Goal: Task Accomplishment & Management: Manage account settings

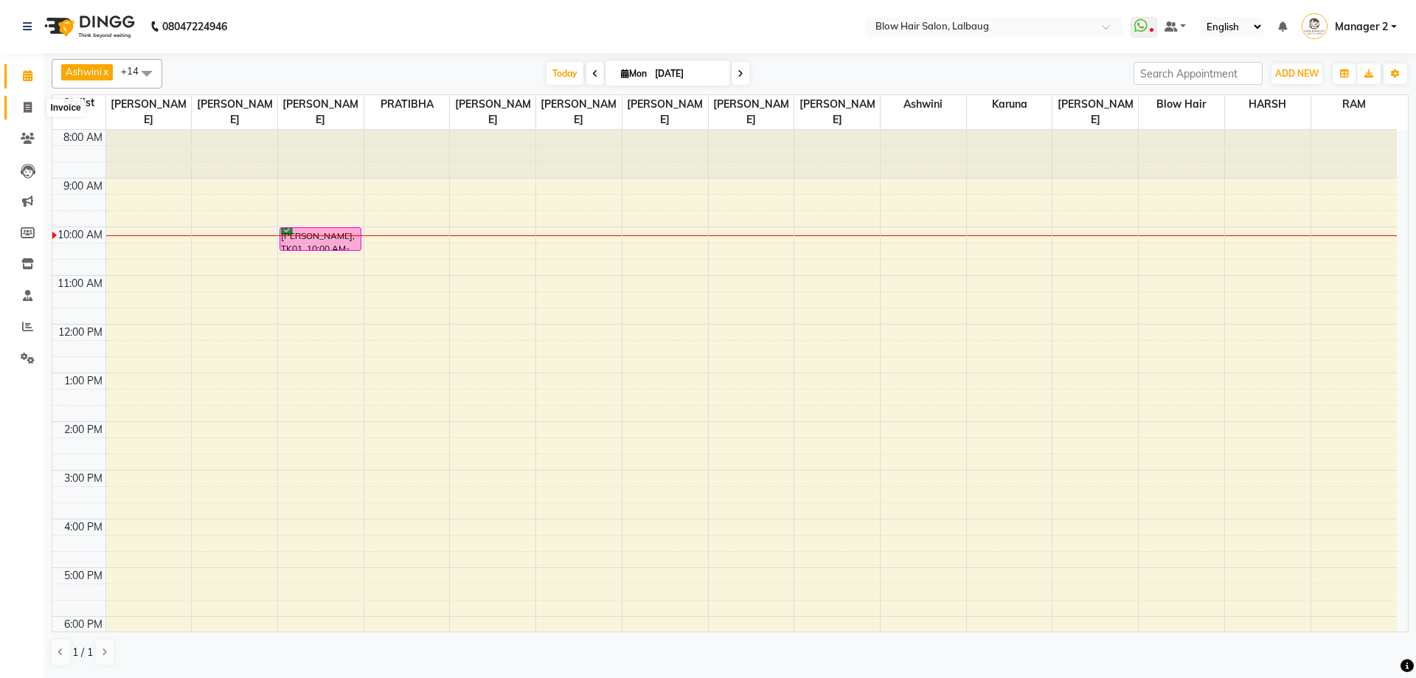
click at [26, 111] on icon at bounding box center [28, 107] width 8 height 11
select select "5162"
select select "service"
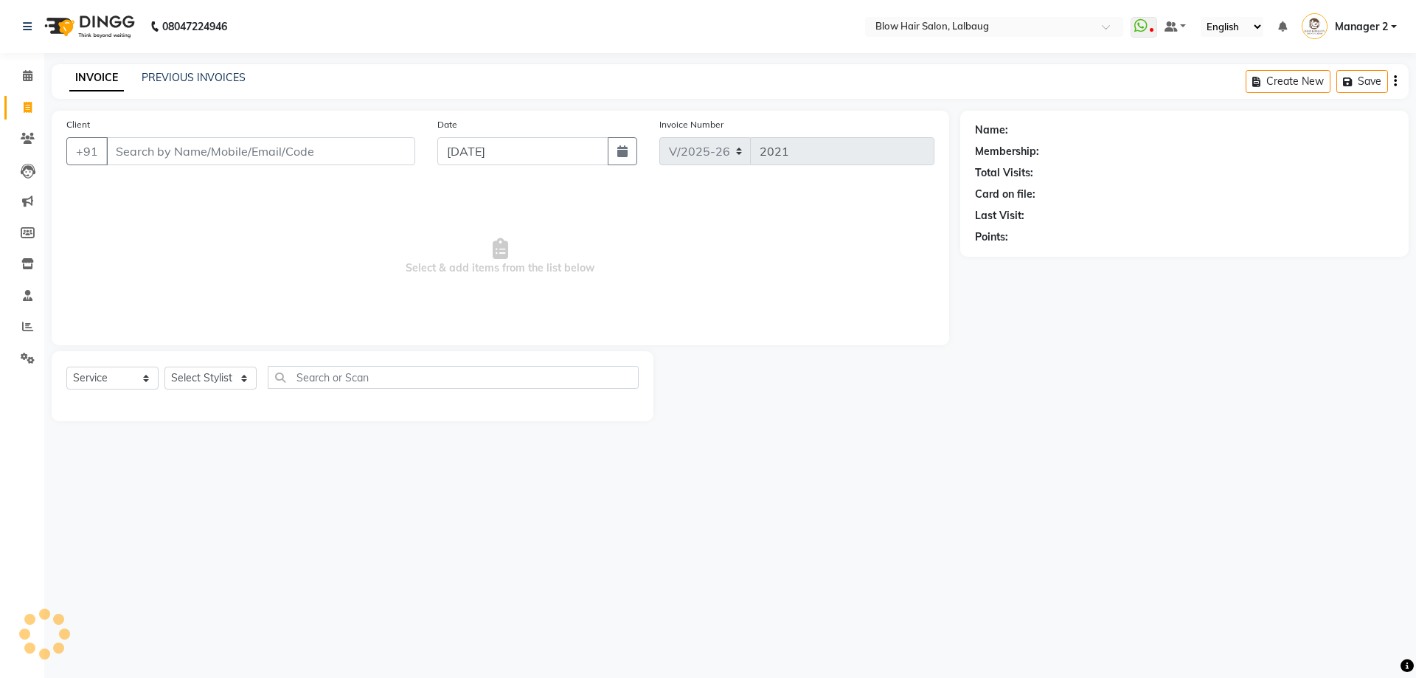
click at [210, 68] on div "INVOICE PREVIOUS INVOICES Create New Save" at bounding box center [730, 81] width 1357 height 35
click at [235, 71] on link "PREVIOUS INVOICES" at bounding box center [194, 77] width 104 height 13
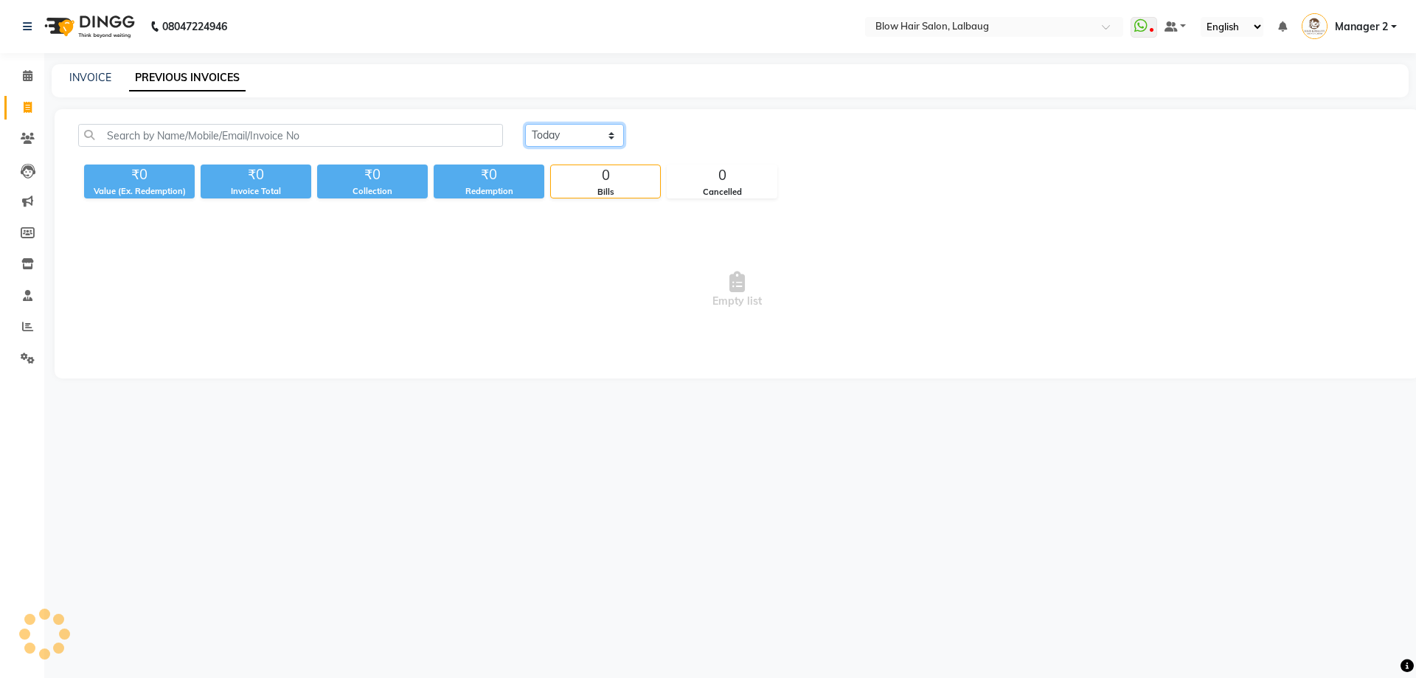
click at [551, 144] on select "[DATE] [DATE] Custom Range" at bounding box center [574, 135] width 99 height 23
select select "[DATE]"
click at [525, 124] on select "[DATE] [DATE] Custom Range" at bounding box center [574, 135] width 99 height 23
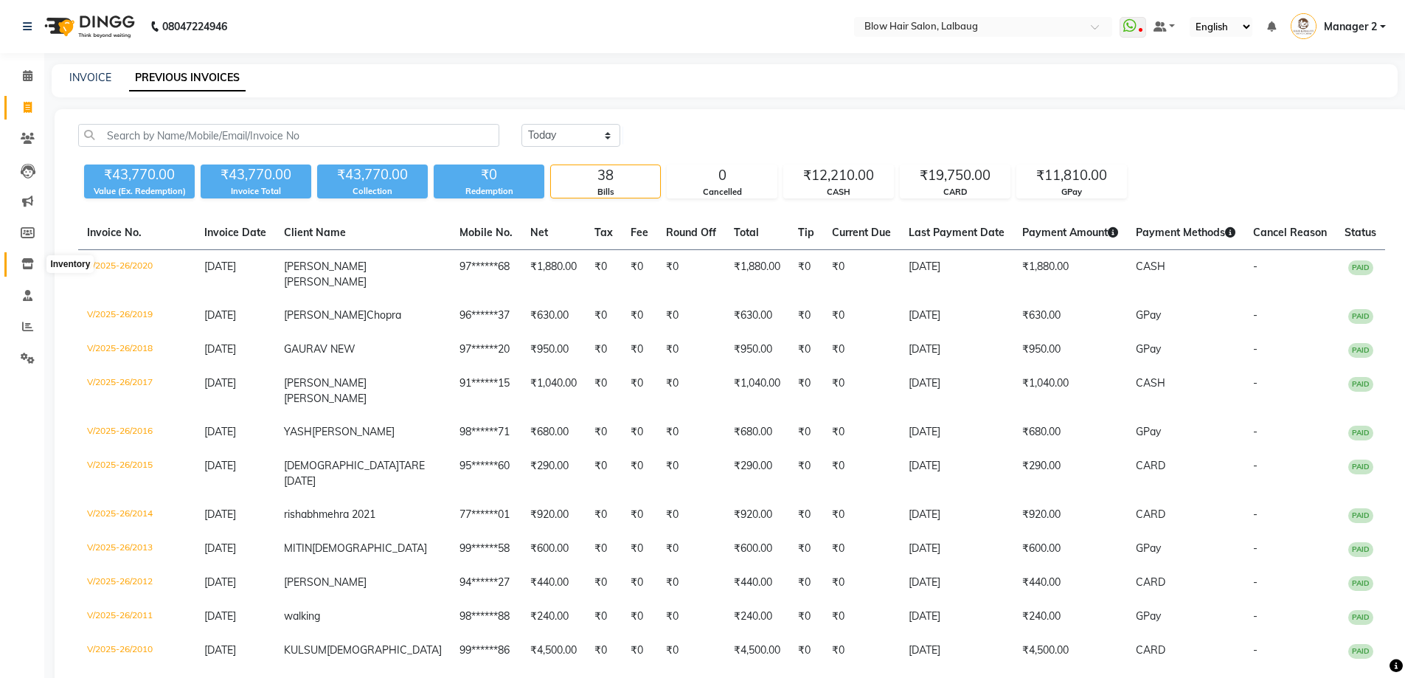
click at [29, 265] on icon at bounding box center [27, 263] width 13 height 11
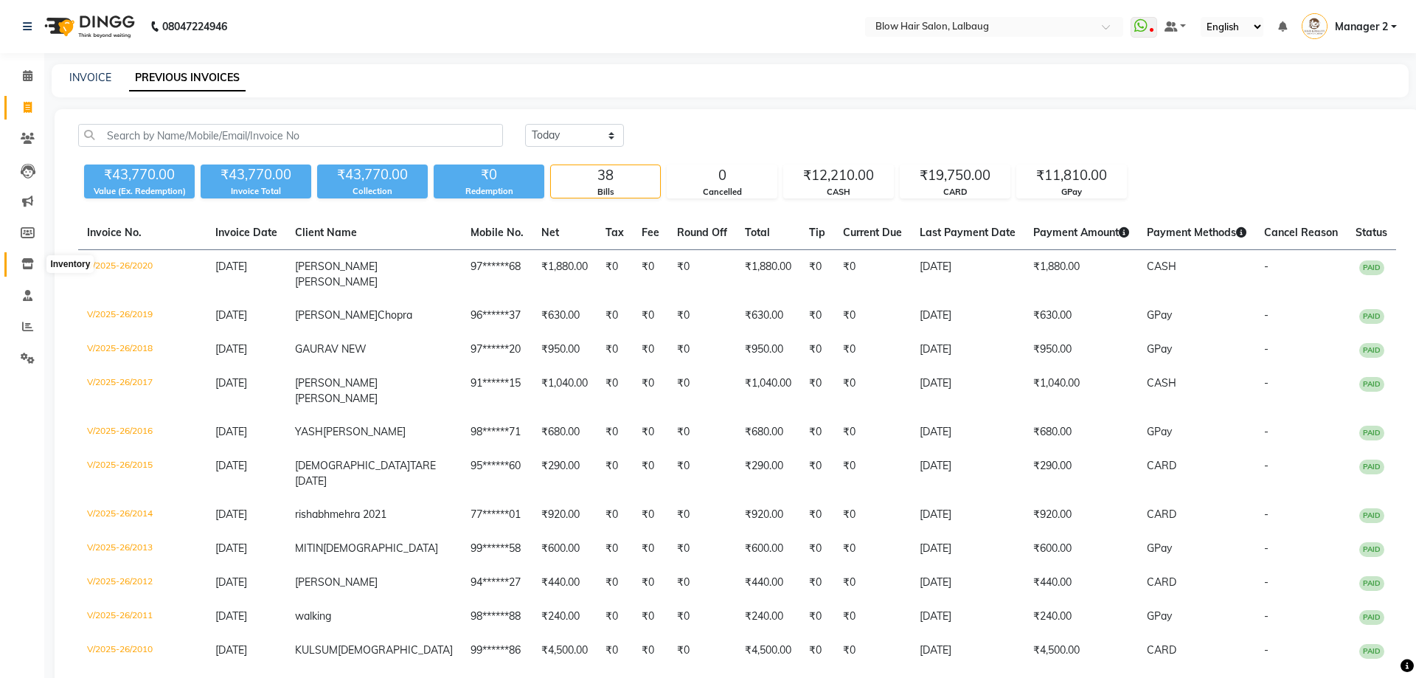
select select
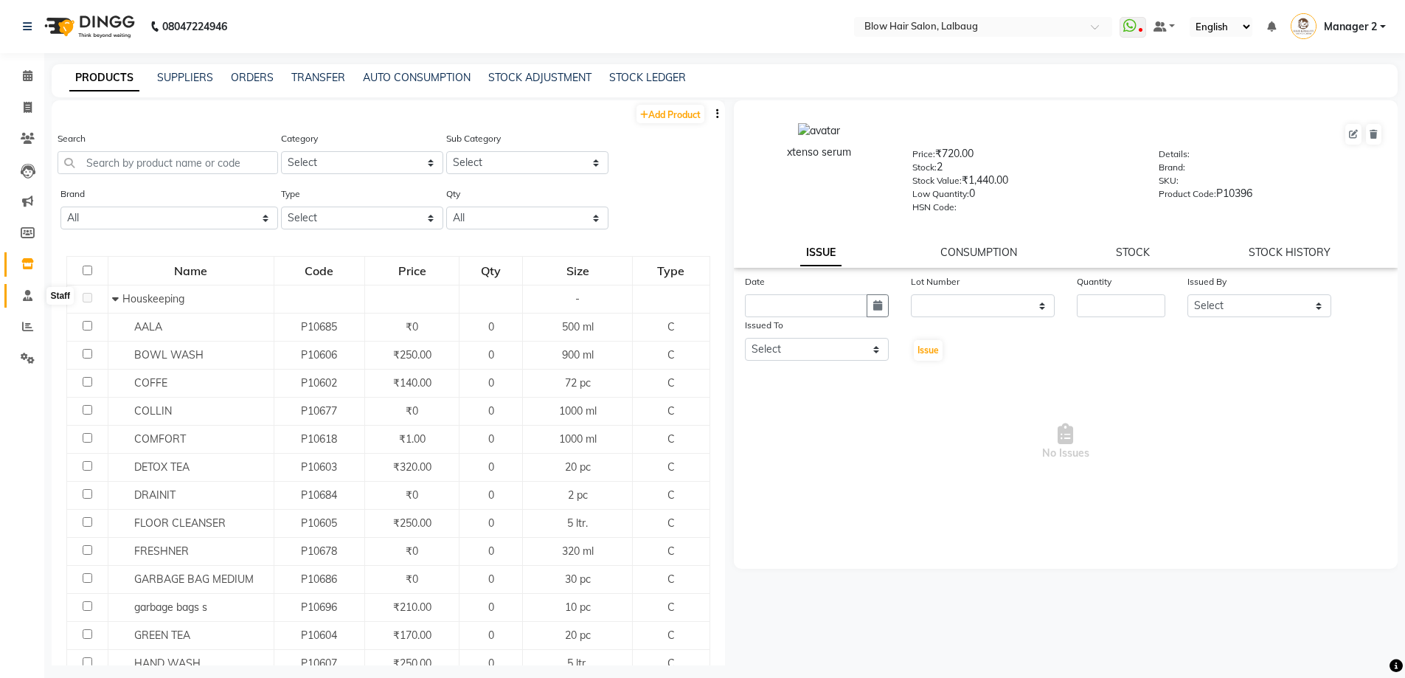
click at [24, 295] on icon at bounding box center [28, 295] width 10 height 11
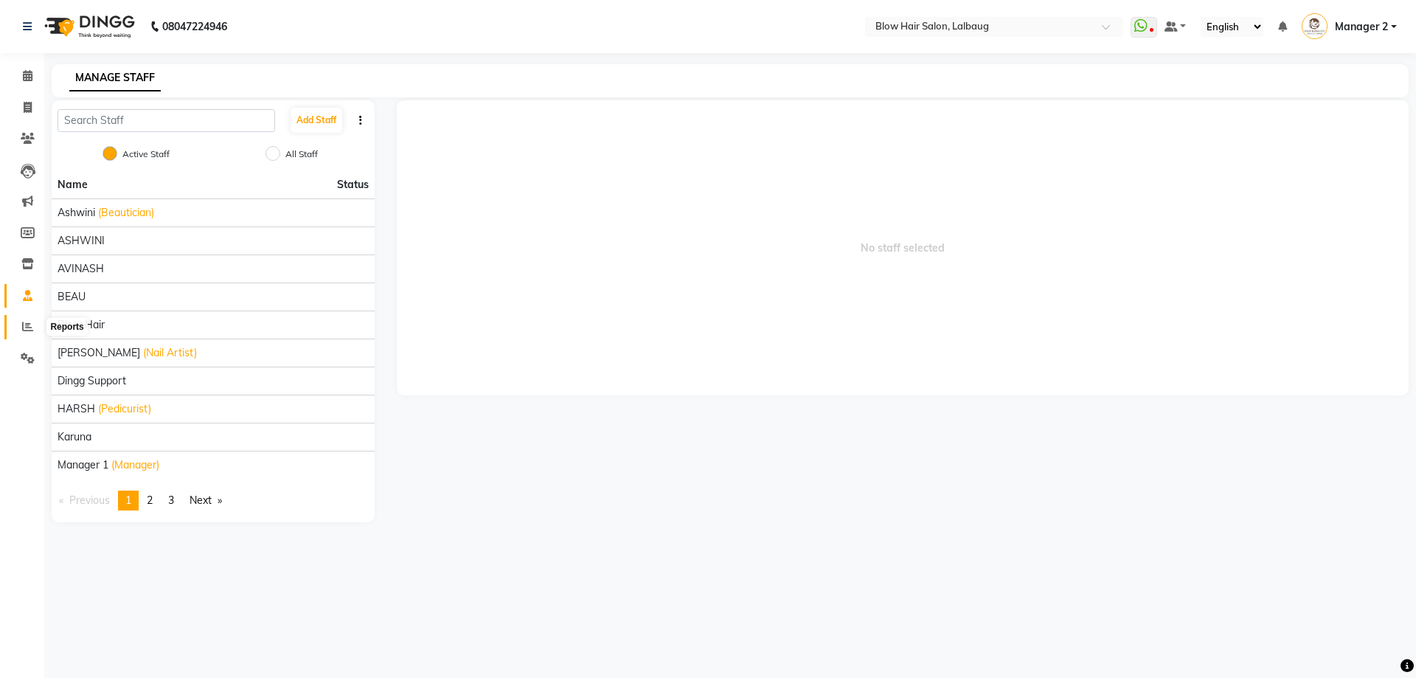
click at [33, 327] on span at bounding box center [28, 327] width 26 height 17
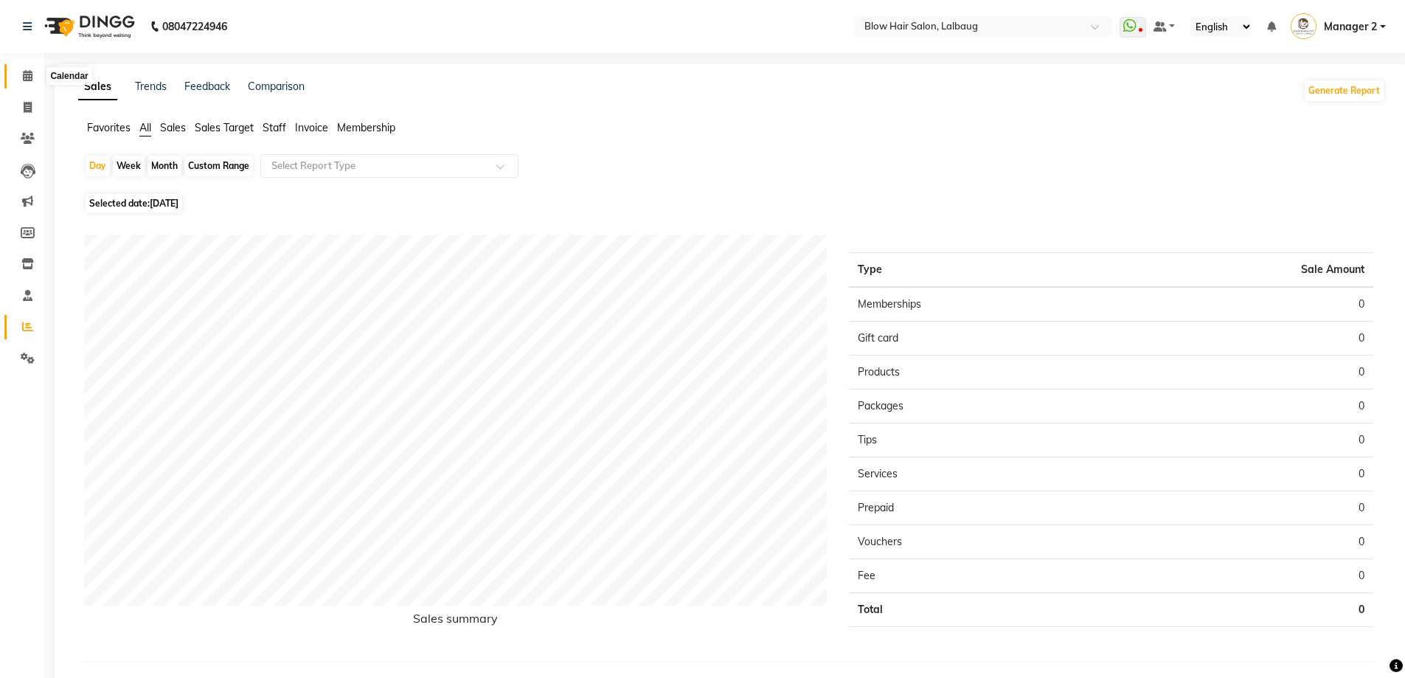
click at [27, 77] on icon at bounding box center [28, 75] width 10 height 11
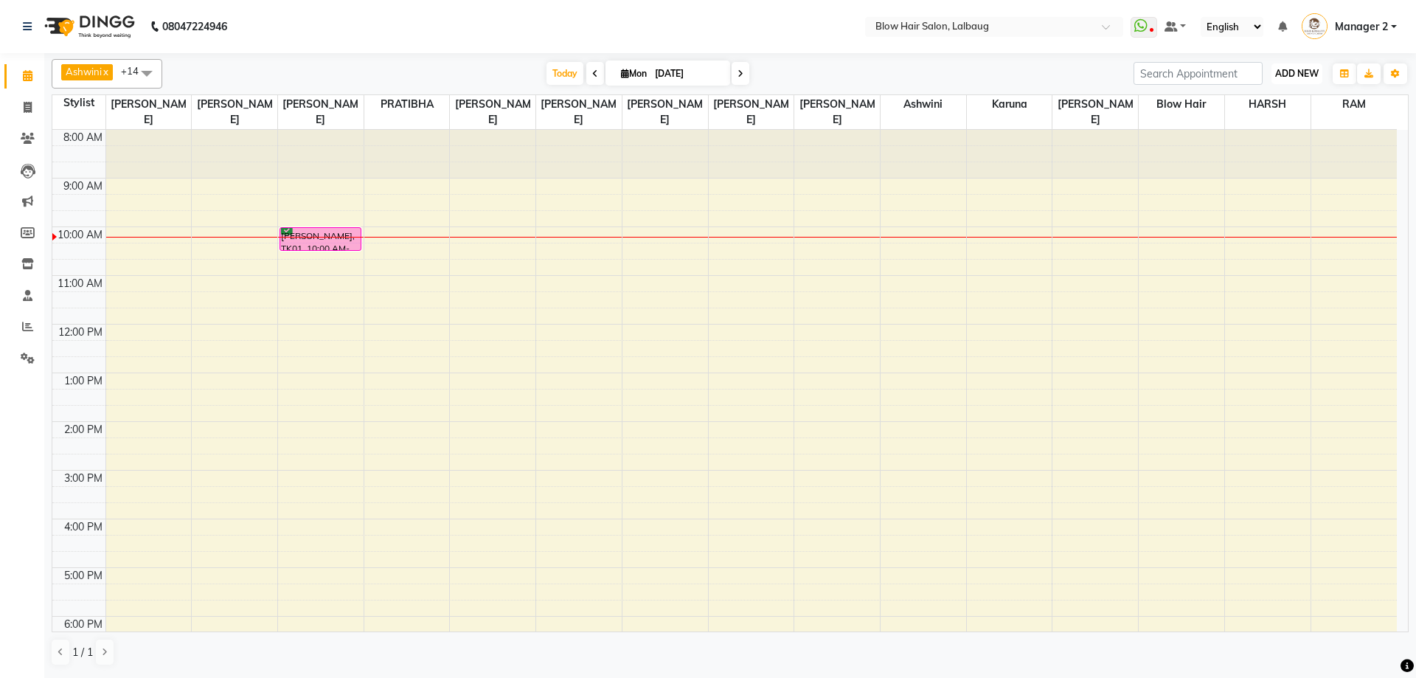
click at [1300, 79] on button "ADD NEW Toggle Dropdown" at bounding box center [1296, 73] width 51 height 21
click at [1255, 143] on link "Add Expense" at bounding box center [1263, 140] width 117 height 19
select select "1"
select select "4068"
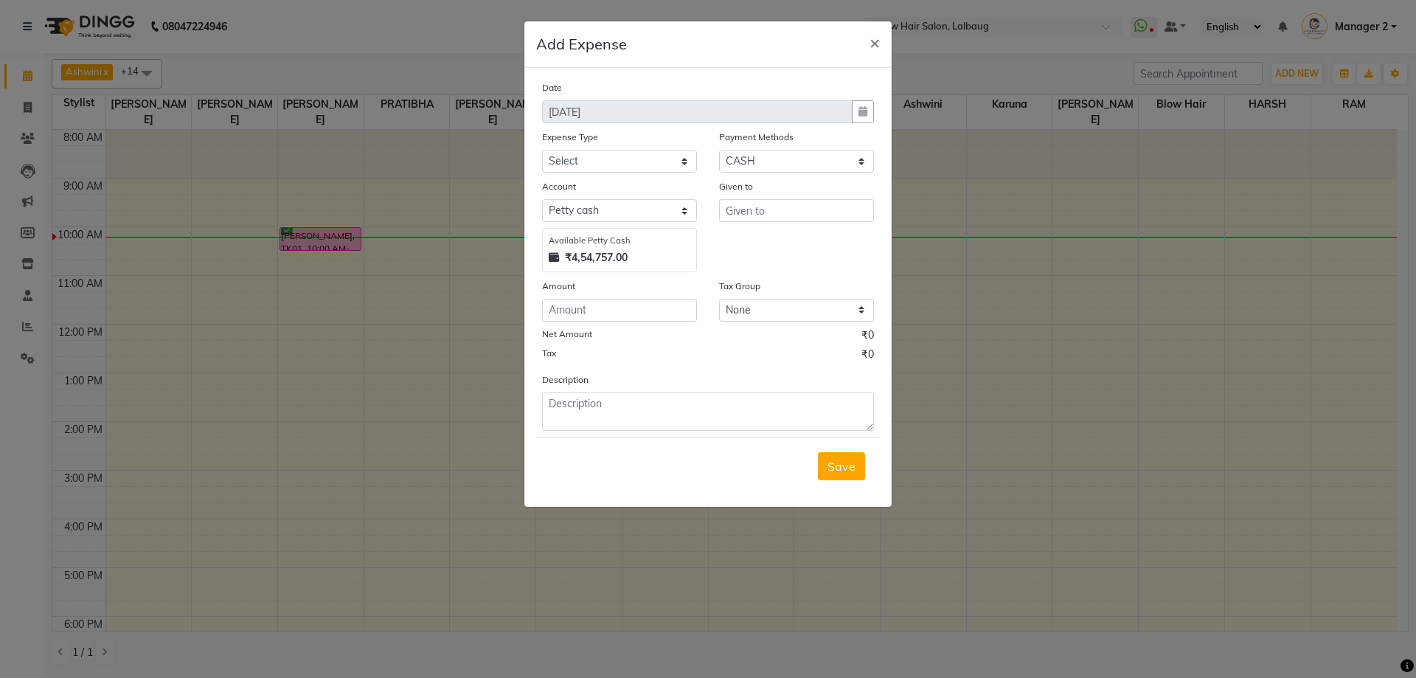
click at [863, 111] on div at bounding box center [863, 111] width 22 height 23
click at [869, 47] on span "×" at bounding box center [874, 42] width 10 height 22
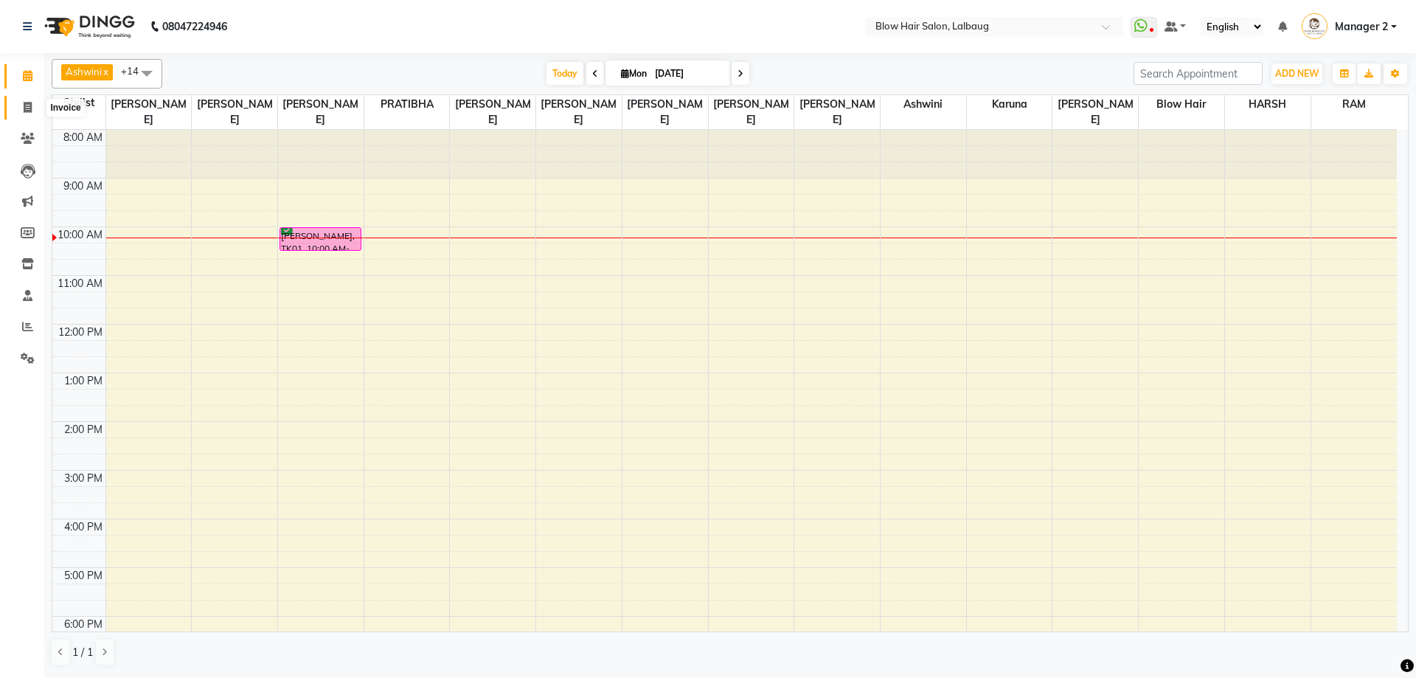
click at [30, 105] on icon at bounding box center [28, 107] width 8 height 11
select select "5162"
select select "service"
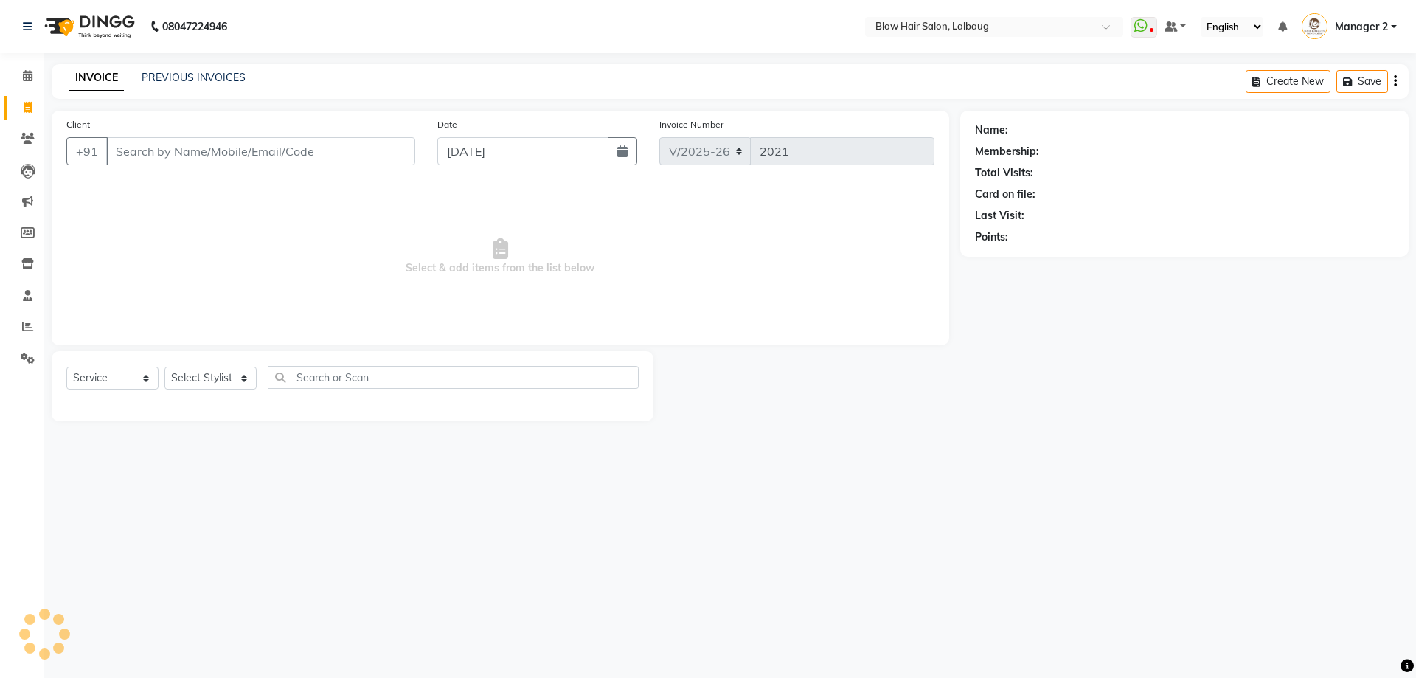
click at [198, 86] on div "INVOICE PREVIOUS INVOICES" at bounding box center [158, 78] width 212 height 17
click at [201, 83] on link "PREVIOUS INVOICES" at bounding box center [194, 77] width 104 height 13
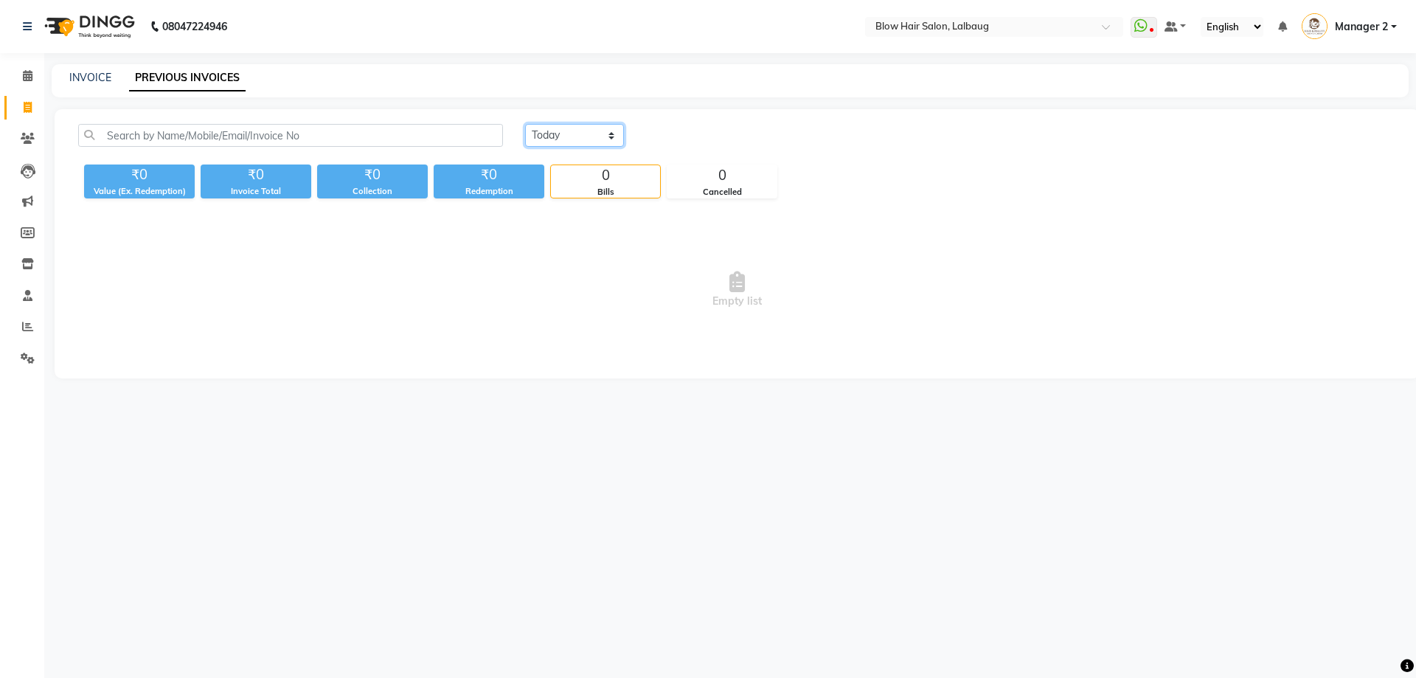
drag, startPoint x: 580, startPoint y: 135, endPoint x: 580, endPoint y: 145, distance: 10.4
click at [580, 135] on select "[DATE] [DATE] Custom Range" at bounding box center [574, 135] width 99 height 23
select select "[DATE]"
click at [525, 124] on select "[DATE] [DATE] Custom Range" at bounding box center [574, 135] width 99 height 23
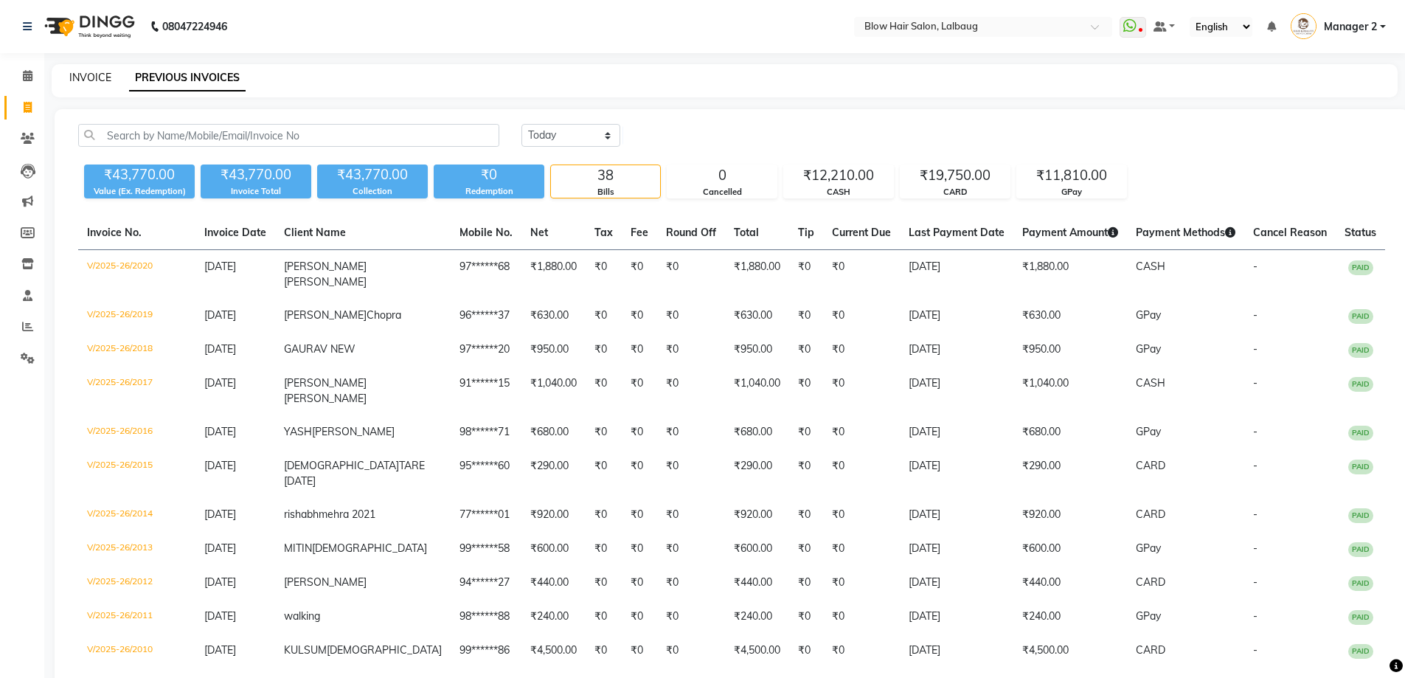
click at [94, 77] on link "INVOICE" at bounding box center [90, 77] width 42 height 13
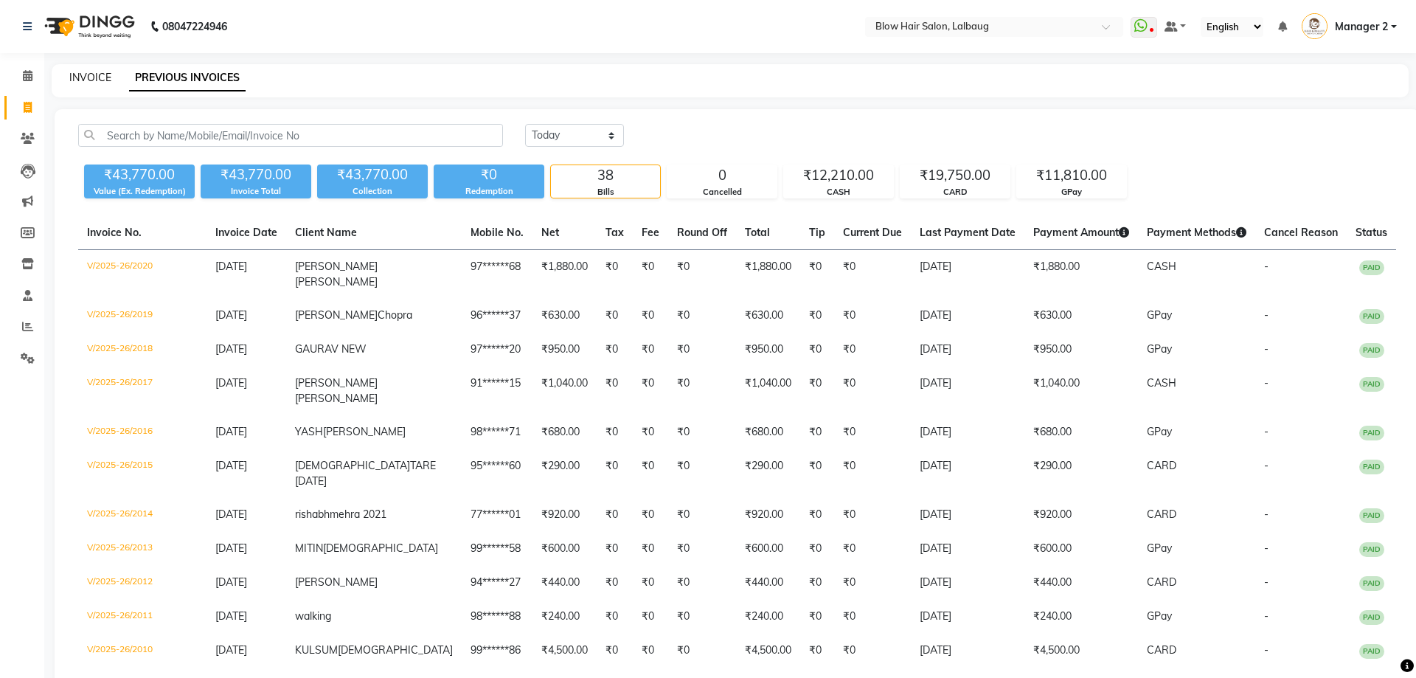
select select "5162"
select select "service"
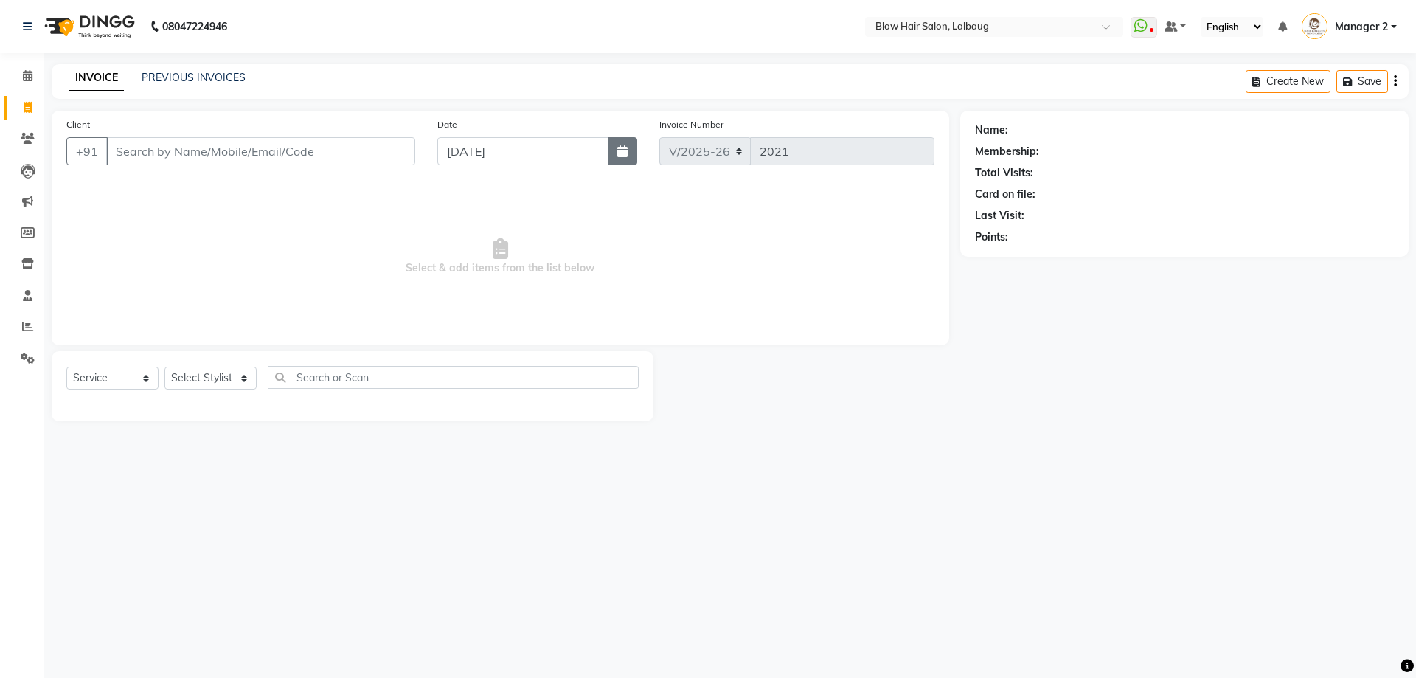
click at [625, 153] on icon "button" at bounding box center [622, 151] width 10 height 12
select select "9"
select select "2025"
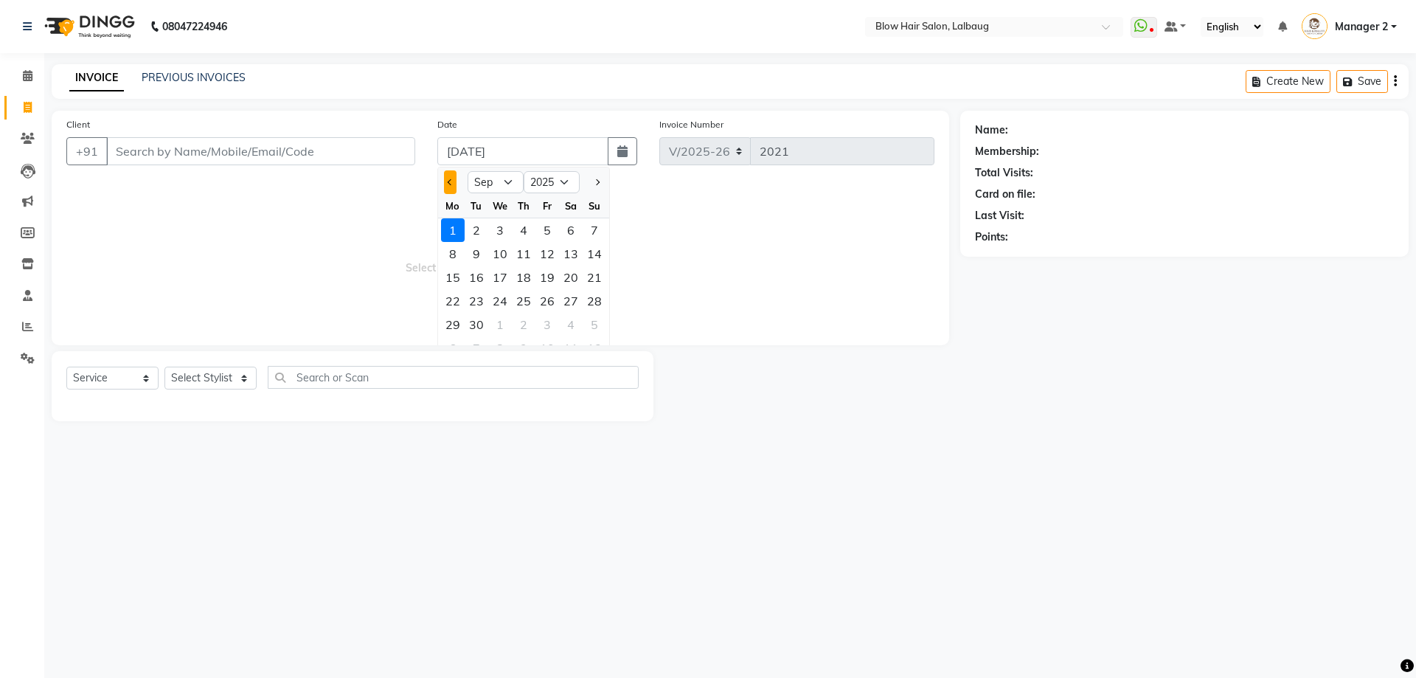
click at [449, 177] on button "Previous month" at bounding box center [450, 182] width 13 height 24
select select "8"
click at [591, 327] on div "31" at bounding box center [595, 325] width 24 height 24
type input "[DATE]"
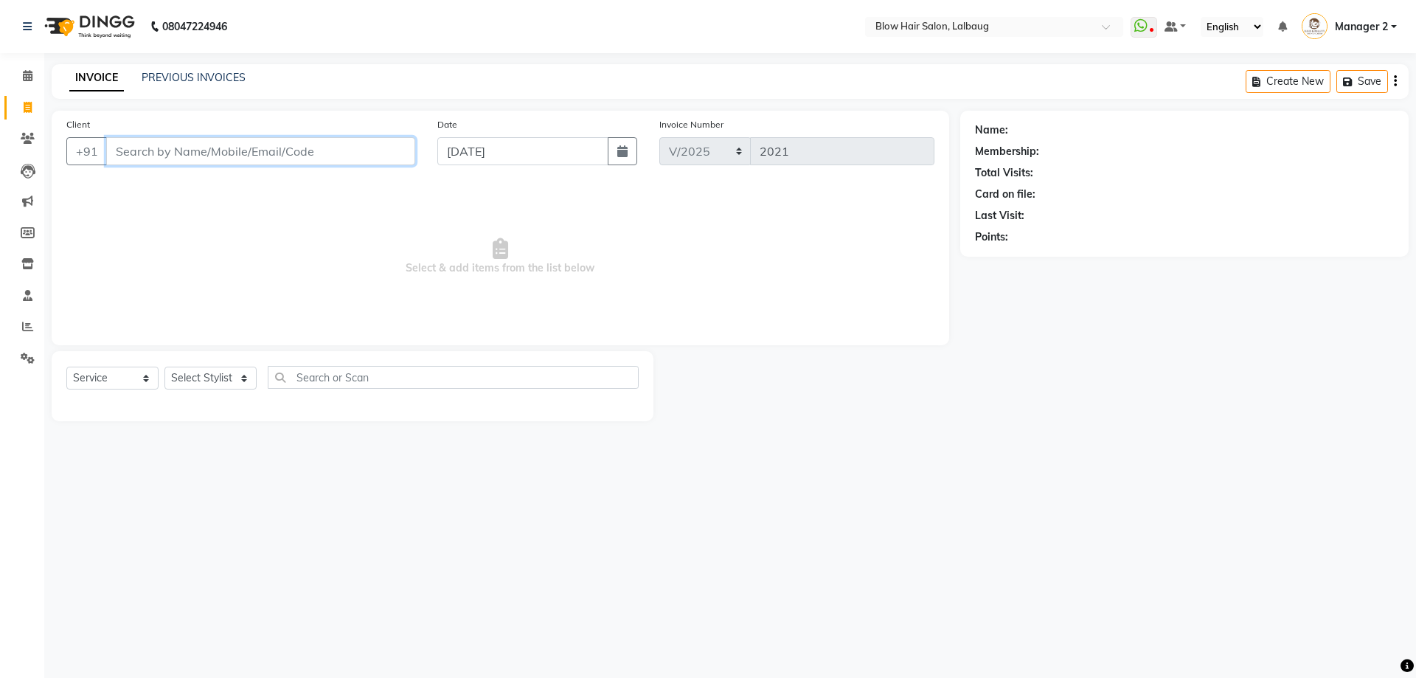
click at [333, 159] on input "Client" at bounding box center [260, 151] width 309 height 28
click at [21, 77] on span at bounding box center [28, 76] width 26 height 17
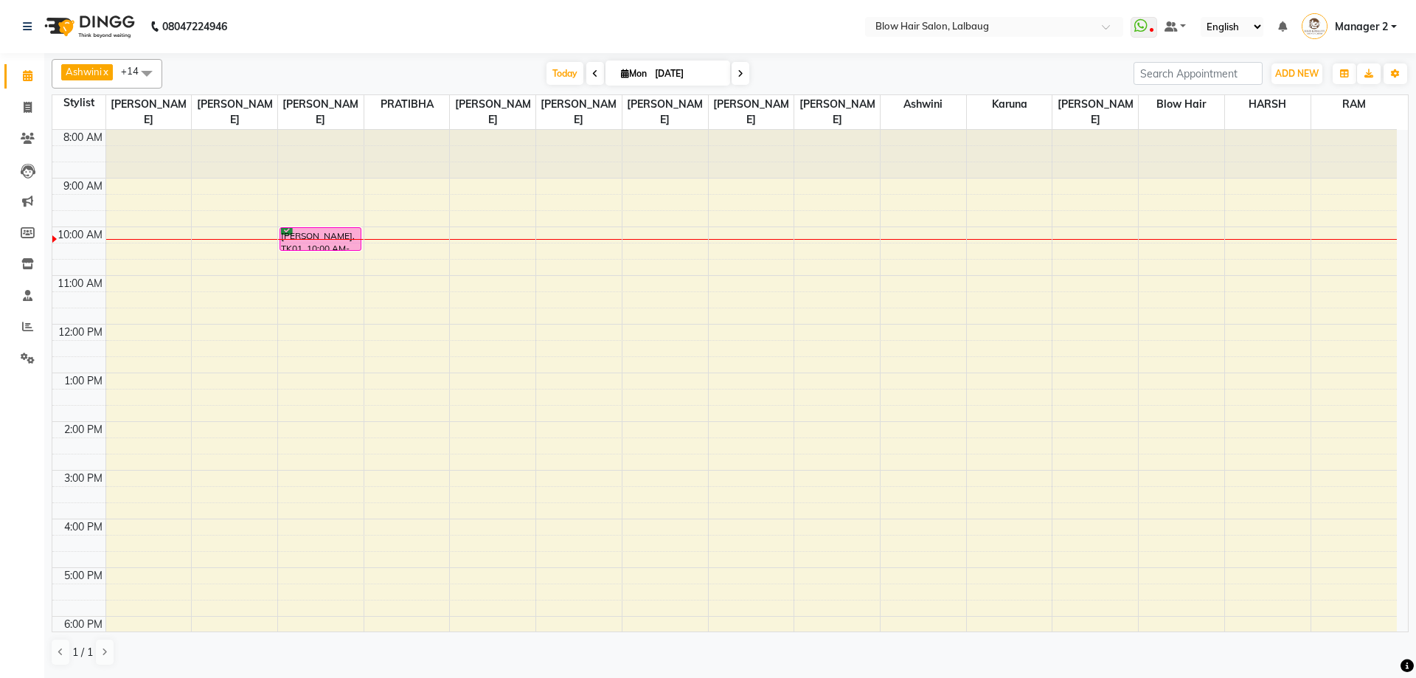
click at [592, 71] on icon at bounding box center [595, 73] width 6 height 9
type input "[DATE]"
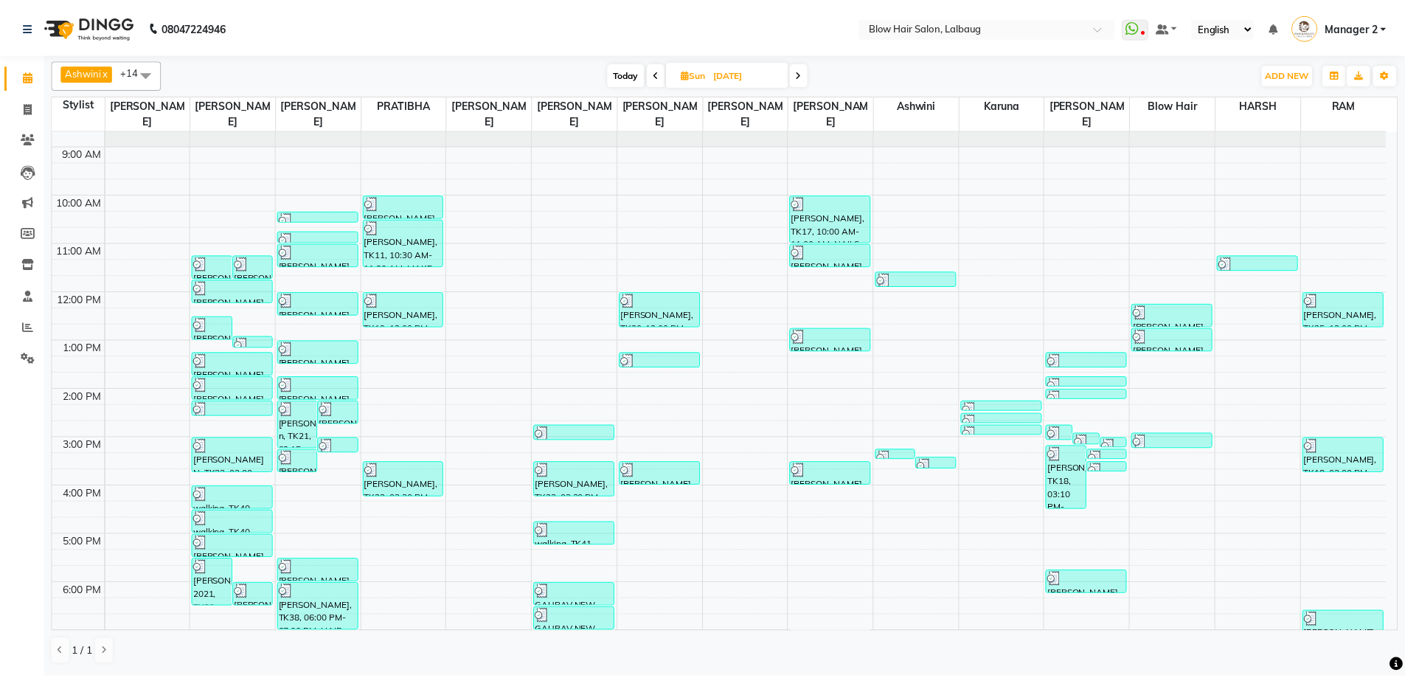
scroll to position [32, 0]
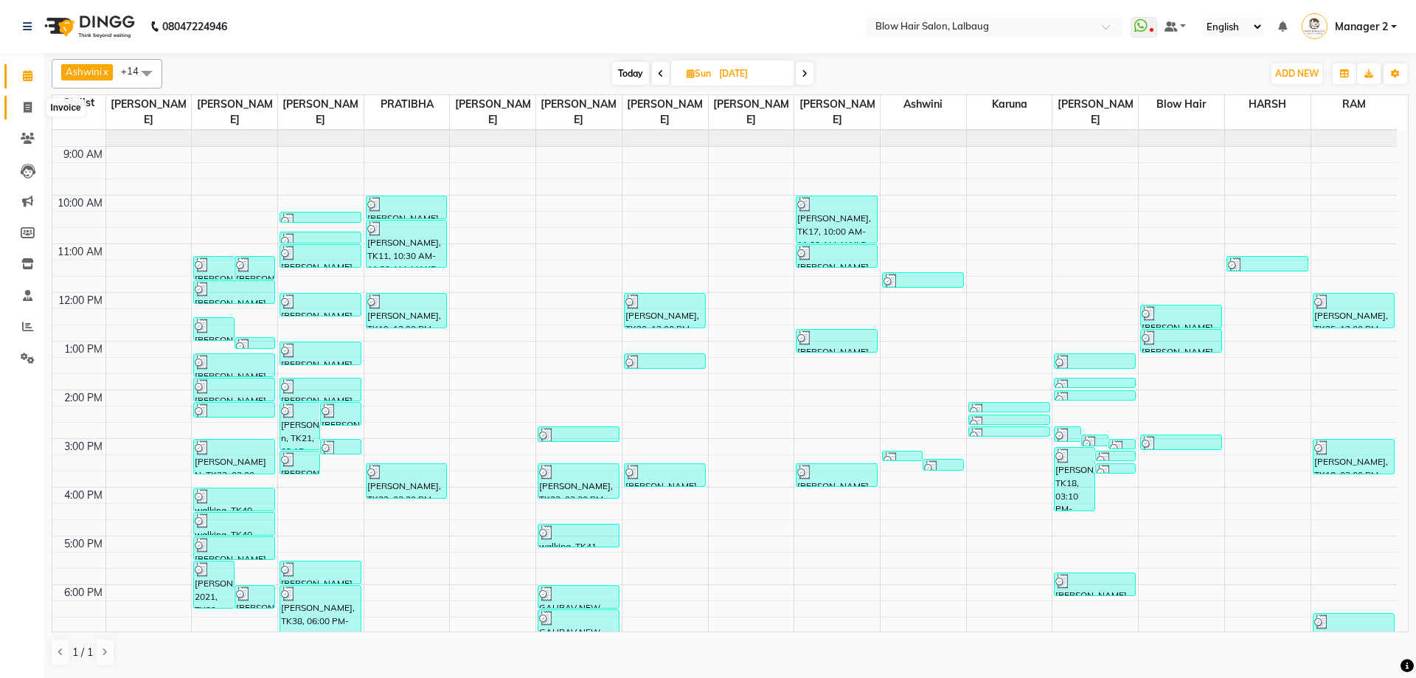
click at [24, 108] on icon at bounding box center [28, 107] width 8 height 11
select select "service"
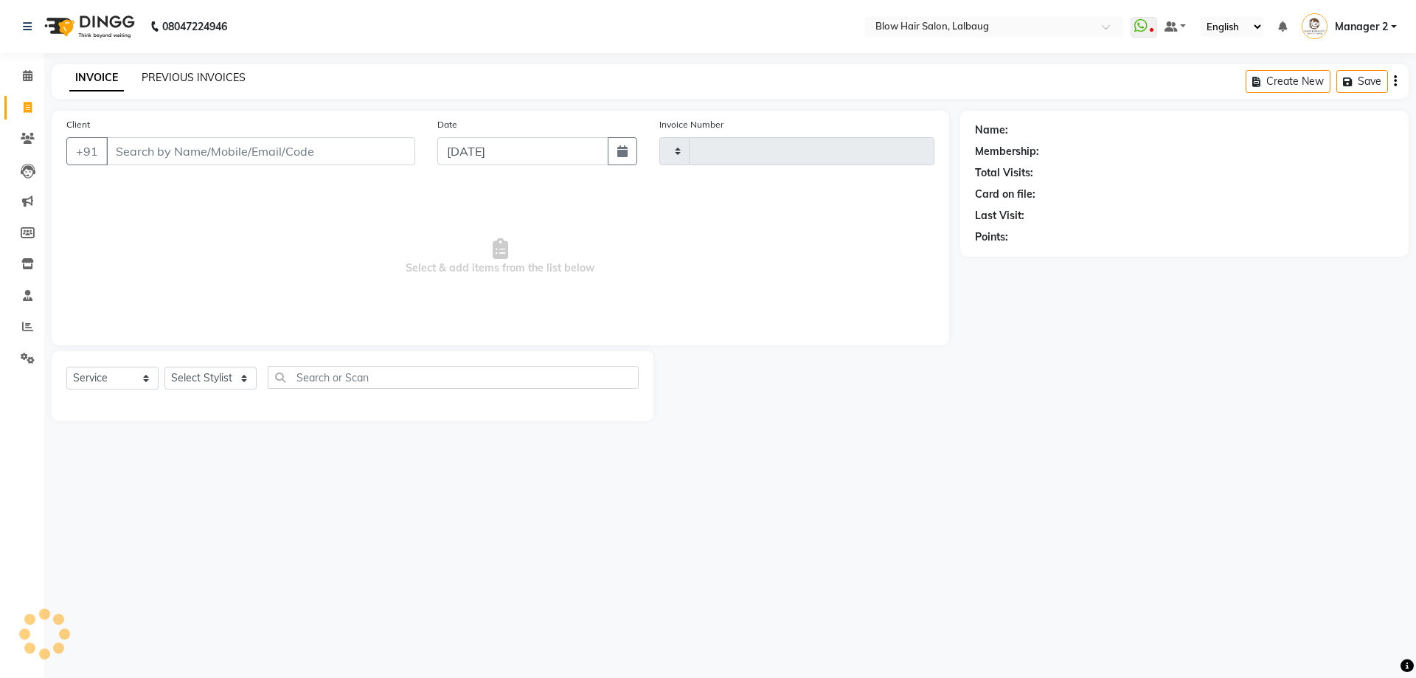
type input "2021"
select select "5162"
click at [629, 156] on button "button" at bounding box center [622, 151] width 29 height 28
select select "9"
select select "2025"
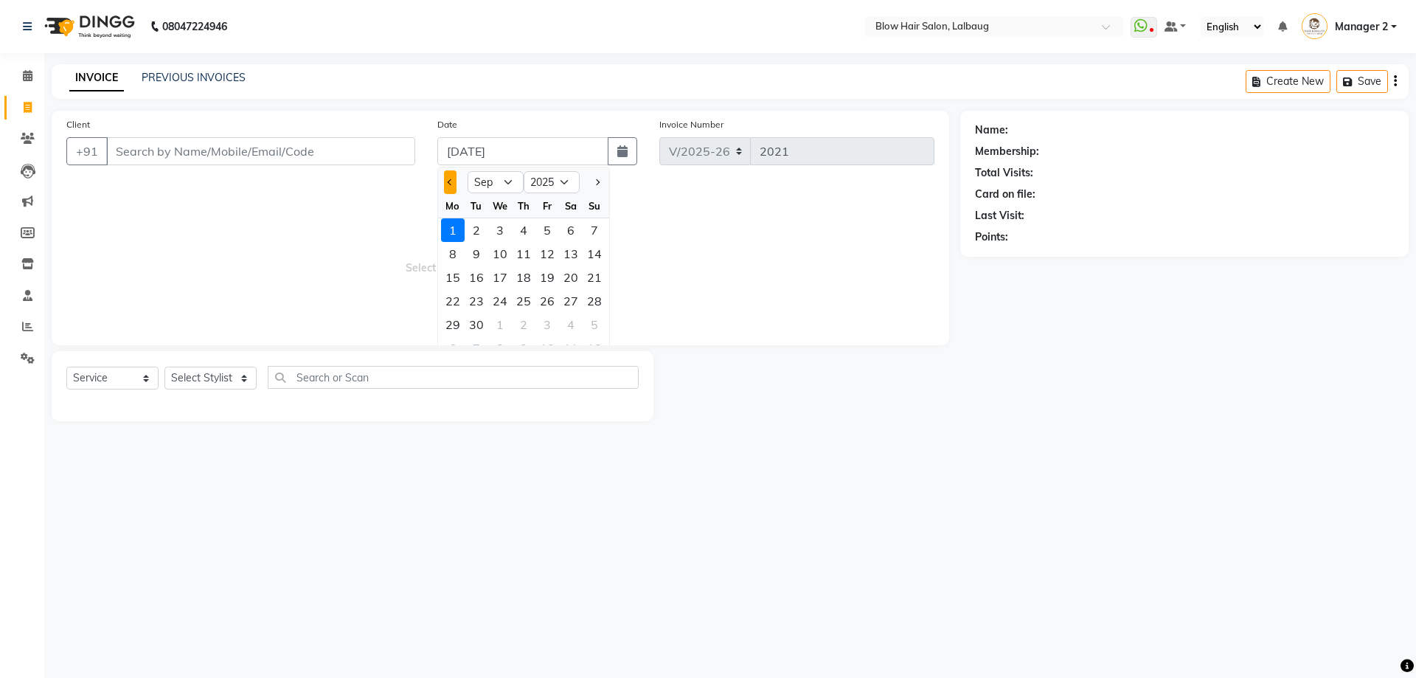
click at [450, 179] on span "Previous month" at bounding box center [451, 182] width 6 height 6
select select "8"
click at [594, 327] on div "31" at bounding box center [595, 325] width 24 height 24
type input "[DATE]"
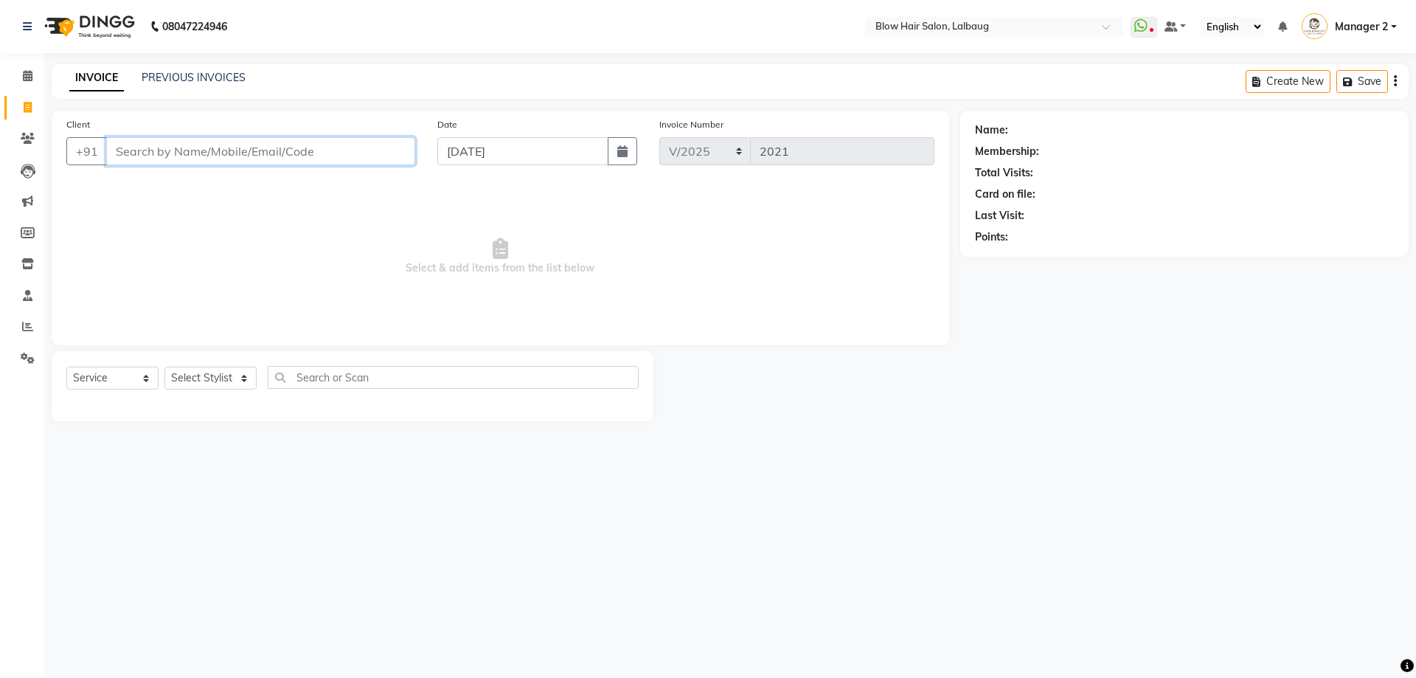
click at [191, 160] on input "Client" at bounding box center [260, 151] width 309 height 28
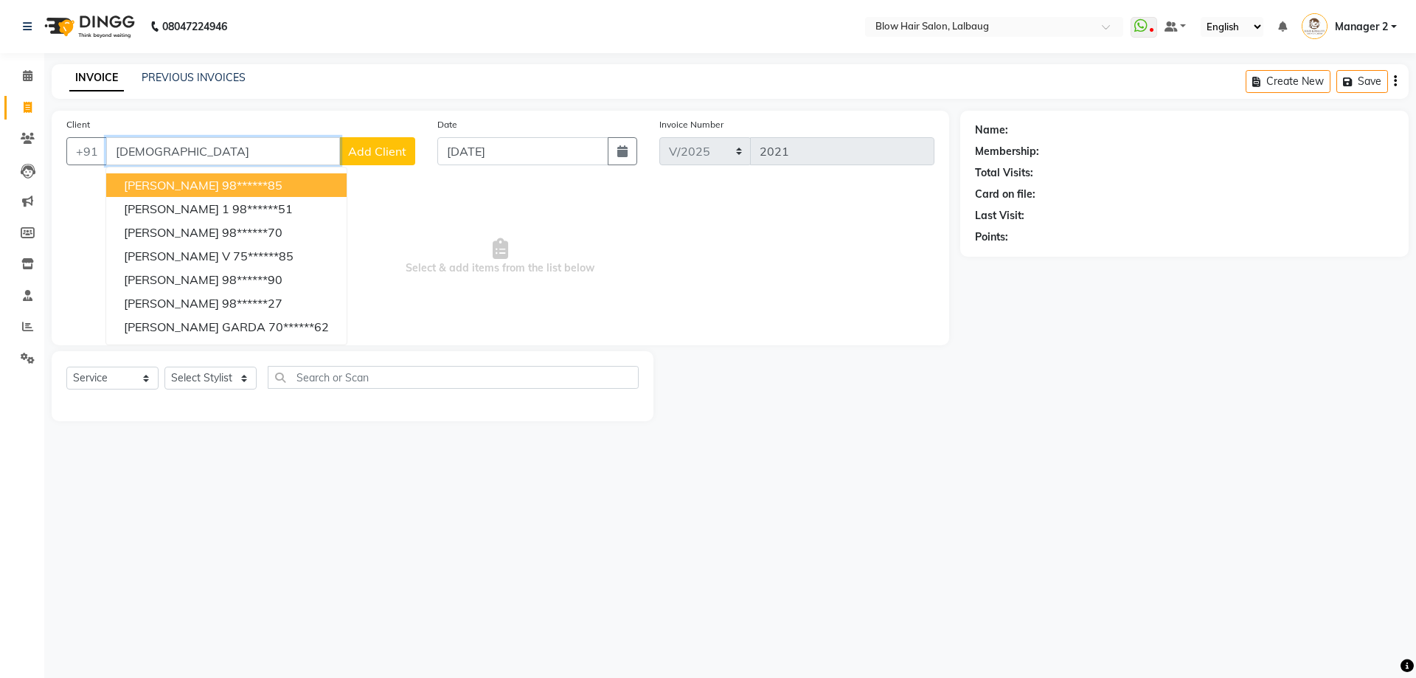
click at [156, 182] on span "[PERSON_NAME]" at bounding box center [171, 185] width 95 height 15
type input "98******85"
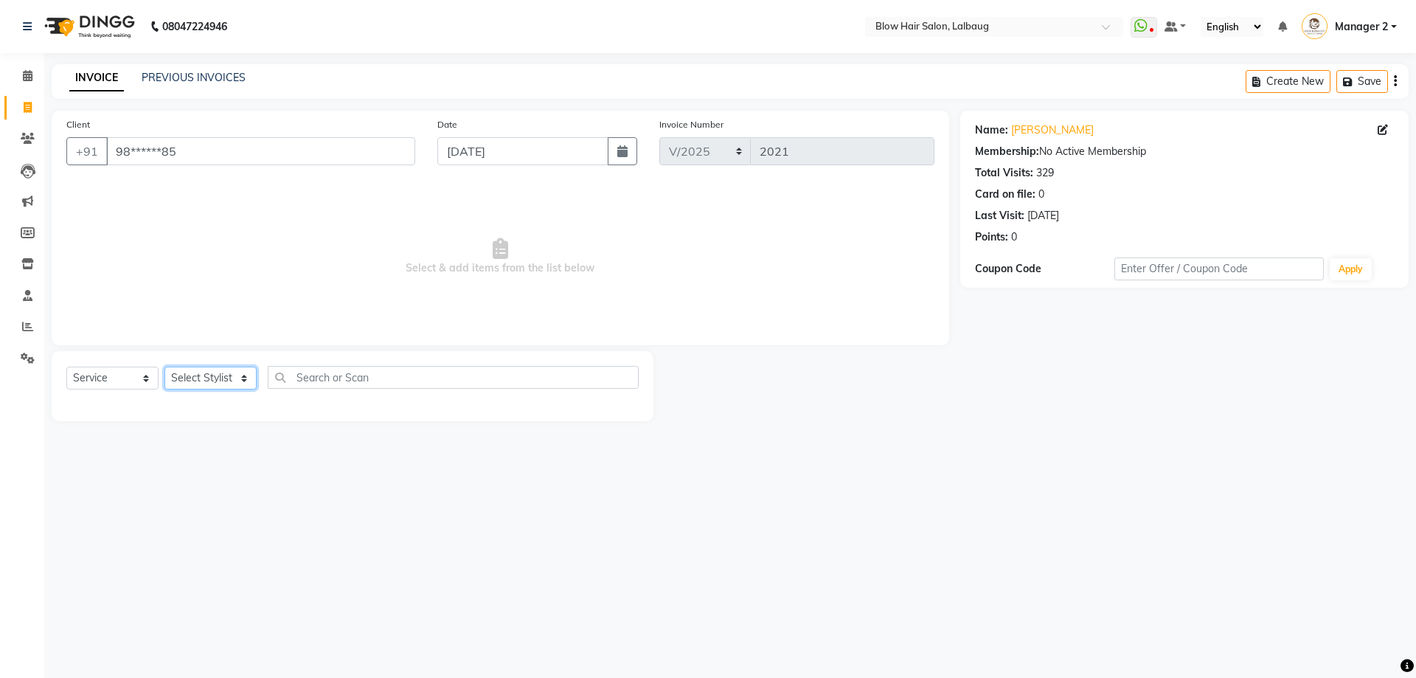
click at [199, 372] on select "Select Stylist Ashwini ASHWINI AVINASH BEAU Blow Hair [PERSON_NAME] Dingg Suppo…" at bounding box center [210, 378] width 92 height 23
select select "75955"
click at [164, 367] on select "Select Stylist Ashwini ASHWINI AVINASH BEAU Blow Hair [PERSON_NAME] Dingg Suppo…" at bounding box center [210, 378] width 92 height 23
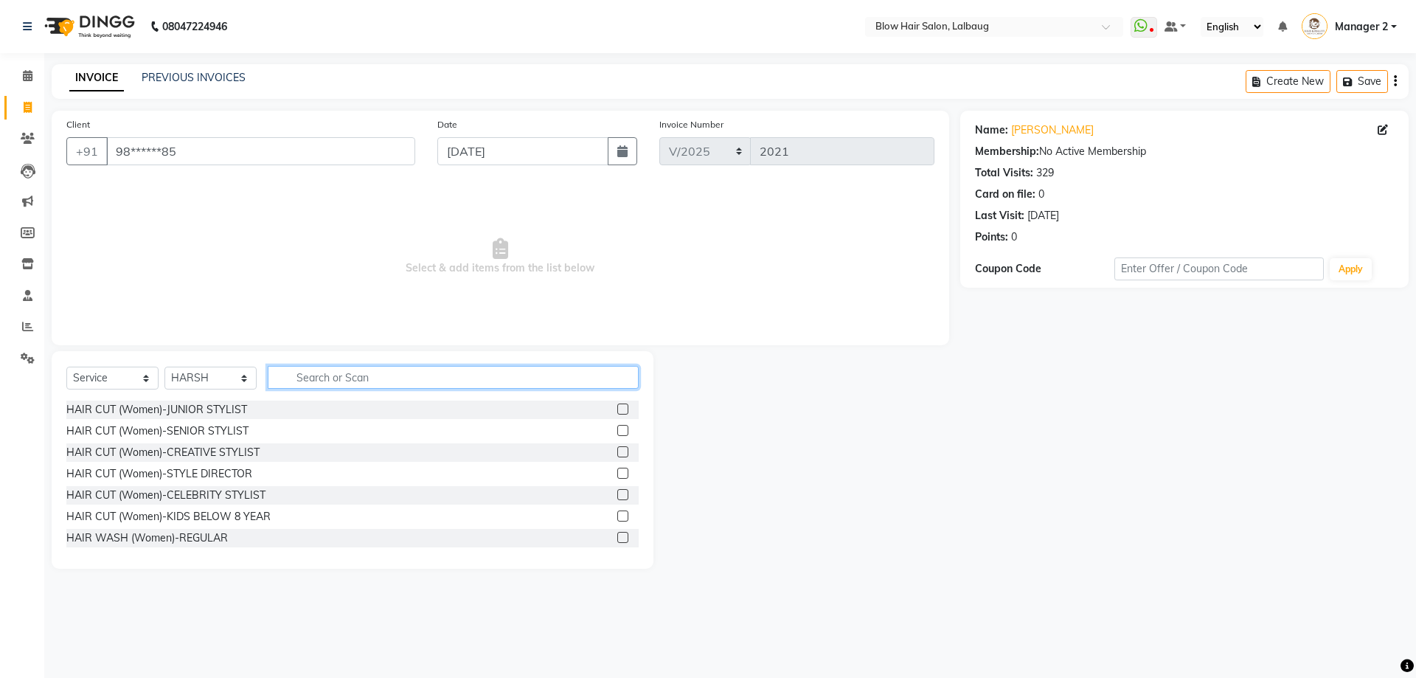
click at [327, 373] on input "text" at bounding box center [453, 377] width 371 height 23
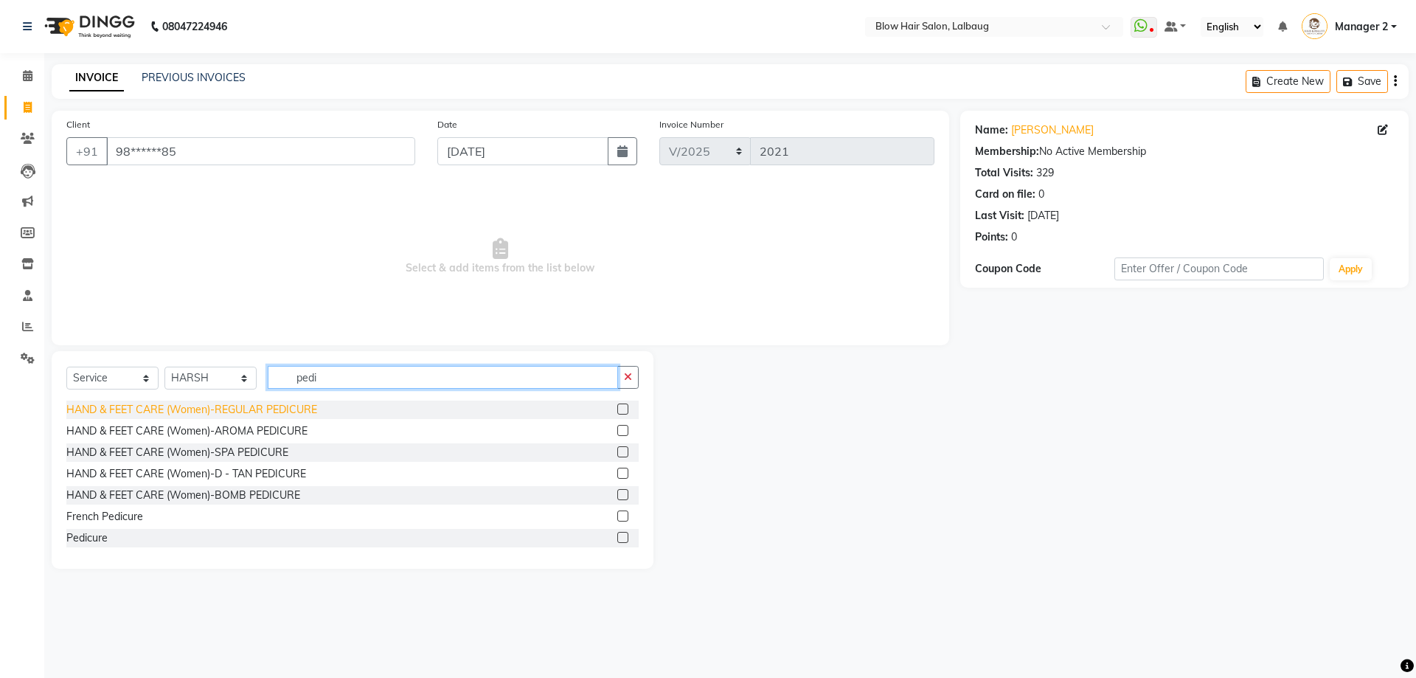
type input "pedi"
click at [288, 409] on div "HAND & FEET CARE (Women)-REGULAR PEDICURE" at bounding box center [191, 409] width 251 height 15
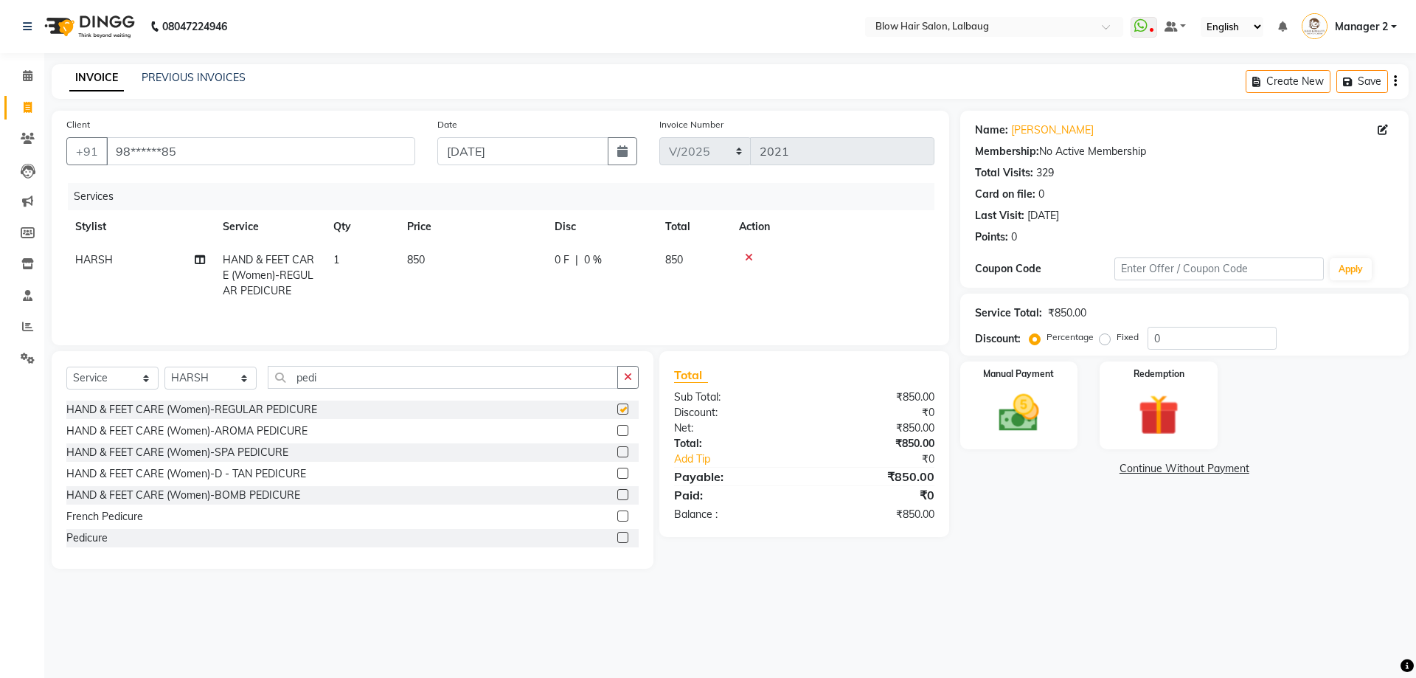
checkbox input "false"
click at [224, 375] on select "Select Stylist Ashwini ASHWINI AVINASH BEAU Blow Hair [PERSON_NAME] Dingg Suppo…" at bounding box center [210, 378] width 92 height 23
select select "79643"
click at [164, 367] on select "Select Stylist Ashwini ASHWINI AVINASH BEAU Blow Hair [PERSON_NAME] Dingg Suppo…" at bounding box center [210, 378] width 92 height 23
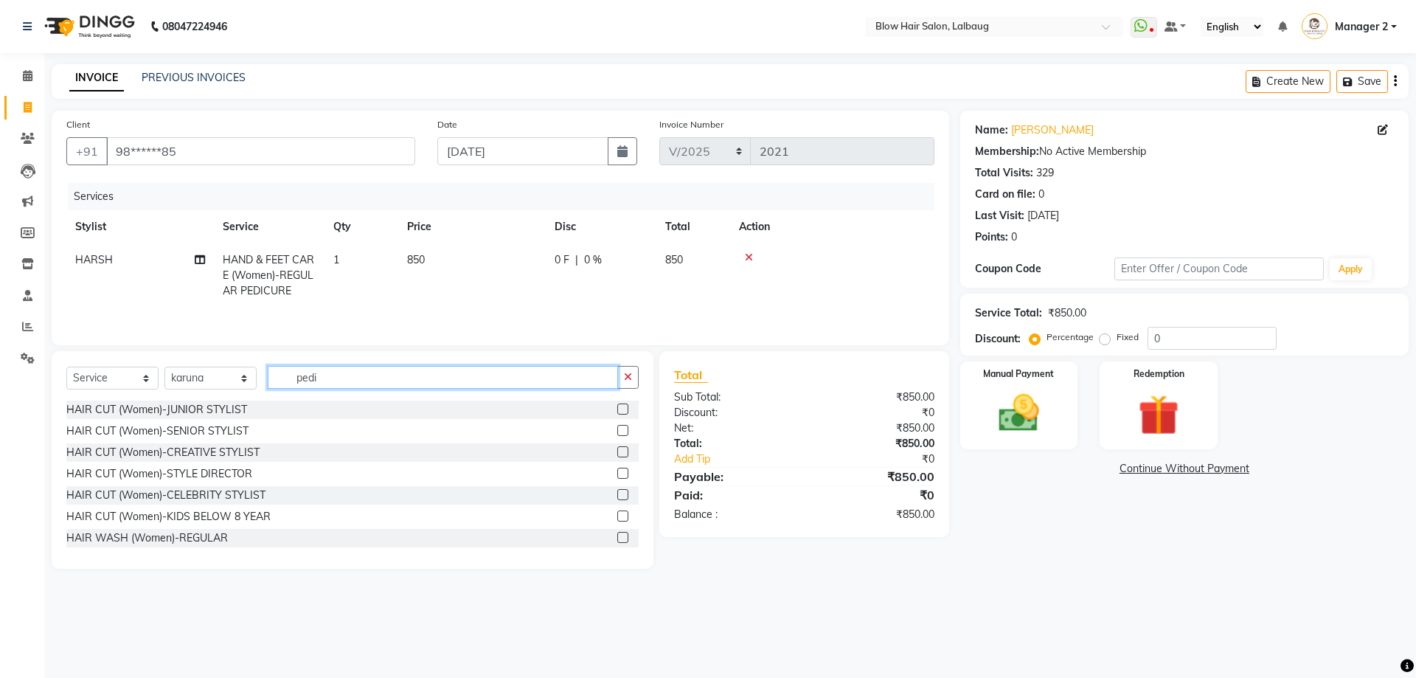
click at [337, 383] on input "pedi" at bounding box center [443, 377] width 350 height 23
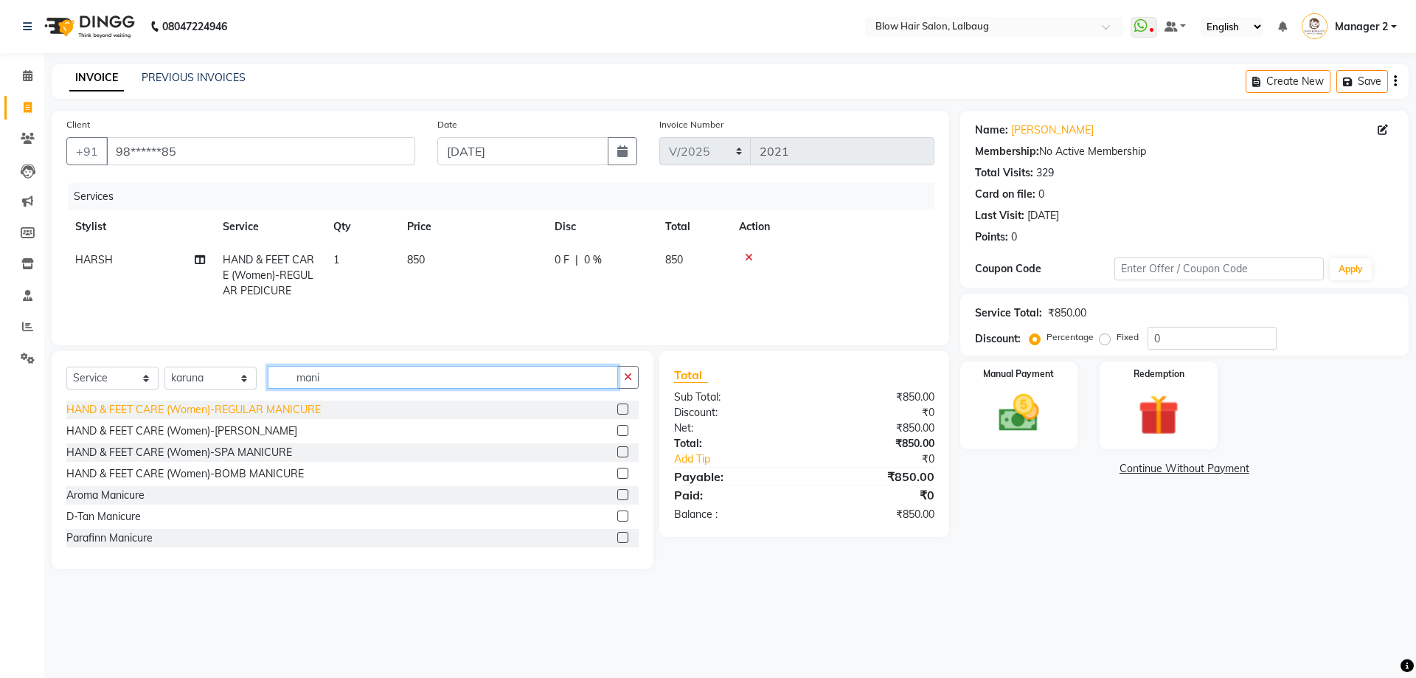
type input "mani"
click at [298, 409] on div "HAND & FEET CARE (Women)-REGULAR MANICURE" at bounding box center [193, 409] width 254 height 15
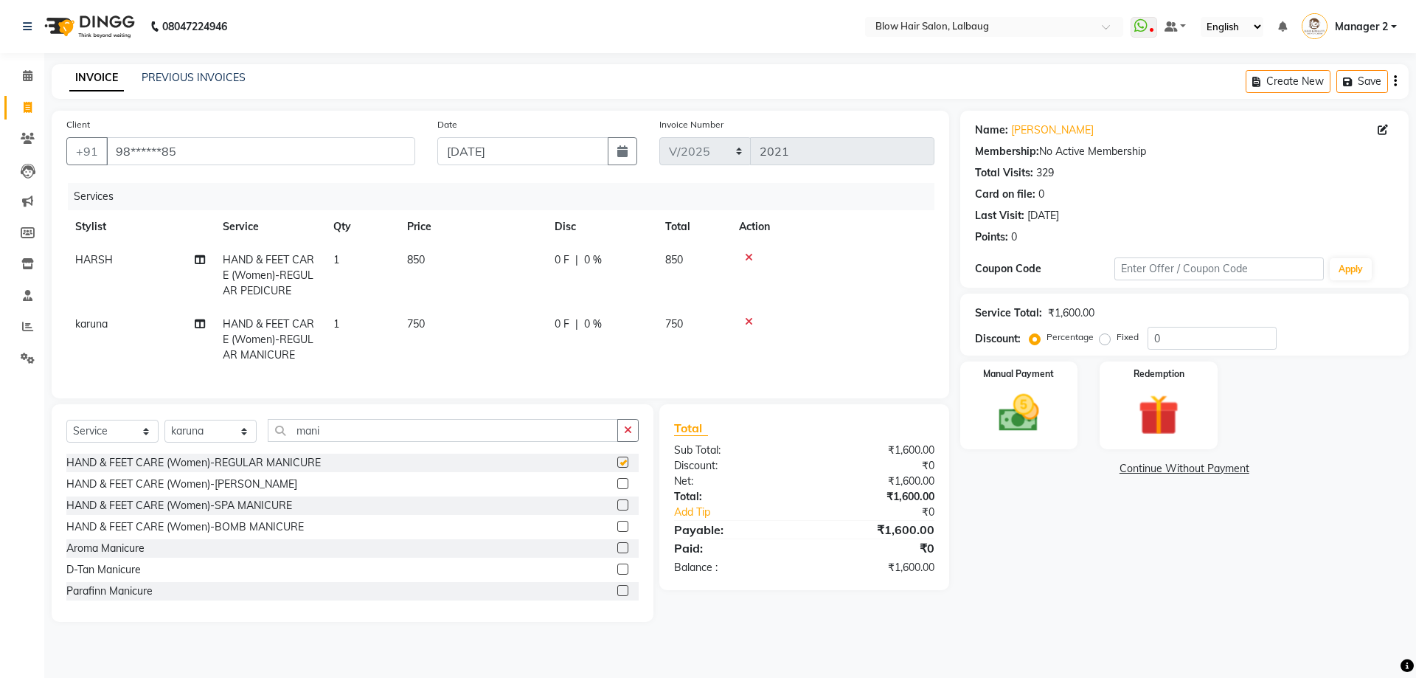
checkbox input "false"
click at [230, 440] on select "Select Stylist Ashwini ASHWINI AVINASH BEAU Blow Hair [PERSON_NAME] Dingg Suppo…" at bounding box center [210, 431] width 92 height 23
select select "33342"
click at [164, 431] on select "Select Stylist Ashwini ASHWINI AVINASH BEAU Blow Hair [PERSON_NAME] Dingg Suppo…" at bounding box center [210, 431] width 92 height 23
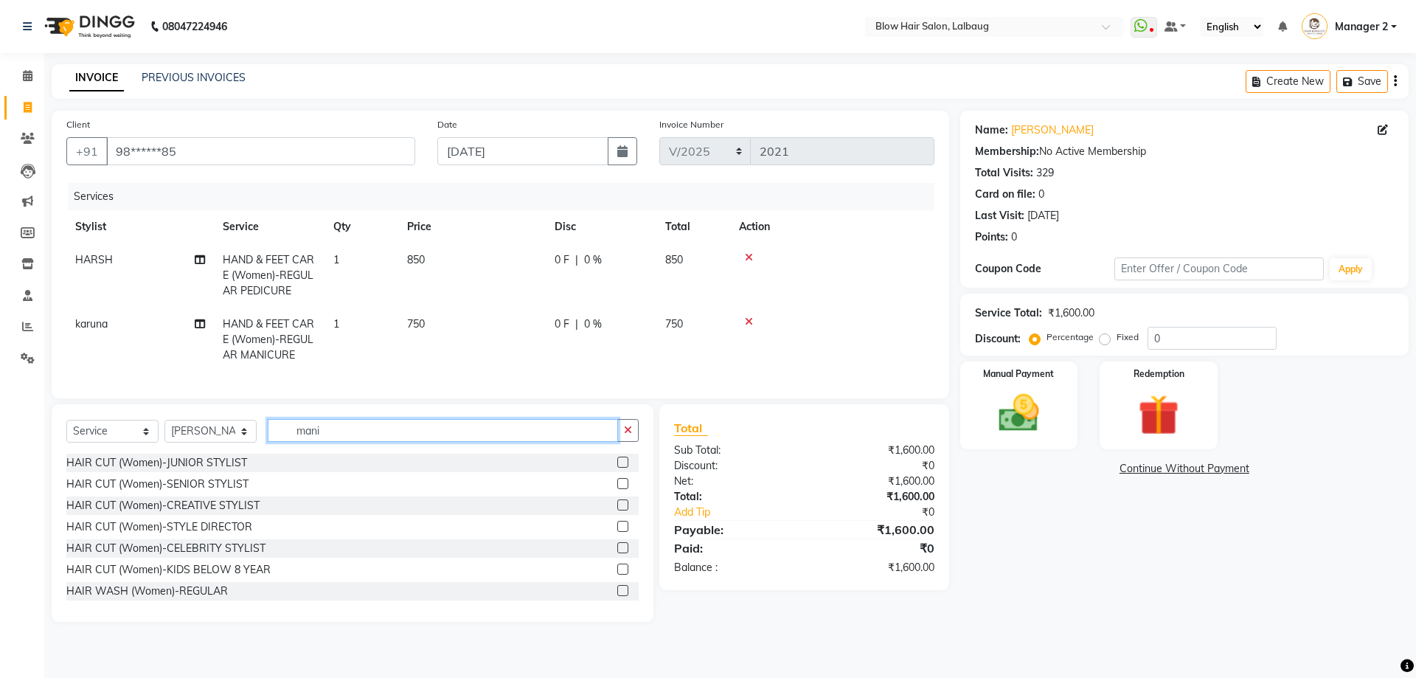
click at [348, 442] on input "mani" at bounding box center [443, 430] width 350 height 23
type input "blow"
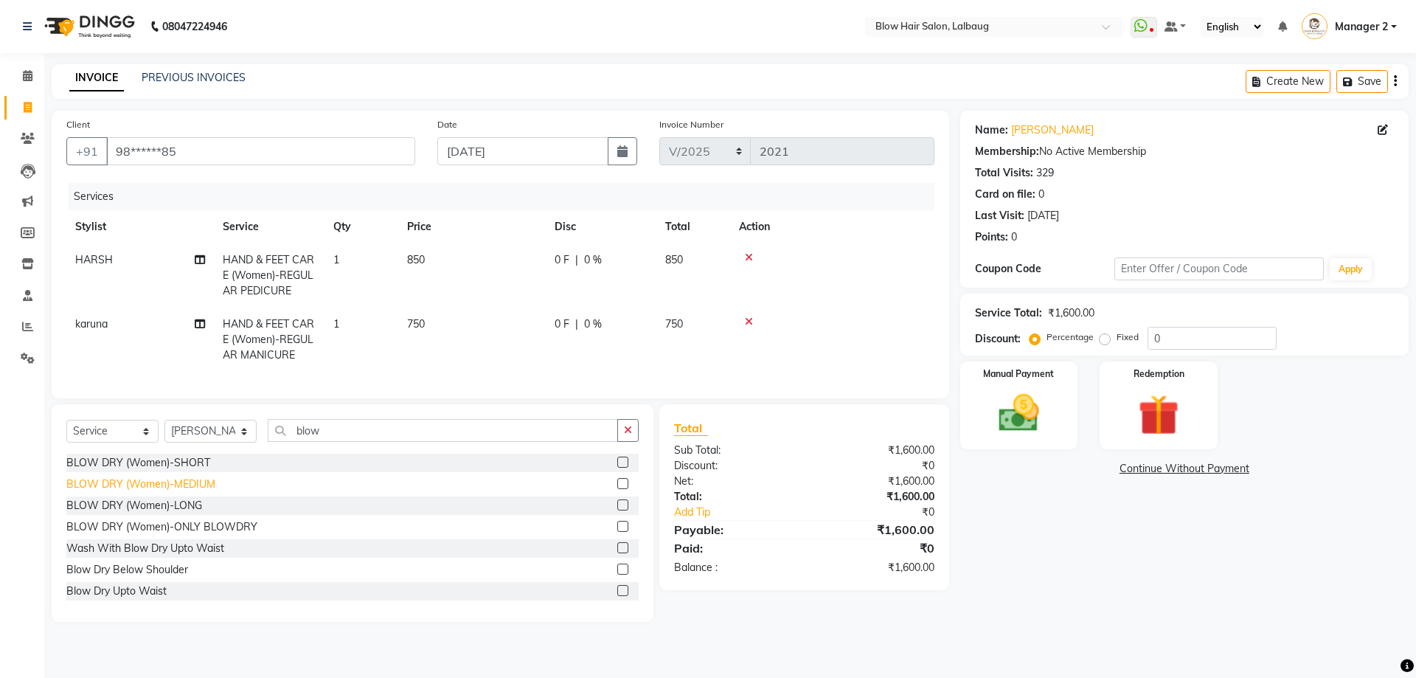
click at [212, 492] on div "BLOW DRY (Women)-MEDIUM" at bounding box center [140, 483] width 149 height 15
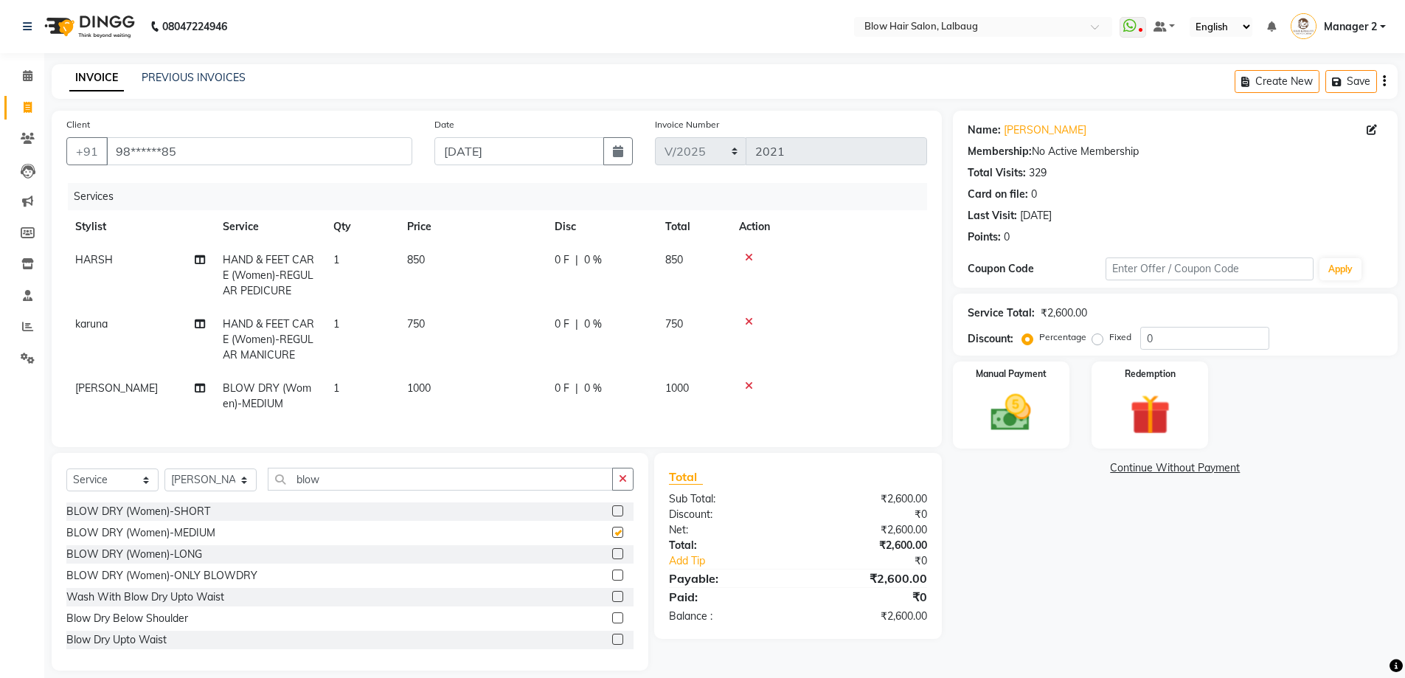
checkbox input "false"
click at [1140, 340] on input "0" at bounding box center [1204, 338] width 129 height 23
type input "20"
click at [430, 257] on td "850" at bounding box center [471, 275] width 147 height 64
select select "75955"
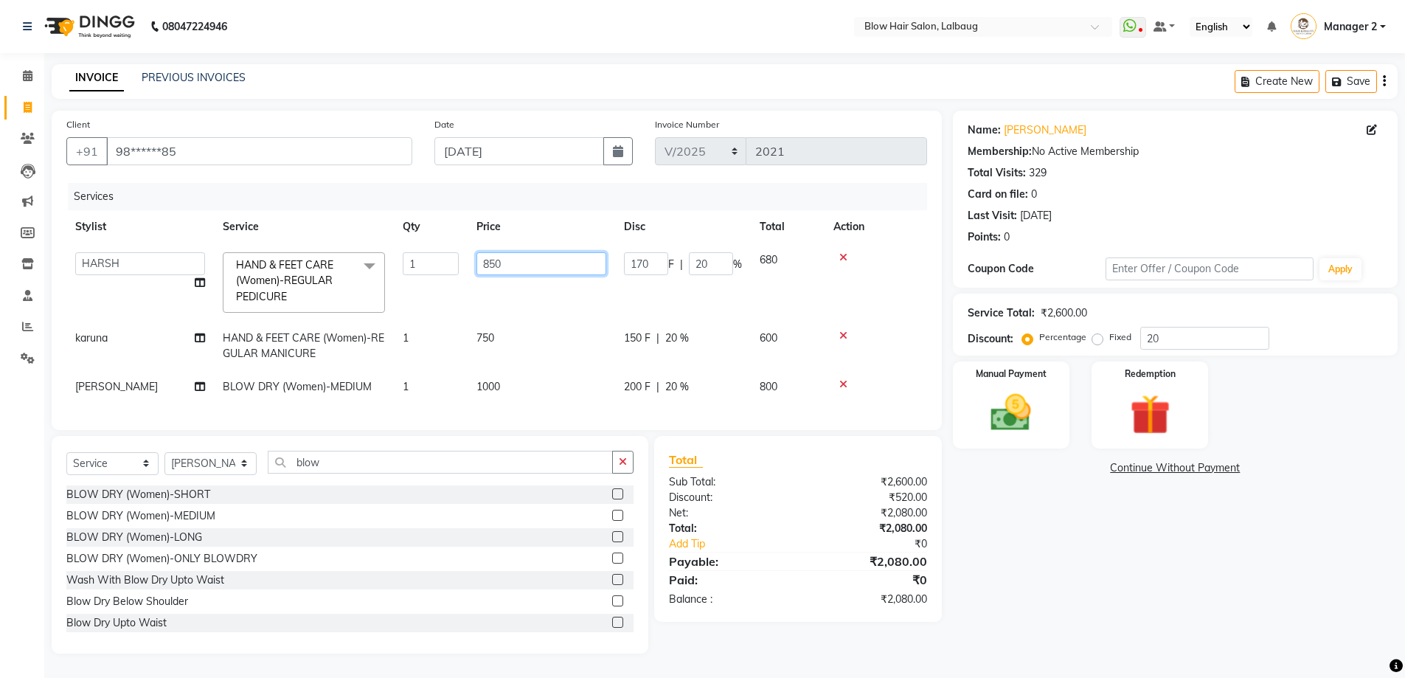
drag, startPoint x: 547, startPoint y: 260, endPoint x: 465, endPoint y: 282, distance: 84.6
click at [466, 282] on tr "[PERSON_NAME] BEAU Blow Hair [PERSON_NAME] Support [PERSON_NAME] Manager 1 Mana…" at bounding box center [496, 282] width 861 height 78
type input "1200"
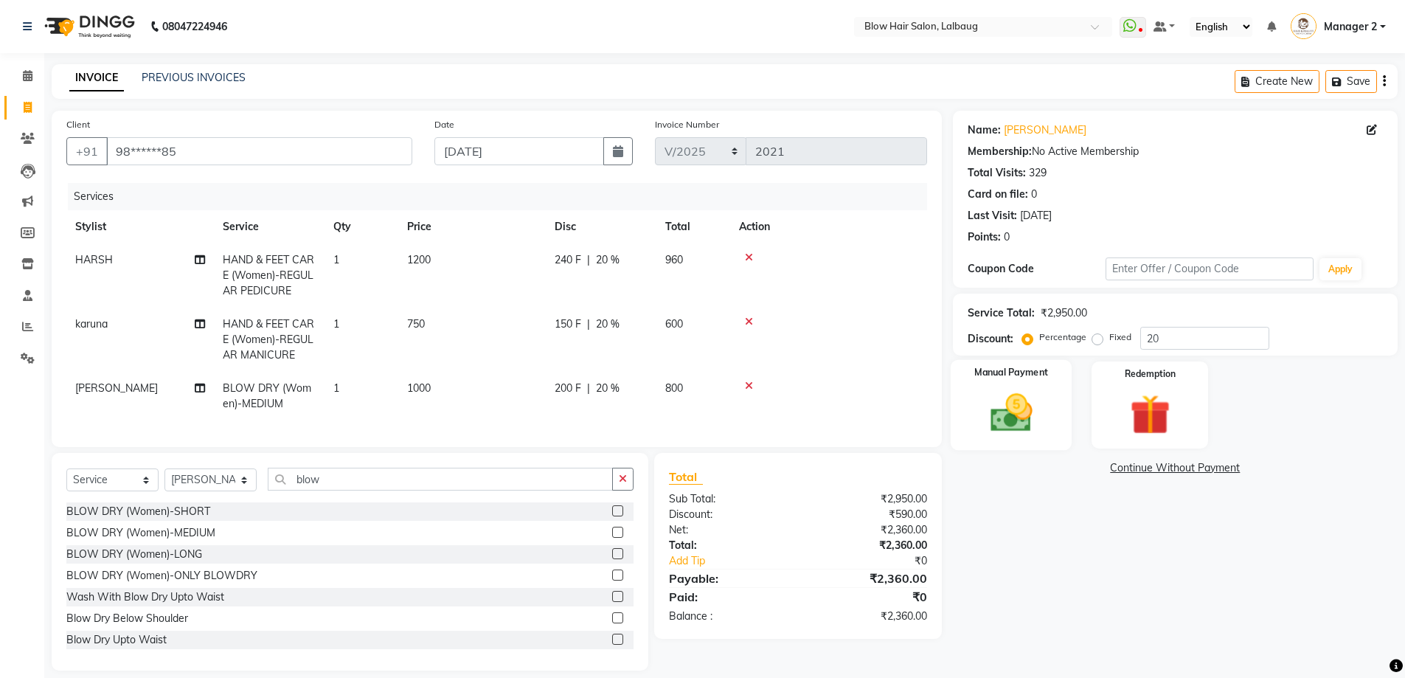
click at [1003, 426] on img at bounding box center [1011, 413] width 68 height 48
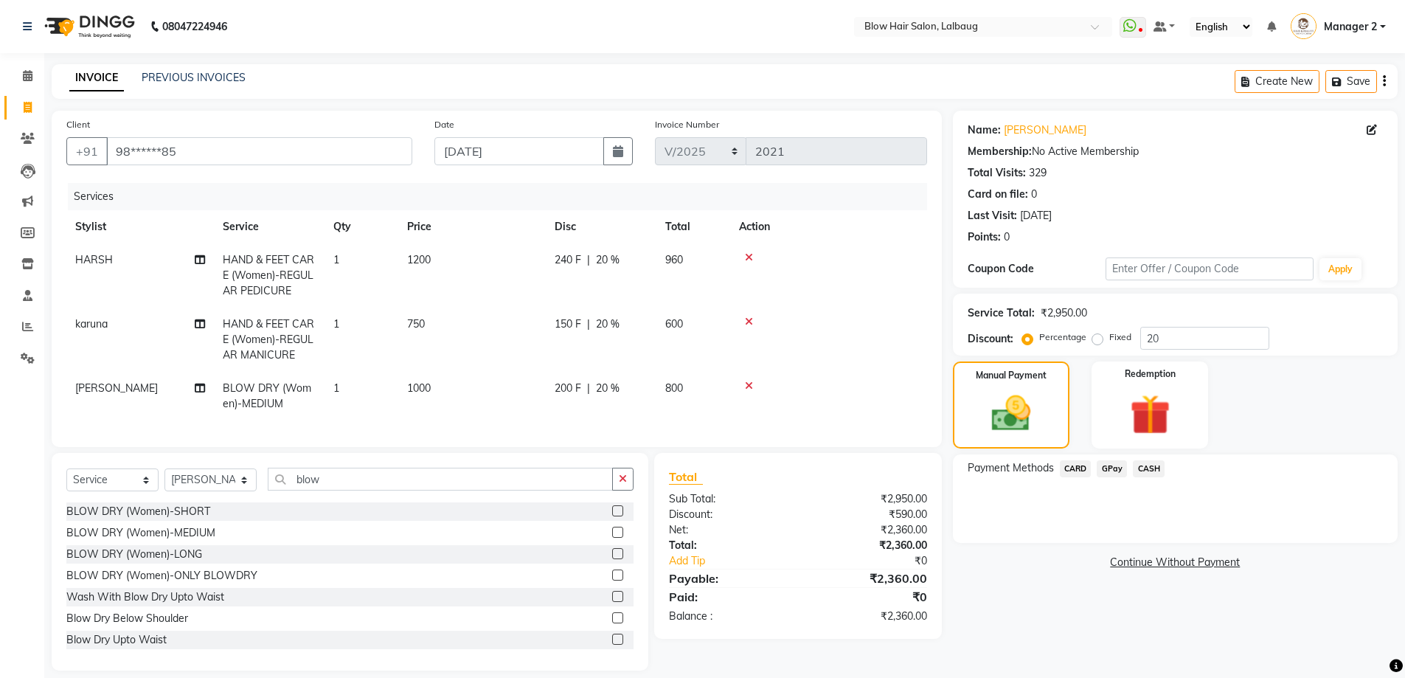
click at [1077, 468] on span "CARD" at bounding box center [1076, 468] width 32 height 17
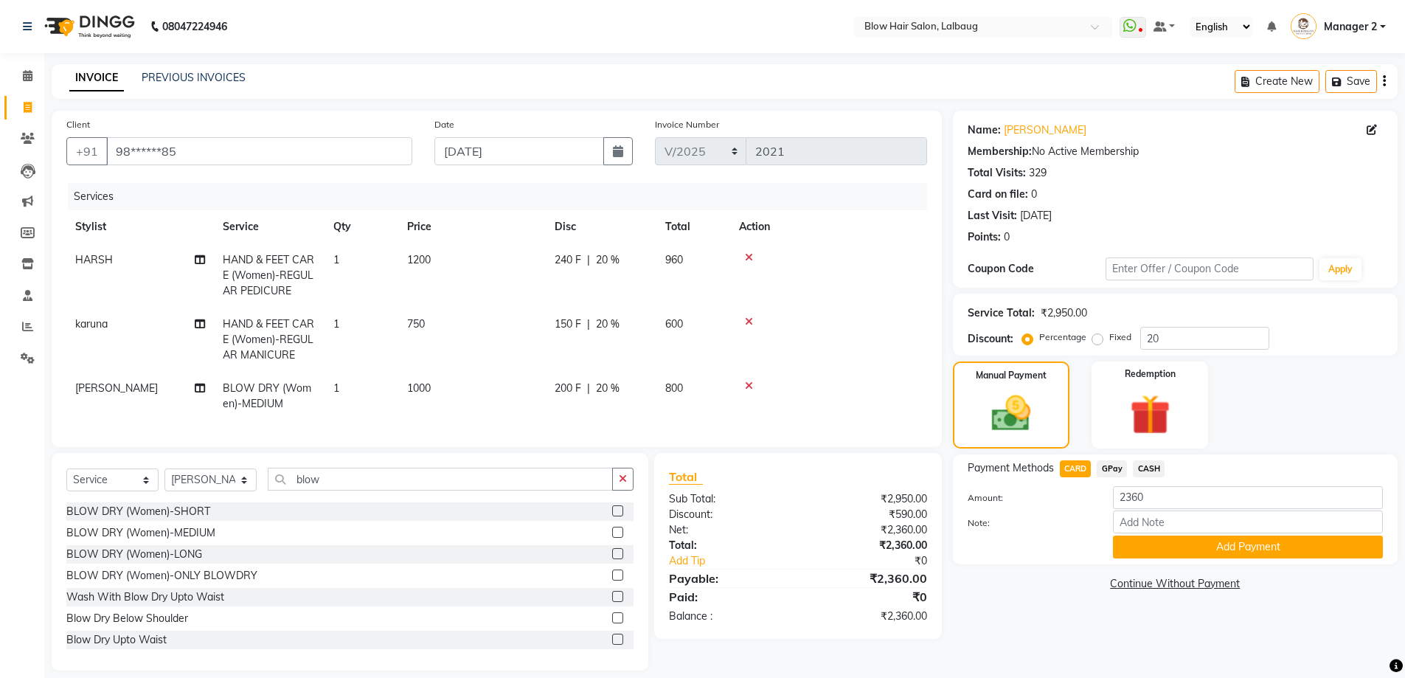
scroll to position [26, 0]
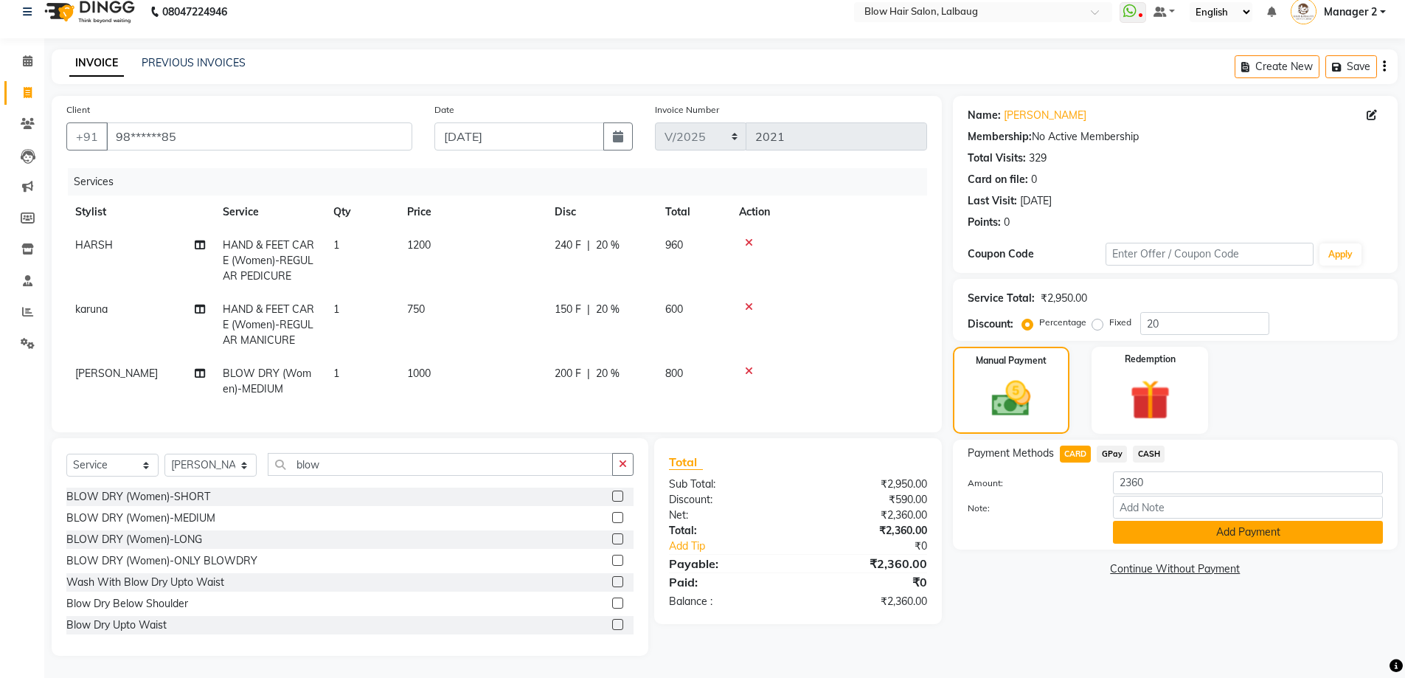
click at [1136, 523] on button "Add Payment" at bounding box center [1248, 532] width 270 height 23
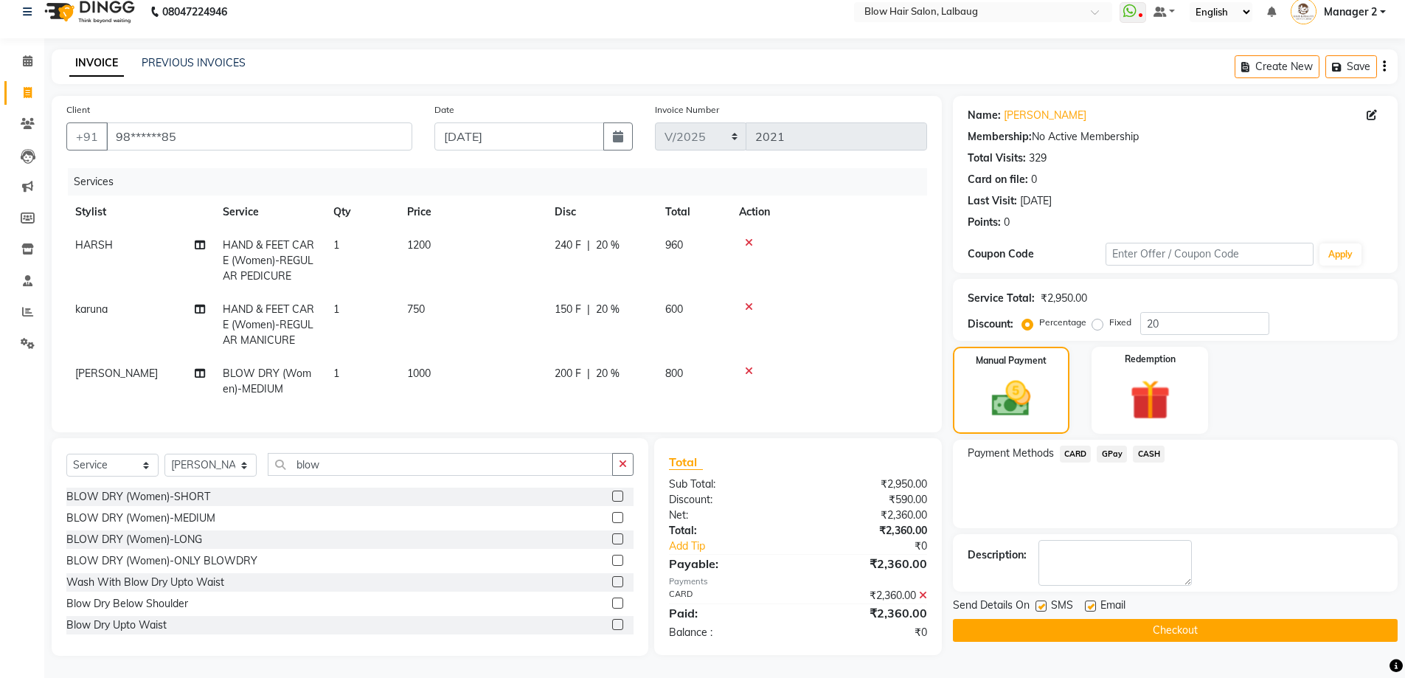
click at [1089, 600] on label at bounding box center [1090, 605] width 11 height 11
click at [1089, 602] on input "checkbox" at bounding box center [1090, 607] width 10 height 10
checkbox input "false"
click at [1042, 600] on label at bounding box center [1040, 605] width 11 height 11
click at [1042, 602] on input "checkbox" at bounding box center [1040, 607] width 10 height 10
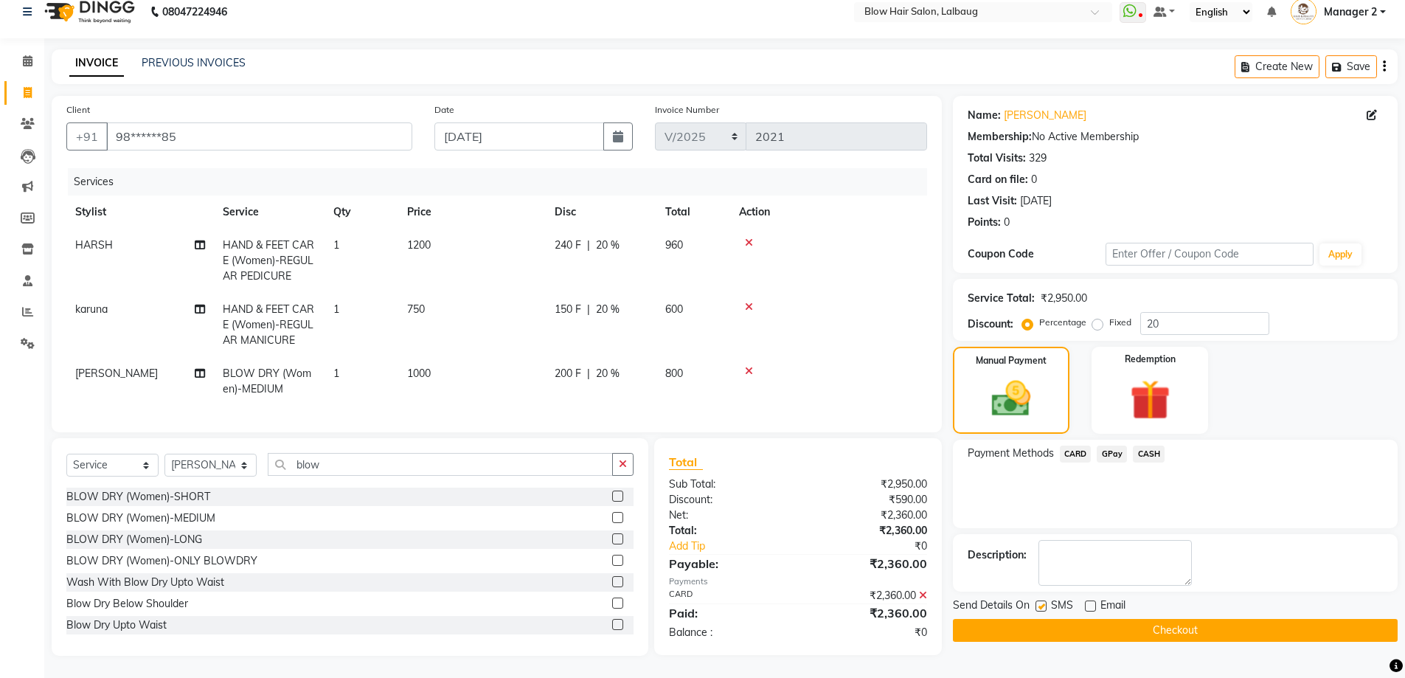
checkbox input "false"
click at [1045, 619] on button "Checkout" at bounding box center [1175, 630] width 445 height 23
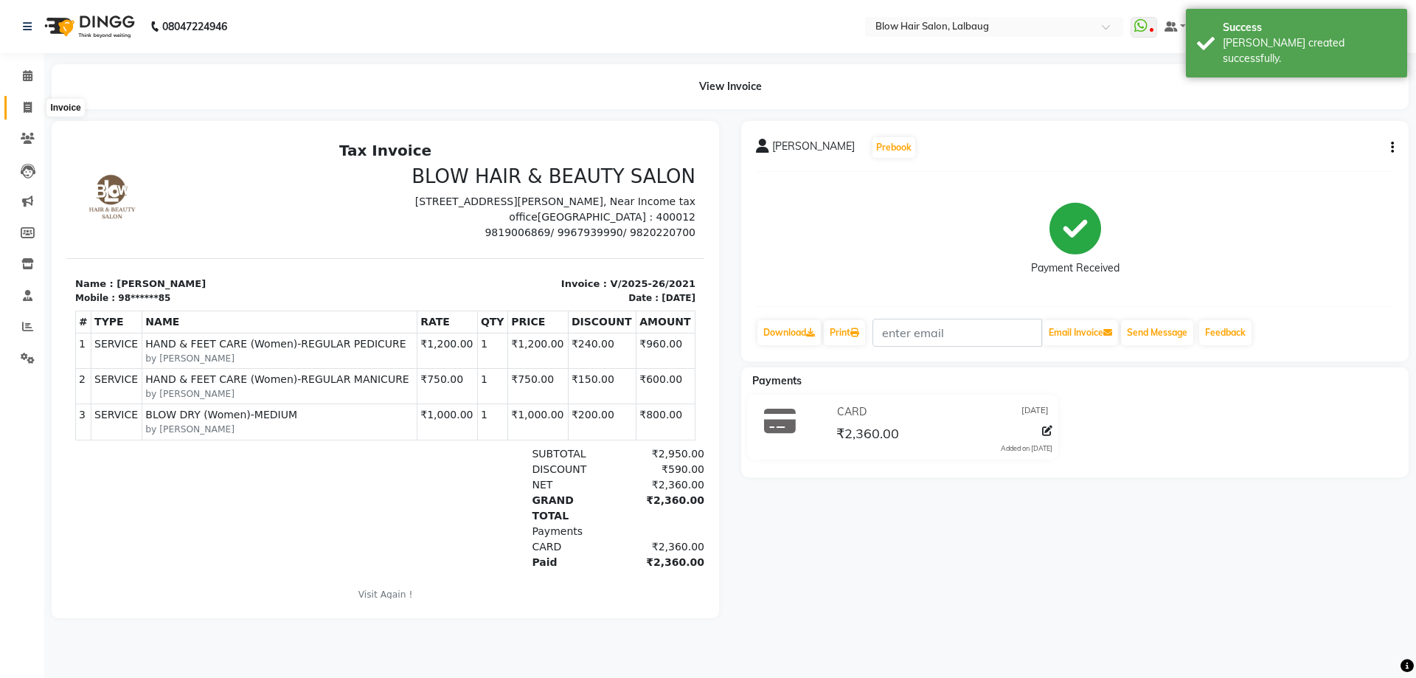
click at [16, 107] on span at bounding box center [28, 108] width 26 height 17
select select "service"
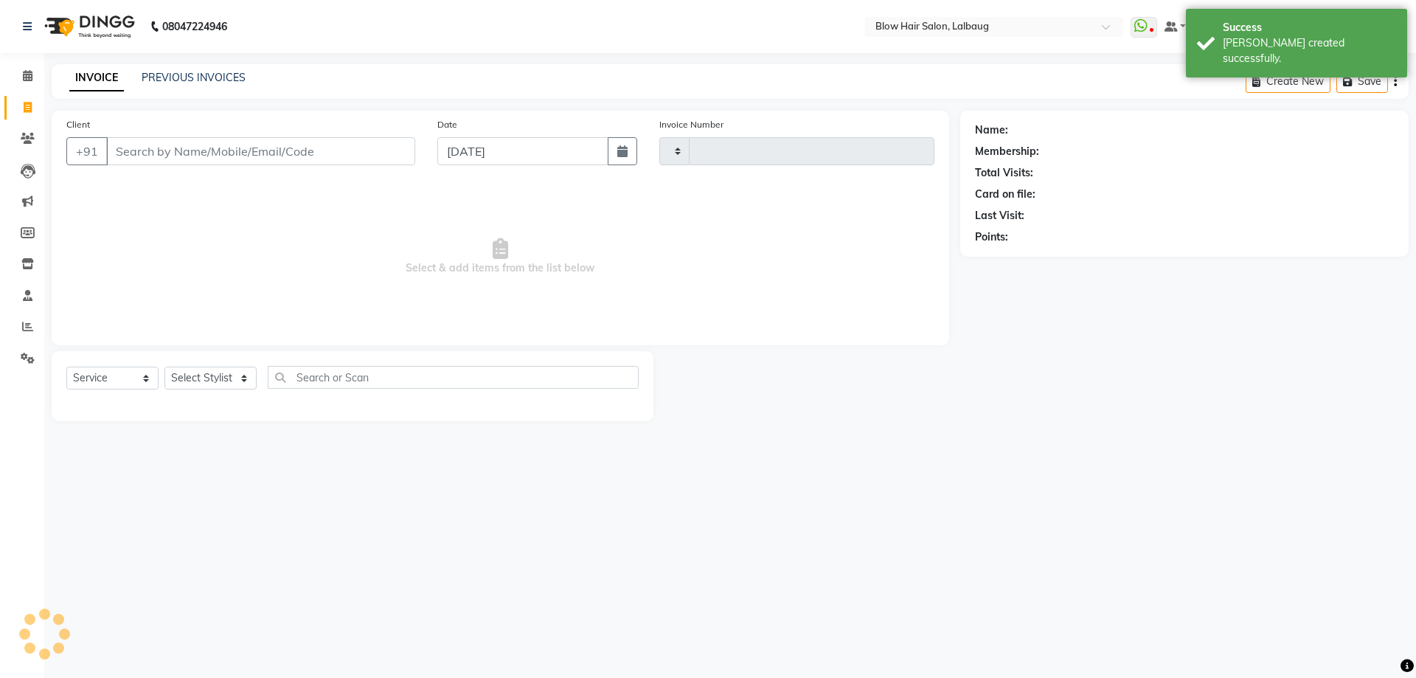
type input "2022"
select select "5162"
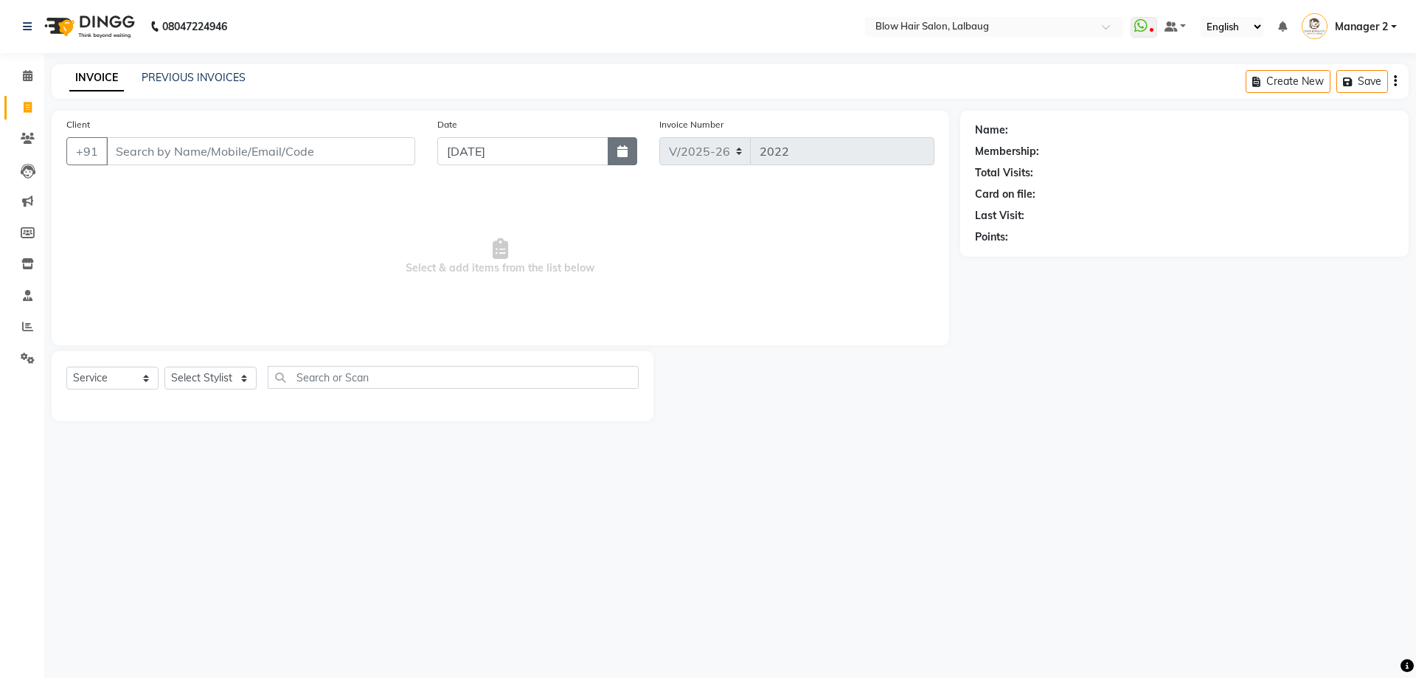
click at [620, 153] on icon "button" at bounding box center [622, 151] width 10 height 12
select select "9"
select select "2025"
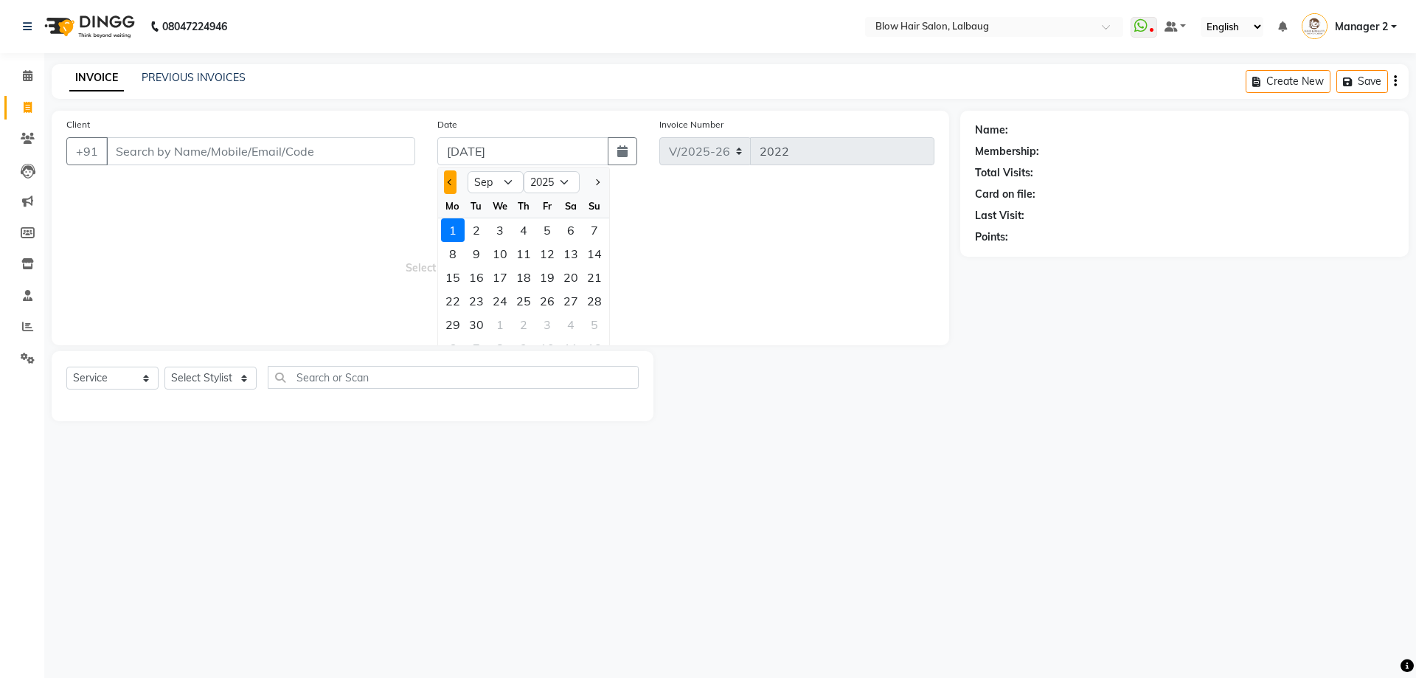
click at [455, 181] on button "Previous month" at bounding box center [450, 182] width 13 height 24
select select "8"
click at [593, 325] on div "31" at bounding box center [595, 325] width 24 height 24
type input "[DATE]"
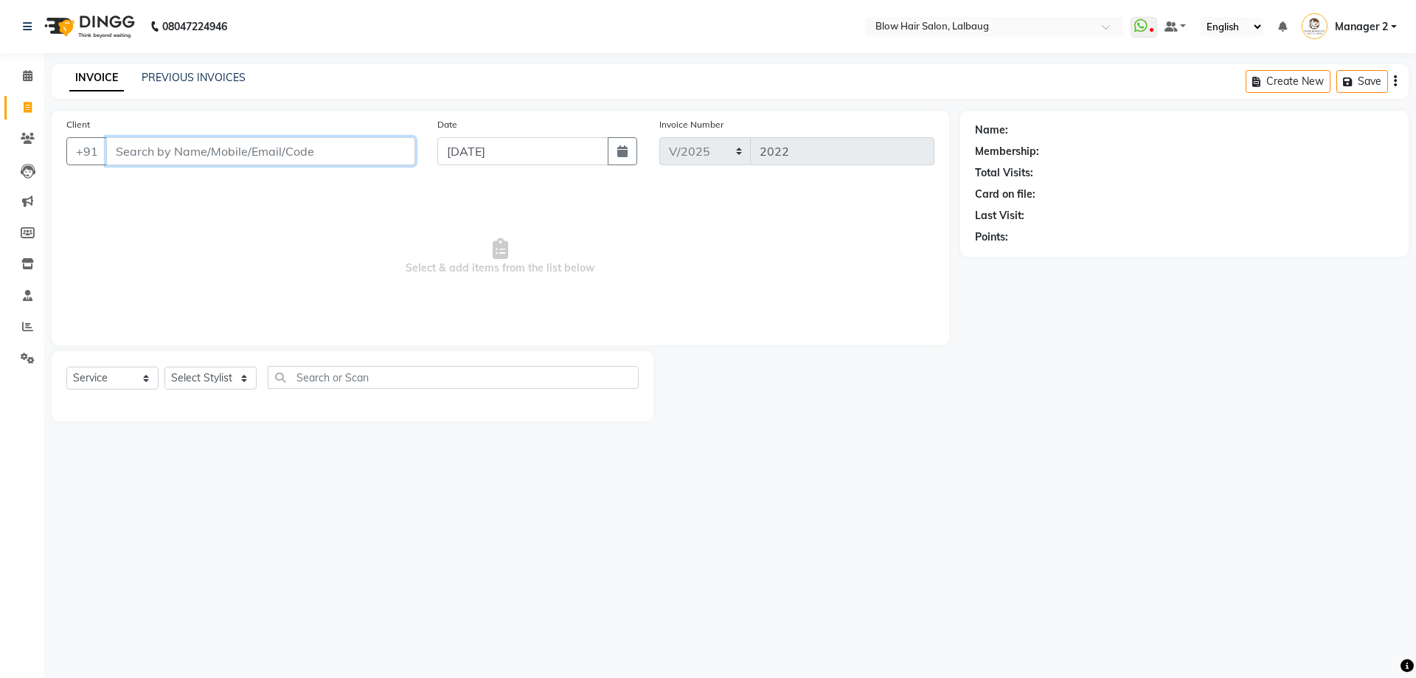
click at [278, 159] on input "Client" at bounding box center [260, 151] width 309 height 28
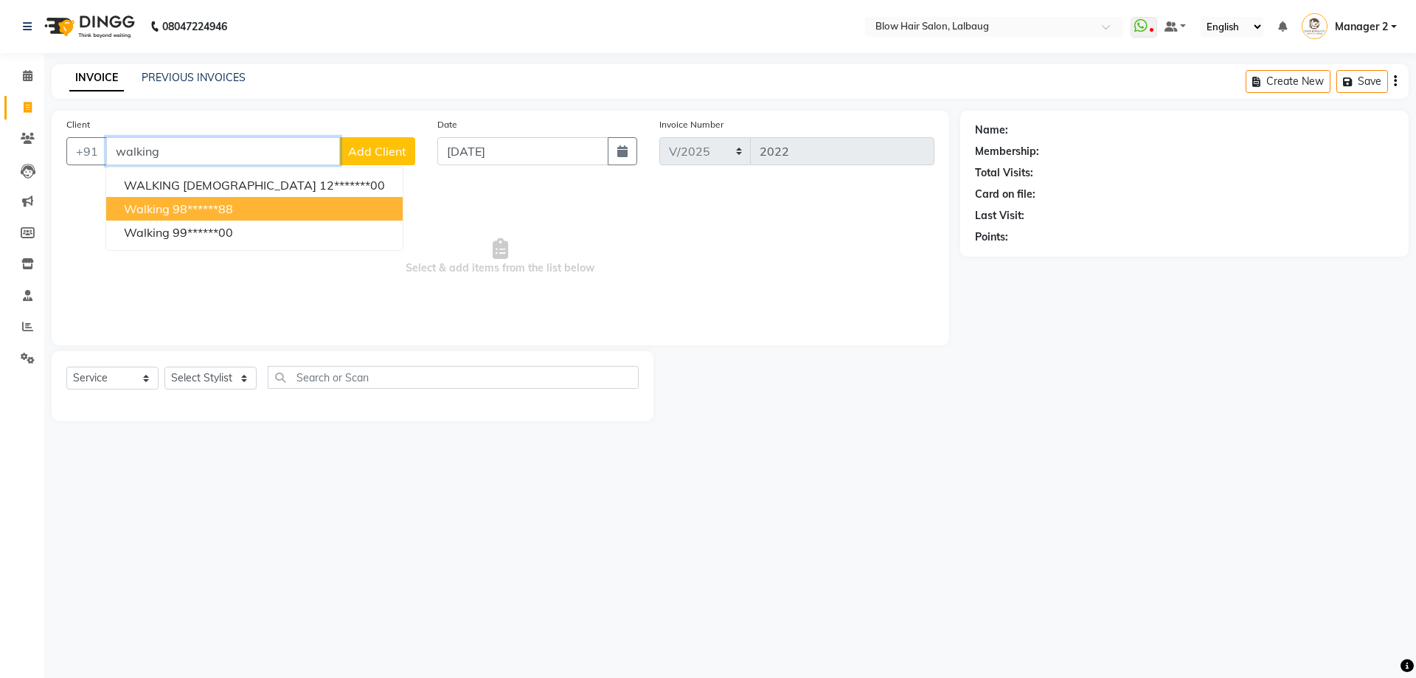
click at [206, 203] on ngb-highlight "98******88" at bounding box center [203, 208] width 60 height 15
type input "98******88"
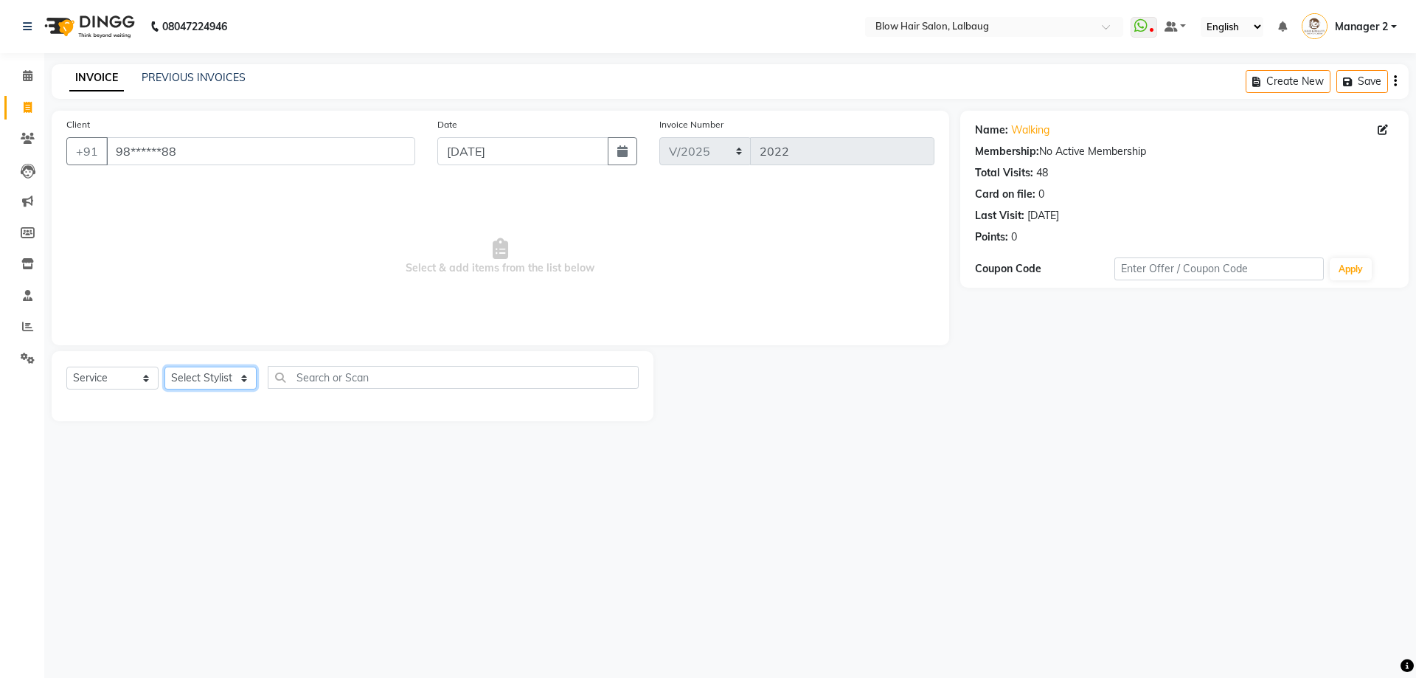
drag, startPoint x: 252, startPoint y: 388, endPoint x: 245, endPoint y: 381, distance: 9.9
click at [252, 388] on select "Select Stylist Ashwini ASHWINI AVINASH BEAU Blow Hair [PERSON_NAME] Dingg Suppo…" at bounding box center [210, 378] width 92 height 23
select select "76491"
click at [164, 367] on select "Select Stylist Ashwini ASHWINI AVINASH BEAU Blow Hair [PERSON_NAME] Dingg Suppo…" at bounding box center [210, 378] width 92 height 23
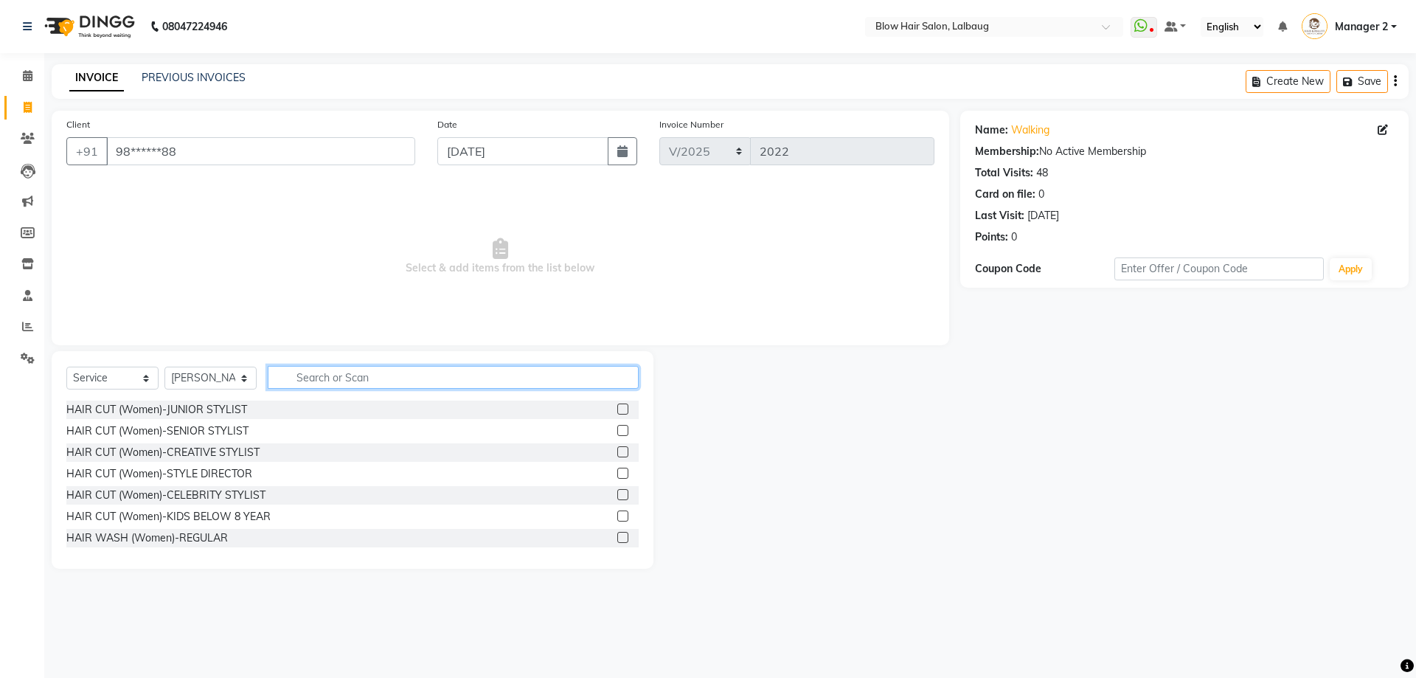
click at [345, 367] on input "text" at bounding box center [453, 377] width 371 height 23
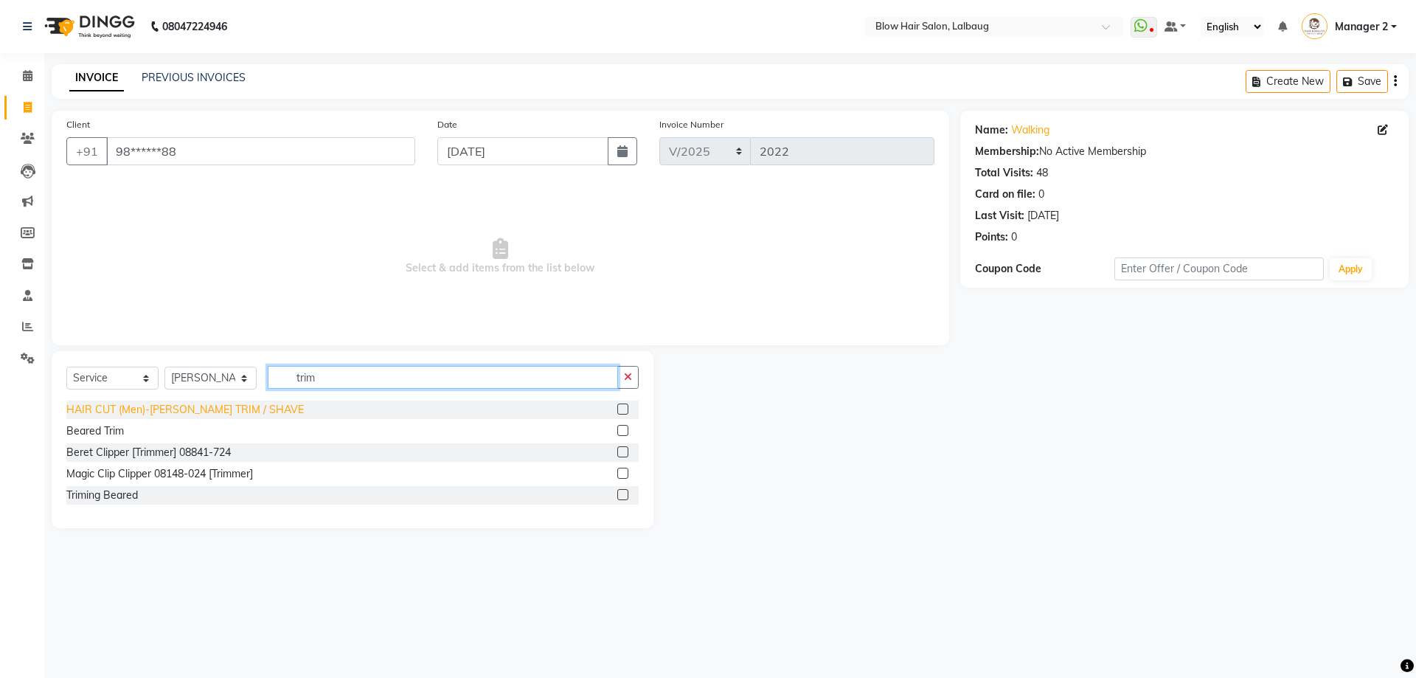
type input "trim"
click at [237, 405] on div "HAIR CUT (Men)-[PERSON_NAME] TRIM / SHAVE" at bounding box center [184, 409] width 237 height 15
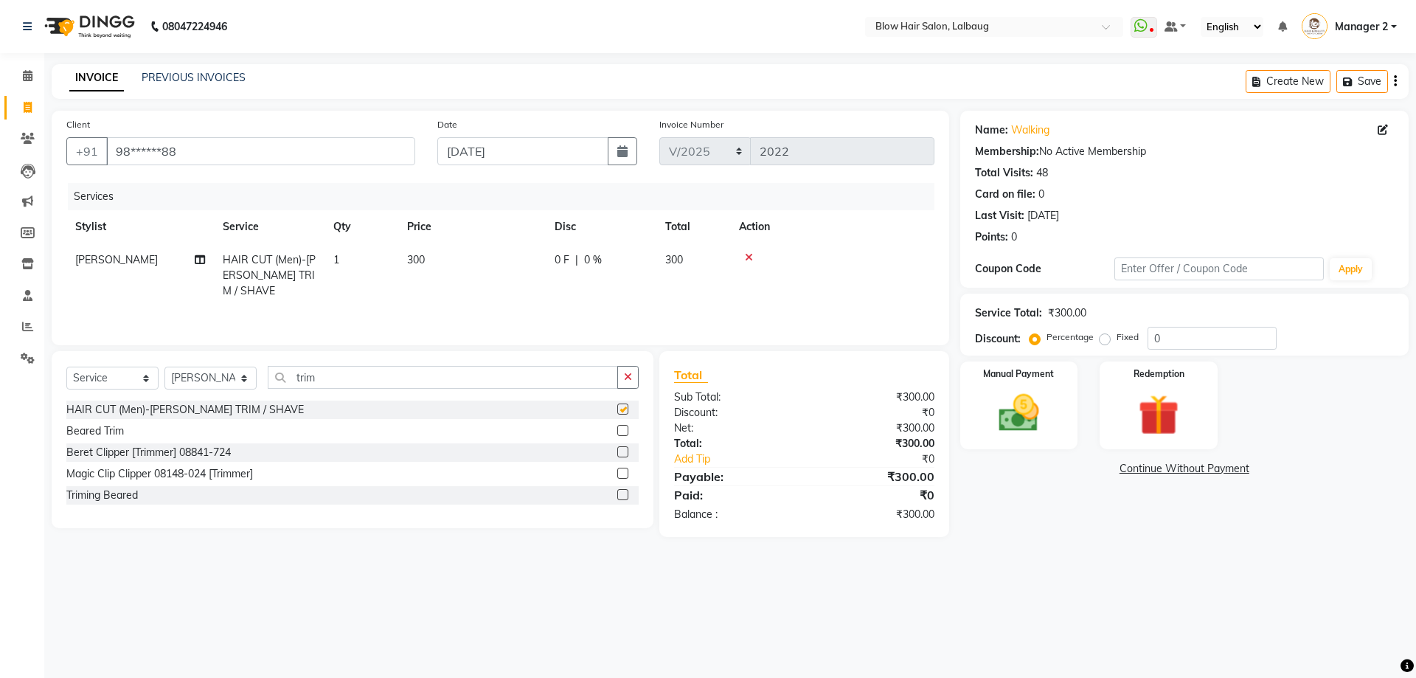
checkbox input "false"
click at [1150, 343] on input "0" at bounding box center [1212, 338] width 129 height 23
type input "20"
click at [1012, 437] on img at bounding box center [1019, 413] width 69 height 49
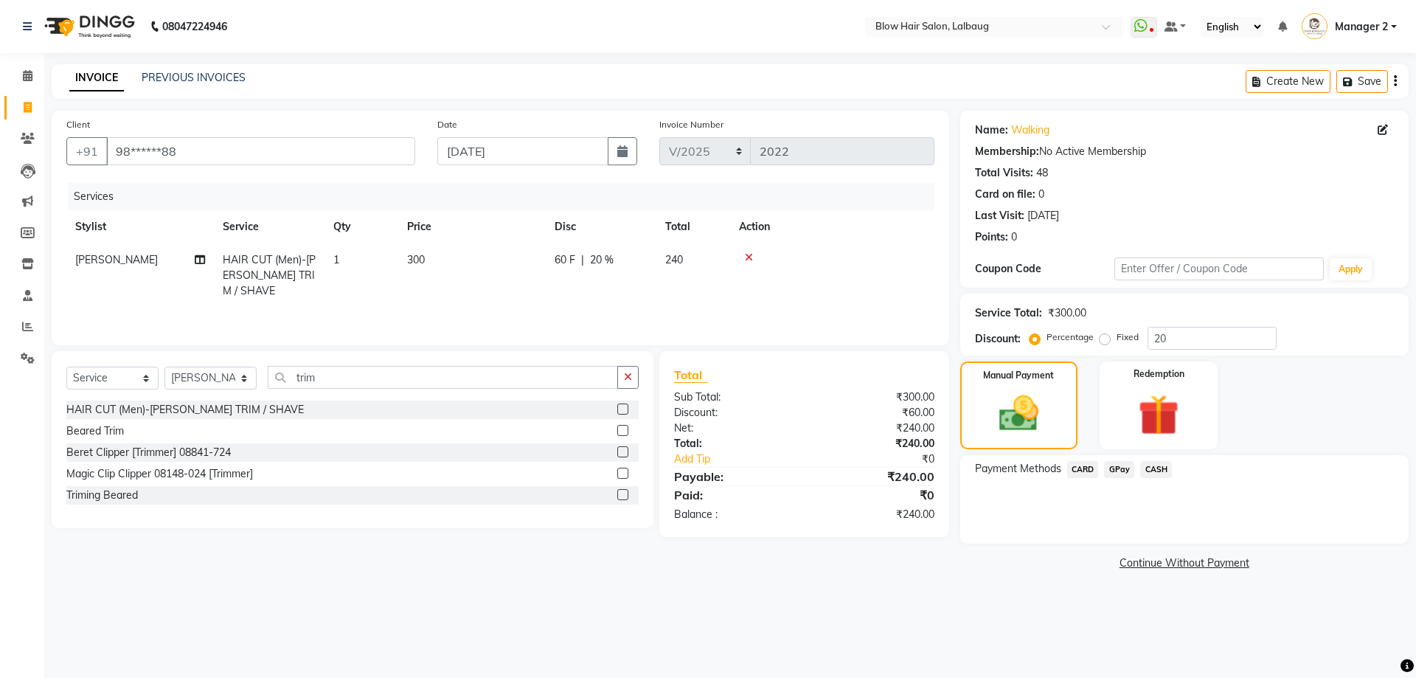
click at [1117, 466] on span "GPay" at bounding box center [1119, 469] width 30 height 17
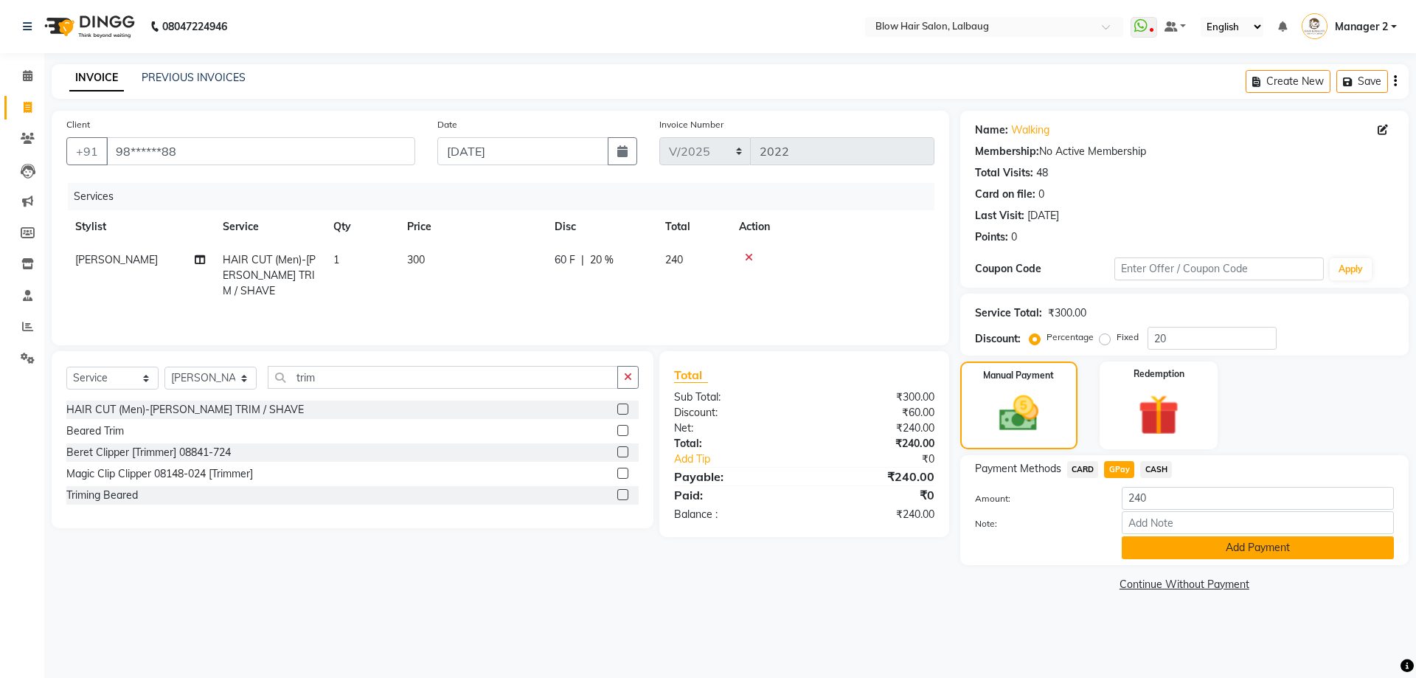
click at [1133, 552] on button "Add Payment" at bounding box center [1258, 547] width 272 height 23
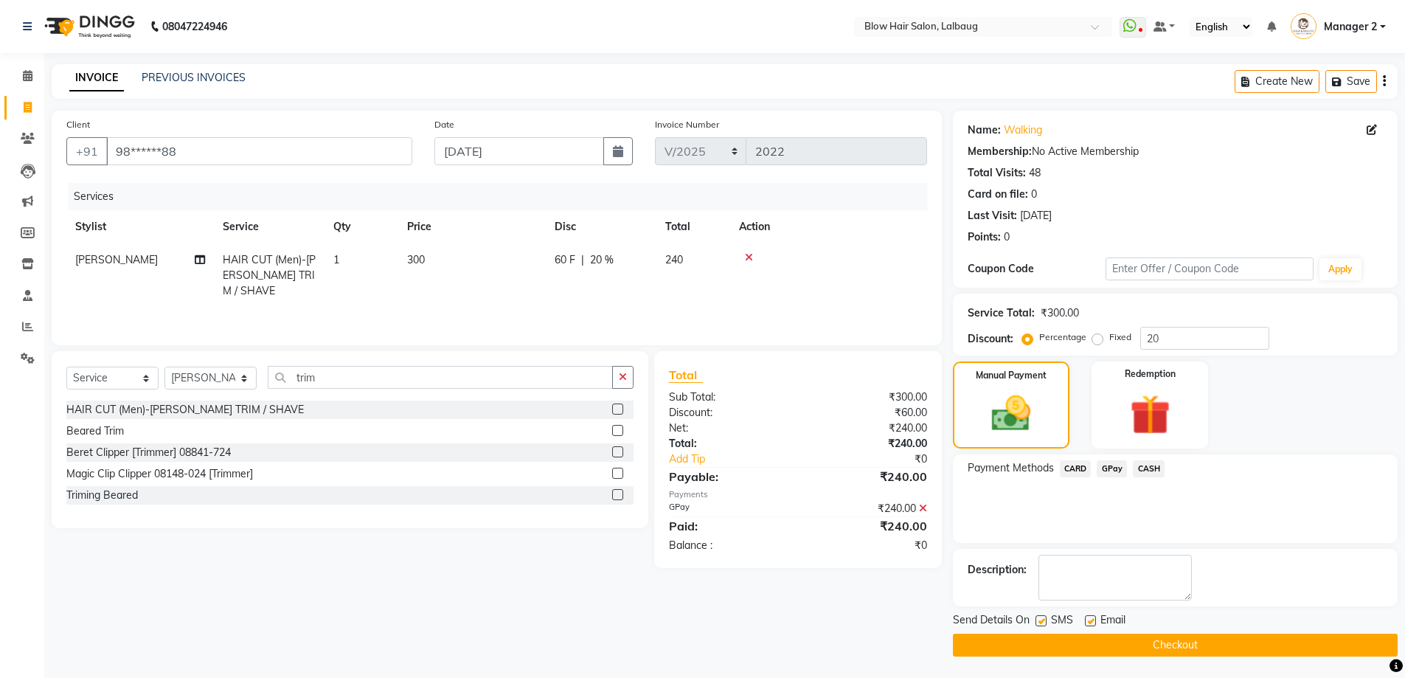
click at [1094, 619] on label at bounding box center [1090, 620] width 11 height 11
click at [1094, 619] on input "checkbox" at bounding box center [1090, 622] width 10 height 10
checkbox input "false"
click at [1032, 625] on div "Send Details On SMS Email" at bounding box center [1175, 621] width 445 height 18
click at [1044, 621] on label at bounding box center [1040, 620] width 11 height 11
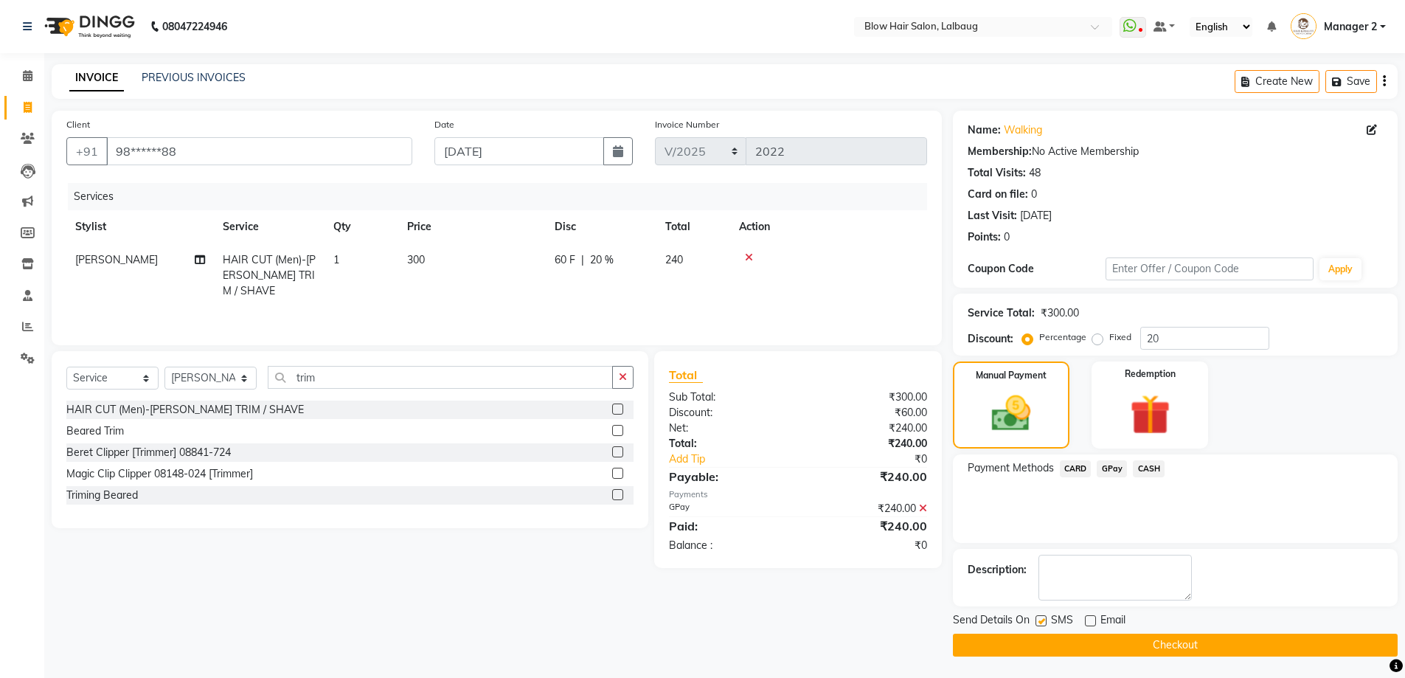
click at [1044, 621] on input "checkbox" at bounding box center [1040, 622] width 10 height 10
checkbox input "false"
click at [1044, 642] on button "Checkout" at bounding box center [1175, 645] width 445 height 23
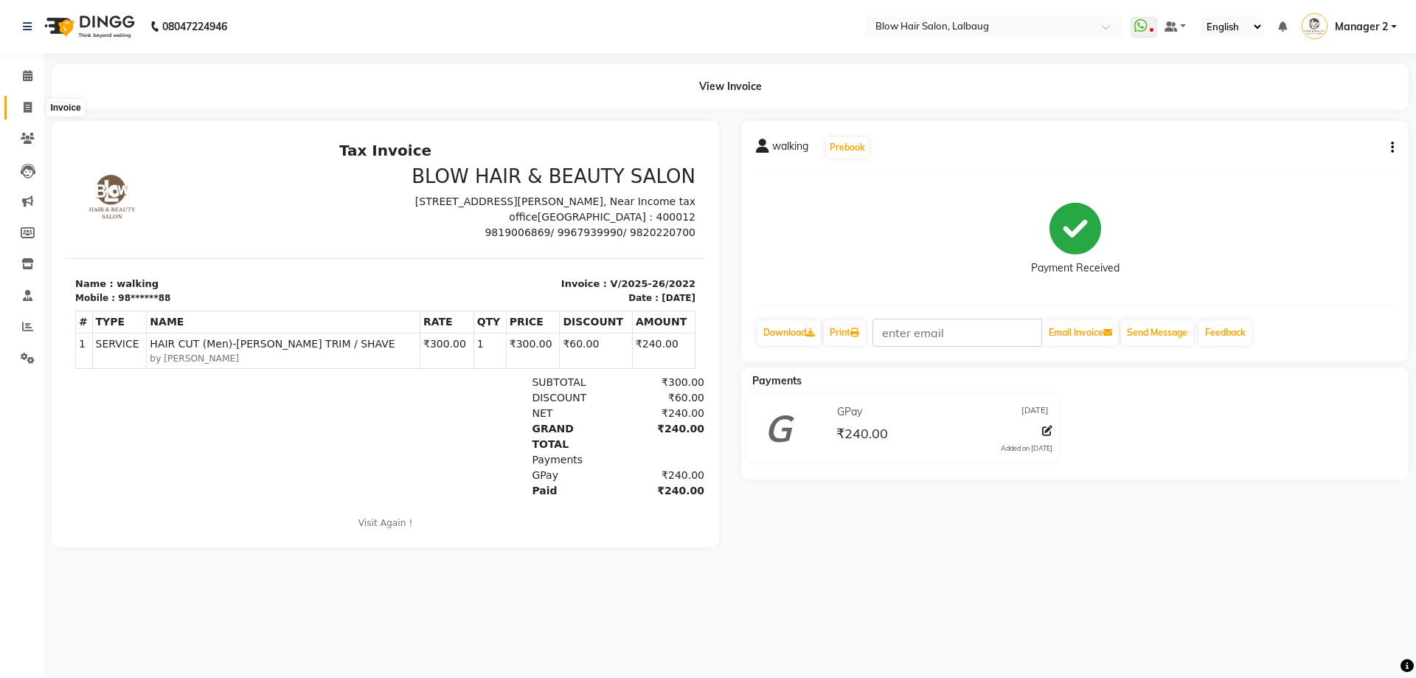
click at [27, 107] on icon at bounding box center [28, 107] width 8 height 11
select select "5162"
select select "service"
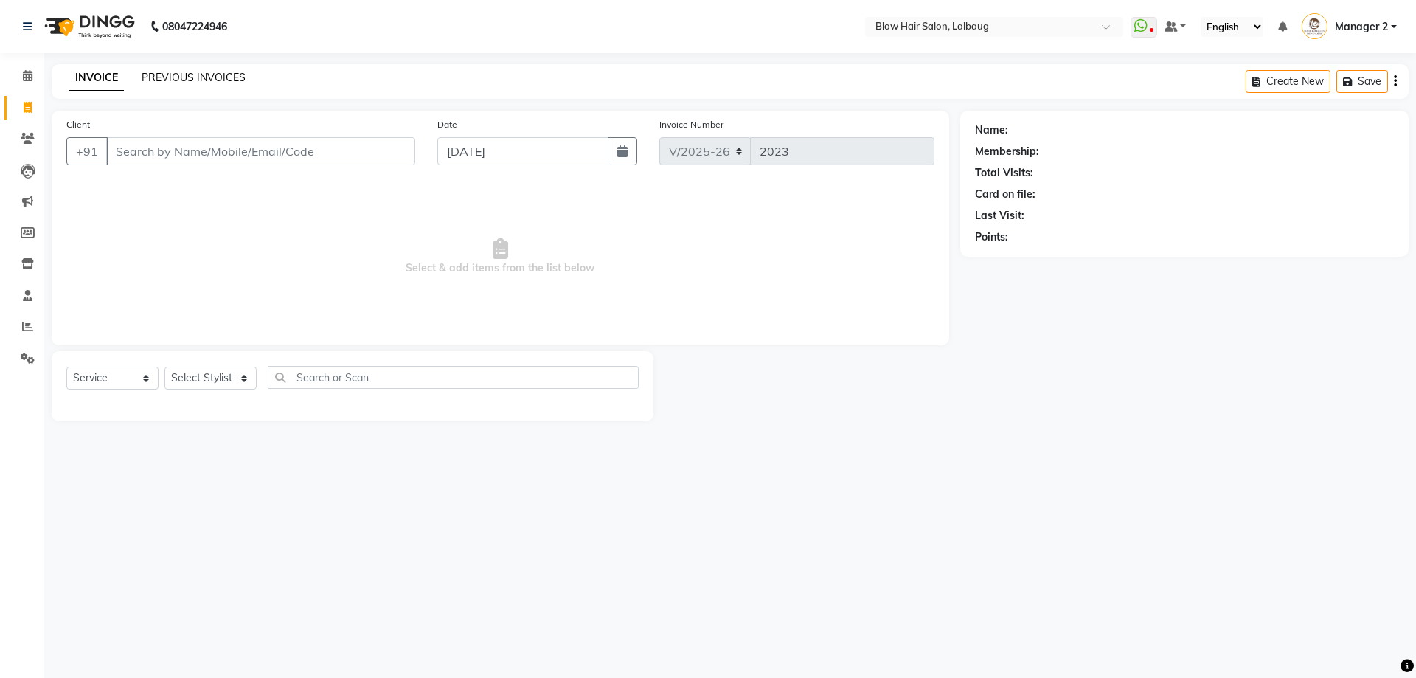
click at [184, 77] on link "PREVIOUS INVOICES" at bounding box center [194, 77] width 104 height 13
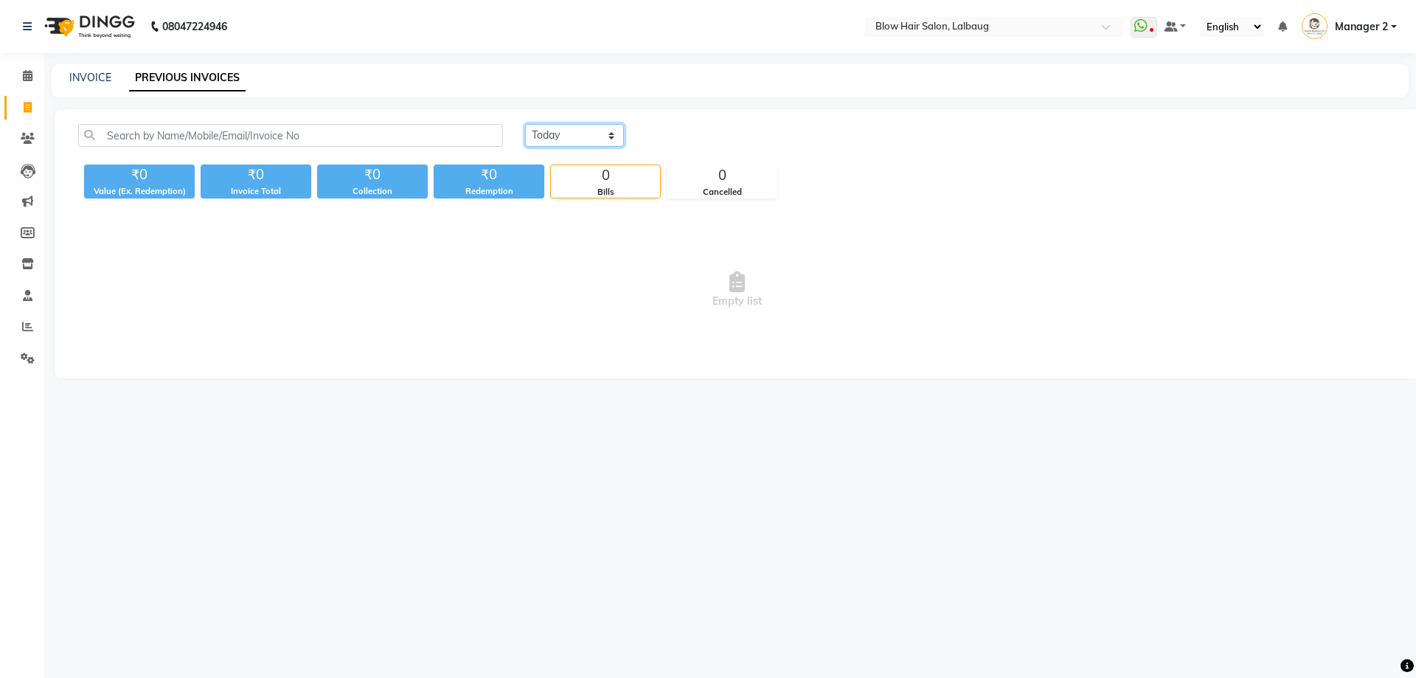
click at [577, 134] on select "[DATE] [DATE] Custom Range" at bounding box center [574, 135] width 99 height 23
click at [525, 124] on select "[DATE] [DATE] Custom Range" at bounding box center [574, 135] width 99 height 23
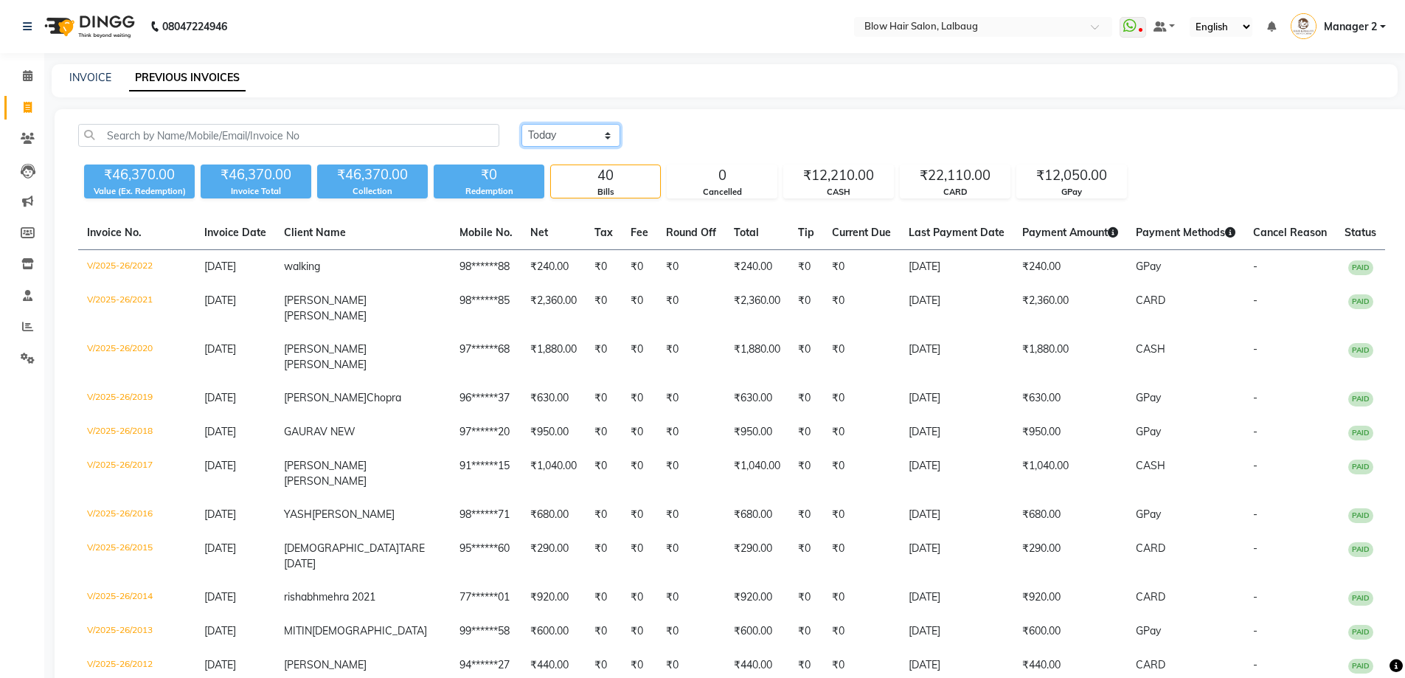
click at [575, 144] on select "[DATE] [DATE] Custom Range" at bounding box center [570, 135] width 99 height 23
select select "[DATE]"
click at [521, 124] on select "[DATE] [DATE] Custom Range" at bounding box center [570, 135] width 99 height 23
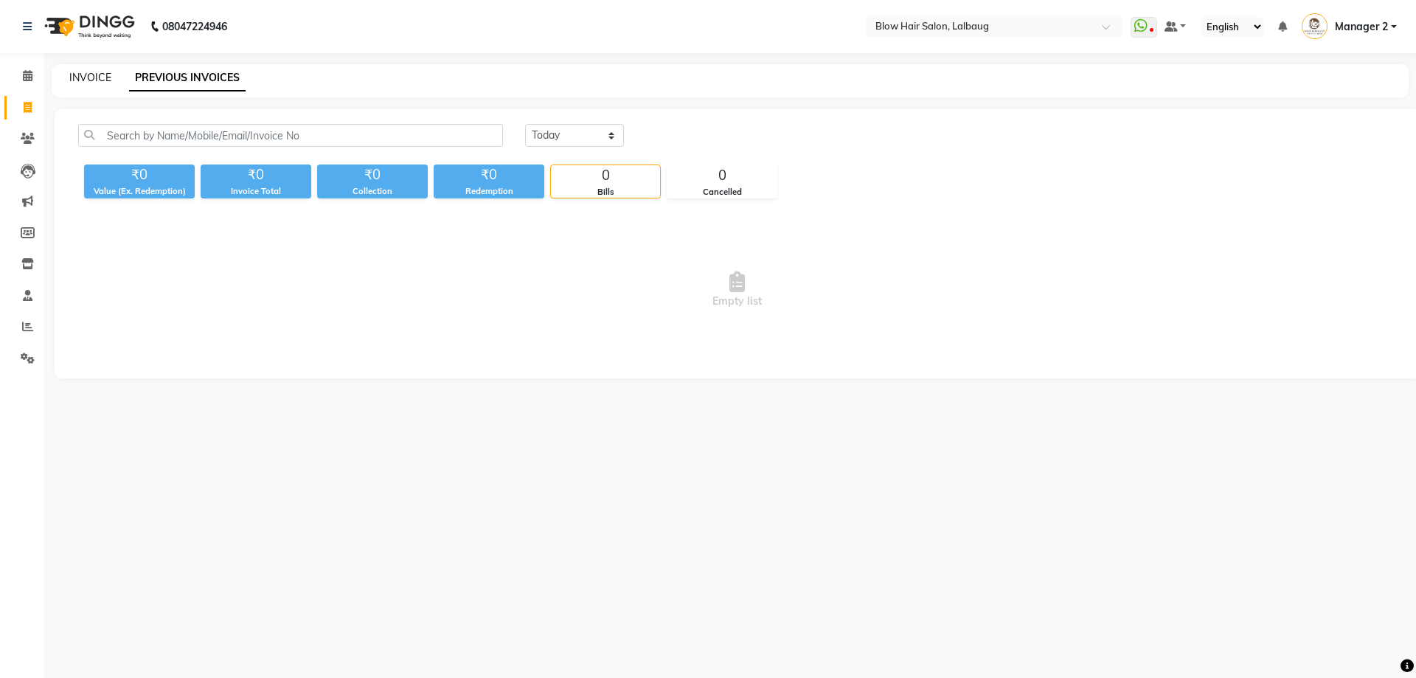
click at [76, 79] on link "INVOICE" at bounding box center [90, 77] width 42 height 13
select select "5162"
select select "service"
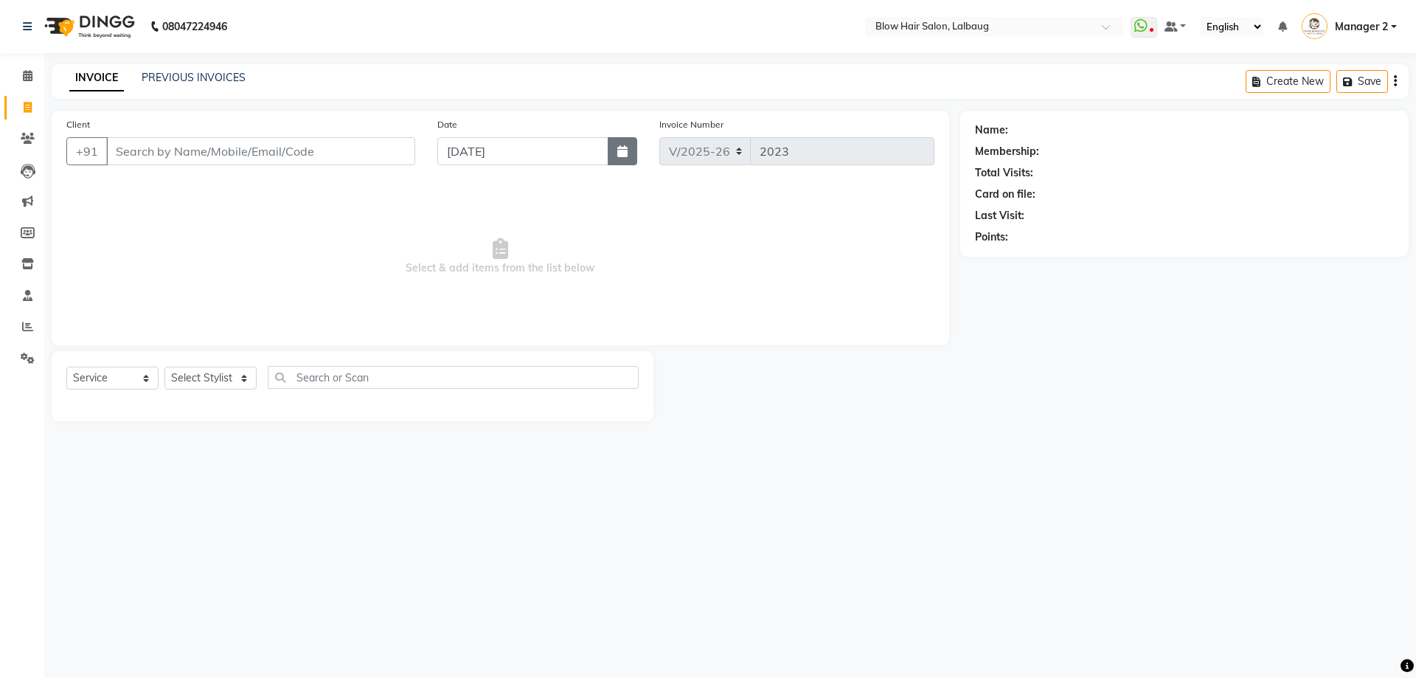
click at [633, 161] on button "button" at bounding box center [622, 151] width 29 height 28
select select "9"
select select "2025"
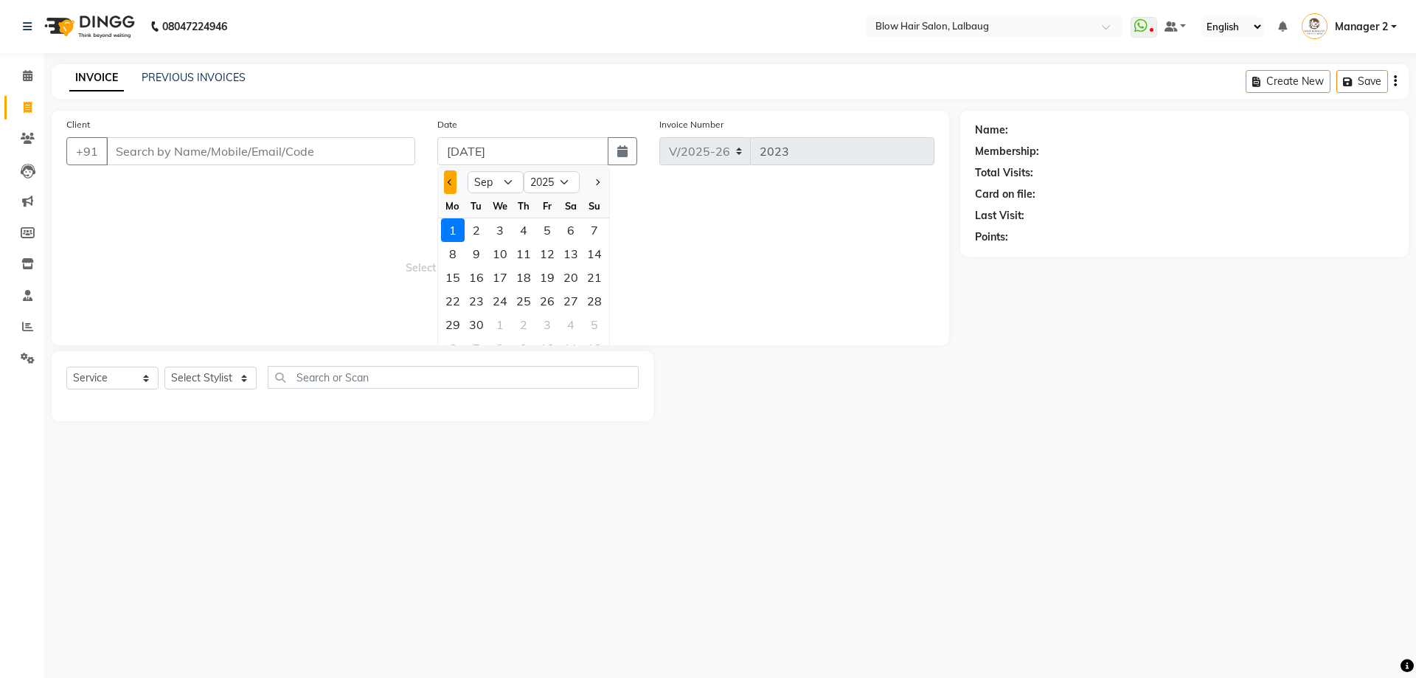
click at [448, 181] on span "Previous month" at bounding box center [451, 182] width 6 height 6
select select "8"
click at [590, 327] on div "31" at bounding box center [595, 325] width 24 height 24
type input "[DATE]"
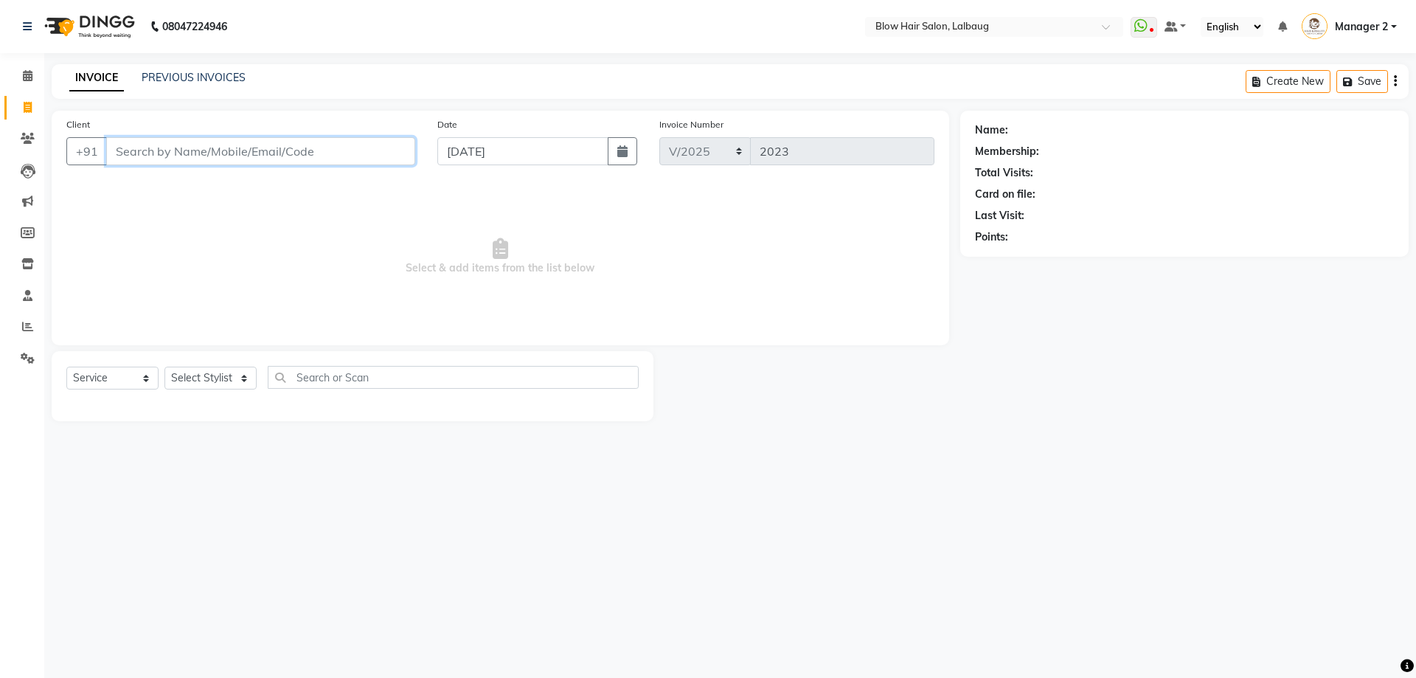
click at [267, 154] on input "Client" at bounding box center [260, 151] width 309 height 28
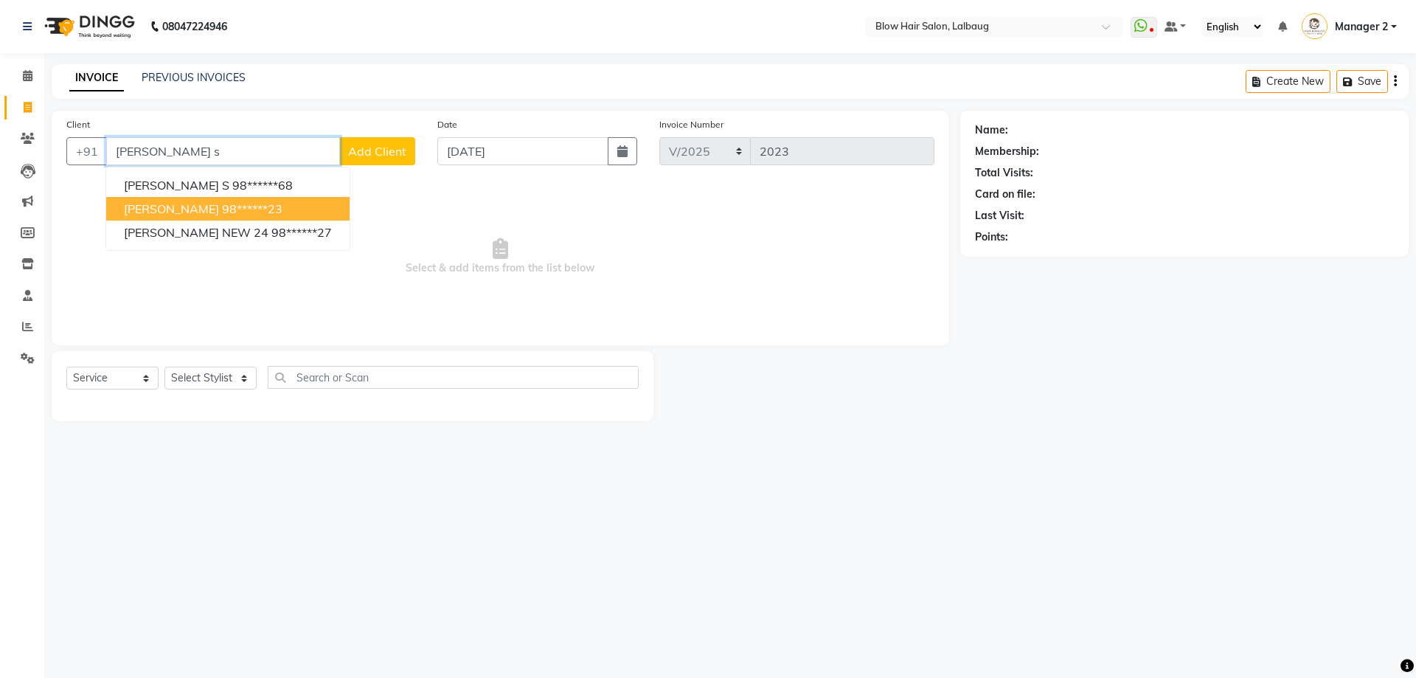
click at [226, 219] on button "[PERSON_NAME] 98******23" at bounding box center [227, 209] width 243 height 24
type input "98******23"
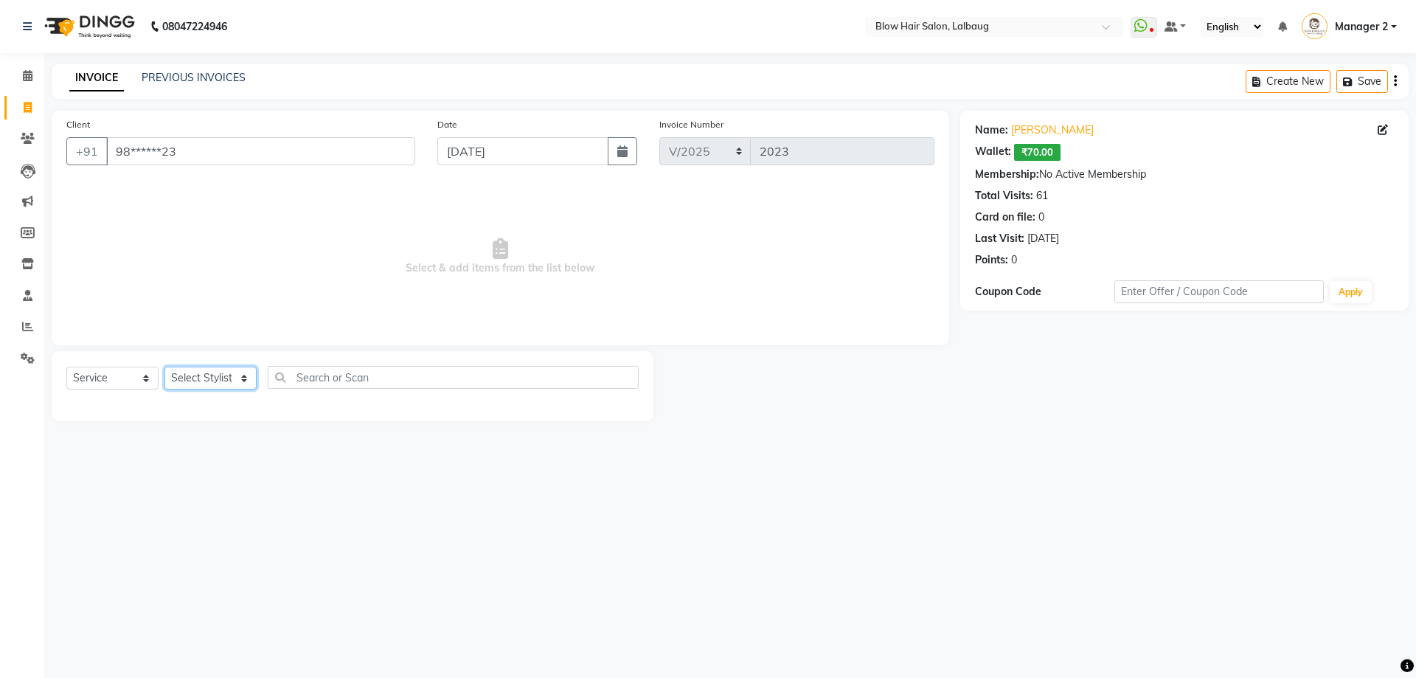
click at [233, 377] on select "Select Stylist Ashwini ASHWINI AVINASH BEAU Blow Hair [PERSON_NAME] Dingg Suppo…" at bounding box center [210, 378] width 92 height 23
select select "37224"
click at [164, 367] on select "Select Stylist Ashwini ASHWINI AVINASH BEAU Blow Hair [PERSON_NAME] Dingg Suppo…" at bounding box center [210, 378] width 92 height 23
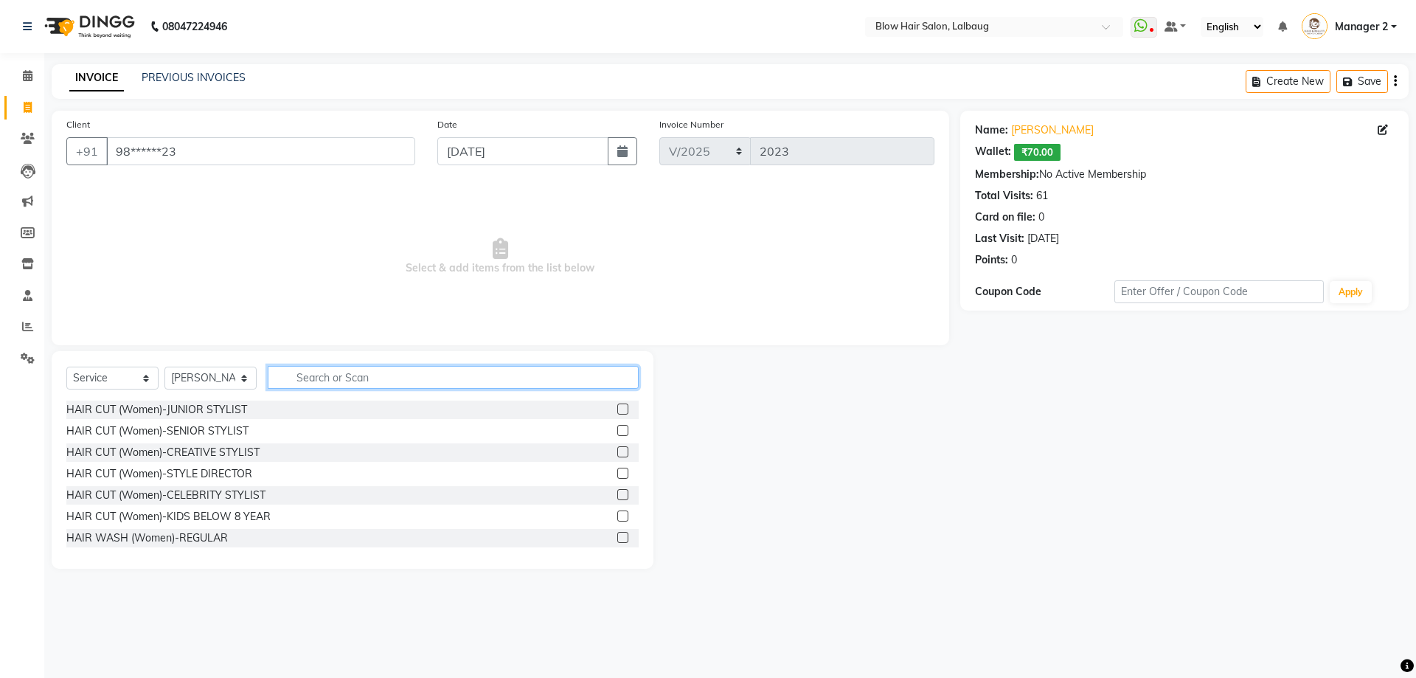
click at [353, 372] on input "text" at bounding box center [453, 377] width 371 height 23
type input "wax"
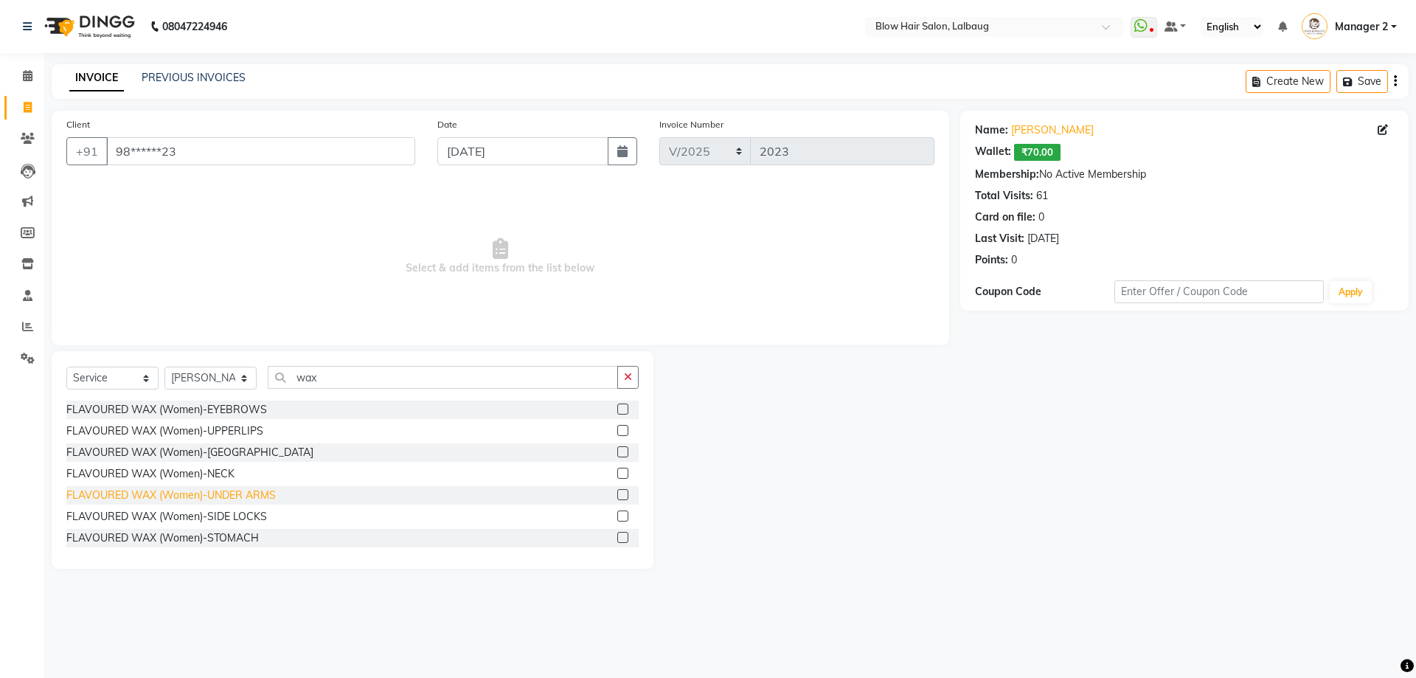
click at [265, 501] on div "FLAVOURED WAX (Women)-UNDER ARMS" at bounding box center [170, 494] width 209 height 15
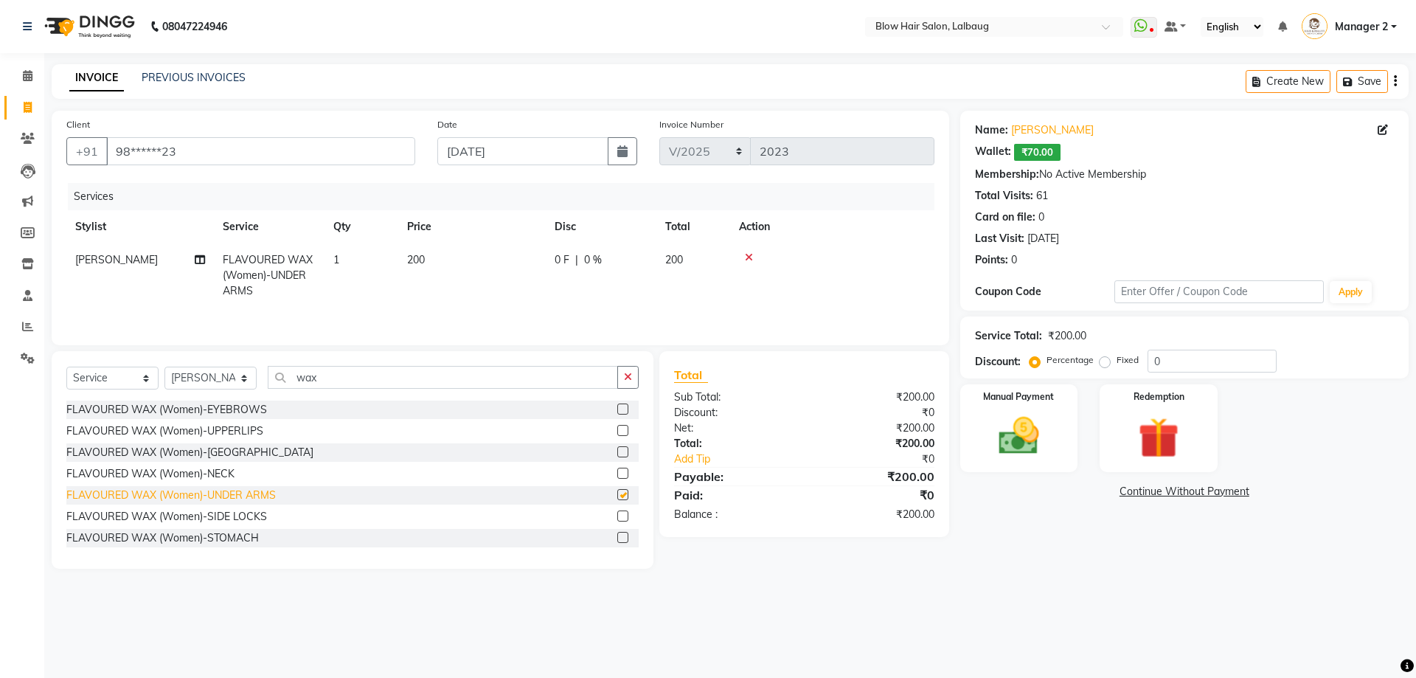
checkbox input "false"
click at [442, 272] on td "200" at bounding box center [471, 275] width 147 height 64
select select "37224"
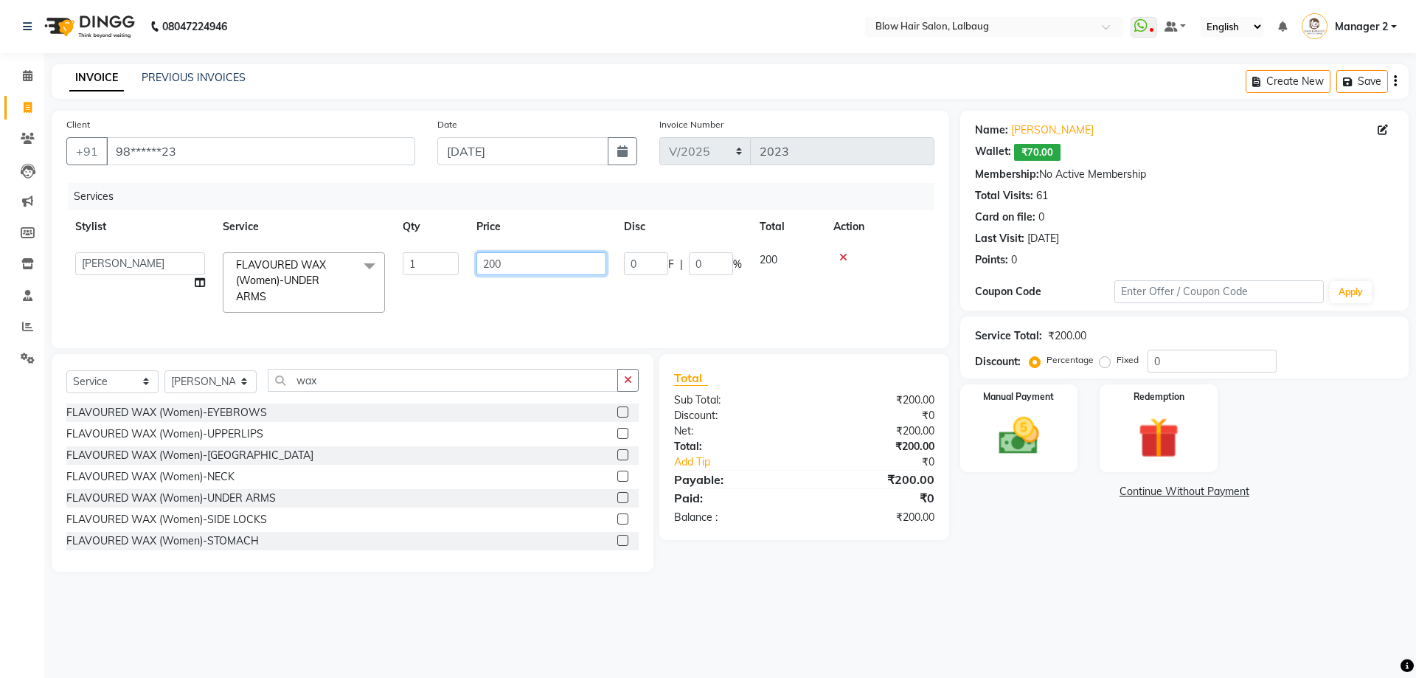
drag, startPoint x: 540, startPoint y: 255, endPoint x: 426, endPoint y: 261, distance: 114.5
click at [440, 257] on tr "[PERSON_NAME] AVINASH BEAU Blow Hair [PERSON_NAME] Dingg Support [PERSON_NAME] …" at bounding box center [500, 282] width 868 height 78
type input "470"
click at [1036, 416] on img at bounding box center [1019, 436] width 69 height 49
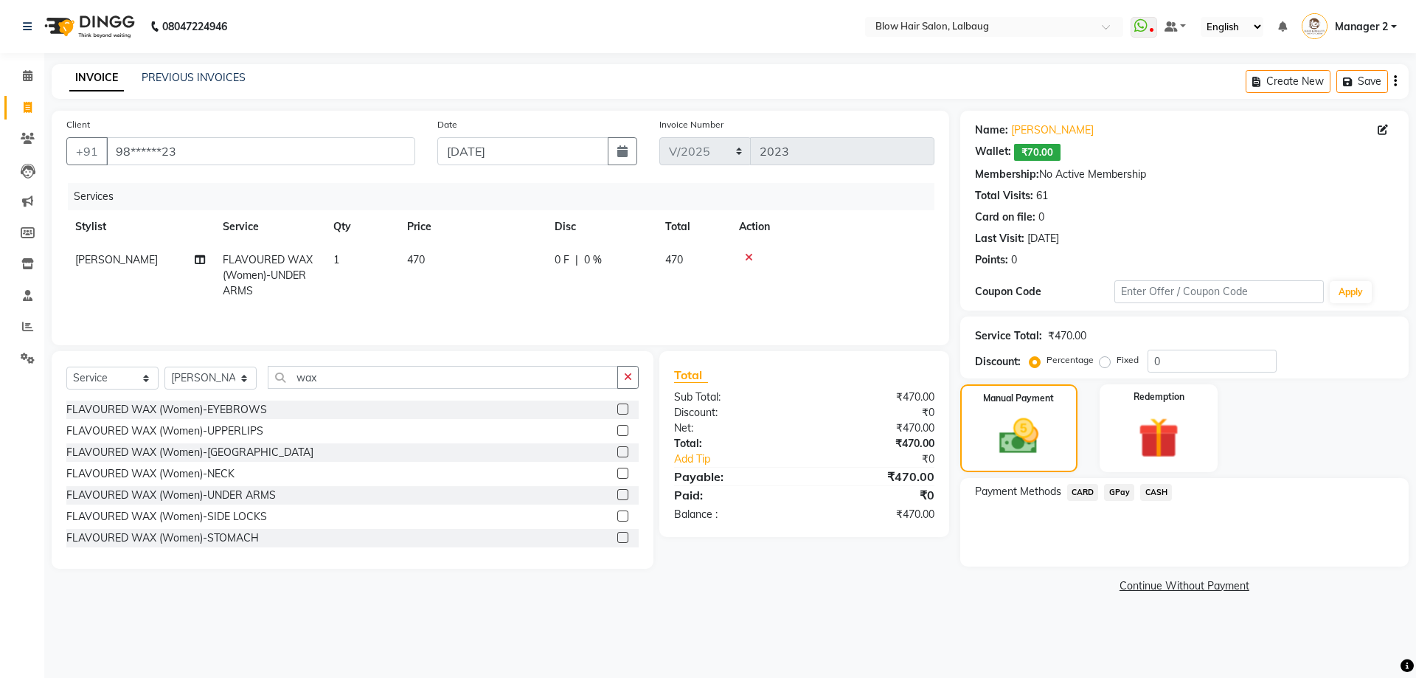
click at [1156, 493] on span "CASH" at bounding box center [1156, 492] width 32 height 17
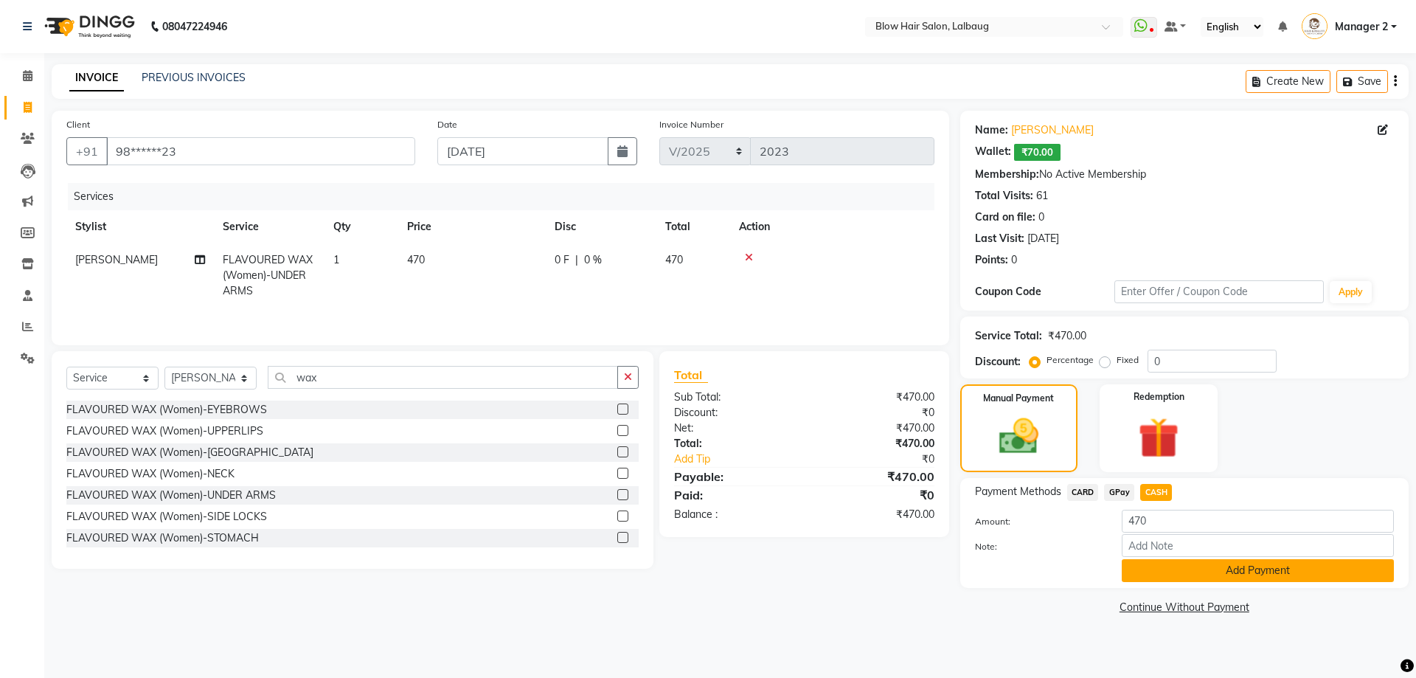
click at [1159, 580] on button "Add Payment" at bounding box center [1258, 570] width 272 height 23
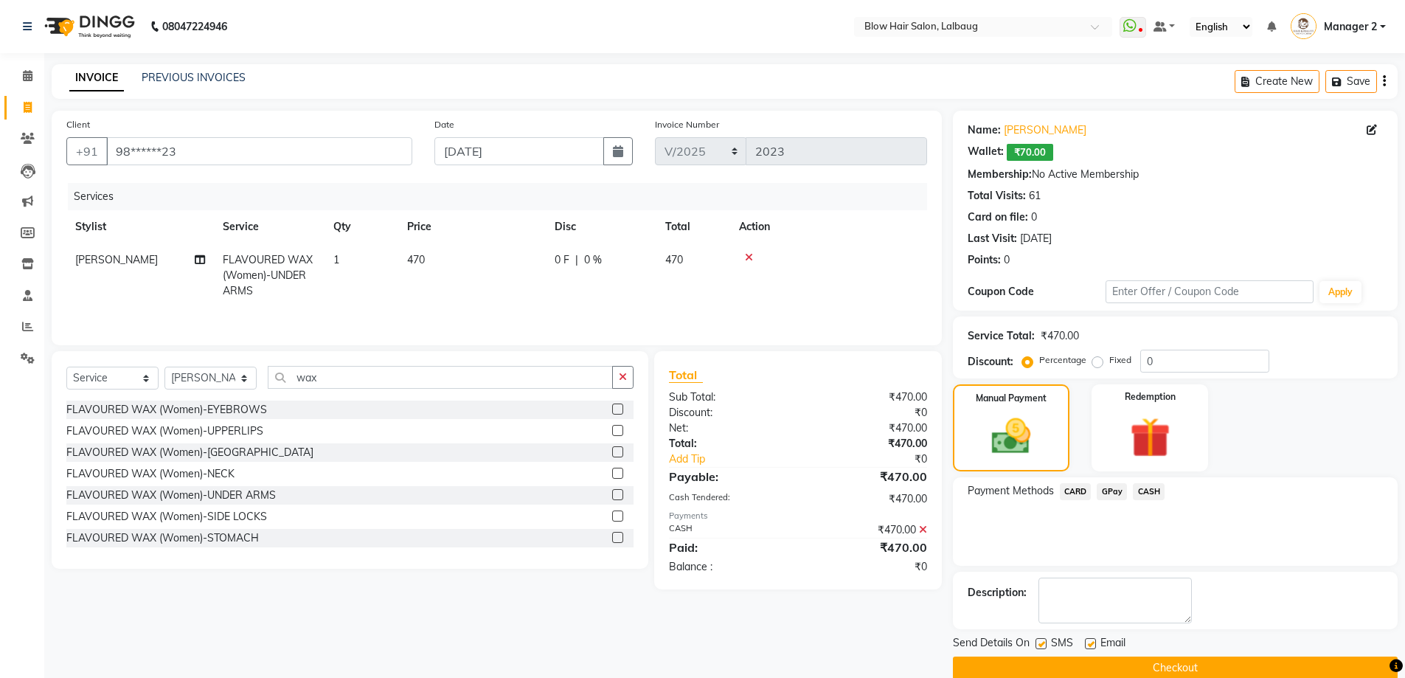
click at [1100, 645] on span "Email" at bounding box center [1112, 644] width 25 height 18
click at [1090, 645] on label at bounding box center [1090, 643] width 11 height 11
click at [1090, 645] on input "checkbox" at bounding box center [1090, 644] width 10 height 10
checkbox input "false"
click at [1044, 646] on label at bounding box center [1040, 643] width 11 height 11
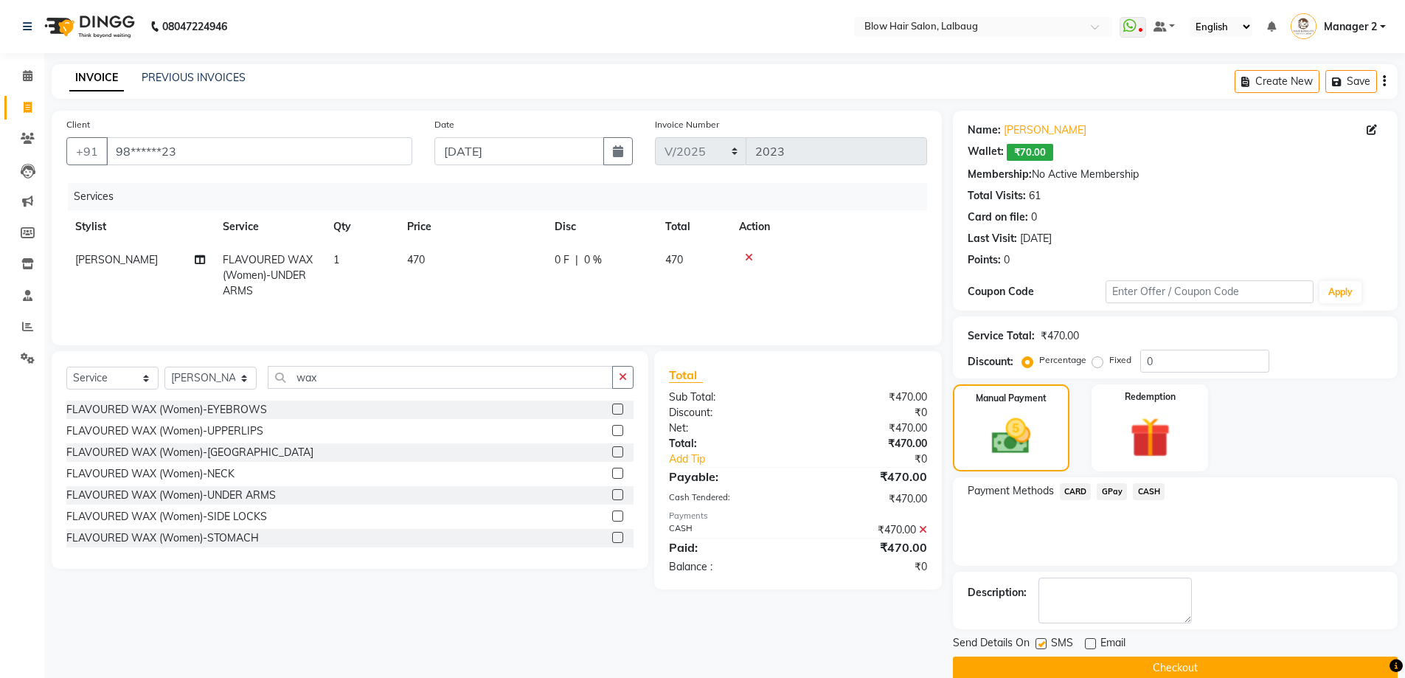
click at [1044, 646] on input "checkbox" at bounding box center [1040, 644] width 10 height 10
checkbox input "false"
click at [1047, 662] on button "Checkout" at bounding box center [1175, 667] width 445 height 23
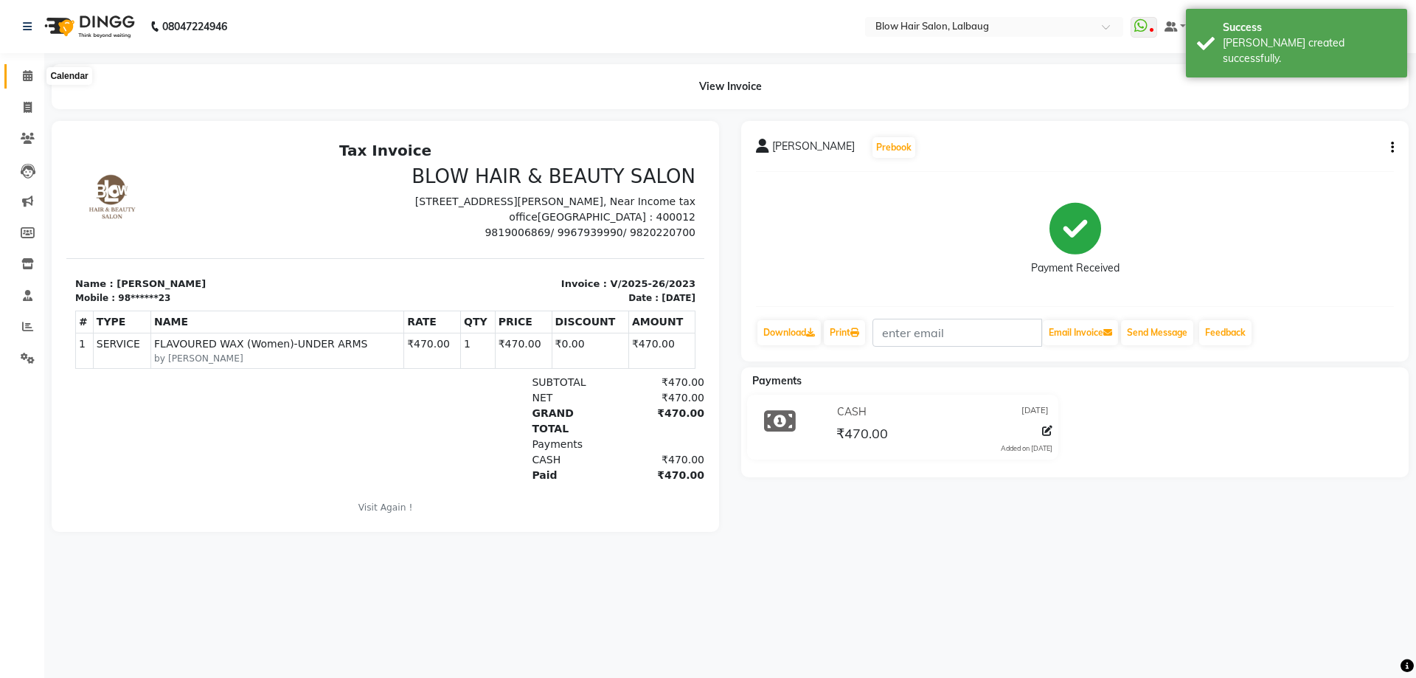
click at [25, 77] on icon at bounding box center [28, 75] width 10 height 11
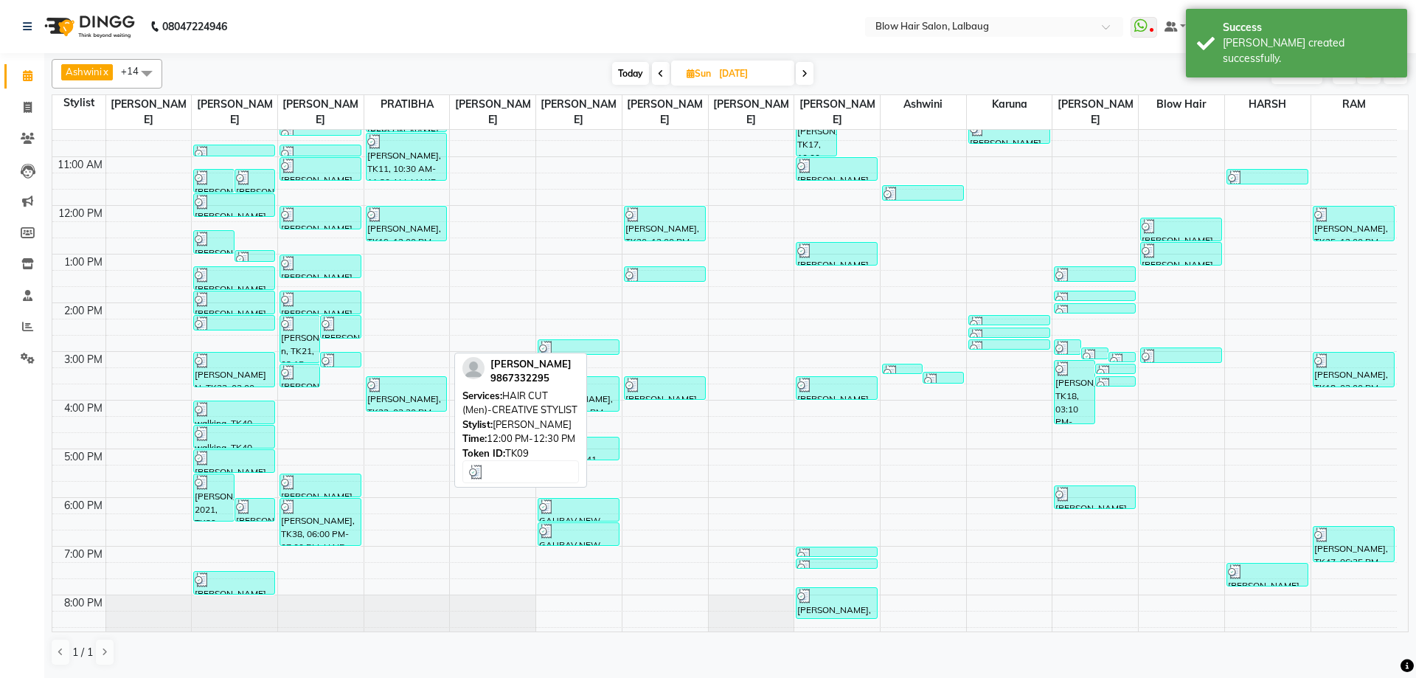
scroll to position [105, 0]
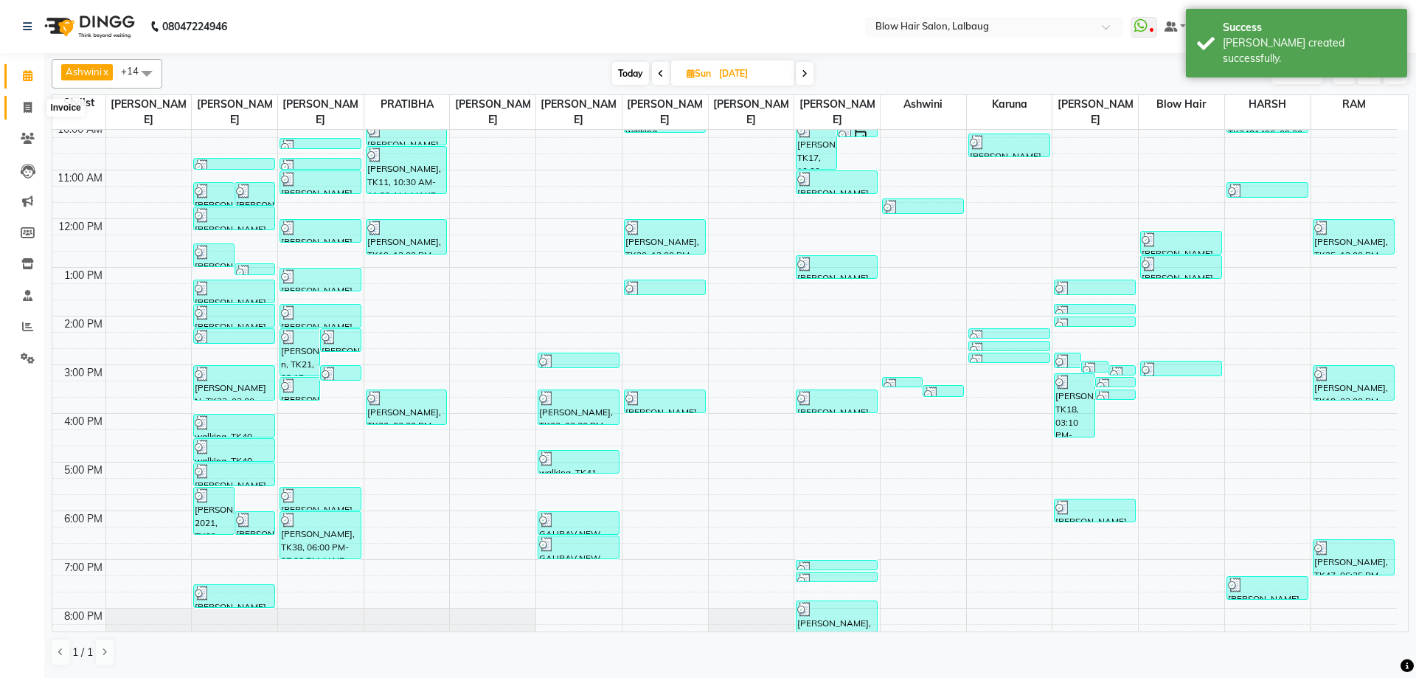
click at [33, 105] on span at bounding box center [28, 108] width 26 height 17
select select "5162"
select select "service"
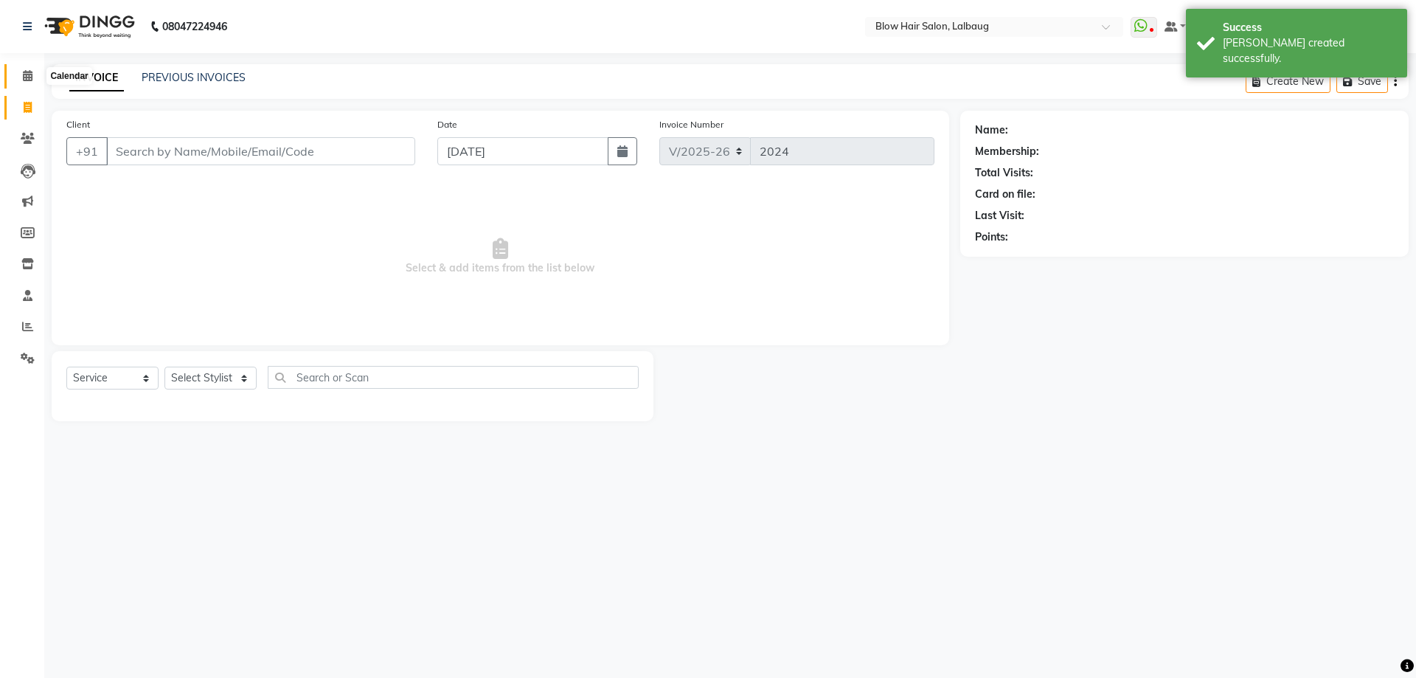
click at [27, 80] on icon at bounding box center [28, 75] width 10 height 11
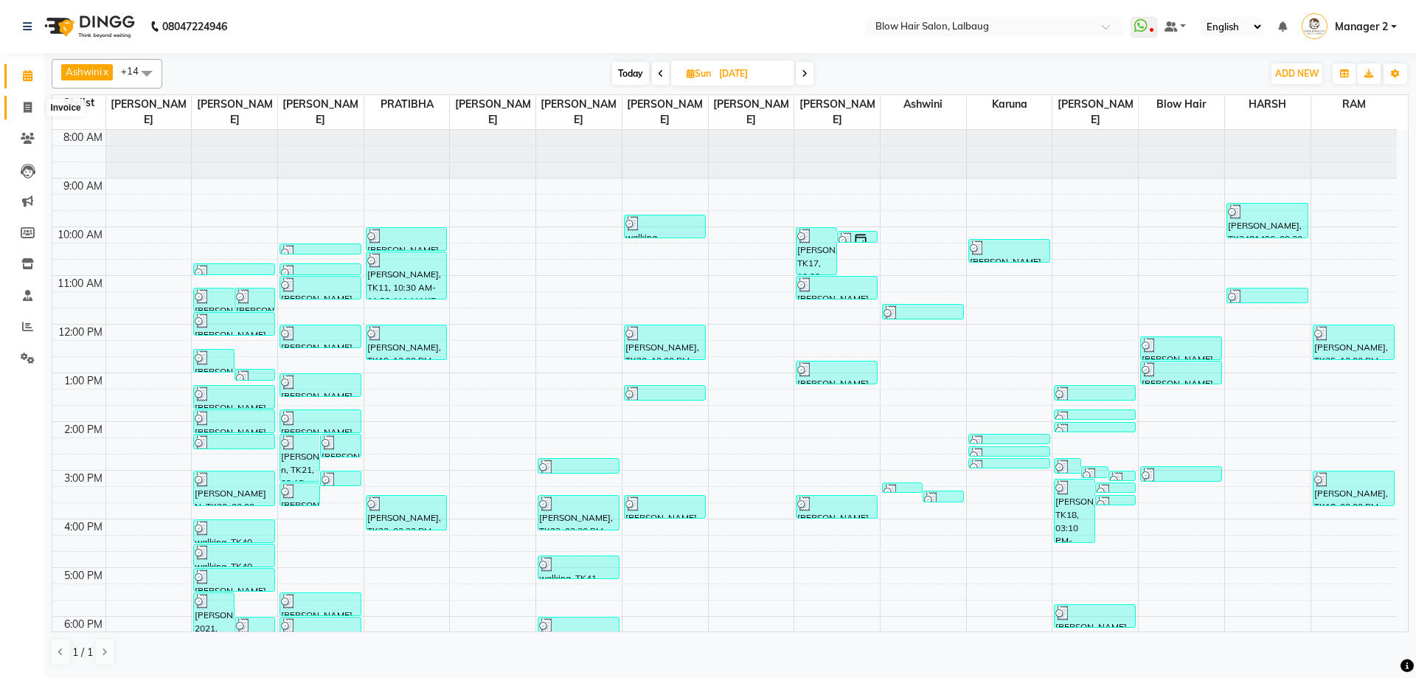
click at [34, 105] on span at bounding box center [28, 108] width 26 height 17
select select "service"
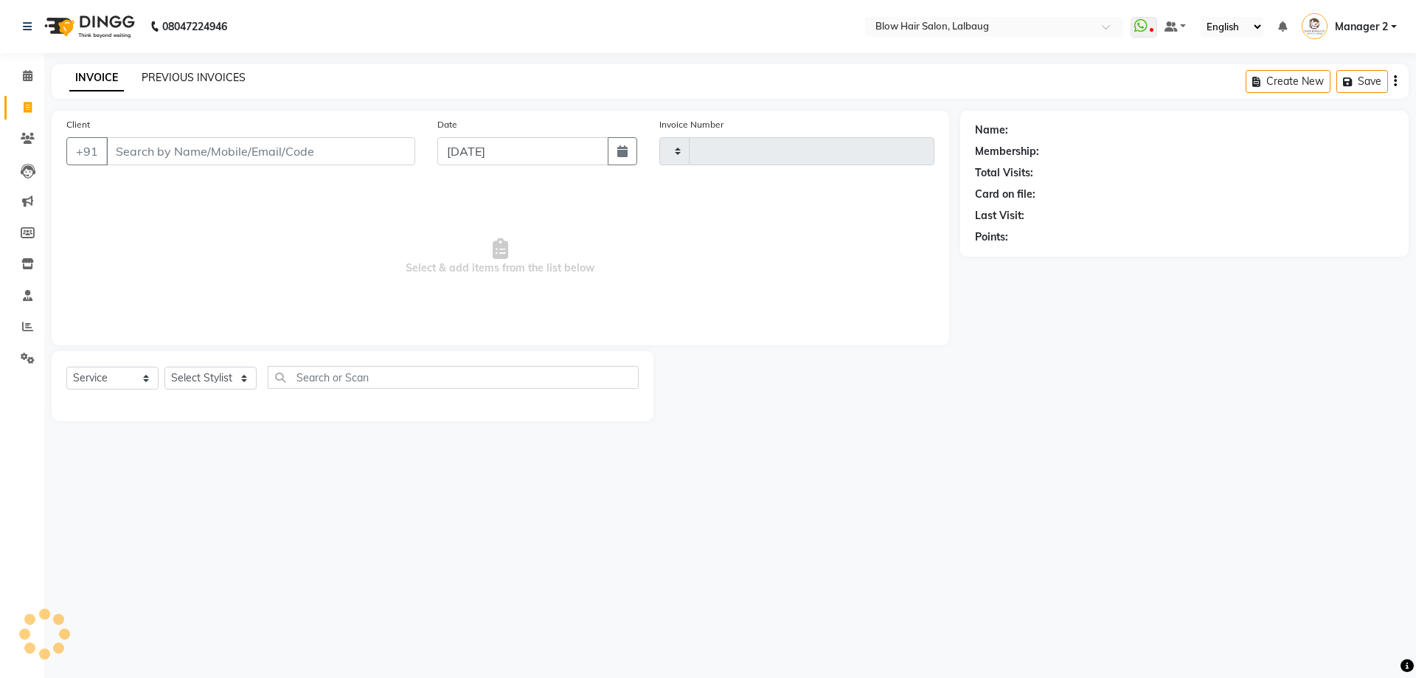
type input "2024"
select select "5162"
click at [226, 78] on link "PREVIOUS INVOICES" at bounding box center [194, 77] width 104 height 13
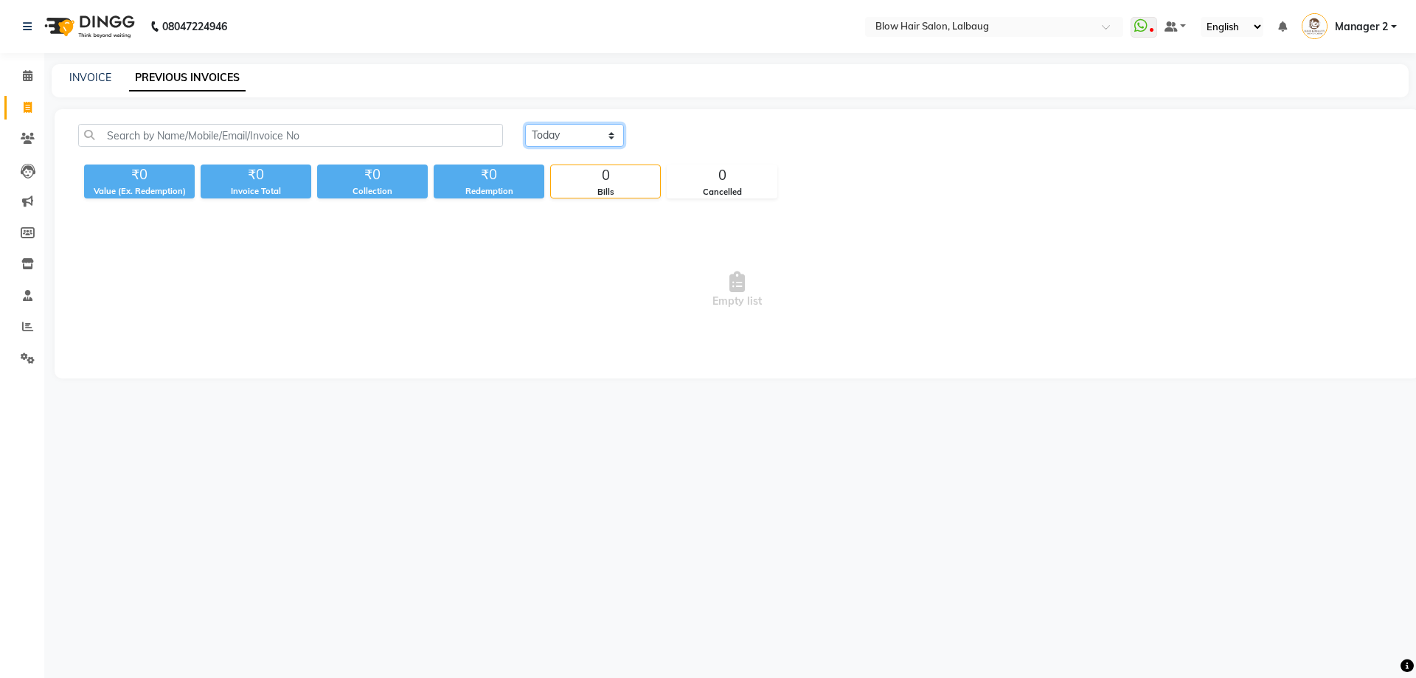
click at [583, 135] on select "[DATE] [DATE] Custom Range" at bounding box center [574, 135] width 99 height 23
select select "[DATE]"
click at [525, 124] on select "[DATE] [DATE] Custom Range" at bounding box center [574, 135] width 99 height 23
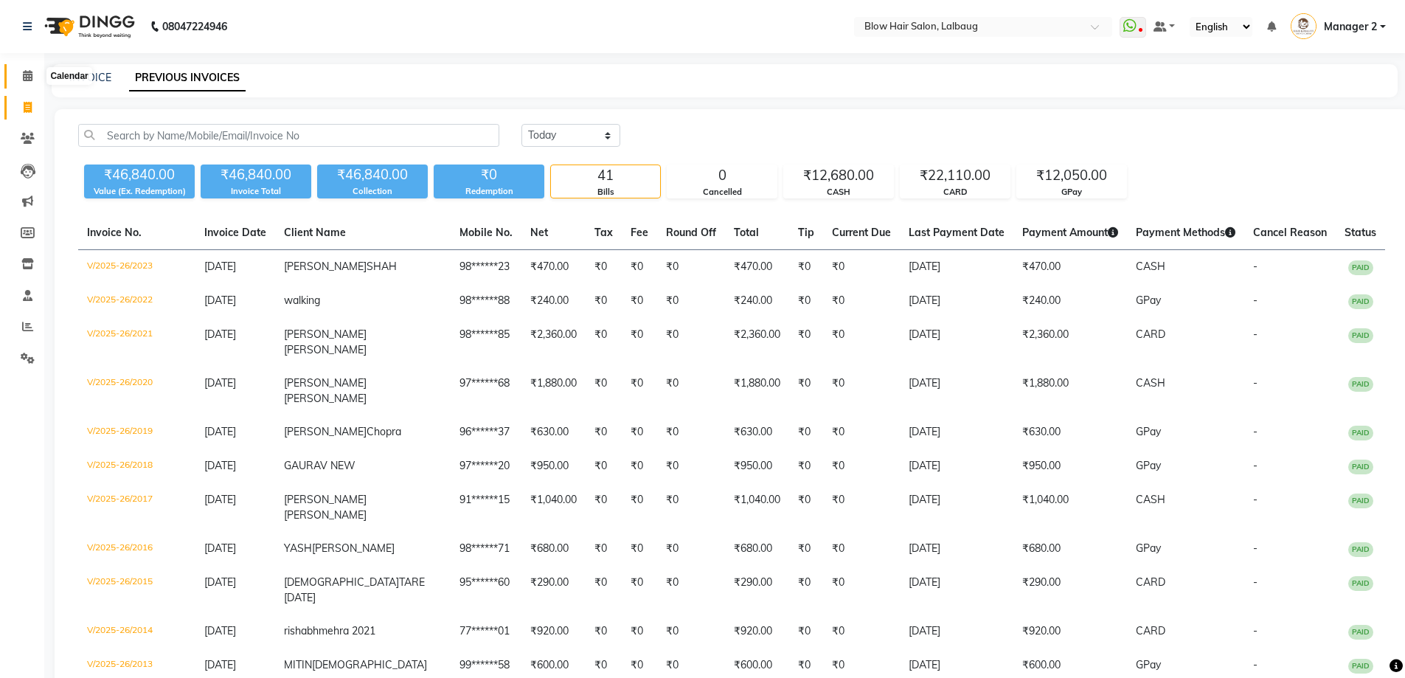
click at [30, 71] on icon at bounding box center [28, 75] width 10 height 11
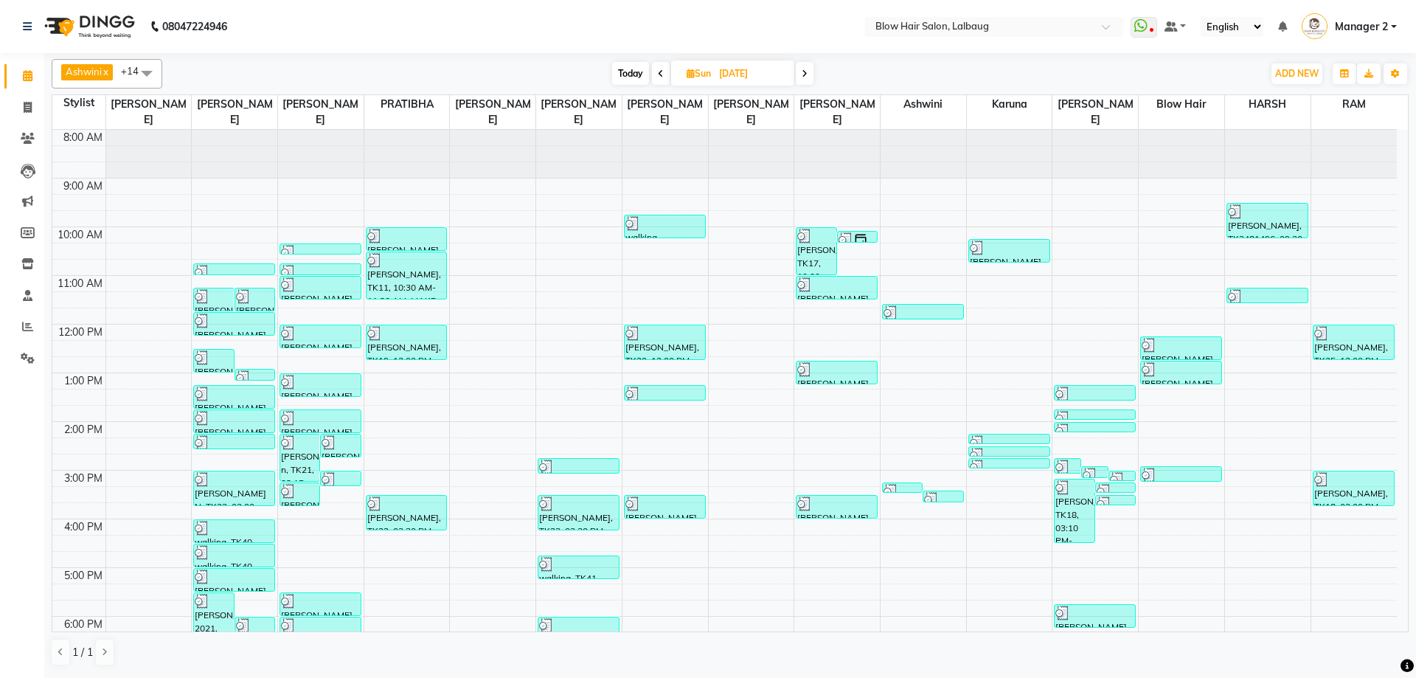
click at [631, 79] on span "Today" at bounding box center [630, 73] width 37 height 23
type input "[DATE]"
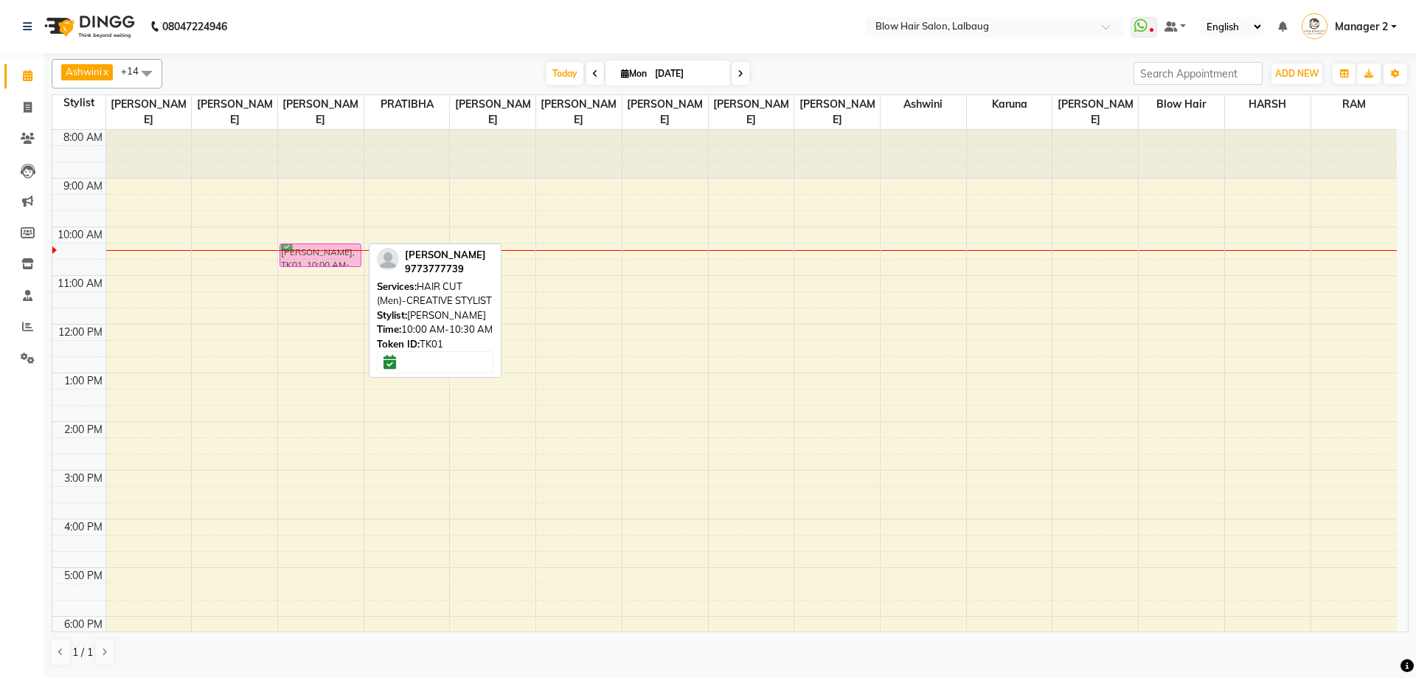
drag, startPoint x: 332, startPoint y: 233, endPoint x: 332, endPoint y: 251, distance: 17.7
click at [332, 251] on div "[PERSON_NAME], TK01, 10:00 AM-10:30 AM, HAIR CUT (Men)-CREATIVE STYLIST [PERSON…" at bounding box center [321, 470] width 86 height 681
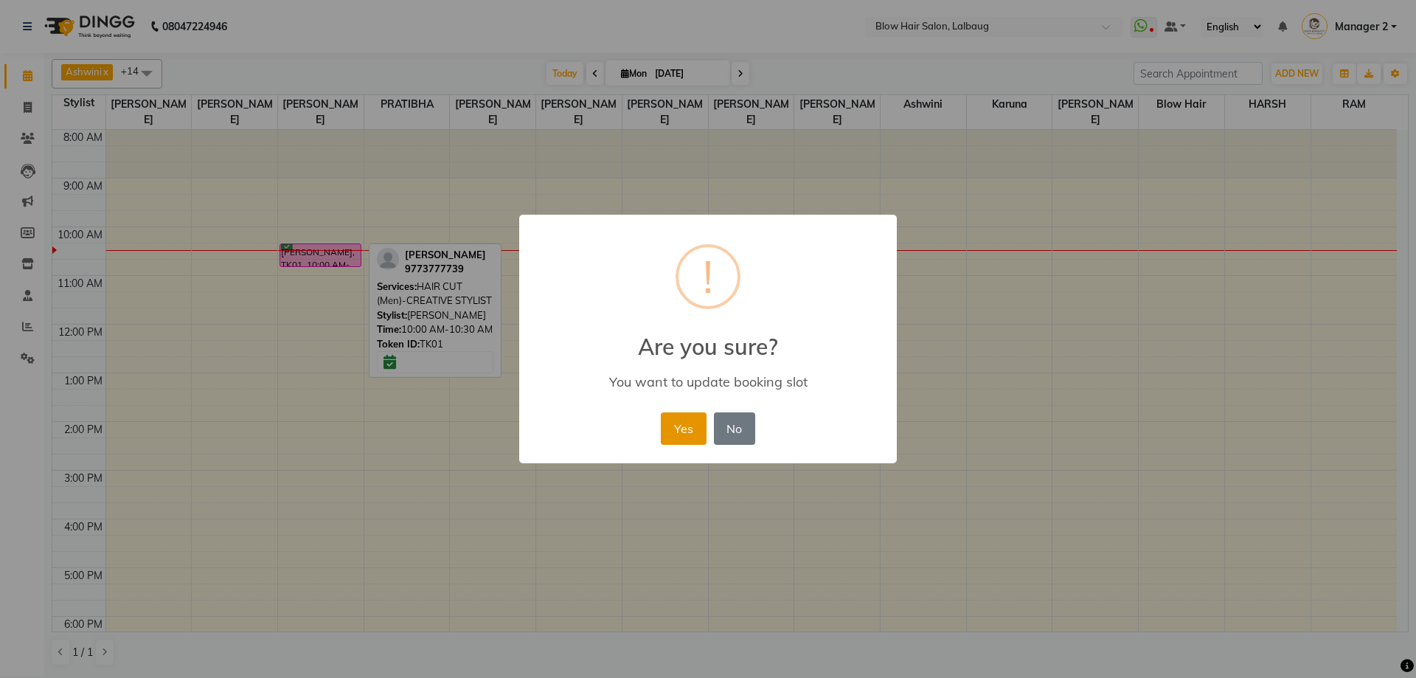
click at [673, 425] on button "Yes" at bounding box center [683, 428] width 45 height 32
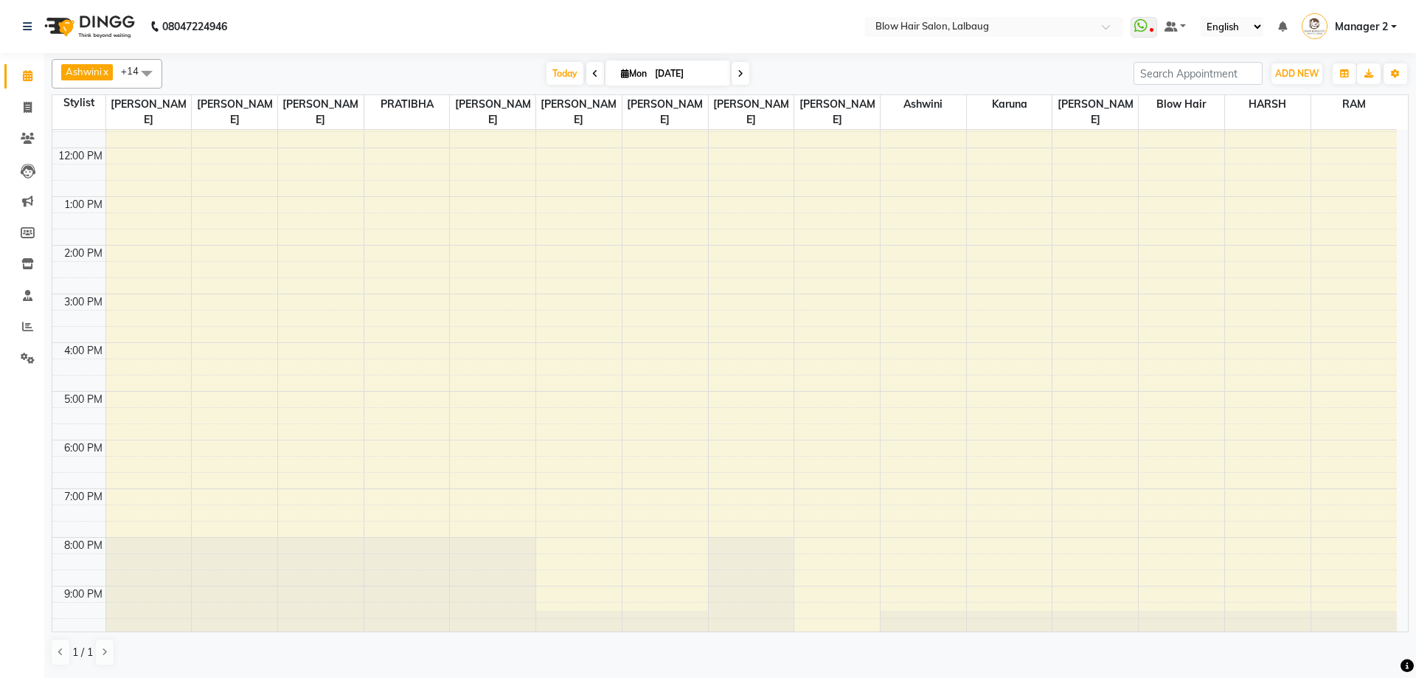
scroll to position [179, 0]
click at [385, 398] on div "8:00 AM 9:00 AM 10:00 AM 11:00 AM 12:00 PM 1:00 PM 2:00 PM 3:00 PM 4:00 PM 5:00…" at bounding box center [724, 291] width 1344 height 681
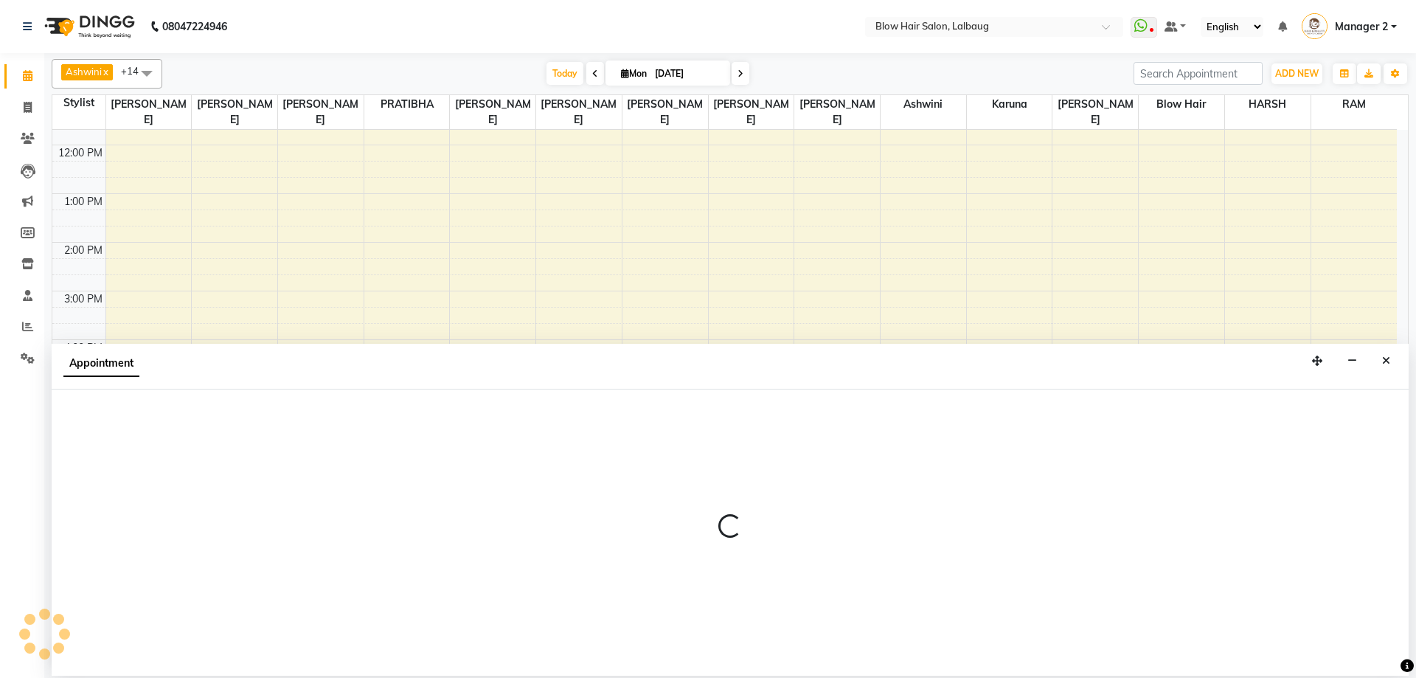
select select "33540"
select select "tentative"
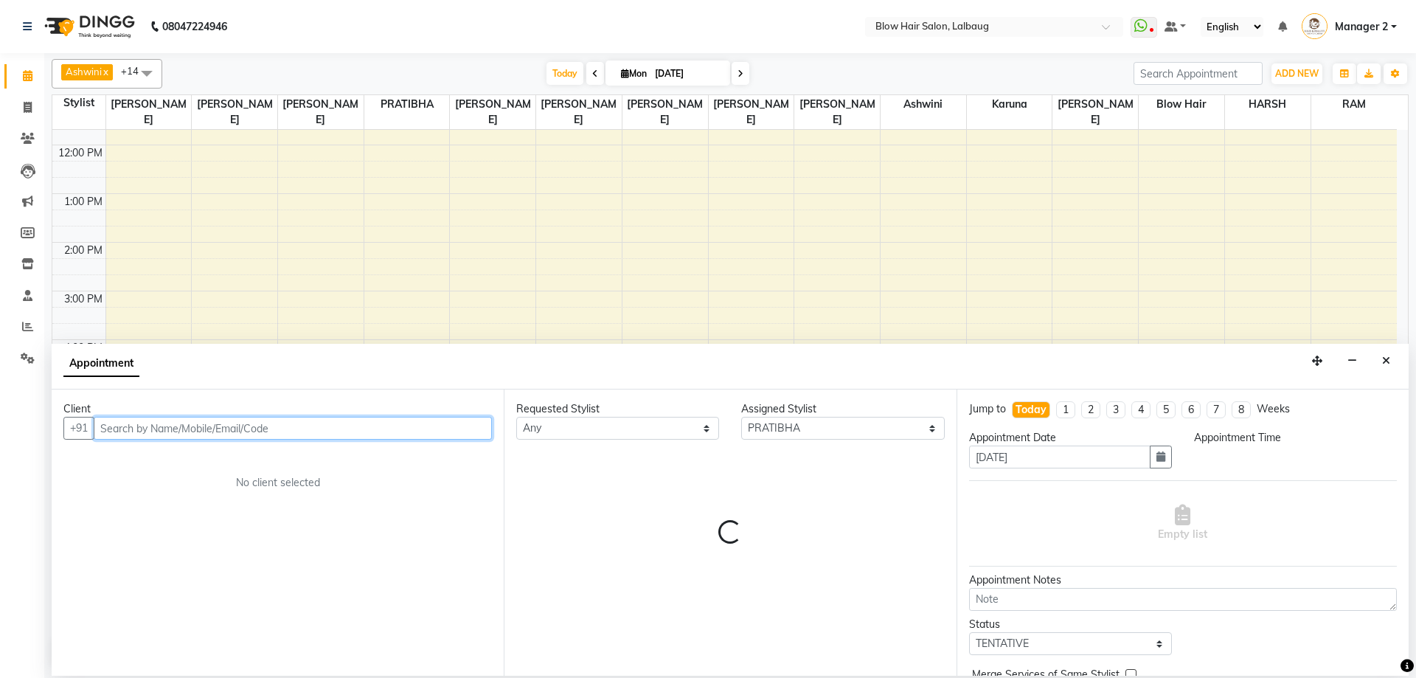
select select "1020"
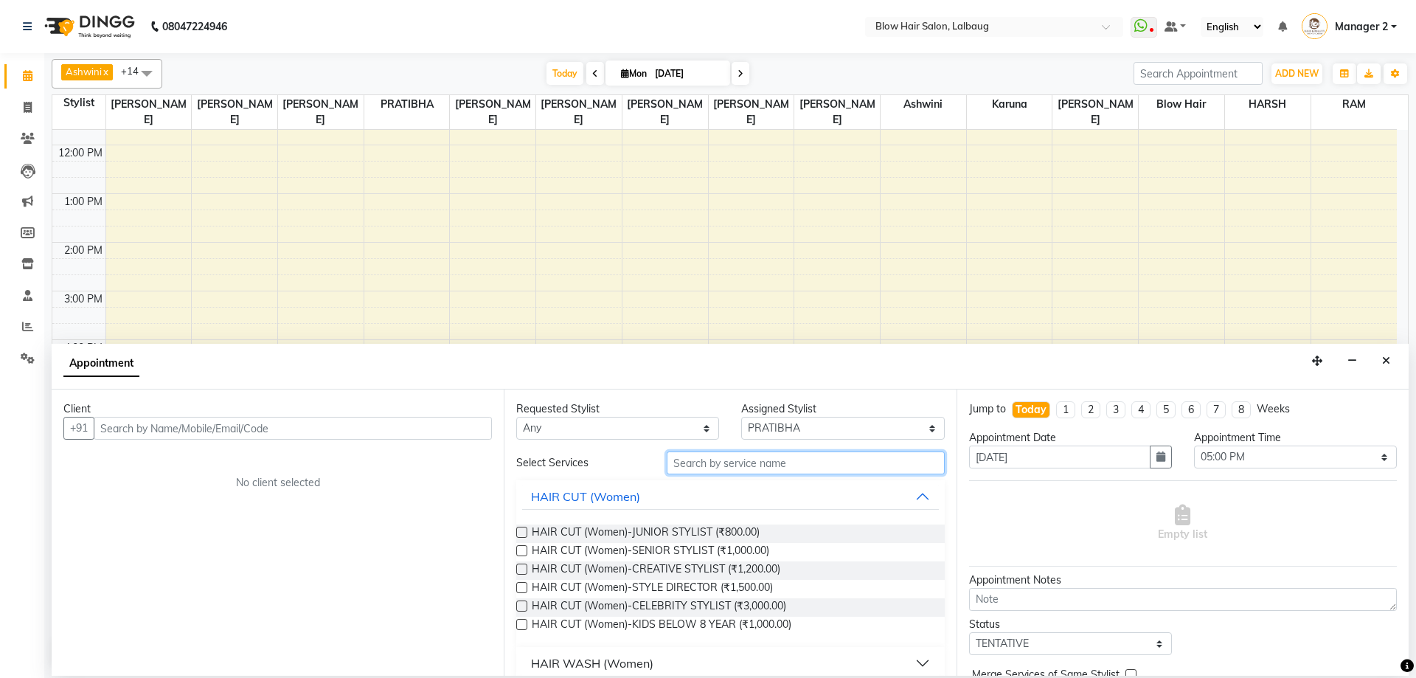
click at [812, 469] on input "text" at bounding box center [806, 462] width 278 height 23
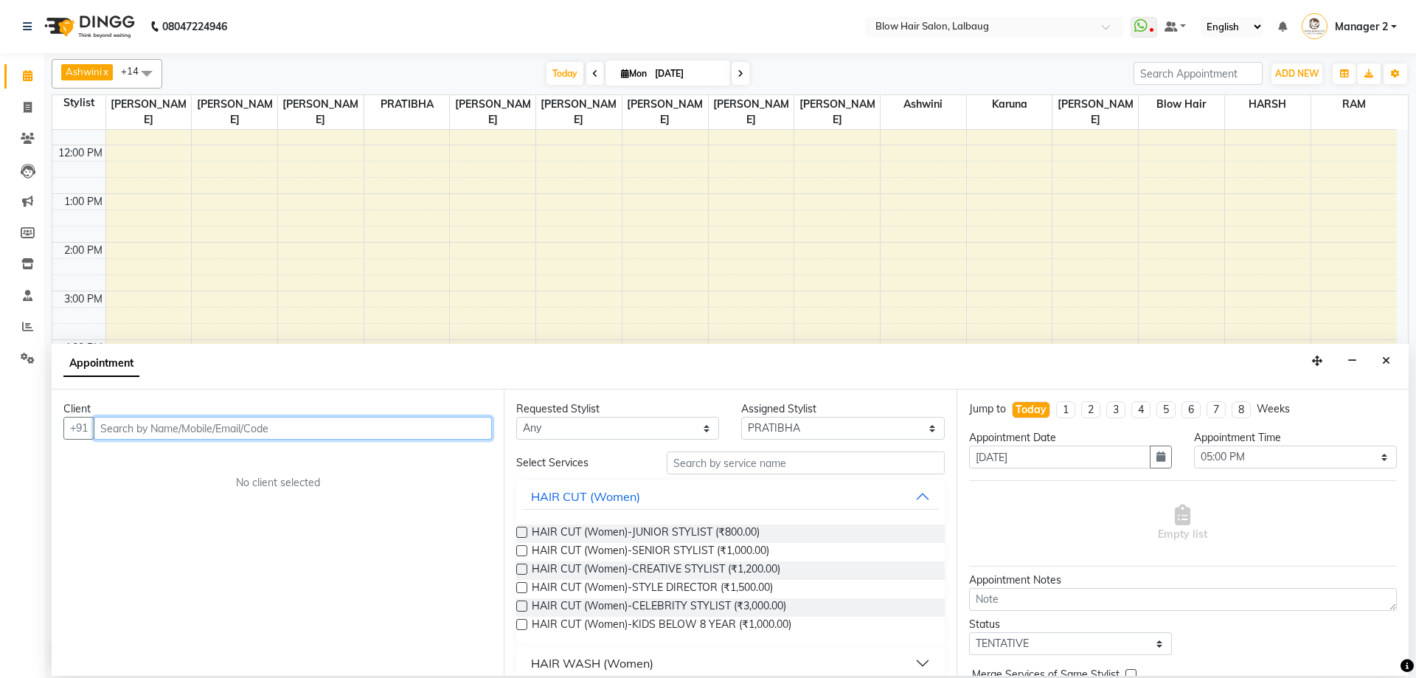
click at [299, 422] on input "text" at bounding box center [293, 428] width 398 height 23
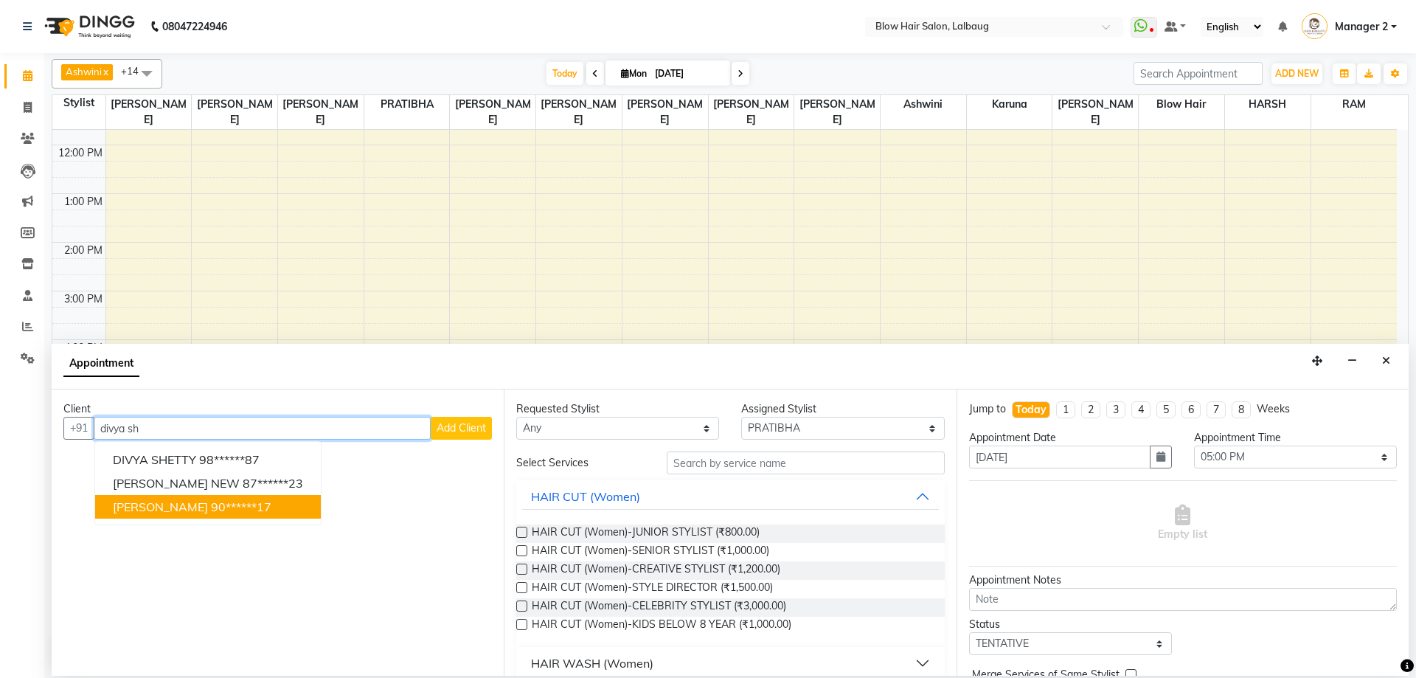
drag, startPoint x: 207, startPoint y: 512, endPoint x: 232, endPoint y: 514, distance: 24.4
click at [211, 512] on ngb-highlight "90******17" at bounding box center [241, 506] width 60 height 15
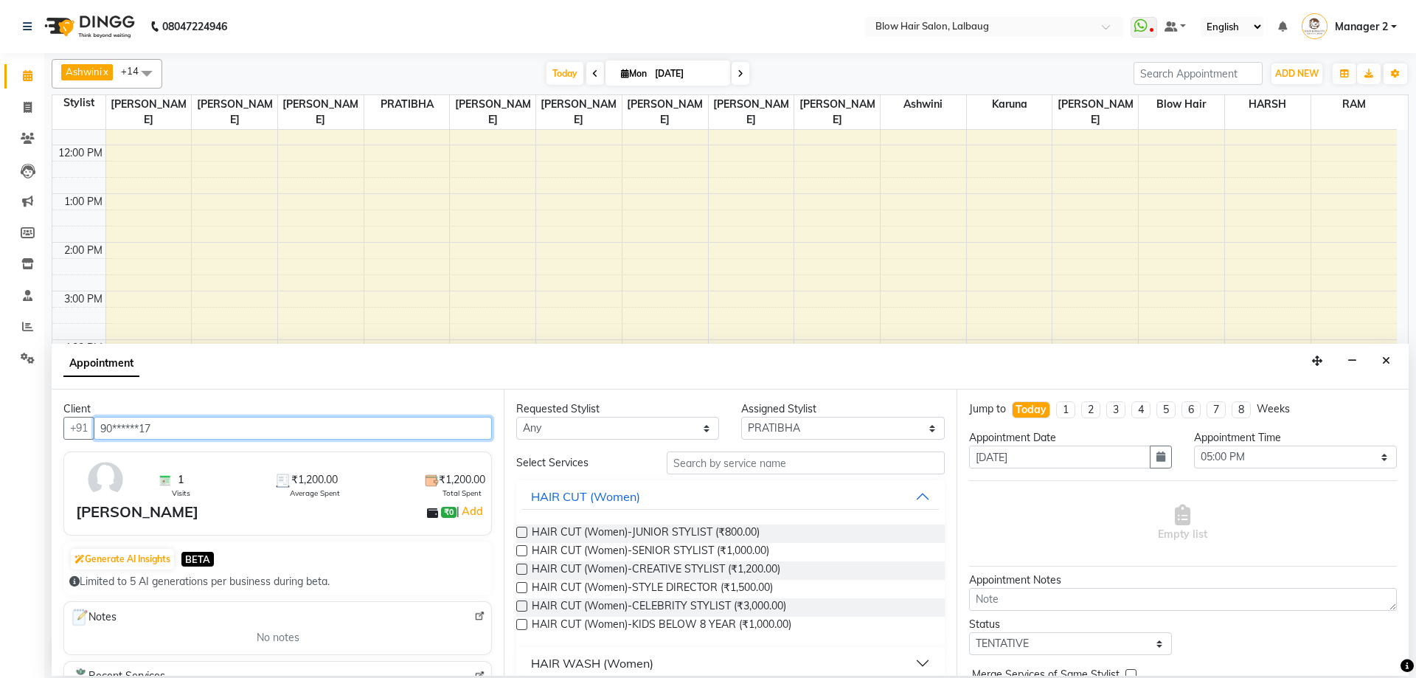
type input "90******17"
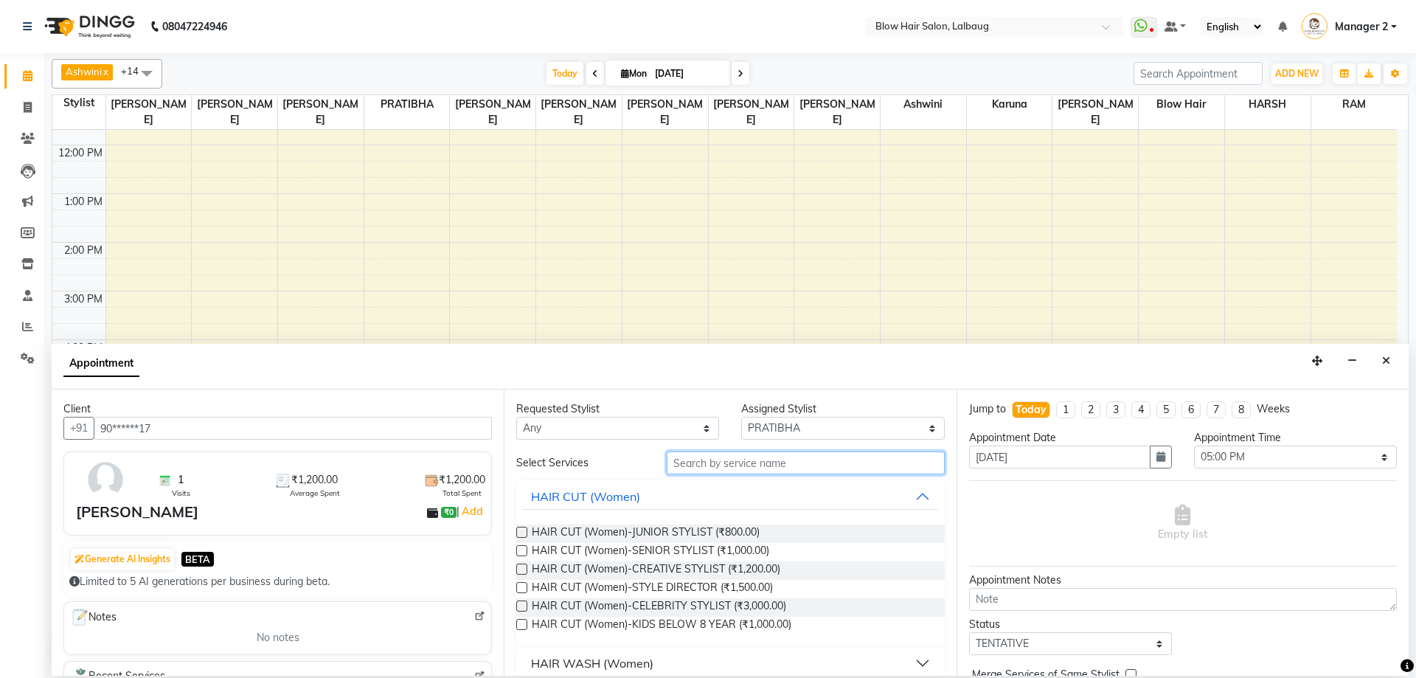
drag, startPoint x: 740, startPoint y: 462, endPoint x: 735, endPoint y: 470, distance: 9.2
click at [739, 462] on input "text" at bounding box center [806, 462] width 278 height 23
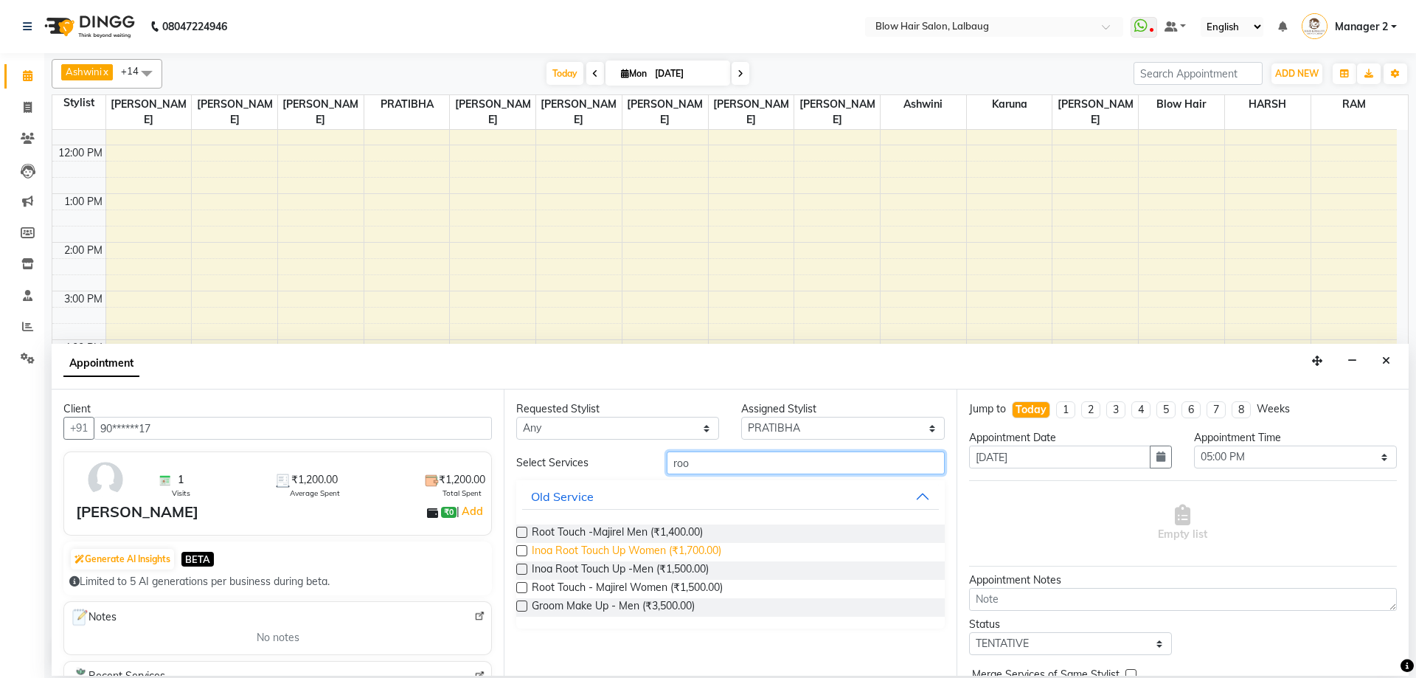
type input "roo"
click at [709, 554] on span "Inoa Root Touch Up Women (₹1,700.00)" at bounding box center [627, 552] width 190 height 18
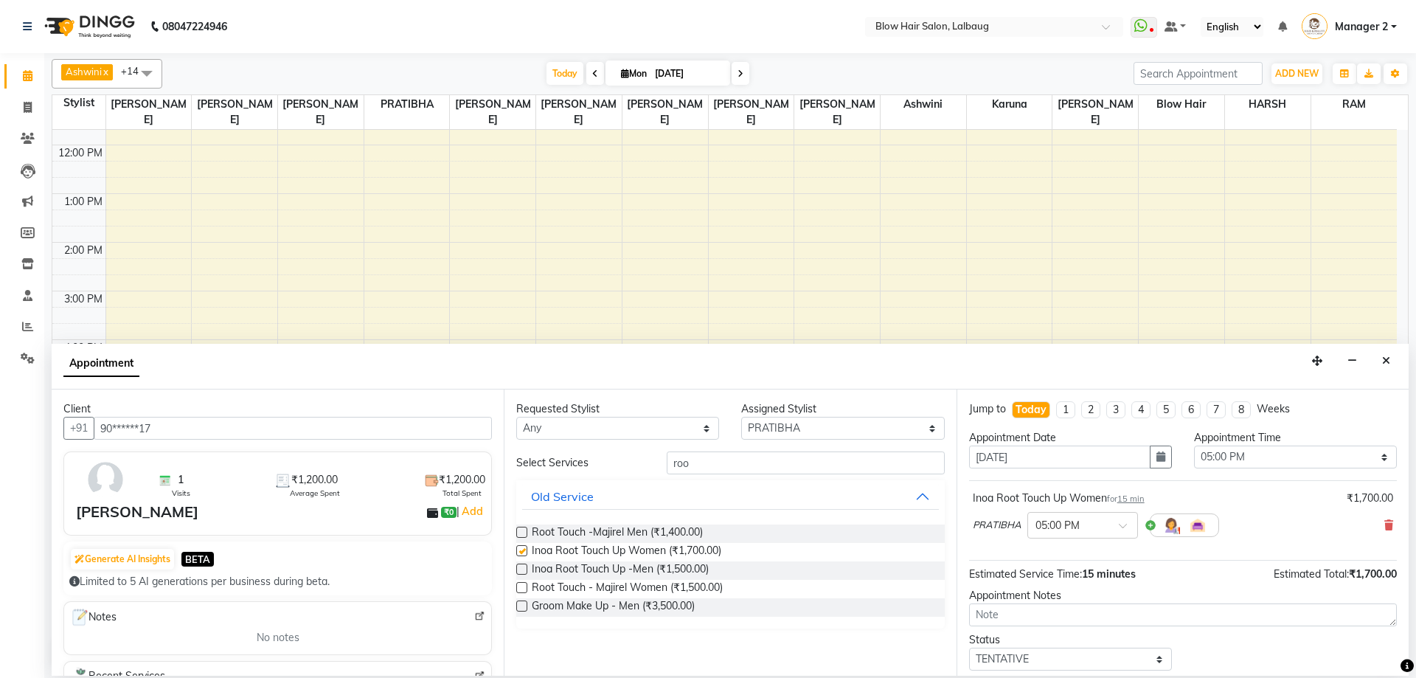
checkbox input "false"
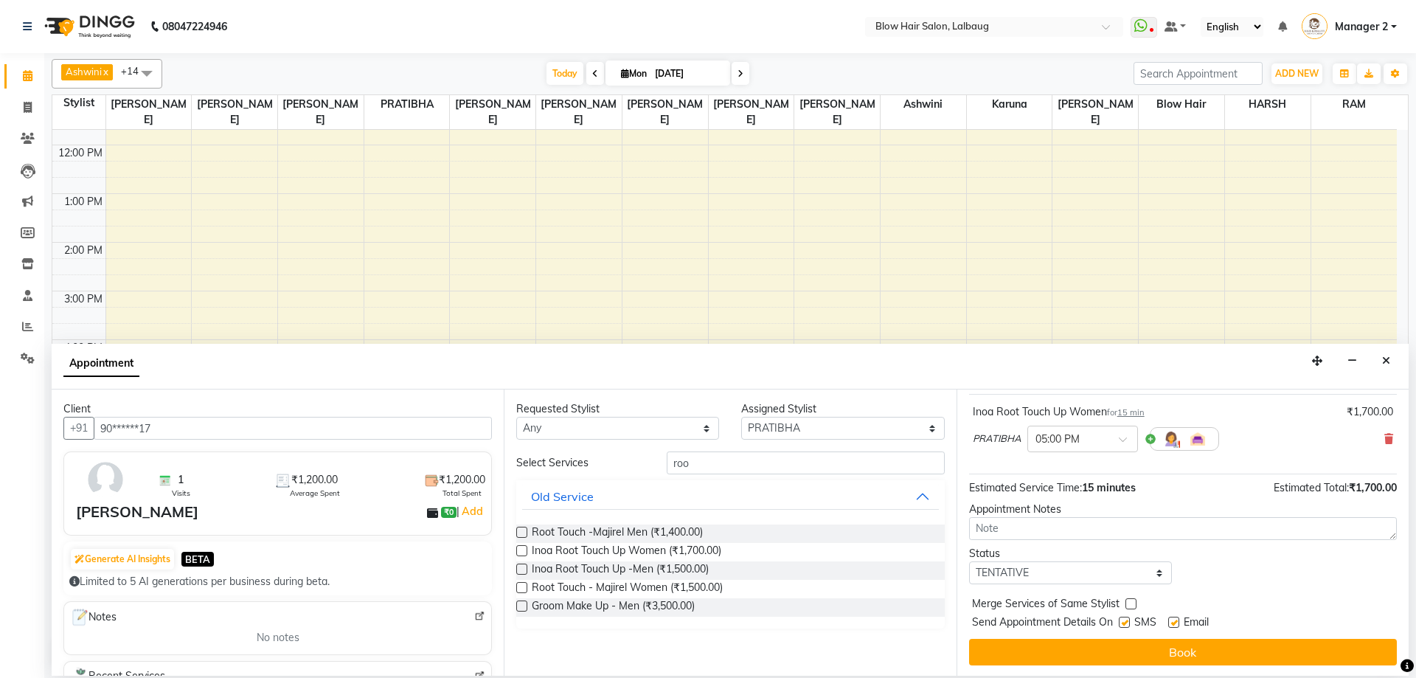
scroll to position [88, 0]
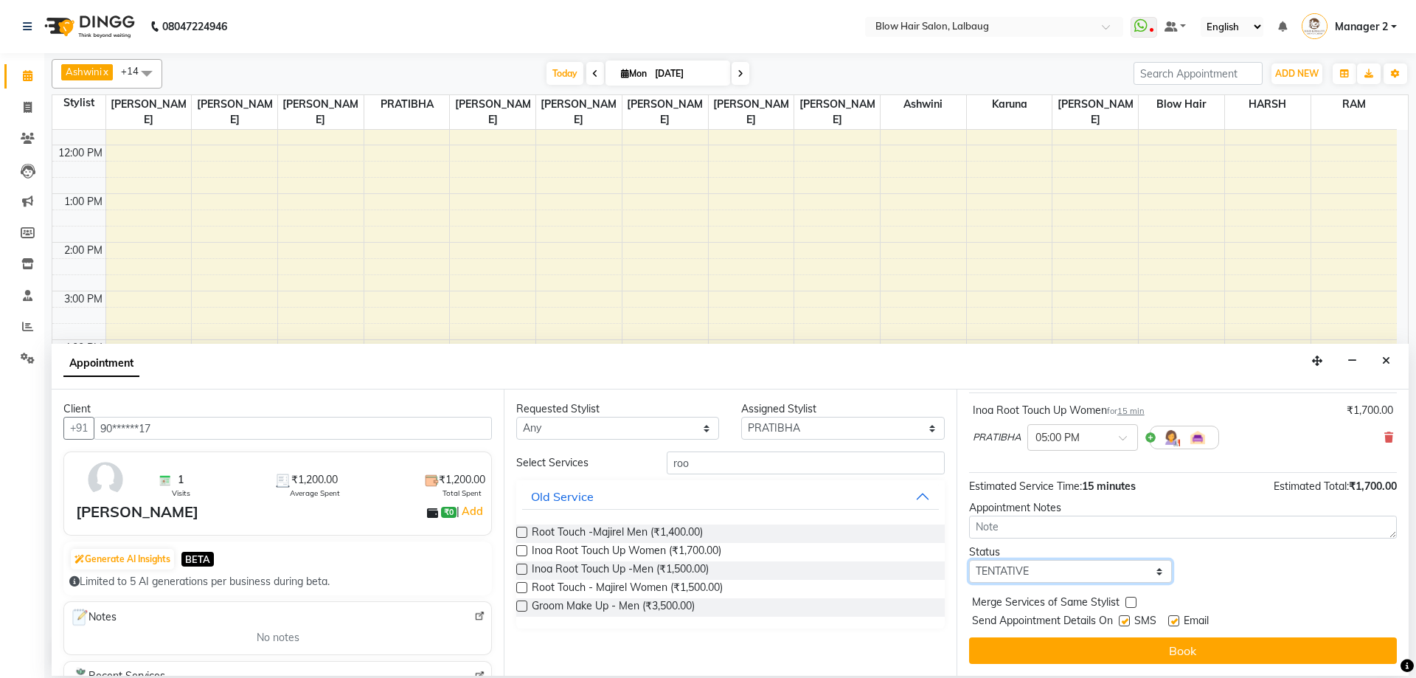
click at [1044, 569] on select "Select TENTATIVE CONFIRM CHECK-IN UPCOMING" at bounding box center [1070, 571] width 203 height 23
select select "confirm booking"
click at [969, 560] on select "Select TENTATIVE CONFIRM CHECK-IN UPCOMING" at bounding box center [1070, 571] width 203 height 23
click at [1123, 620] on label at bounding box center [1124, 620] width 11 height 11
click at [1123, 620] on input "checkbox" at bounding box center [1124, 622] width 10 height 10
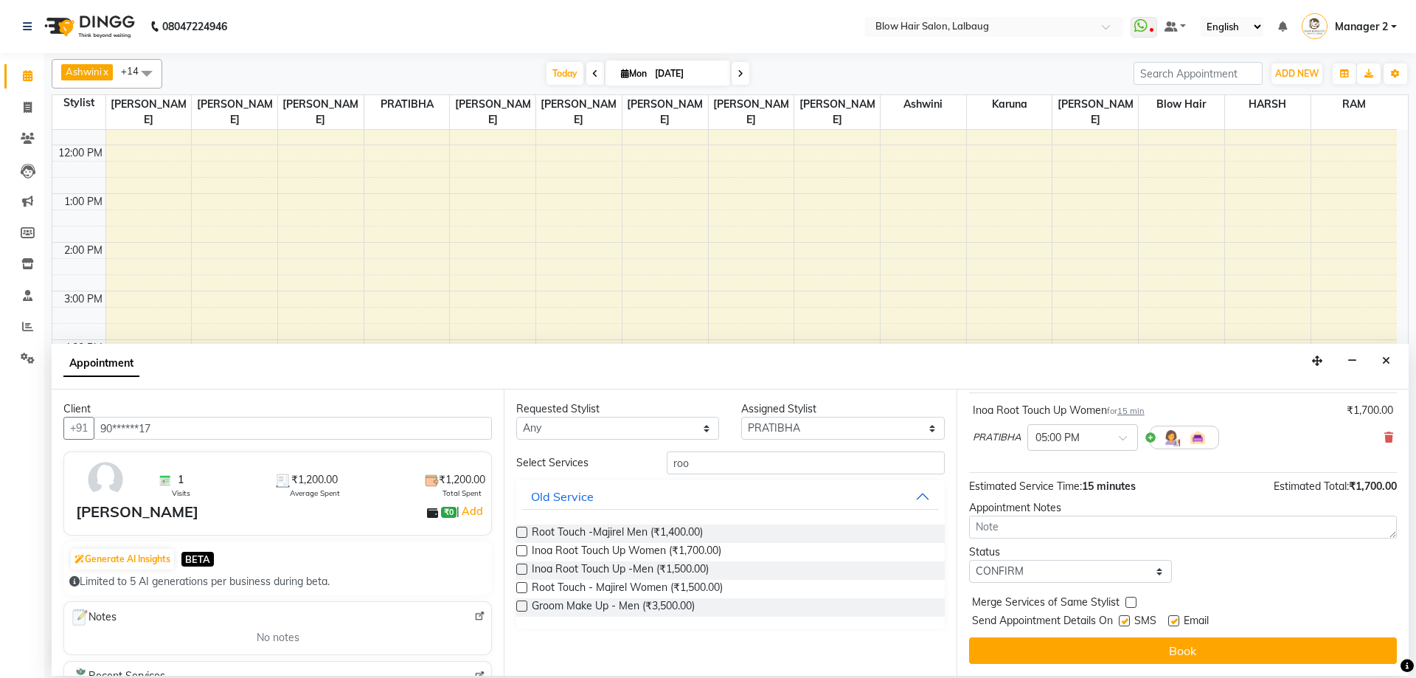
checkbox input "false"
click at [1178, 621] on label at bounding box center [1173, 620] width 11 height 11
click at [1178, 621] on input "checkbox" at bounding box center [1173, 622] width 10 height 10
checkbox input "false"
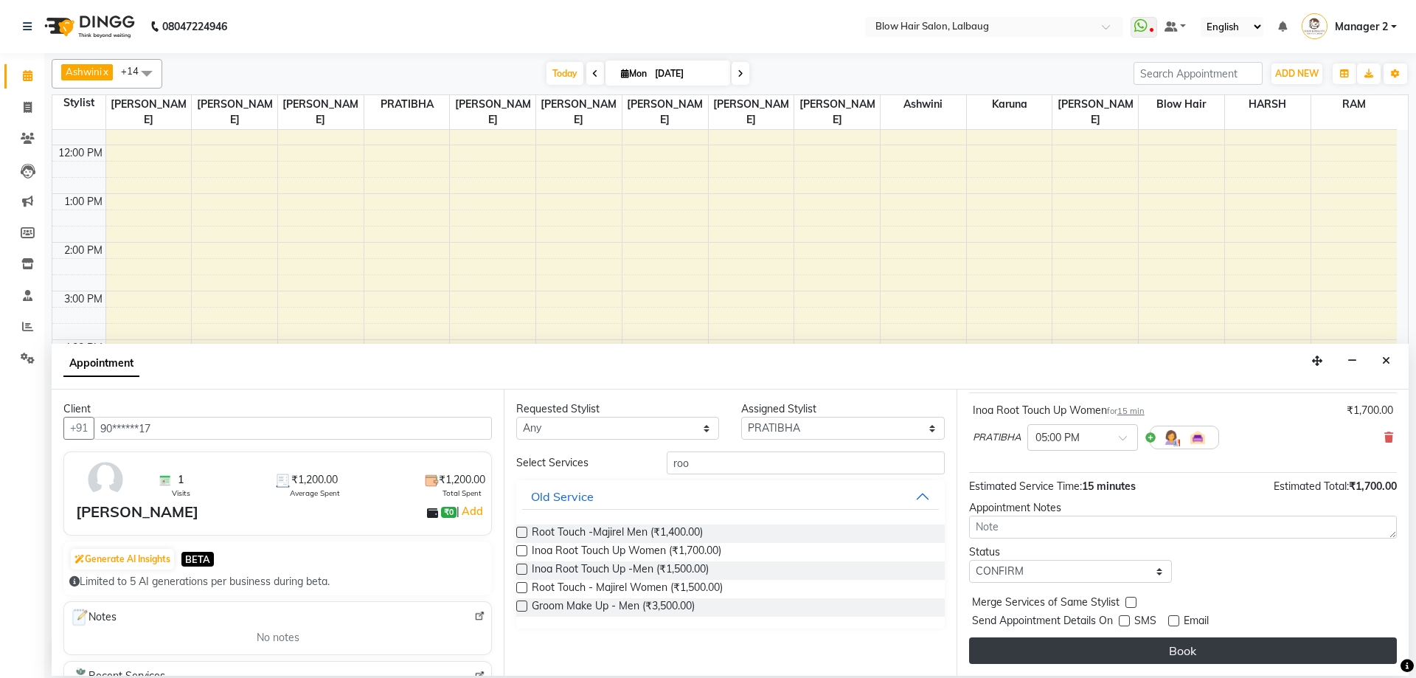
click at [1162, 648] on button "Book" at bounding box center [1183, 650] width 428 height 27
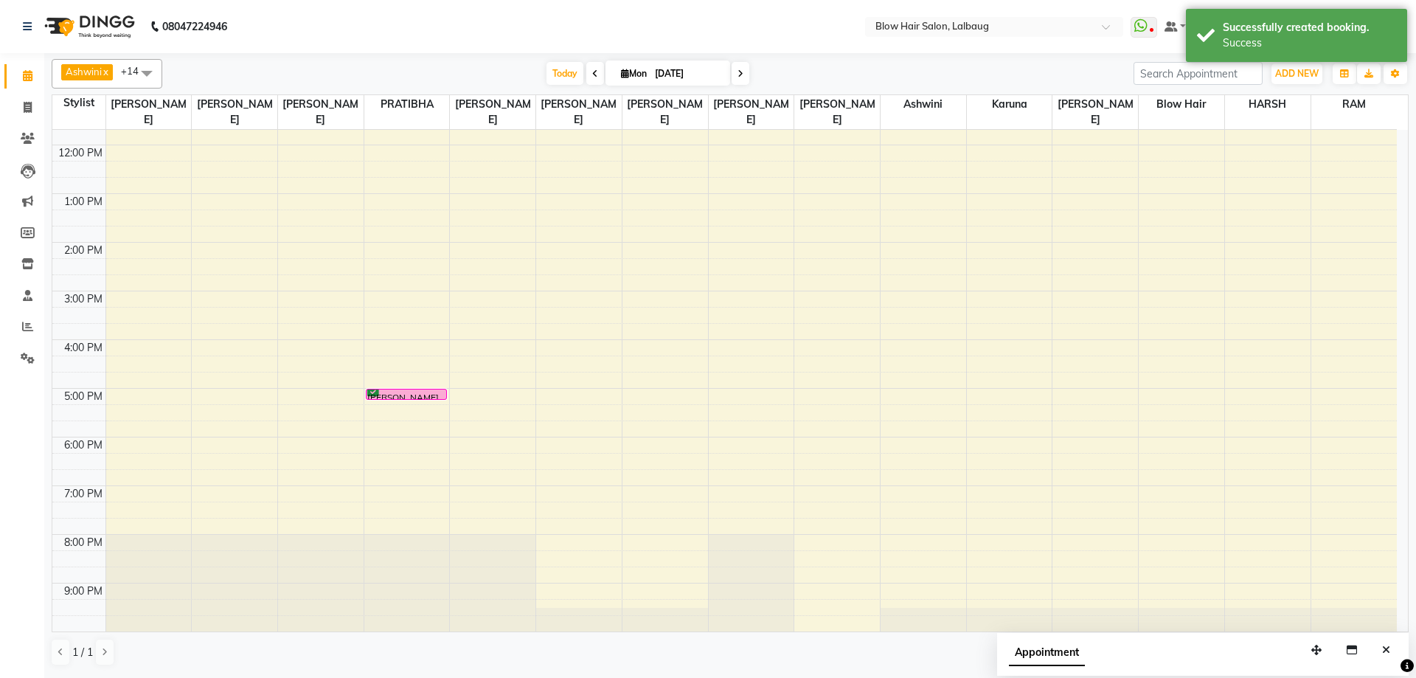
click at [1378, 650] on button "Close" at bounding box center [1385, 650] width 21 height 23
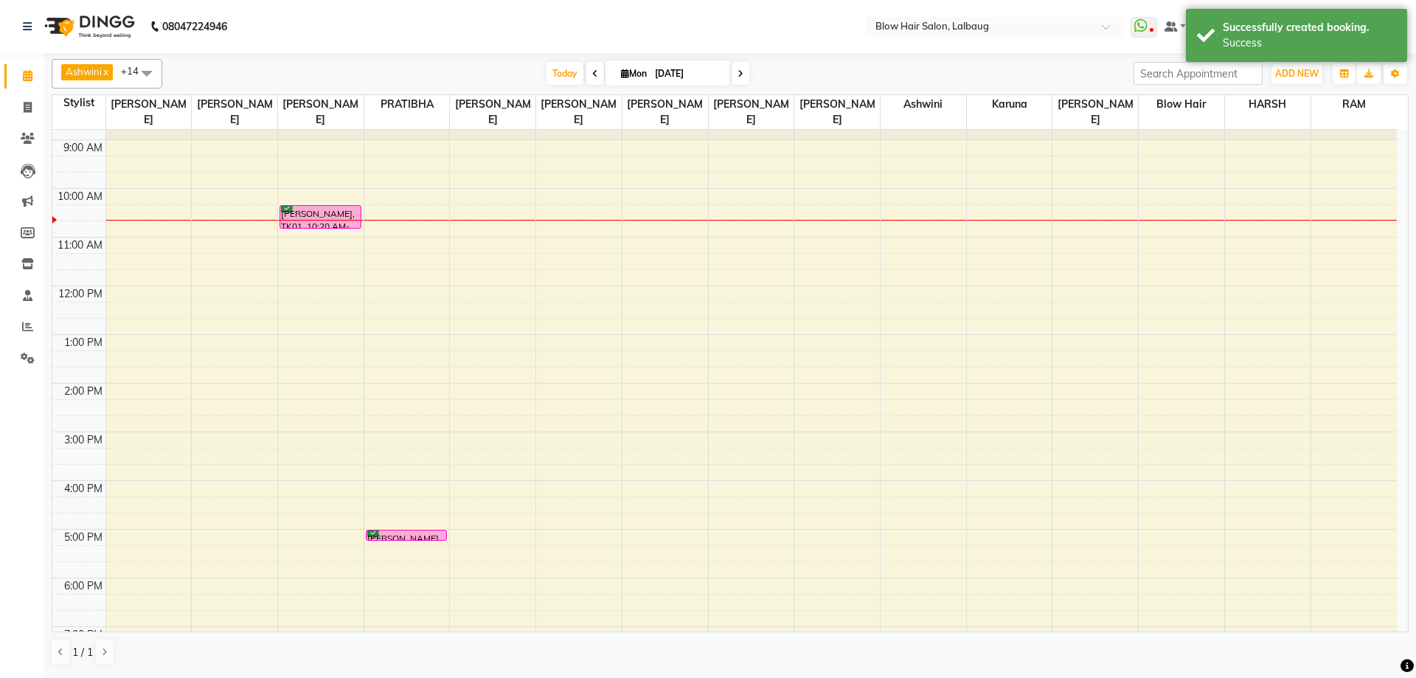
scroll to position [32, 0]
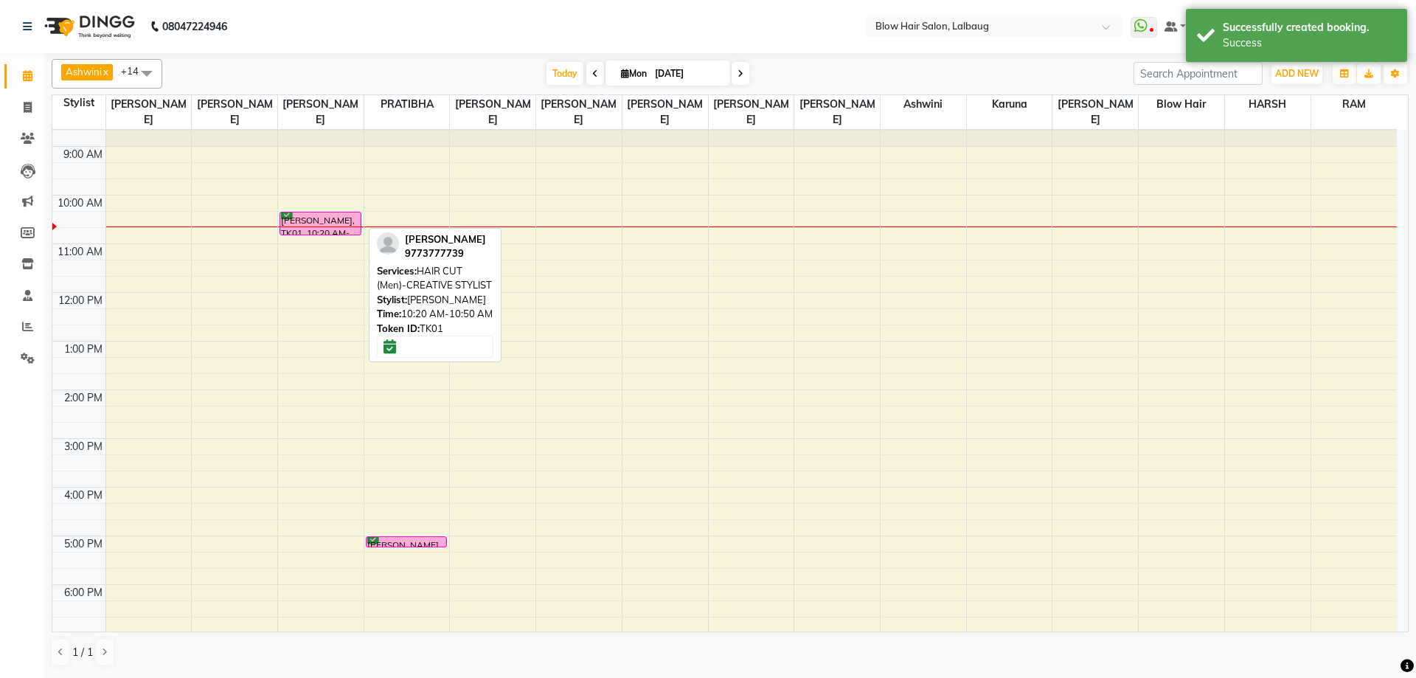
click at [341, 219] on div "[PERSON_NAME], TK01, 10:20 AM-10:50 AM, HAIR CUT (Men)-CREATIVE STYLIST" at bounding box center [320, 223] width 80 height 22
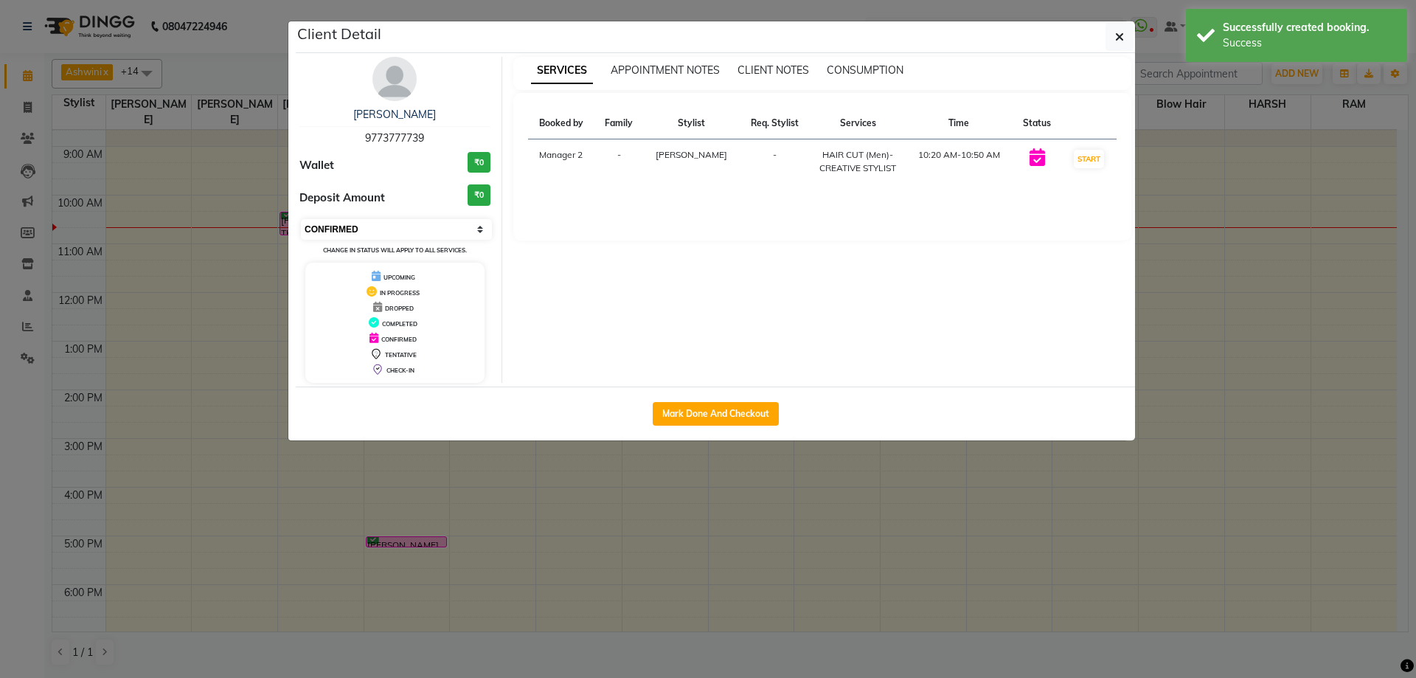
click at [368, 235] on select "Select IN SERVICE CONFIRMED TENTATIVE CHECK IN MARK DONE DROPPED UPCOMING" at bounding box center [396, 229] width 191 height 21
select select "8"
click at [301, 219] on select "Select IN SERVICE CONFIRMED TENTATIVE CHECK IN MARK DONE DROPPED UPCOMING" at bounding box center [396, 229] width 191 height 21
click at [1126, 44] on button "button" at bounding box center [1119, 37] width 28 height 28
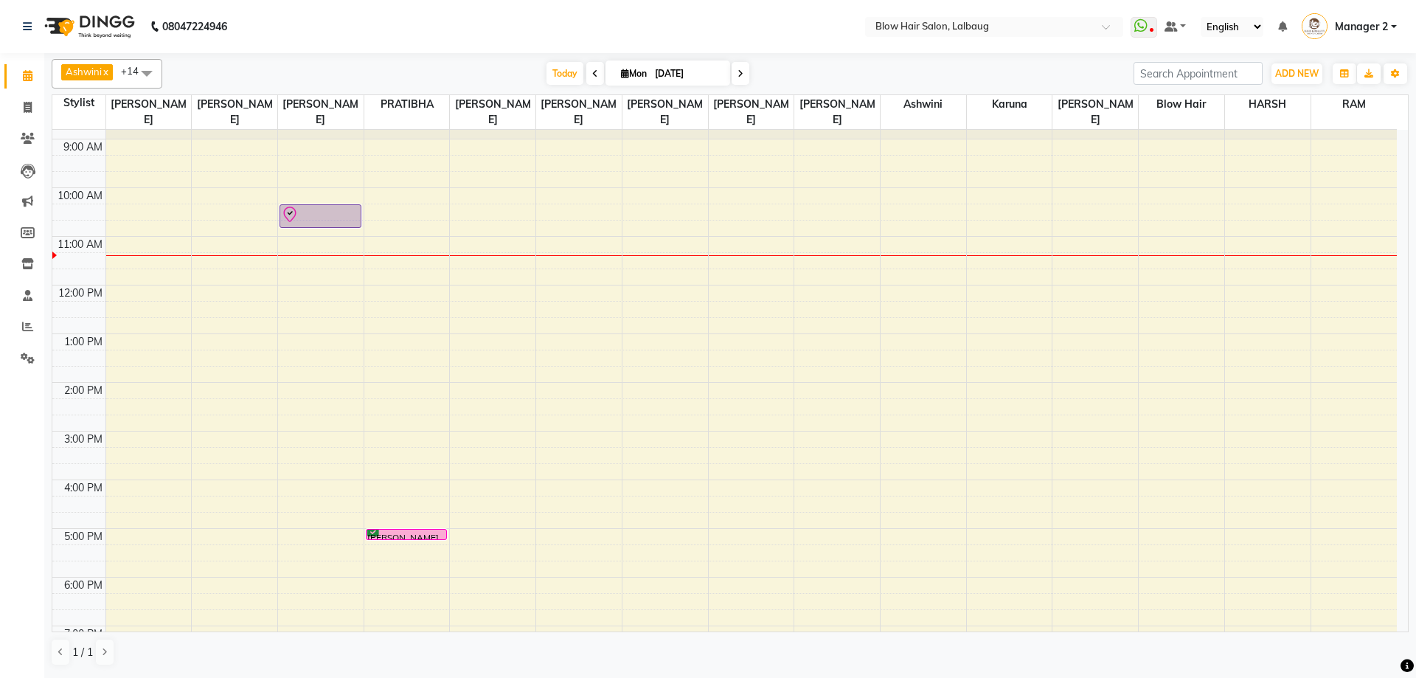
scroll to position [0, 0]
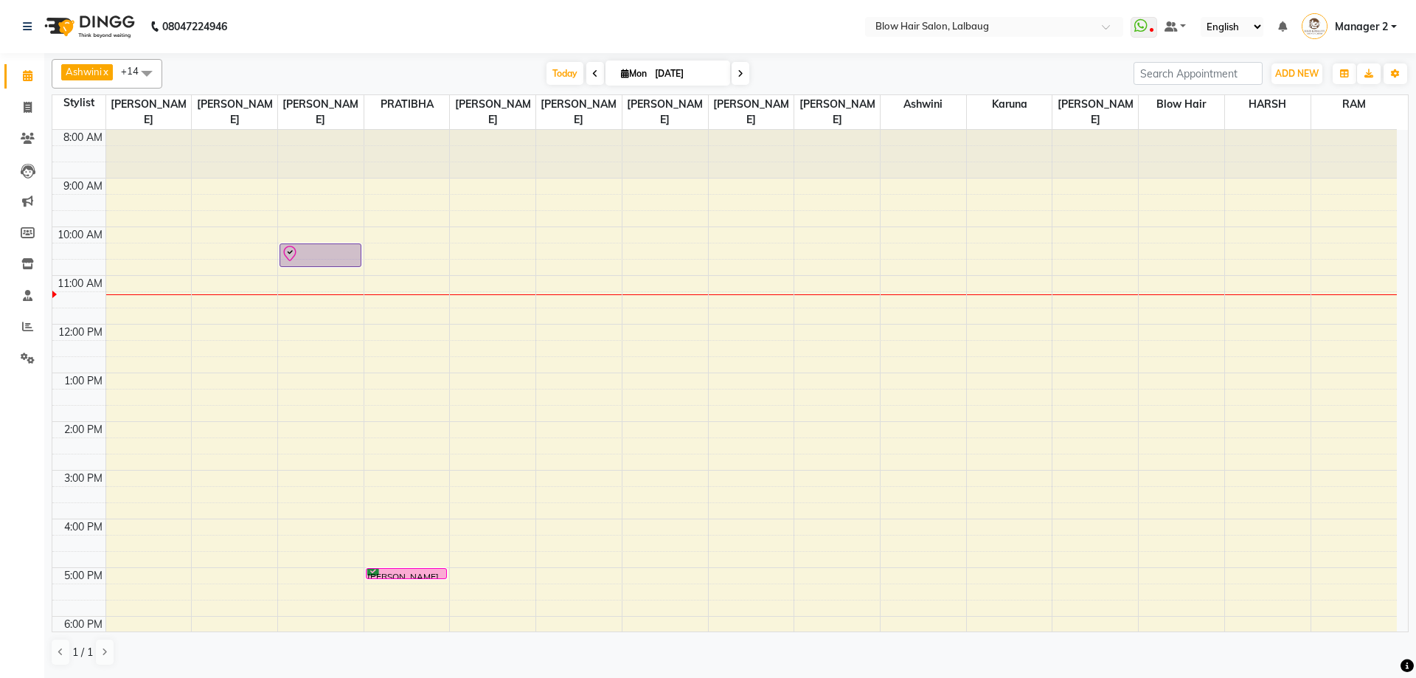
click at [742, 74] on span at bounding box center [741, 73] width 18 height 23
type input "02-09-2025"
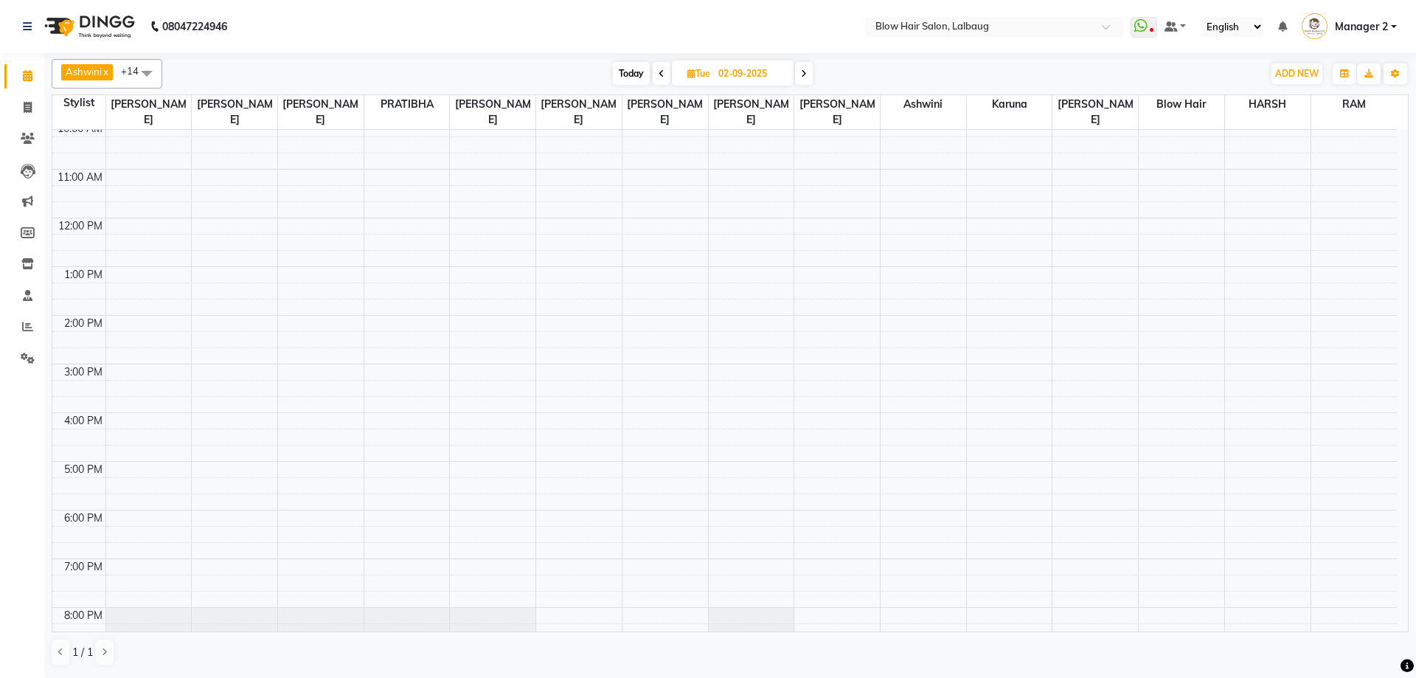
scroll to position [147, 0]
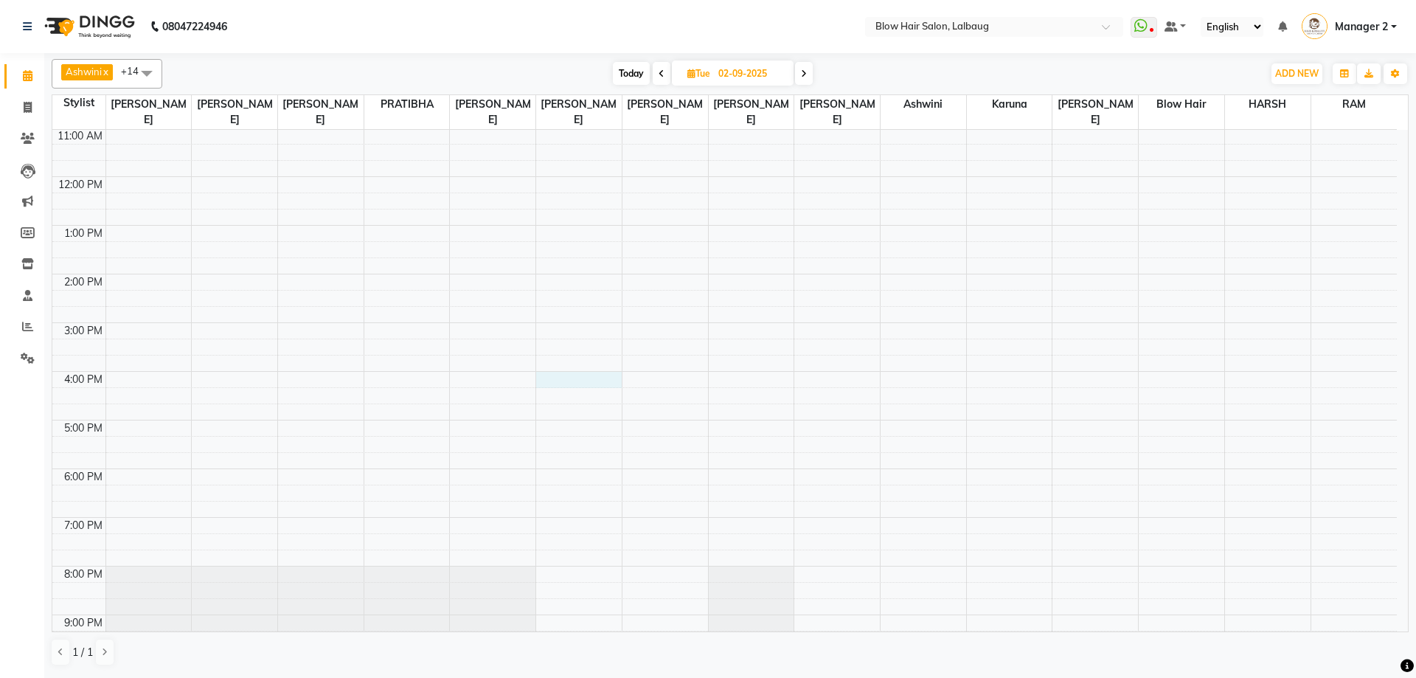
click at [551, 378] on div "8:00 AM 9:00 AM 10:00 AM 11:00 AM 12:00 PM 1:00 PM 2:00 PM 3:00 PM 4:00 PM 5:00…" at bounding box center [724, 322] width 1344 height 681
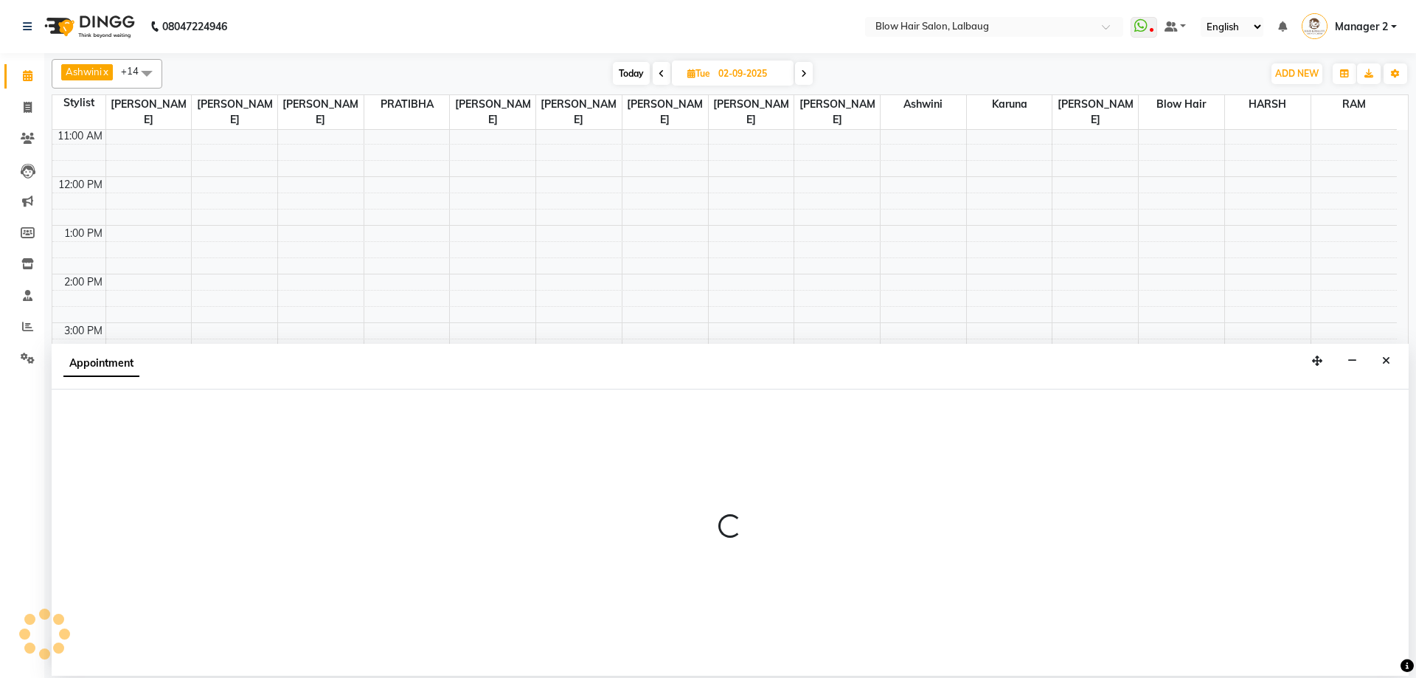
select select "65899"
select select "960"
select select "tentative"
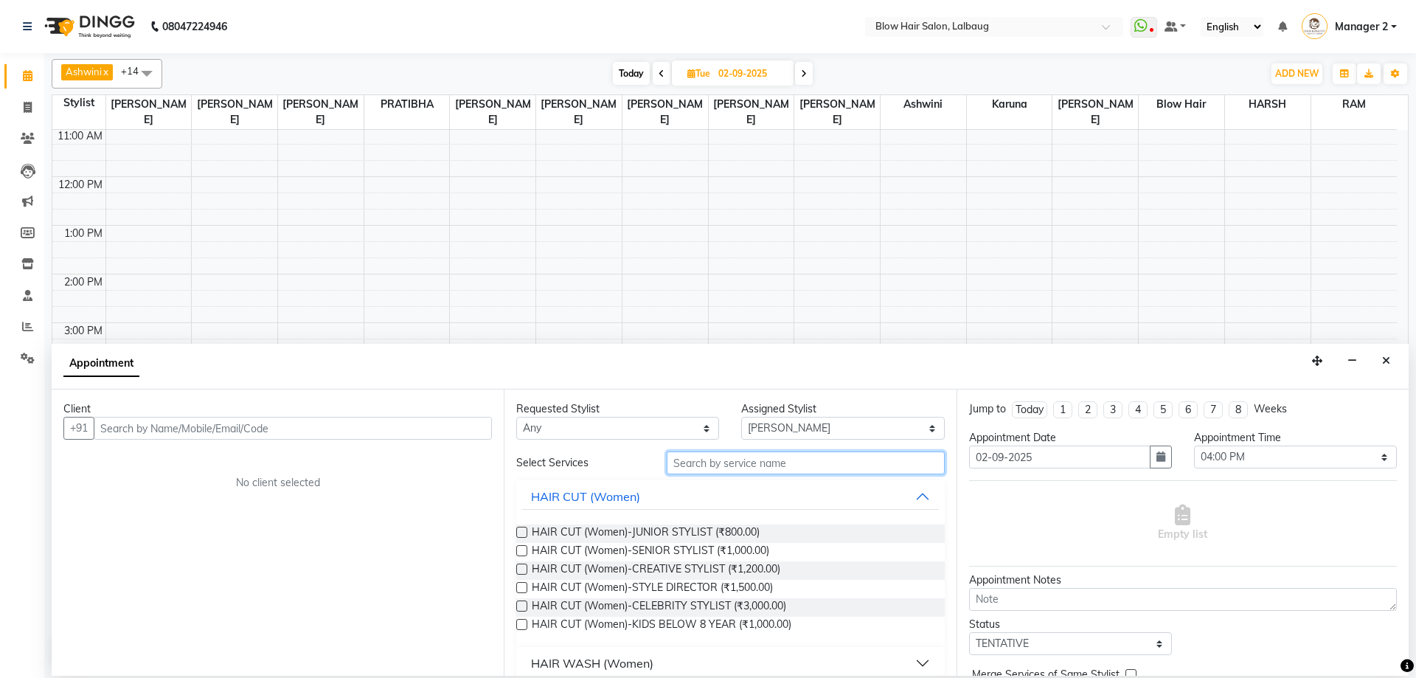
click at [704, 471] on input "text" at bounding box center [806, 462] width 278 height 23
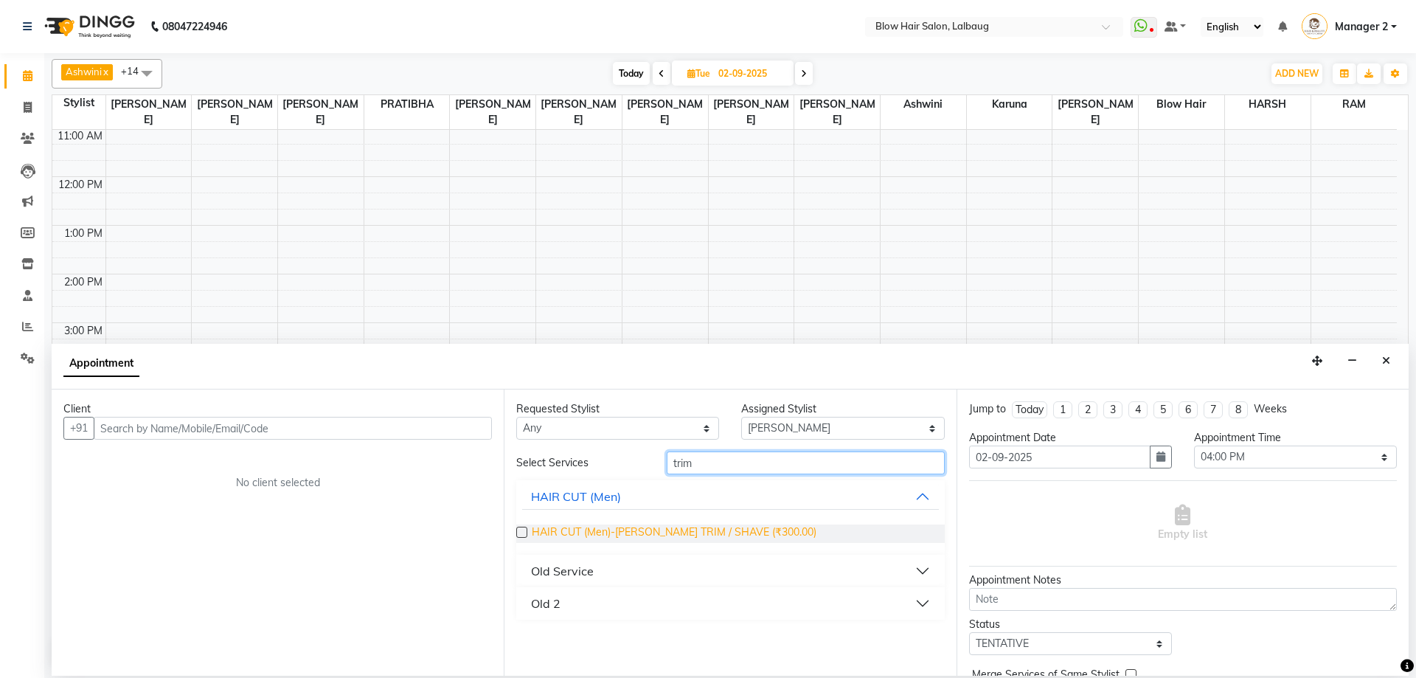
type input "trim"
click at [687, 533] on span "HAIR CUT (Men)-[PERSON_NAME] TRIM / SHAVE (₹300.00)" at bounding box center [674, 533] width 285 height 18
checkbox input "false"
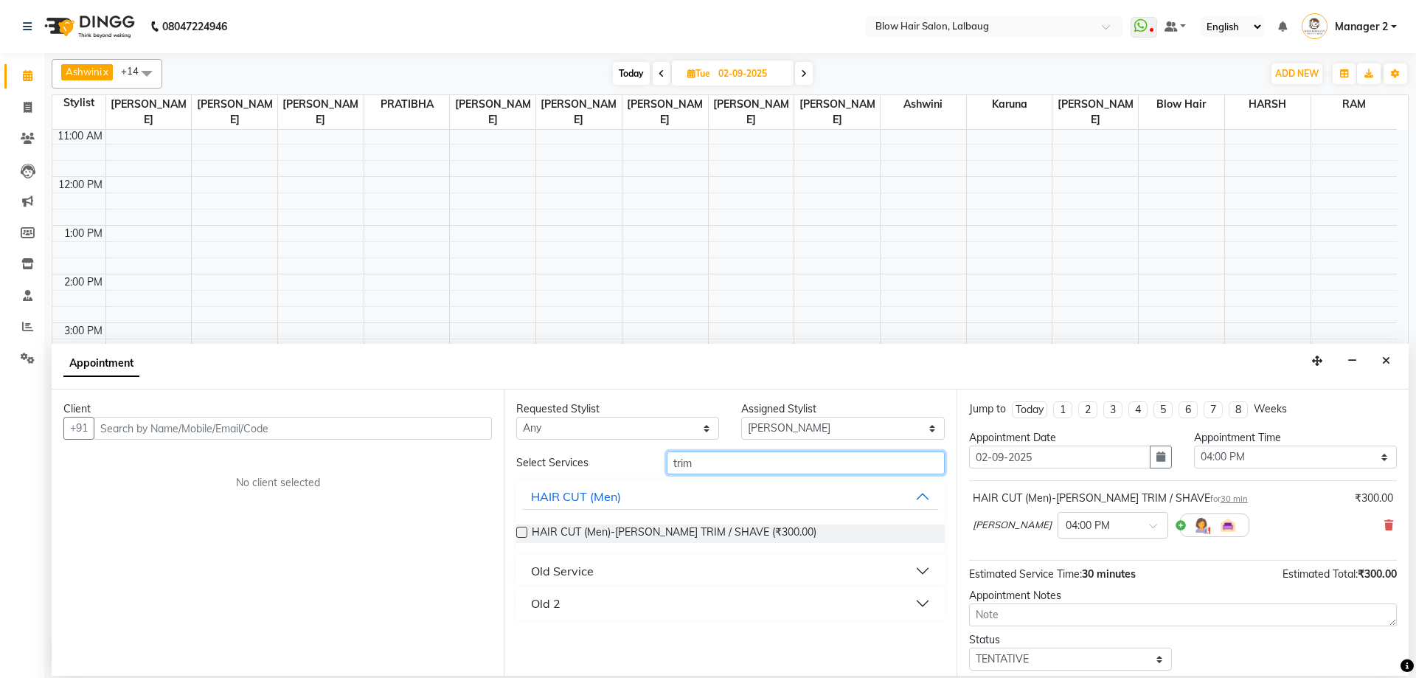
click at [713, 471] on input "trim" at bounding box center [806, 462] width 278 height 23
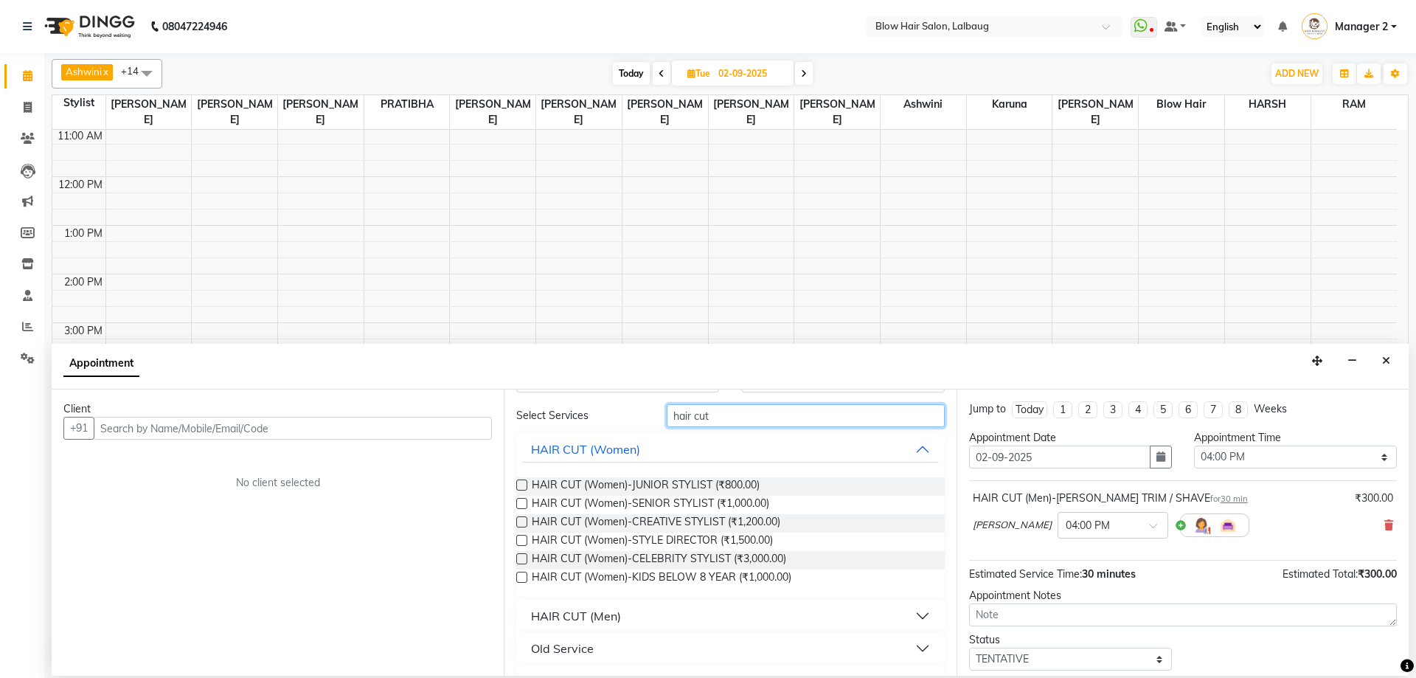
scroll to position [74, 0]
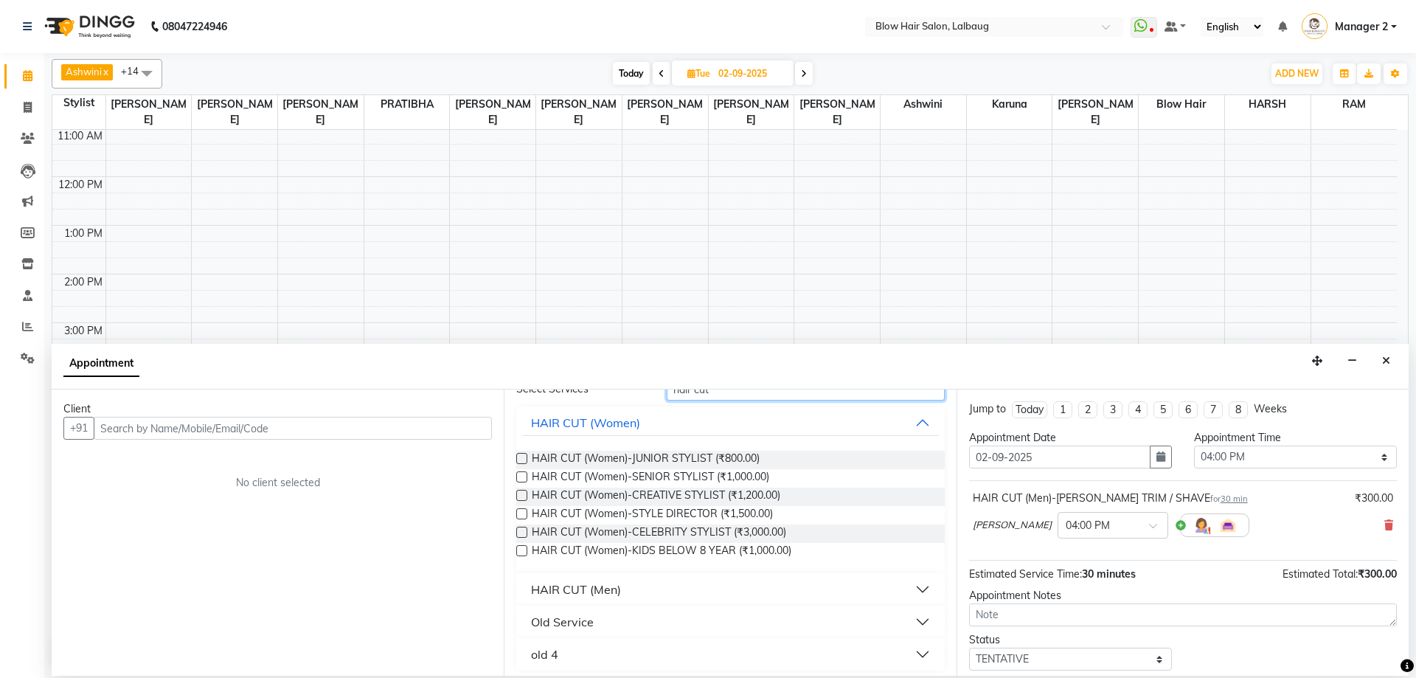
type input "hair cut"
click at [606, 590] on div "HAIR CUT (Men)" at bounding box center [576, 589] width 90 height 18
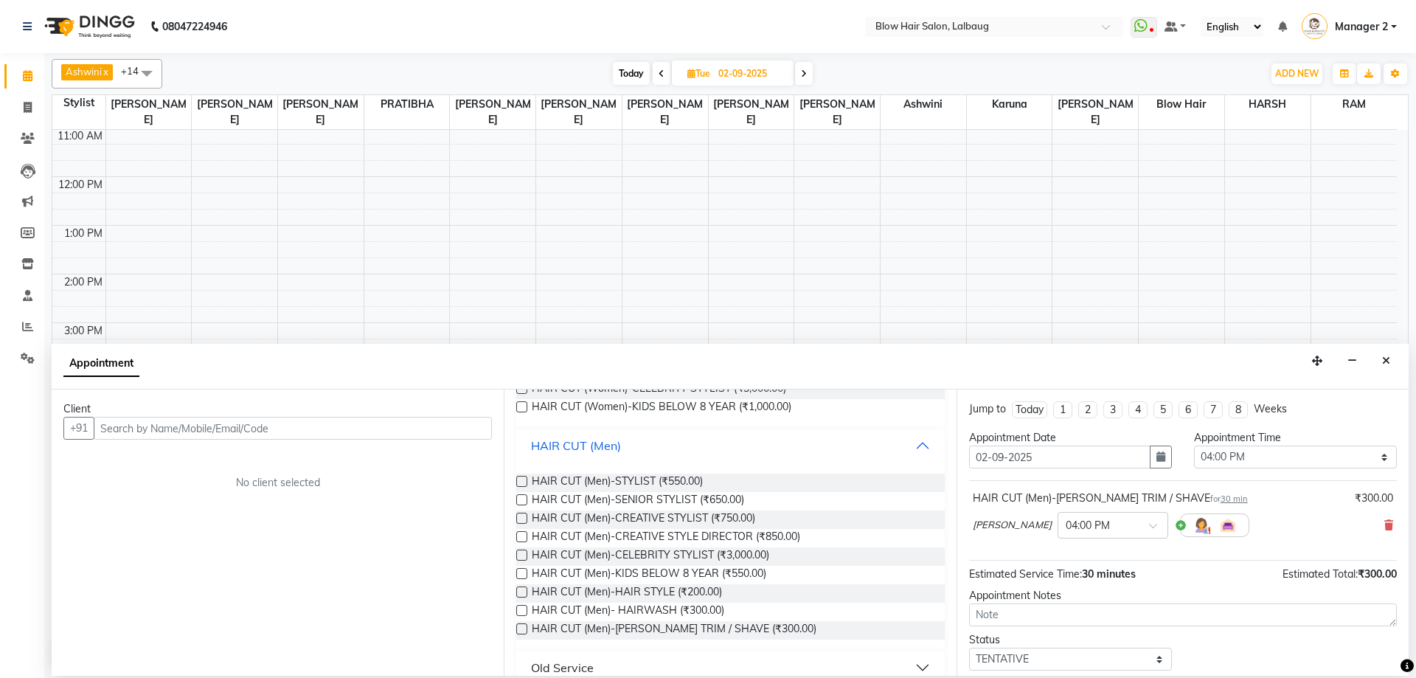
scroll to position [221, 0]
click at [720, 493] on span "HAIR CUT (Men)-SENIOR STYLIST (₹650.00)" at bounding box center [638, 497] width 212 height 18
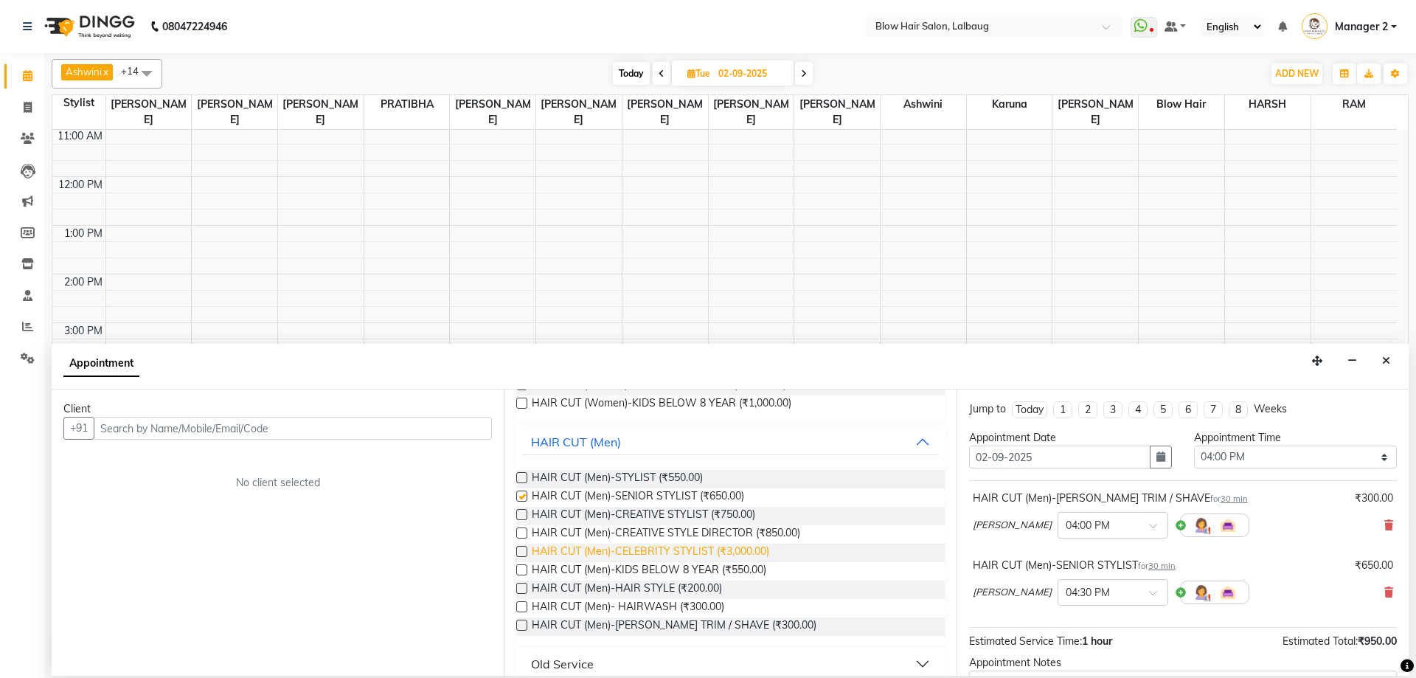
checkbox input "false"
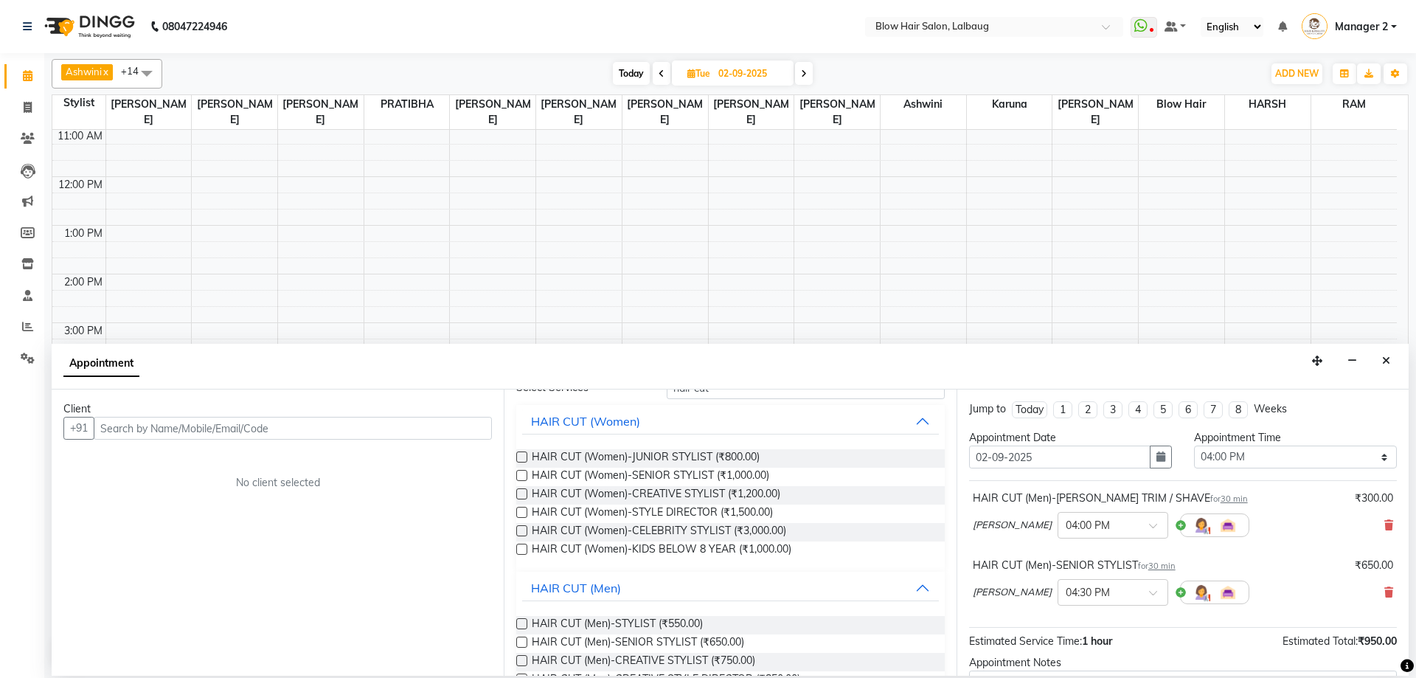
scroll to position [74, 0]
click at [350, 425] on input "text" at bounding box center [293, 428] width 398 height 23
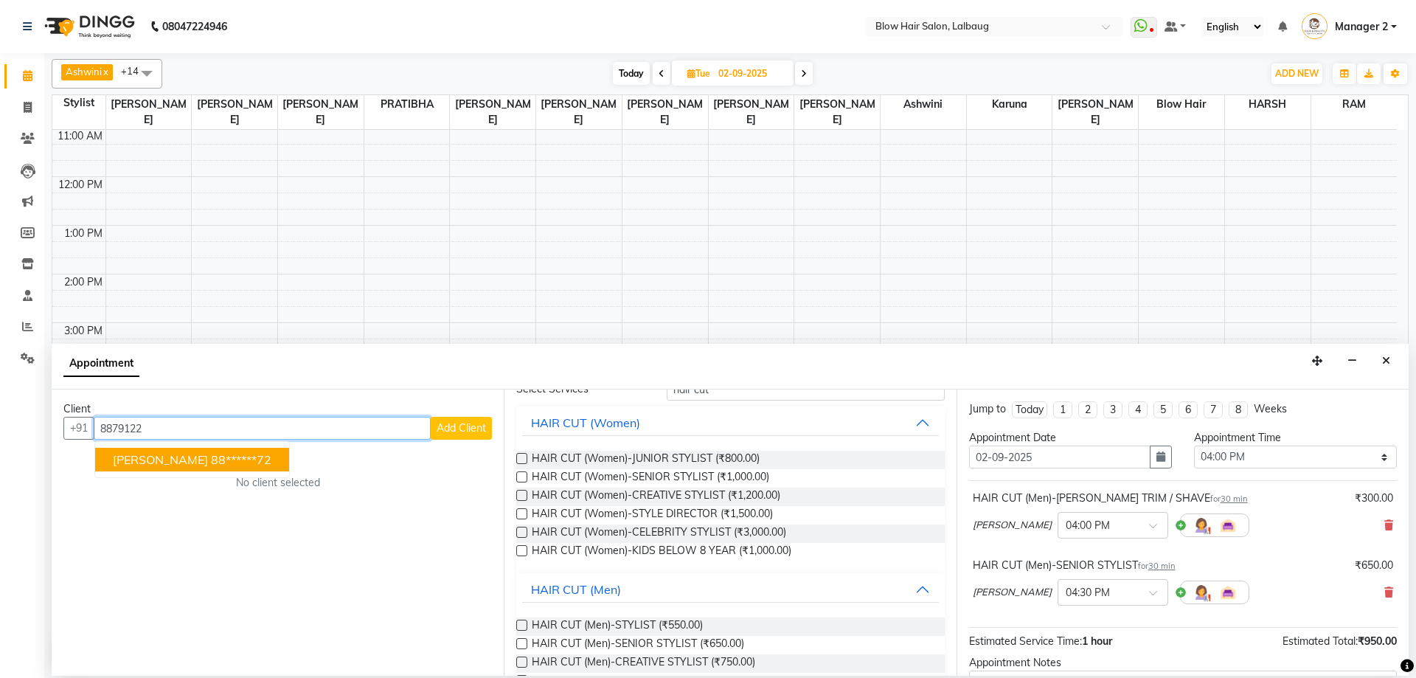
click at [191, 463] on span "[PERSON_NAME]" at bounding box center [160, 459] width 95 height 15
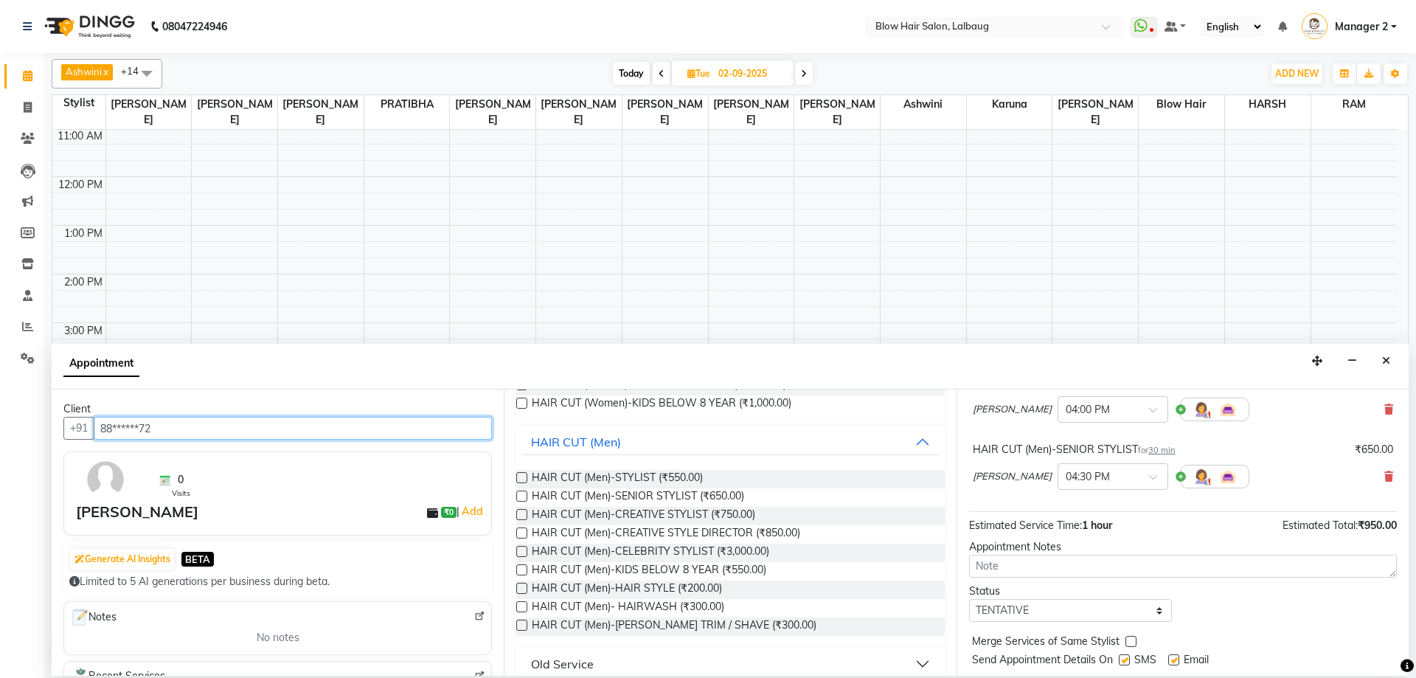
scroll to position [155, 0]
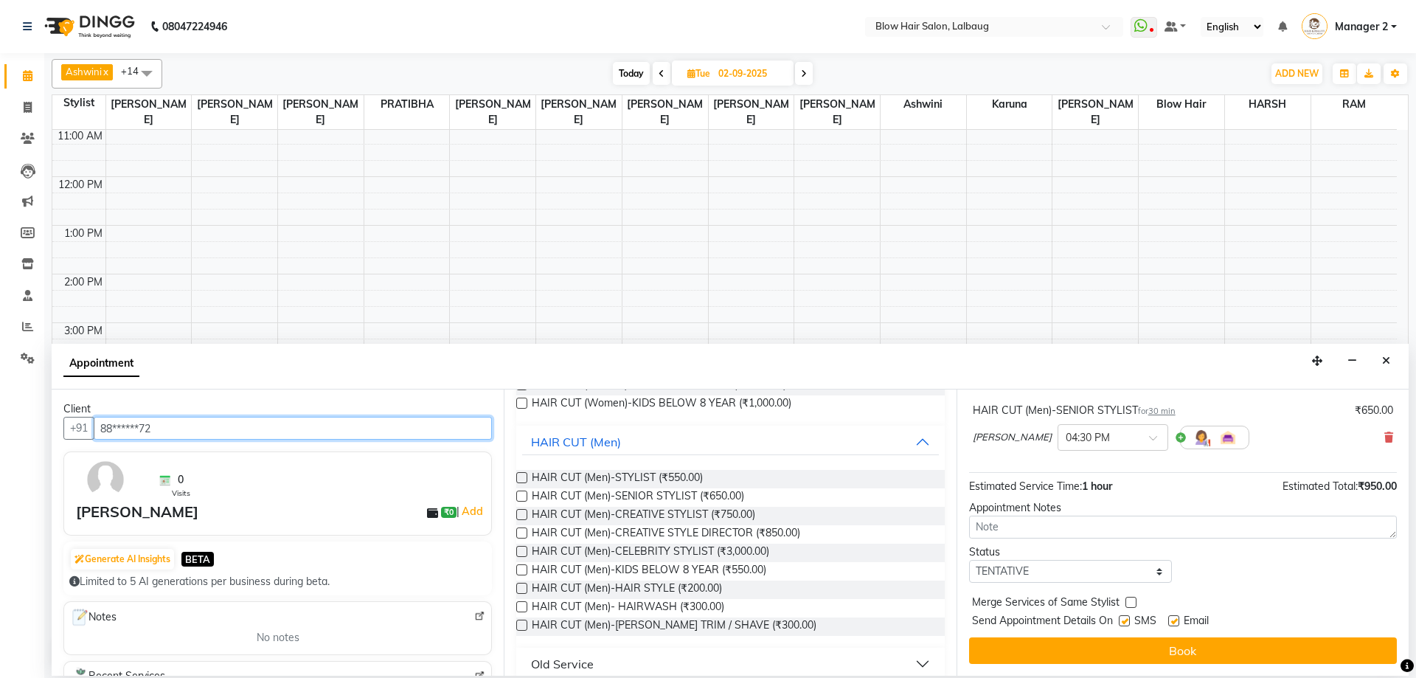
type input "88******72"
click at [1019, 568] on select "Select TENTATIVE CONFIRM UPCOMING" at bounding box center [1070, 571] width 203 height 23
select select "confirm booking"
click at [969, 560] on select "Select TENTATIVE CONFIRM UPCOMING" at bounding box center [1070, 571] width 203 height 23
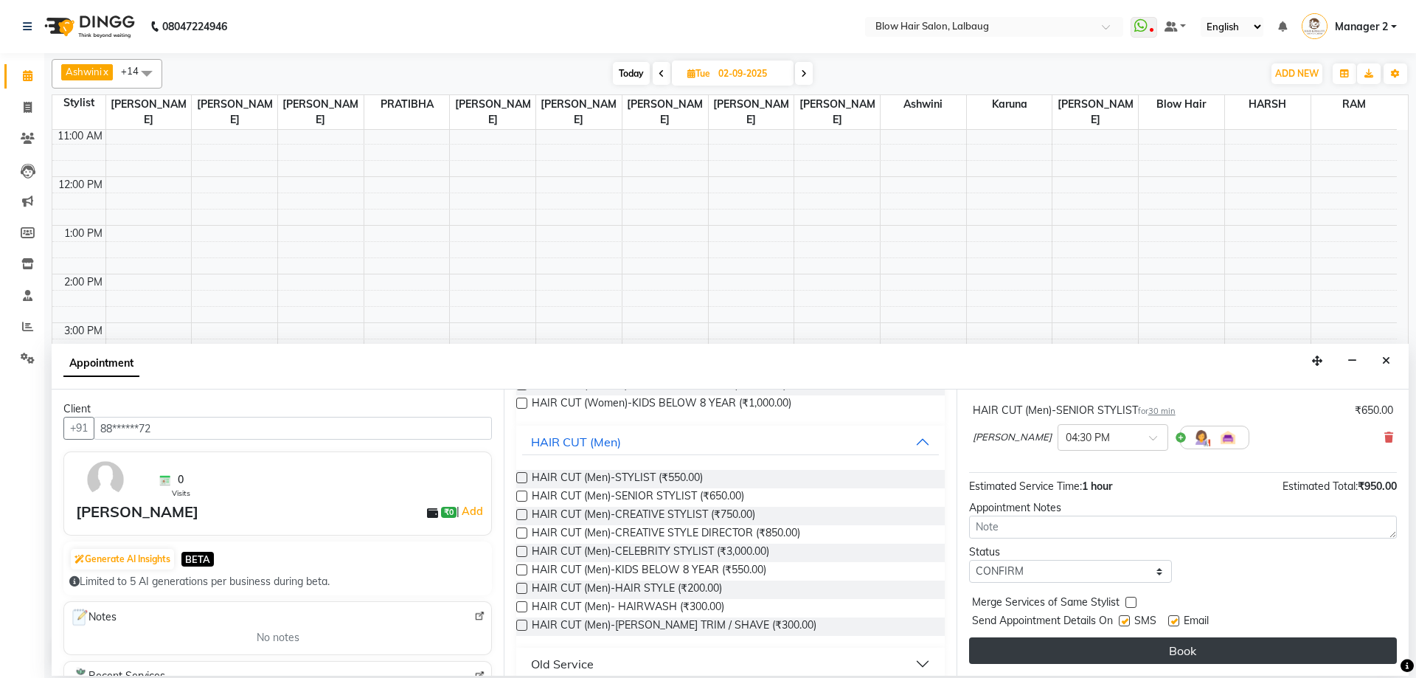
click at [1066, 662] on button "Book" at bounding box center [1183, 650] width 428 height 27
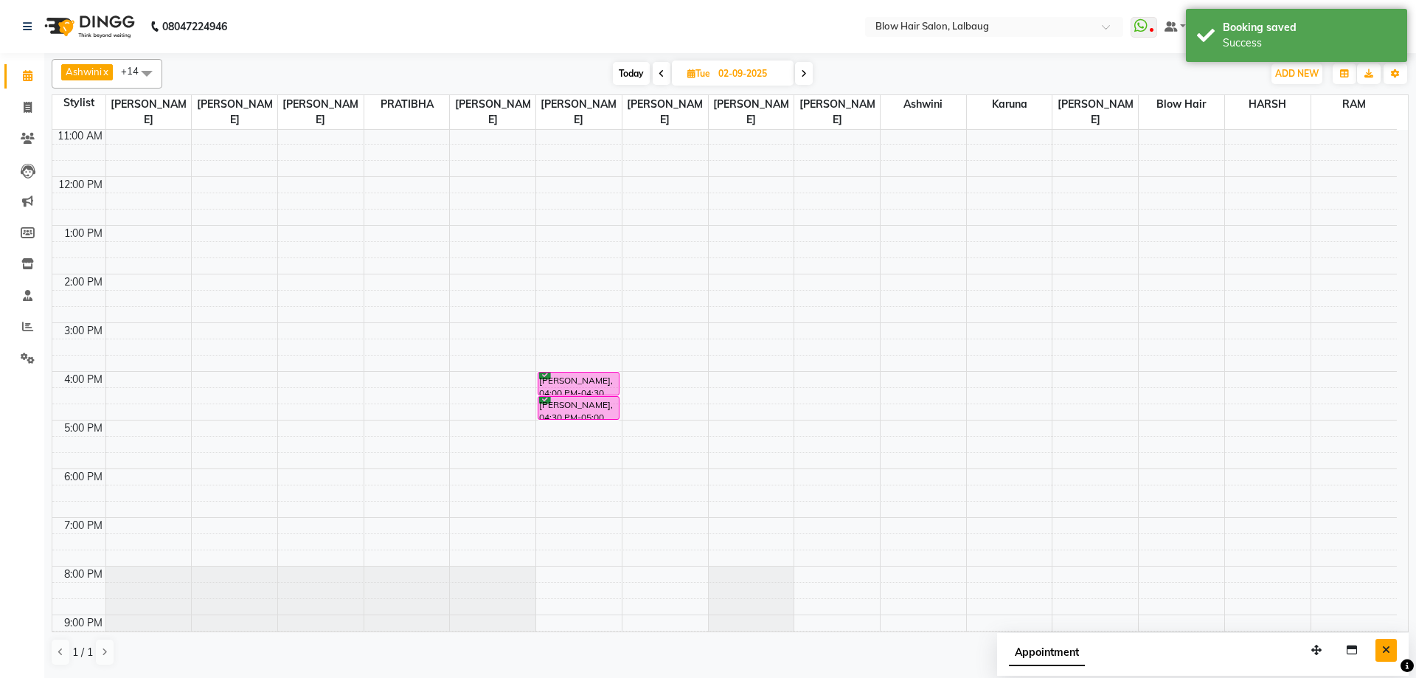
click at [1394, 643] on button "Close" at bounding box center [1385, 650] width 21 height 23
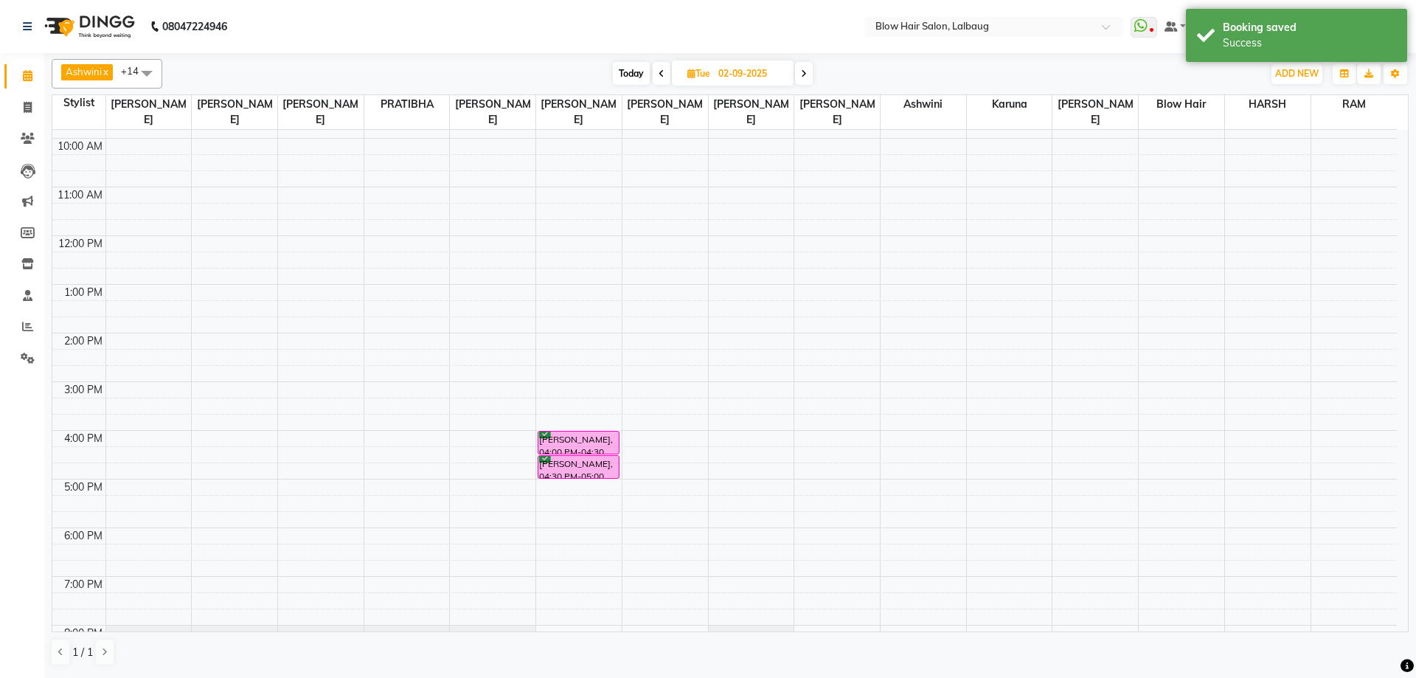
scroll to position [0, 0]
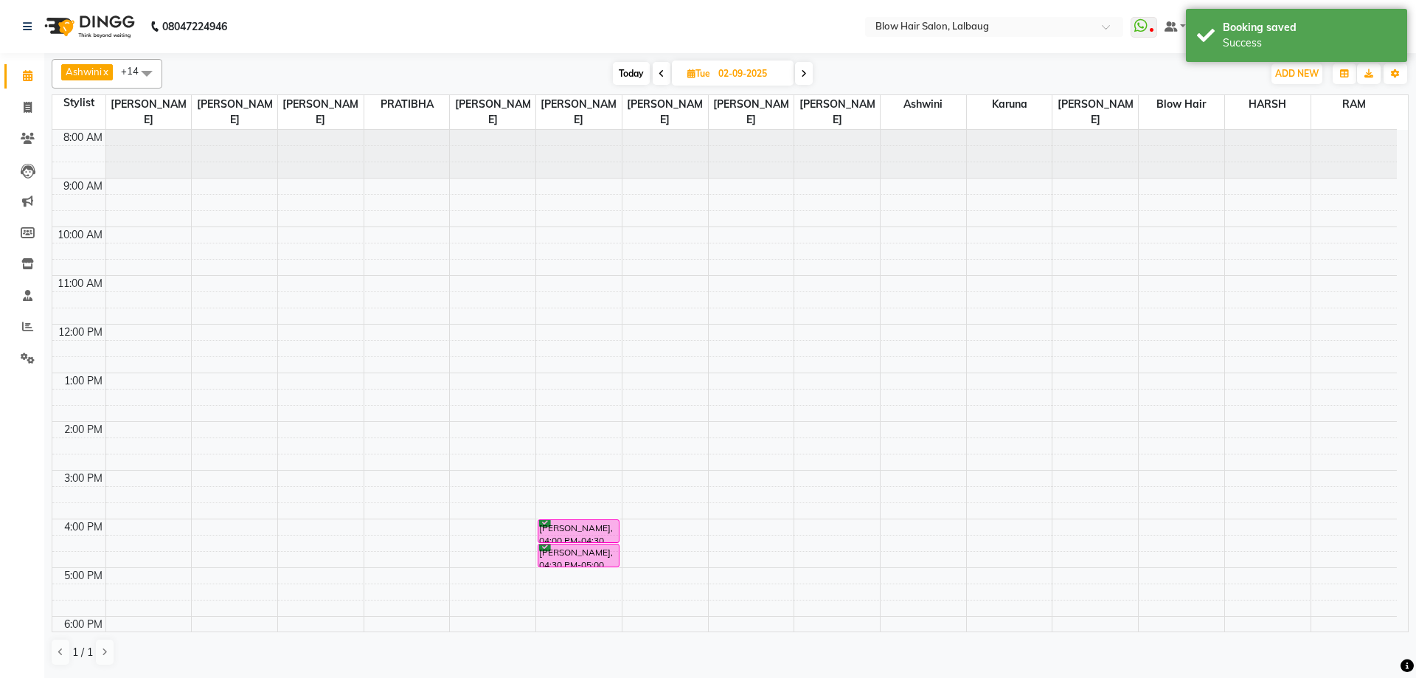
click at [620, 64] on span "Today" at bounding box center [631, 73] width 37 height 23
type input "[DATE]"
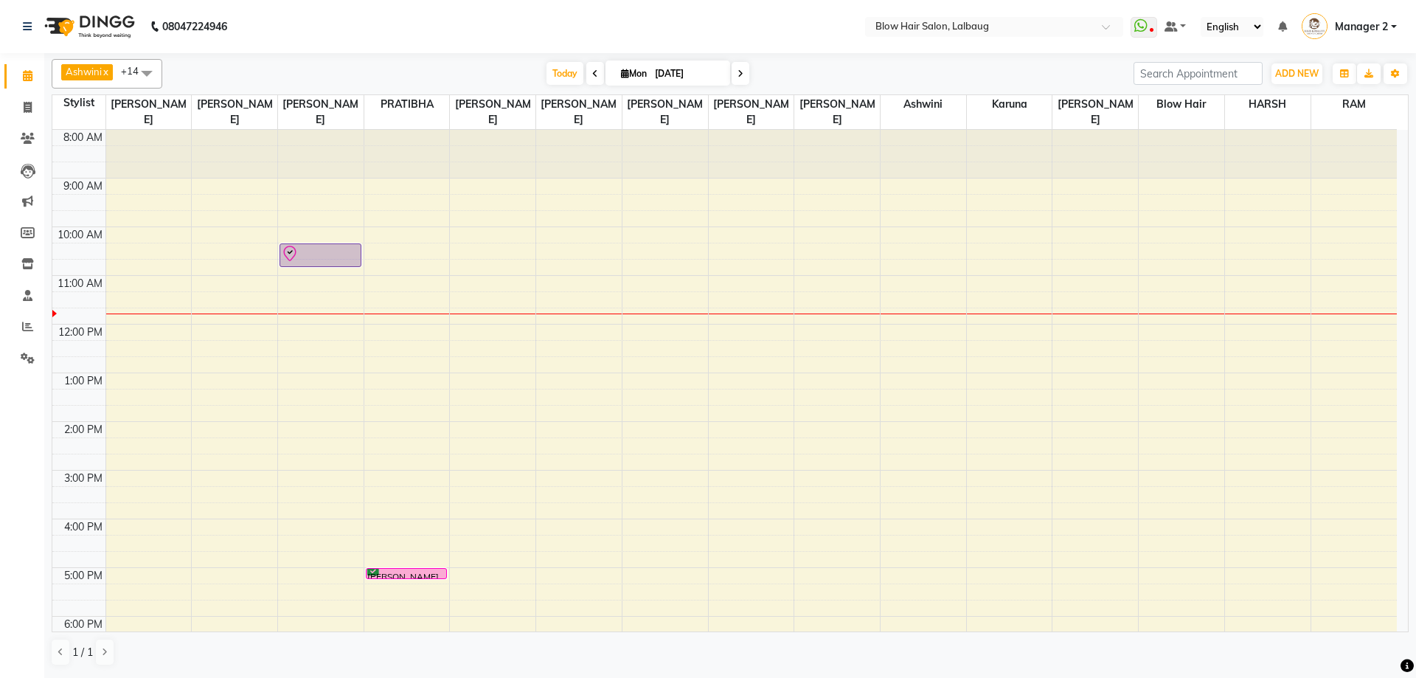
scroll to position [74, 0]
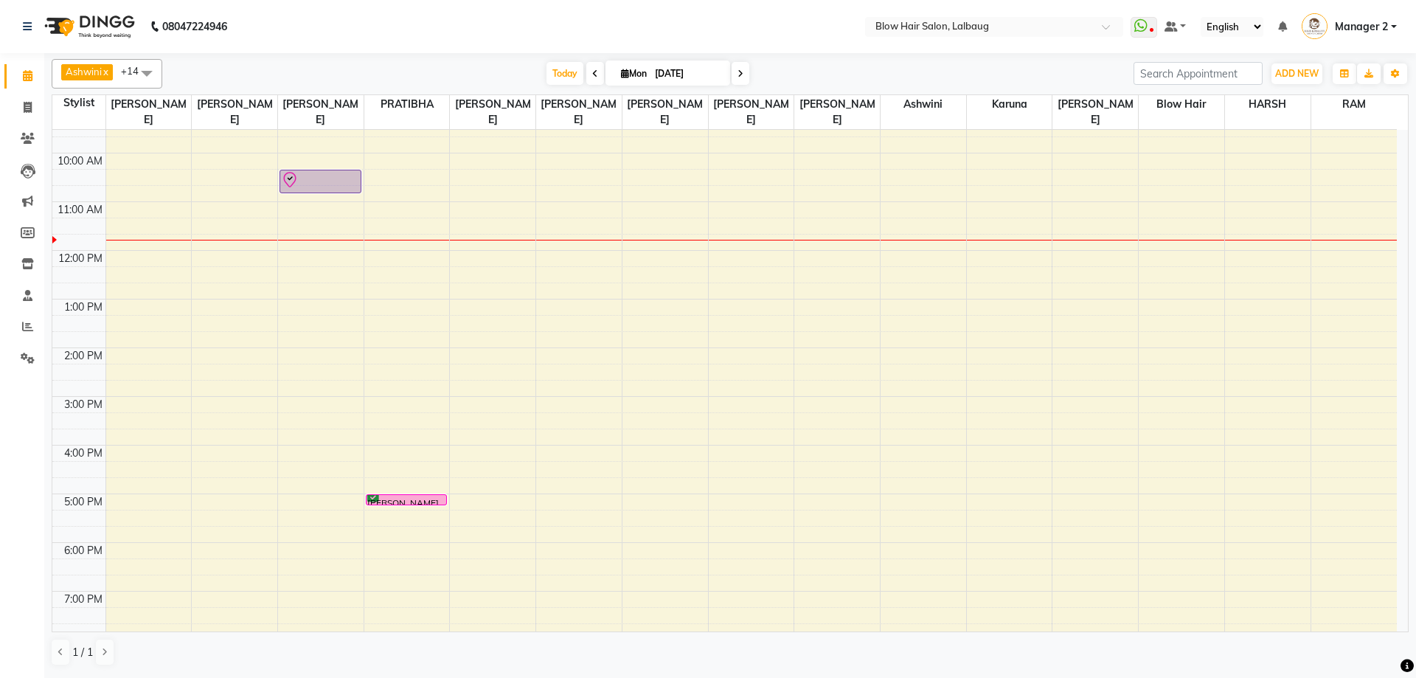
click at [308, 277] on div "8:00 AM 9:00 AM 10:00 AM 11:00 AM 12:00 PM 1:00 PM 2:00 PM 3:00 PM 4:00 PM 5:00…" at bounding box center [724, 396] width 1344 height 681
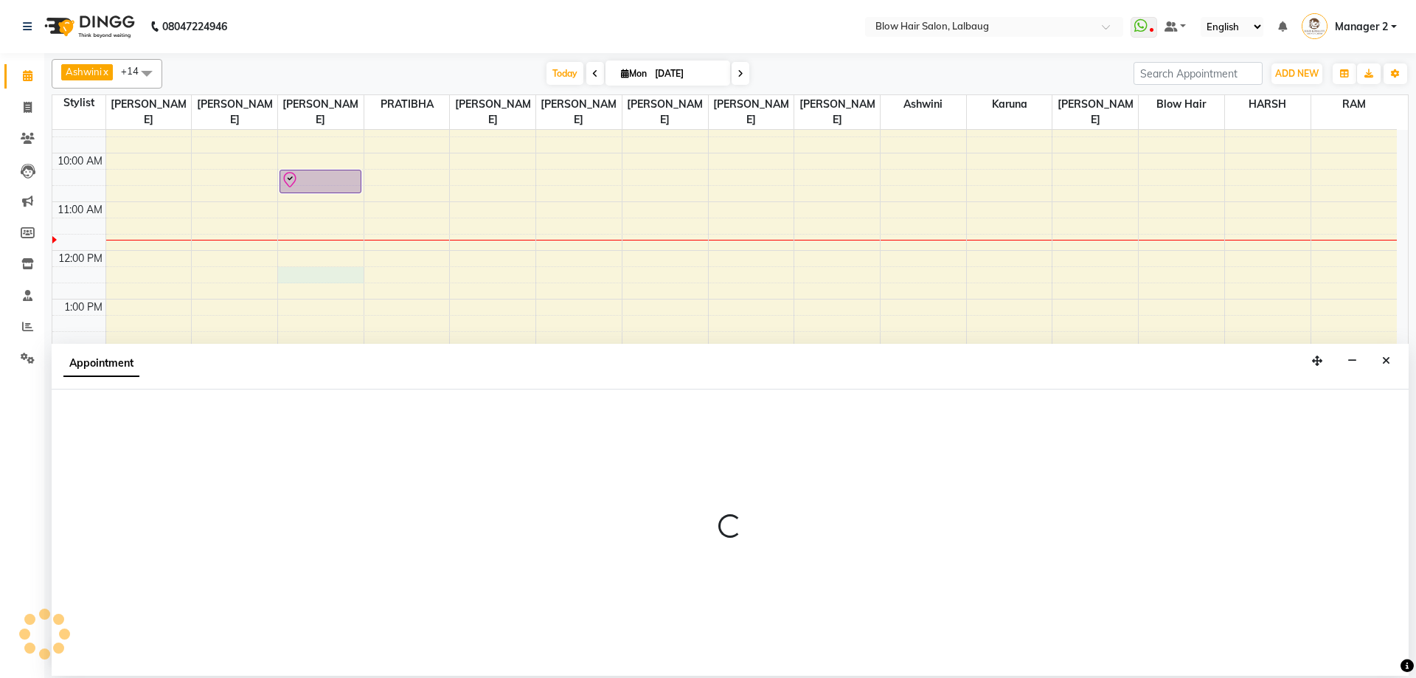
select select "33343"
select select "tentative"
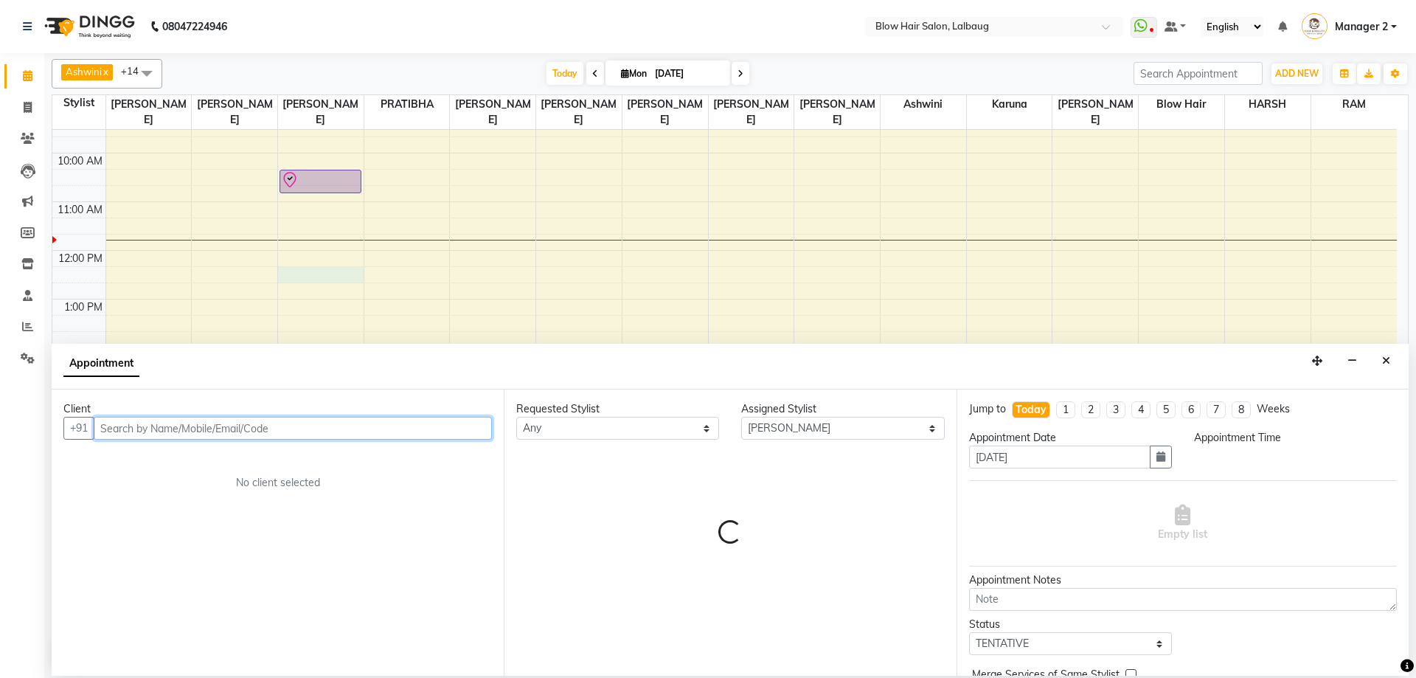
select select "735"
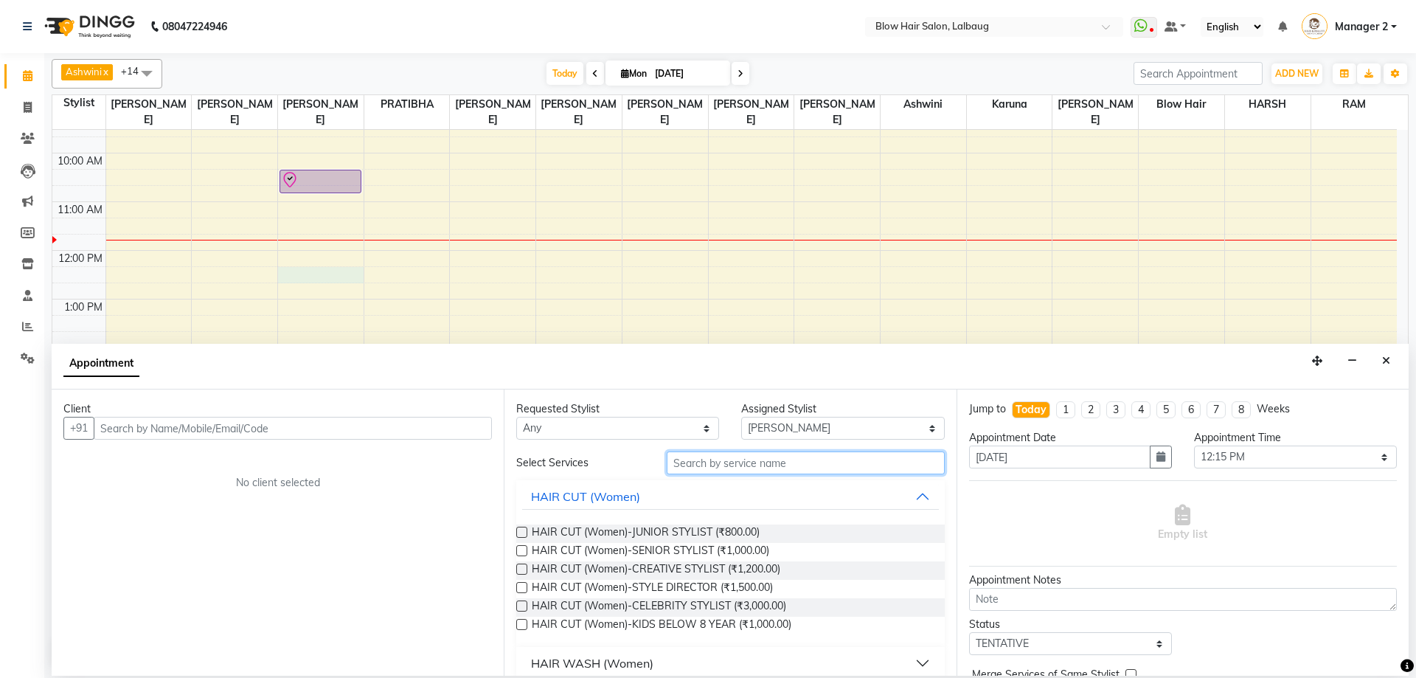
click at [742, 463] on input "text" at bounding box center [806, 462] width 278 height 23
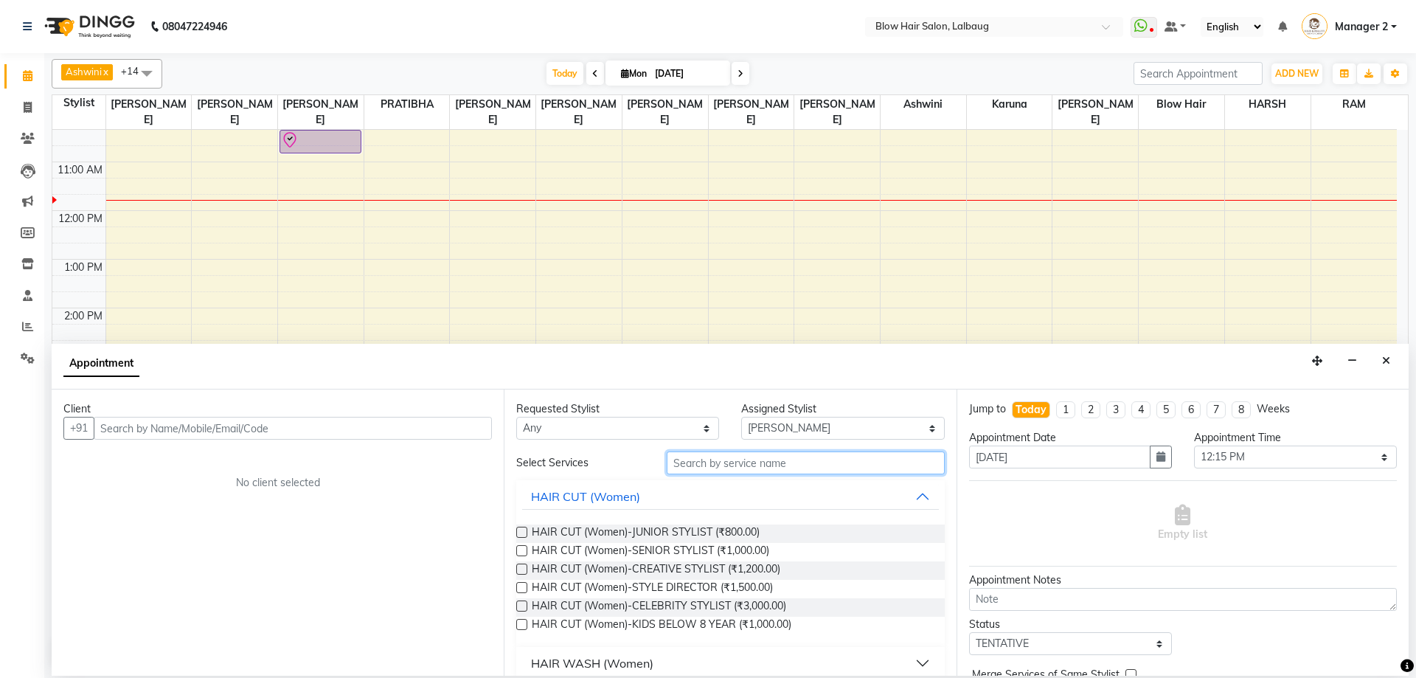
scroll to position [147, 0]
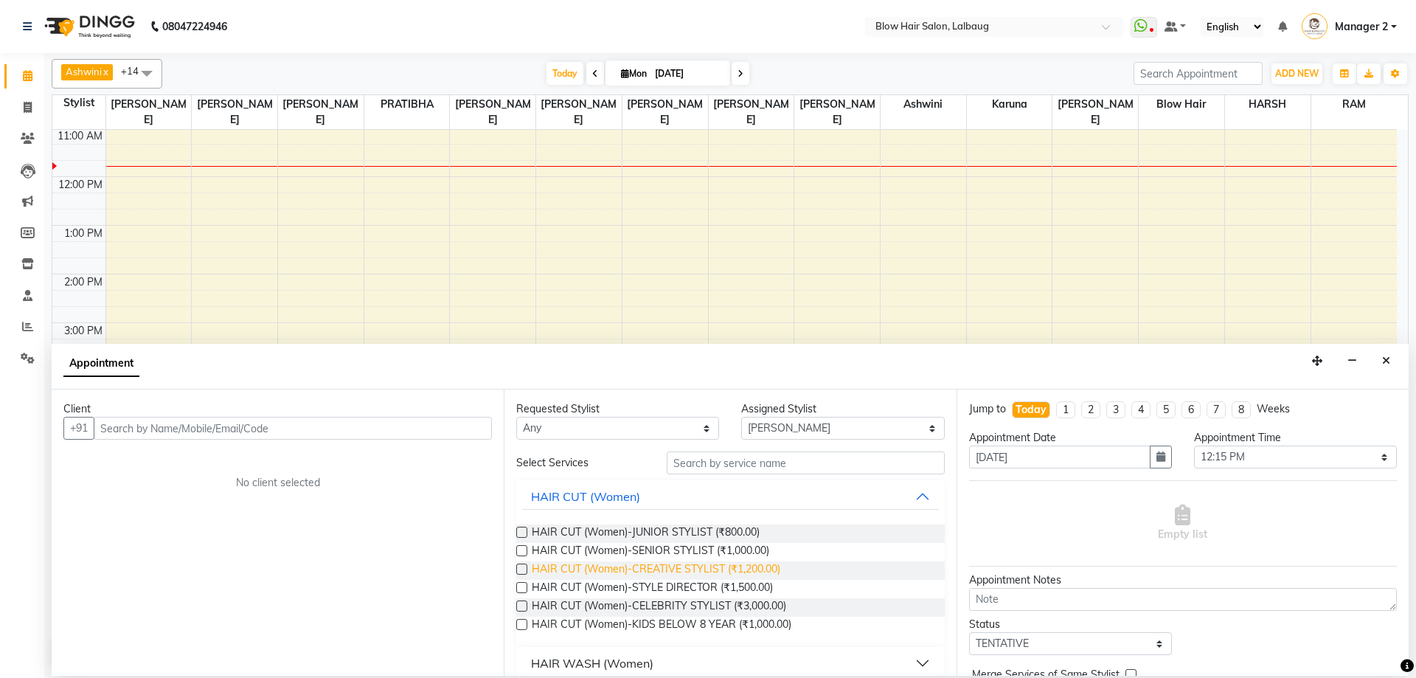
click at [771, 572] on span "HAIR CUT (Women)-CREATIVE STYLIST (₹1,200.00)" at bounding box center [656, 570] width 249 height 18
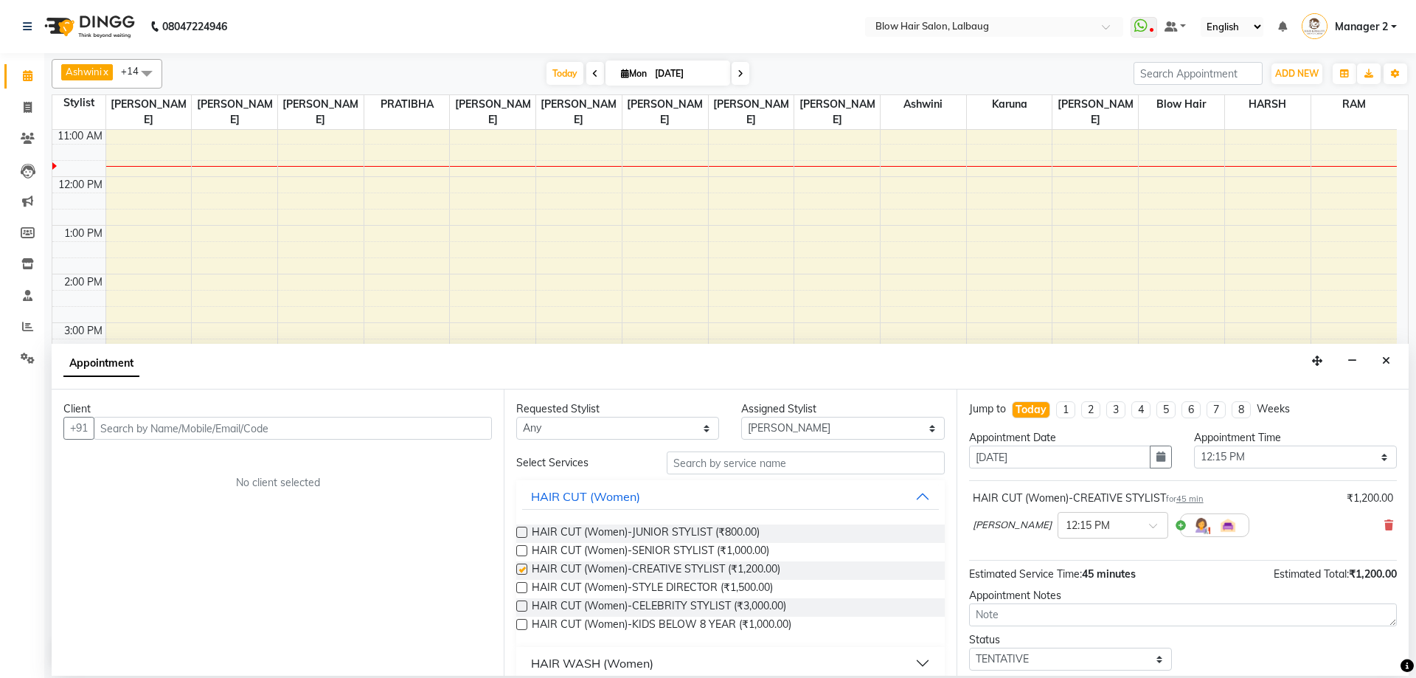
checkbox input "false"
click at [337, 423] on input "text" at bounding box center [293, 428] width 398 height 23
click at [1083, 524] on input "text" at bounding box center [1098, 523] width 65 height 15
click at [1076, 575] on div "12:30 PM" at bounding box center [1112, 579] width 109 height 27
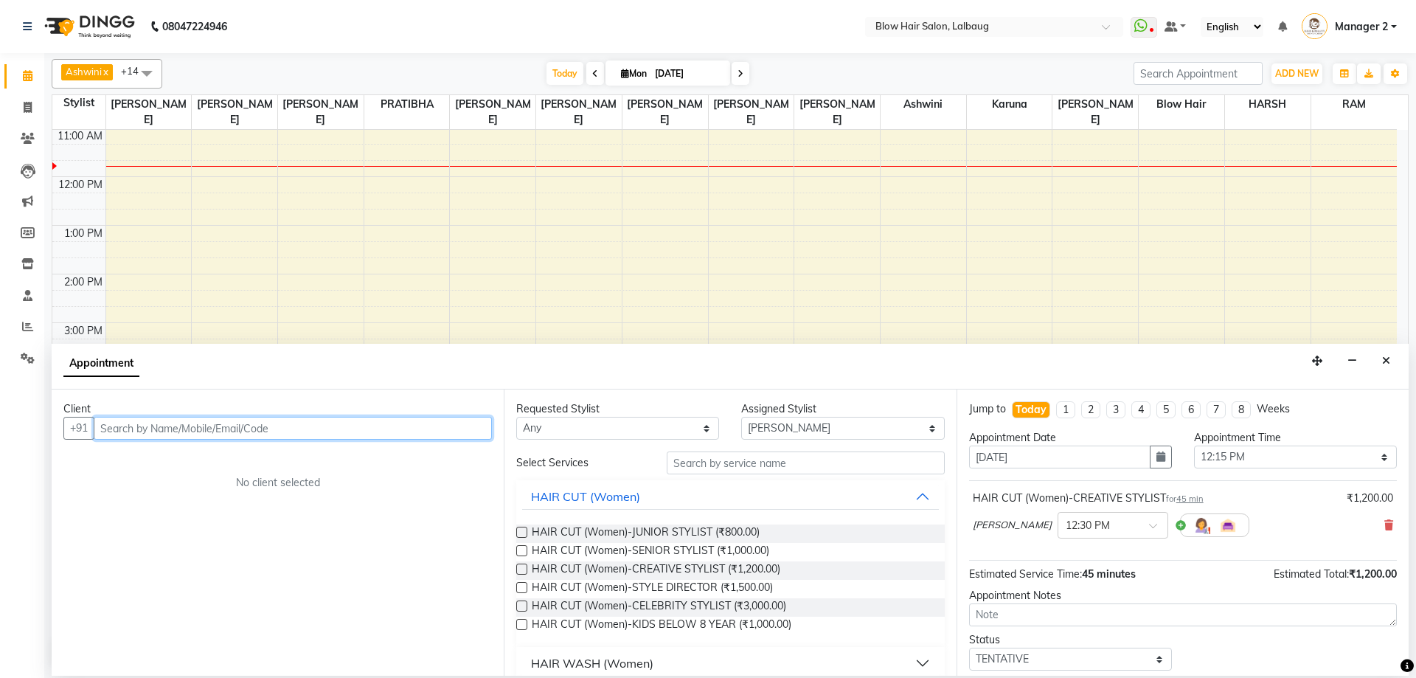
click at [381, 434] on input "text" at bounding box center [293, 428] width 398 height 23
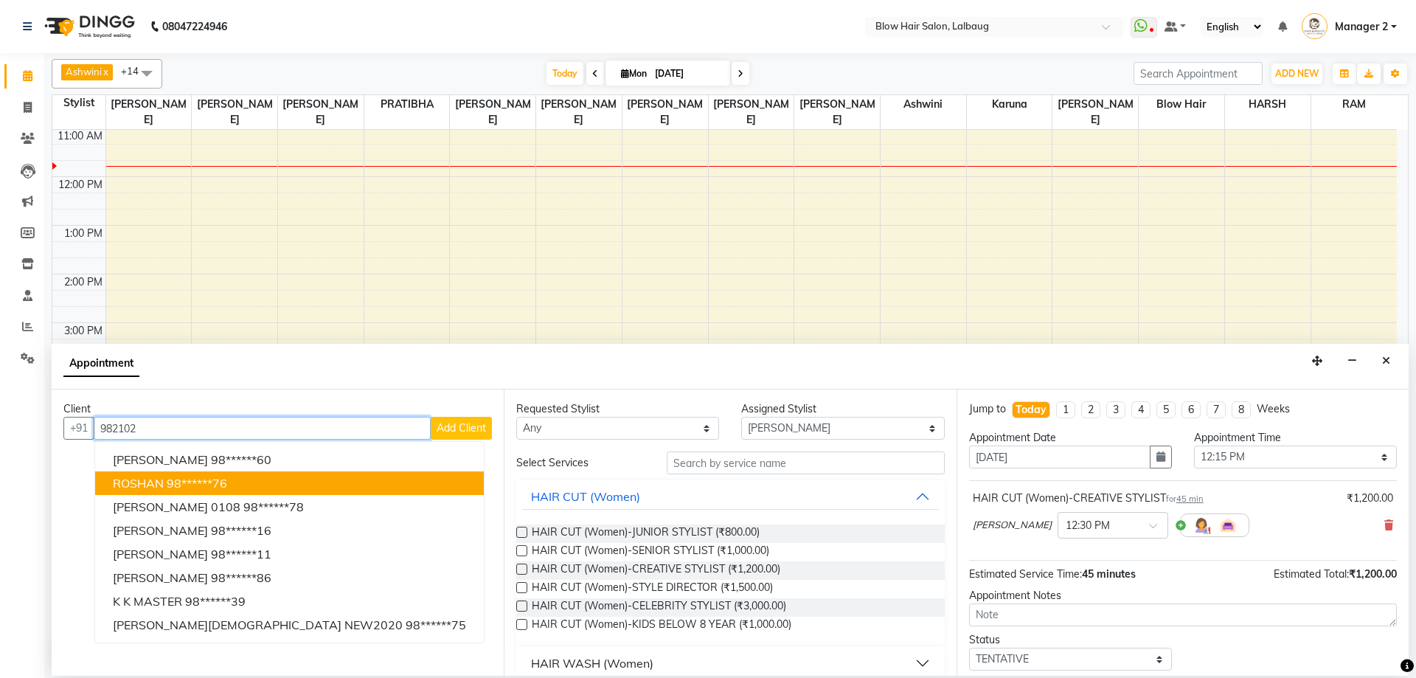
click at [210, 492] on button "ROSHAN 98******76" at bounding box center [289, 483] width 389 height 24
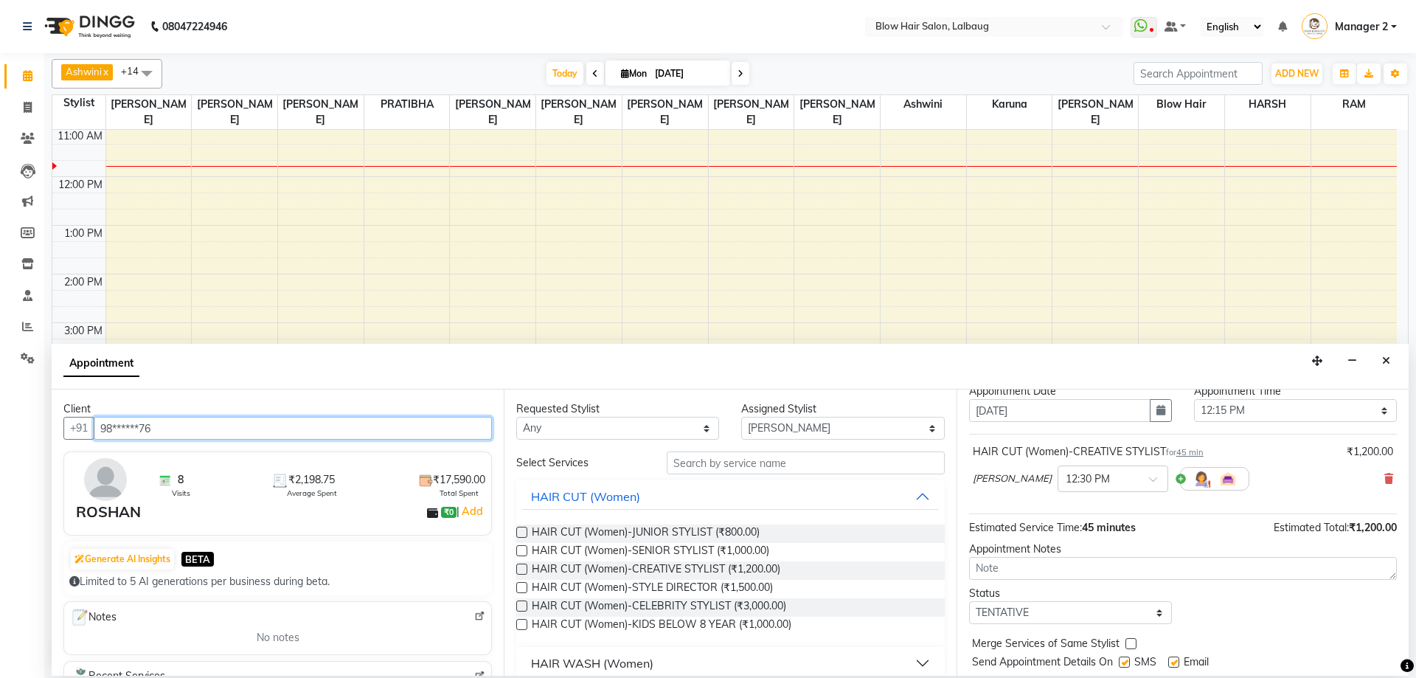
scroll to position [88, 0]
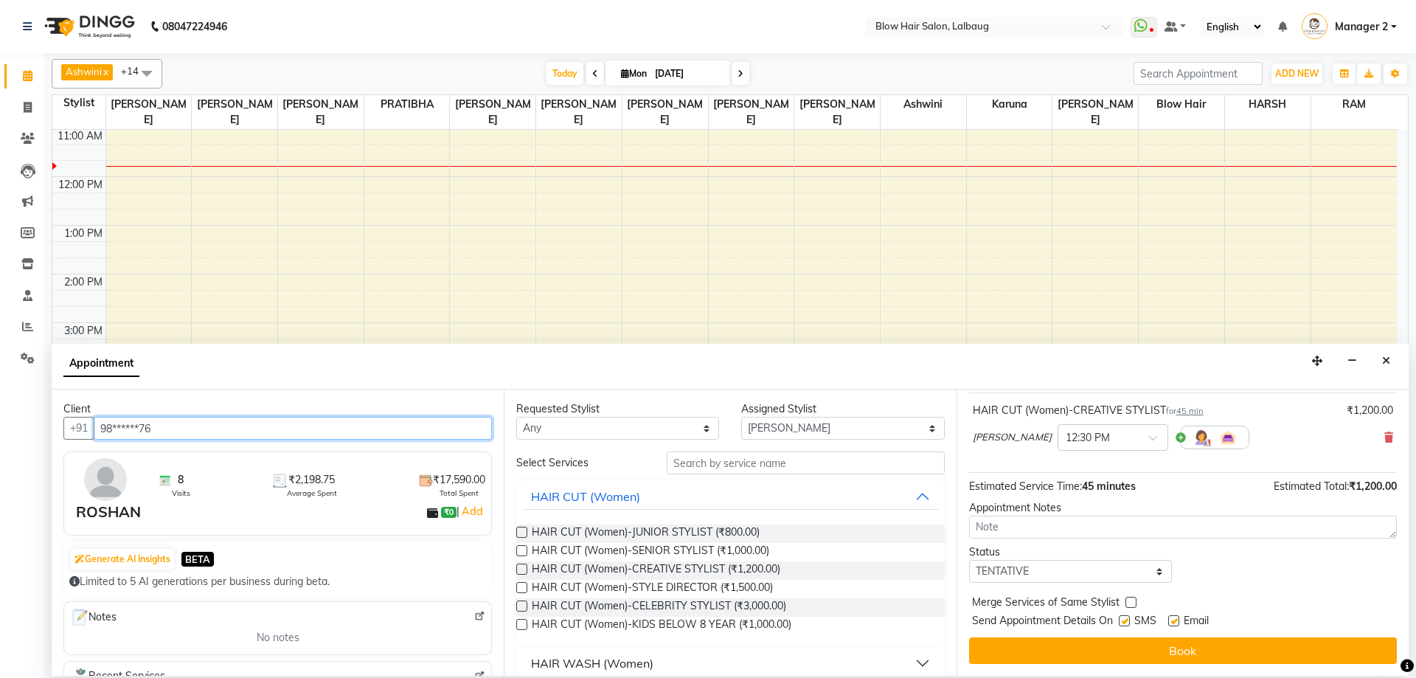
type input "98******76"
click at [1065, 577] on select "Select TENTATIVE CONFIRM CHECK-IN UPCOMING" at bounding box center [1070, 571] width 203 height 23
select select "confirm booking"
click at [969, 560] on select "Select TENTATIVE CONFIRM CHECK-IN UPCOMING" at bounding box center [1070, 571] width 203 height 23
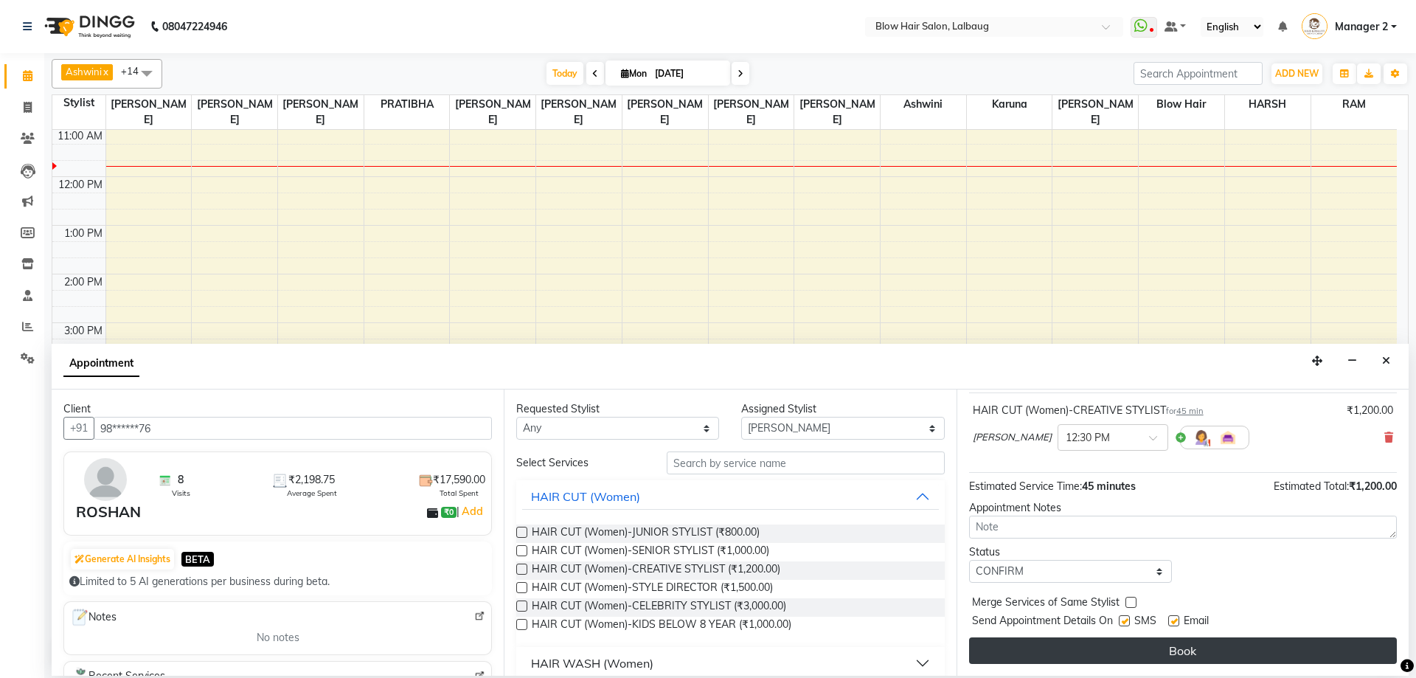
click at [1137, 653] on button "Book" at bounding box center [1183, 650] width 428 height 27
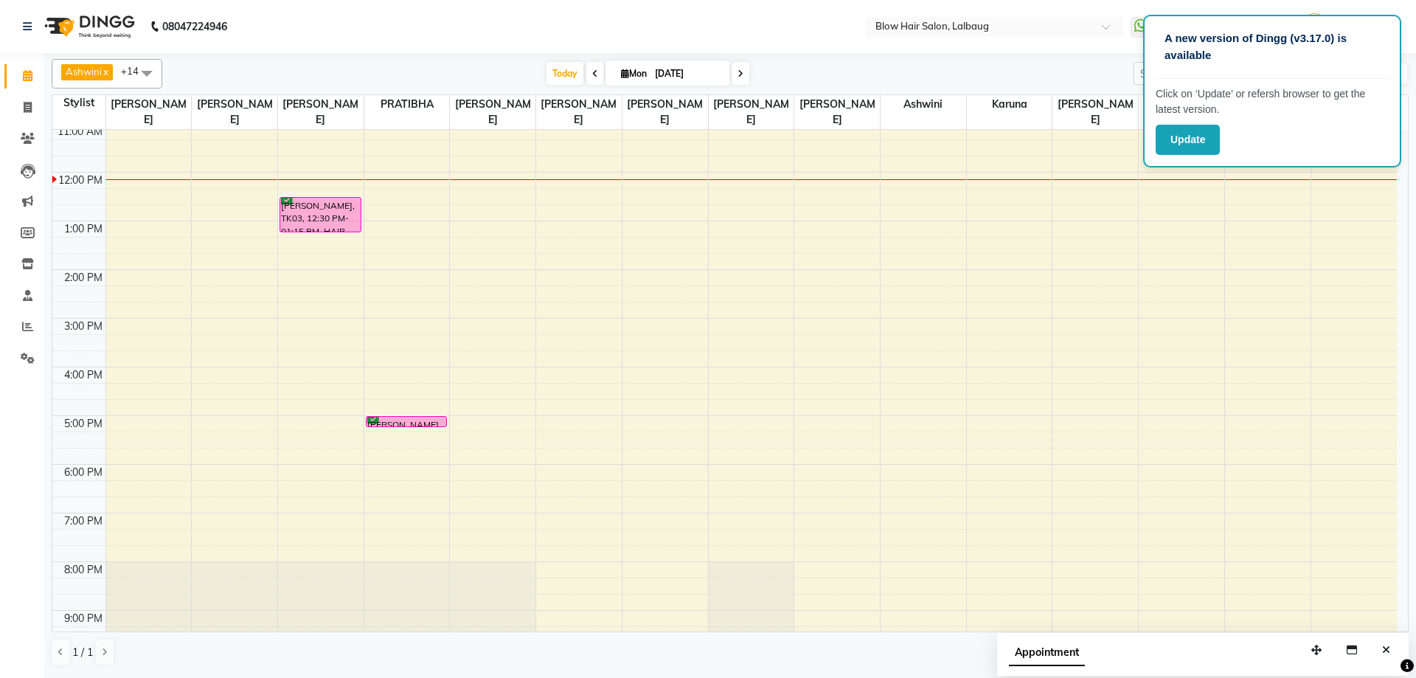
scroll to position [179, 0]
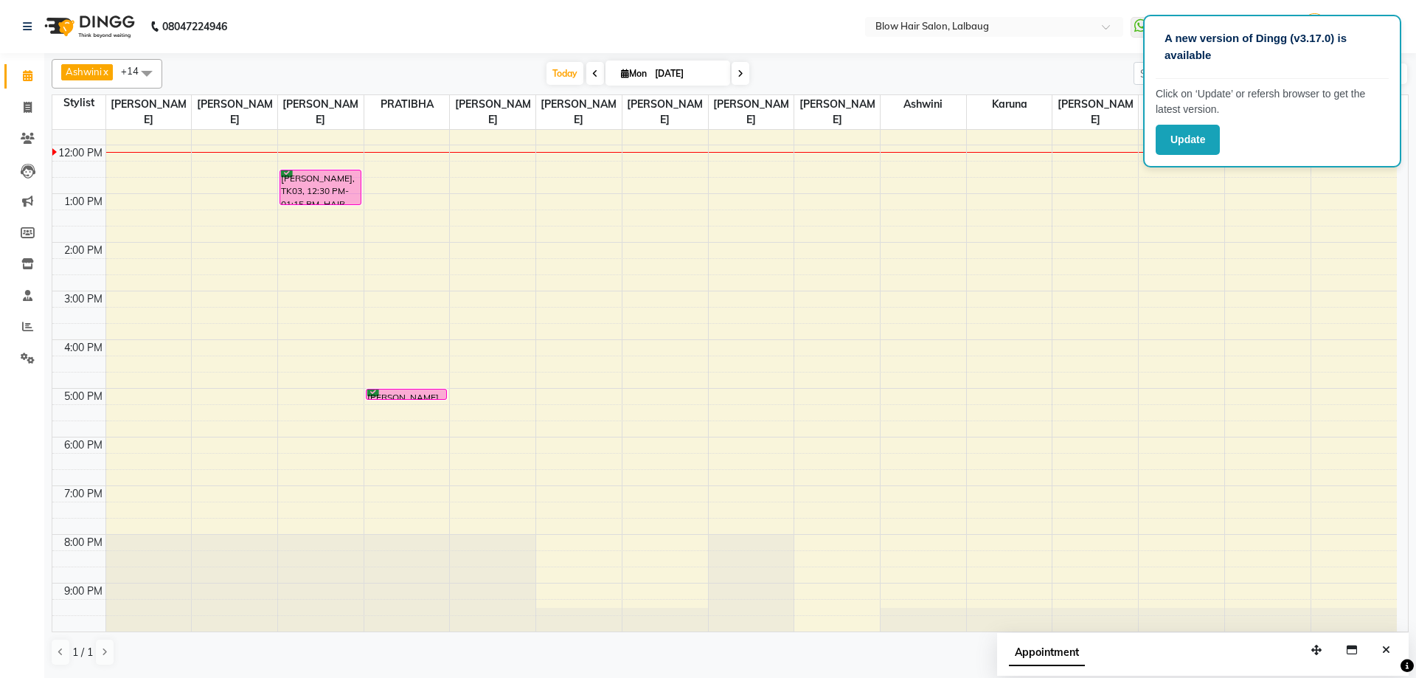
click at [689, 8] on nav "08047224946 Select Location × Blow Hair Salon, Lalbaug WhatsApp Status ✕ Status…" at bounding box center [708, 26] width 1416 height 53
click at [692, 41] on nav "08047224946 Select Location × Blow Hair Salon, Lalbaug WhatsApp Status ✕ Status…" at bounding box center [708, 26] width 1416 height 53
click at [1182, 137] on button "Update" at bounding box center [1188, 140] width 64 height 30
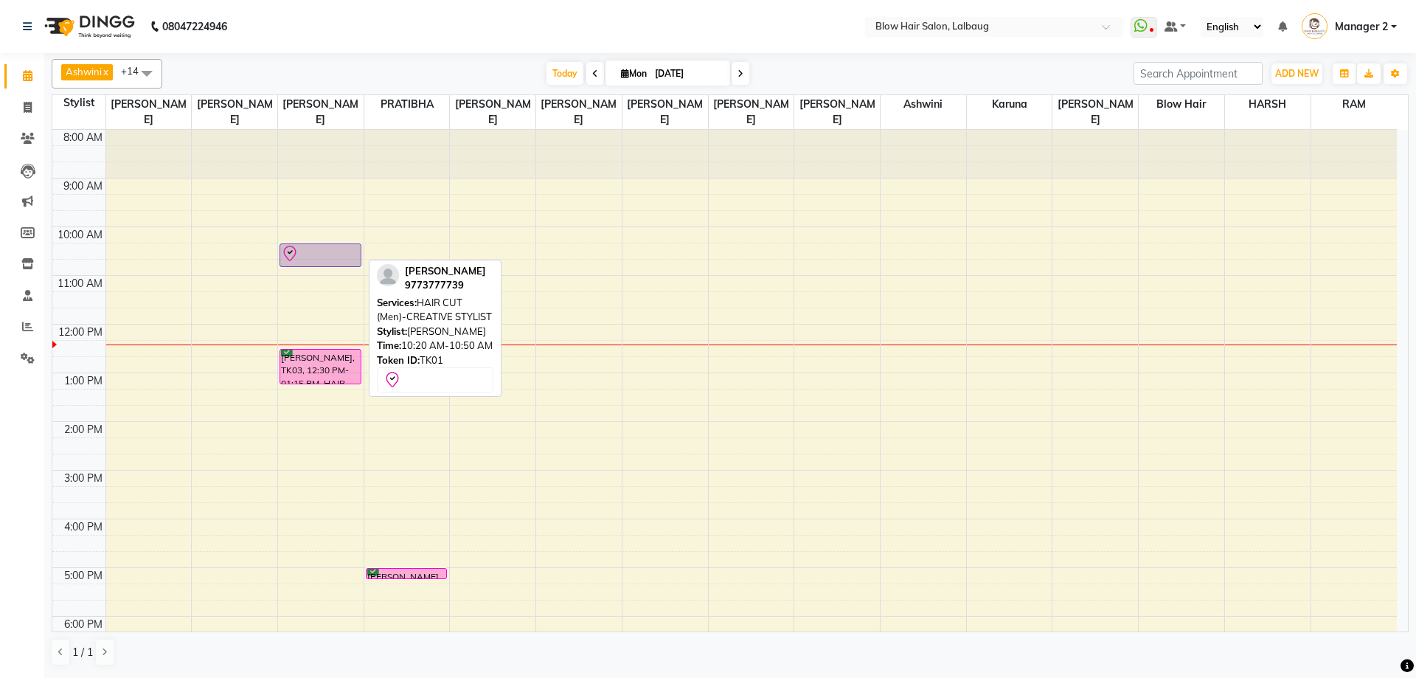
click at [316, 251] on div at bounding box center [320, 254] width 79 height 18
select select "8"
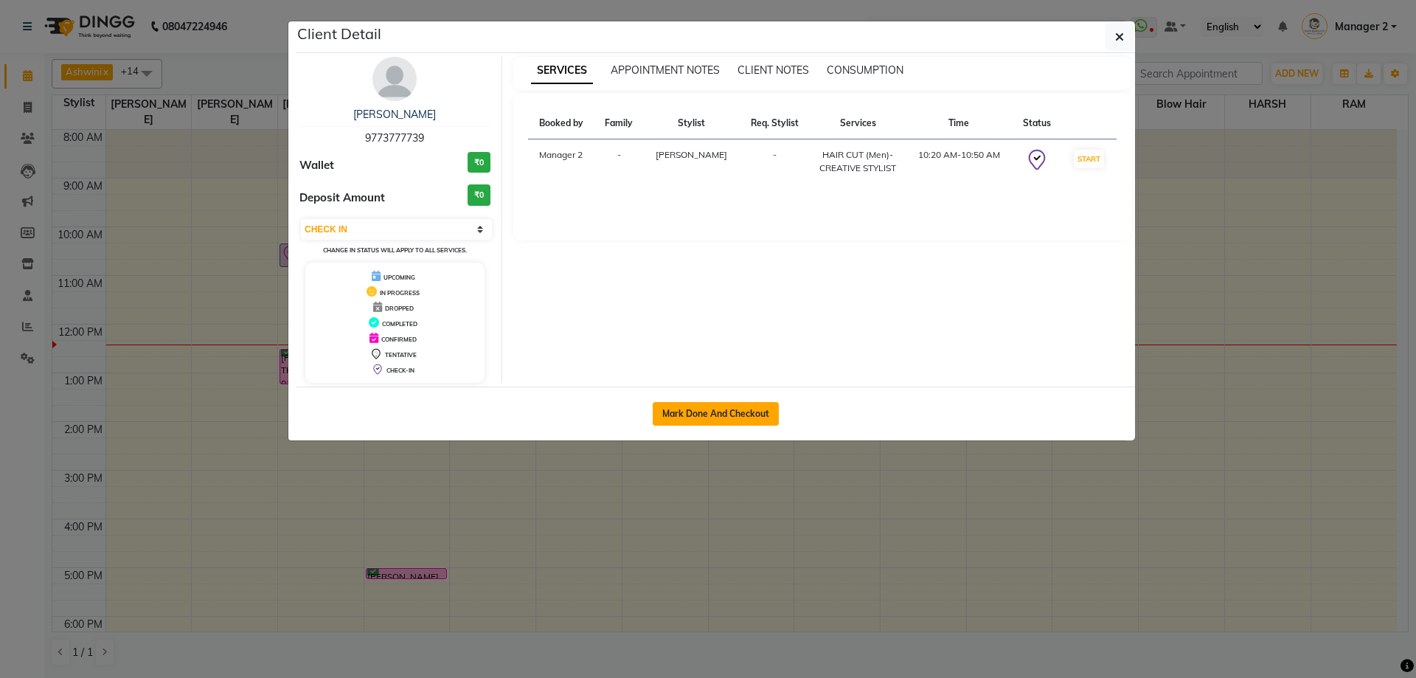
click at [693, 416] on button "Mark Done And Checkout" at bounding box center [716, 414] width 126 height 24
select select "5162"
select select "service"
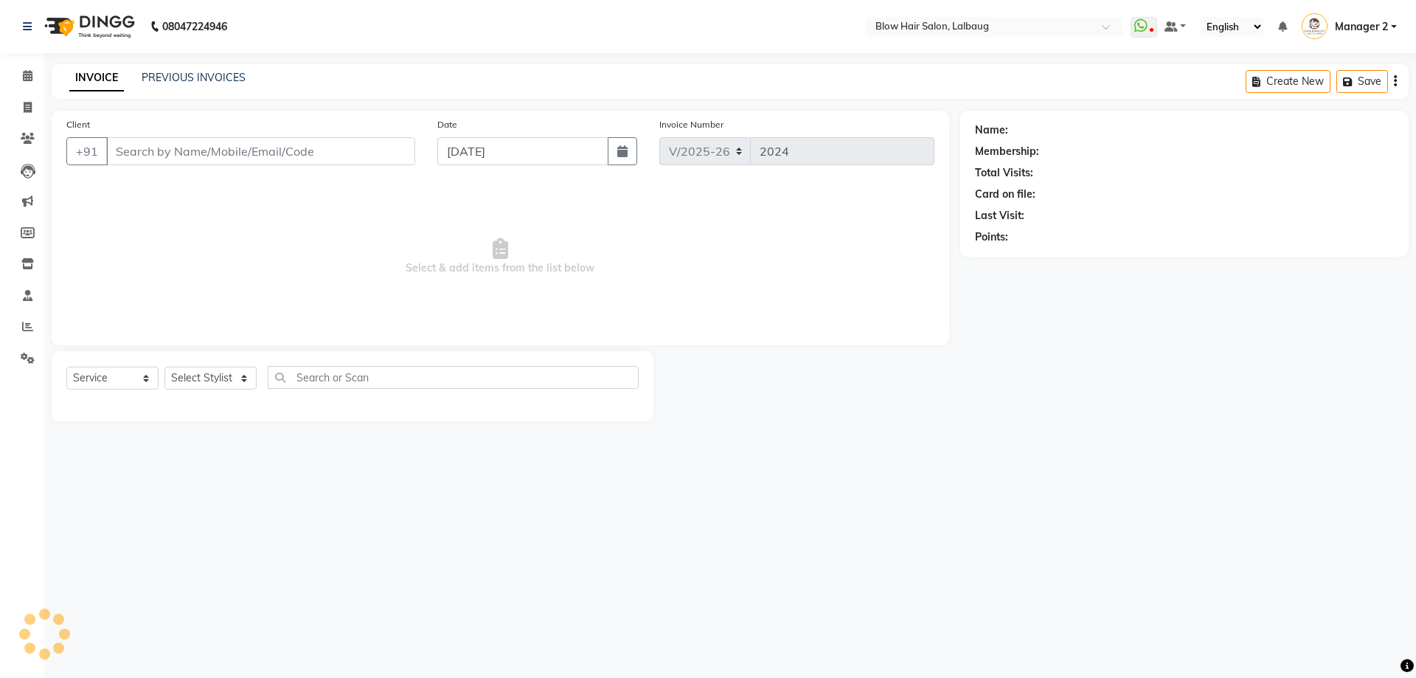
select select "3"
type input "97******39"
select select "33343"
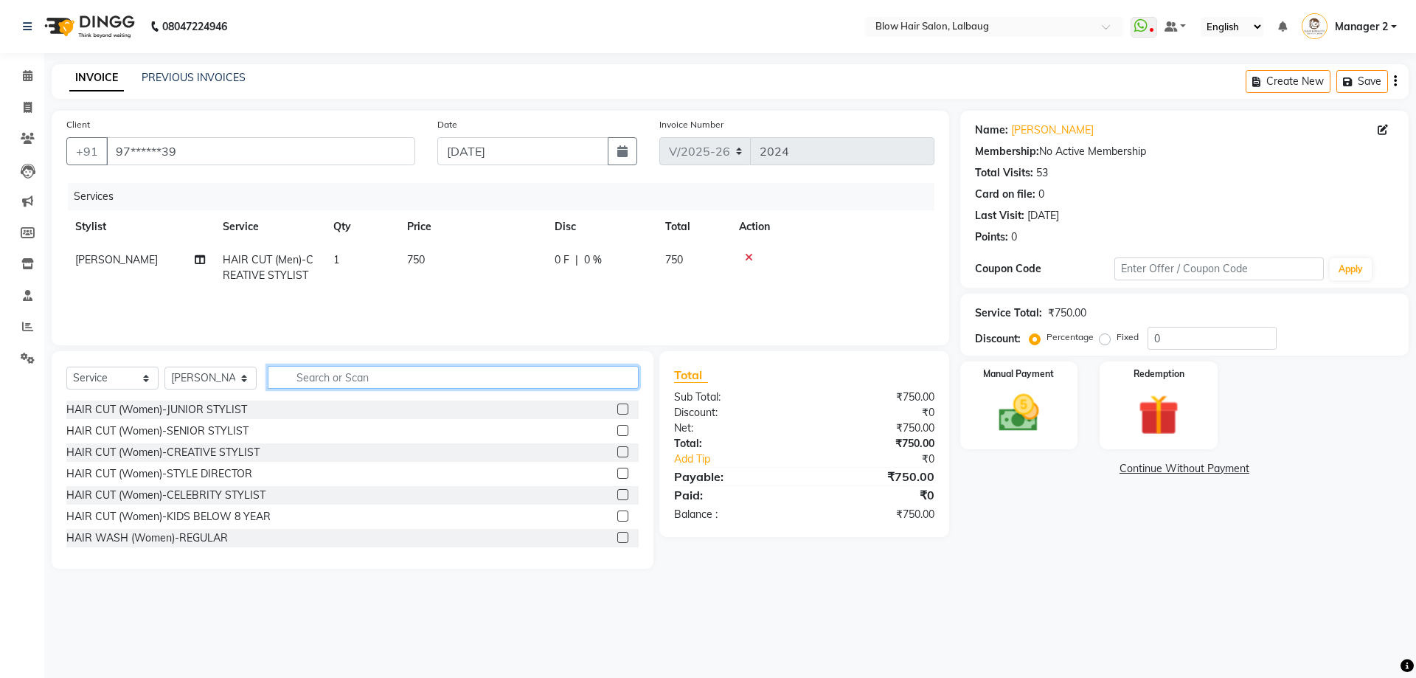
click at [362, 379] on input "text" at bounding box center [453, 377] width 371 height 23
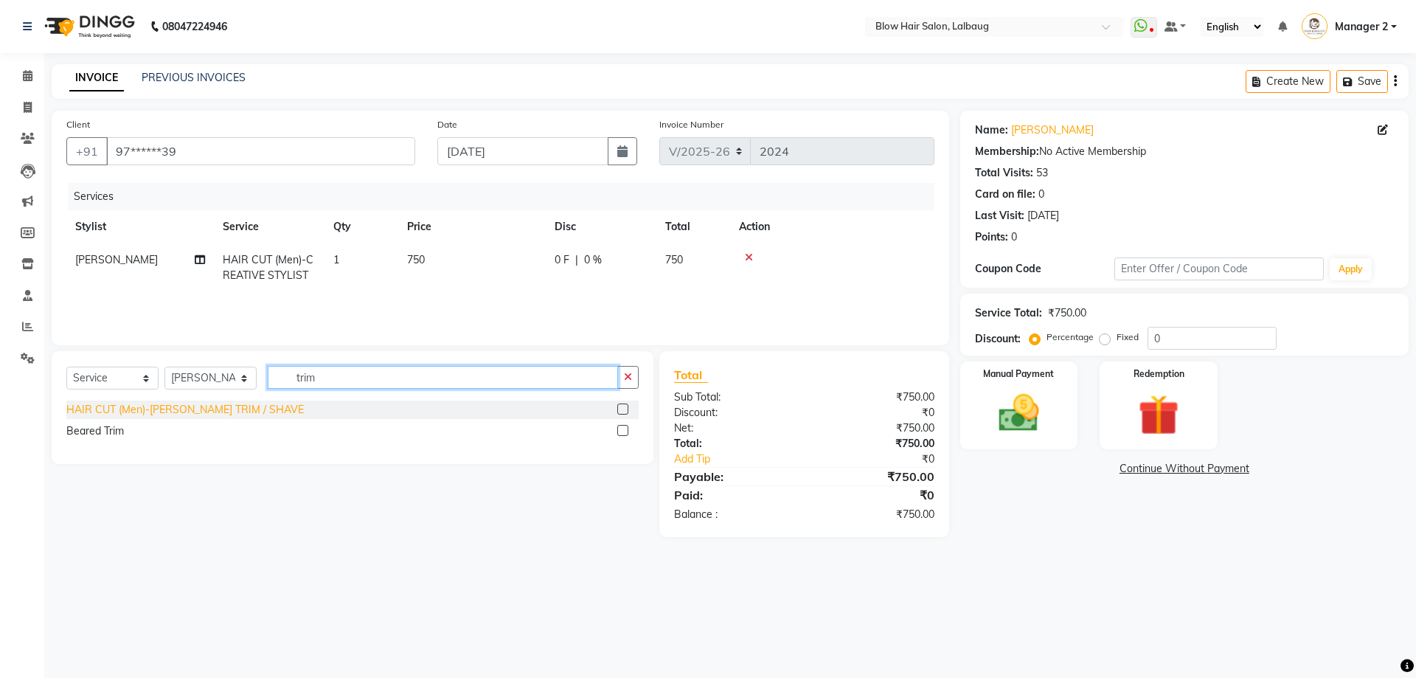
type input "trim"
click at [209, 412] on div "HAIR CUT (Men)-[PERSON_NAME] TRIM / SHAVE" at bounding box center [184, 409] width 237 height 15
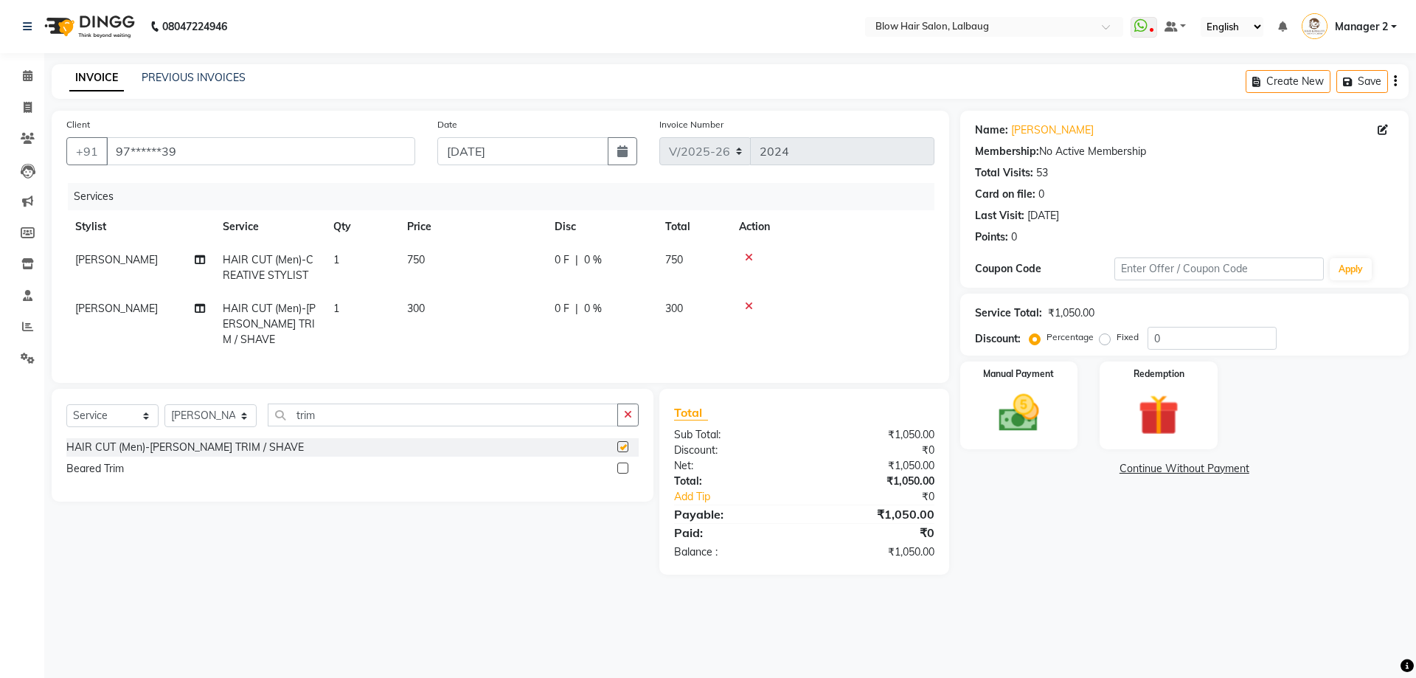
checkbox input "false"
click at [1150, 336] on input "0" at bounding box center [1212, 338] width 129 height 23
type input "20"
drag, startPoint x: 1055, startPoint y: 417, endPoint x: 1064, endPoint y: 419, distance: 9.0
click at [1058, 418] on div "Manual Payment" at bounding box center [1018, 405] width 122 height 91
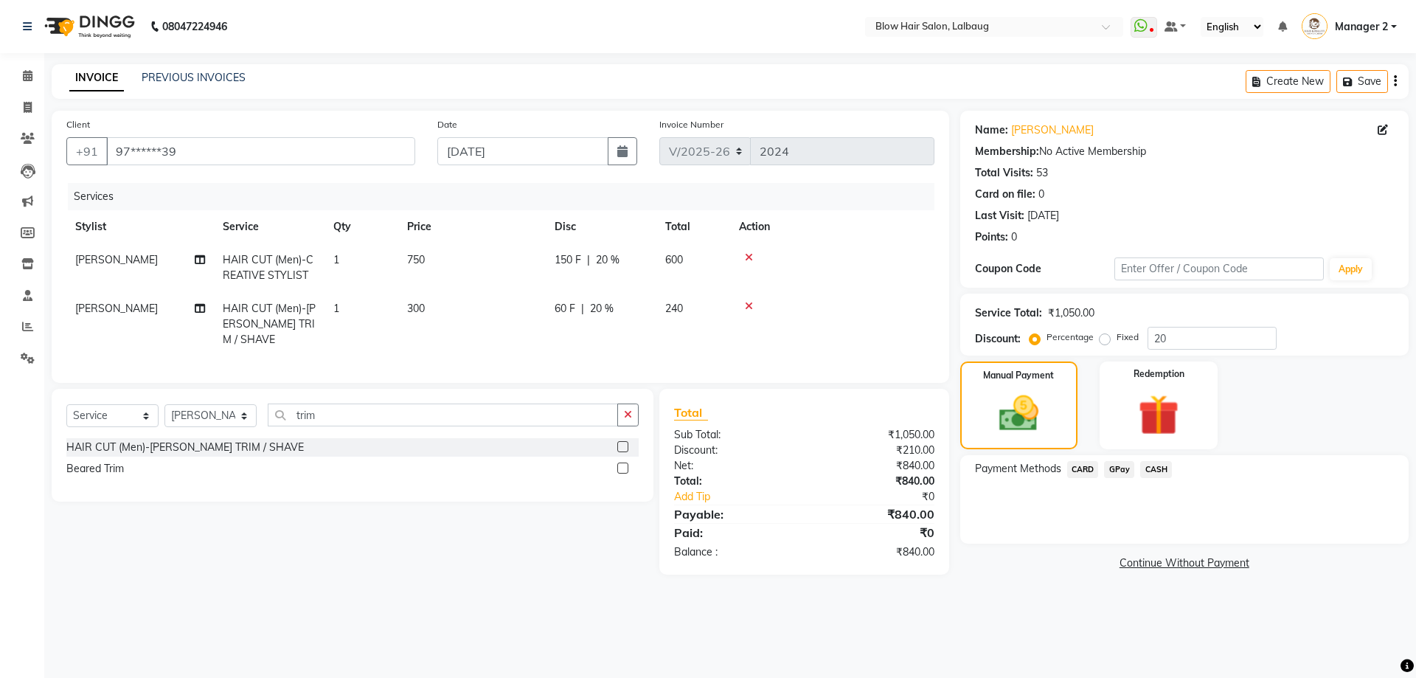
click at [1120, 466] on span "GPay" at bounding box center [1119, 469] width 30 height 17
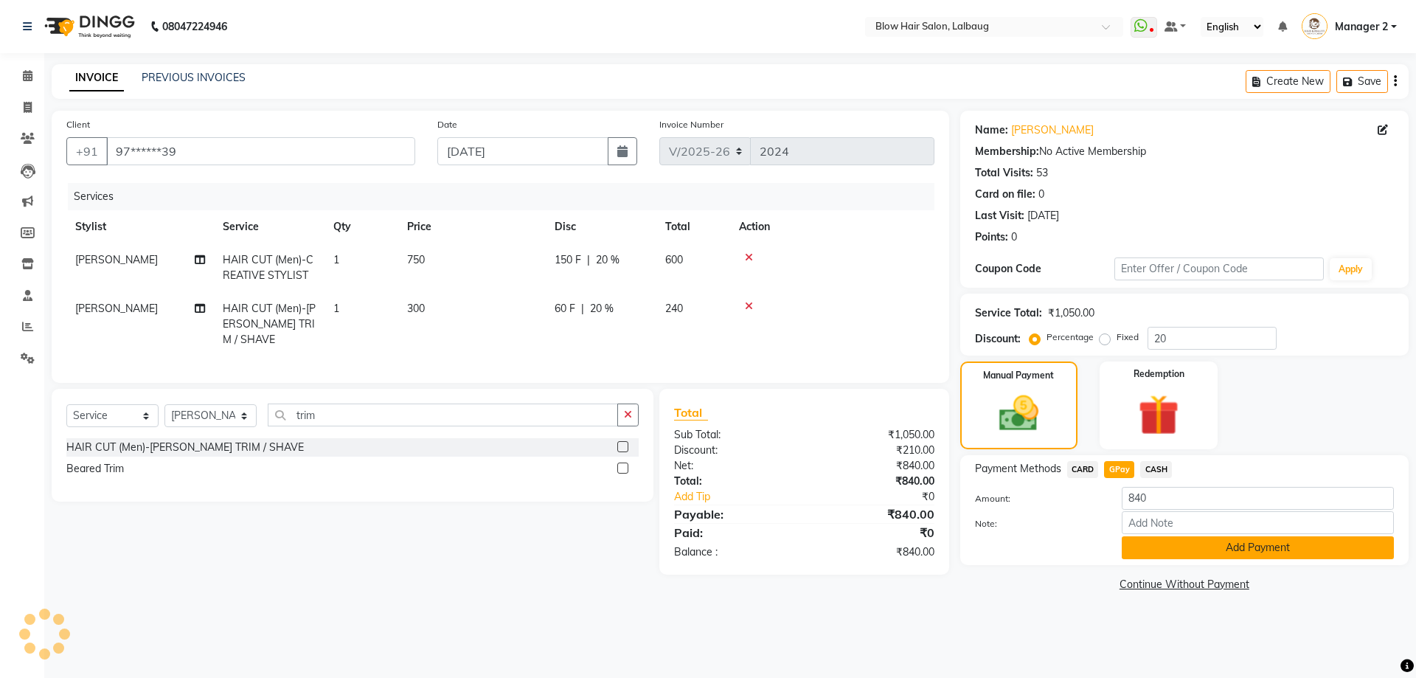
click at [1192, 546] on button "Add Payment" at bounding box center [1258, 547] width 272 height 23
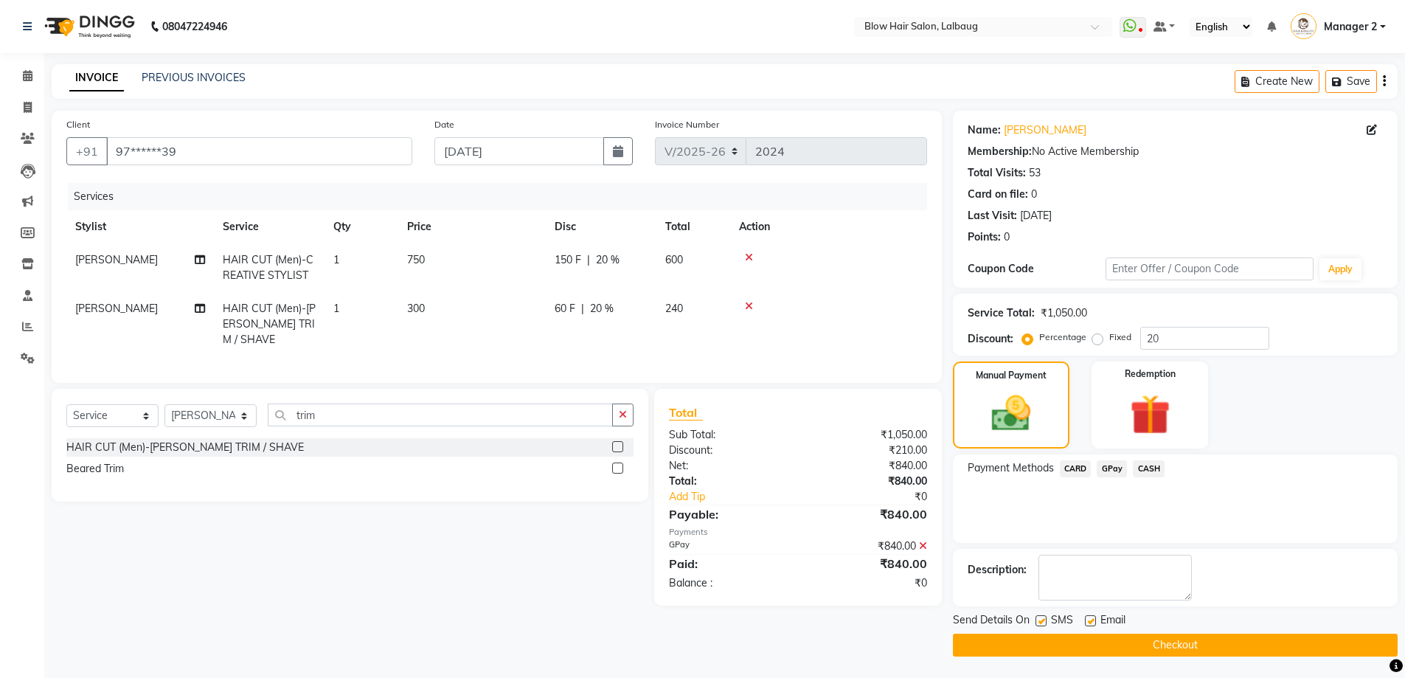
click at [1087, 620] on label at bounding box center [1090, 620] width 11 height 11
click at [1087, 620] on input "checkbox" at bounding box center [1090, 622] width 10 height 10
checkbox input "false"
click at [1046, 620] on label at bounding box center [1040, 620] width 11 height 11
click at [1045, 620] on input "checkbox" at bounding box center [1040, 622] width 10 height 10
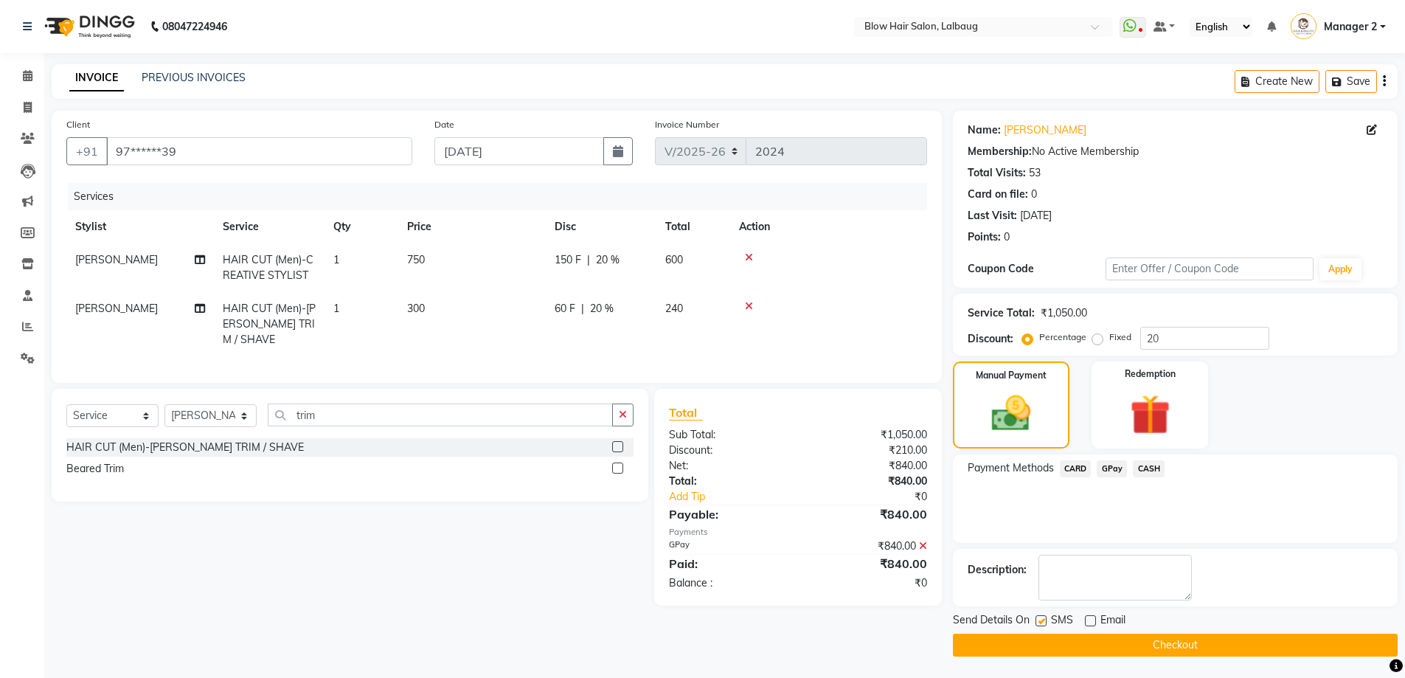
checkbox input "false"
drag, startPoint x: 1057, startPoint y: 639, endPoint x: 1066, endPoint y: 639, distance: 9.6
click at [1058, 639] on button "Checkout" at bounding box center [1175, 645] width 445 height 23
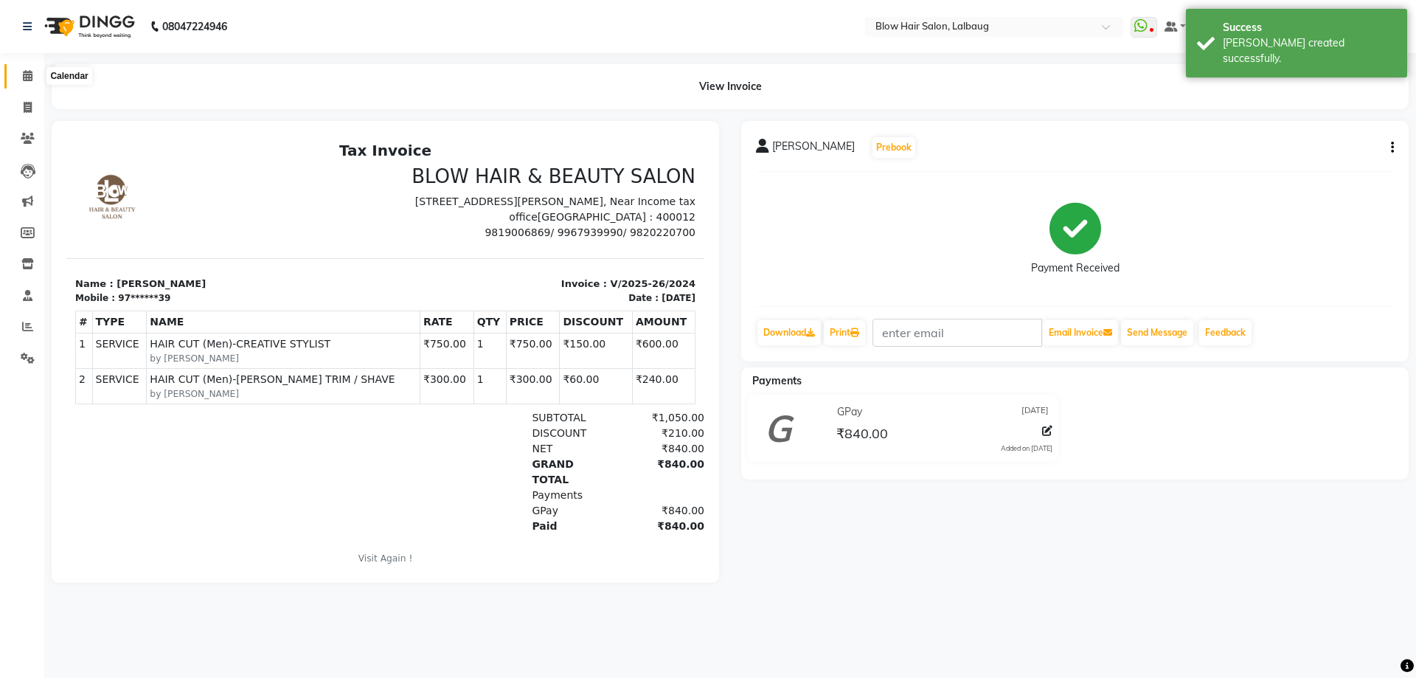
click at [24, 78] on icon at bounding box center [28, 75] width 10 height 11
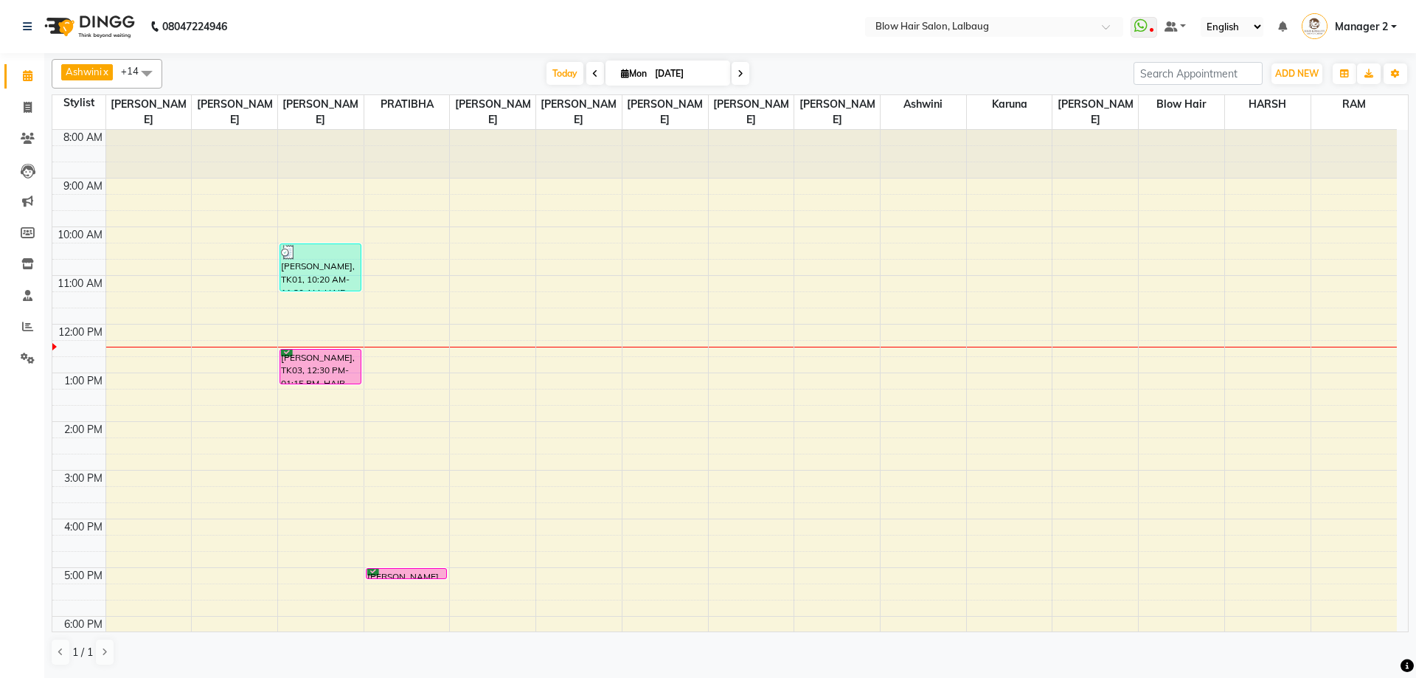
click at [417, 255] on div "8:00 AM 9:00 AM 10:00 AM 11:00 AM 12:00 PM 1:00 PM 2:00 PM 3:00 PM 4:00 PM 5:00…" at bounding box center [724, 470] width 1344 height 681
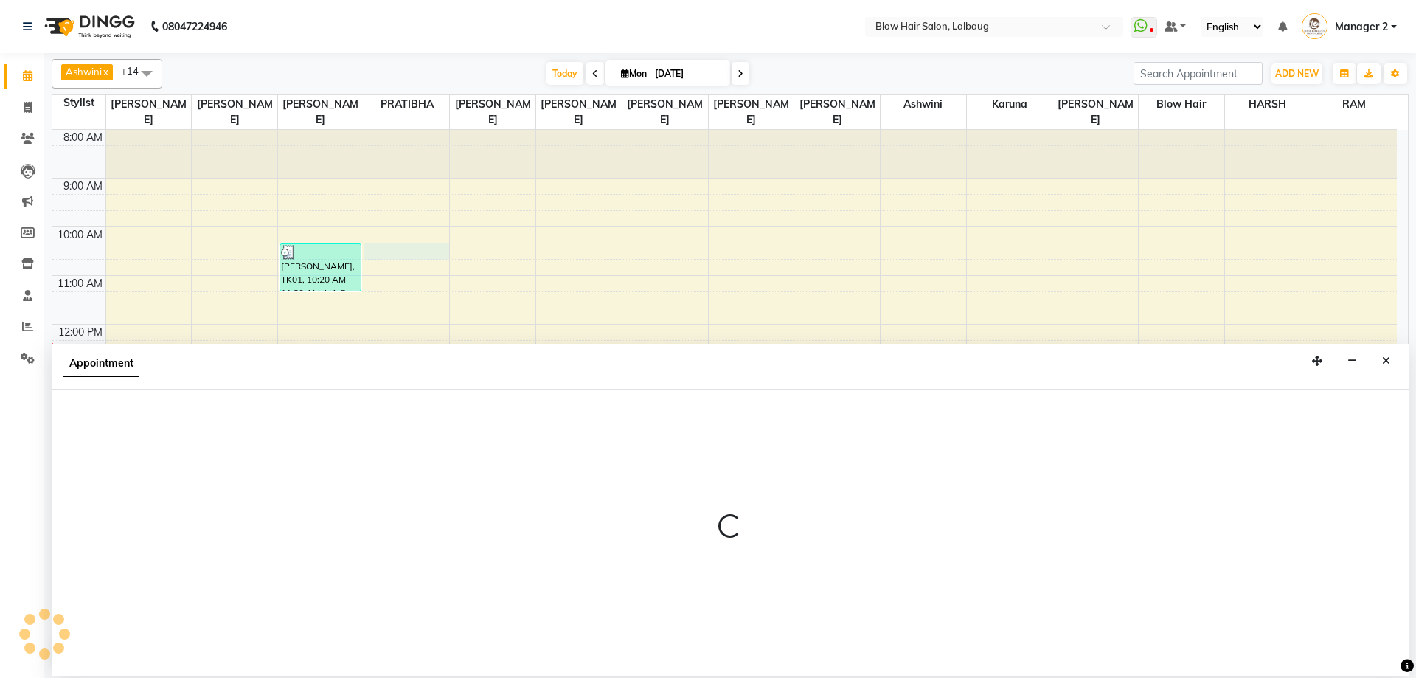
select select "33540"
select select "615"
select select "tentative"
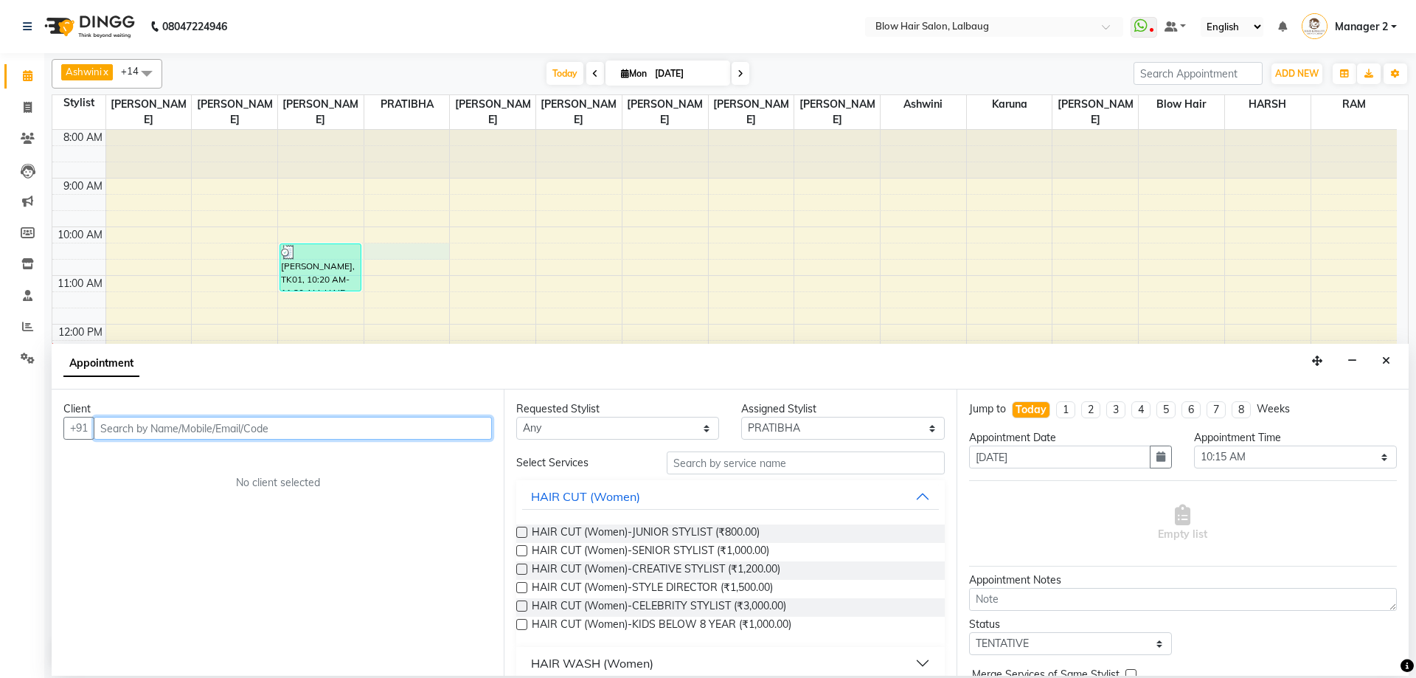
click at [376, 429] on input "text" at bounding box center [293, 428] width 398 height 23
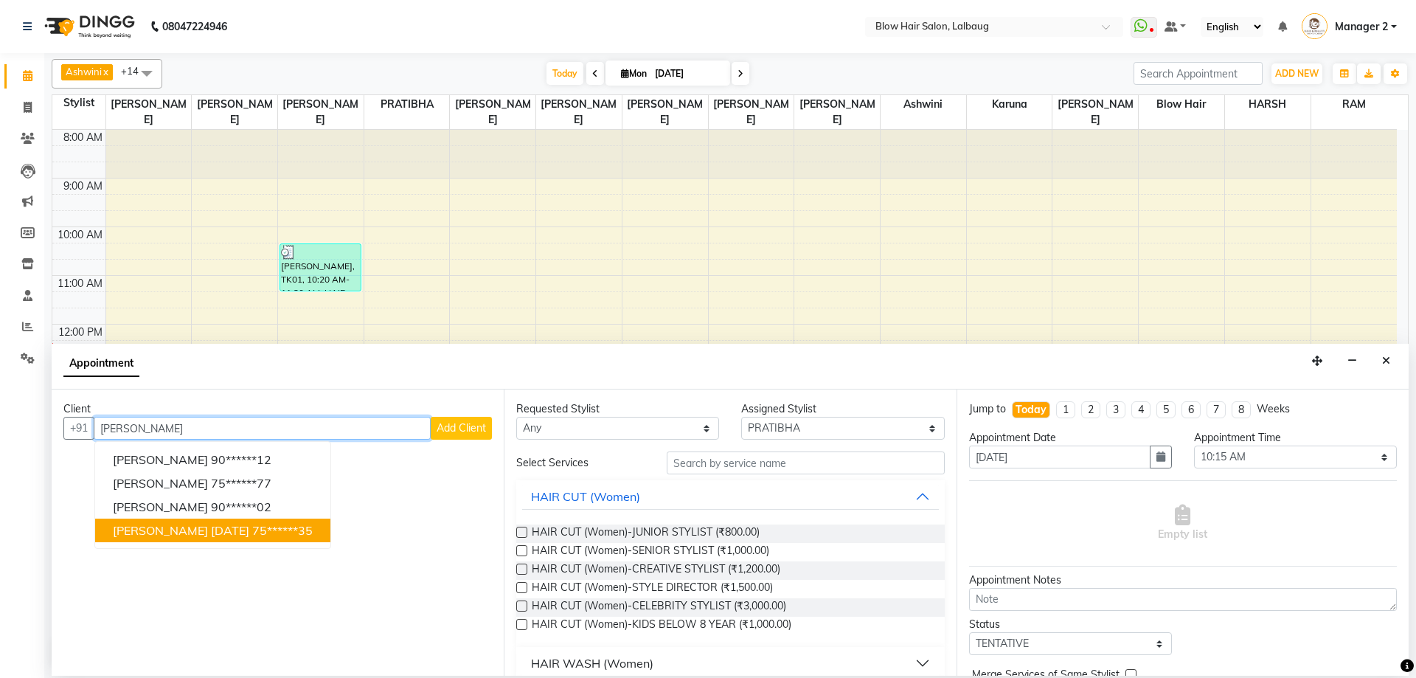
click at [253, 522] on button "YASHIKA JAIN MAR23 75******35" at bounding box center [212, 530] width 235 height 24
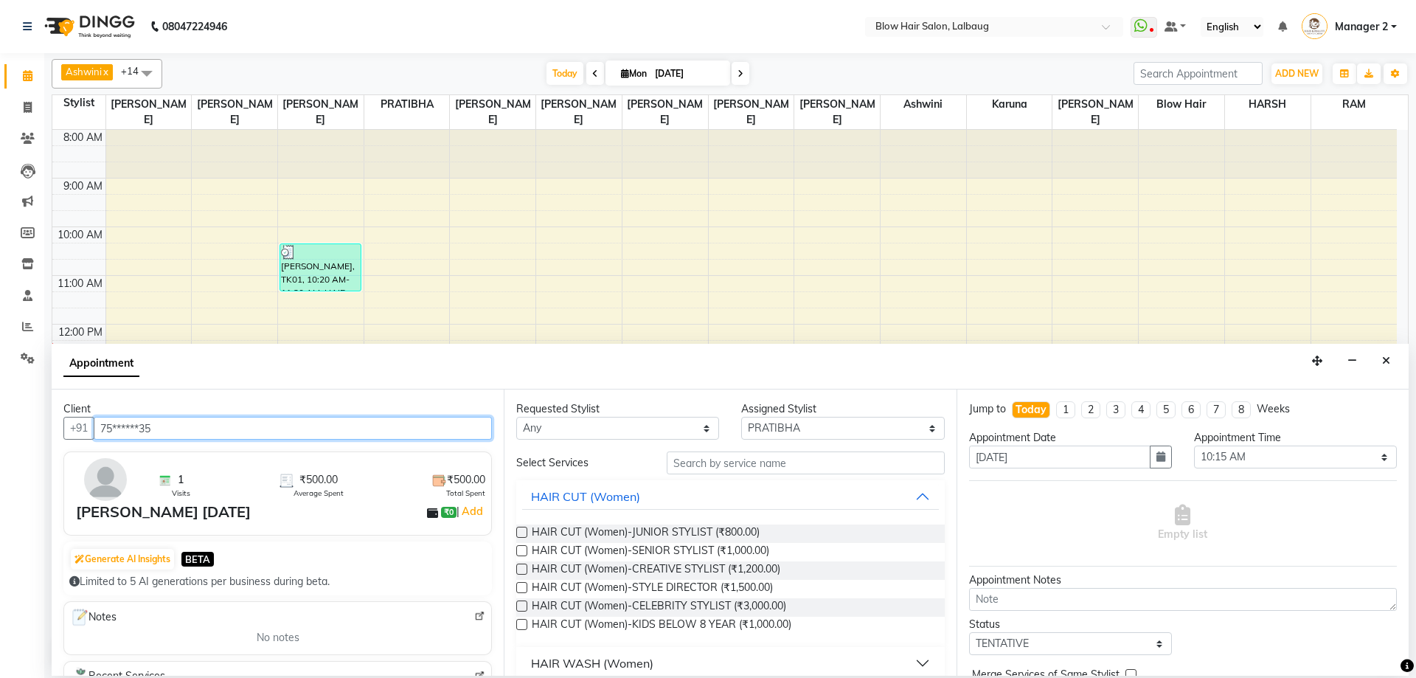
type input "75******35"
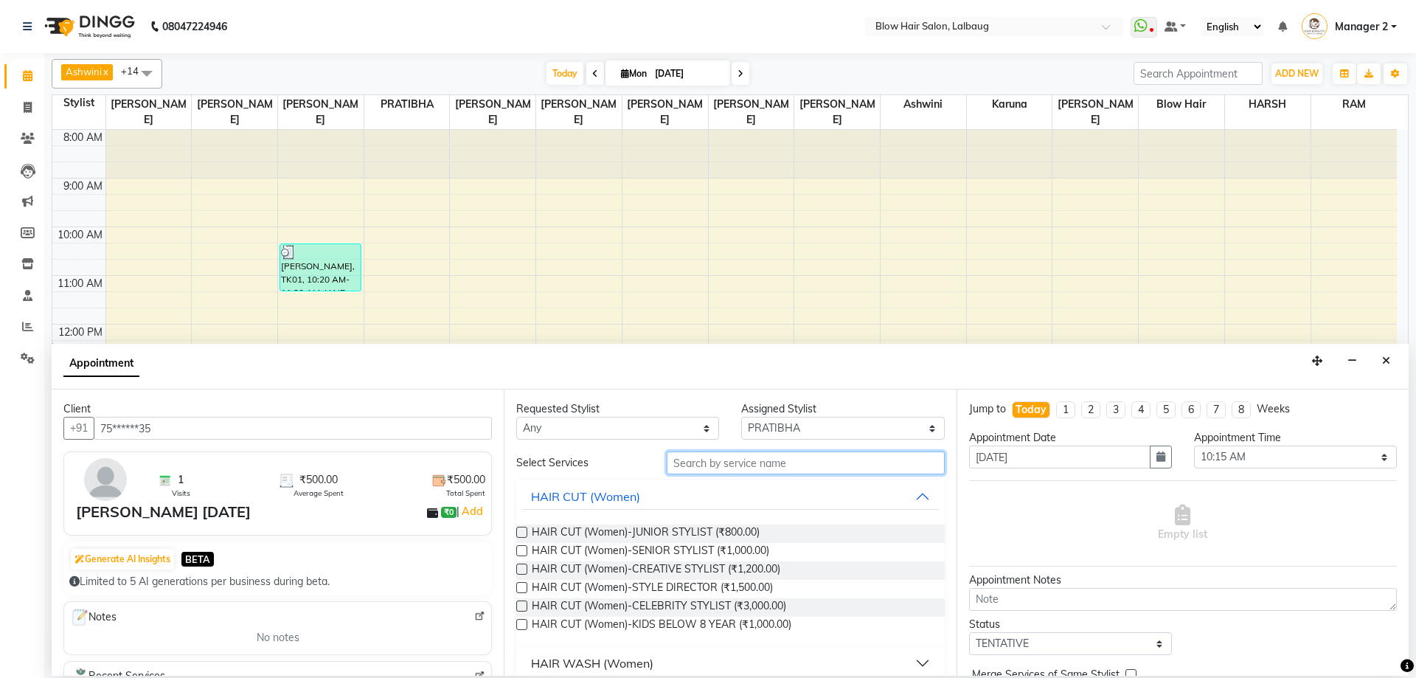
click at [721, 465] on input "text" at bounding box center [806, 462] width 278 height 23
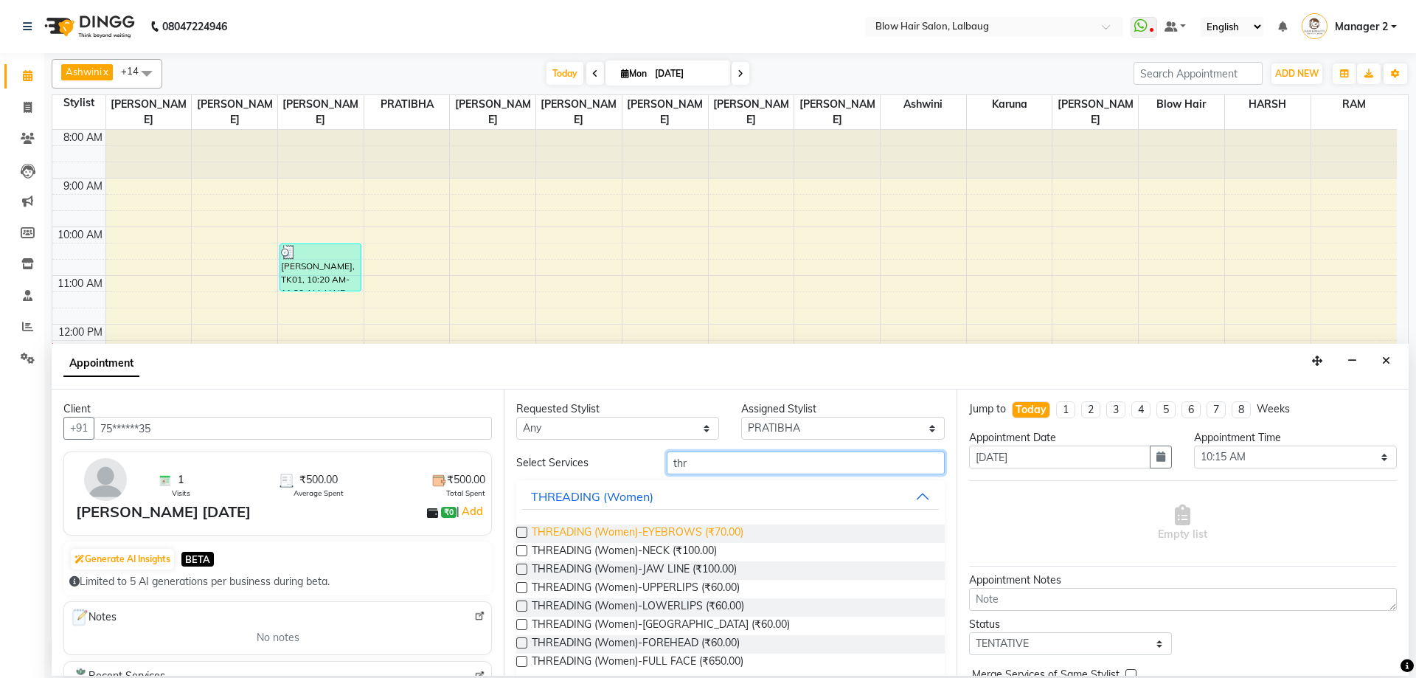
type input "thr"
click at [686, 535] on span "THREADING (Women)-EYEBROWS (₹70.00)" at bounding box center [638, 533] width 212 height 18
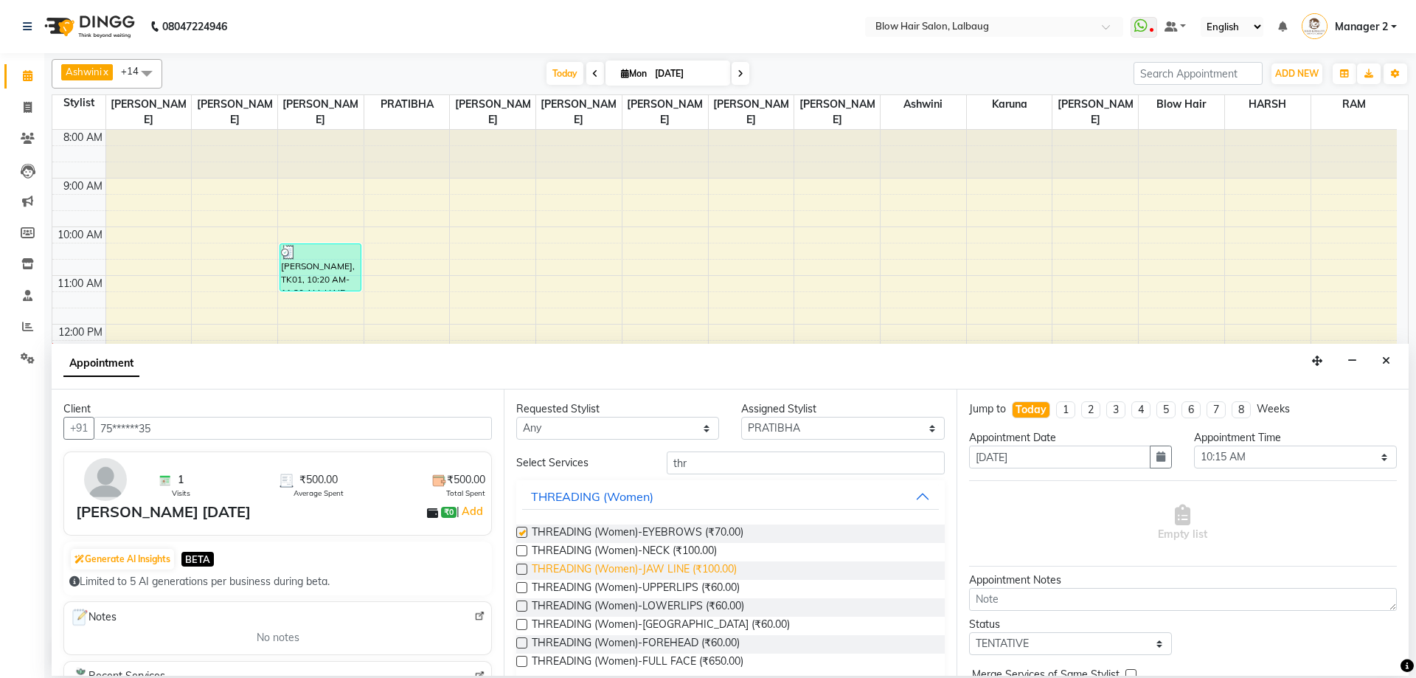
checkbox input "false"
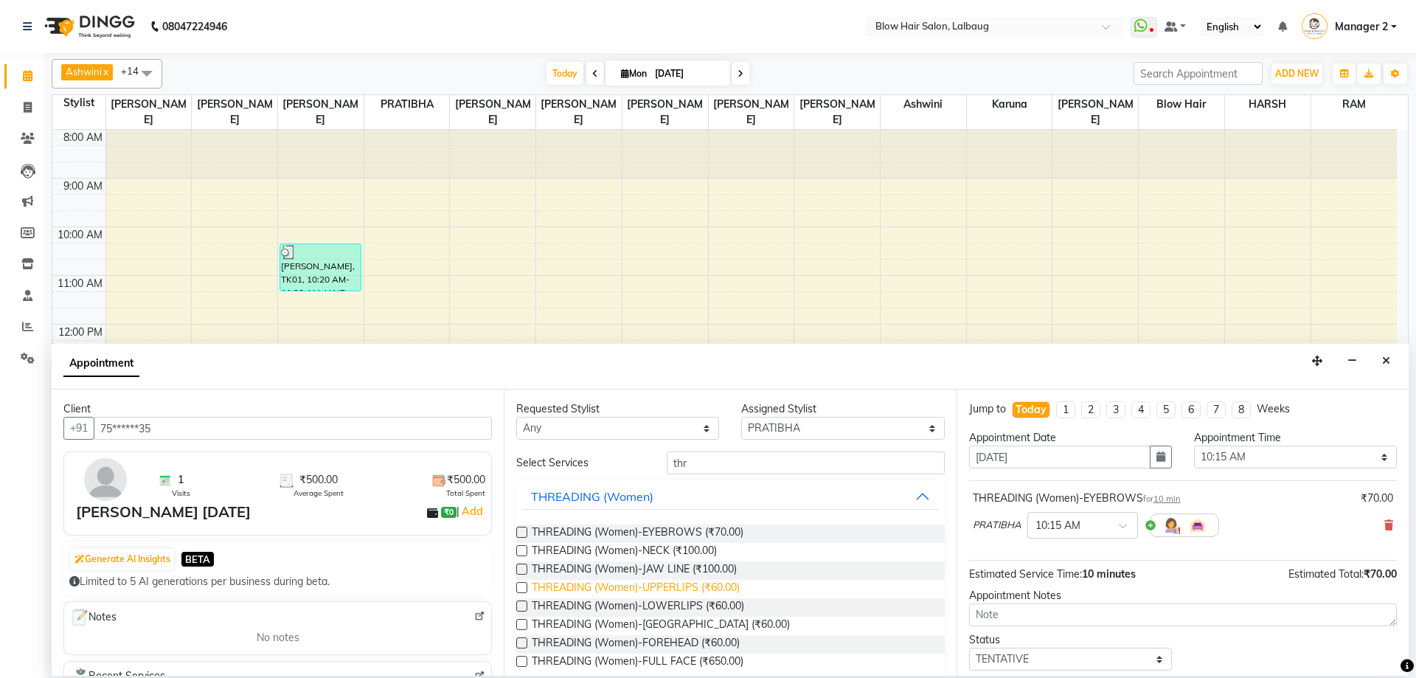
click at [693, 589] on span "THREADING (Women)-UPPERLIPS (₹60.00)" at bounding box center [636, 589] width 208 height 18
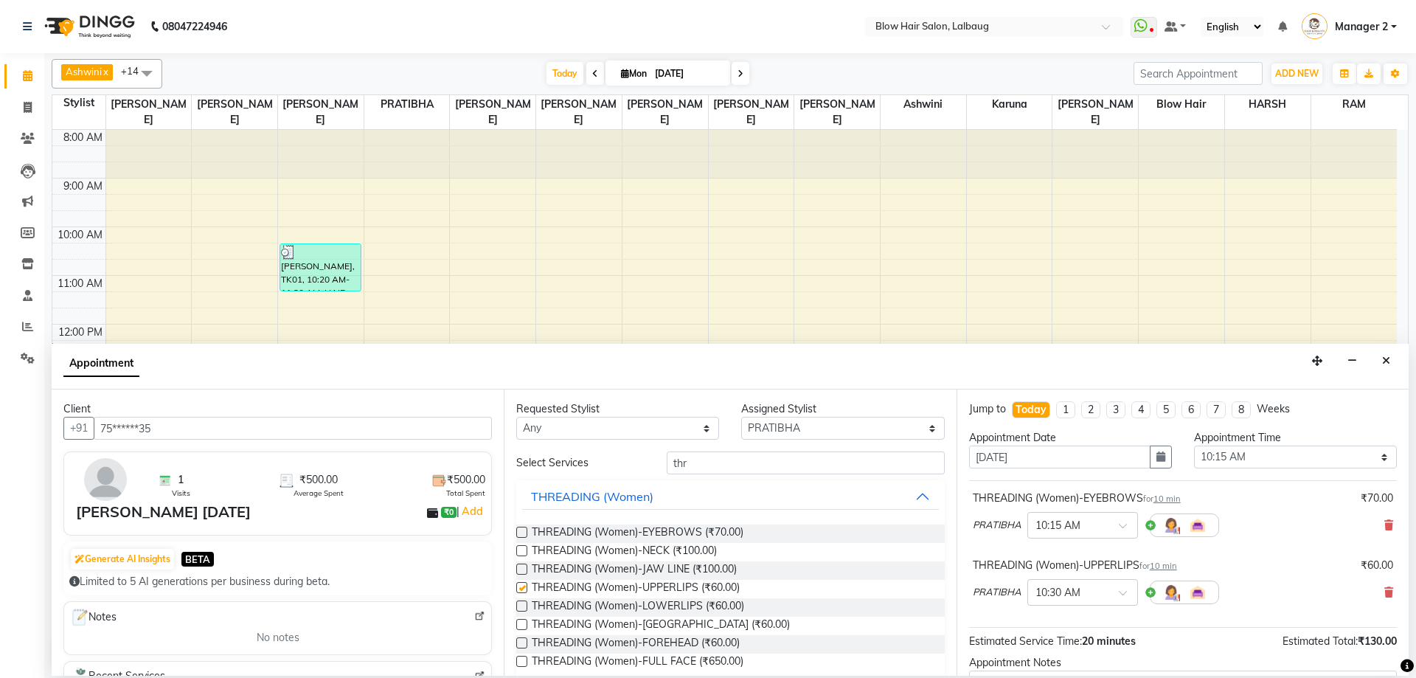
checkbox input "false"
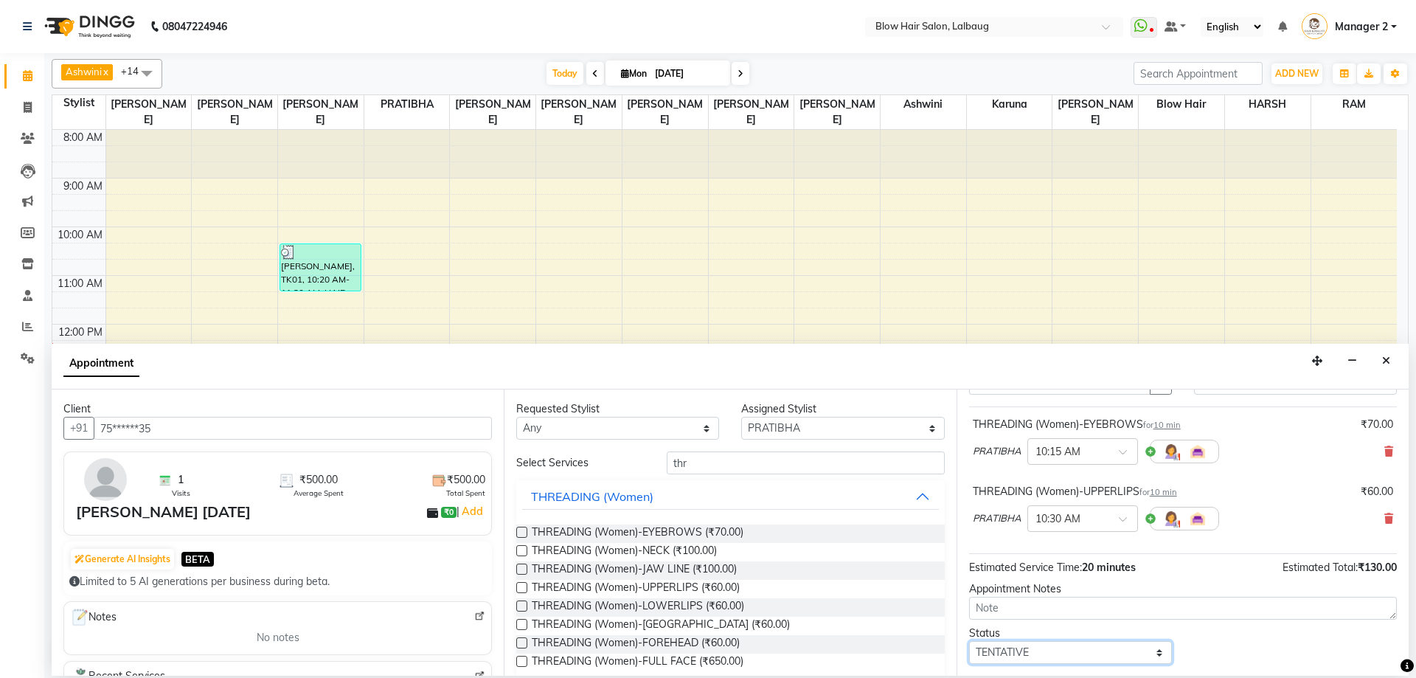
click at [1099, 656] on select "Select TENTATIVE CONFIRM CHECK-IN UPCOMING" at bounding box center [1070, 652] width 203 height 23
select select "check-in"
click at [969, 641] on select "Select TENTATIVE CONFIRM CHECK-IN UPCOMING" at bounding box center [1070, 652] width 203 height 23
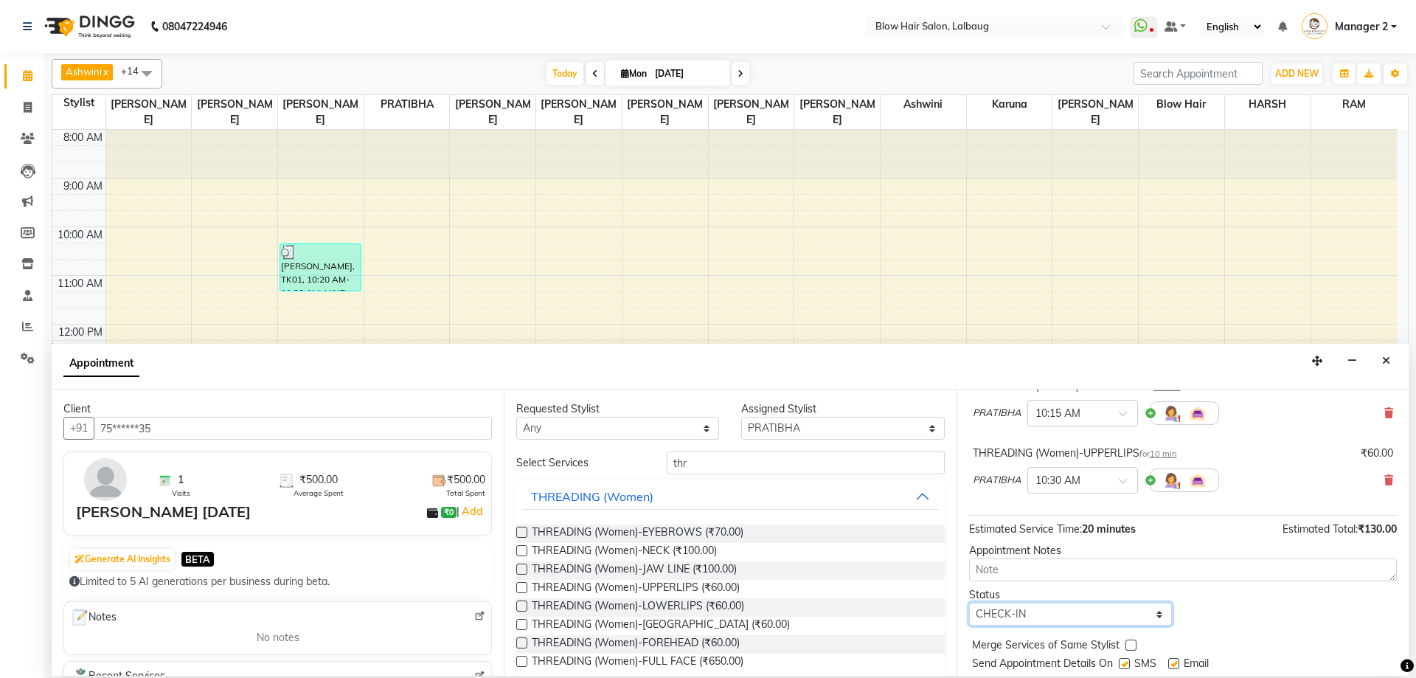
scroll to position [147, 0]
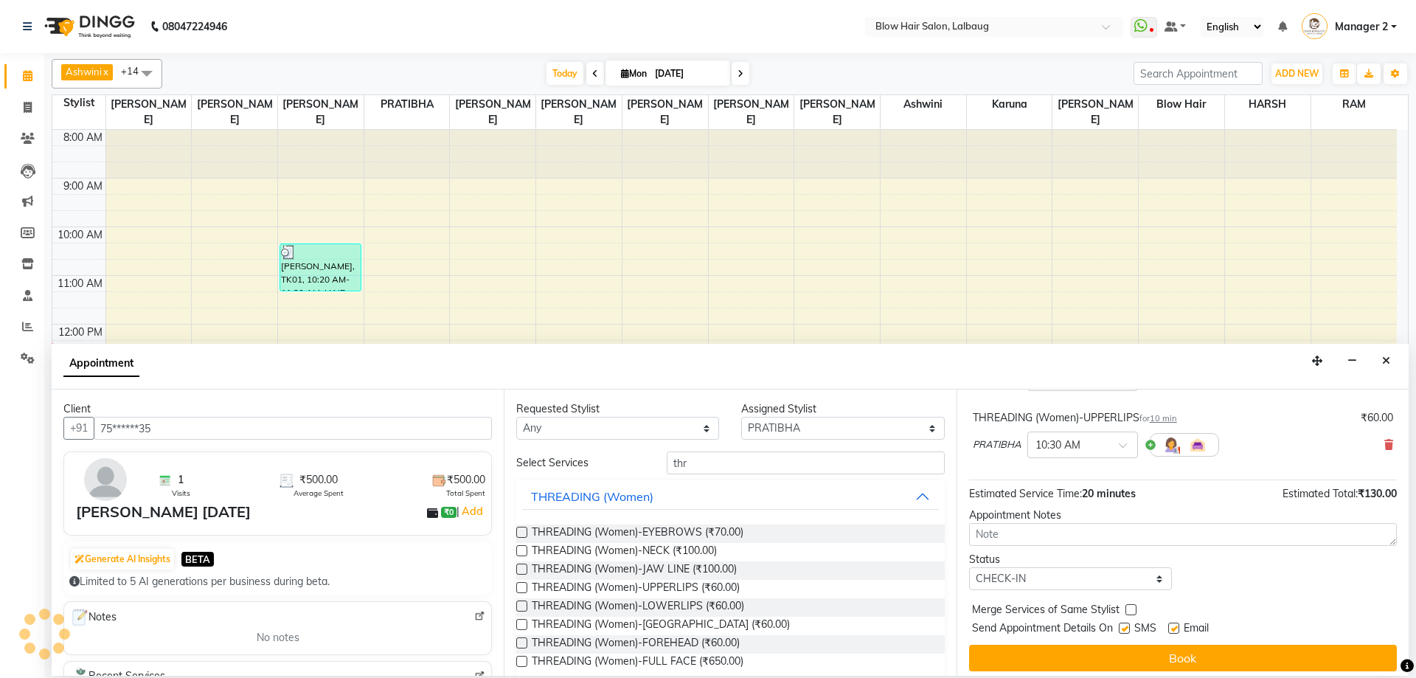
click at [1124, 628] on label at bounding box center [1124, 627] width 11 height 11
click at [1124, 628] on input "checkbox" at bounding box center [1124, 630] width 10 height 10
checkbox input "false"
click at [1176, 629] on label at bounding box center [1173, 627] width 11 height 11
click at [1176, 629] on input "checkbox" at bounding box center [1173, 630] width 10 height 10
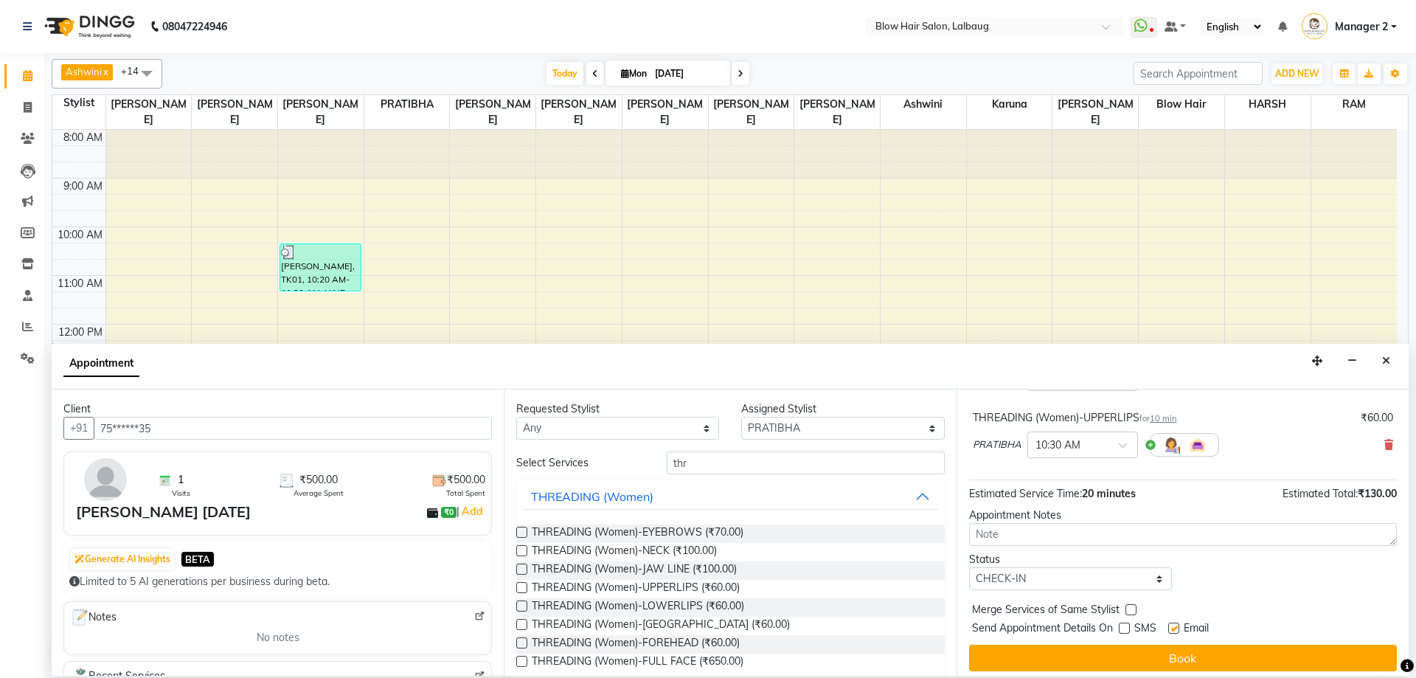
checkbox input "false"
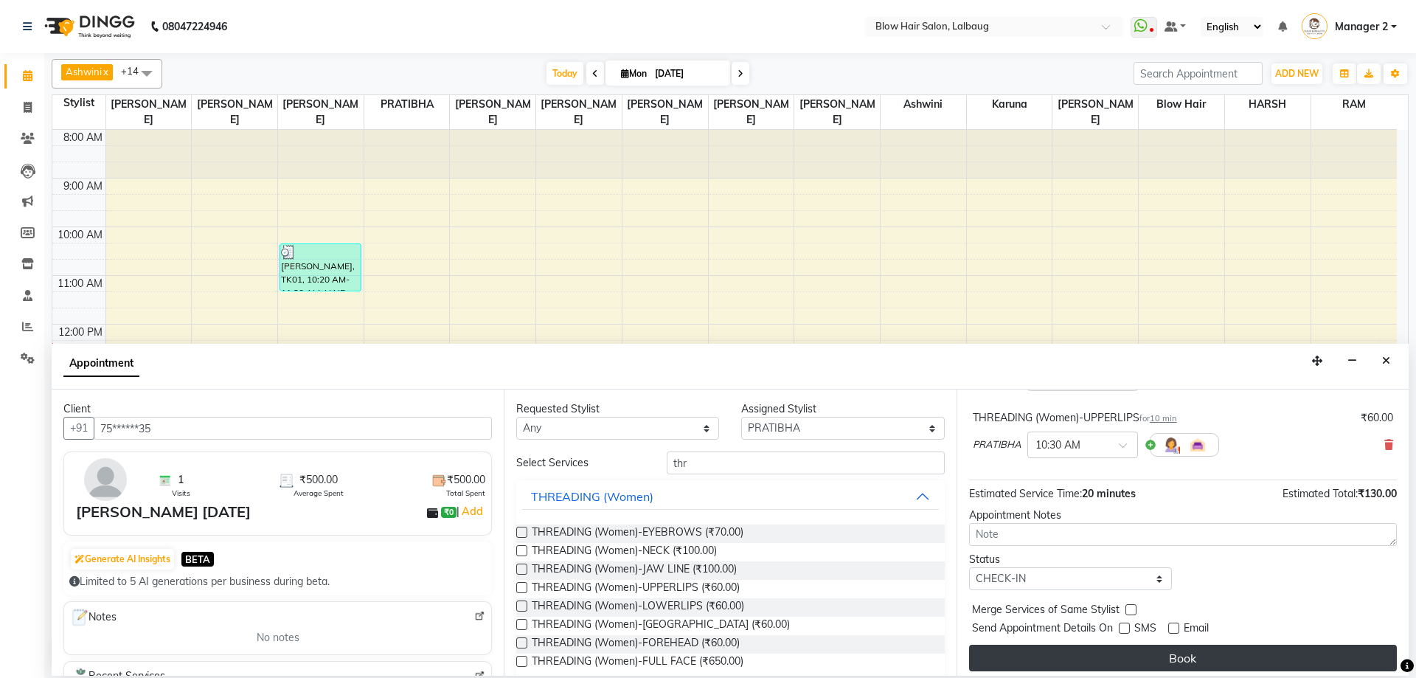
click at [1179, 654] on button "Book" at bounding box center [1183, 658] width 428 height 27
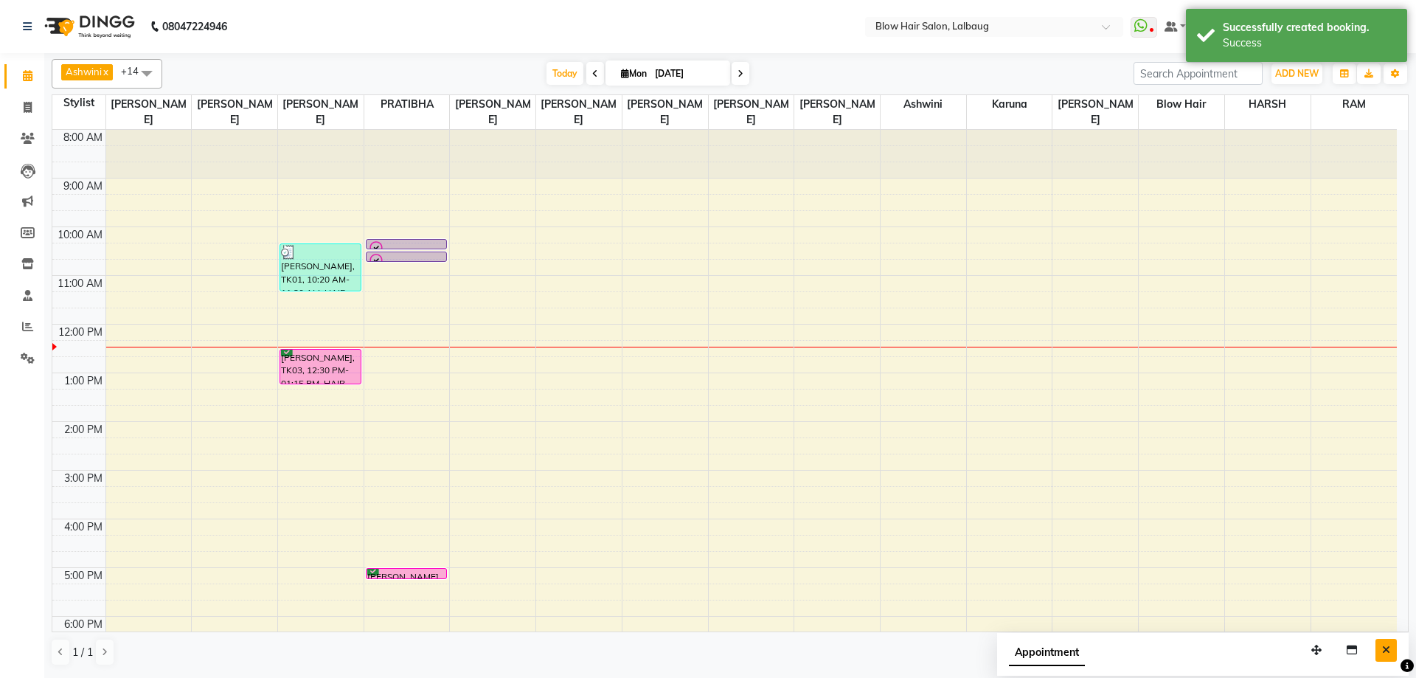
click at [1383, 650] on icon "Close" at bounding box center [1386, 650] width 8 height 10
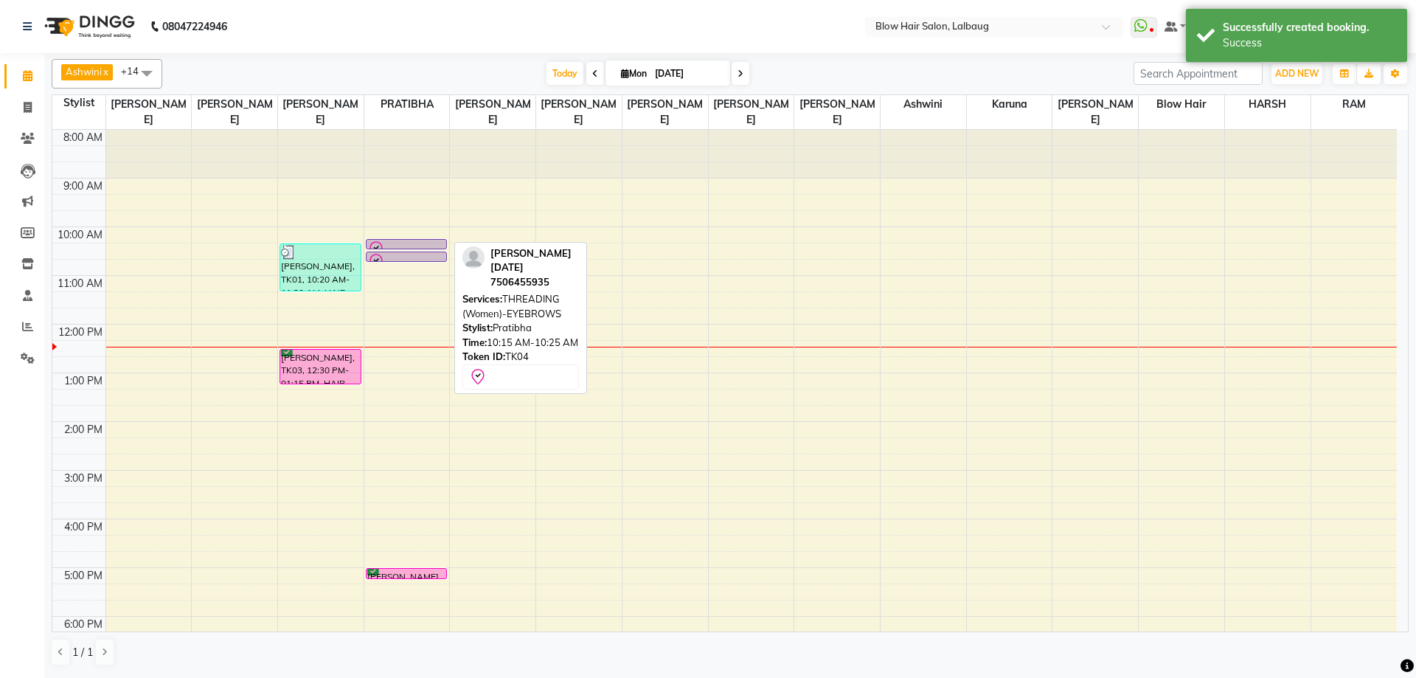
click at [386, 246] on div at bounding box center [407, 249] width 80 height 6
select select "8"
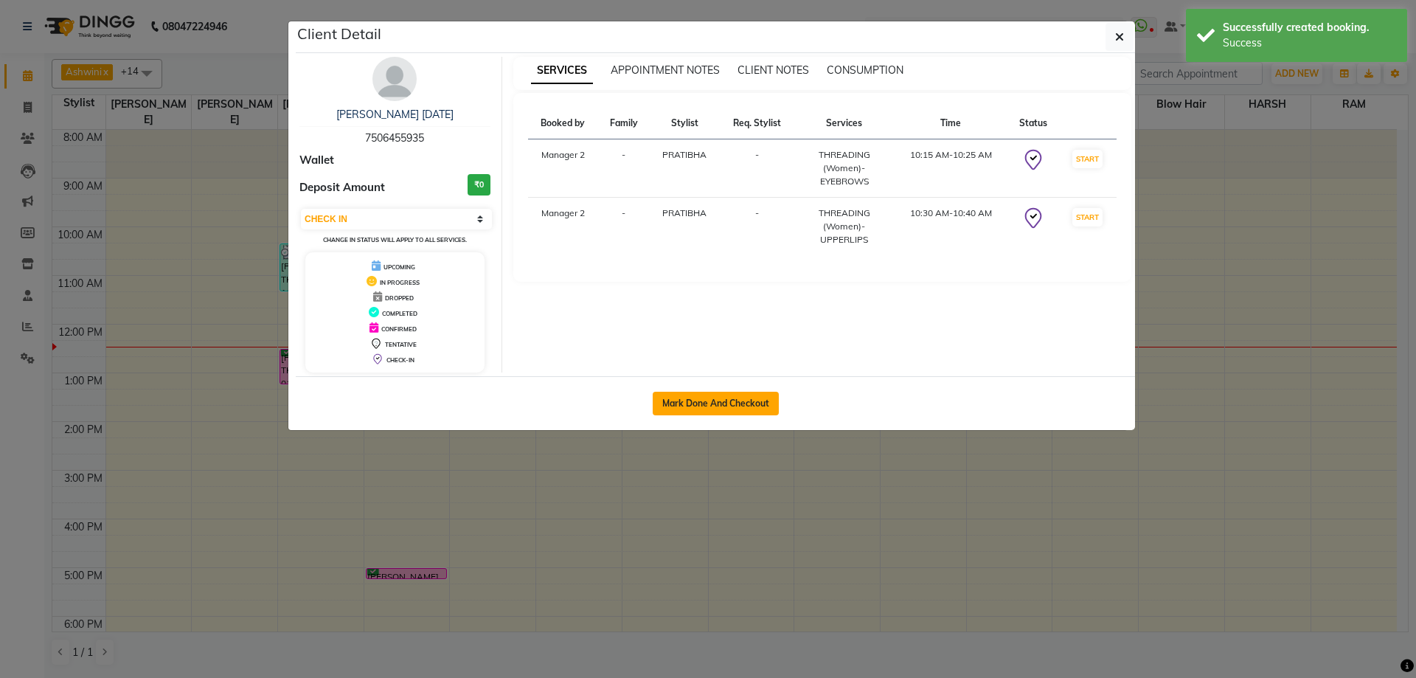
click at [714, 403] on button "Mark Done And Checkout" at bounding box center [716, 404] width 126 height 24
select select "service"
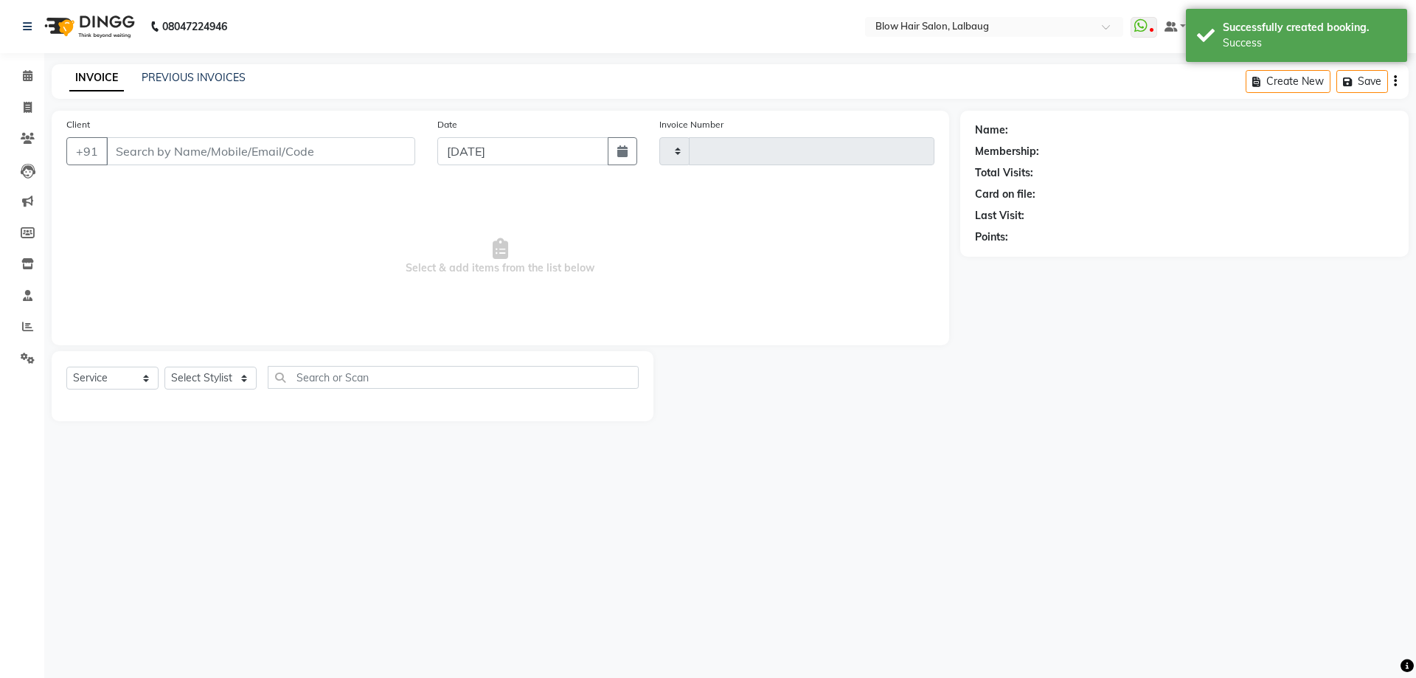
select select "select"
type input "2025"
select select "5162"
type input "75******35"
select select "33540"
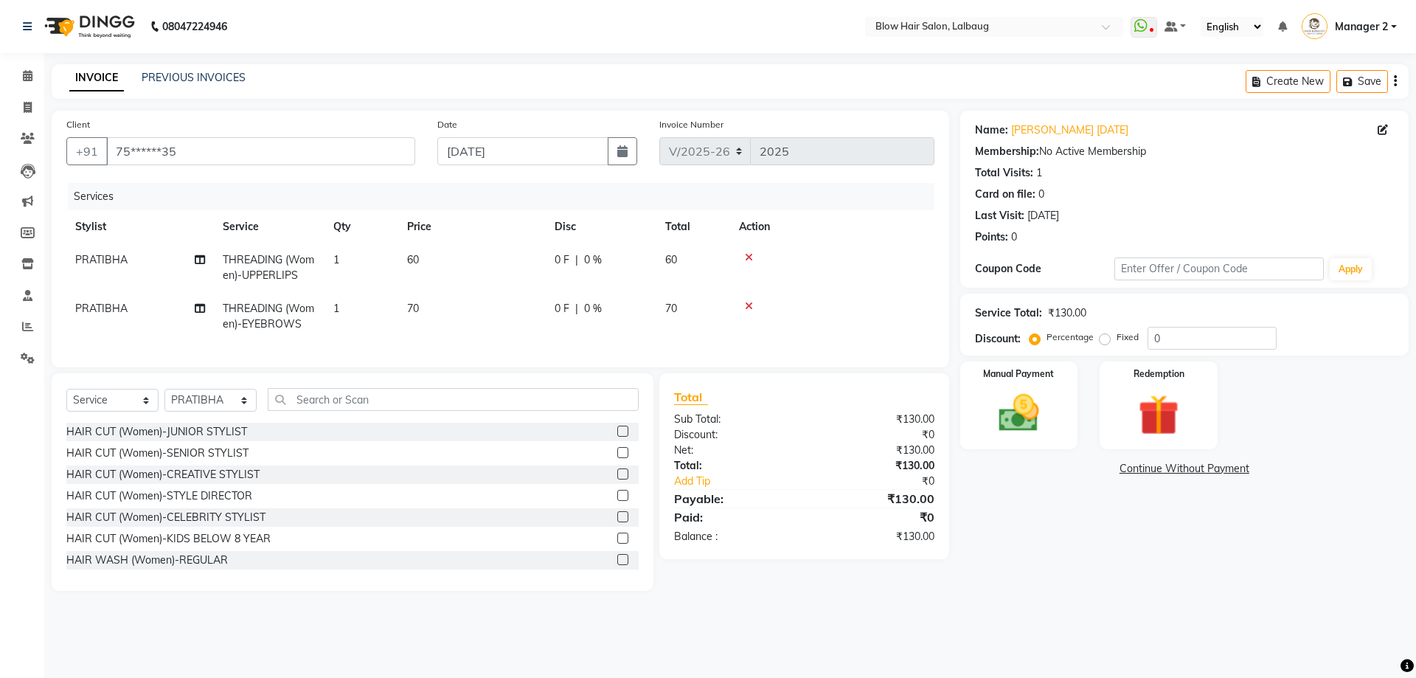
click at [462, 313] on td "70" at bounding box center [471, 316] width 147 height 49
select select "33540"
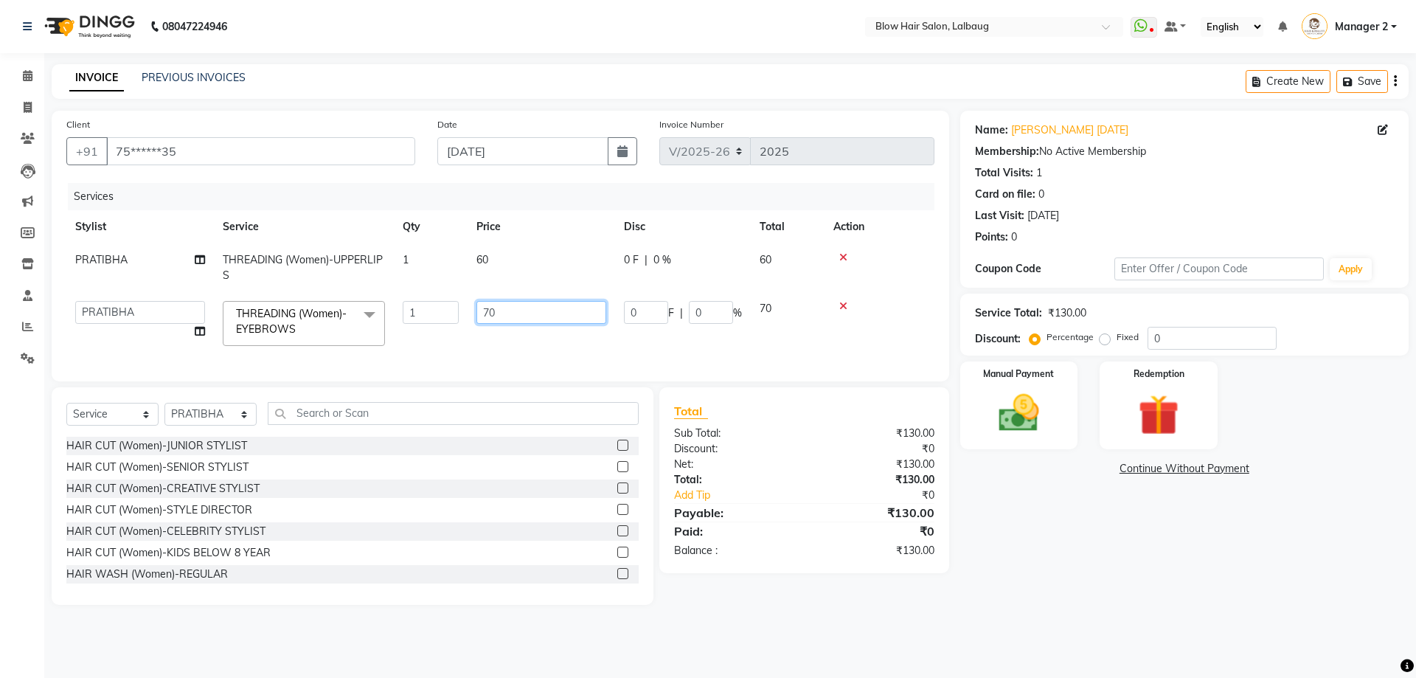
drag, startPoint x: 530, startPoint y: 315, endPoint x: 457, endPoint y: 331, distance: 74.8
click at [457, 331] on tr "Ashwini ASHWINI AVINASH BEAU Blow Hair DARSHANA Dingg Support HARSH karuna Mana…" at bounding box center [500, 323] width 868 height 63
type input "60"
click at [1042, 405] on img at bounding box center [1019, 413] width 69 height 49
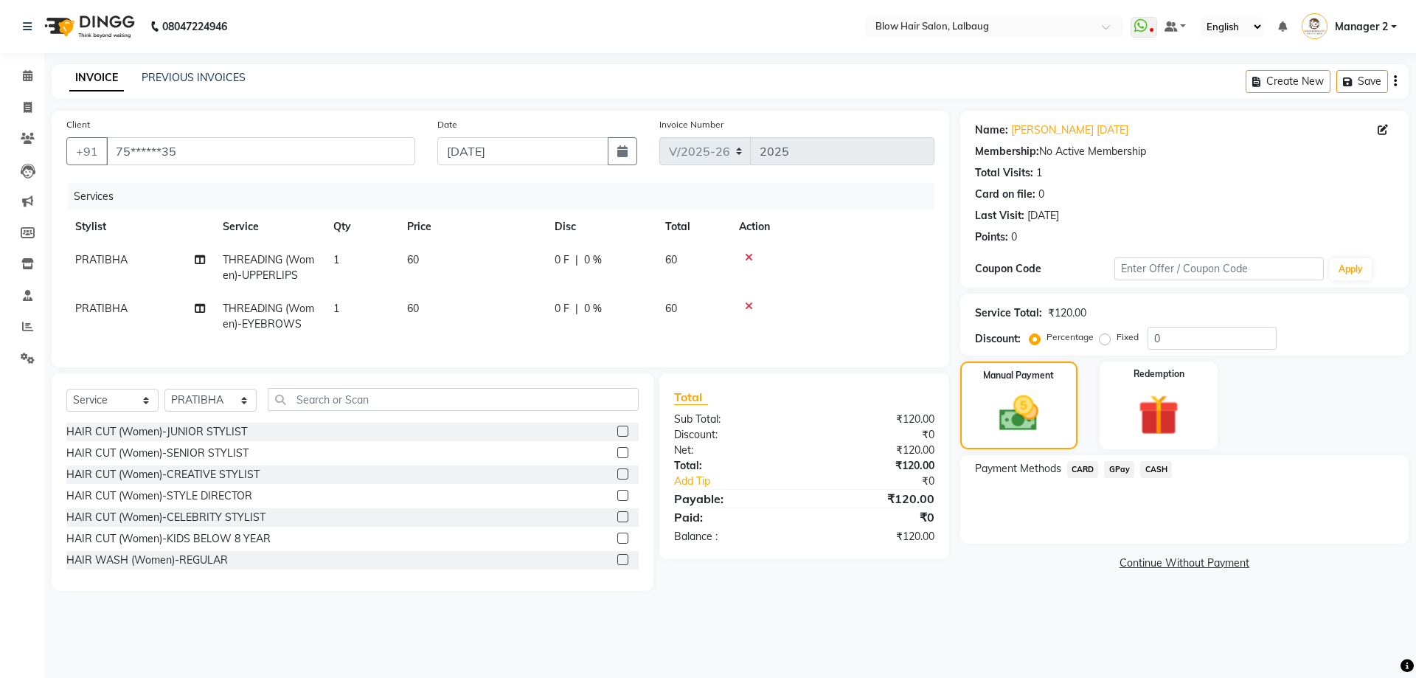
click at [1156, 474] on span "CASH" at bounding box center [1156, 469] width 32 height 17
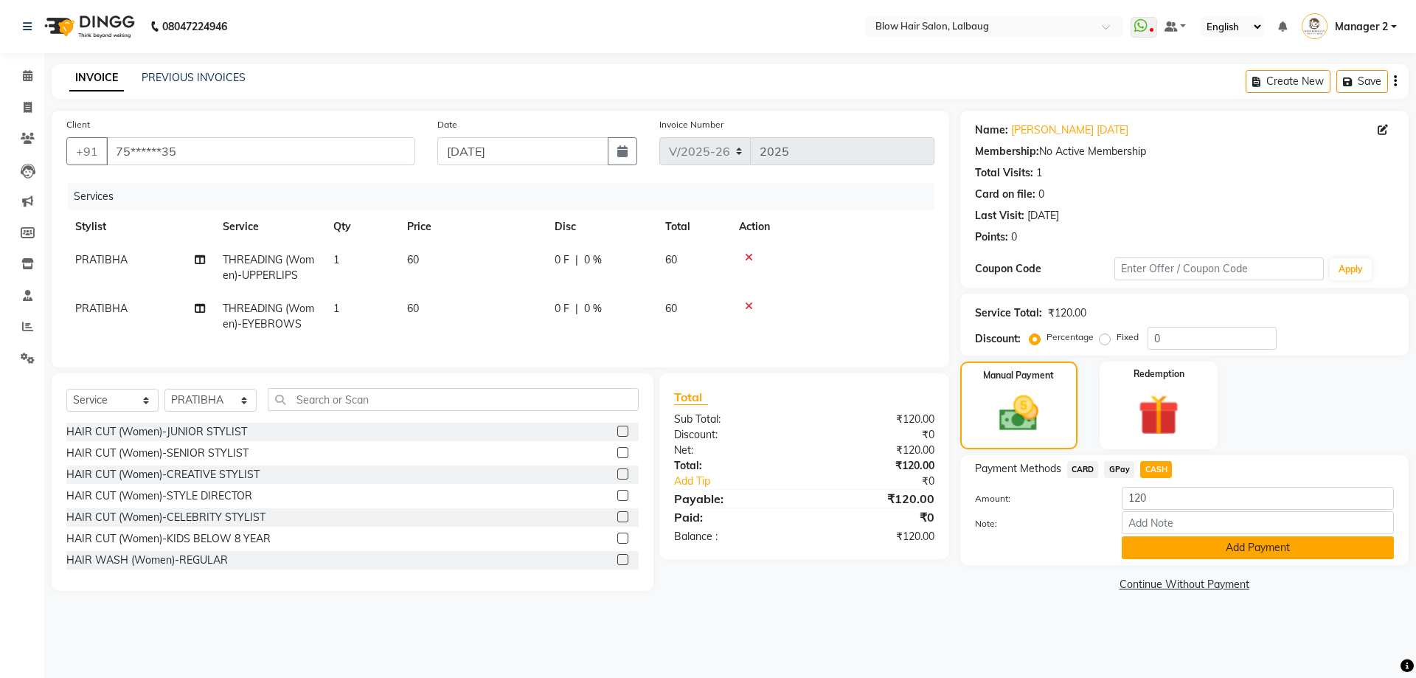
click at [1179, 544] on button "Add Payment" at bounding box center [1258, 547] width 272 height 23
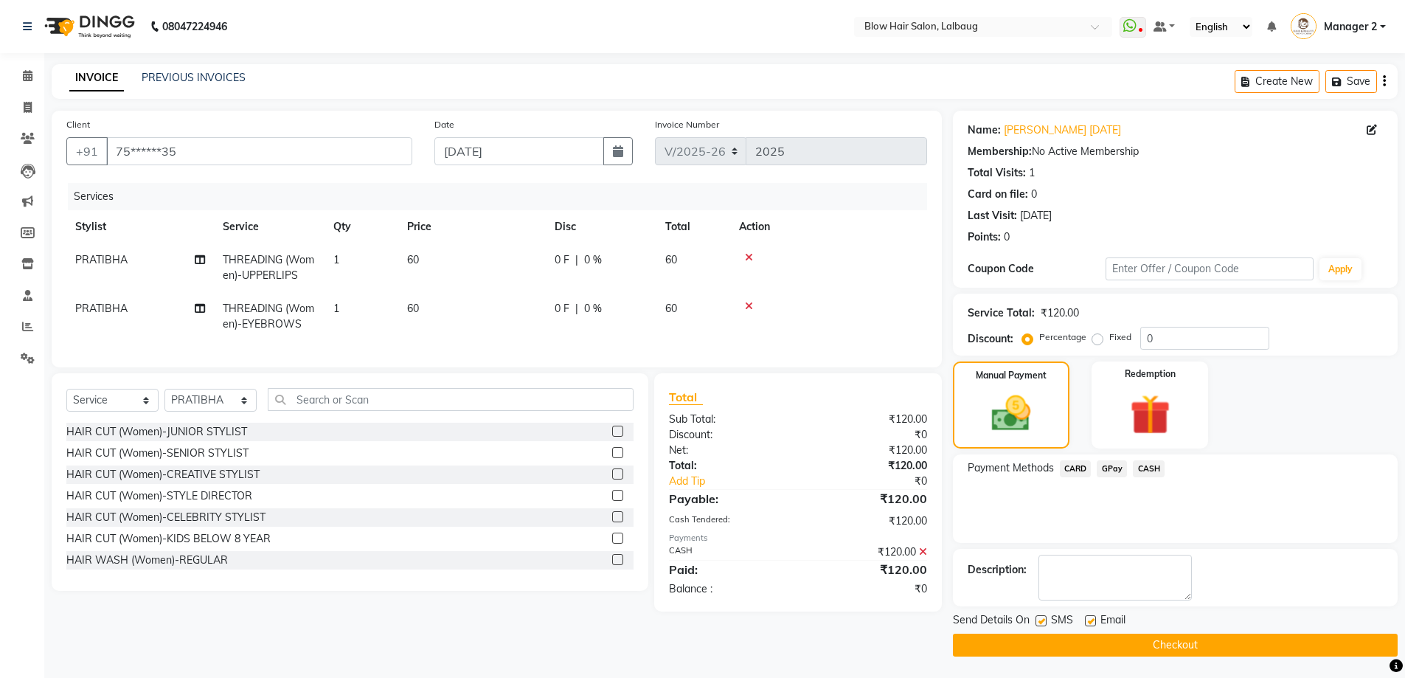
click at [1089, 619] on label at bounding box center [1090, 620] width 11 height 11
click at [1089, 619] on input "checkbox" at bounding box center [1090, 622] width 10 height 10
checkbox input "false"
click at [1040, 621] on label at bounding box center [1040, 620] width 11 height 11
click at [1040, 621] on input "checkbox" at bounding box center [1040, 622] width 10 height 10
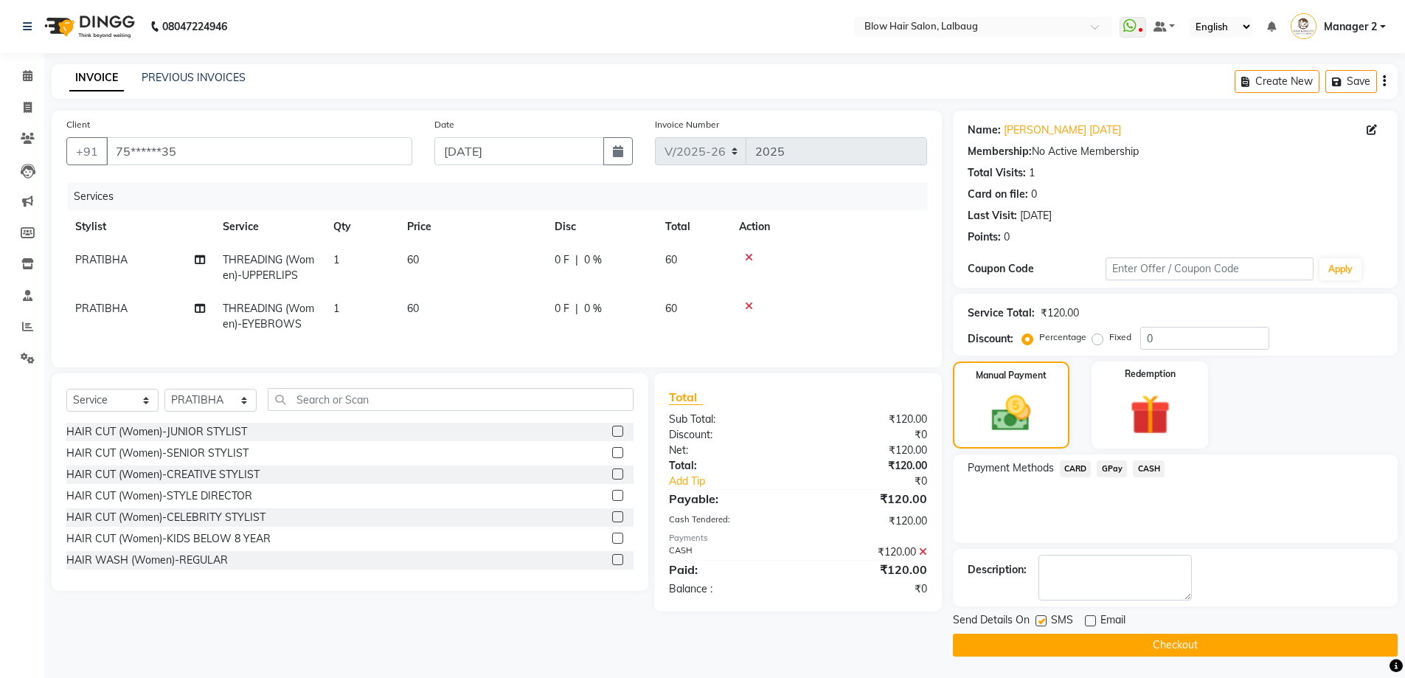
checkbox input "false"
click at [1051, 639] on button "Checkout" at bounding box center [1175, 645] width 445 height 23
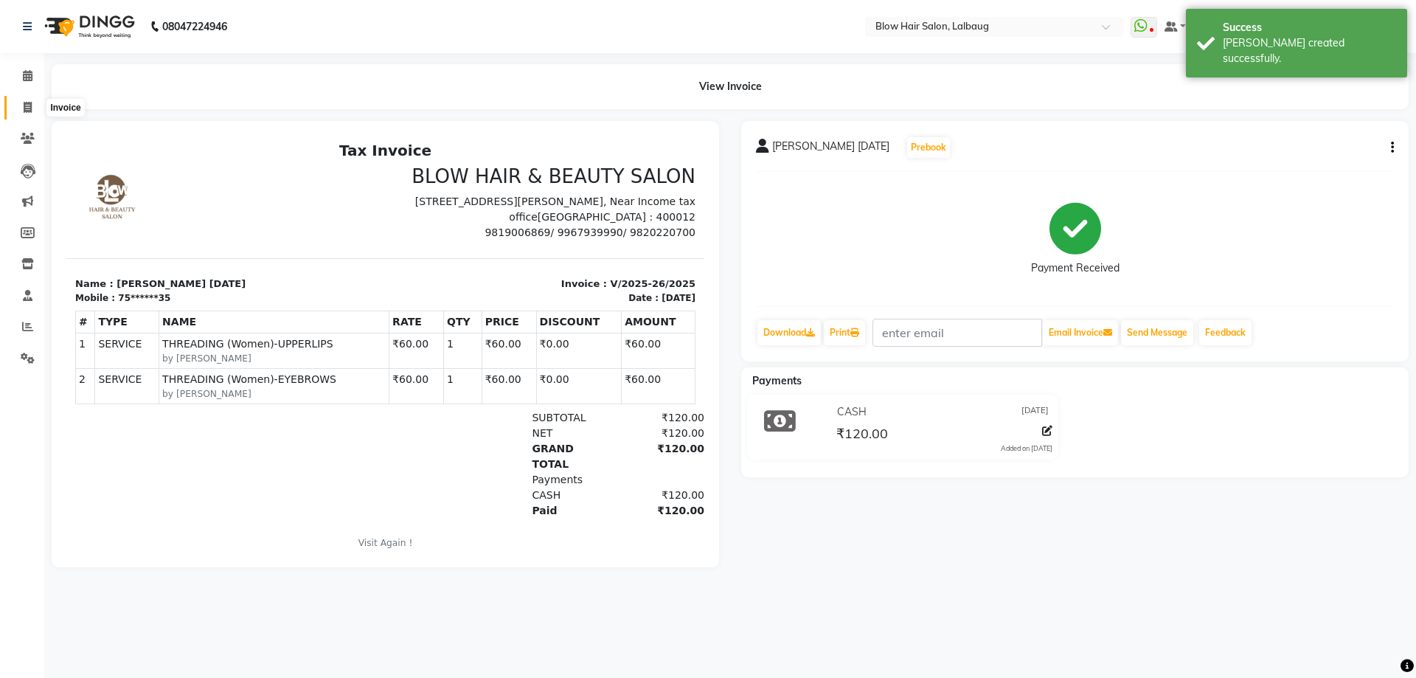
click at [32, 110] on icon at bounding box center [28, 107] width 8 height 11
select select "5162"
select select "service"
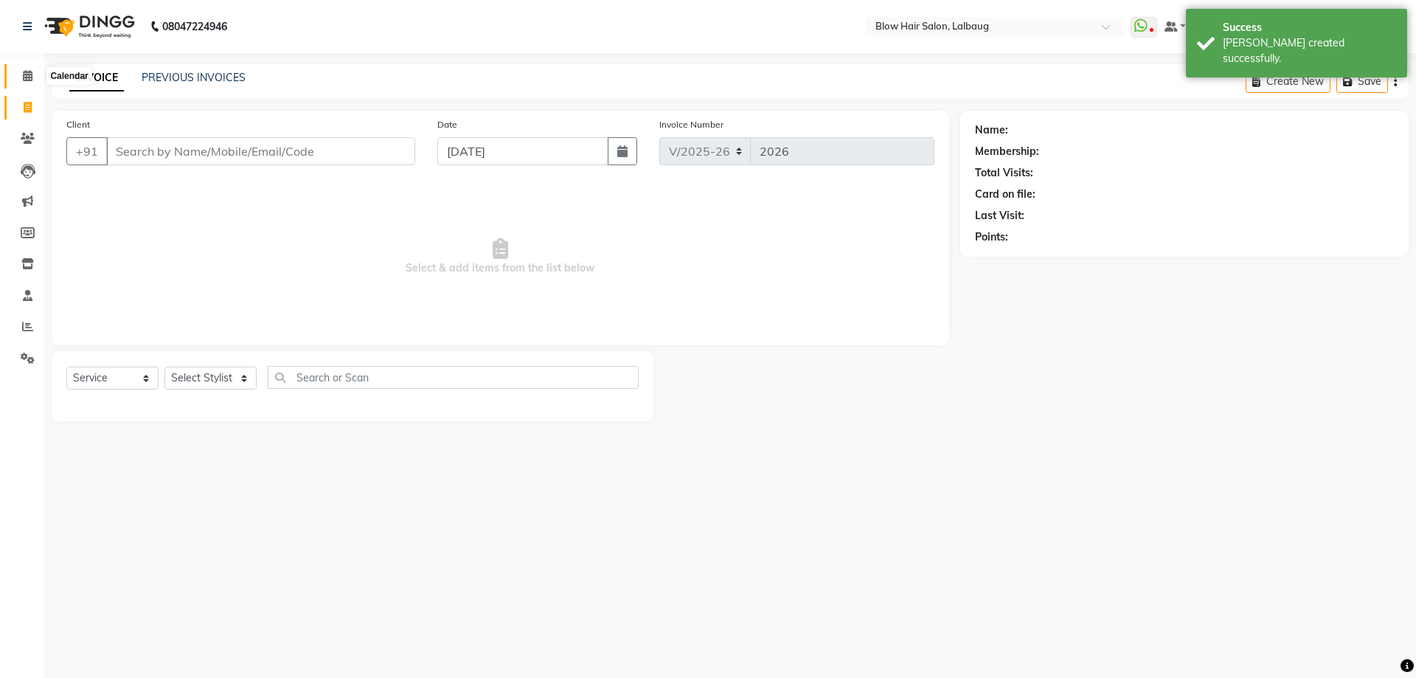
click at [25, 75] on icon at bounding box center [28, 75] width 10 height 11
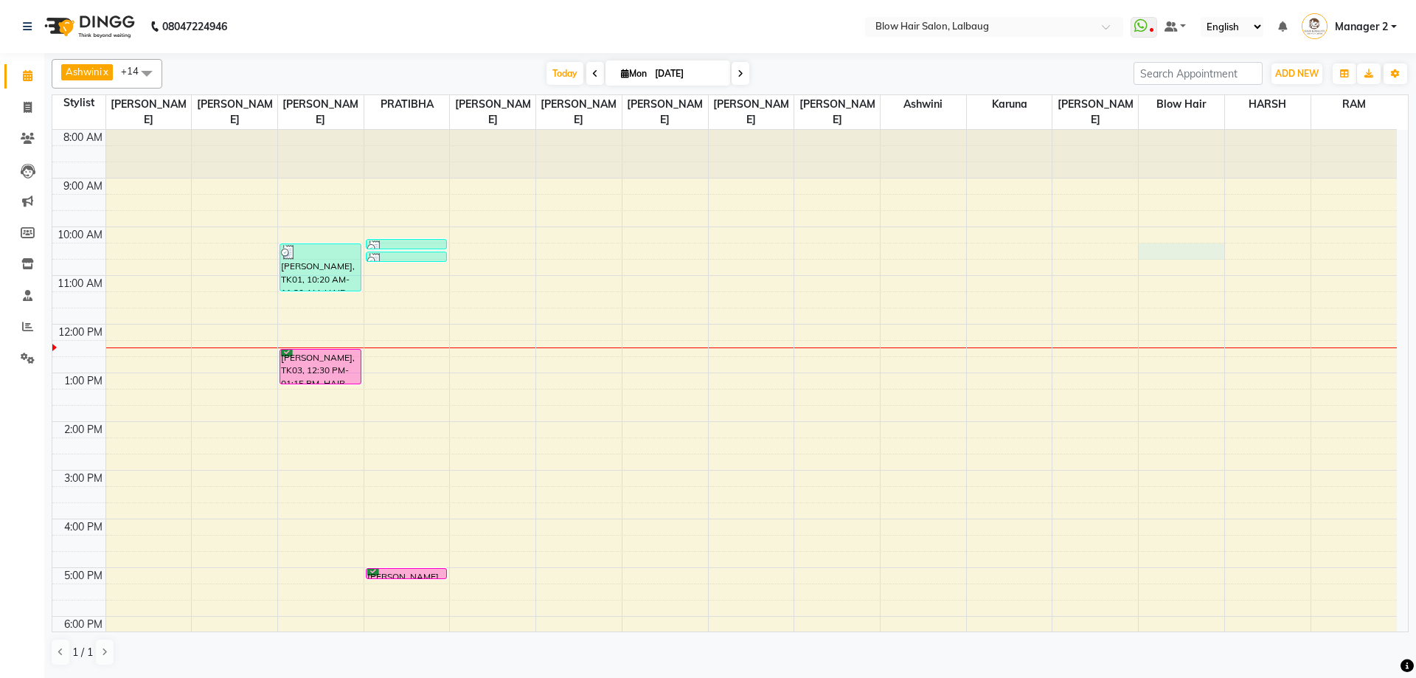
click at [1183, 249] on div "8:00 AM 9:00 AM 10:00 AM 11:00 AM 12:00 PM 1:00 PM 2:00 PM 3:00 PM 4:00 PM 5:00…" at bounding box center [724, 470] width 1344 height 681
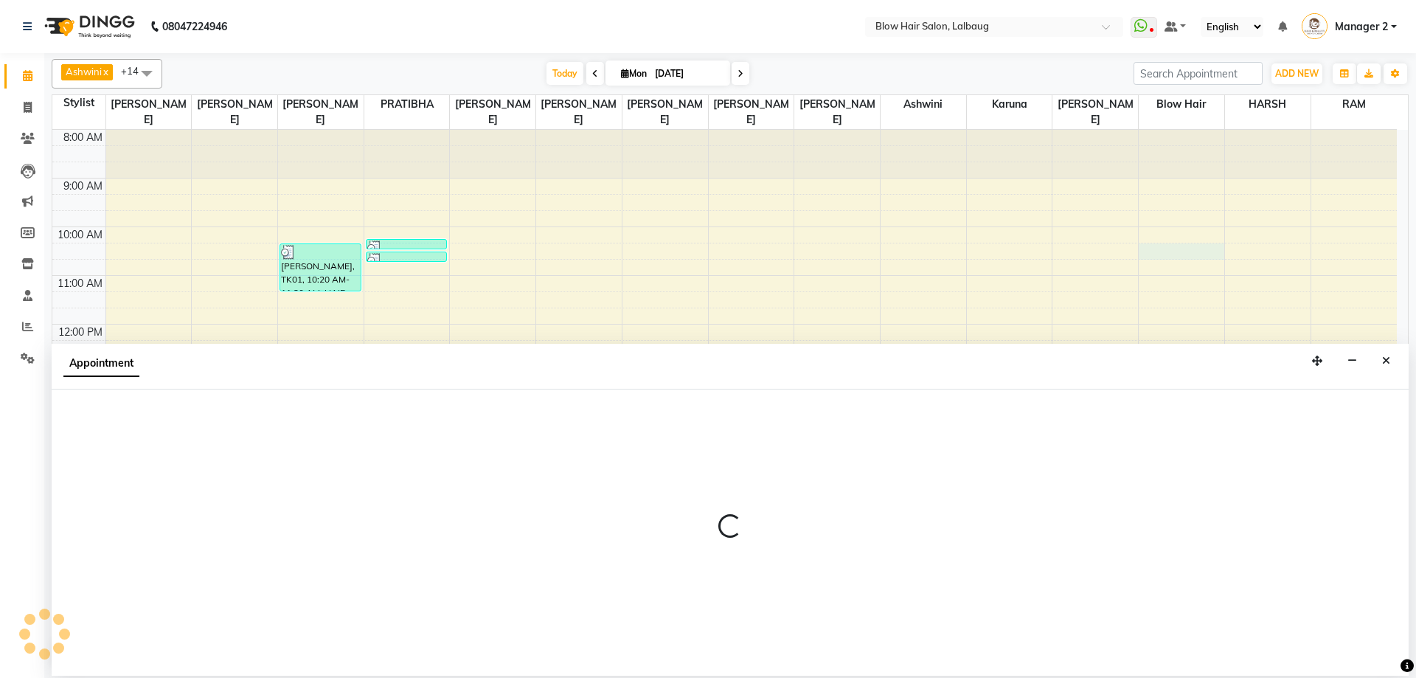
select select "62211"
select select "tentative"
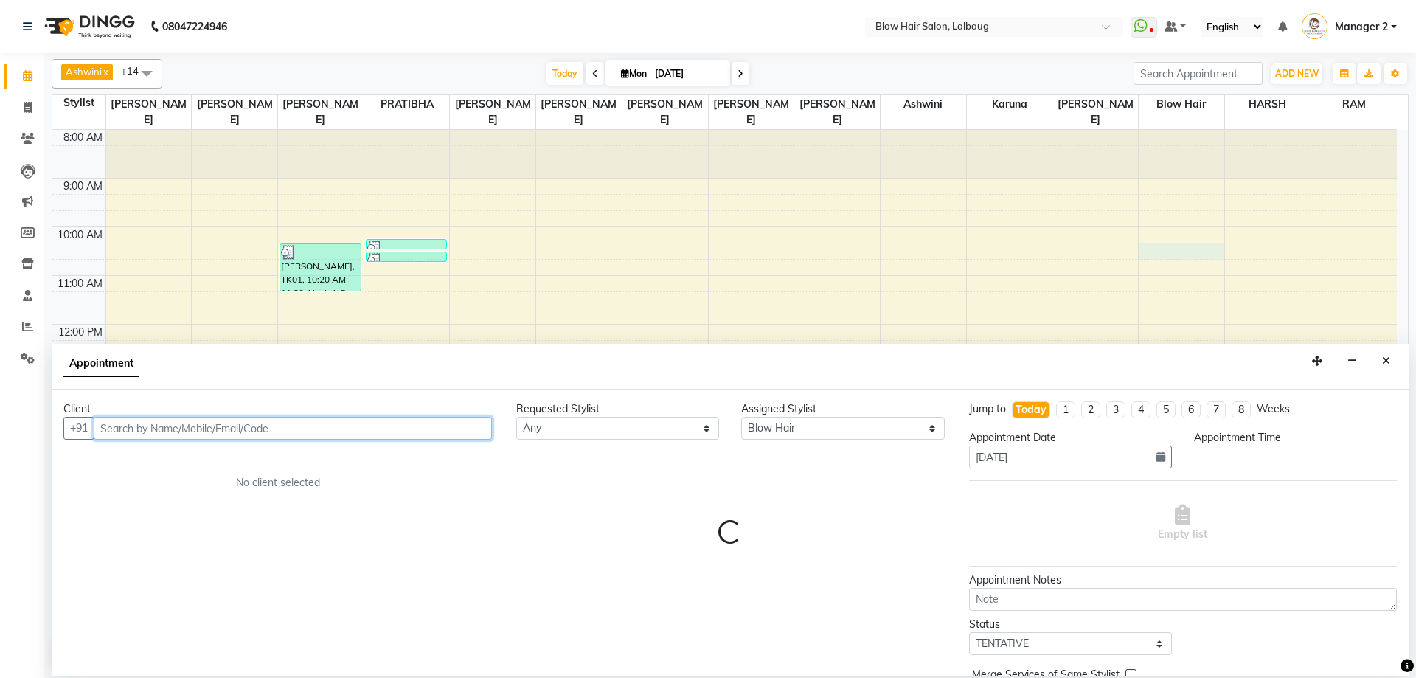
select select "615"
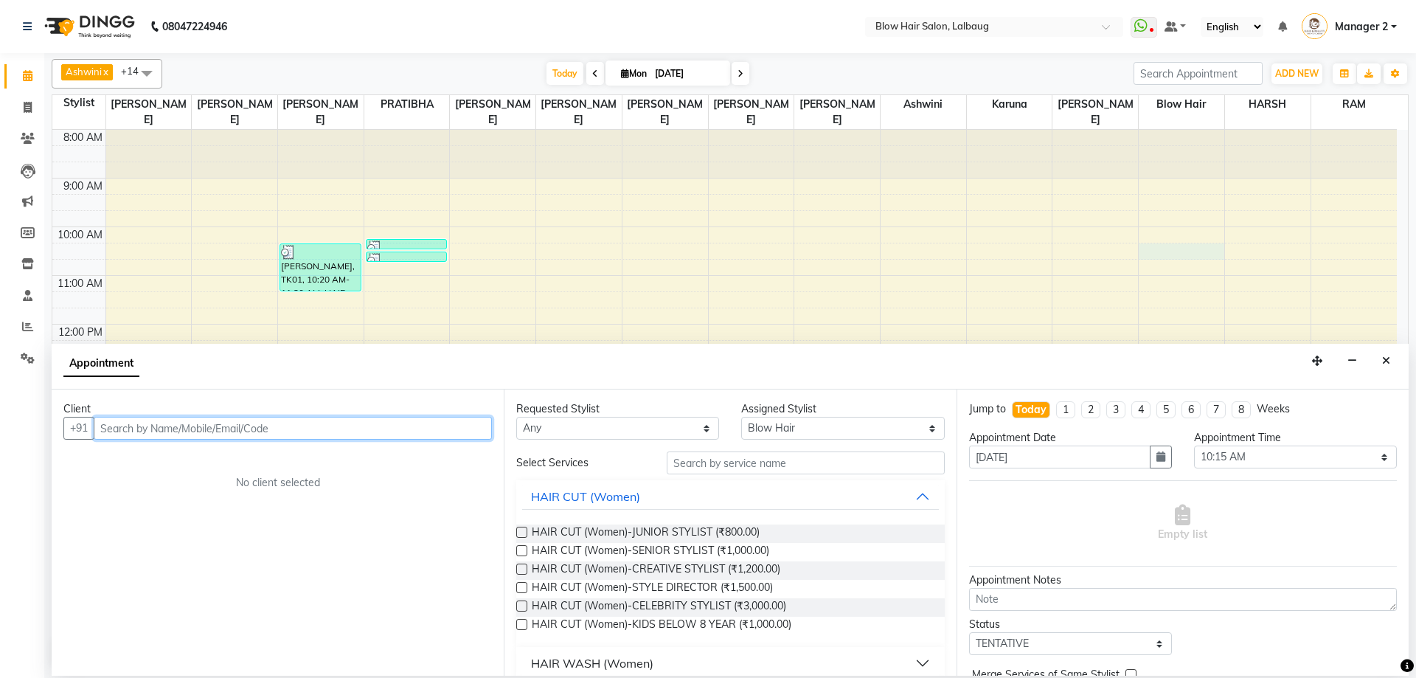
click at [232, 422] on input "text" at bounding box center [293, 428] width 398 height 23
type input "9930177555"
click at [443, 423] on span "Add Client" at bounding box center [461, 427] width 49 height 13
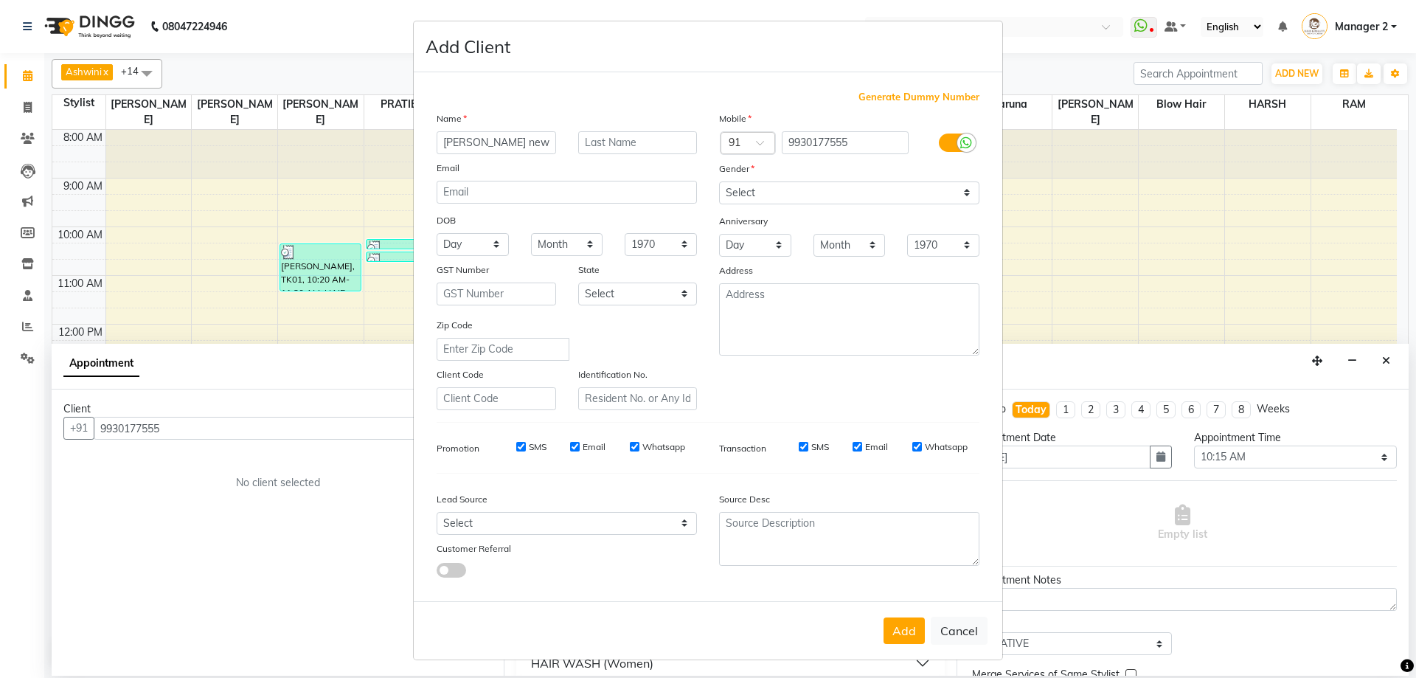
type input "sanjiv new"
click at [751, 200] on select "Select Male Female Other Prefer Not To Say" at bounding box center [849, 192] width 260 height 23
select select "male"
click at [719, 181] on select "Select Male Female Other Prefer Not To Say" at bounding box center [849, 192] width 260 height 23
click at [910, 635] on button "Add" at bounding box center [904, 630] width 41 height 27
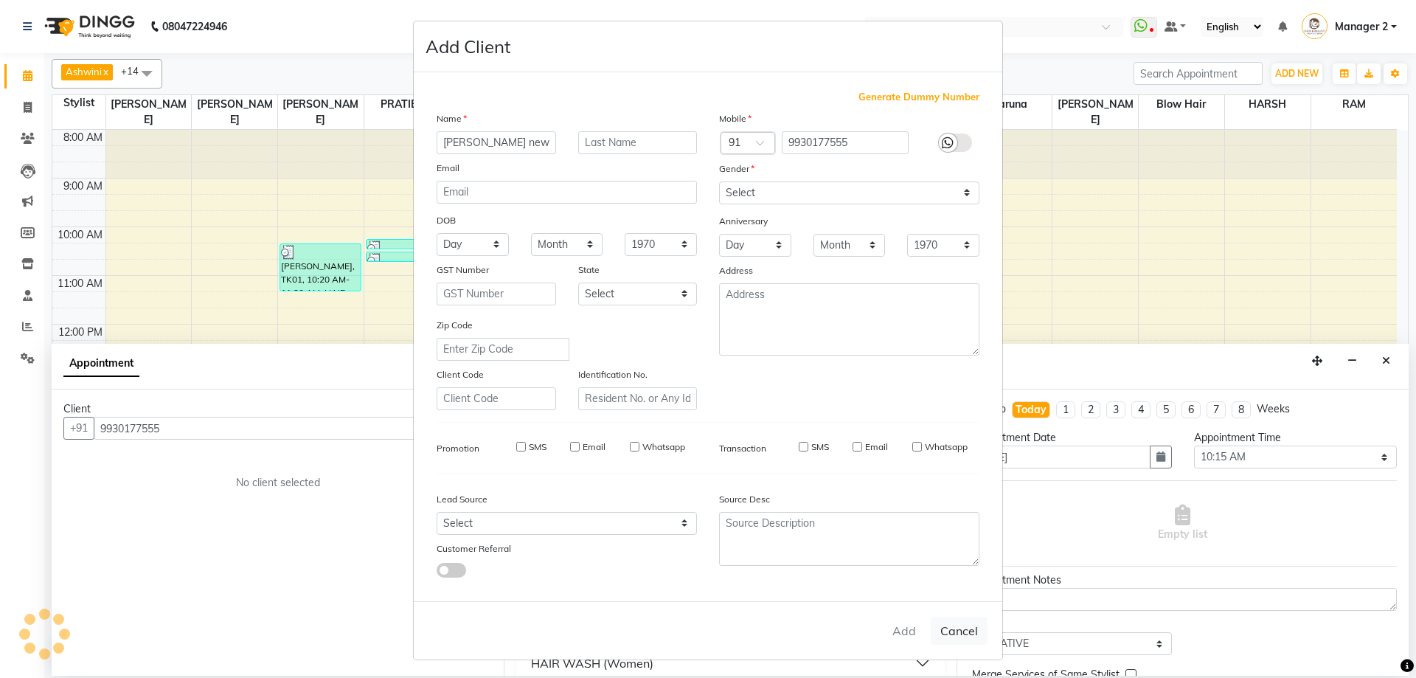
type input "99******55"
select select
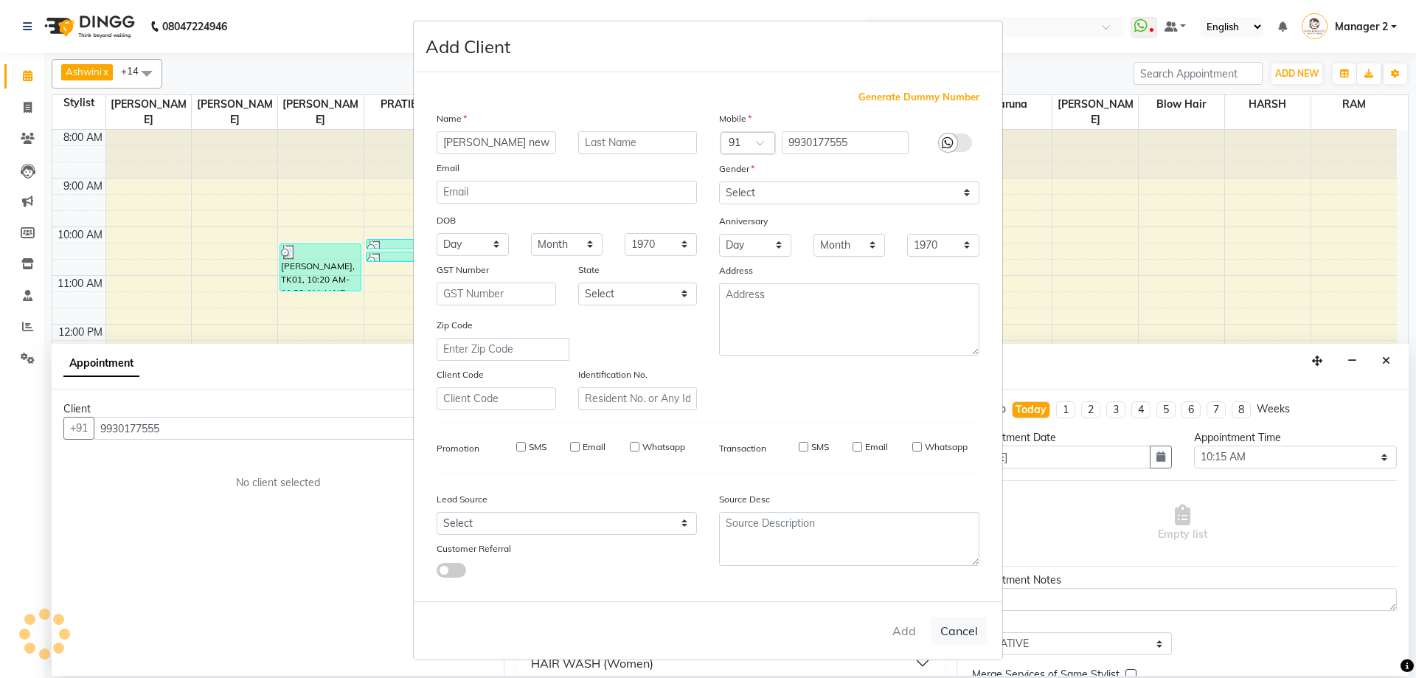
select select
checkbox input "false"
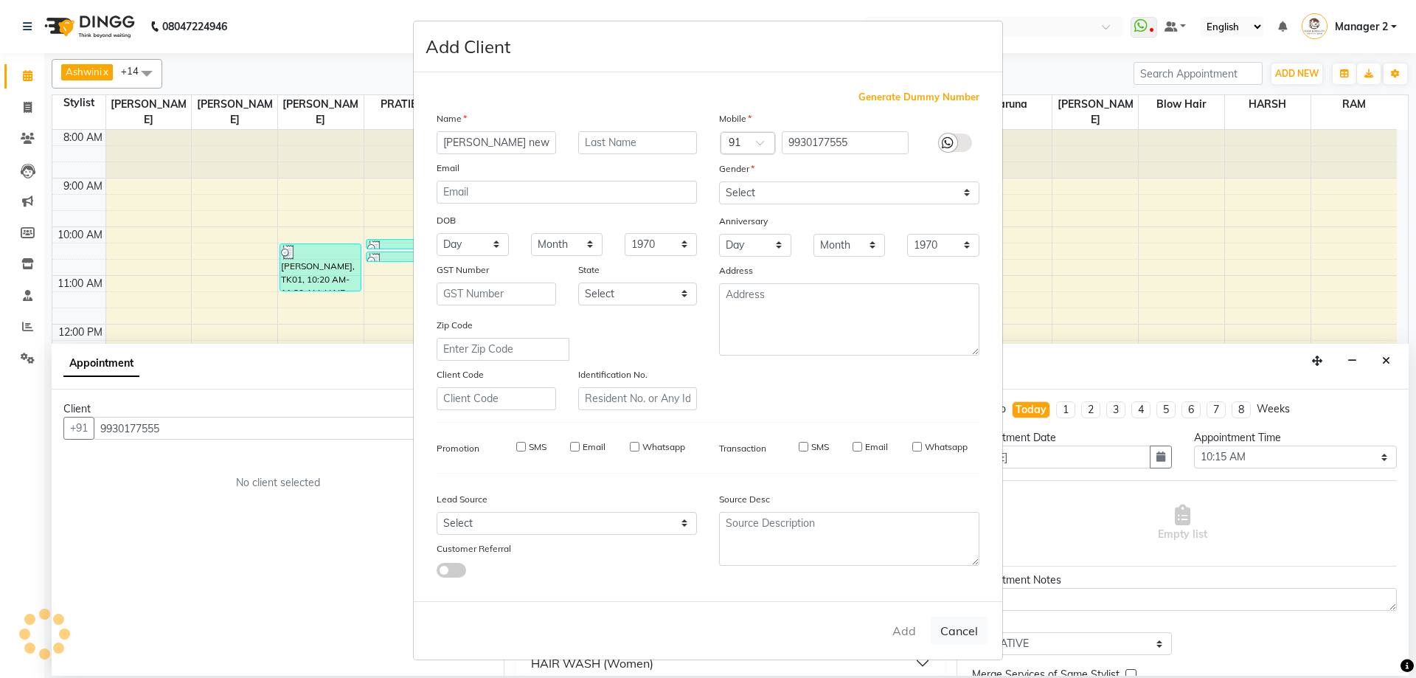
checkbox input "false"
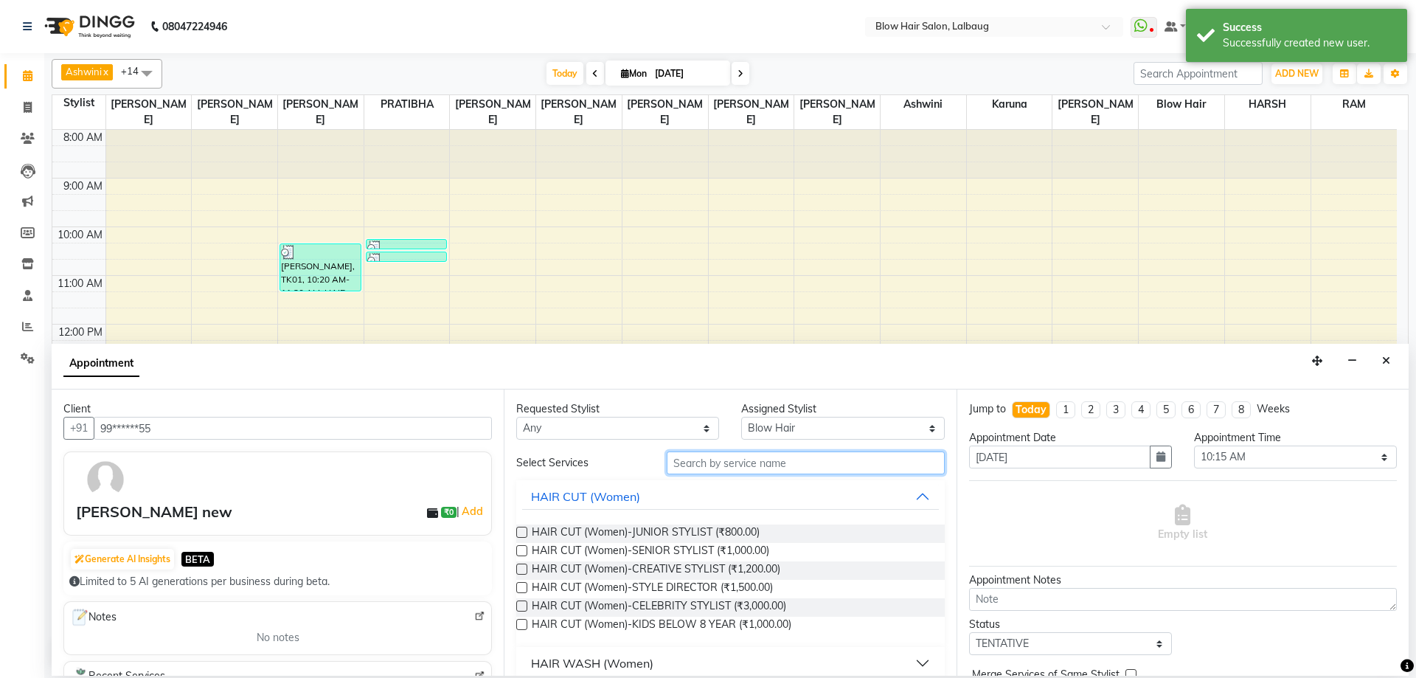
click at [737, 457] on input "text" at bounding box center [806, 462] width 278 height 23
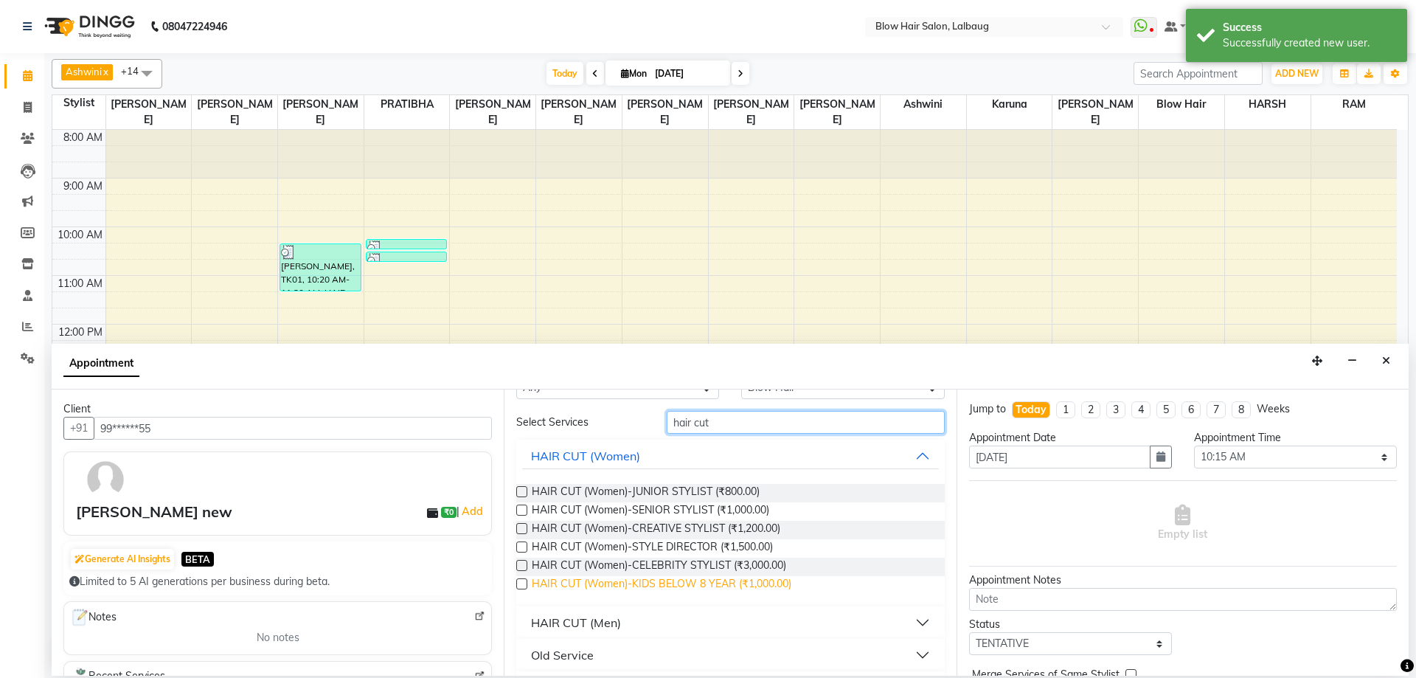
scroll to position [74, 0]
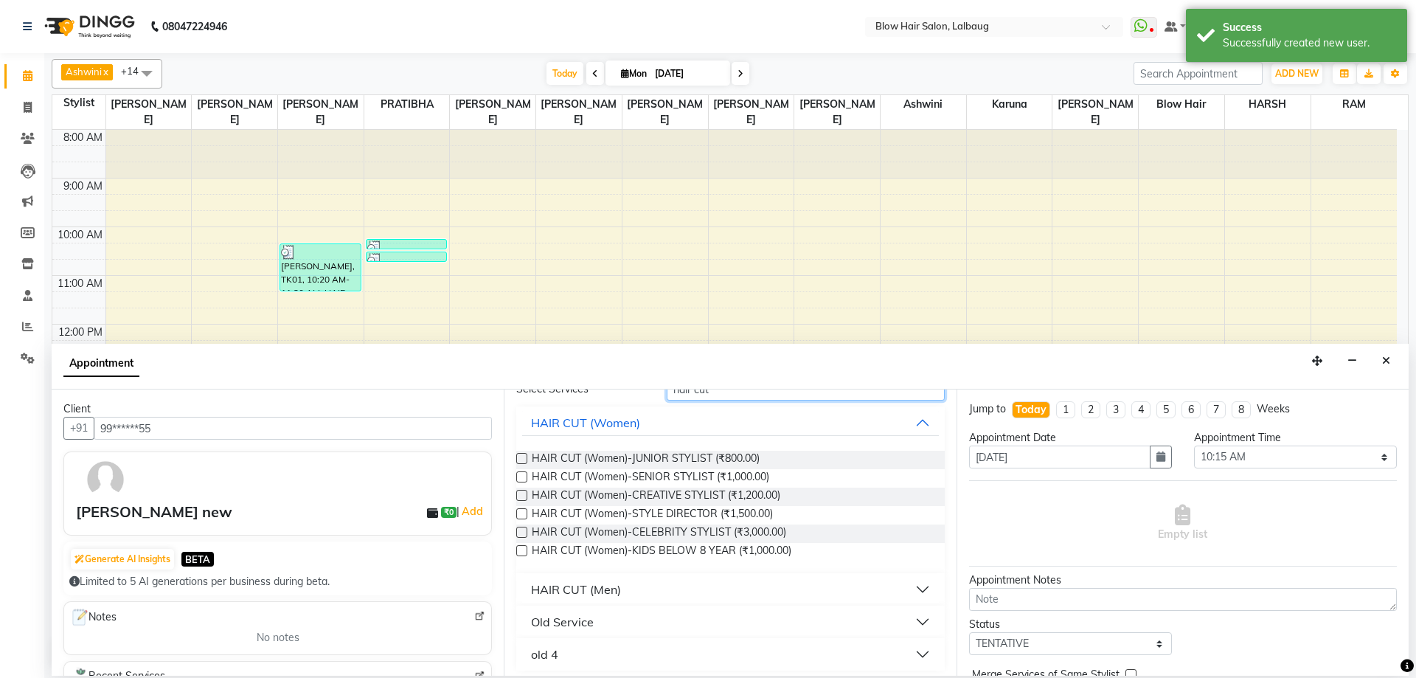
type input "hair cut"
click at [602, 589] on div "HAIR CUT (Men)" at bounding box center [576, 589] width 90 height 18
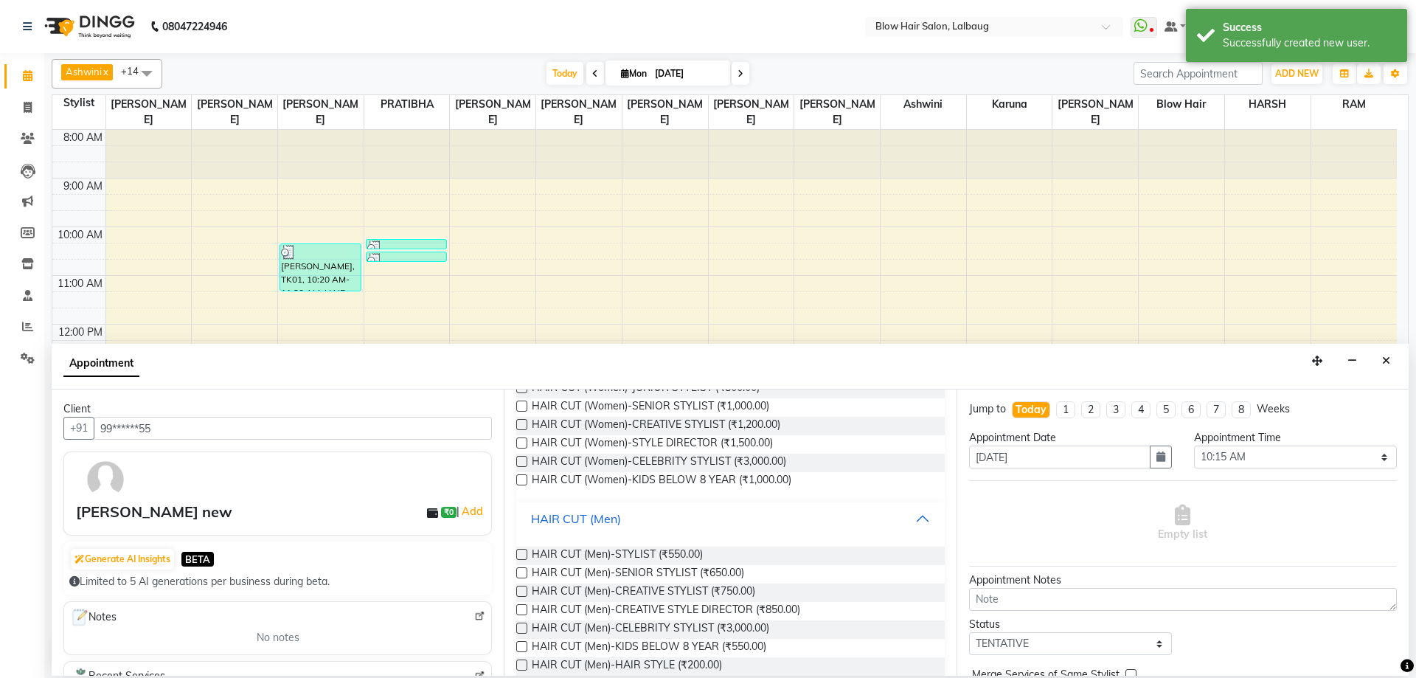
scroll to position [221, 0]
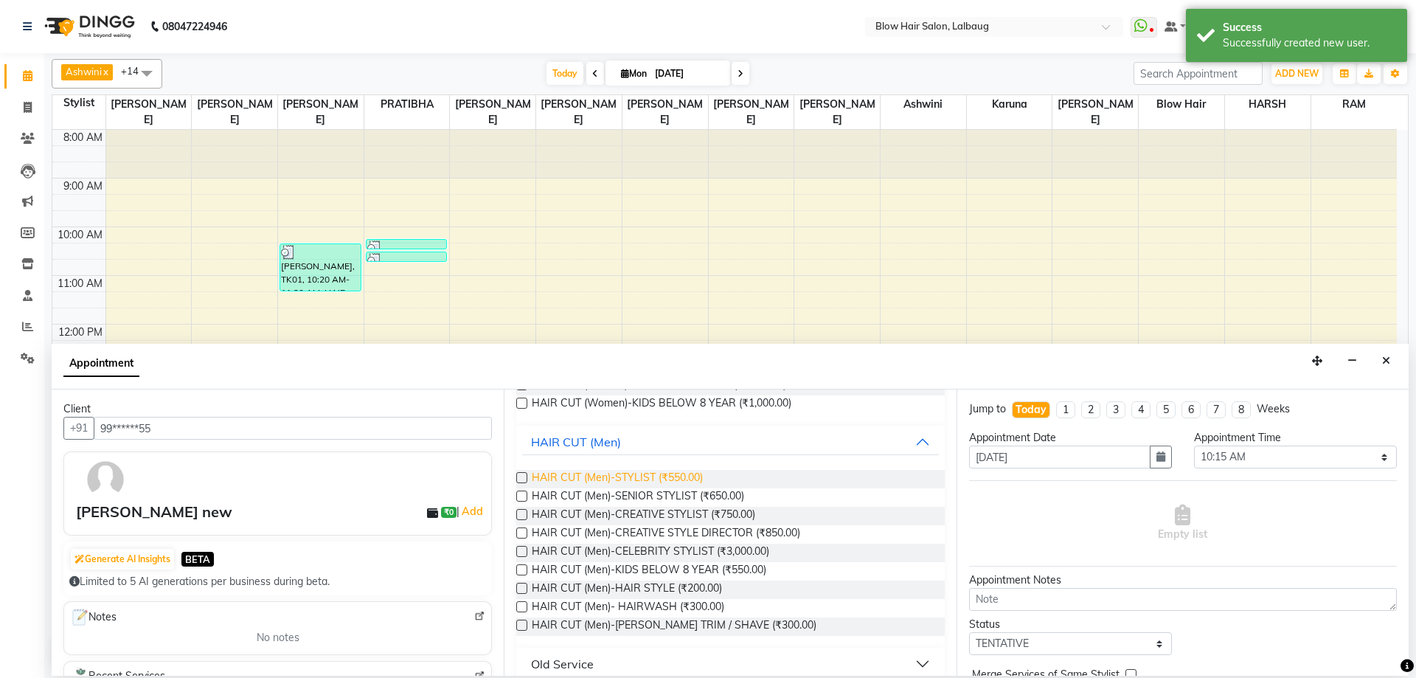
click at [676, 473] on span "HAIR CUT (Men)-STYLIST (₹550.00)" at bounding box center [617, 479] width 171 height 18
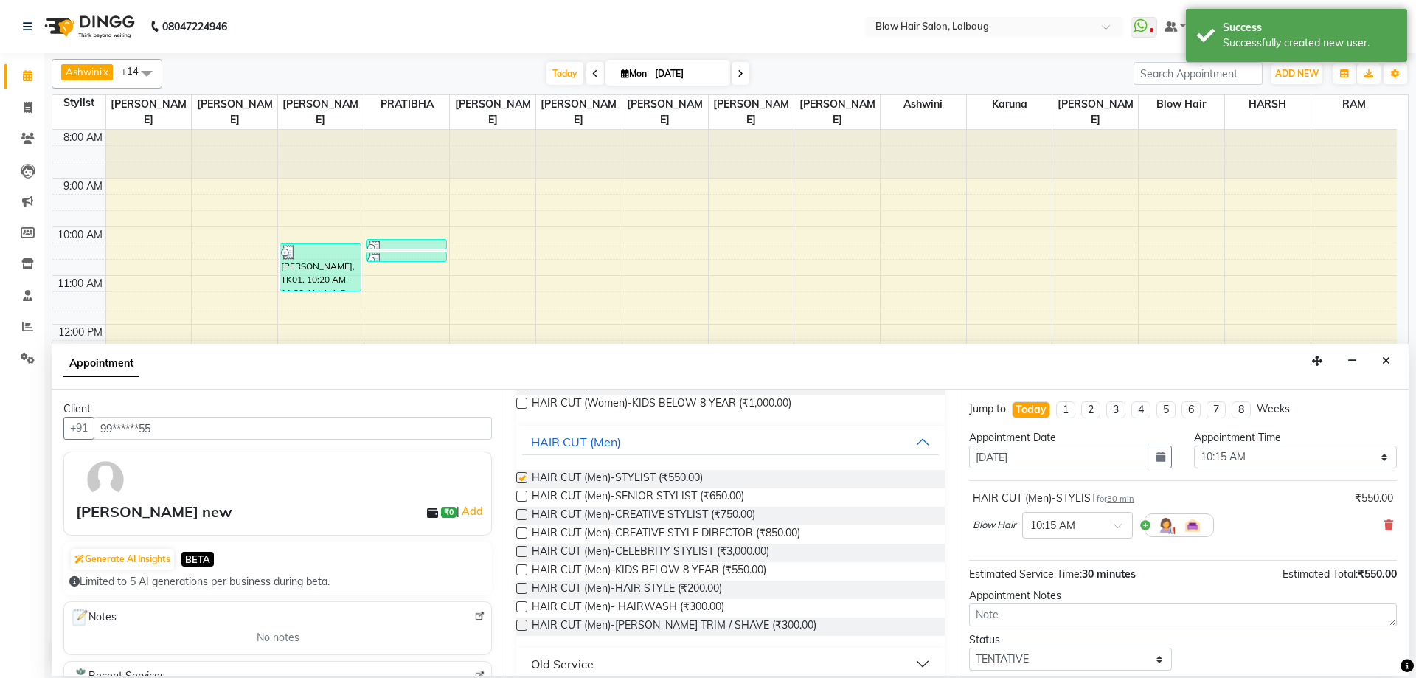
checkbox input "false"
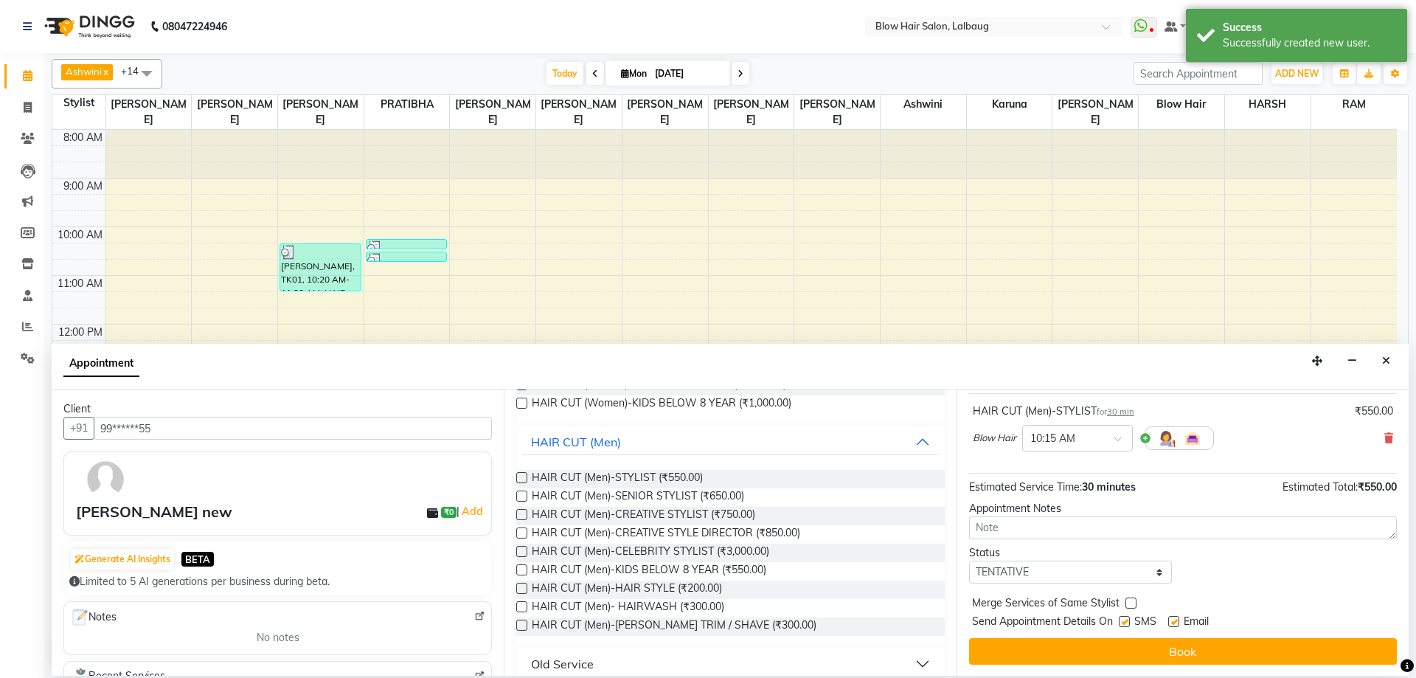
scroll to position [88, 0]
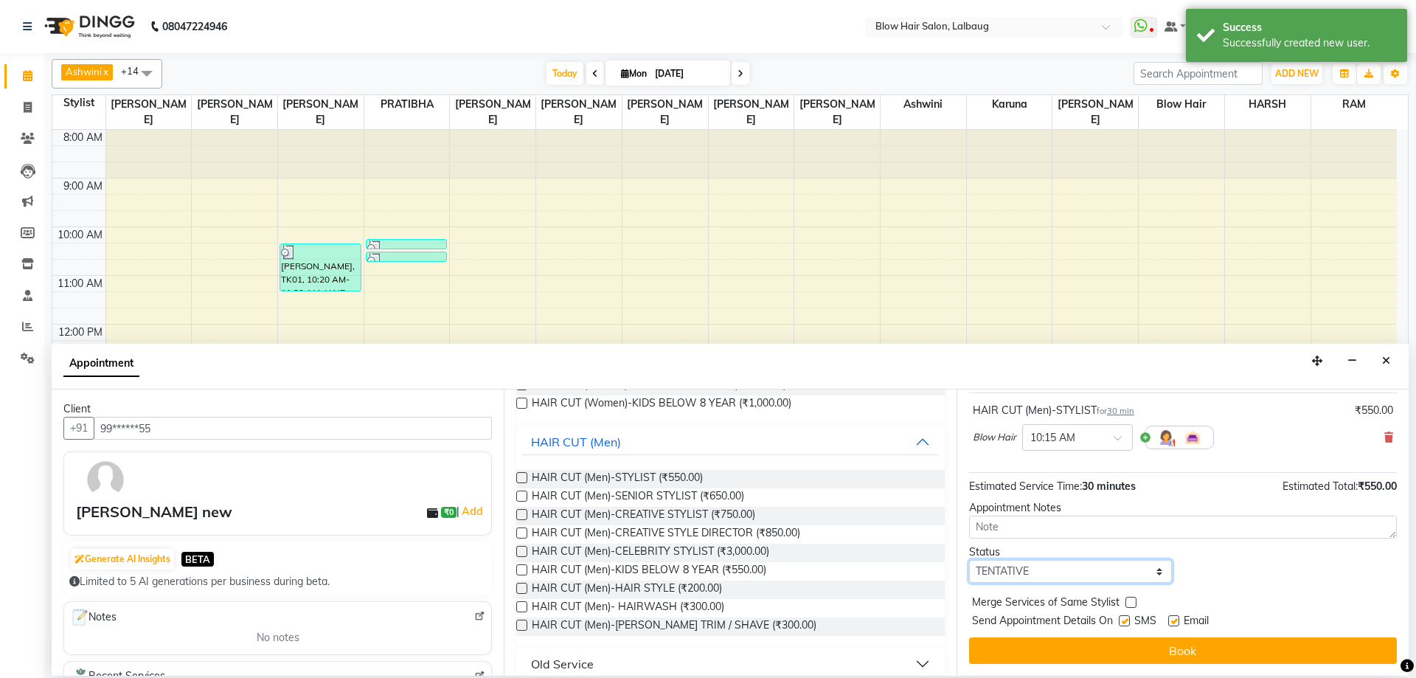
click at [1027, 562] on select "Select TENTATIVE CONFIRM CHECK-IN UPCOMING" at bounding box center [1070, 571] width 203 height 23
select select "check-in"
click at [969, 560] on select "Select TENTATIVE CONFIRM CHECK-IN UPCOMING" at bounding box center [1070, 571] width 203 height 23
click at [1125, 620] on label at bounding box center [1124, 620] width 11 height 11
click at [1125, 620] on input "checkbox" at bounding box center [1124, 622] width 10 height 10
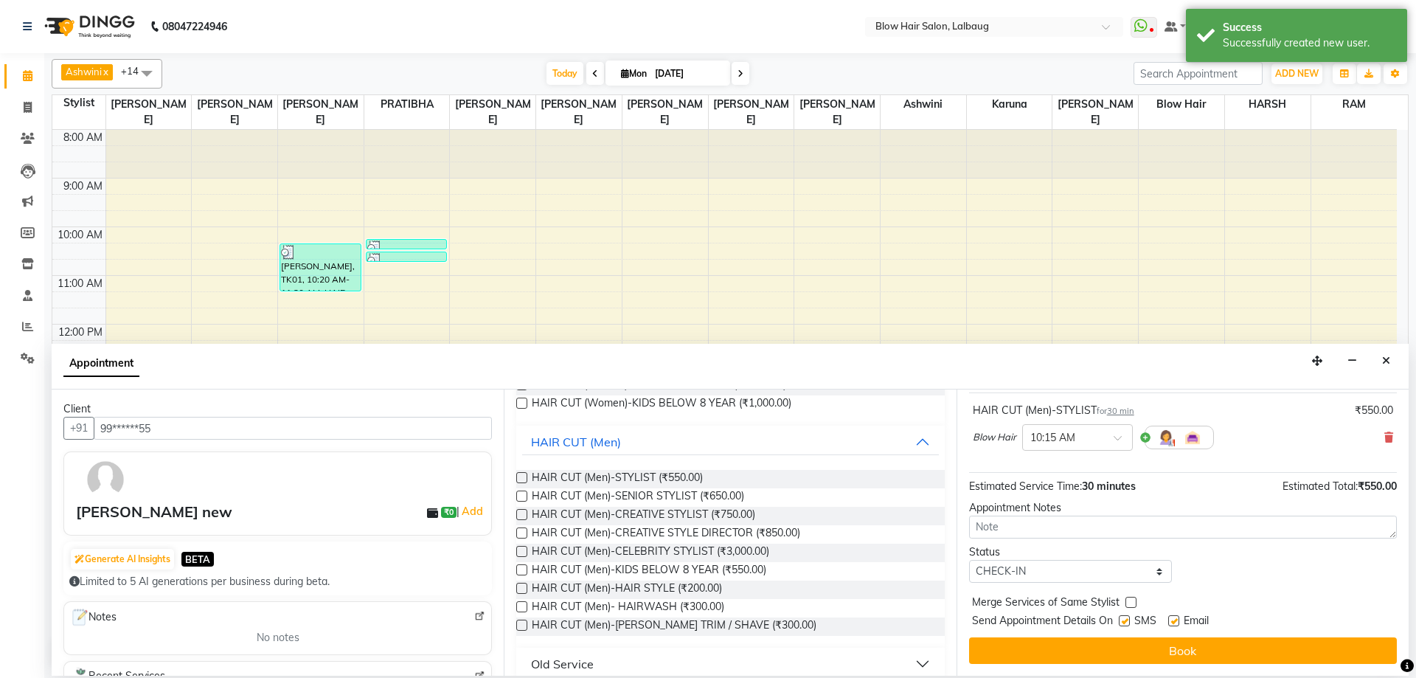
checkbox input "false"
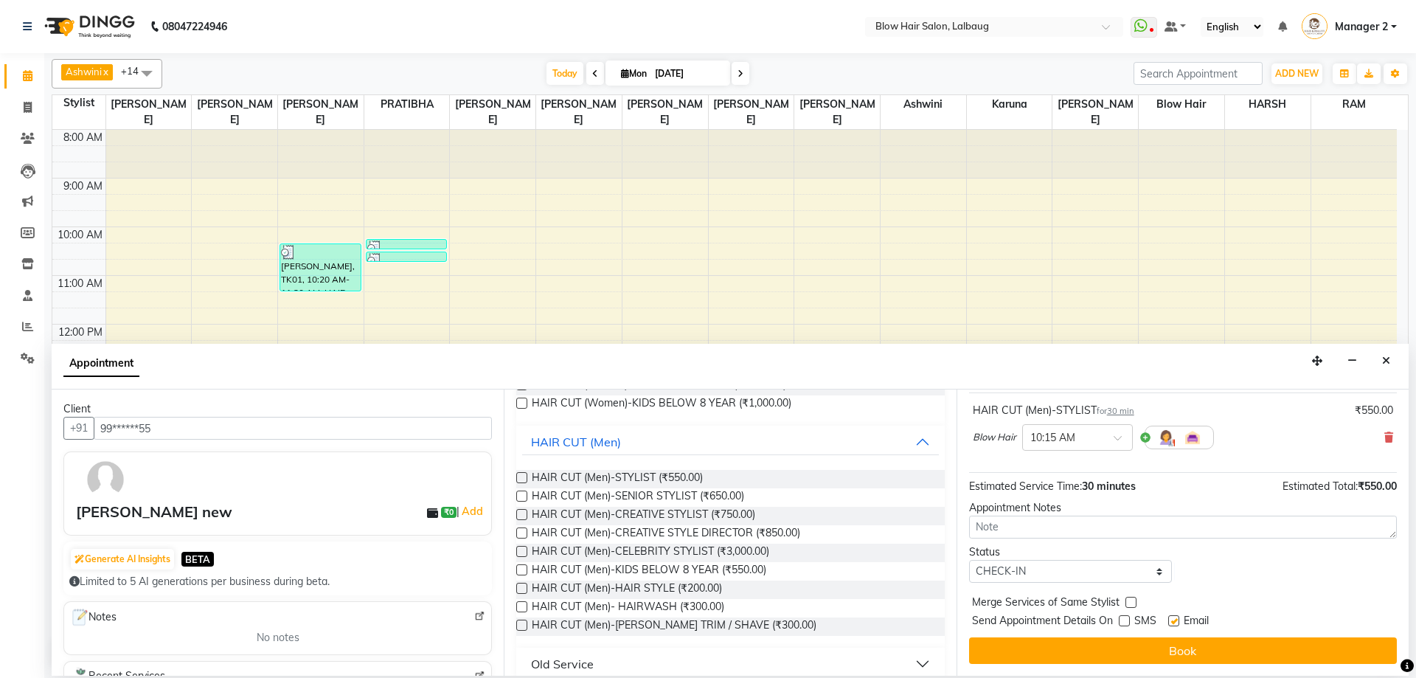
click at [1173, 622] on label at bounding box center [1173, 620] width 11 height 11
click at [1173, 622] on input "checkbox" at bounding box center [1173, 622] width 10 height 10
checkbox input "false"
click at [1162, 645] on button "Book" at bounding box center [1183, 650] width 428 height 27
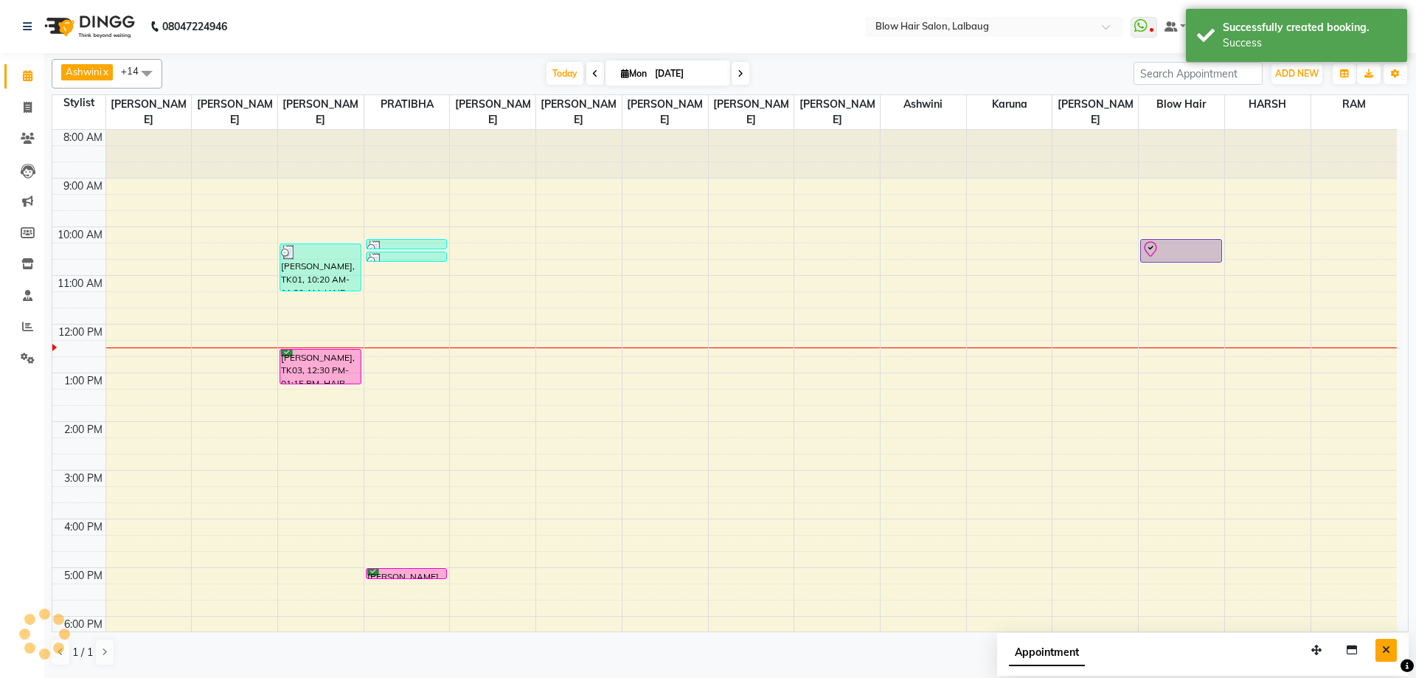
click at [1392, 648] on button "Close" at bounding box center [1385, 650] width 21 height 23
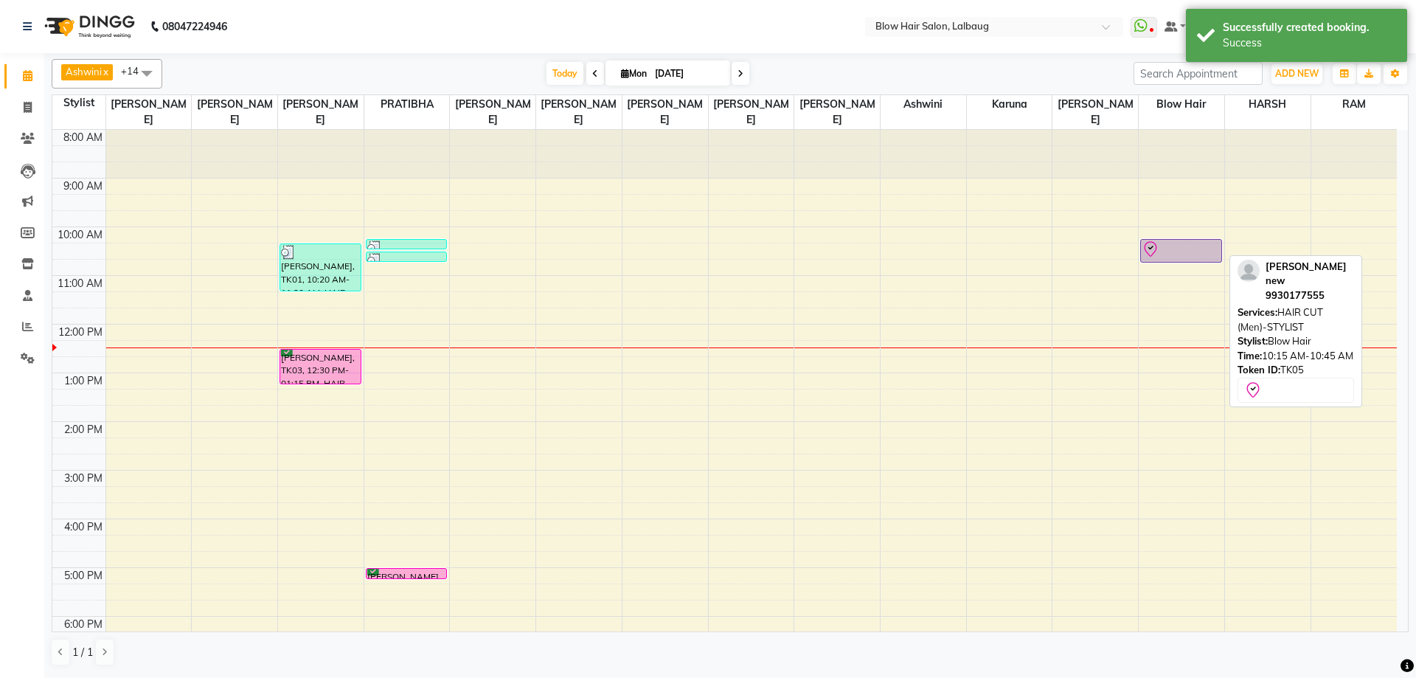
click at [1163, 249] on div at bounding box center [1181, 249] width 79 height 18
select select "8"
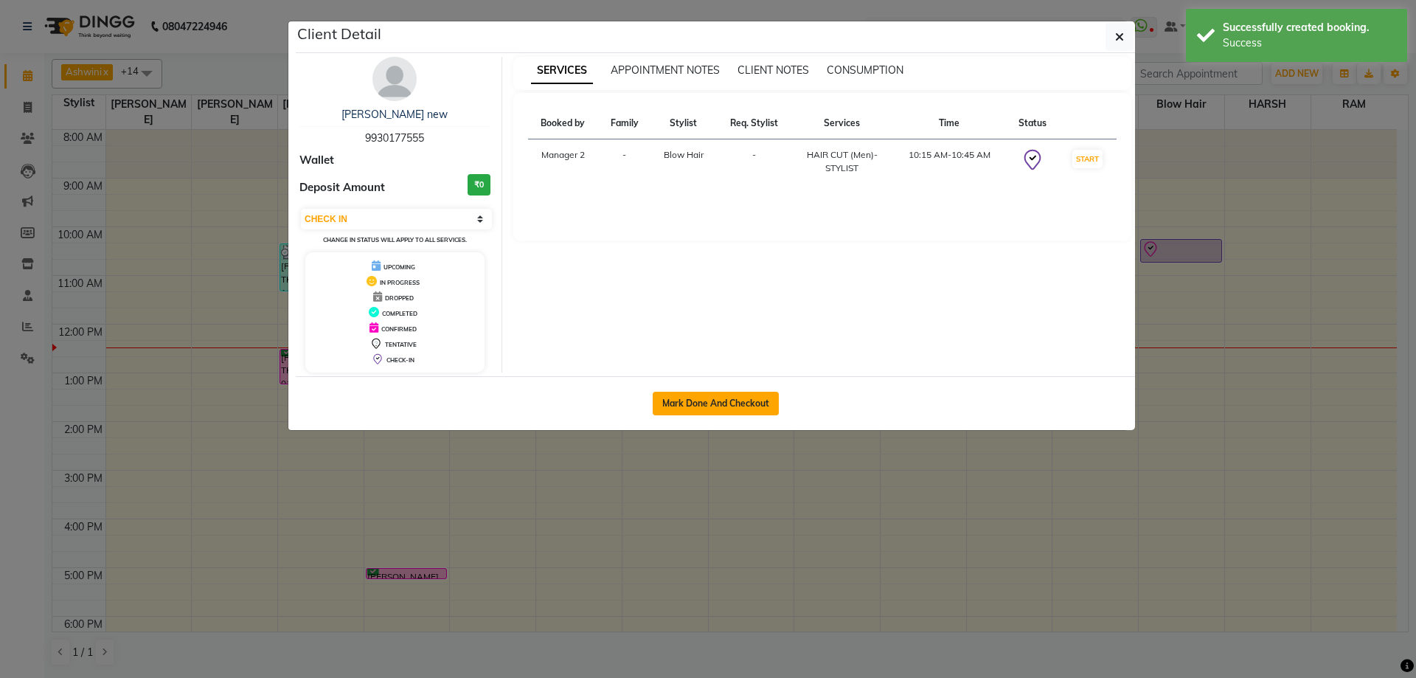
click at [698, 399] on button "Mark Done And Checkout" at bounding box center [716, 404] width 126 height 24
select select "5162"
select select "service"
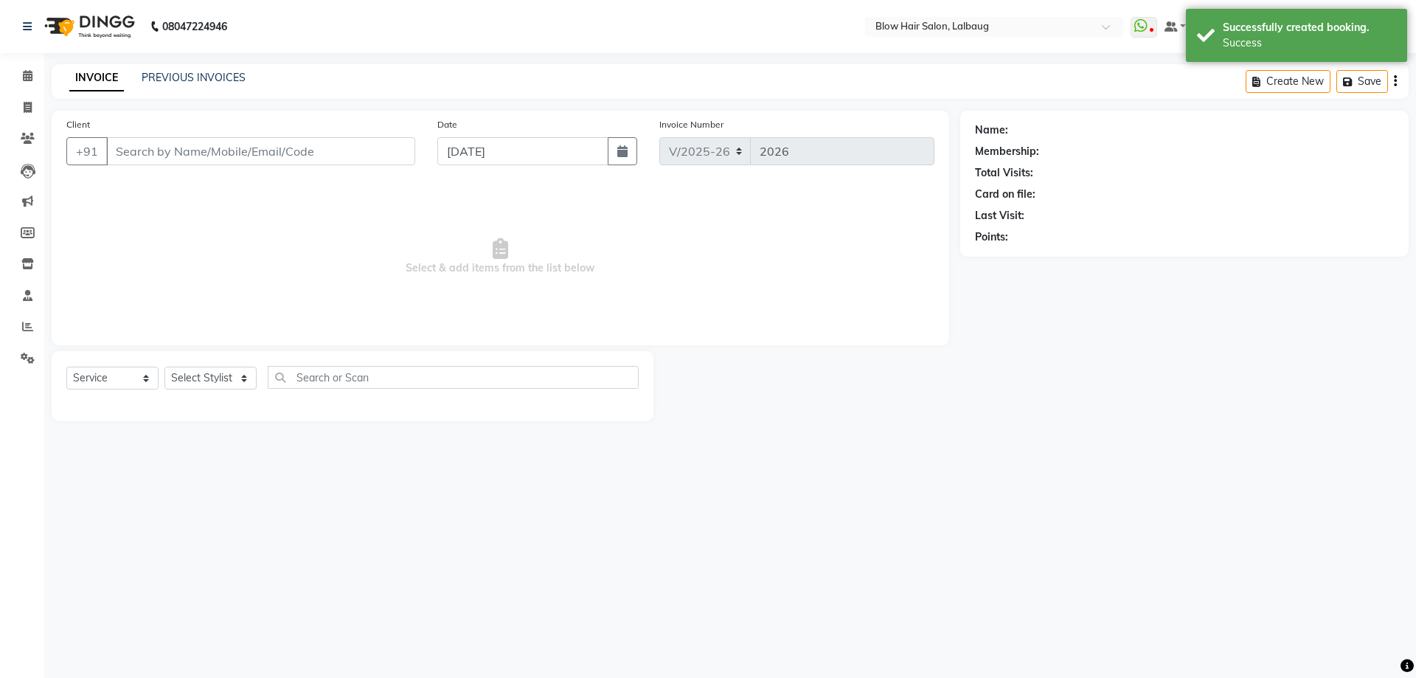
select select "3"
type input "99******55"
select select "62211"
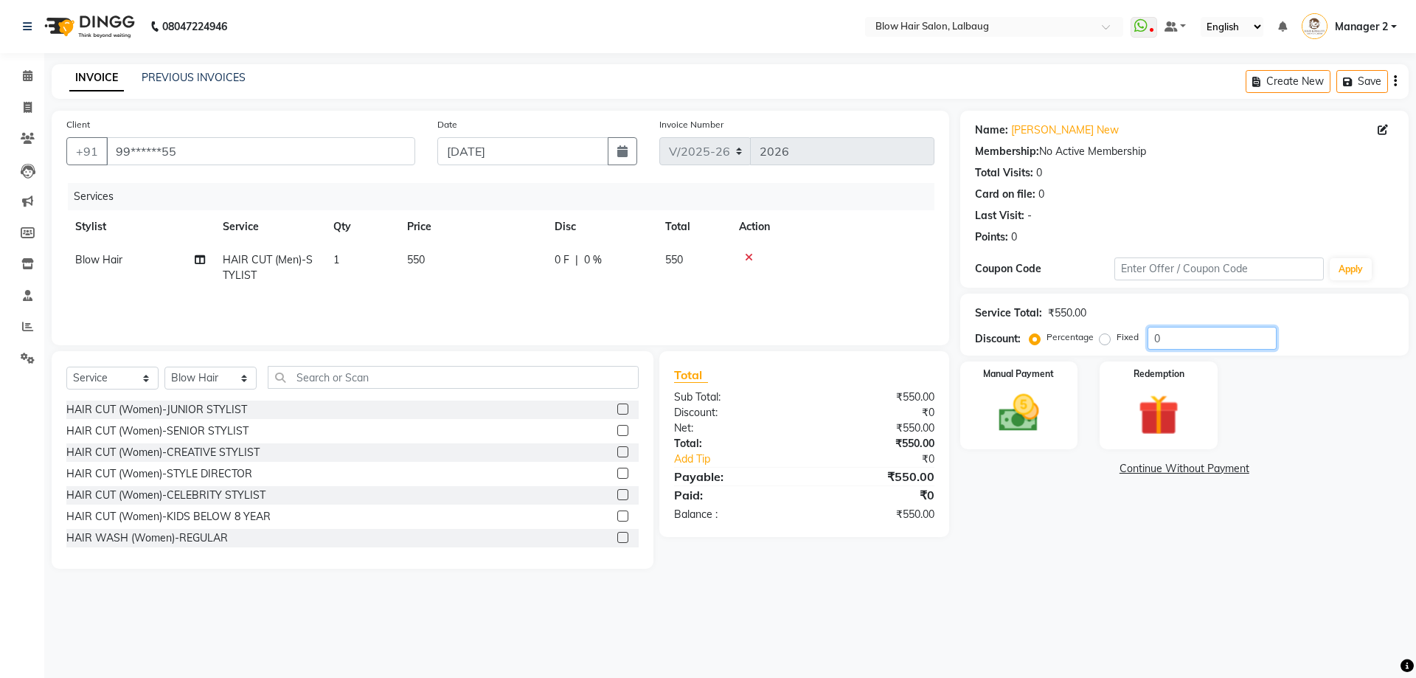
click at [1148, 341] on input "0" at bounding box center [1212, 338] width 129 height 23
type input "20"
click at [1018, 415] on img at bounding box center [1019, 413] width 69 height 49
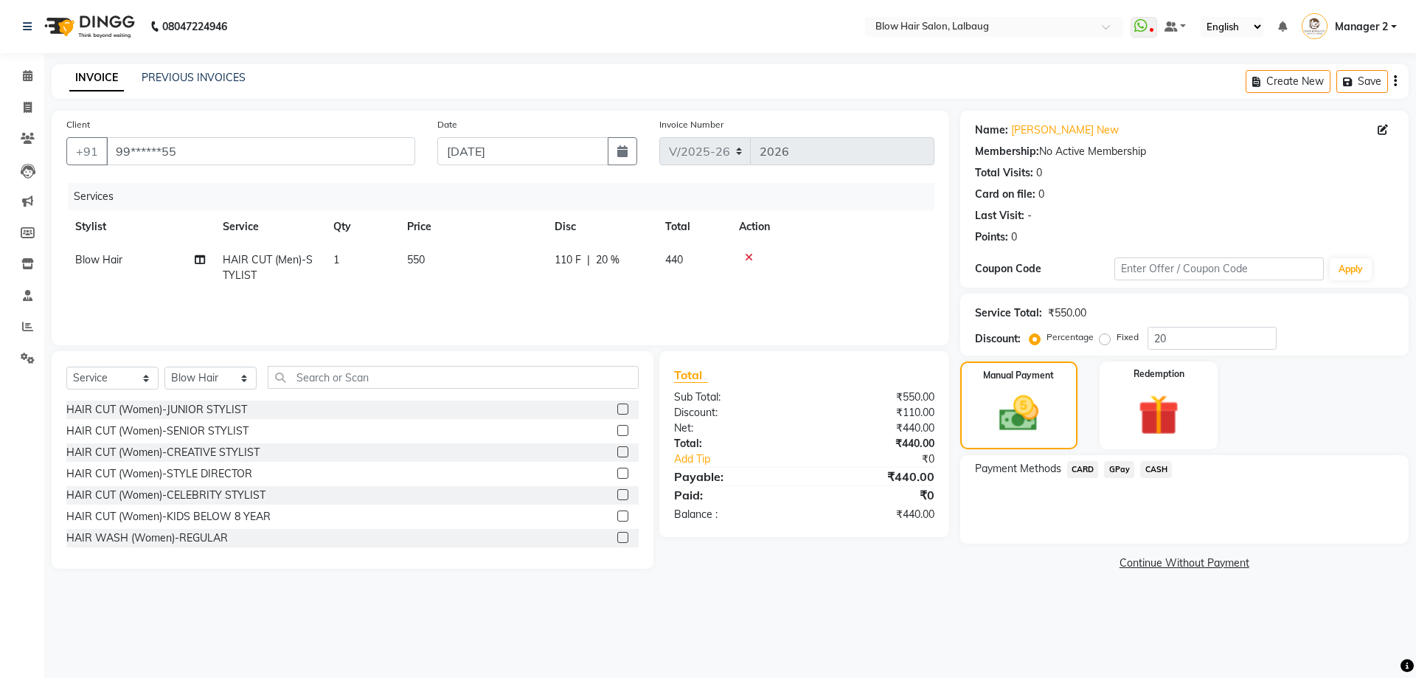
click at [1125, 473] on span "GPay" at bounding box center [1119, 469] width 30 height 17
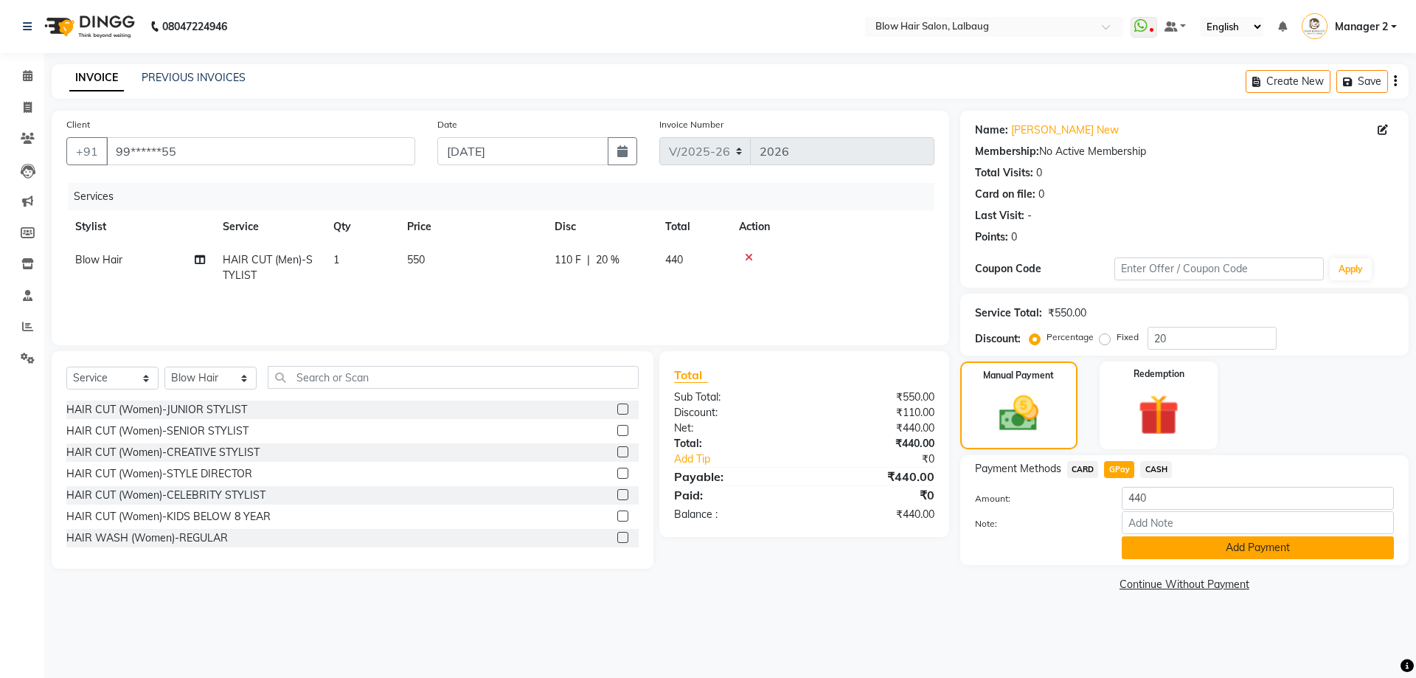
click at [1176, 536] on button "Add Payment" at bounding box center [1258, 547] width 272 height 23
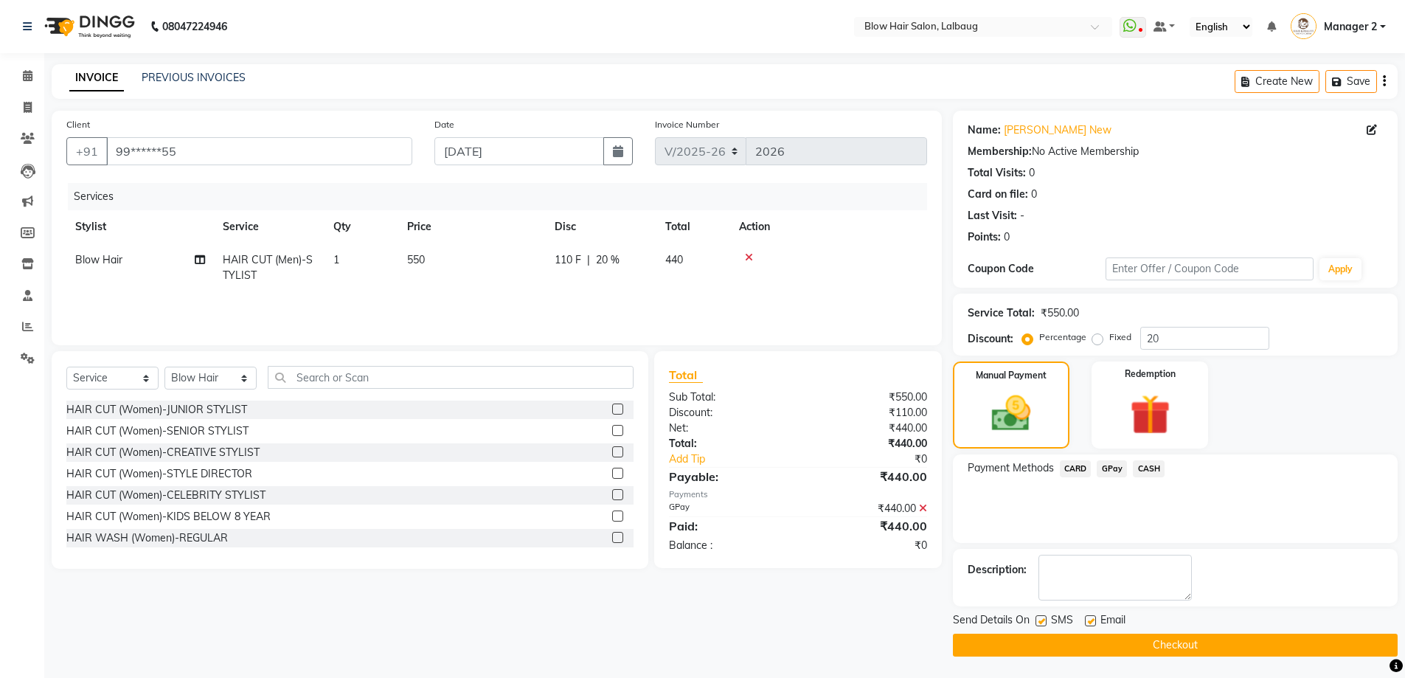
drag, startPoint x: 1088, startPoint y: 620, endPoint x: 1077, endPoint y: 622, distance: 10.4
click at [1088, 621] on label at bounding box center [1090, 620] width 11 height 11
click at [1088, 621] on input "checkbox" at bounding box center [1090, 622] width 10 height 10
checkbox input "false"
click at [1041, 621] on label at bounding box center [1040, 620] width 11 height 11
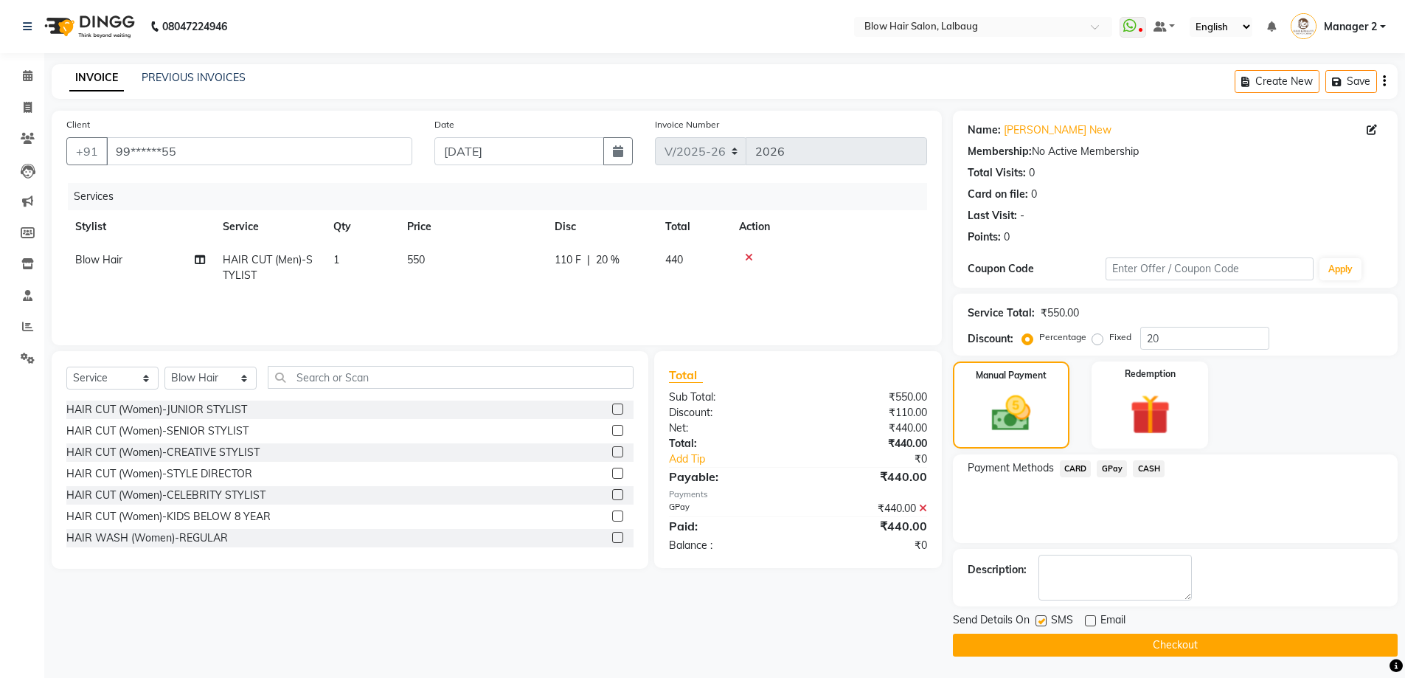
click at [1041, 621] on input "checkbox" at bounding box center [1040, 622] width 10 height 10
checkbox input "false"
click at [1049, 637] on button "Checkout" at bounding box center [1175, 645] width 445 height 23
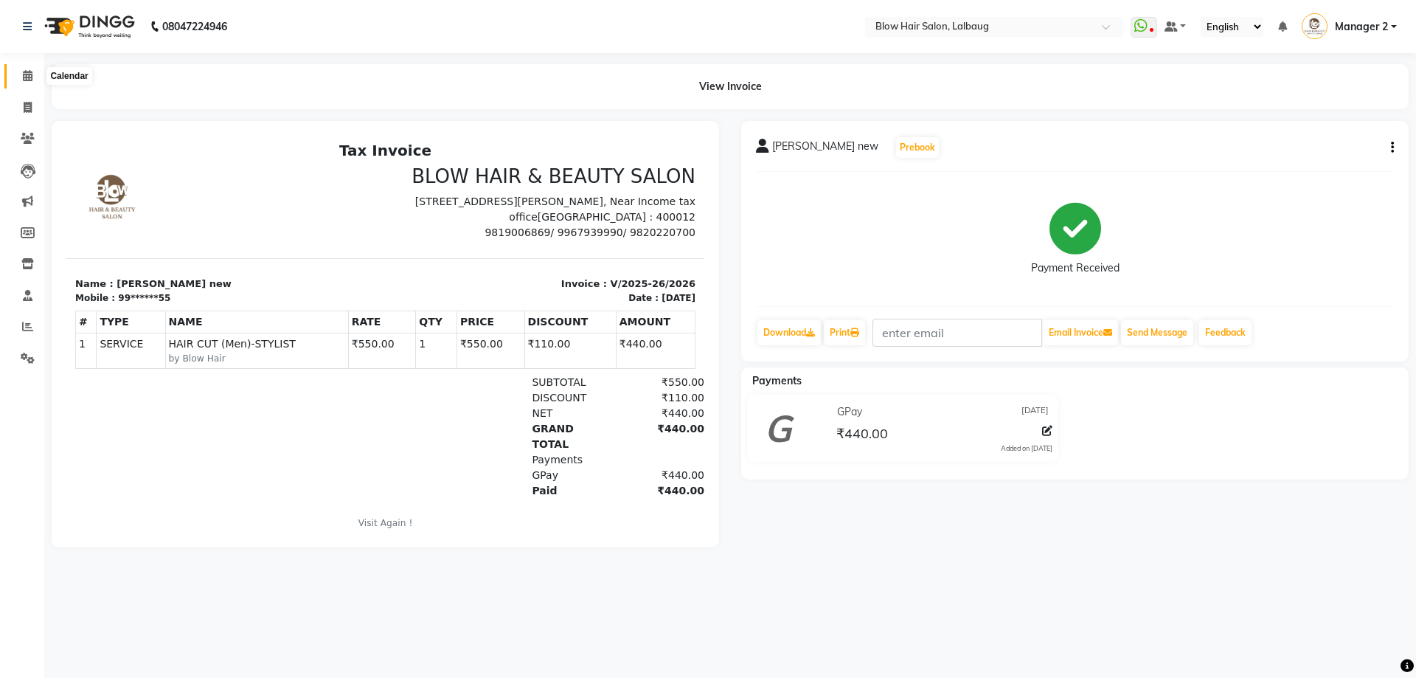
click at [25, 83] on span at bounding box center [28, 76] width 26 height 17
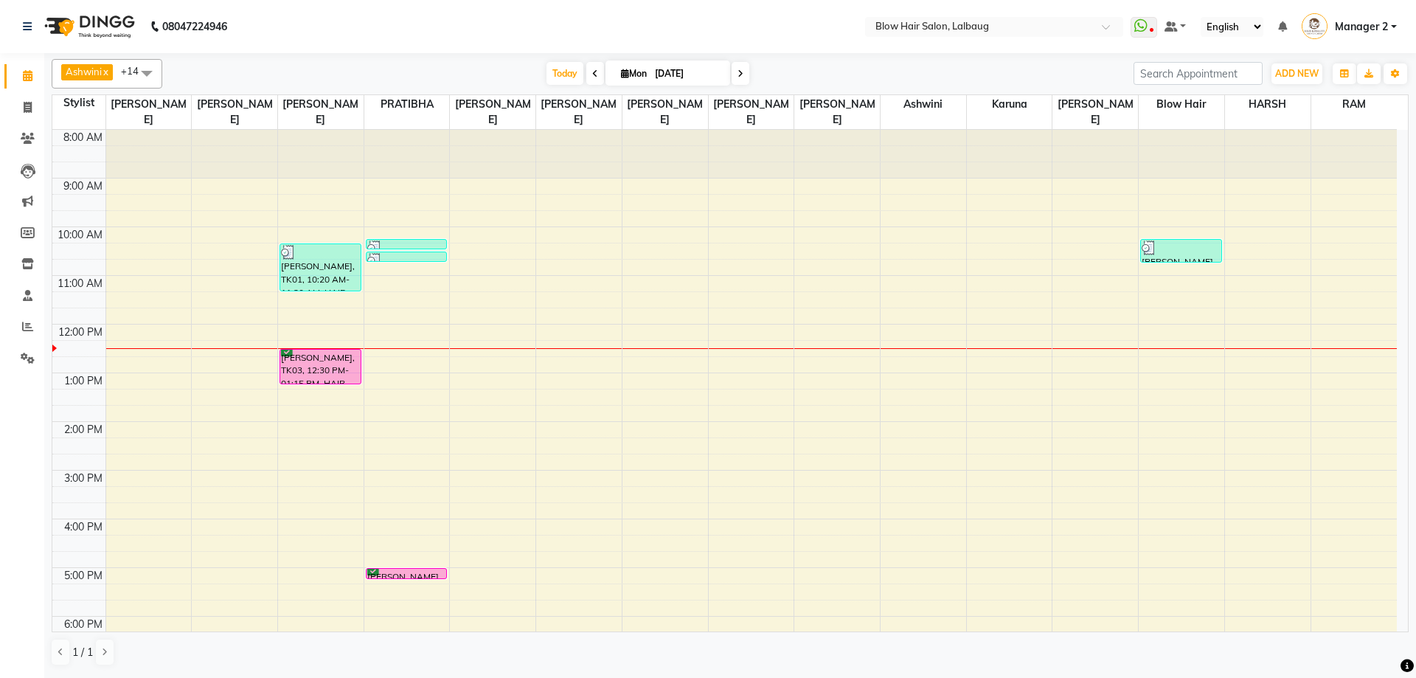
click at [1087, 239] on div "8:00 AM 9:00 AM 10:00 AM 11:00 AM 12:00 PM 1:00 PM 2:00 PM 3:00 PM 4:00 PM 5:00…" at bounding box center [724, 470] width 1344 height 681
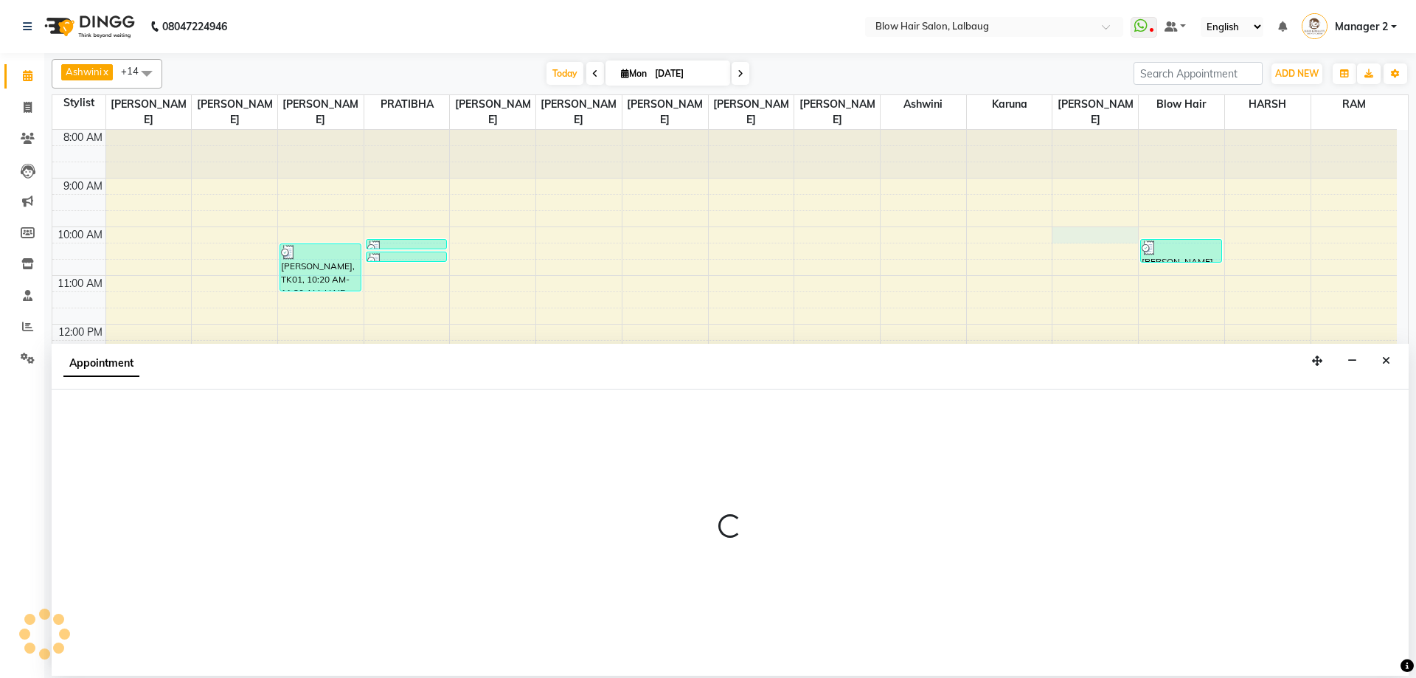
select select "64628"
select select "600"
select select "tentative"
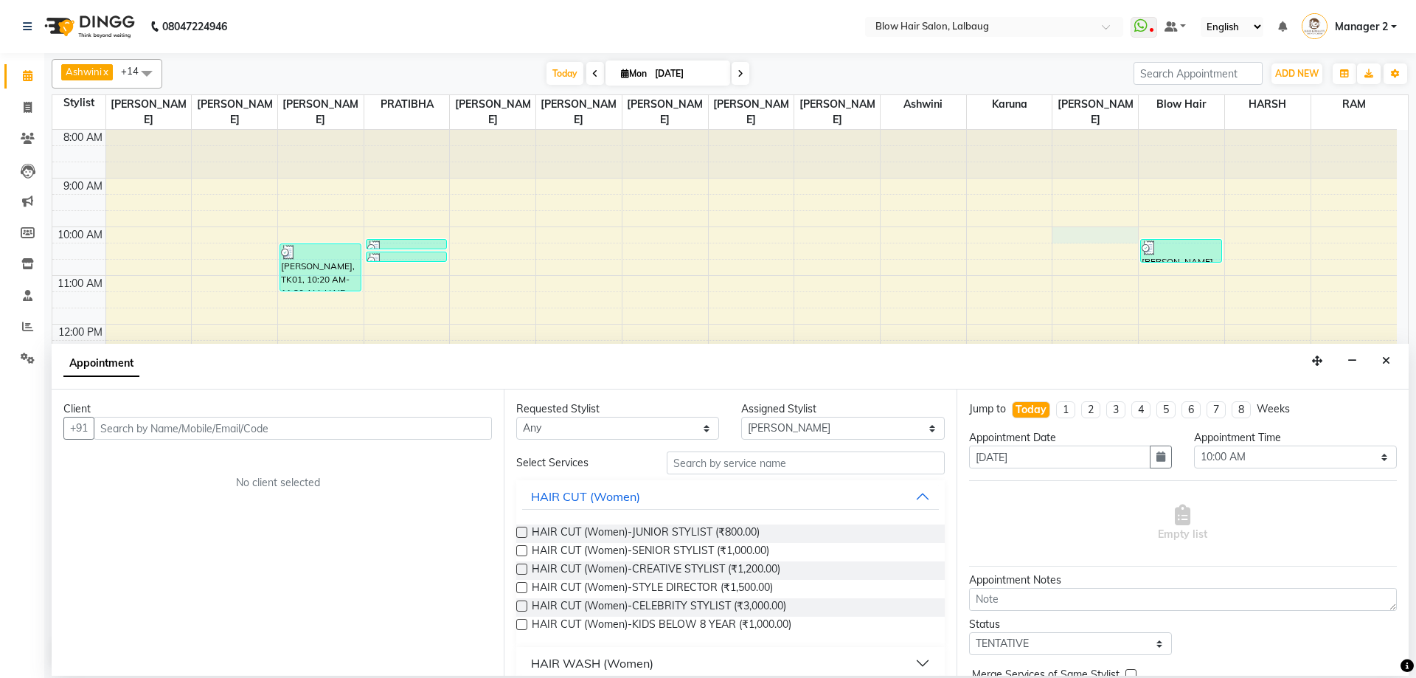
click at [229, 419] on input "text" at bounding box center [293, 428] width 398 height 23
type input "7977230876"
click at [476, 431] on span "Add Client" at bounding box center [461, 427] width 49 height 13
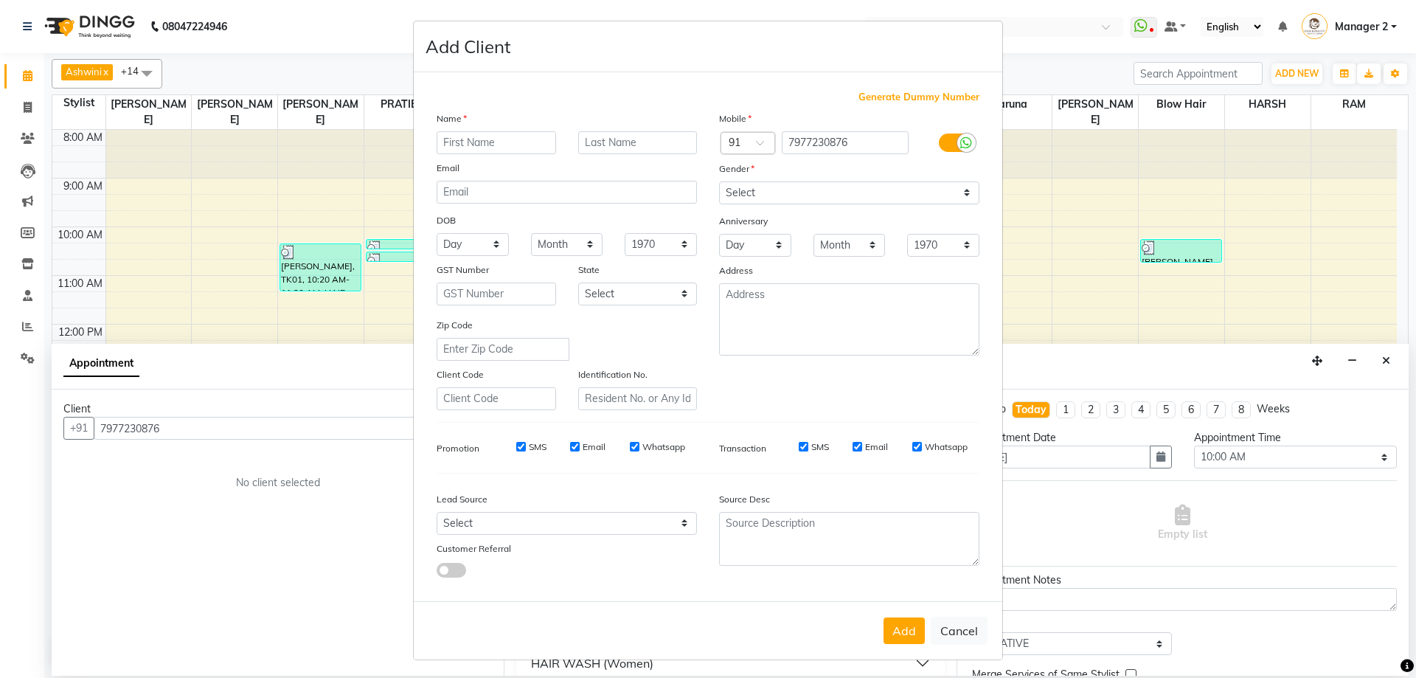
click at [479, 150] on input "text" at bounding box center [496, 142] width 119 height 23
type input "sonal jain new"
click at [760, 192] on select "Select Male Female Other Prefer Not To Say" at bounding box center [849, 192] width 260 height 23
select select "female"
click at [719, 181] on select "Select Male Female Other Prefer Not To Say" at bounding box center [849, 192] width 260 height 23
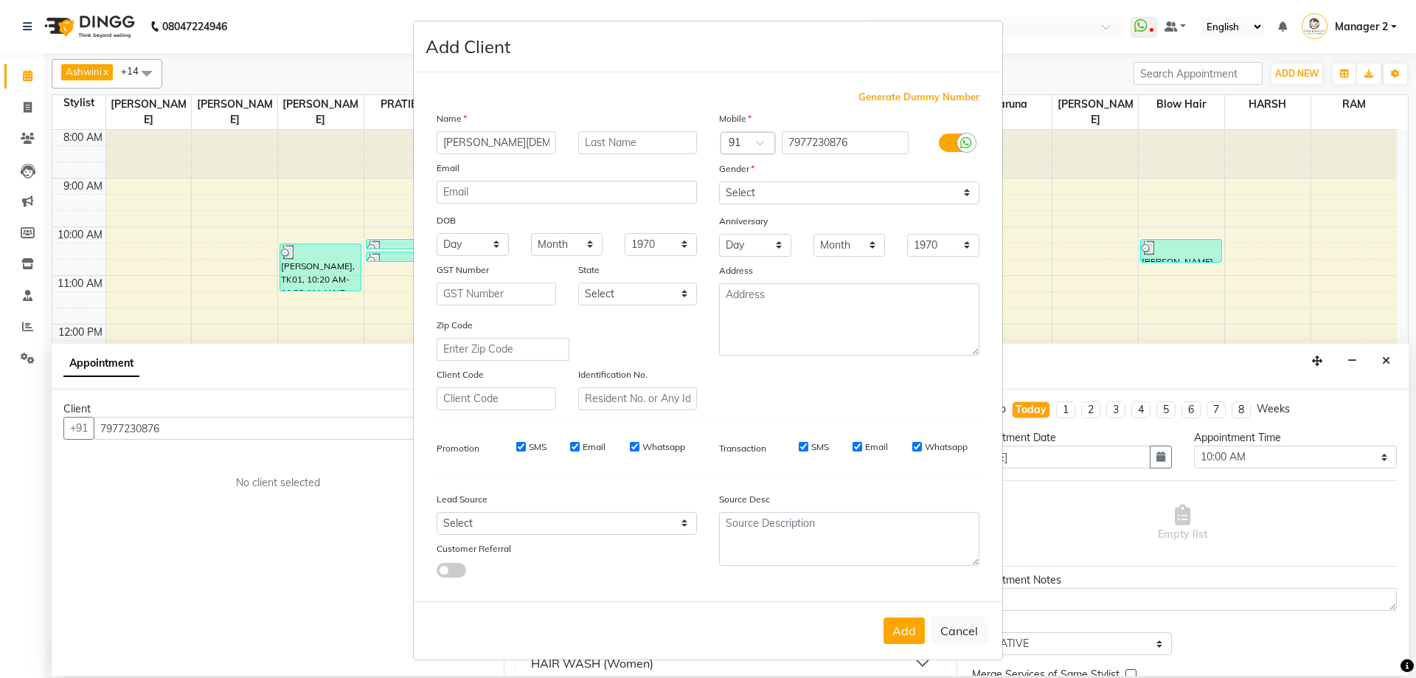
click at [894, 630] on button "Add" at bounding box center [904, 630] width 41 height 27
type input "79******76"
select select
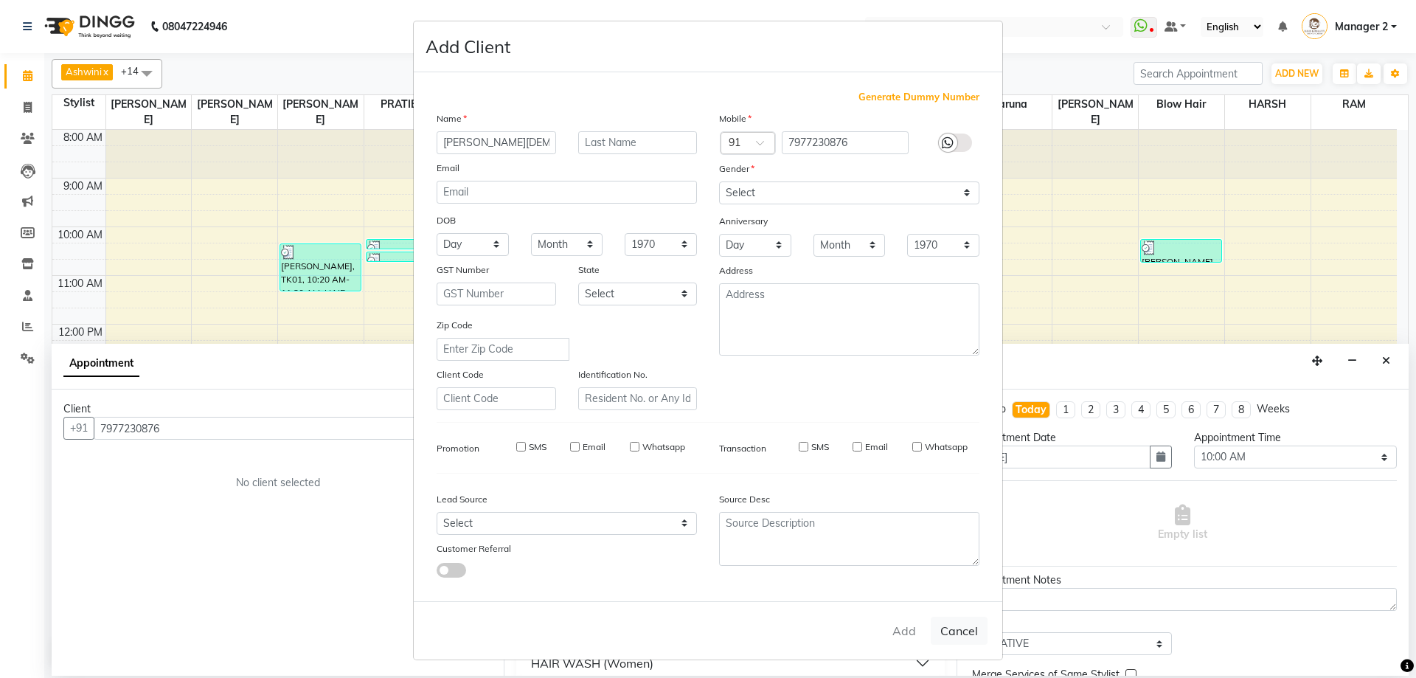
select select
checkbox input "false"
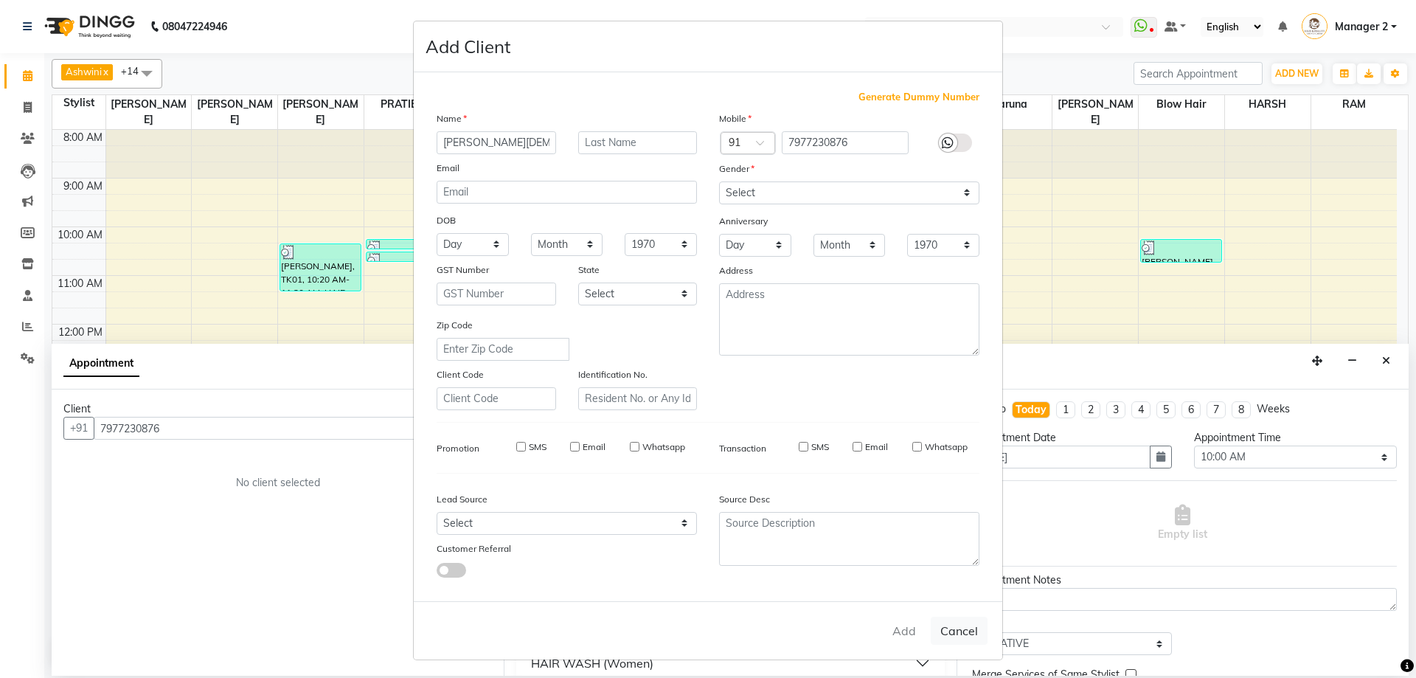
checkbox input "false"
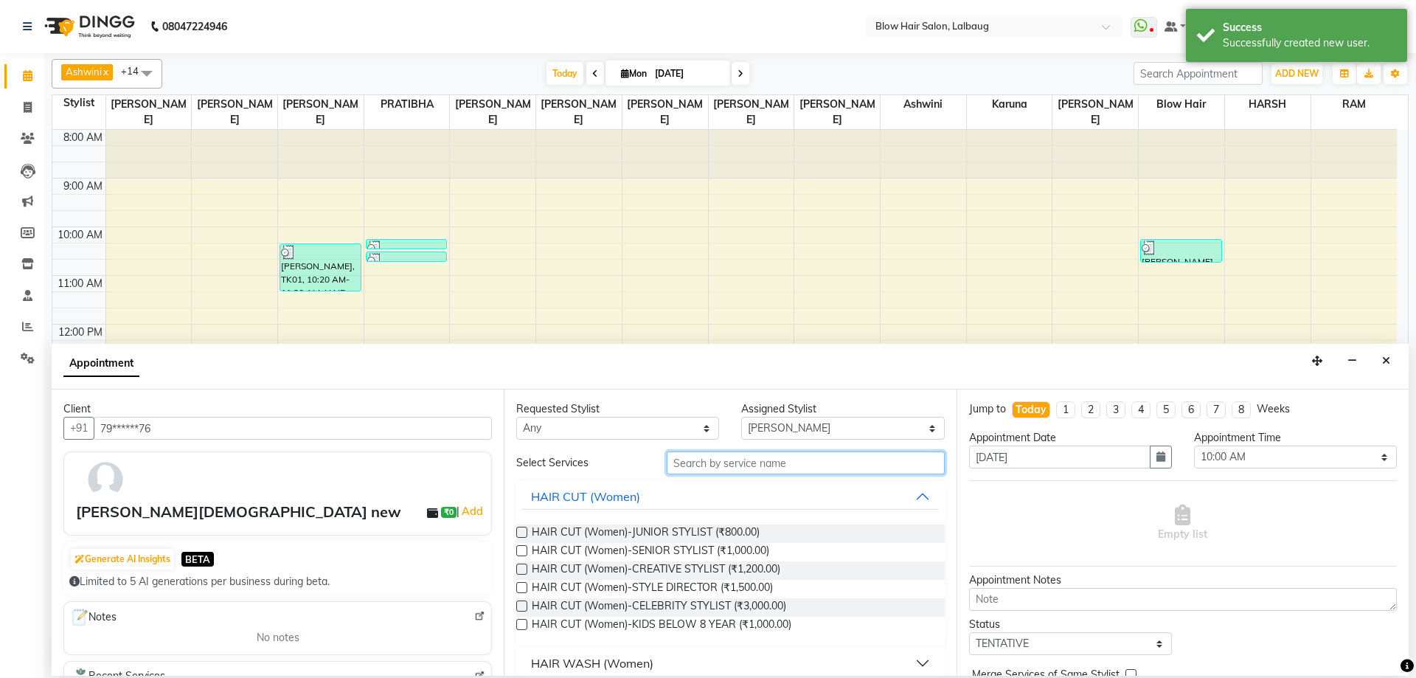
click at [711, 466] on input "text" at bounding box center [806, 462] width 278 height 23
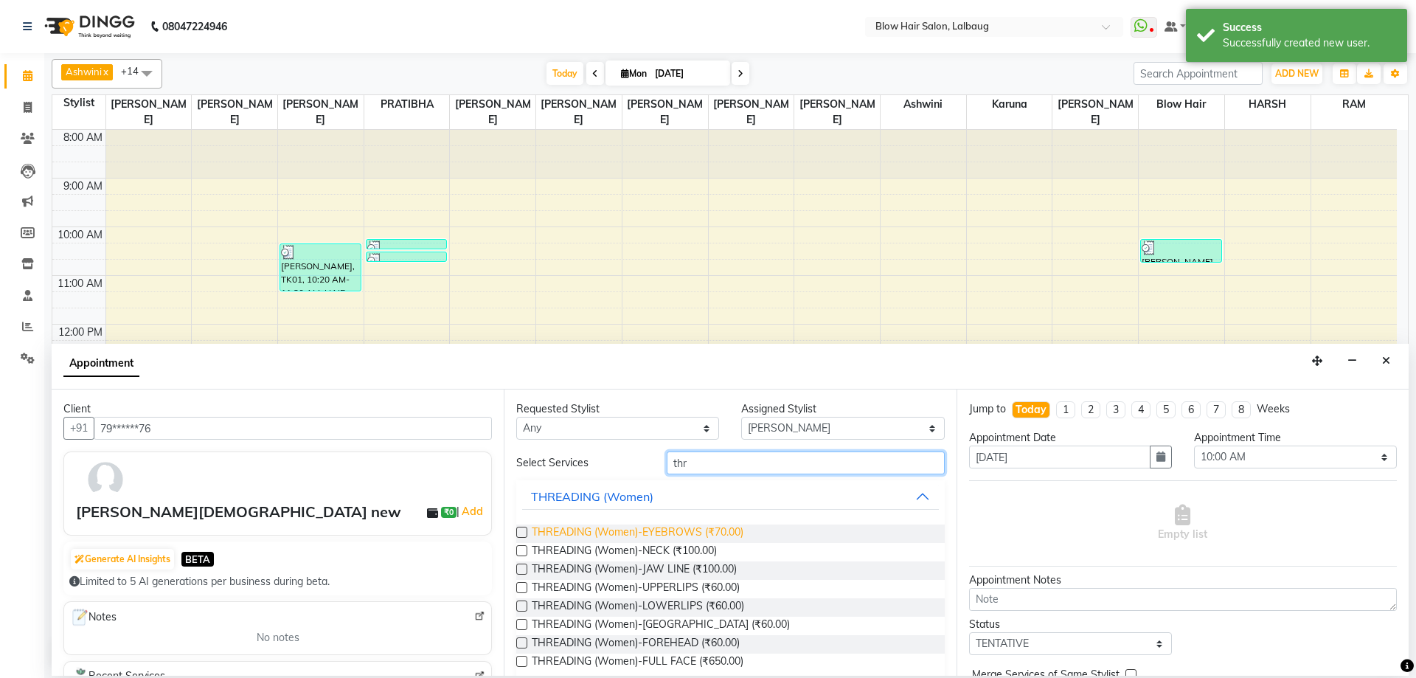
type input "thr"
click at [691, 525] on span "THREADING (Women)-EYEBROWS (₹70.00)" at bounding box center [638, 533] width 212 height 18
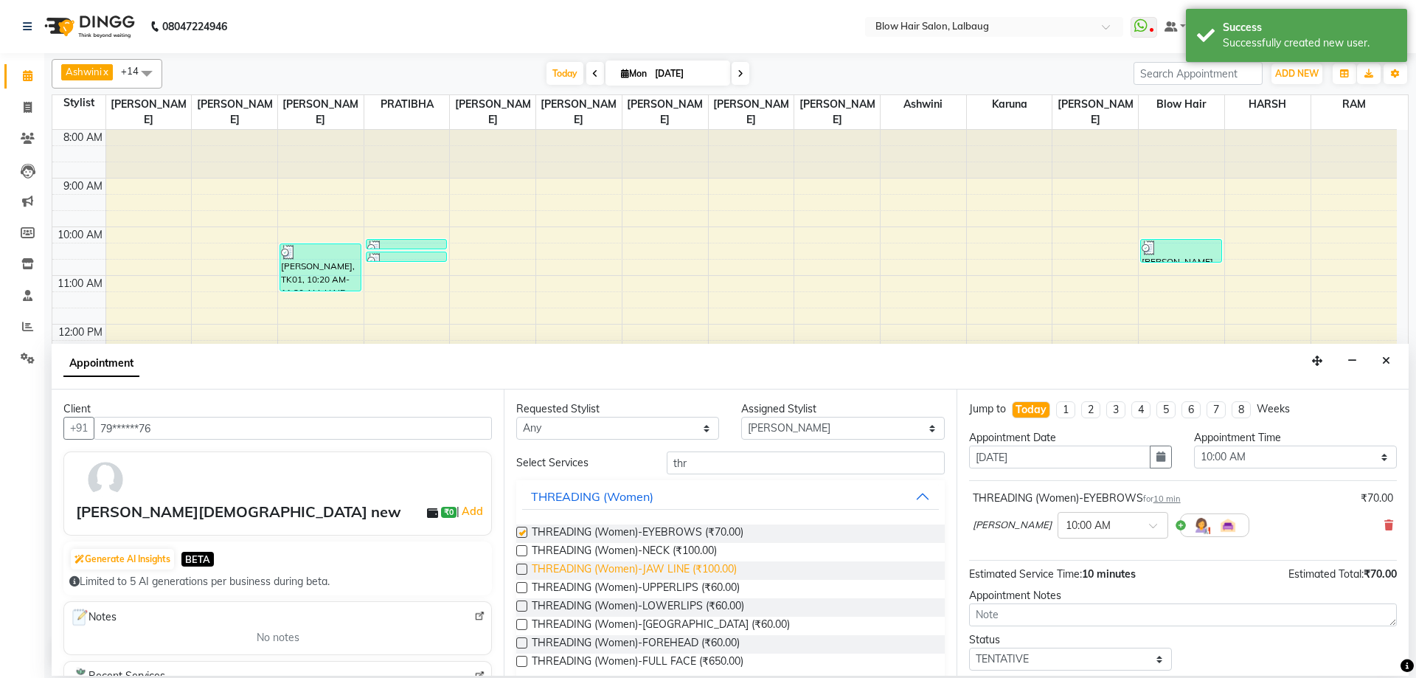
checkbox input "false"
click at [705, 589] on span "THREADING (Women)-UPPERLIPS (₹60.00)" at bounding box center [636, 589] width 208 height 18
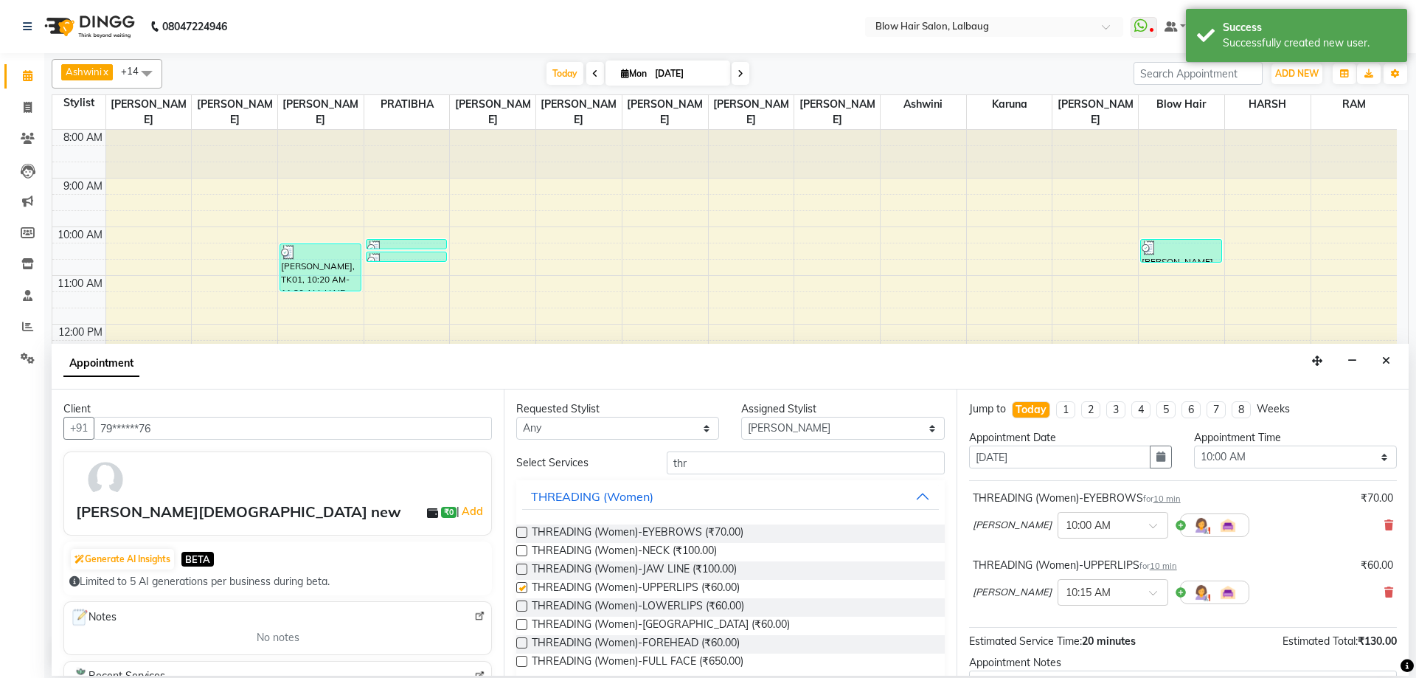
checkbox input "false"
click at [767, 462] on input "thr" at bounding box center [806, 462] width 278 height 23
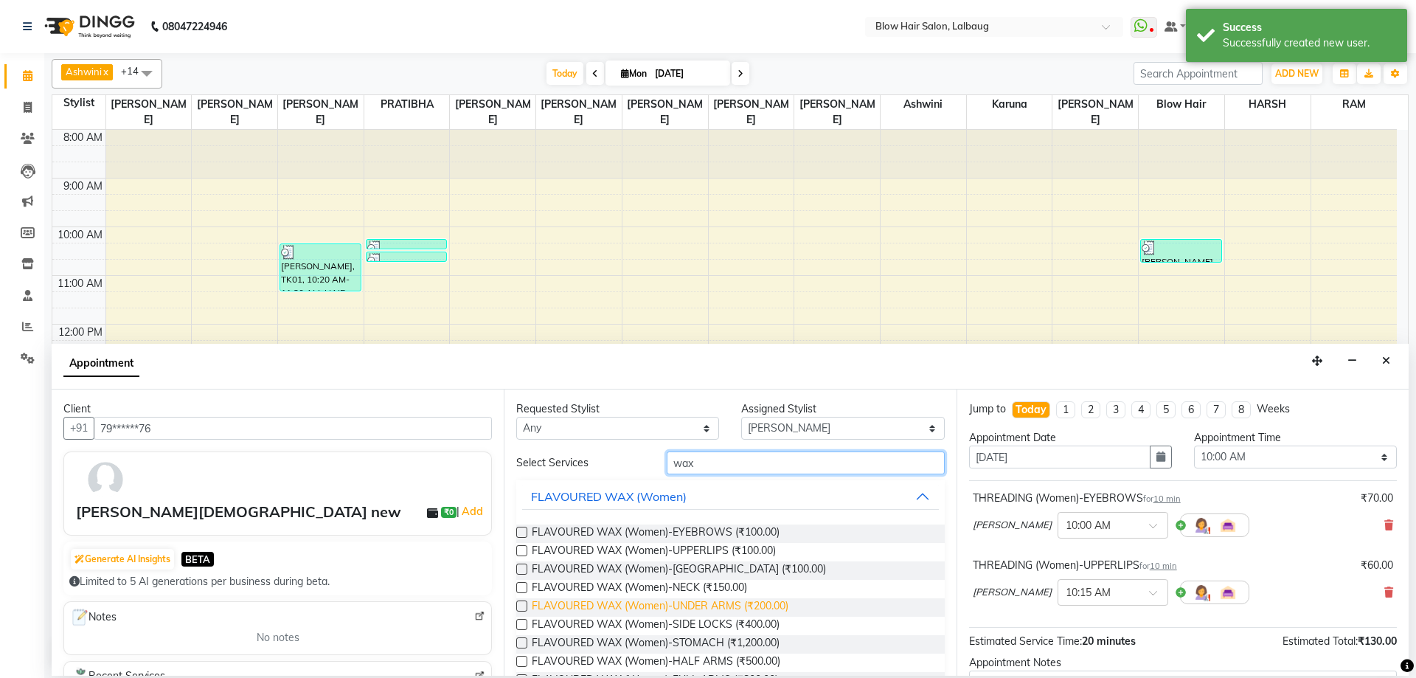
type input "wax"
click at [724, 605] on span "FLAVOURED WAX (Women)-UNDER ARMS (₹200.00)" at bounding box center [660, 607] width 257 height 18
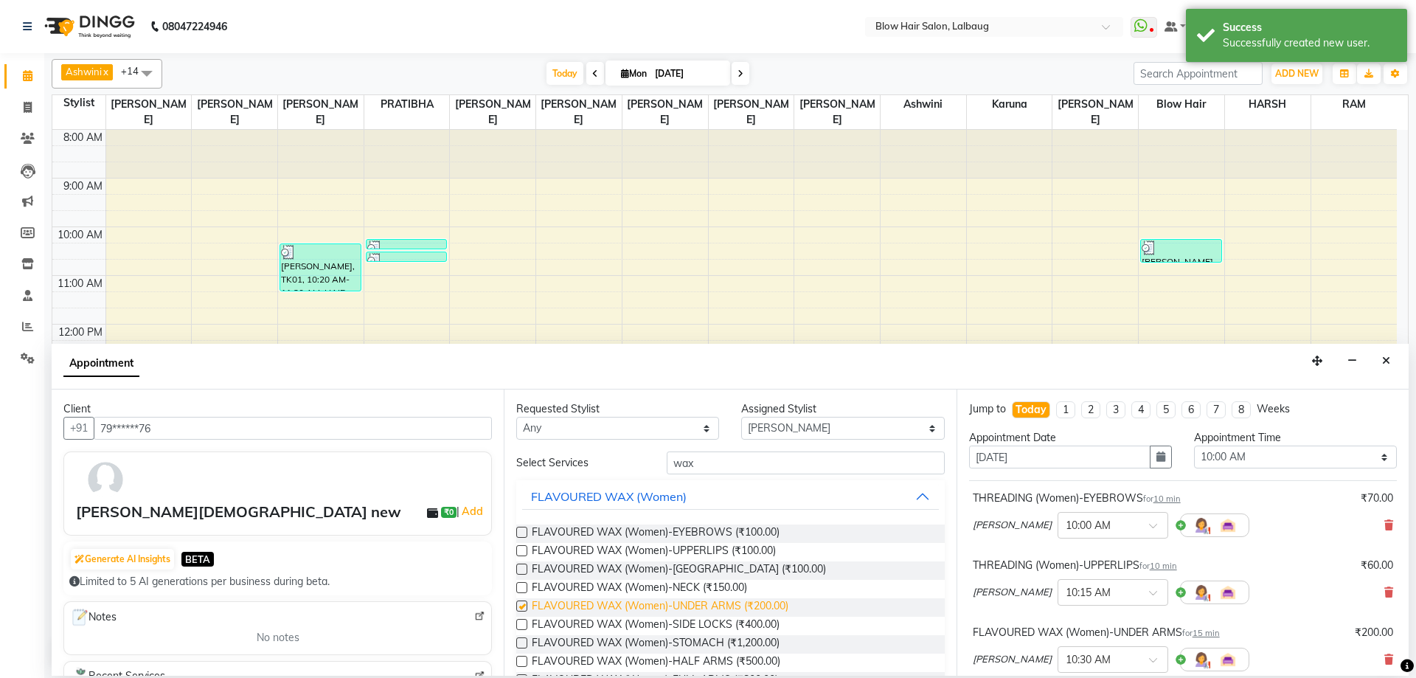
checkbox input "false"
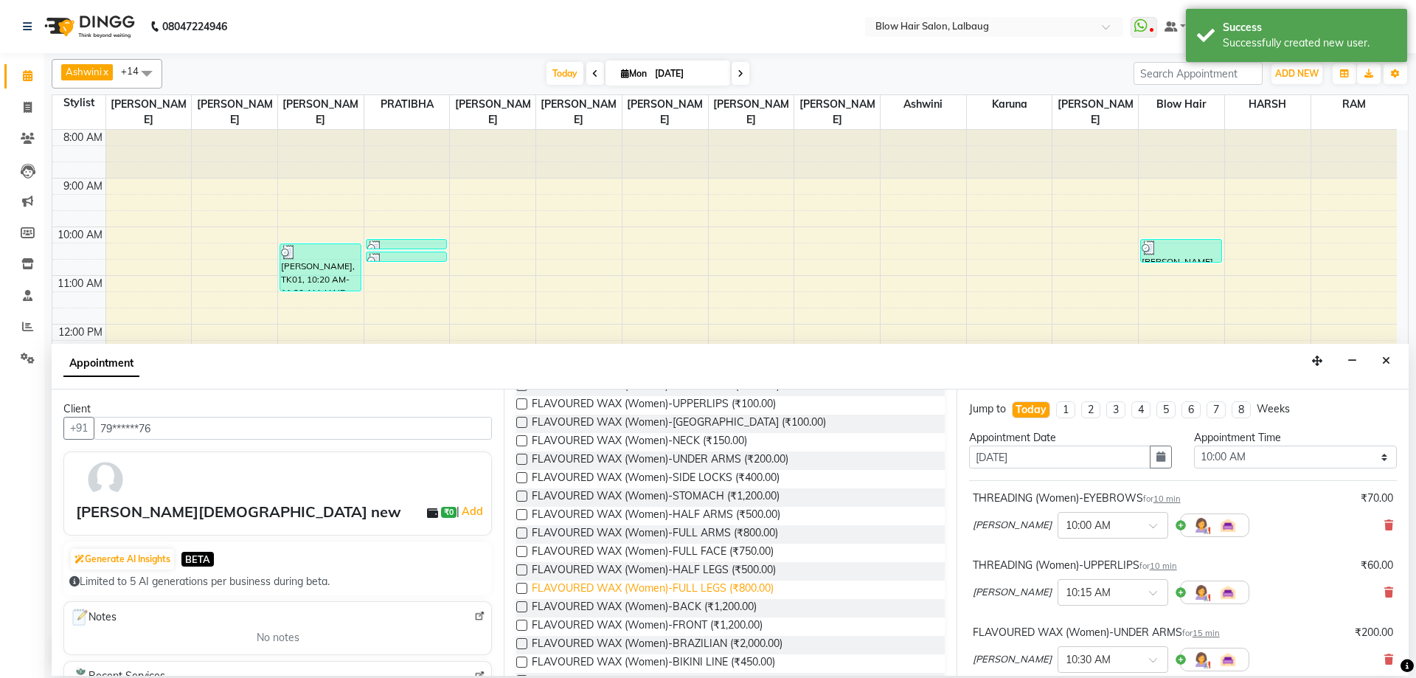
scroll to position [147, 0]
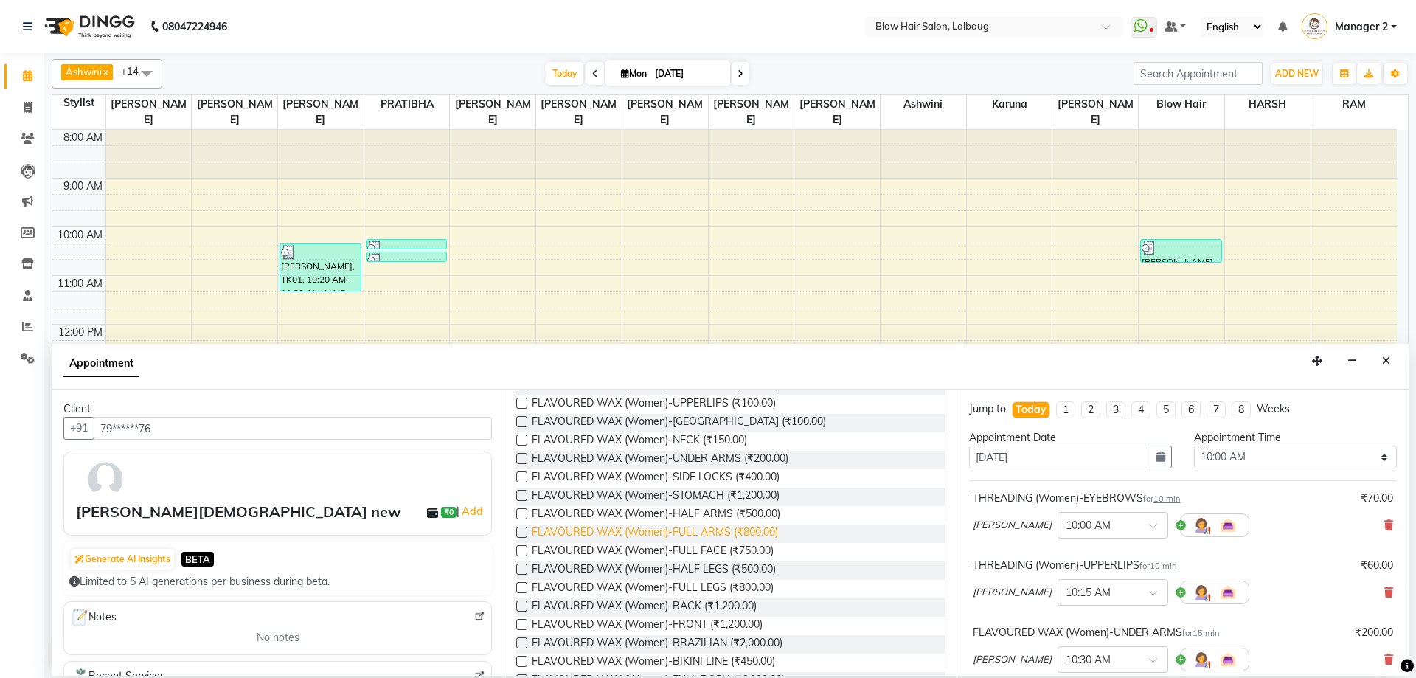
click at [721, 535] on span "FLAVOURED WAX (Women)-FULL ARMS (₹800.00)" at bounding box center [655, 533] width 246 height 18
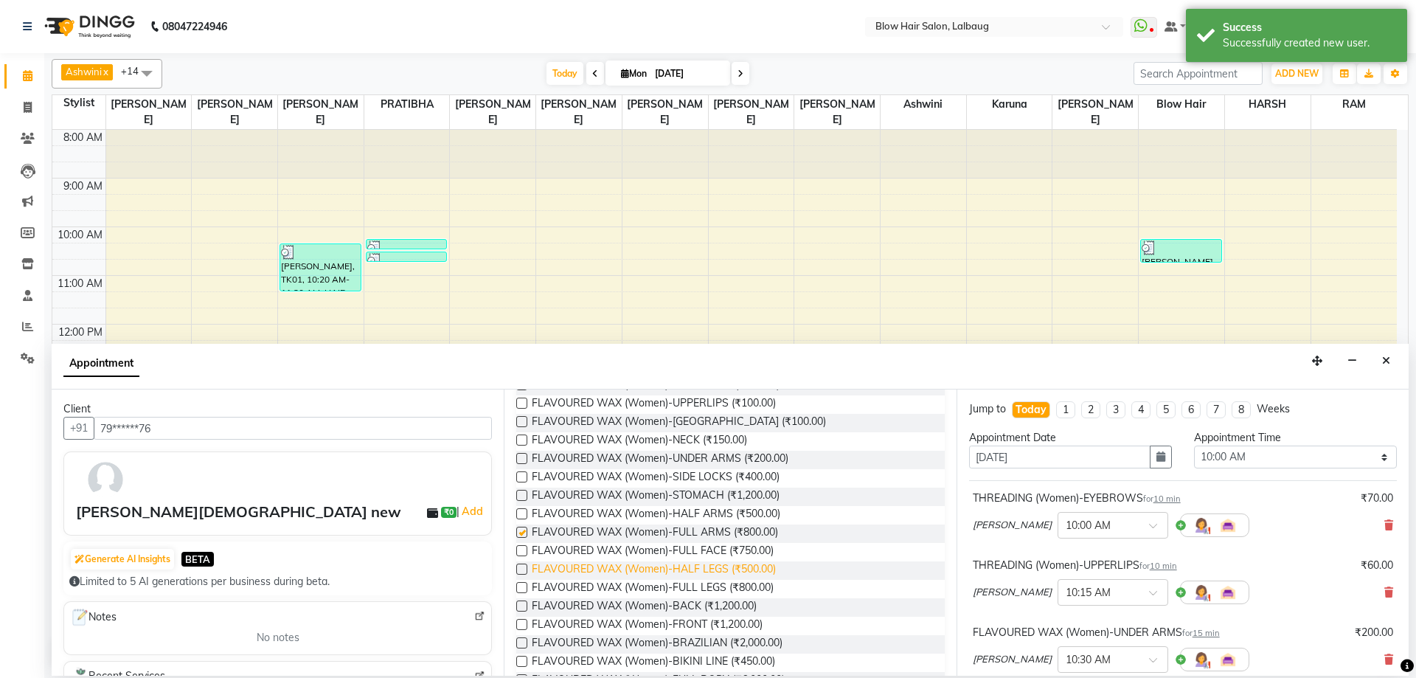
checkbox input "false"
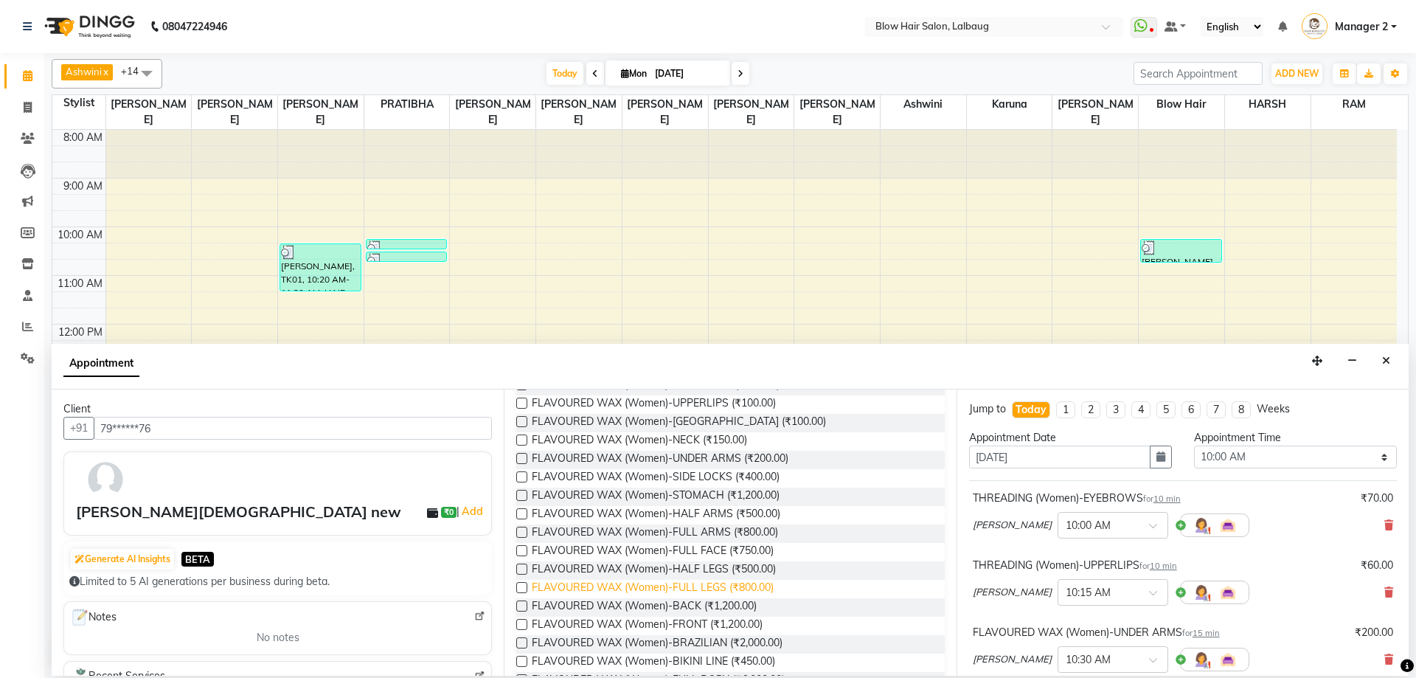
click at [728, 590] on span "FLAVOURED WAX (Women)-FULL LEGS (₹800.00)" at bounding box center [653, 589] width 242 height 18
checkbox input "false"
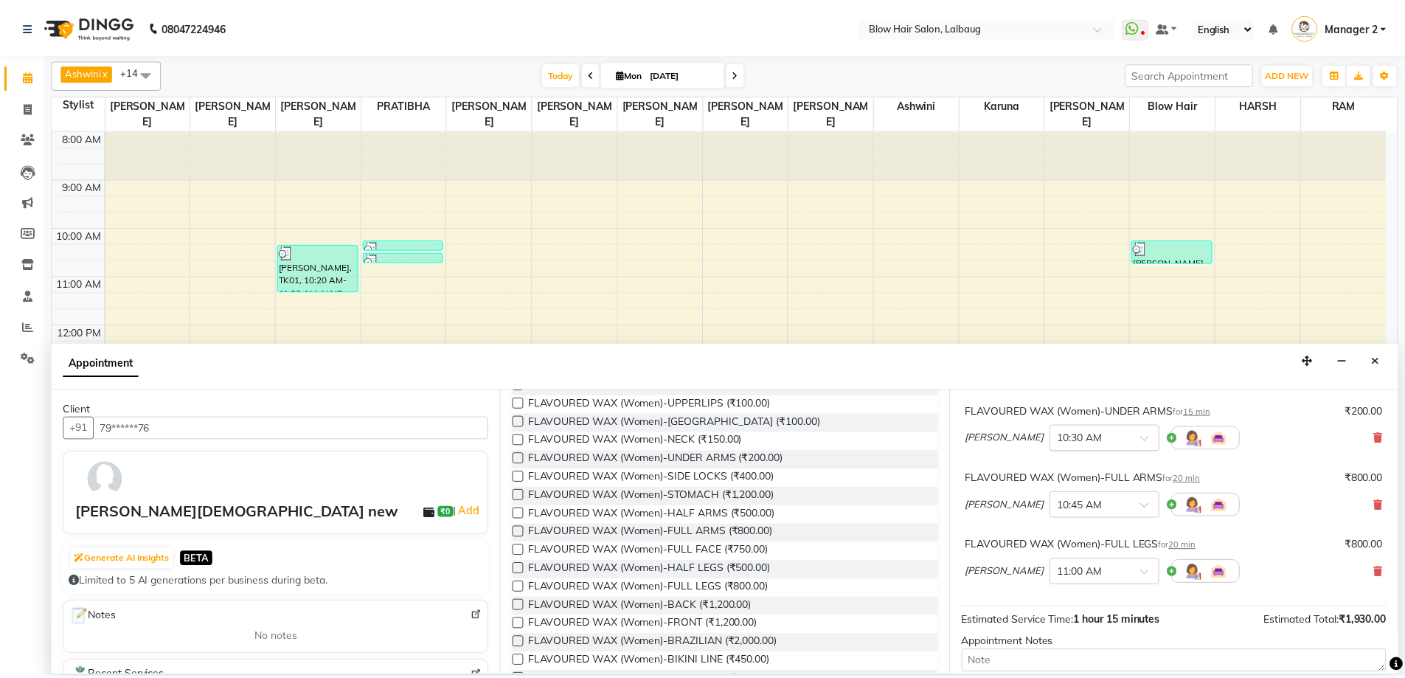
scroll to position [356, 0]
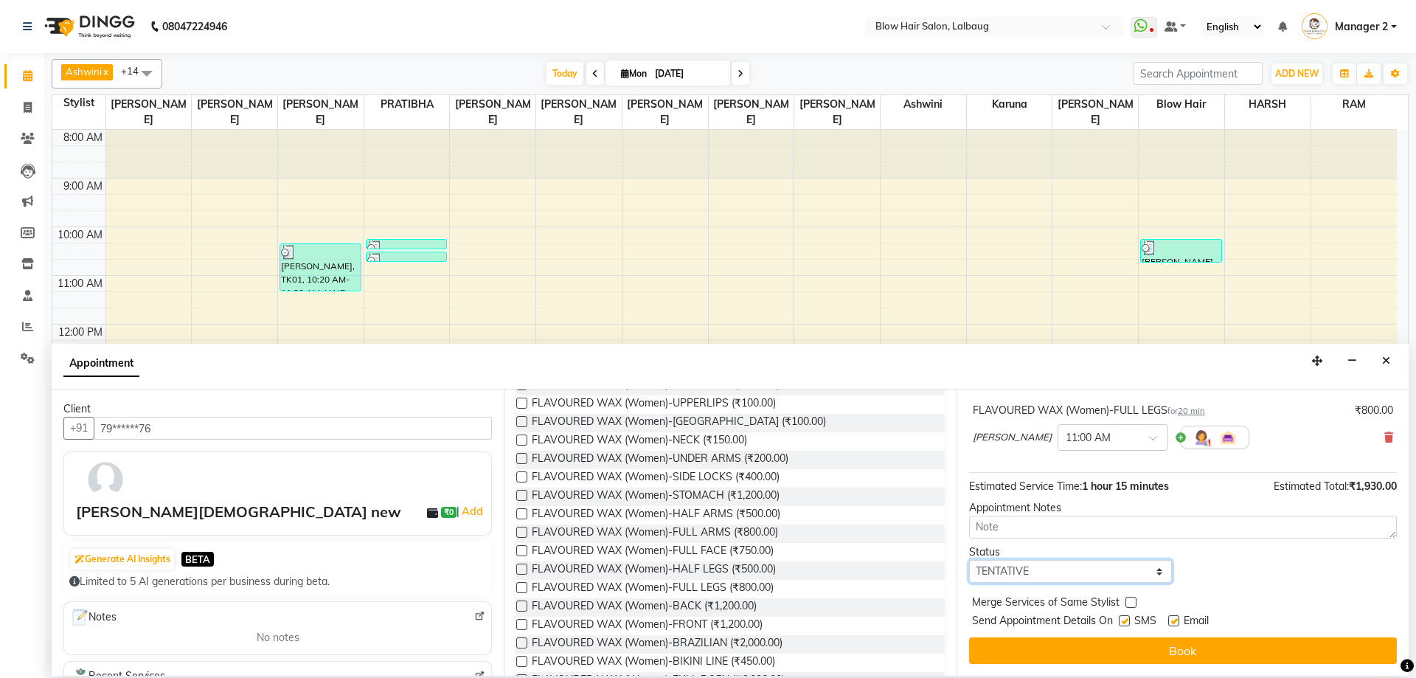
click at [1055, 566] on select "Select TENTATIVE CONFIRM CHECK-IN UPCOMING" at bounding box center [1070, 571] width 203 height 23
select select "check-in"
click at [969, 560] on select "Select TENTATIVE CONFIRM CHECK-IN UPCOMING" at bounding box center [1070, 571] width 203 height 23
click at [1124, 624] on label at bounding box center [1124, 620] width 11 height 11
click at [1124, 624] on input "checkbox" at bounding box center [1124, 622] width 10 height 10
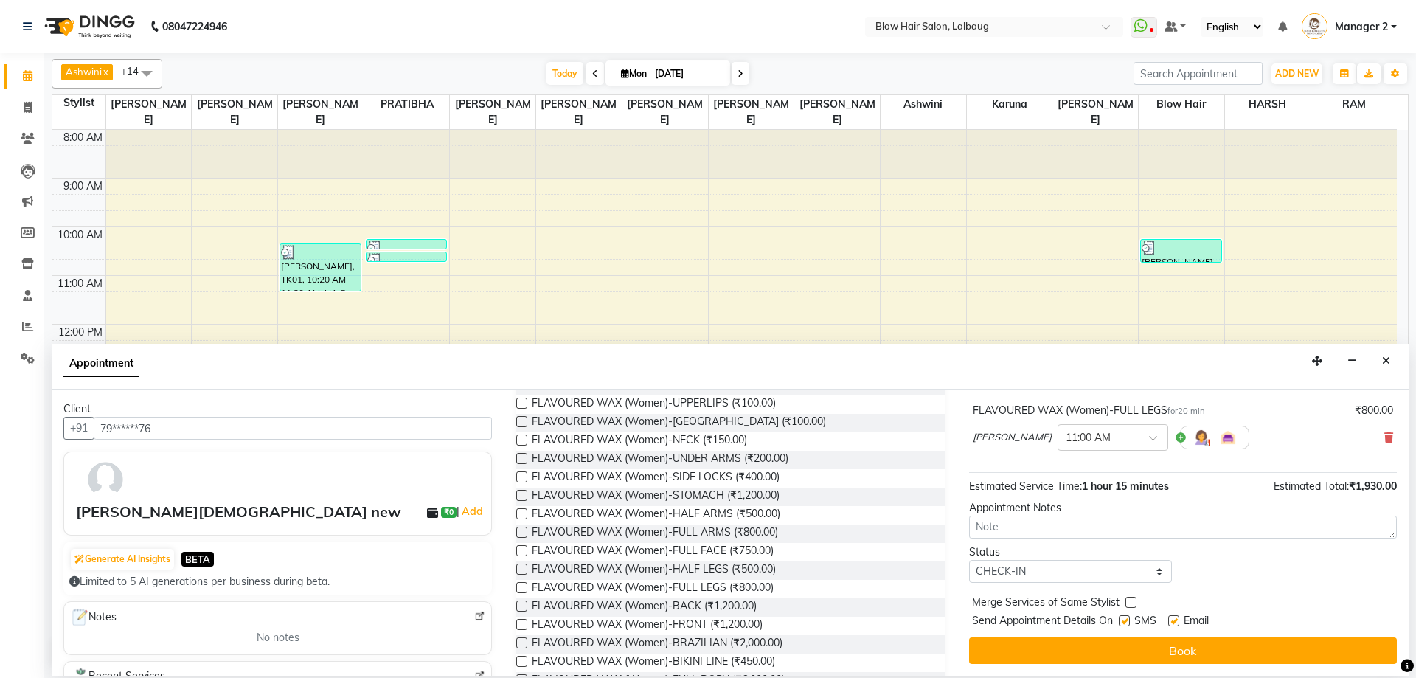
checkbox input "false"
click at [1173, 619] on label at bounding box center [1173, 620] width 11 height 11
click at [1173, 619] on input "checkbox" at bounding box center [1173, 622] width 10 height 10
checkbox input "false"
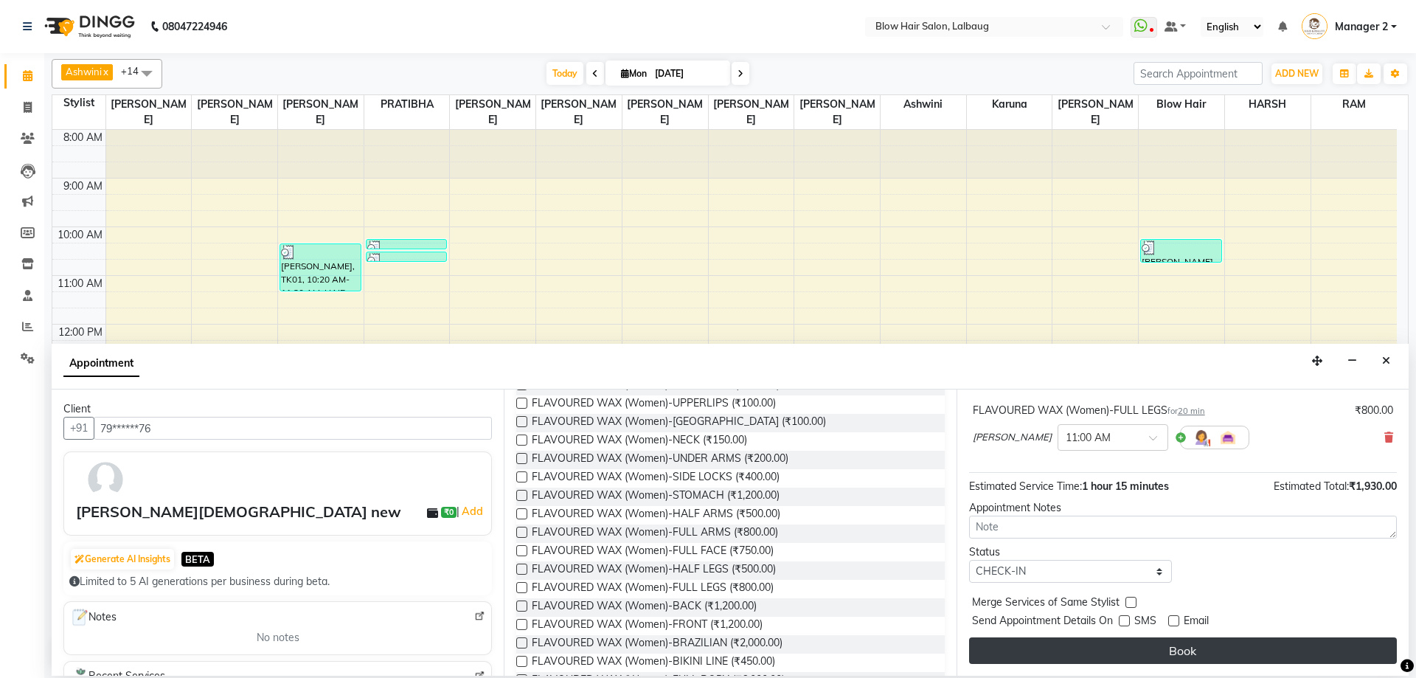
click at [1163, 642] on button "Book" at bounding box center [1183, 650] width 428 height 27
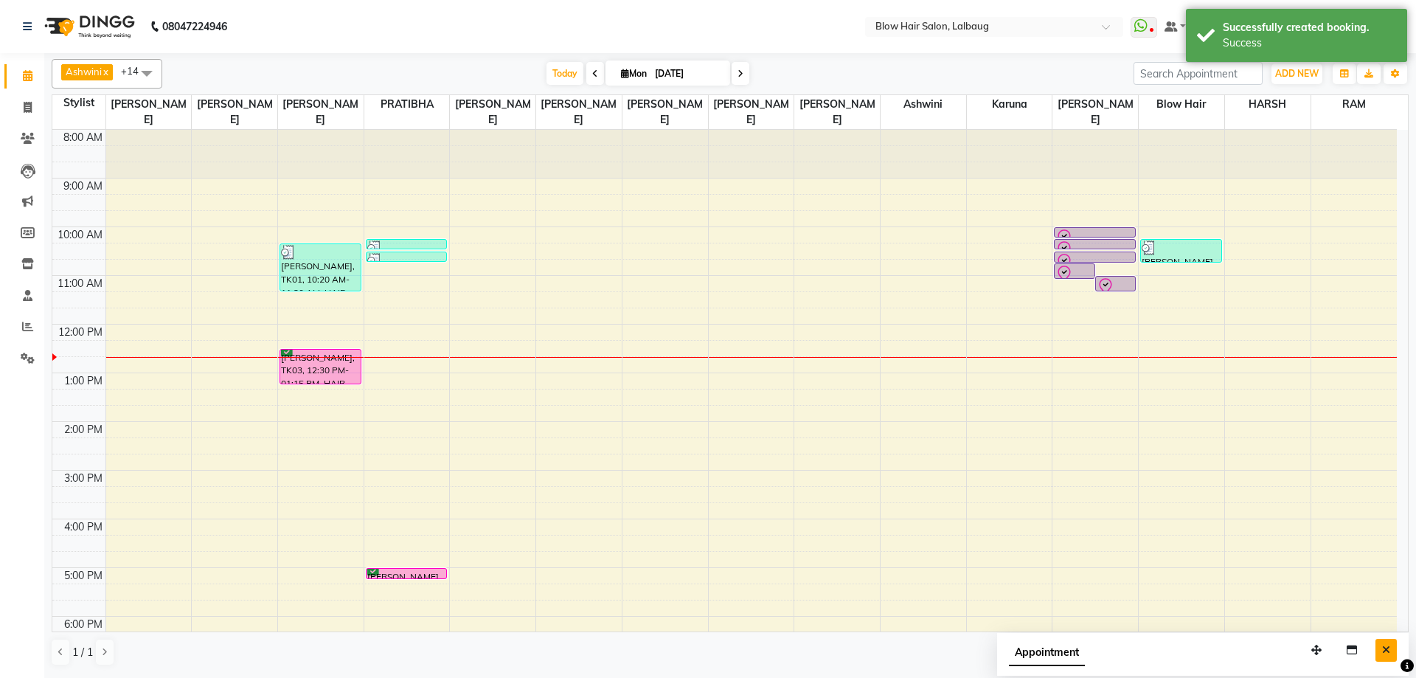
click at [1378, 651] on button "Close" at bounding box center [1385, 650] width 21 height 23
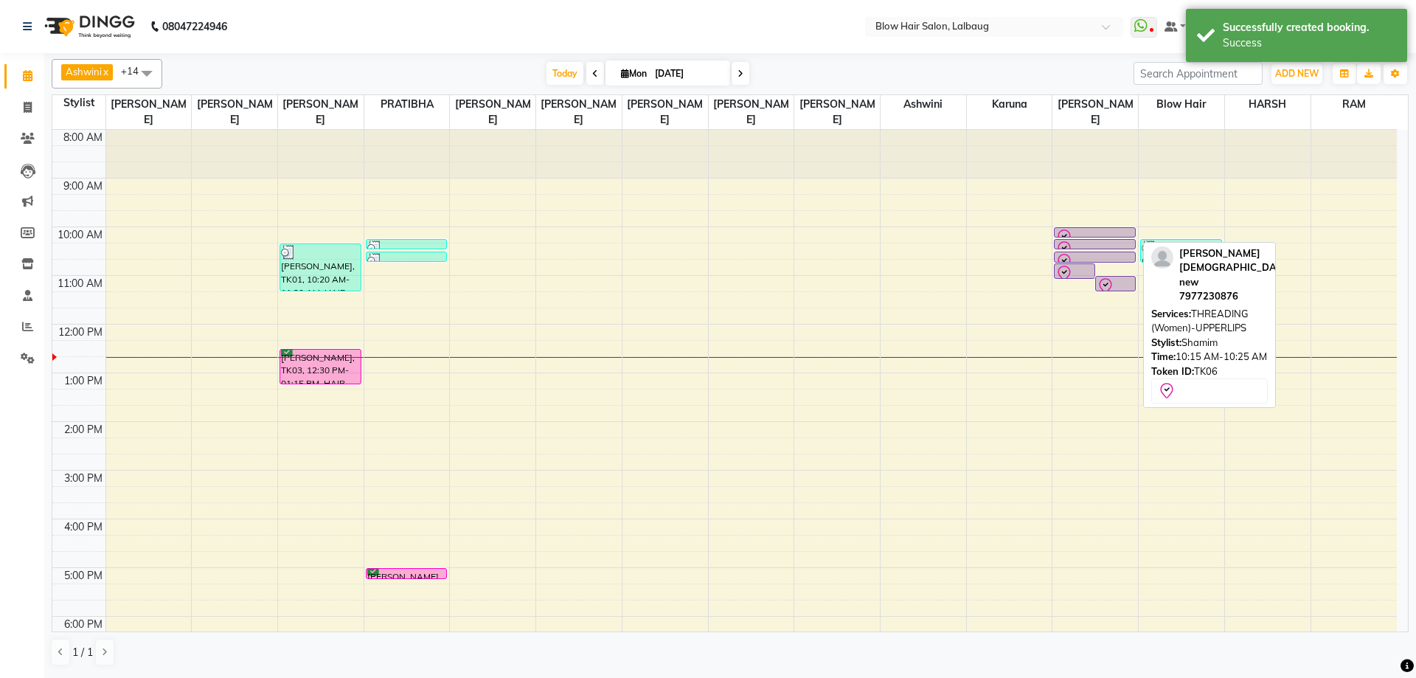
click at [1080, 240] on div at bounding box center [1094, 249] width 79 height 18
select select "8"
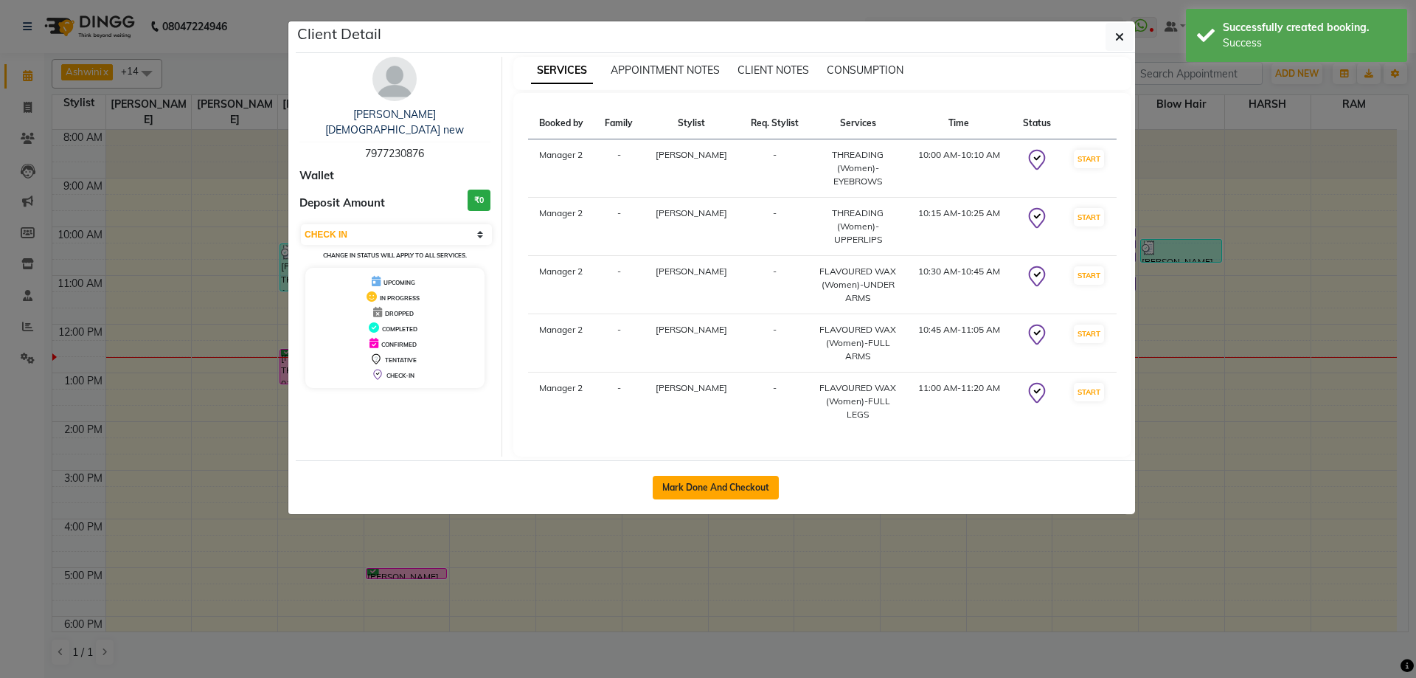
click at [757, 480] on button "Mark Done And Checkout" at bounding box center [716, 488] width 126 height 24
select select "service"
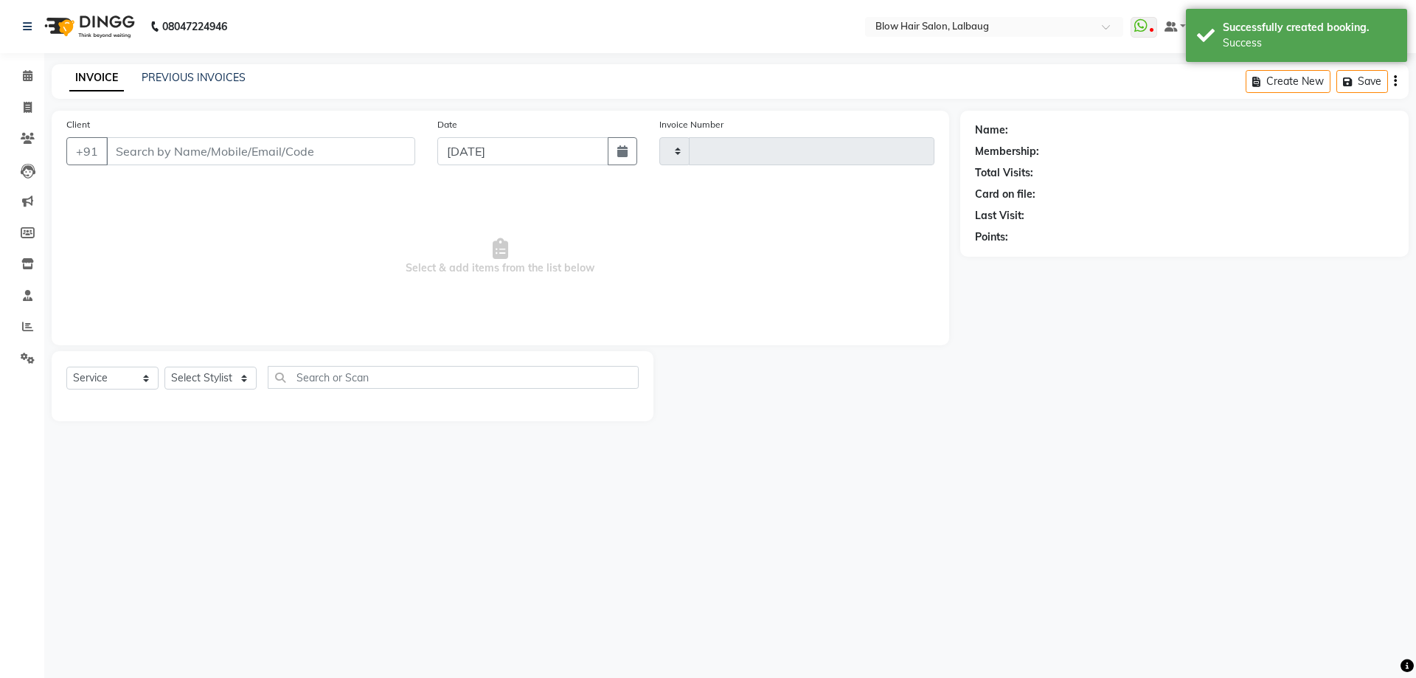
type input "2027"
select select "5162"
type input "79******76"
select select "64628"
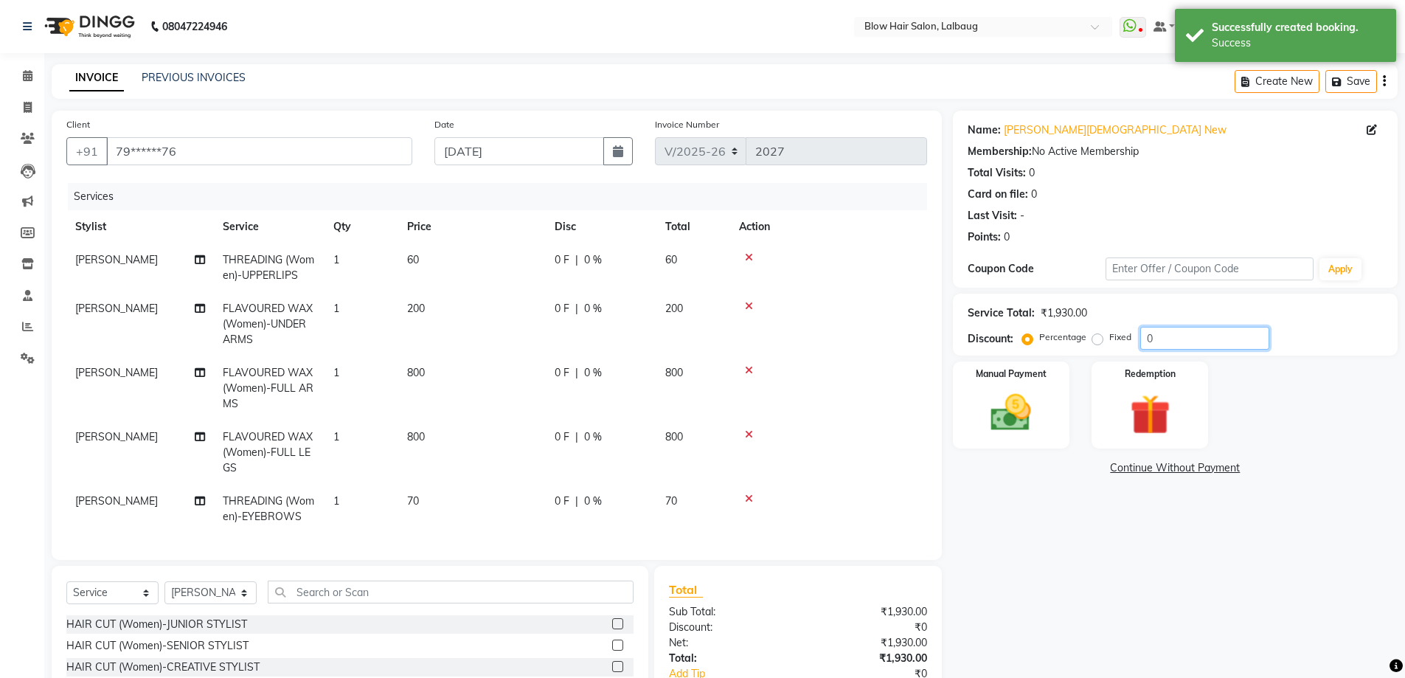
click at [1145, 337] on input "0" at bounding box center [1204, 338] width 129 height 23
type input "20"
click at [1035, 412] on img at bounding box center [1011, 413] width 68 height 48
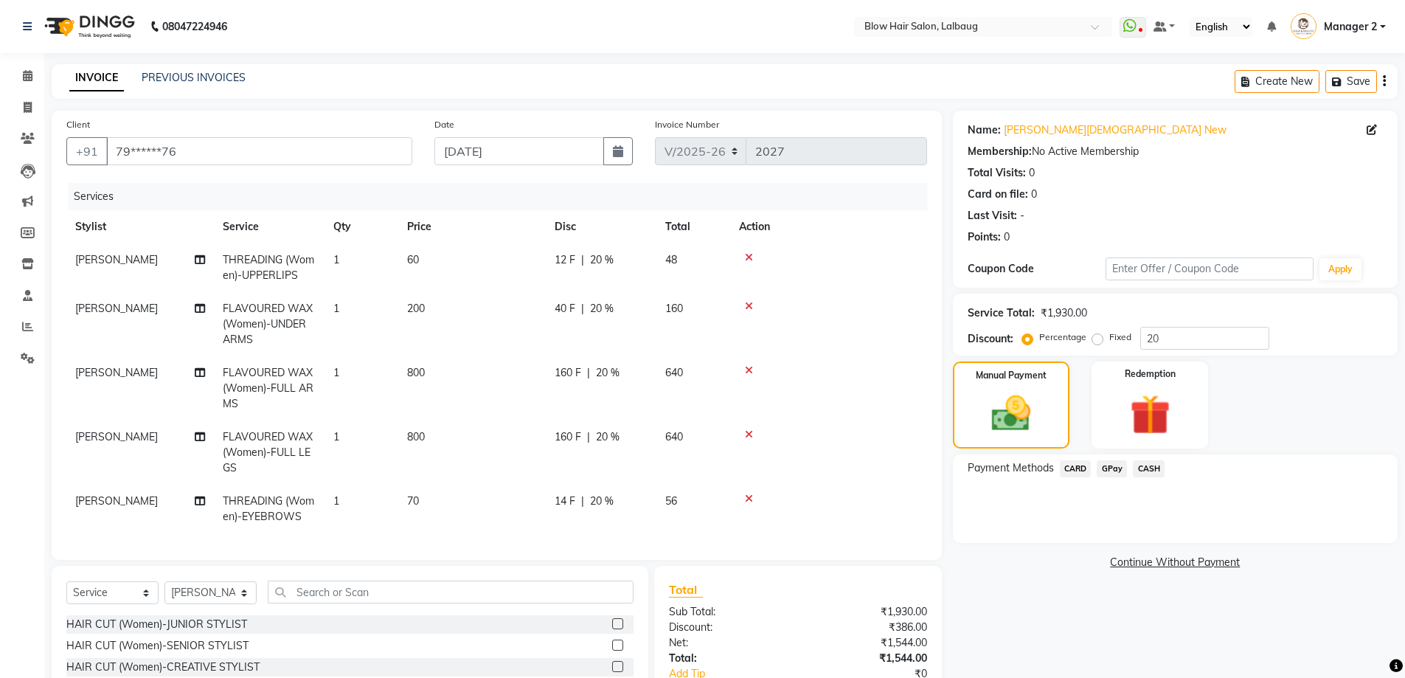
scroll to position [4, 0]
click at [442, 372] on td "800" at bounding box center [471, 388] width 147 height 64
select select "64628"
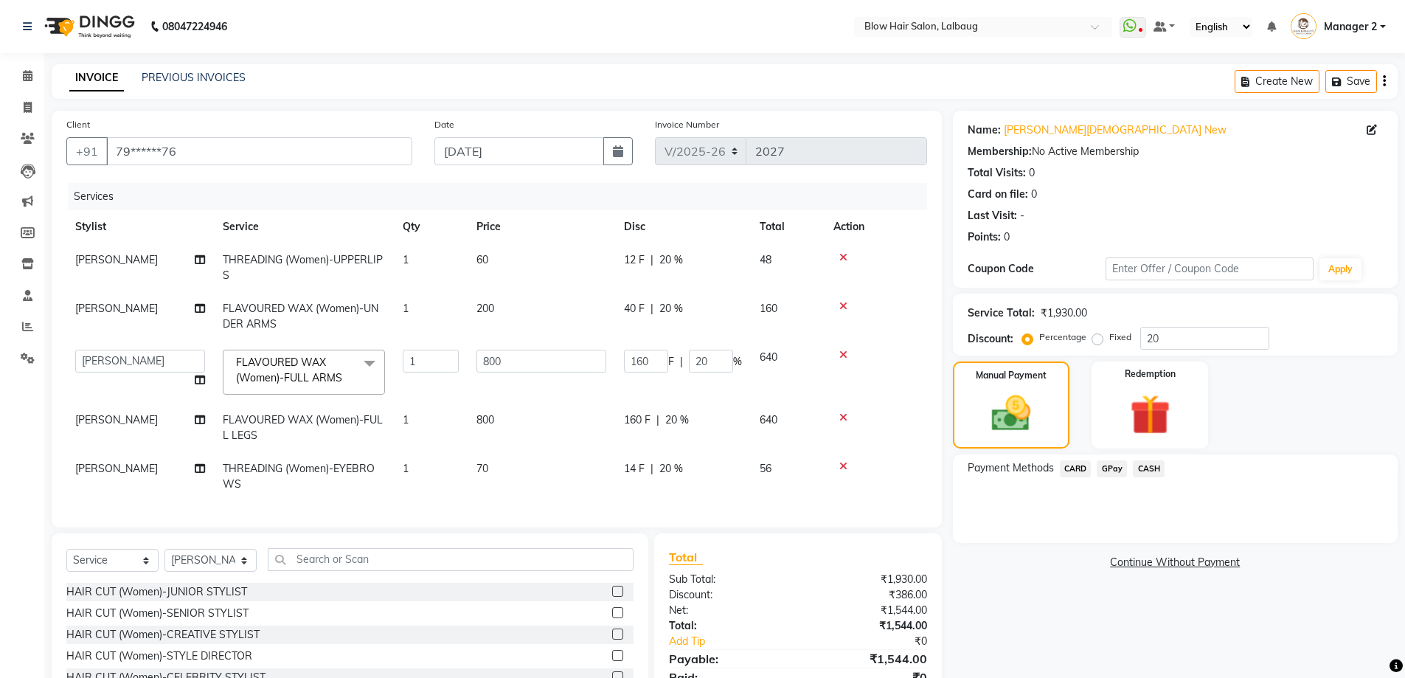
scroll to position [0, 0]
drag, startPoint x: 546, startPoint y: 358, endPoint x: 462, endPoint y: 358, distance: 83.3
click at [469, 361] on td "800" at bounding box center [541, 372] width 147 height 63
type input "640"
click at [500, 414] on tbody "shamim THREADING (Women)-UPPERLIPS 1 60 12 F | 20 % 48 shamim FLAVOURED WAX (Wo…" at bounding box center [496, 371] width 861 height 257
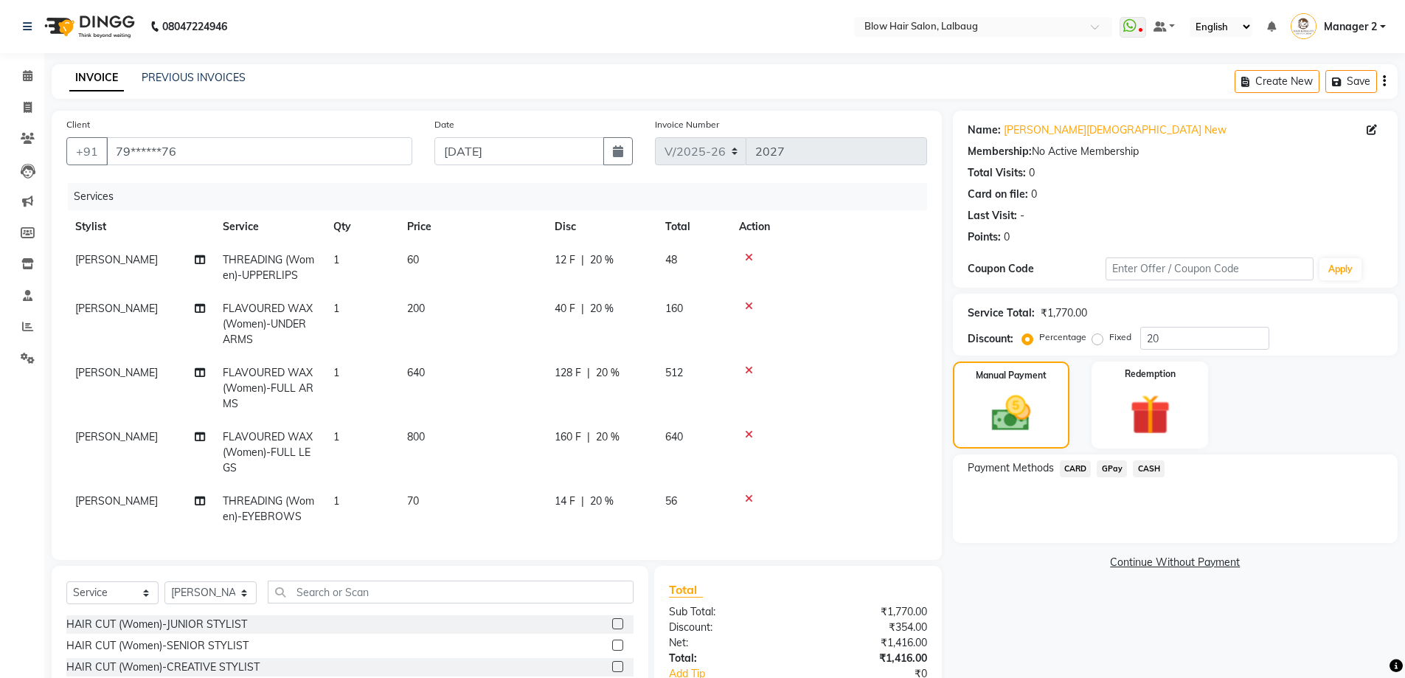
click at [462, 440] on td "800" at bounding box center [471, 452] width 147 height 64
select select "64628"
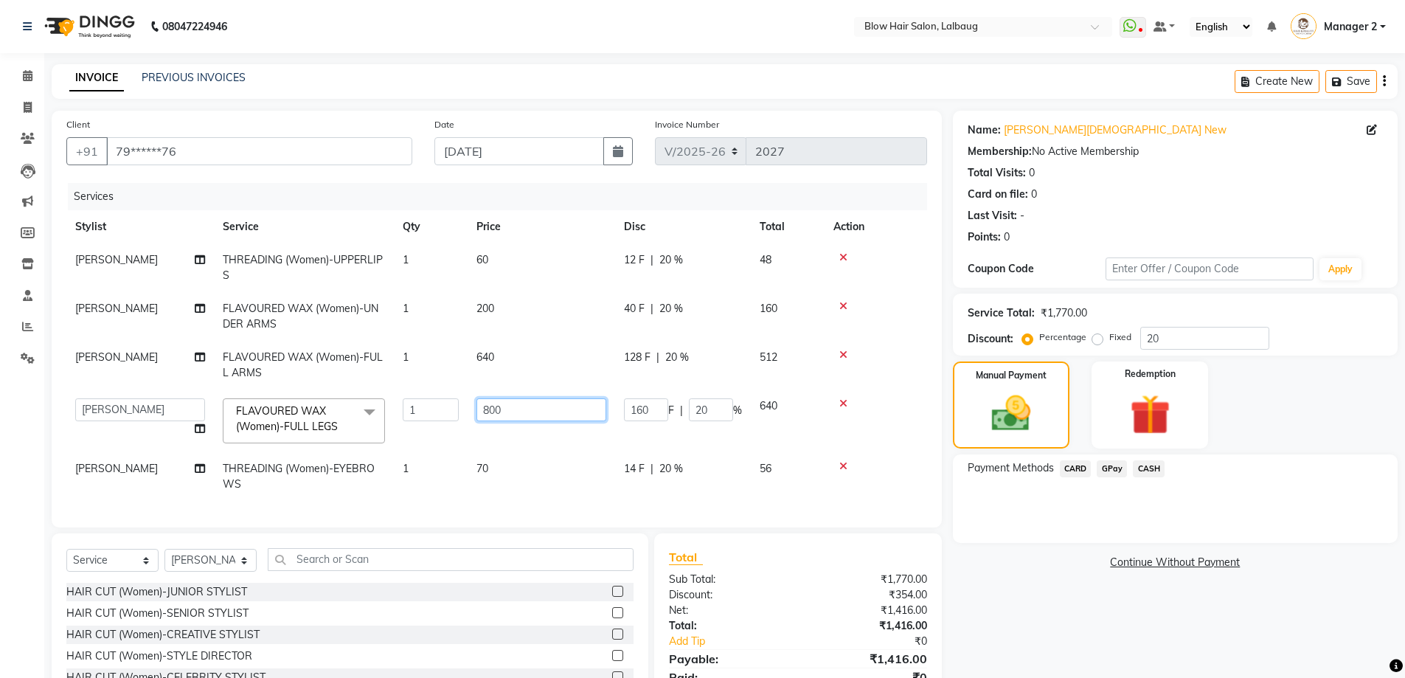
drag, startPoint x: 519, startPoint y: 406, endPoint x: 447, endPoint y: 420, distance: 73.6
click at [448, 420] on tr "Ashwini ASHWINI AVINASH BEAU Blow Hair DARSHANA Dingg Support HARSH karuna Mana…" at bounding box center [496, 420] width 861 height 63
type input "640"
click at [485, 305] on td "200" at bounding box center [541, 316] width 147 height 49
select select "64628"
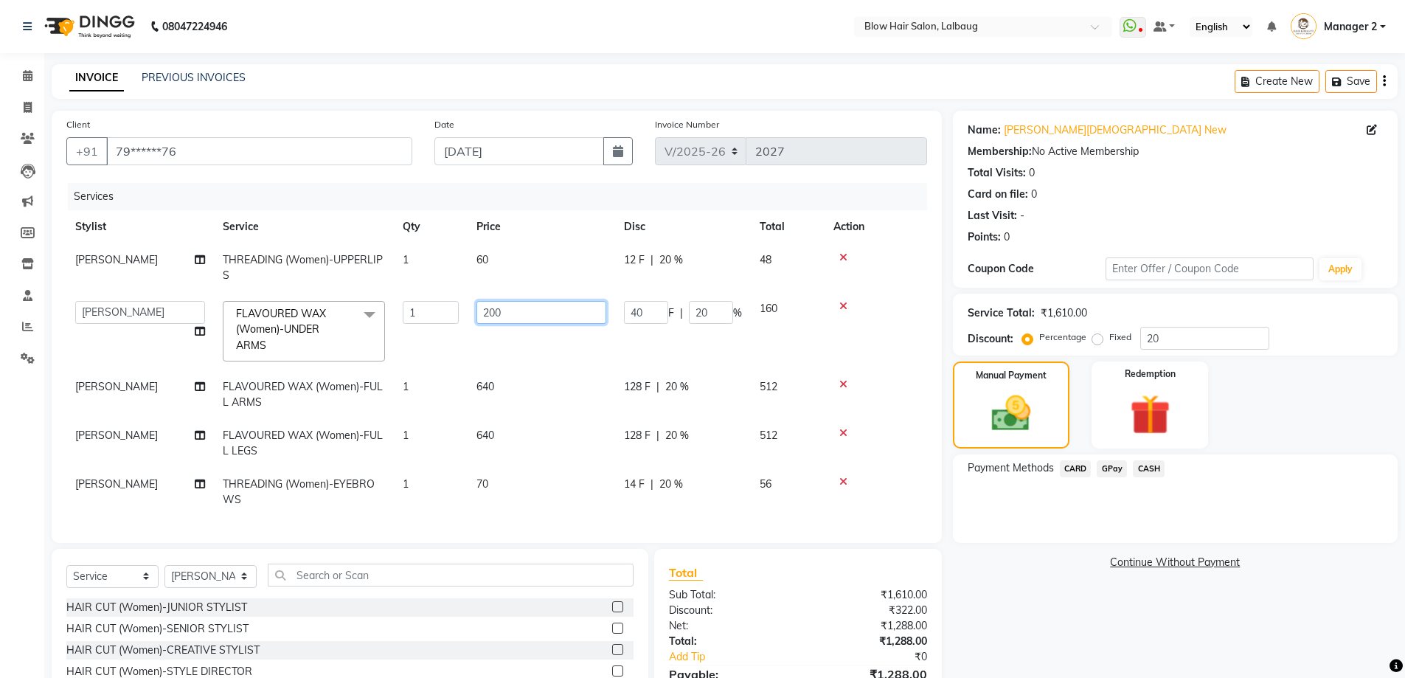
drag, startPoint x: 495, startPoint y: 327, endPoint x: 471, endPoint y: 320, distance: 25.4
click at [477, 320] on input "200" at bounding box center [541, 312] width 130 height 23
type input "280"
click at [1152, 467] on span "CASH" at bounding box center [1149, 468] width 32 height 17
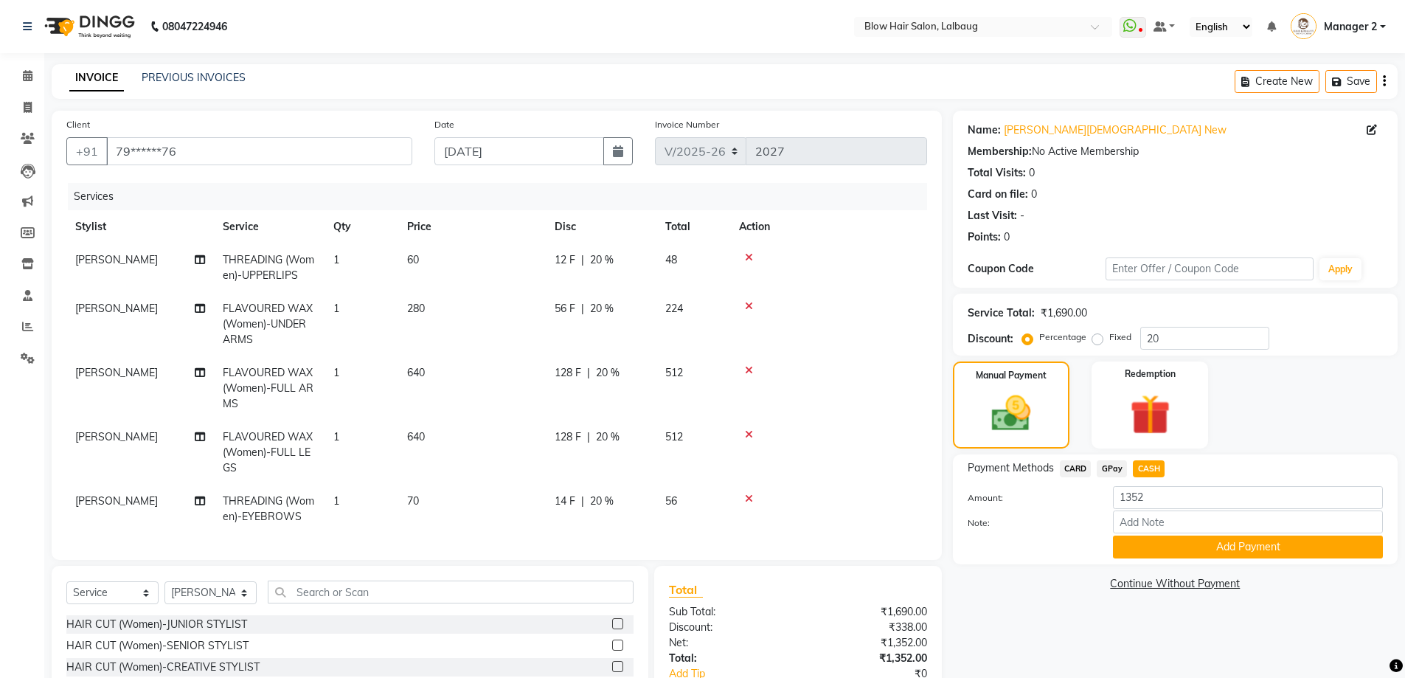
scroll to position [134, 0]
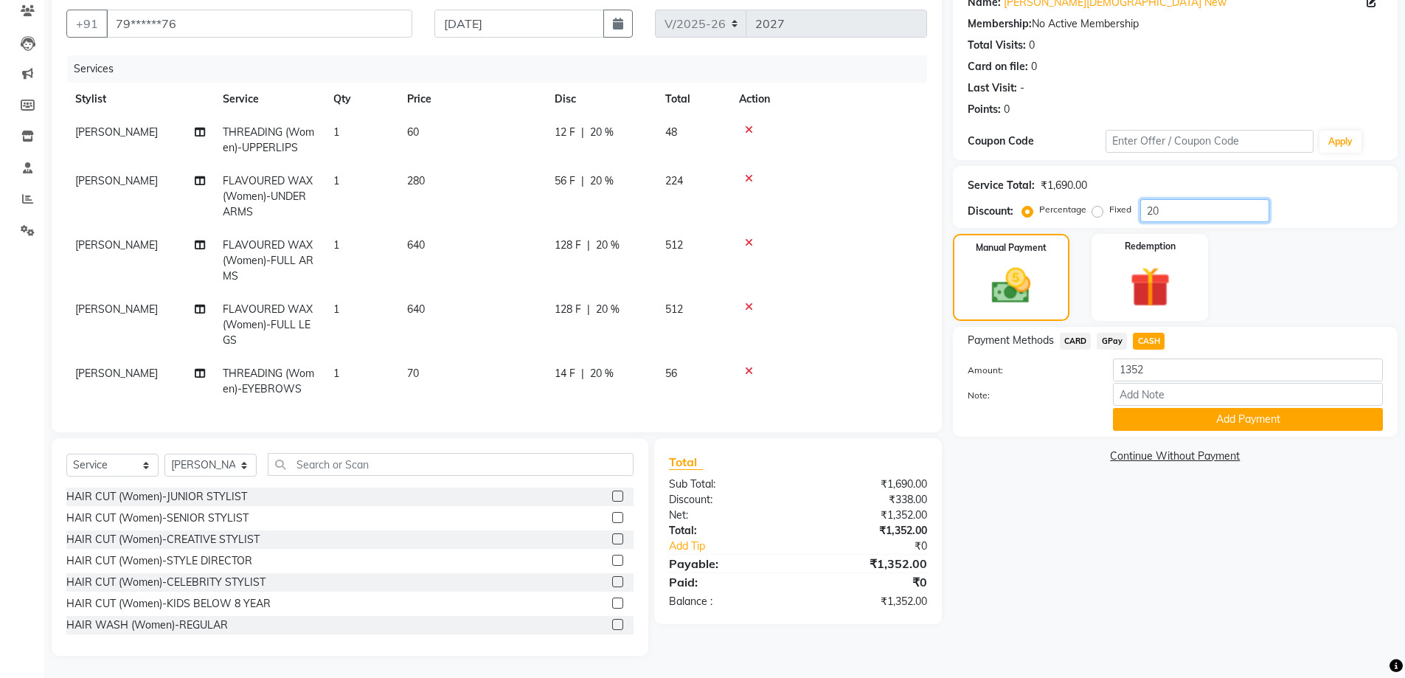
click at [1155, 201] on input "20" at bounding box center [1204, 210] width 129 height 23
click at [1150, 201] on input "20" at bounding box center [1204, 210] width 129 height 23
click at [1156, 340] on span "CASH" at bounding box center [1149, 341] width 32 height 17
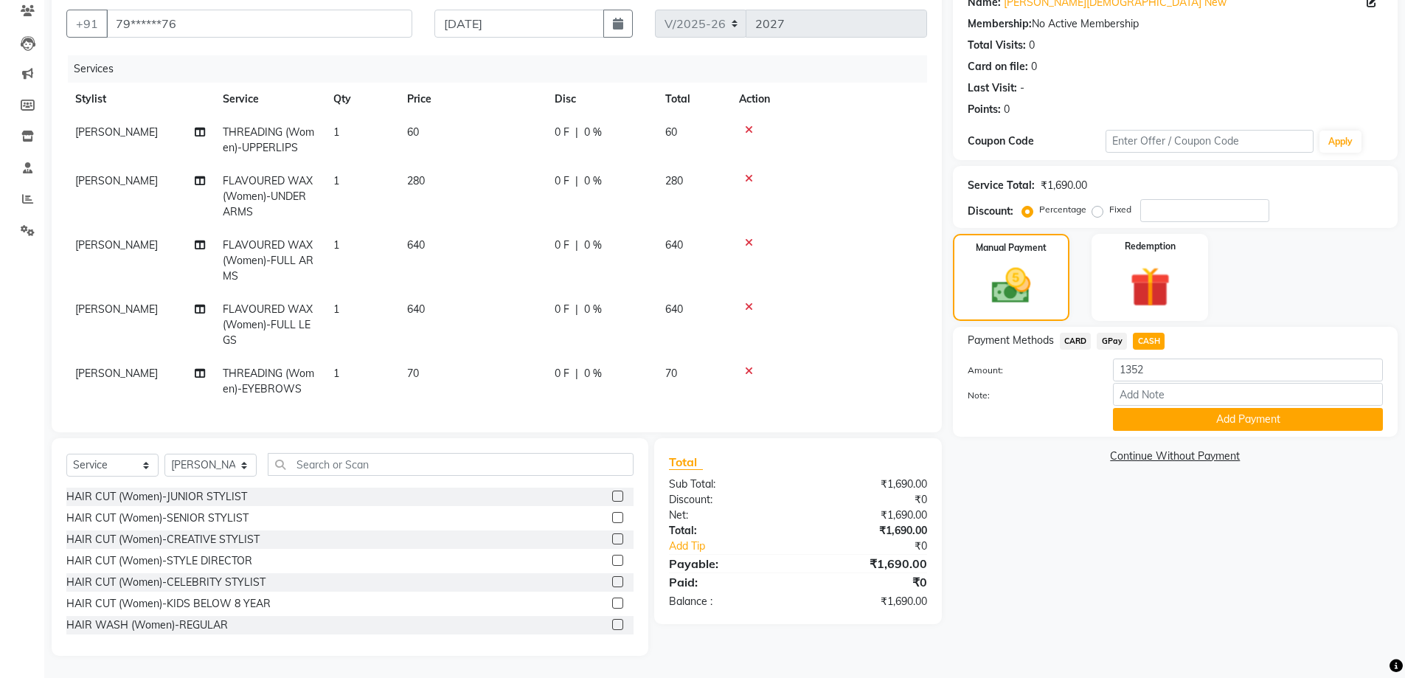
type input "1690"
click at [1151, 415] on button "Add Payment" at bounding box center [1248, 419] width 270 height 23
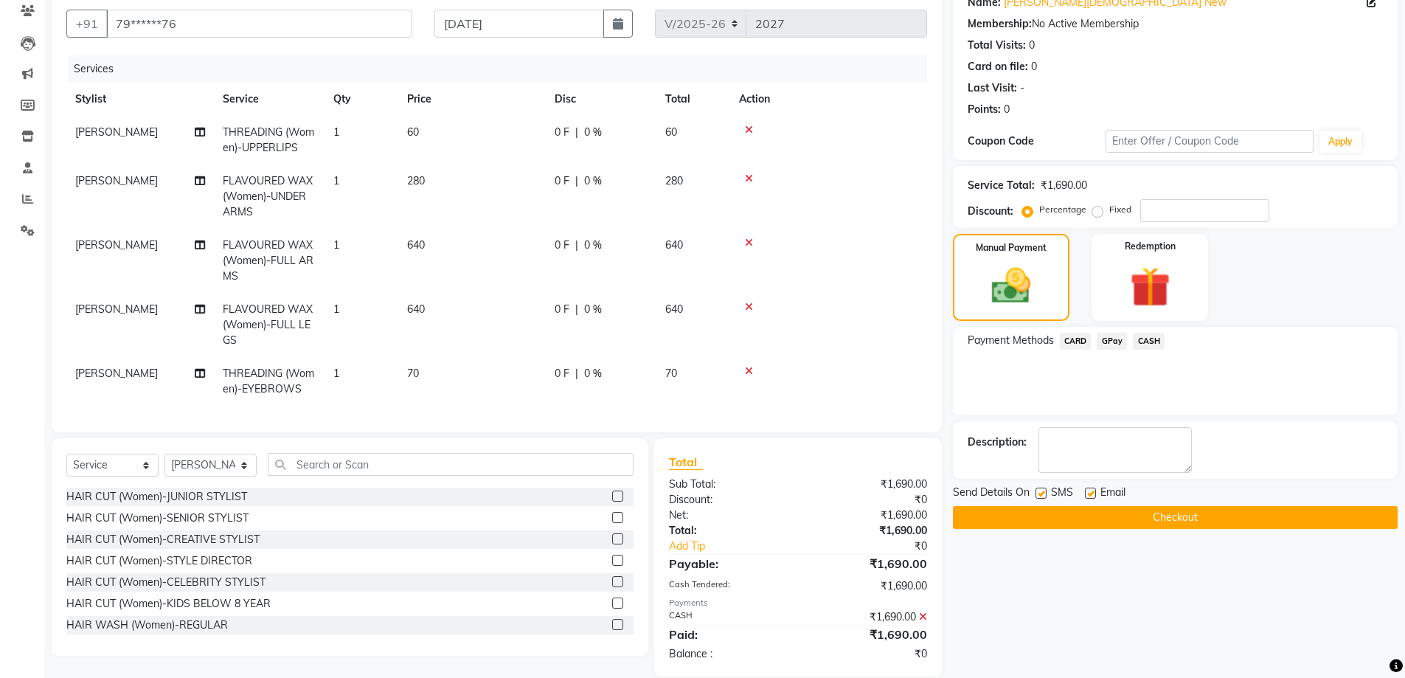
click at [1089, 492] on label at bounding box center [1090, 492] width 11 height 11
click at [1089, 492] on input "checkbox" at bounding box center [1090, 494] width 10 height 10
checkbox input "false"
click at [1039, 493] on label at bounding box center [1040, 492] width 11 height 11
click at [1039, 493] on input "checkbox" at bounding box center [1040, 494] width 10 height 10
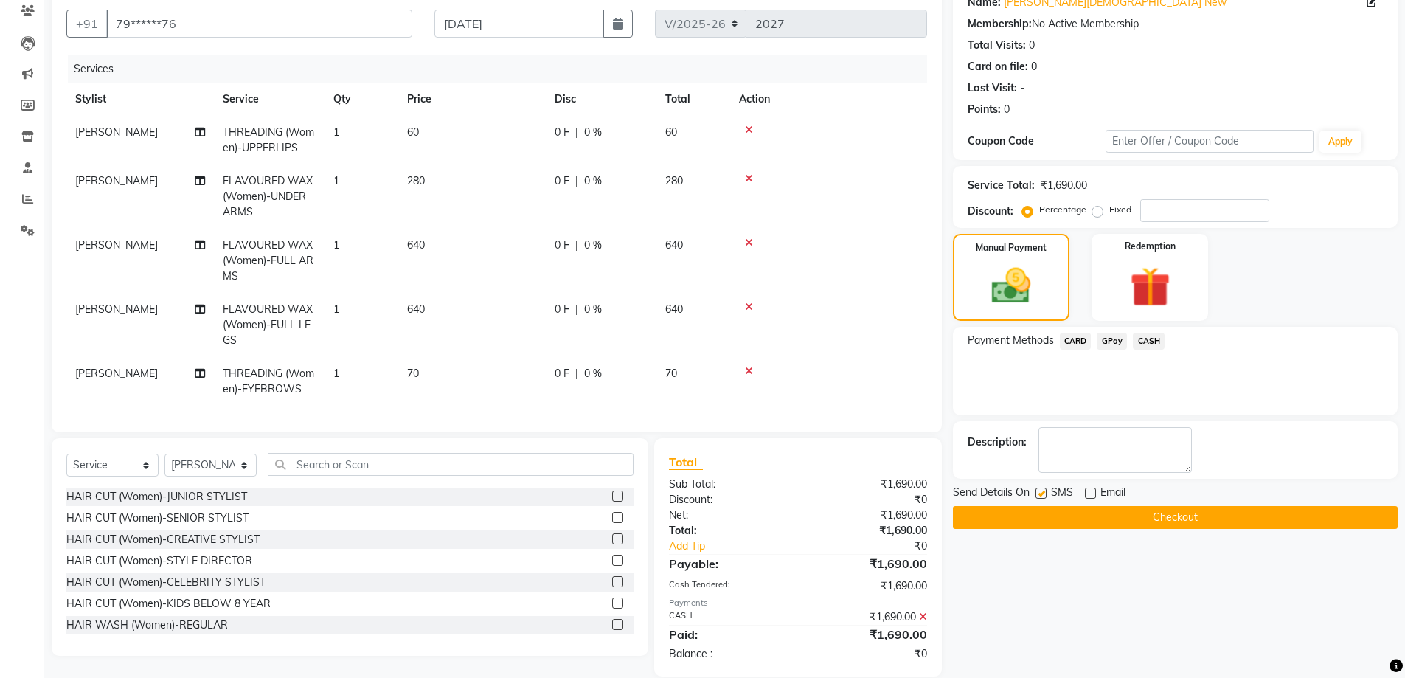
checkbox input "false"
click at [1055, 510] on button "Checkout" at bounding box center [1175, 517] width 445 height 23
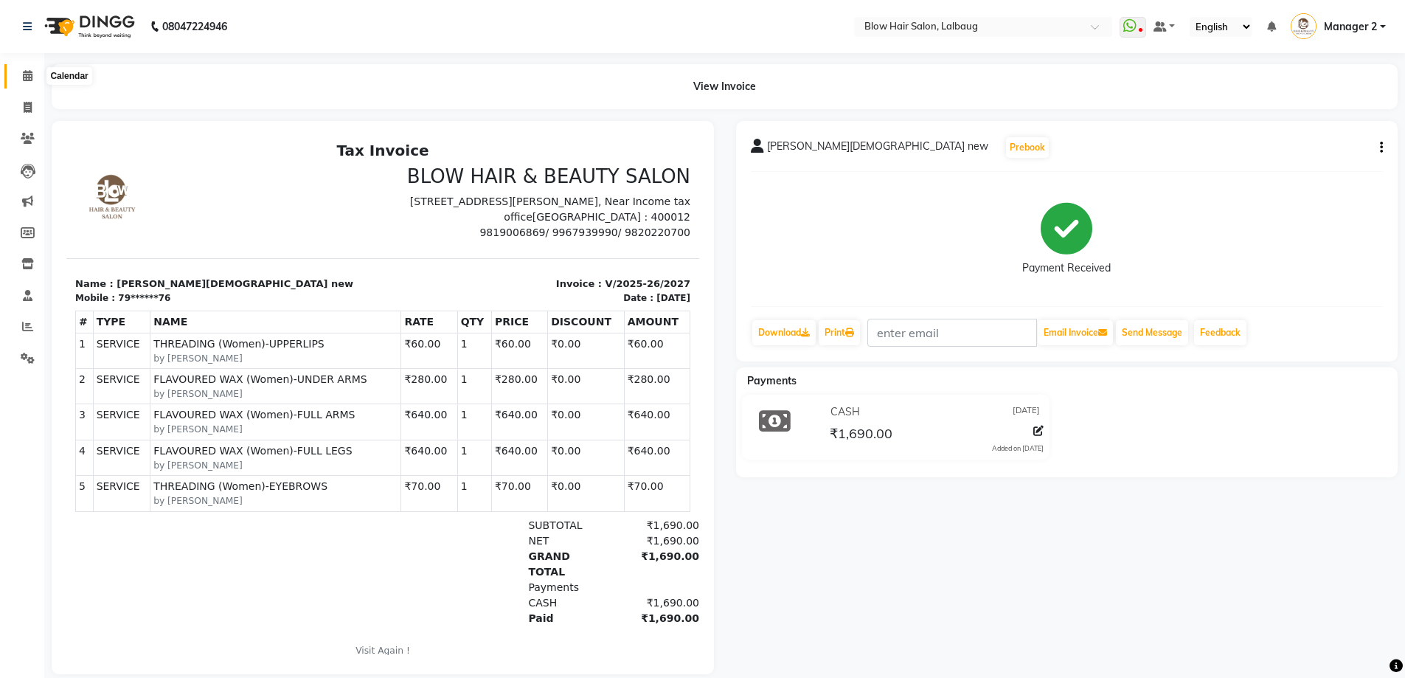
click at [26, 74] on icon at bounding box center [28, 75] width 10 height 11
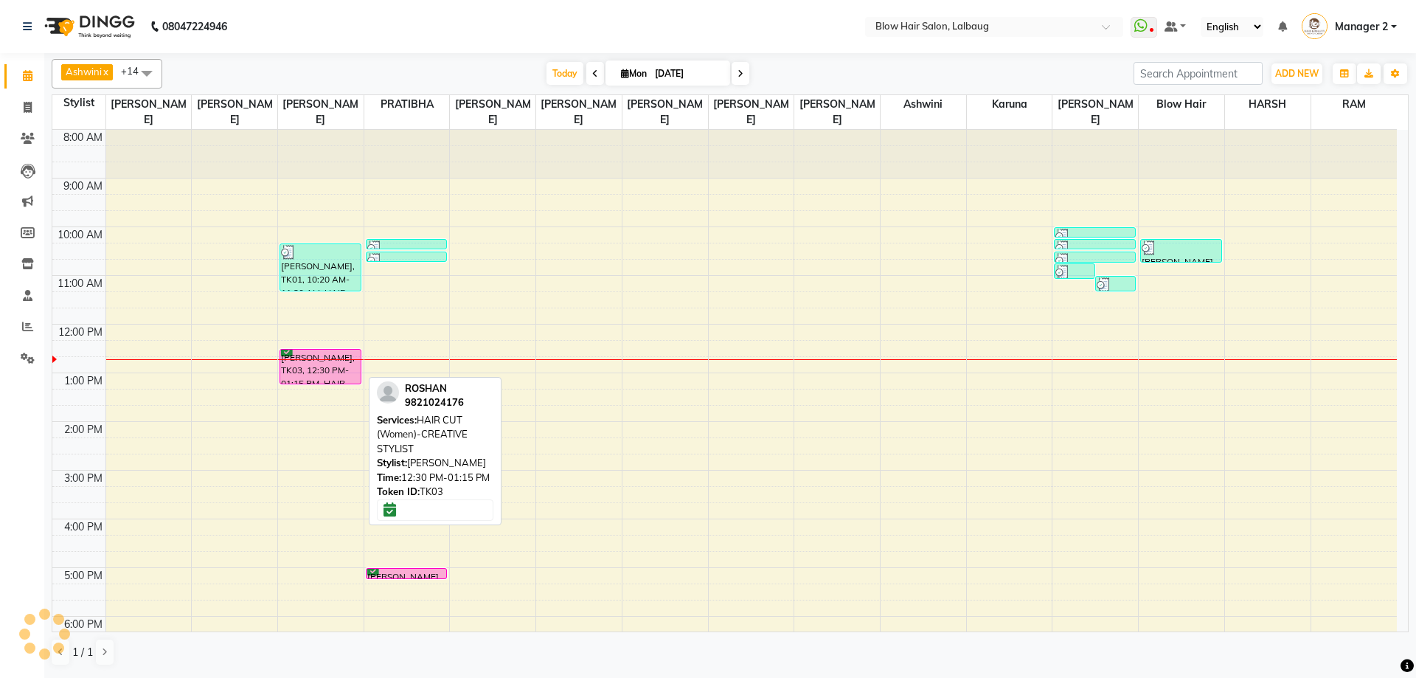
scroll to position [74, 0]
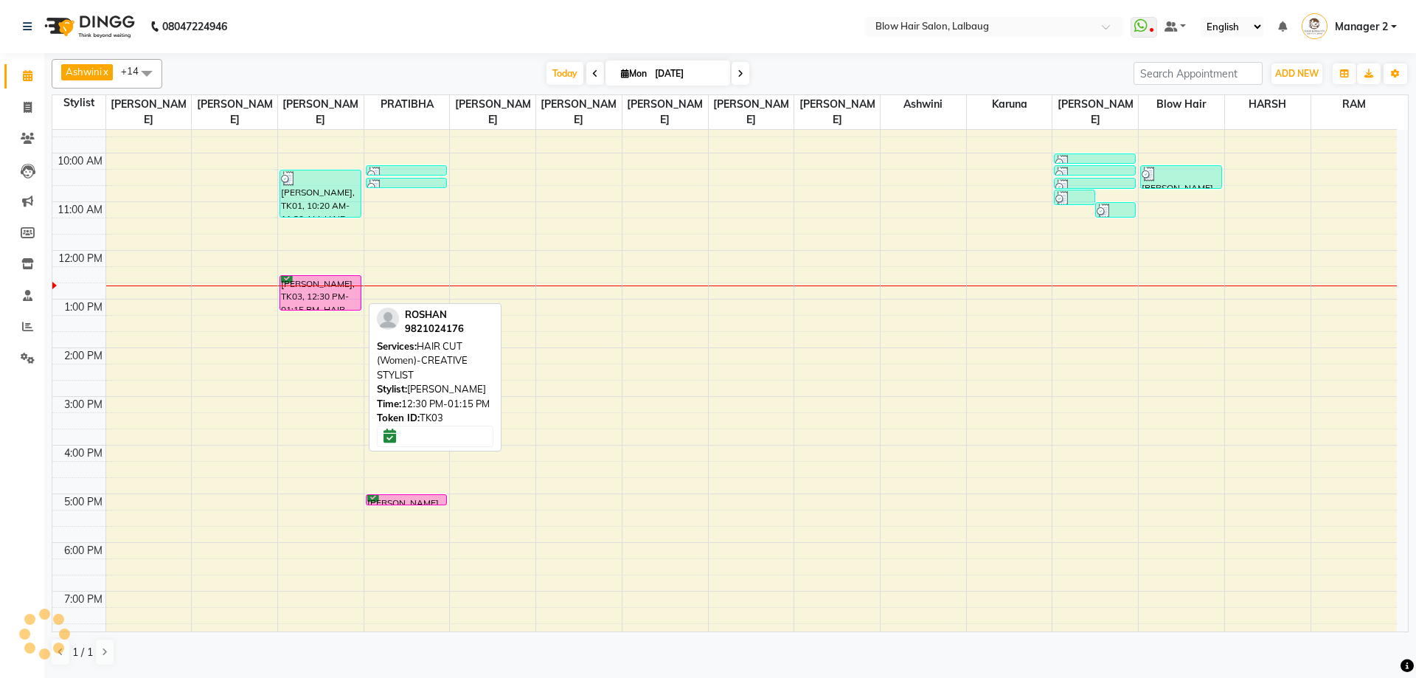
click at [322, 294] on div "[PERSON_NAME], TK03, 12:30 PM-01:15 PM, HAIR CUT (Women)-CREATIVE STYLIST" at bounding box center [320, 293] width 80 height 34
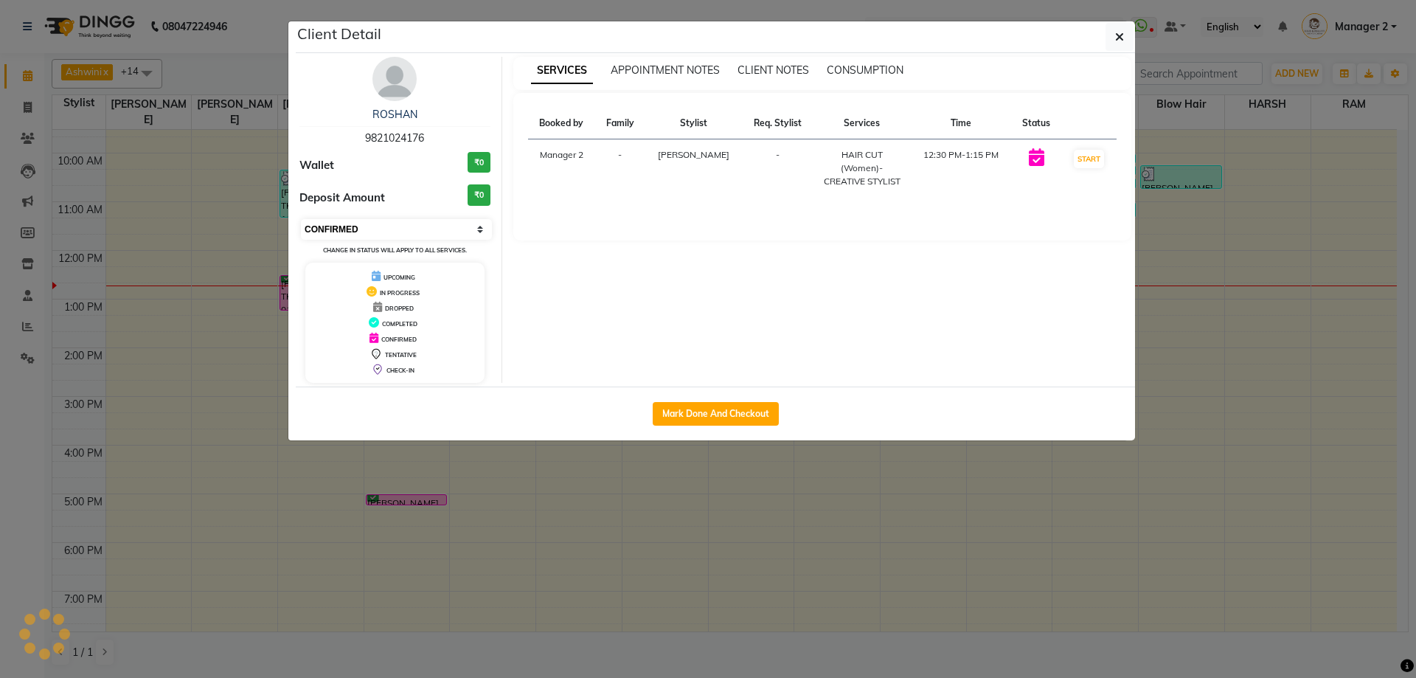
click at [365, 231] on select "Select IN SERVICE CONFIRMED TENTATIVE CHECK IN MARK DONE DROPPED UPCOMING" at bounding box center [396, 229] width 191 height 21
select select "8"
click at [301, 219] on select "Select IN SERVICE CONFIRMED TENTATIVE CHECK IN MARK DONE DROPPED UPCOMING" at bounding box center [396, 229] width 191 height 21
click at [1118, 50] on button "button" at bounding box center [1119, 37] width 28 height 28
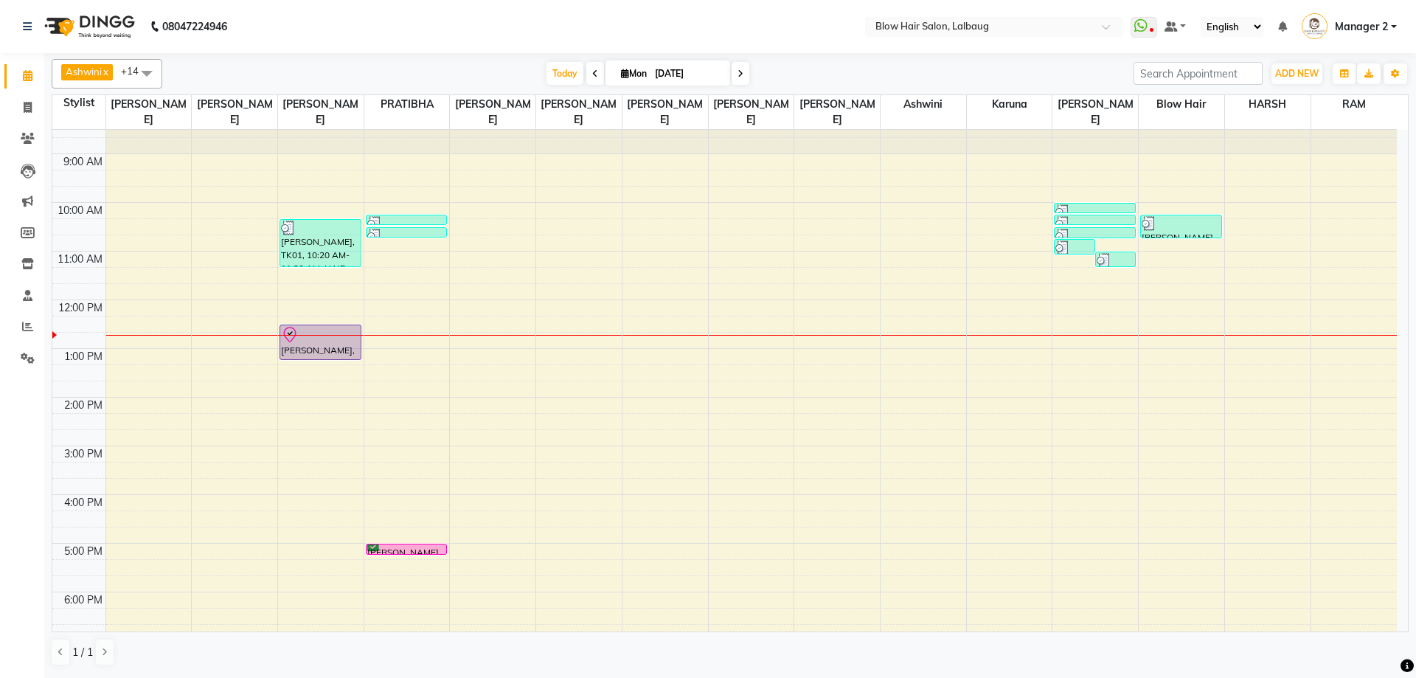
scroll to position [0, 0]
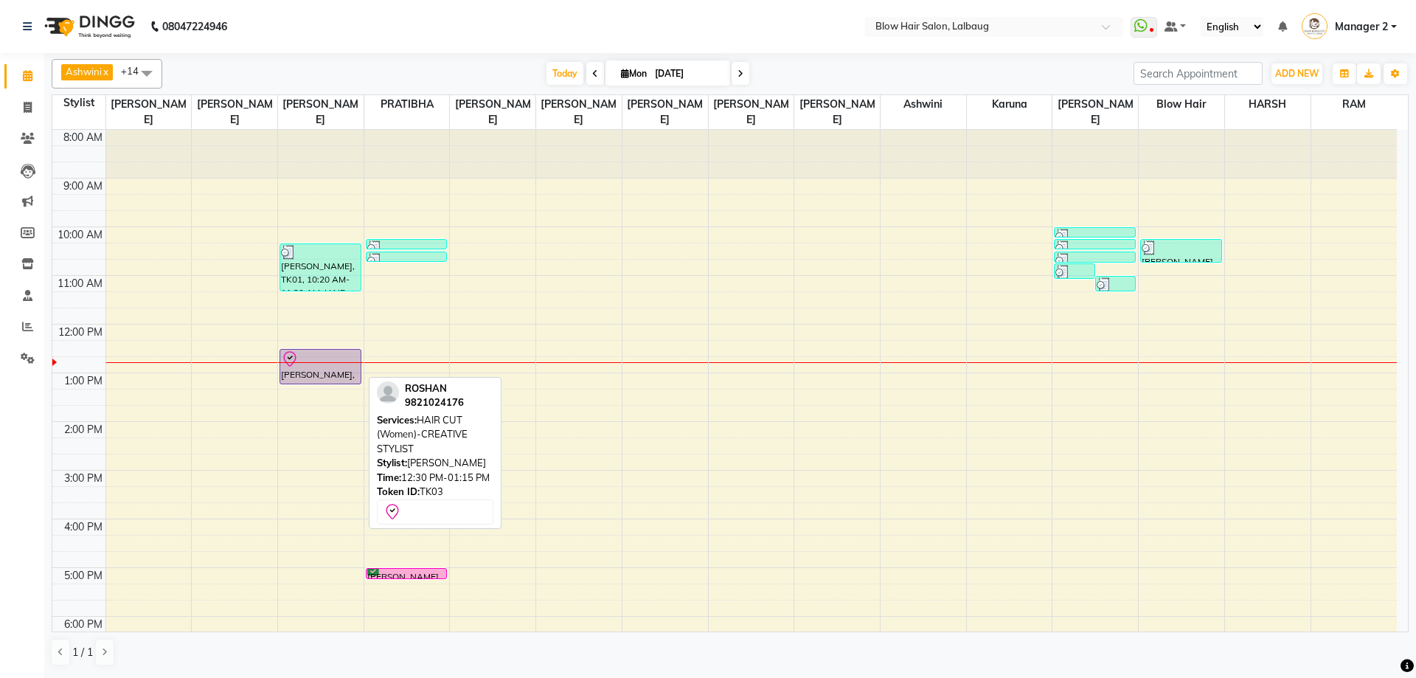
click at [296, 377] on div "[PERSON_NAME], TK03, 12:30 PM-01:15 PM, HAIR CUT (Women)-CREATIVE STYLIST" at bounding box center [320, 367] width 80 height 34
select select "8"
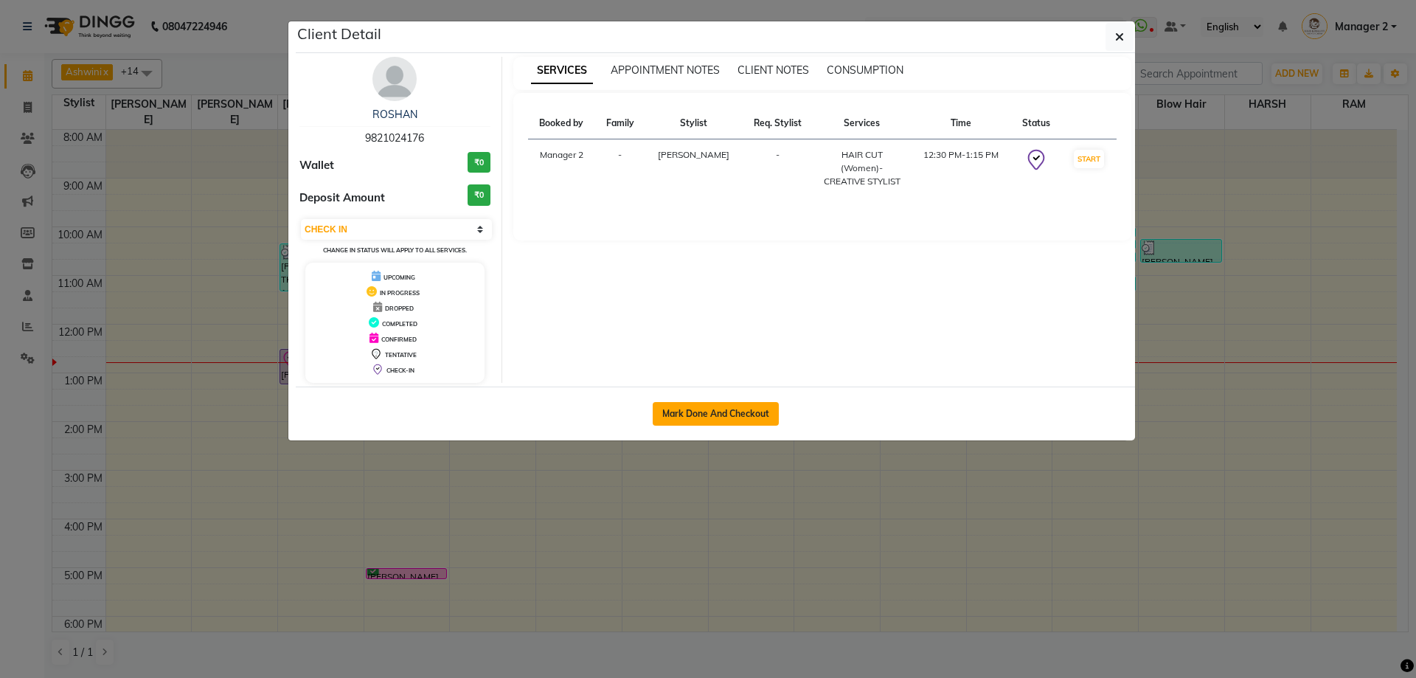
click at [688, 414] on button "Mark Done And Checkout" at bounding box center [716, 414] width 126 height 24
select select "5162"
select select "service"
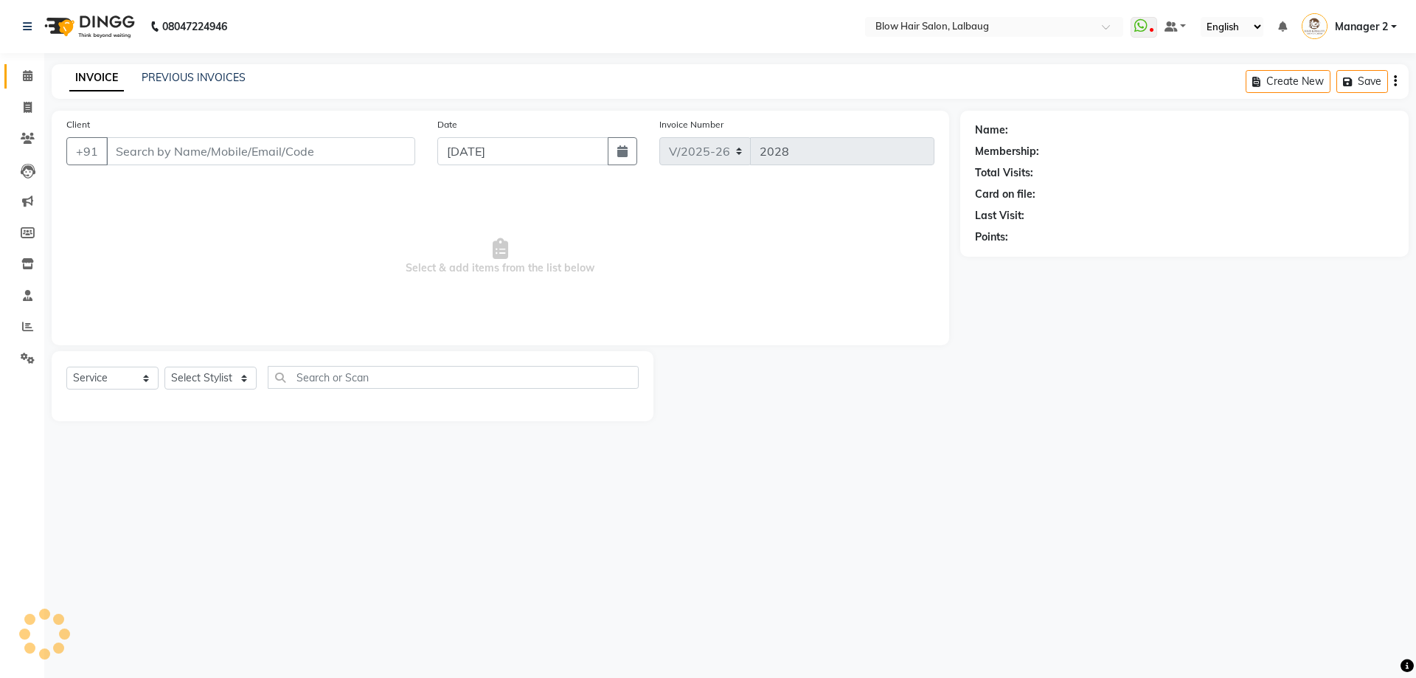
type input "98******76"
select select "33343"
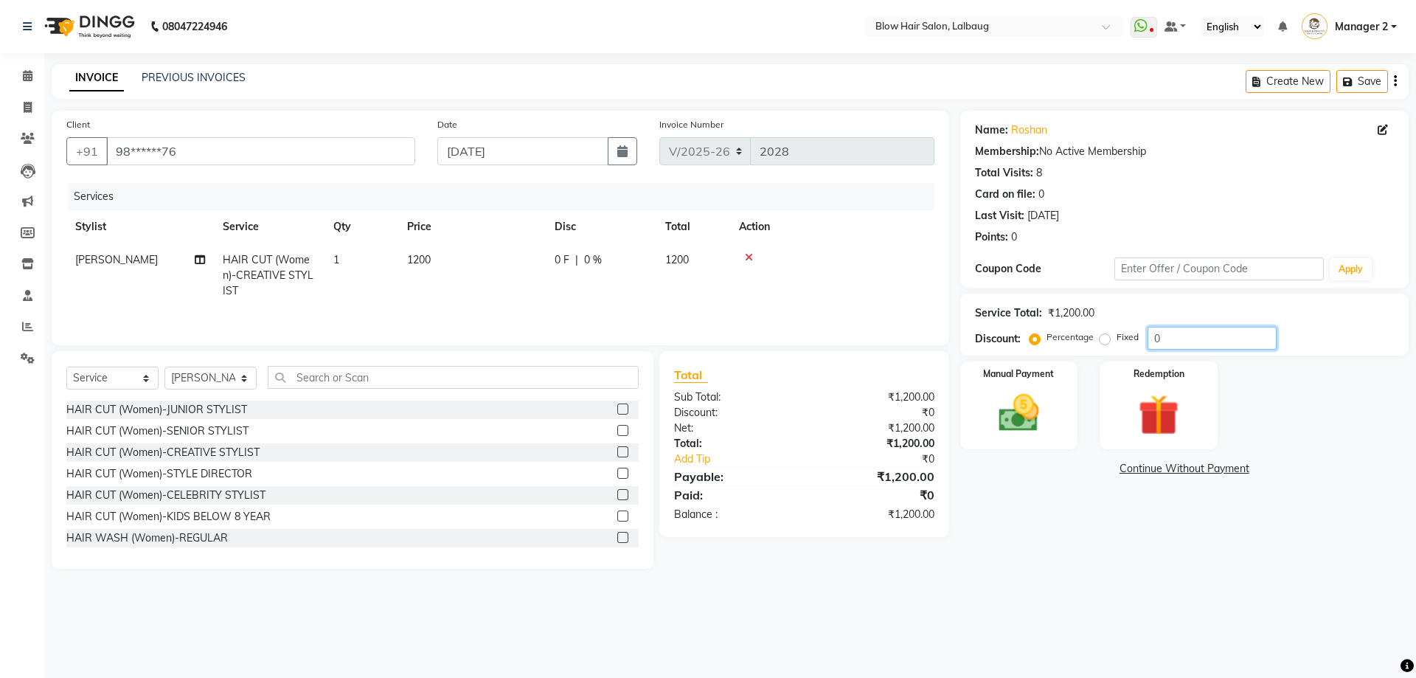
click at [1152, 335] on input "0" at bounding box center [1212, 338] width 129 height 23
type input "20"
click at [966, 419] on div "Manual Payment" at bounding box center [1018, 405] width 122 height 91
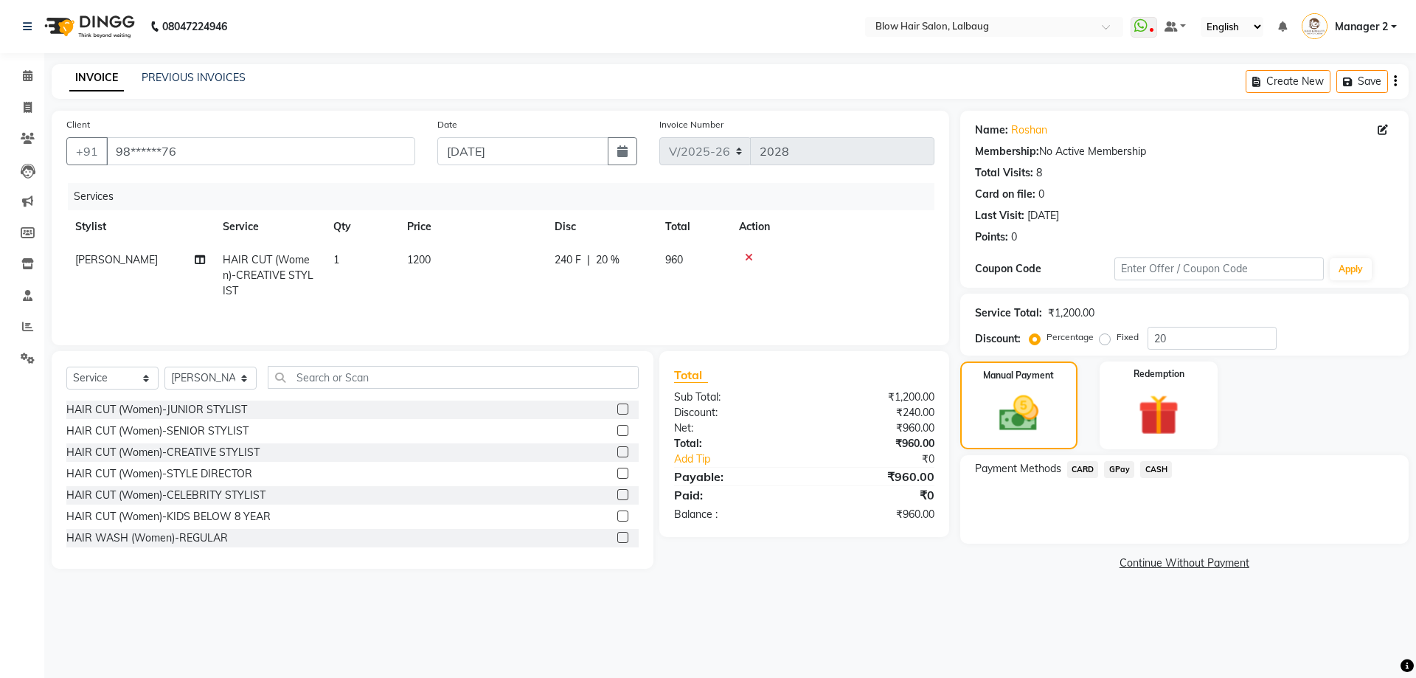
click at [1149, 468] on span "CASH" at bounding box center [1156, 469] width 32 height 17
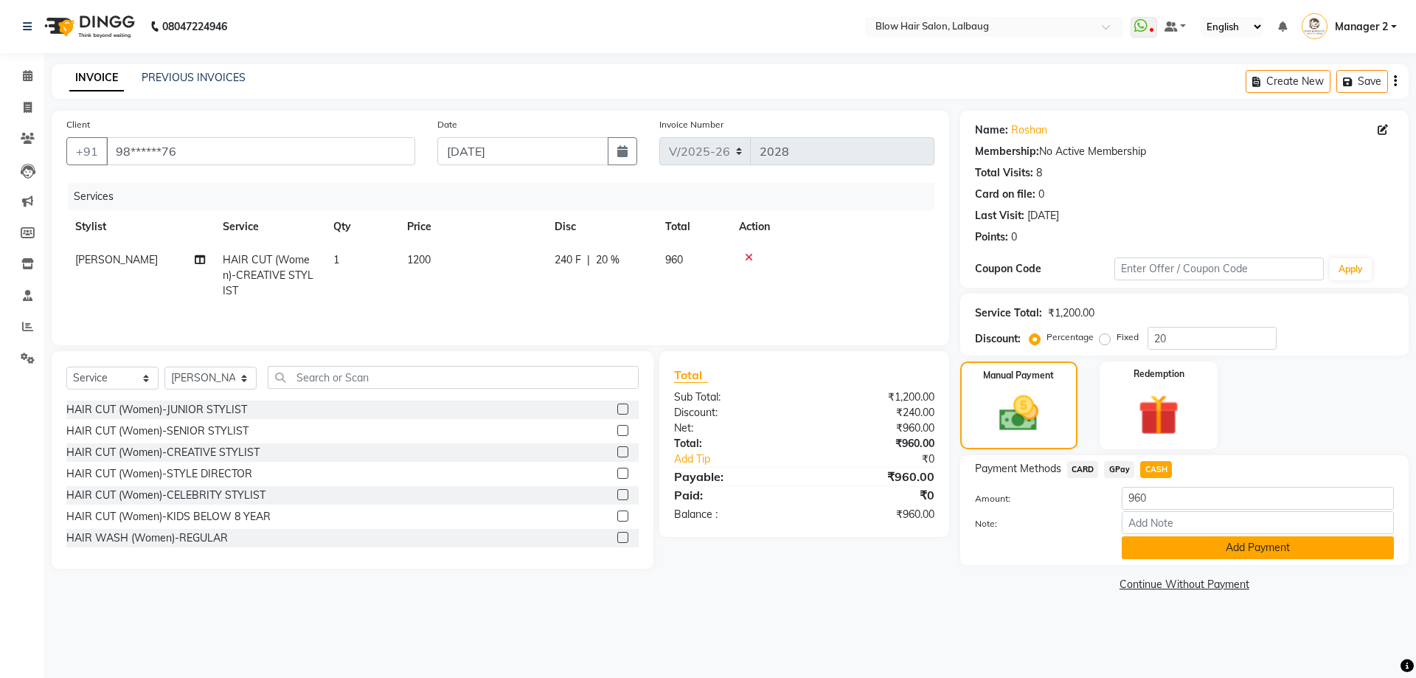
click at [1150, 546] on button "Add Payment" at bounding box center [1258, 547] width 272 height 23
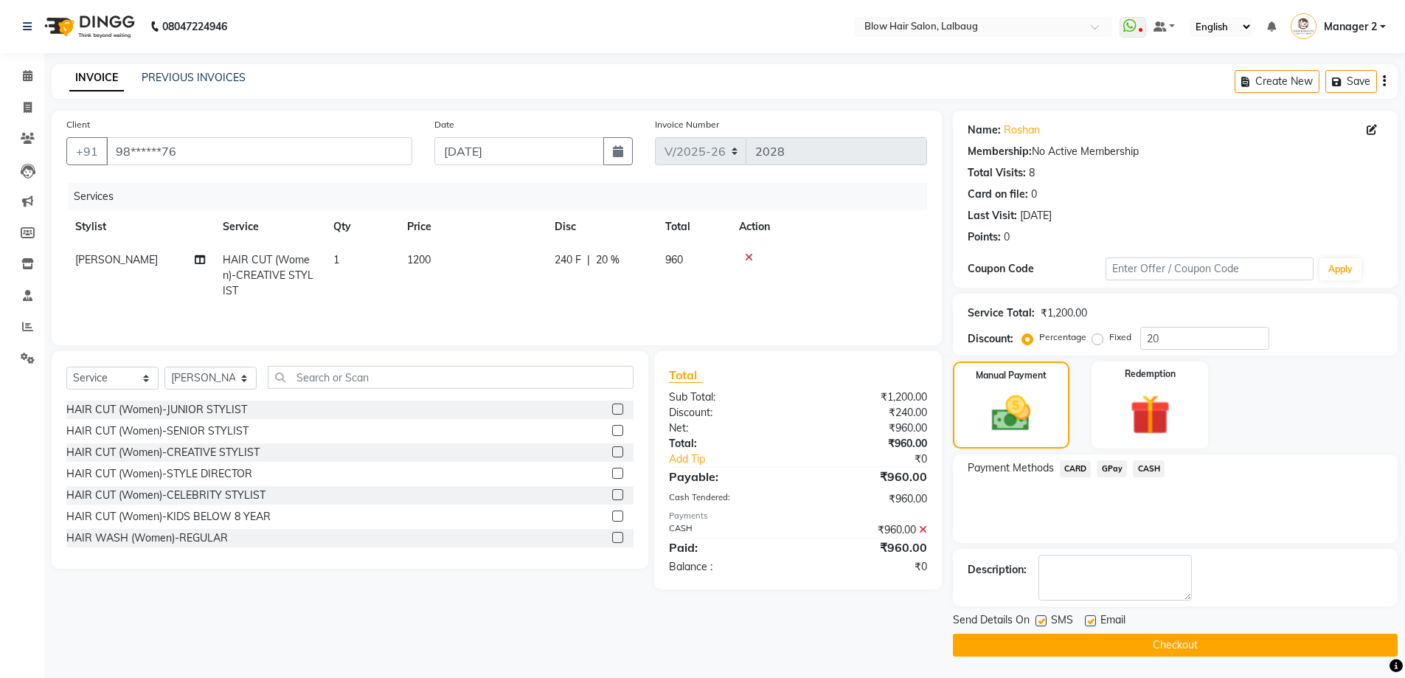
click at [1086, 618] on label at bounding box center [1090, 620] width 11 height 11
click at [1086, 618] on input "checkbox" at bounding box center [1090, 622] width 10 height 10
checkbox input "false"
click at [1044, 621] on label at bounding box center [1040, 620] width 11 height 11
click at [1044, 621] on input "checkbox" at bounding box center [1040, 622] width 10 height 10
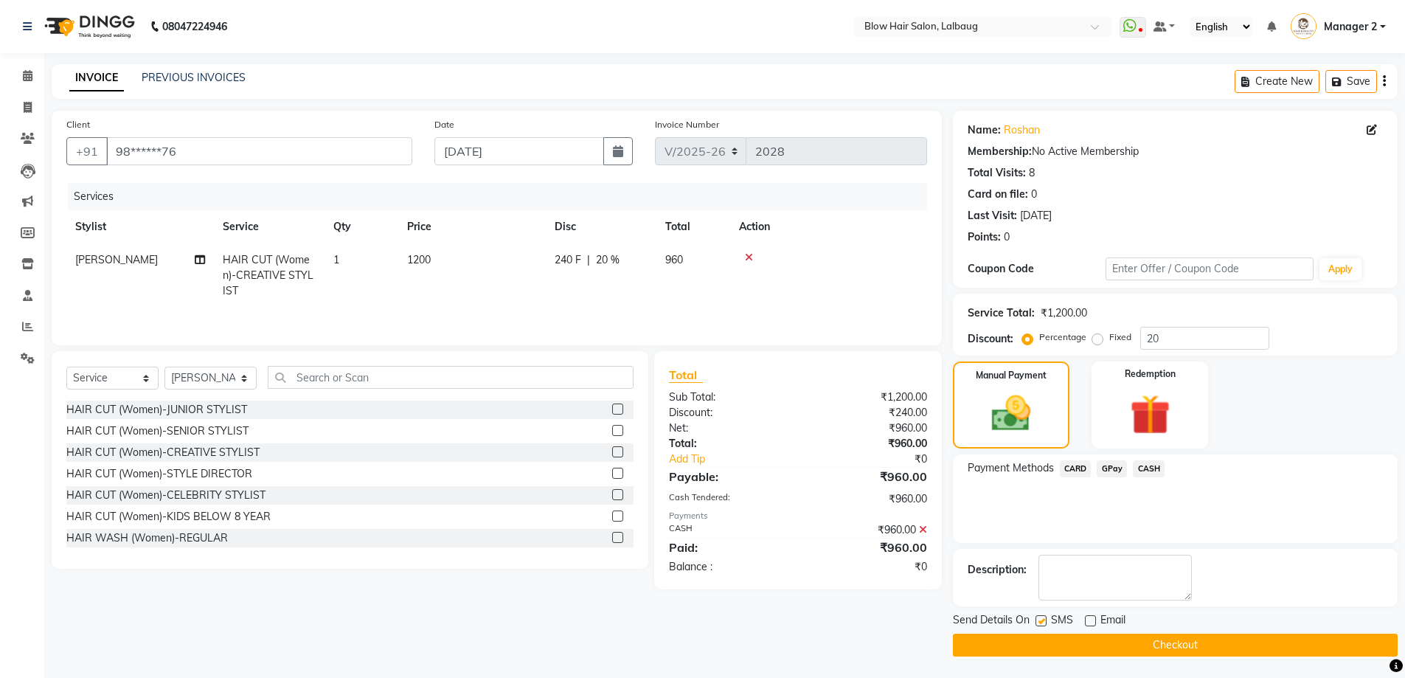
checkbox input "false"
click at [1053, 642] on button "Checkout" at bounding box center [1175, 645] width 445 height 23
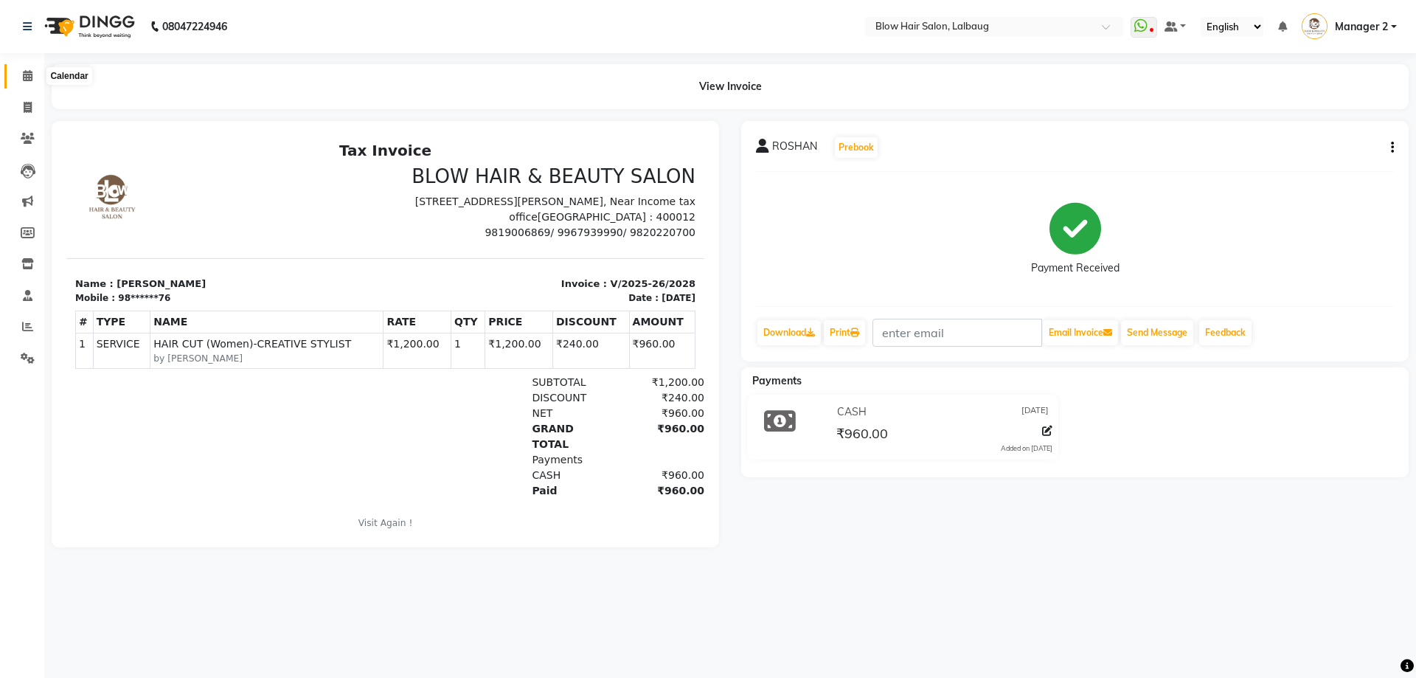
click at [26, 69] on span at bounding box center [28, 76] width 26 height 17
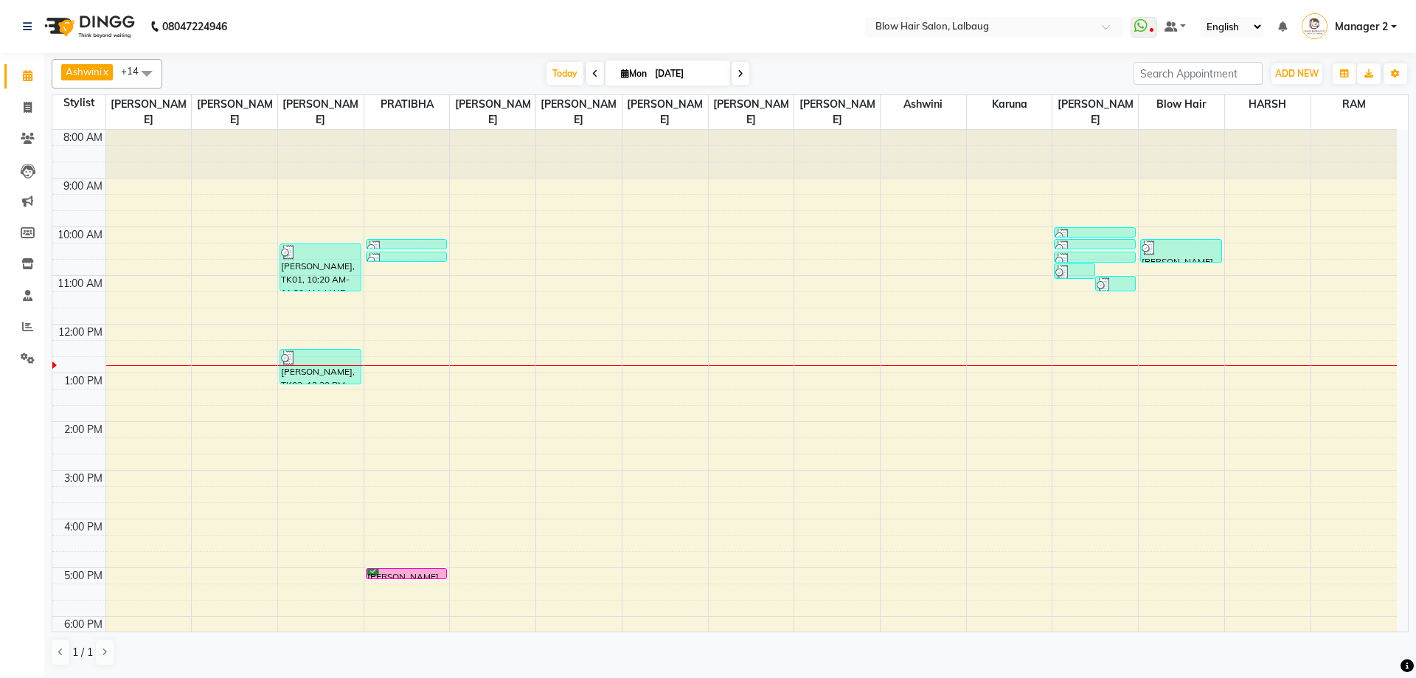
click at [743, 68] on span at bounding box center [741, 73] width 18 height 23
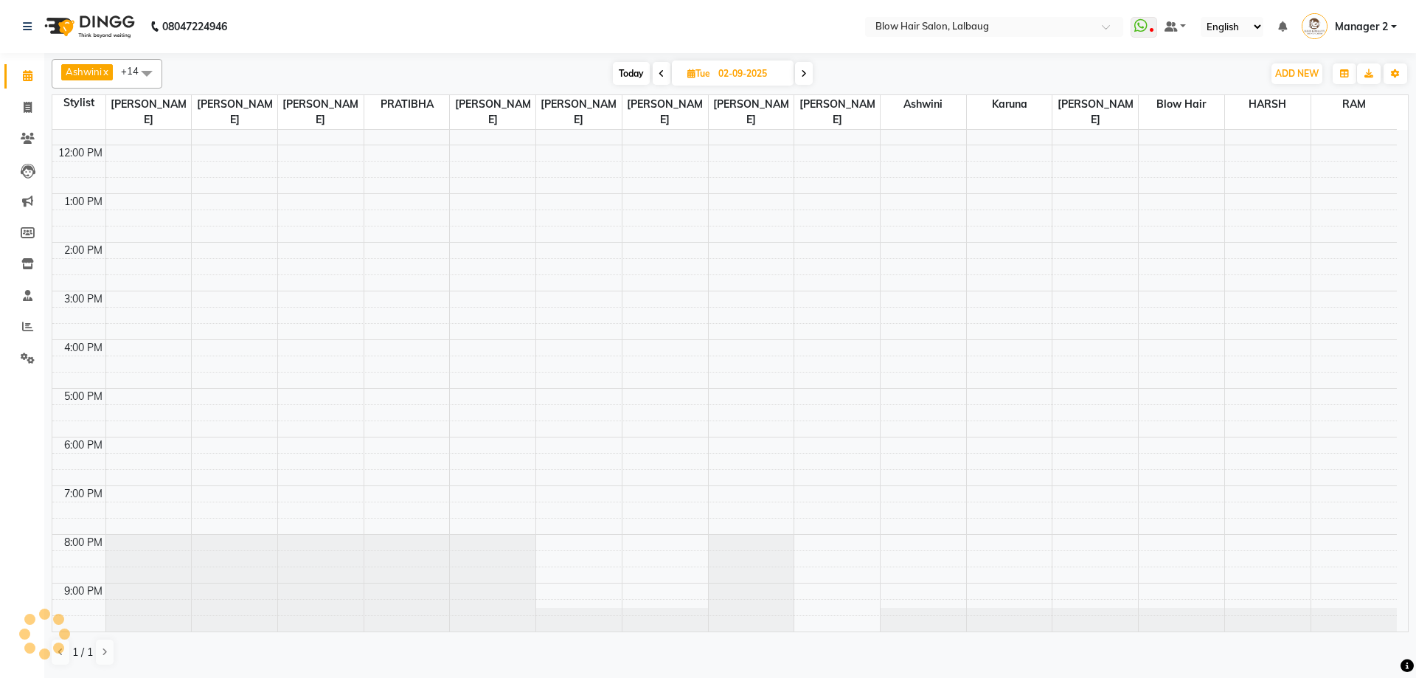
click at [802, 77] on icon at bounding box center [804, 73] width 6 height 9
type input "03-09-2025"
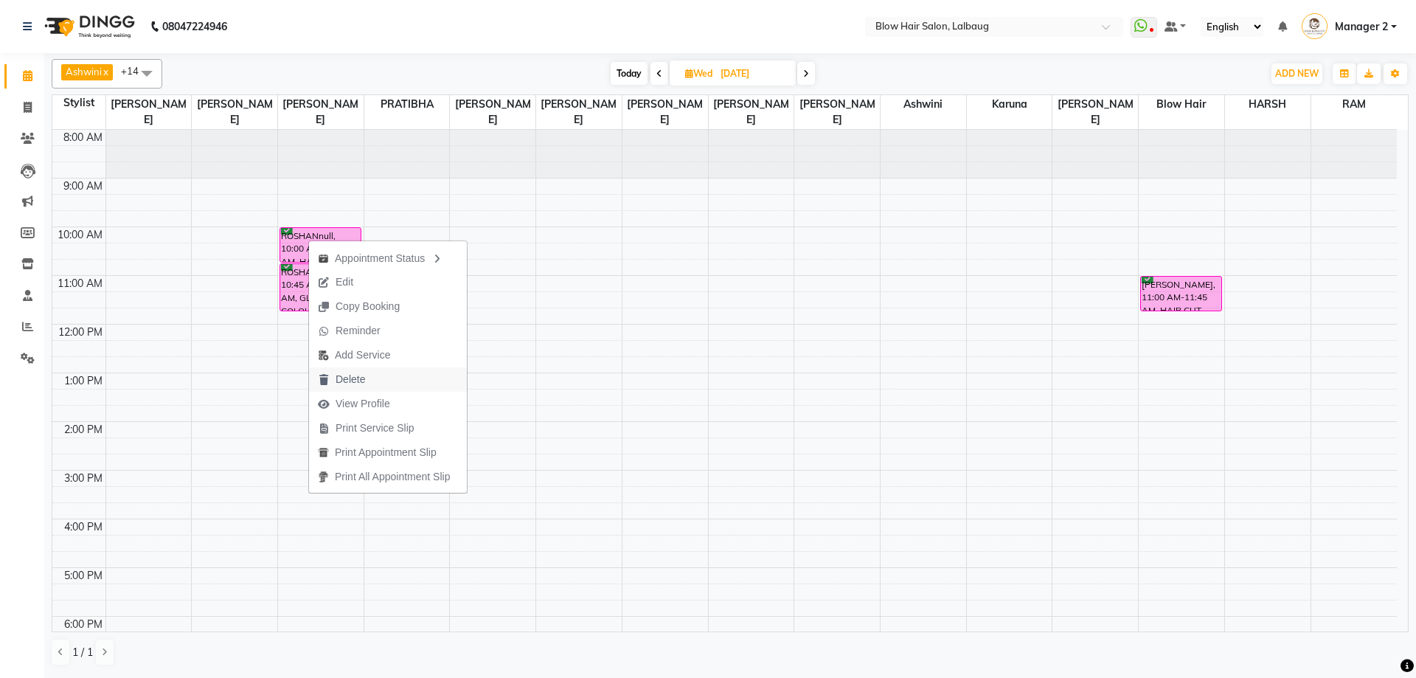
click at [372, 375] on span "Delete" at bounding box center [341, 379] width 65 height 24
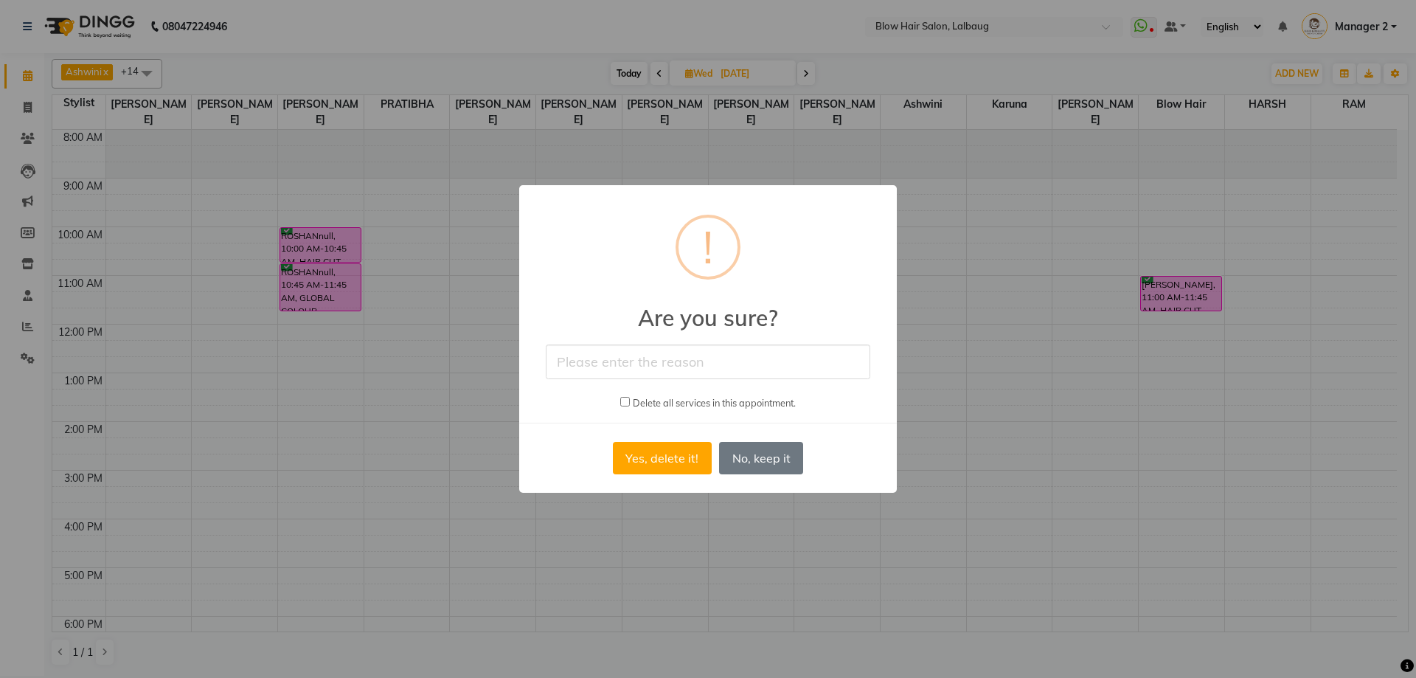
click at [719, 372] on input "text" at bounding box center [708, 361] width 324 height 35
type input "cancel"
click at [648, 454] on button "Yes, delete it!" at bounding box center [662, 458] width 99 height 32
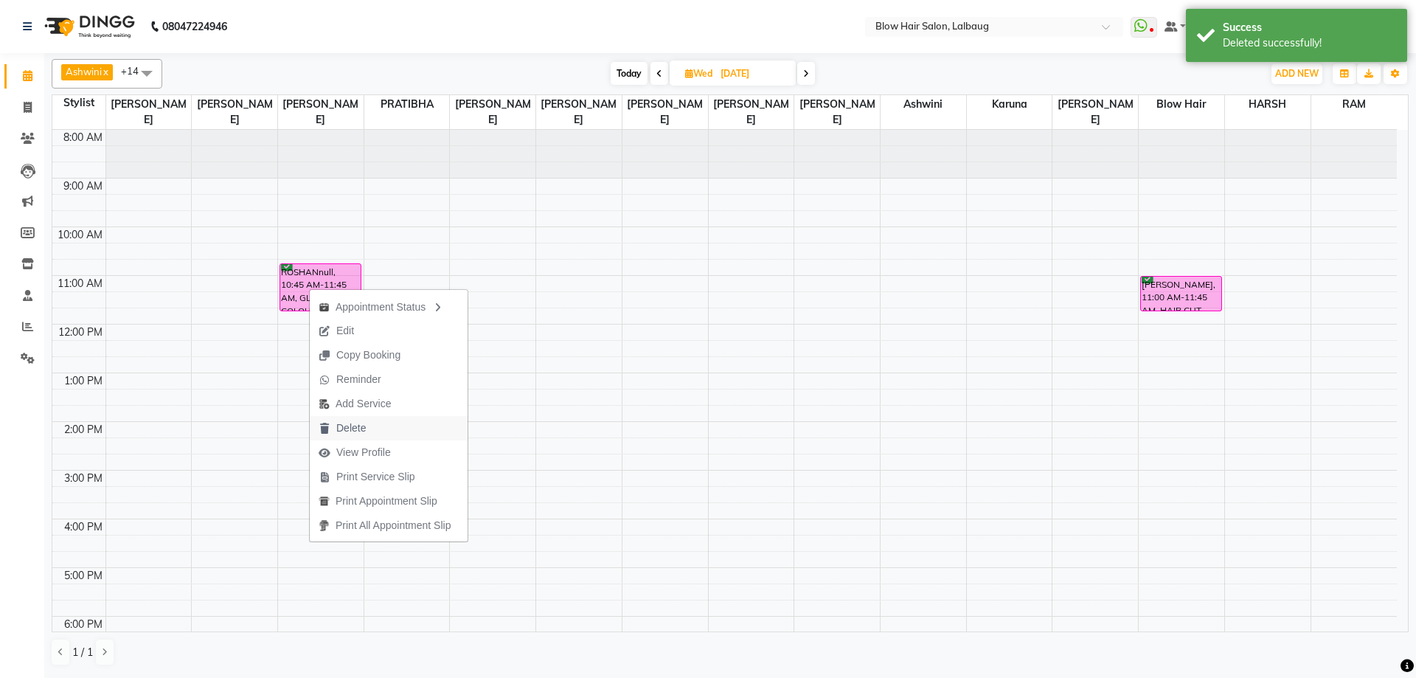
click at [364, 426] on span "Delete" at bounding box center [350, 427] width 29 height 15
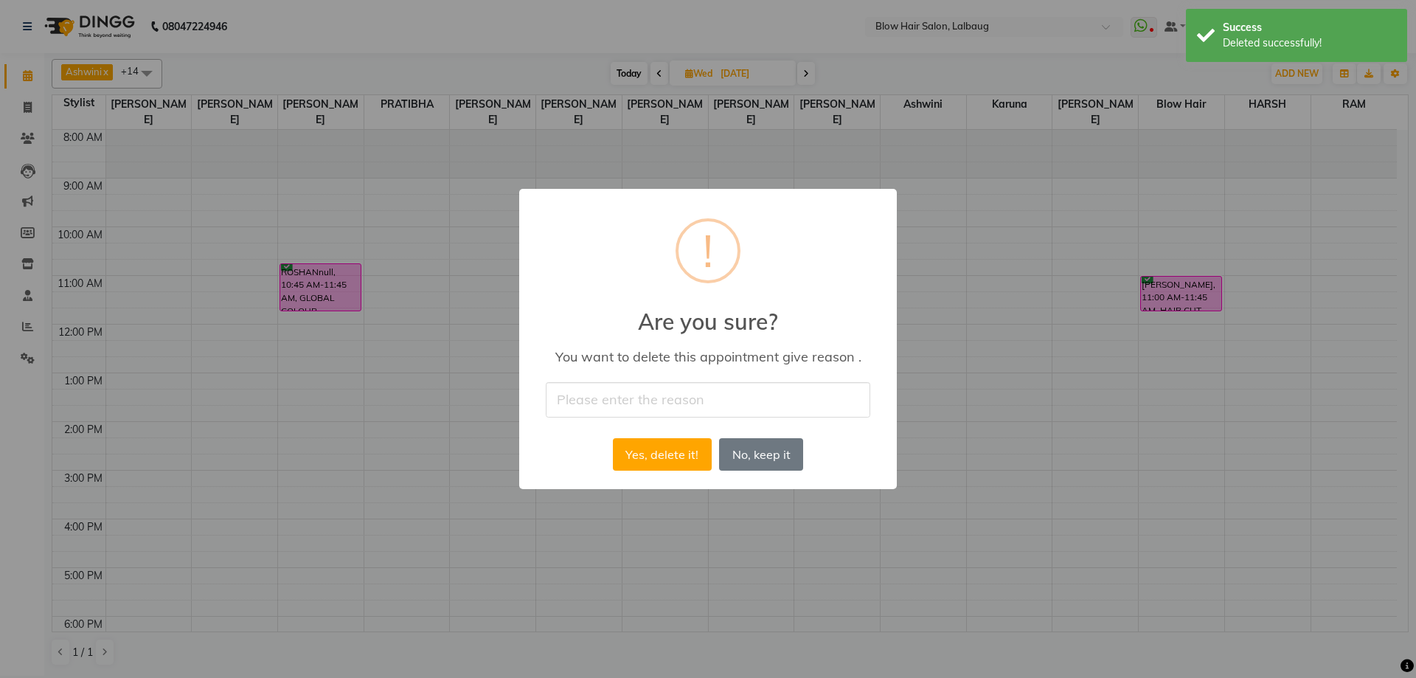
click at [698, 361] on div "You want to delete this appointment give reason ." at bounding box center [708, 356] width 335 height 17
click at [665, 397] on input "text" at bounding box center [708, 399] width 324 height 35
type input "cancel"
click at [648, 445] on button "Yes, delete it!" at bounding box center [662, 454] width 99 height 32
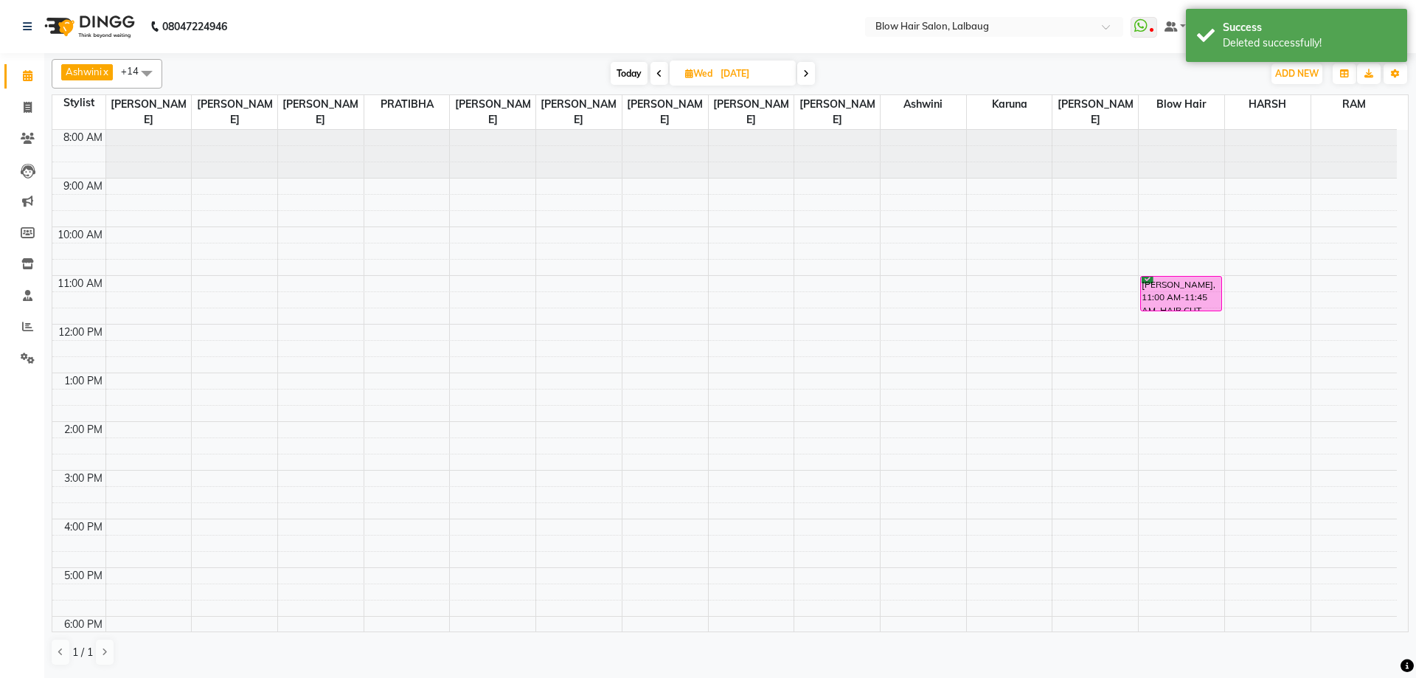
click at [626, 78] on span "Today" at bounding box center [629, 73] width 37 height 23
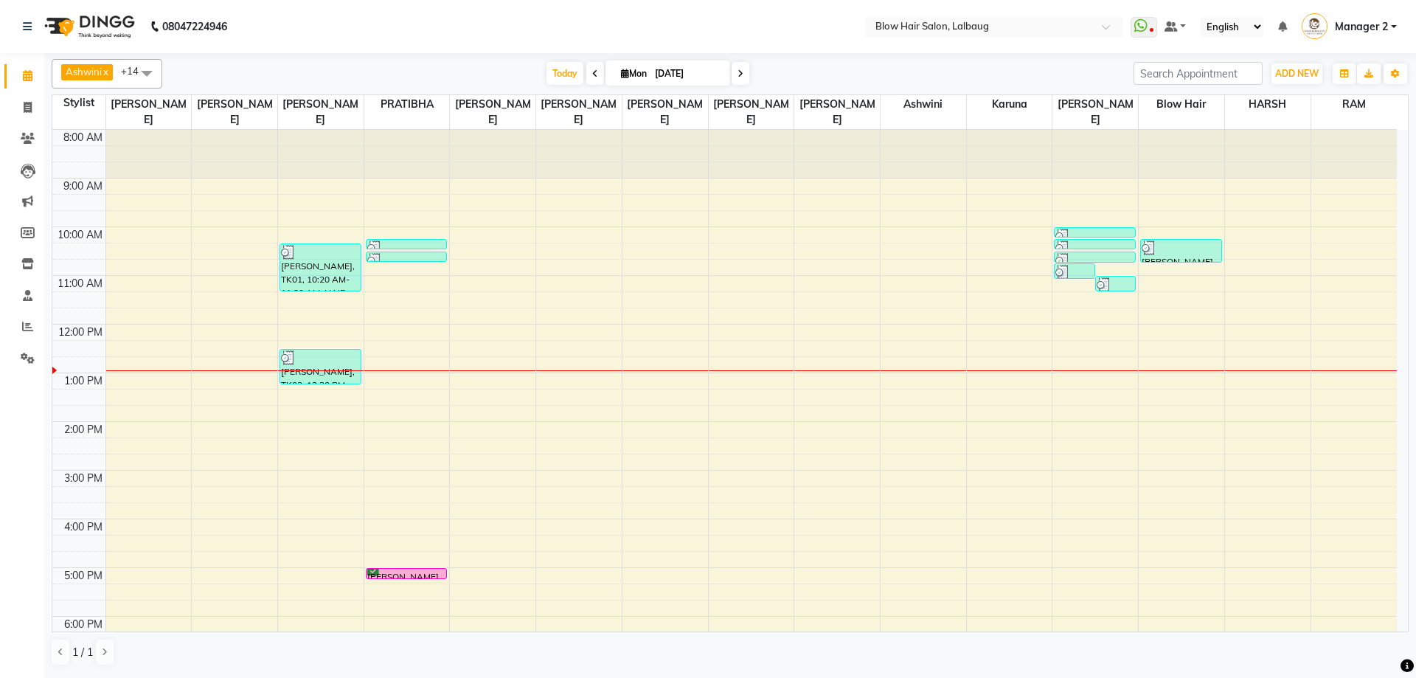
drag, startPoint x: 647, startPoint y: 356, endPoint x: 664, endPoint y: 332, distance: 30.1
drag, startPoint x: 664, startPoint y: 332, endPoint x: 598, endPoint y: 44, distance: 295.9
click at [598, 44] on nav "08047224946 Select Location × Blow Hair Salon, Lalbaug WhatsApp Status ✕ Status…" at bounding box center [708, 26] width 1416 height 53
click at [739, 76] on icon at bounding box center [740, 73] width 6 height 9
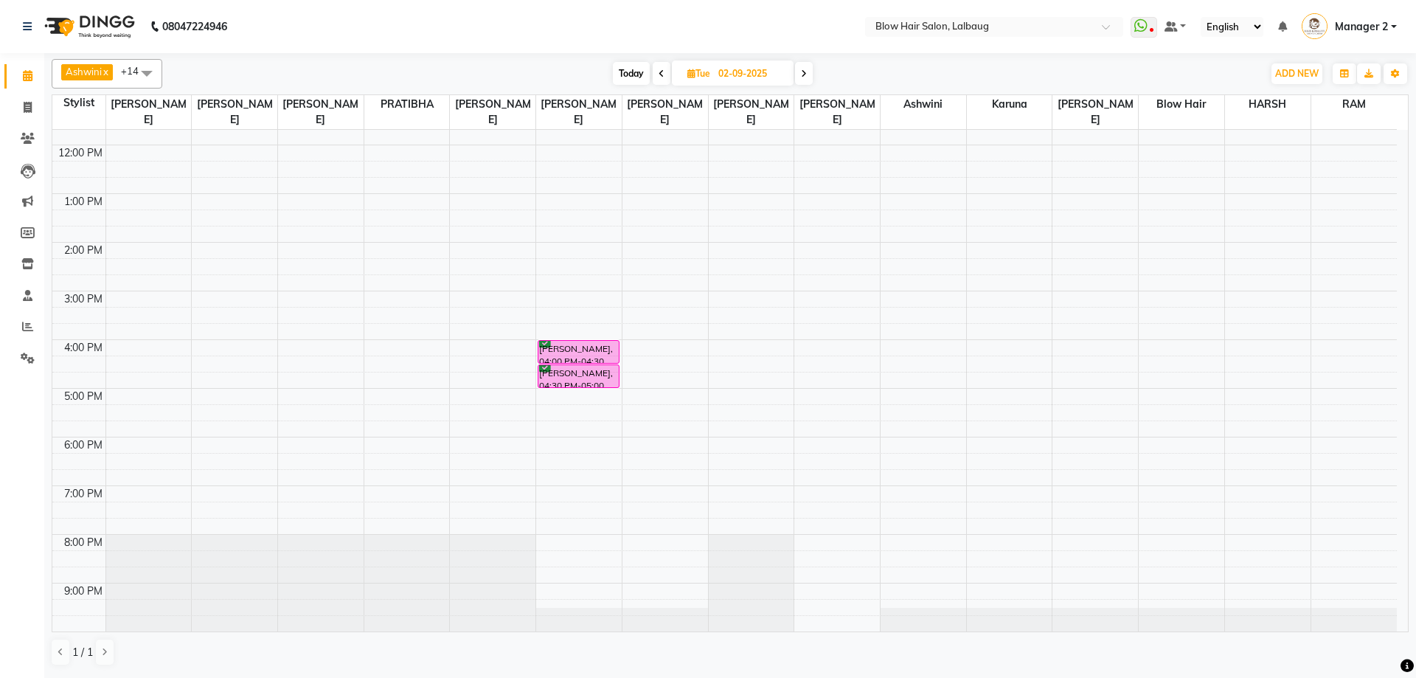
click at [798, 74] on span at bounding box center [804, 73] width 18 height 23
type input "03-09-2025"
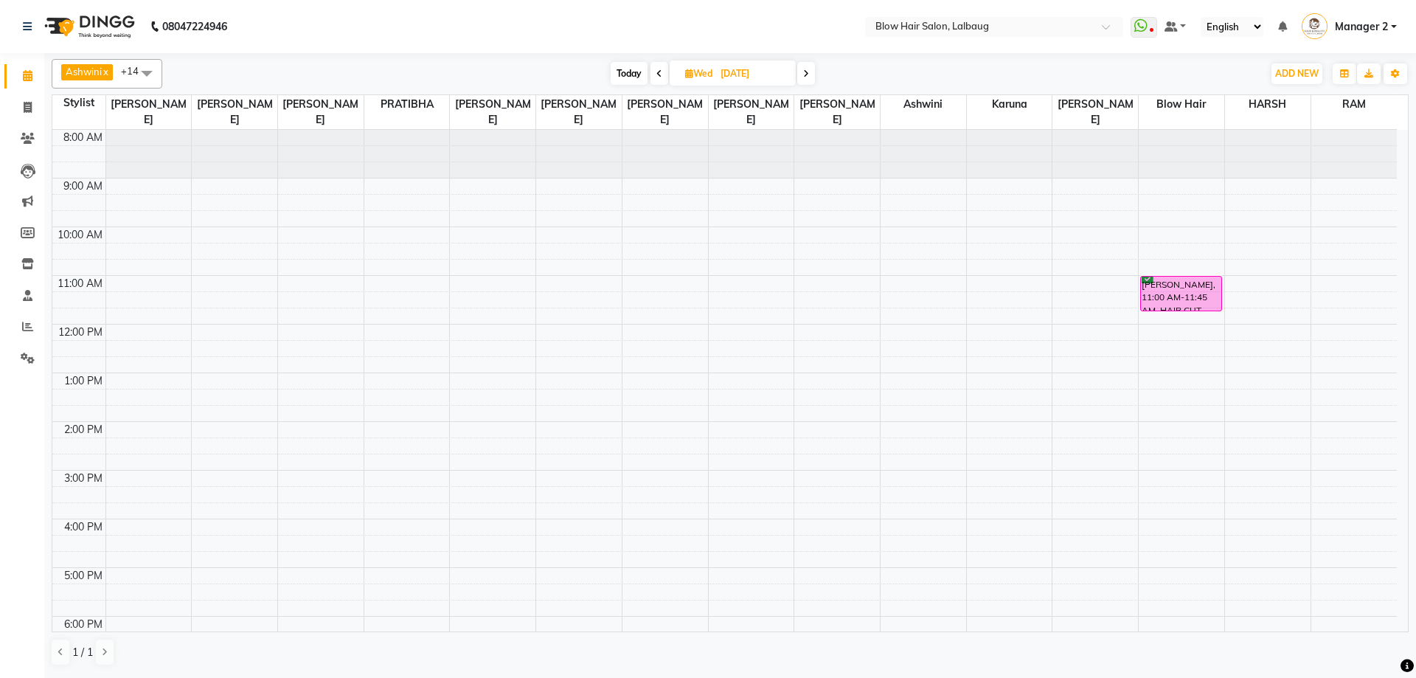
click at [228, 299] on div "8:00 AM 9:00 AM 10:00 AM 11:00 AM 12:00 PM 1:00 PM 2:00 PM 3:00 PM 4:00 PM 5:00…" at bounding box center [724, 470] width 1344 height 681
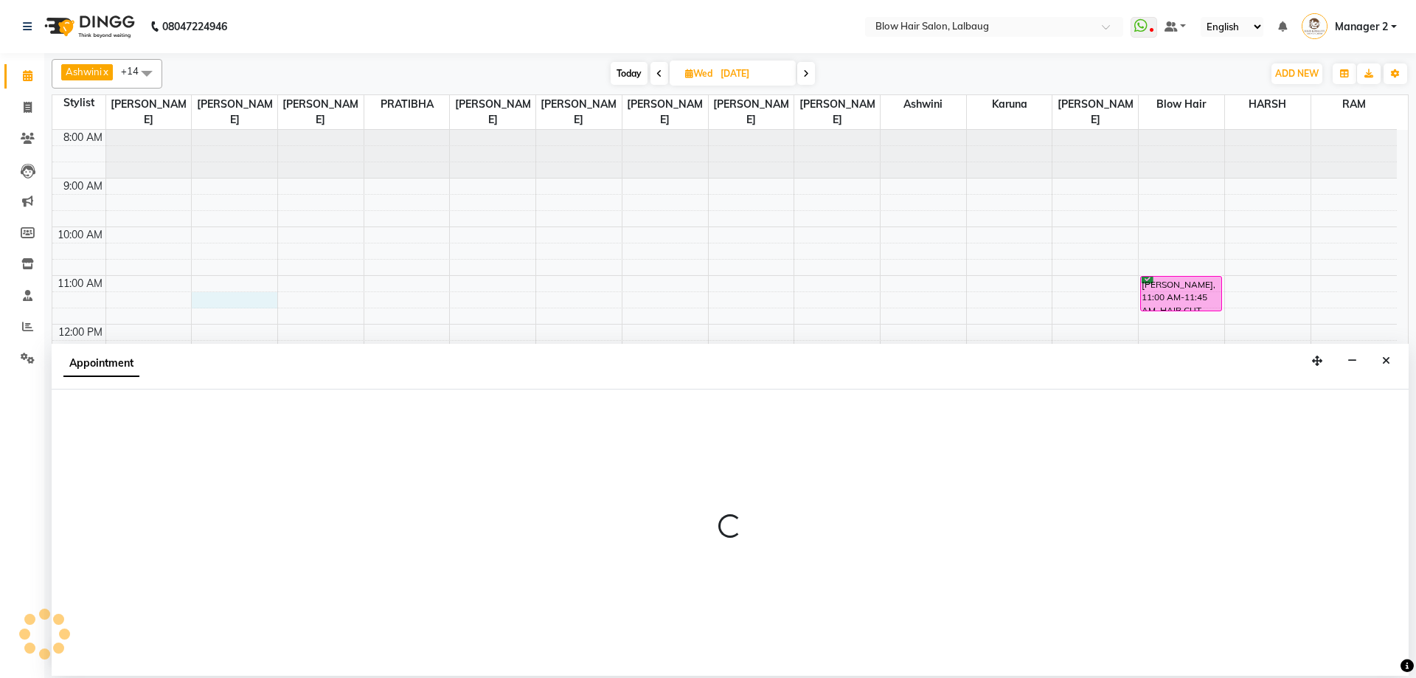
select select "33342"
select select "675"
select select "tentative"
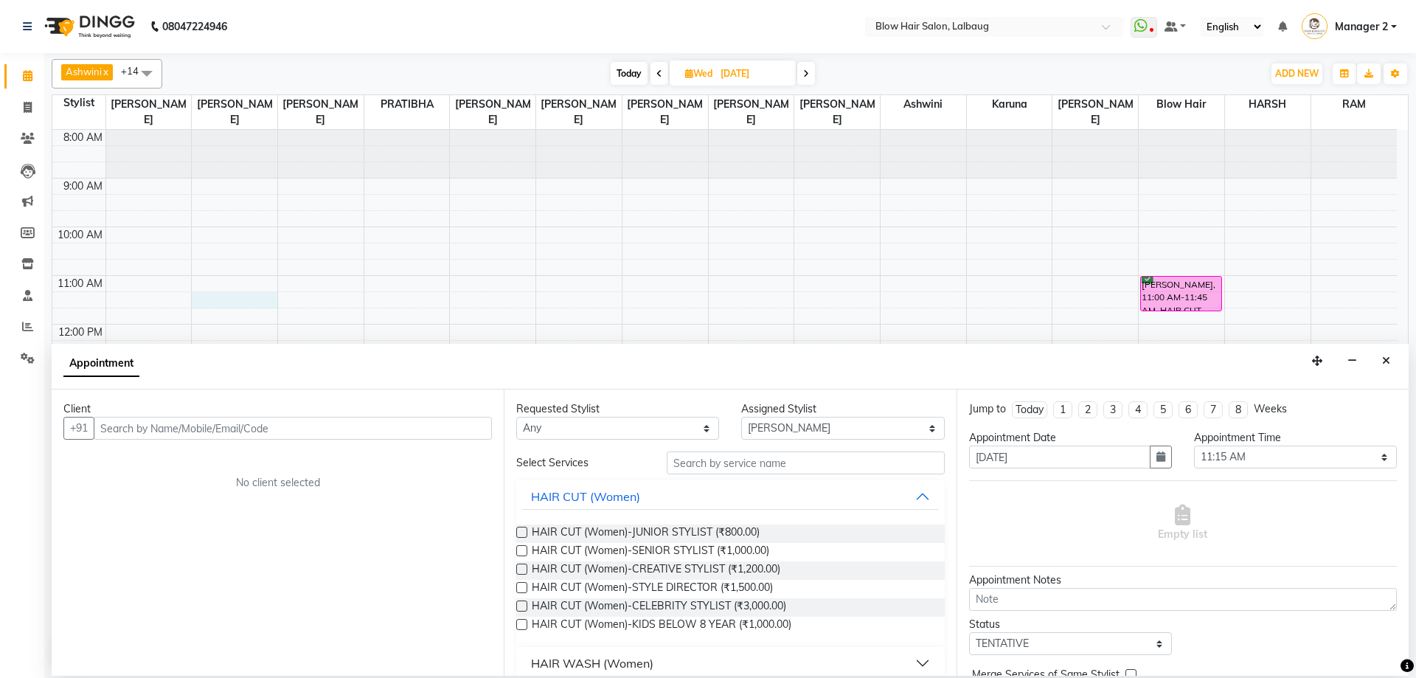
click at [214, 428] on input "text" at bounding box center [293, 428] width 398 height 23
click at [144, 464] on ngb-highlight "79******79" at bounding box center [169, 459] width 60 height 15
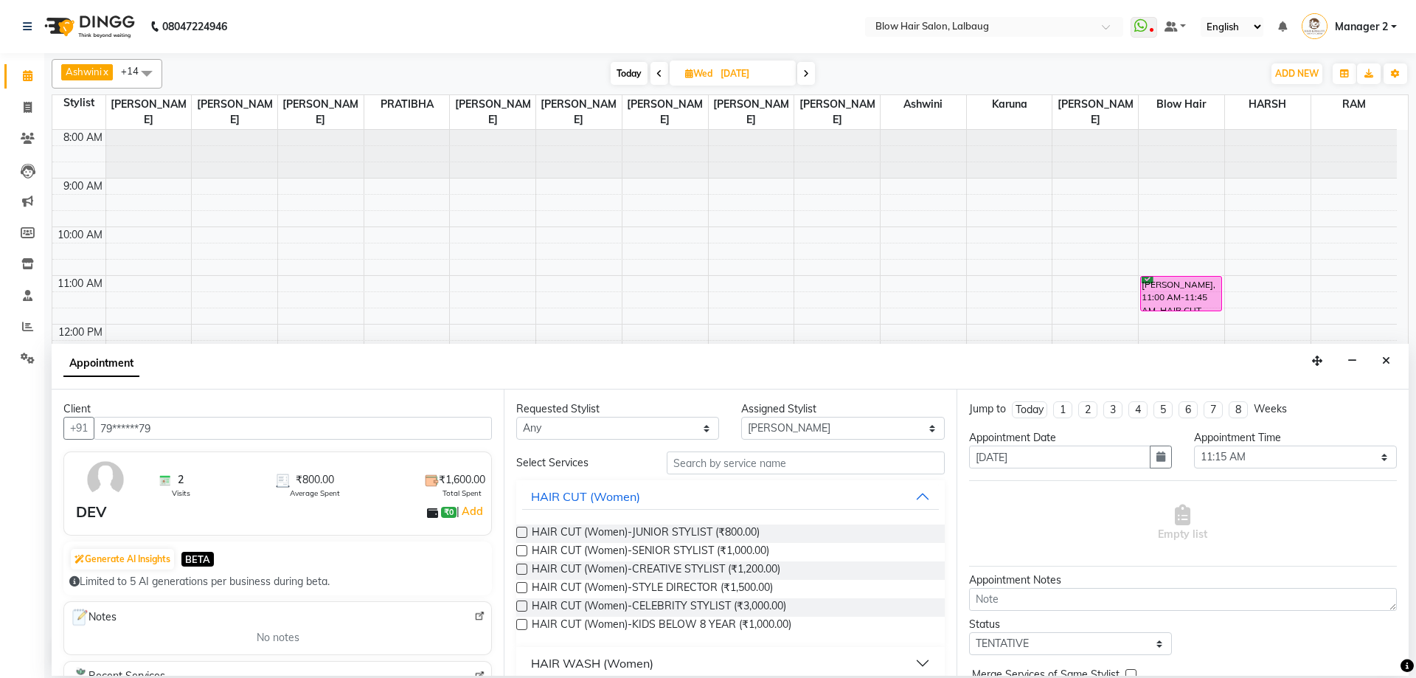
type input "79******79"
click at [698, 458] on input "text" at bounding box center [806, 462] width 278 height 23
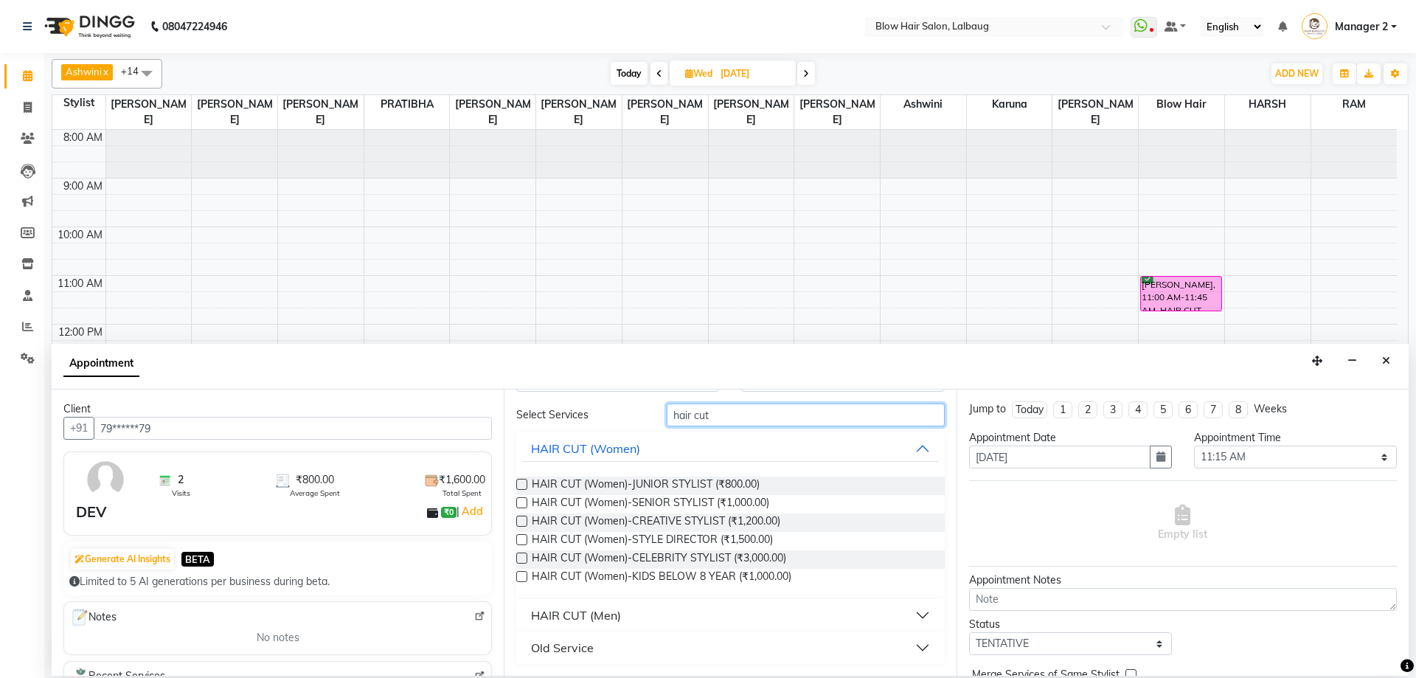
type input "hair cut"
click at [599, 619] on div "HAIR CUT (Men)" at bounding box center [576, 615] width 90 height 18
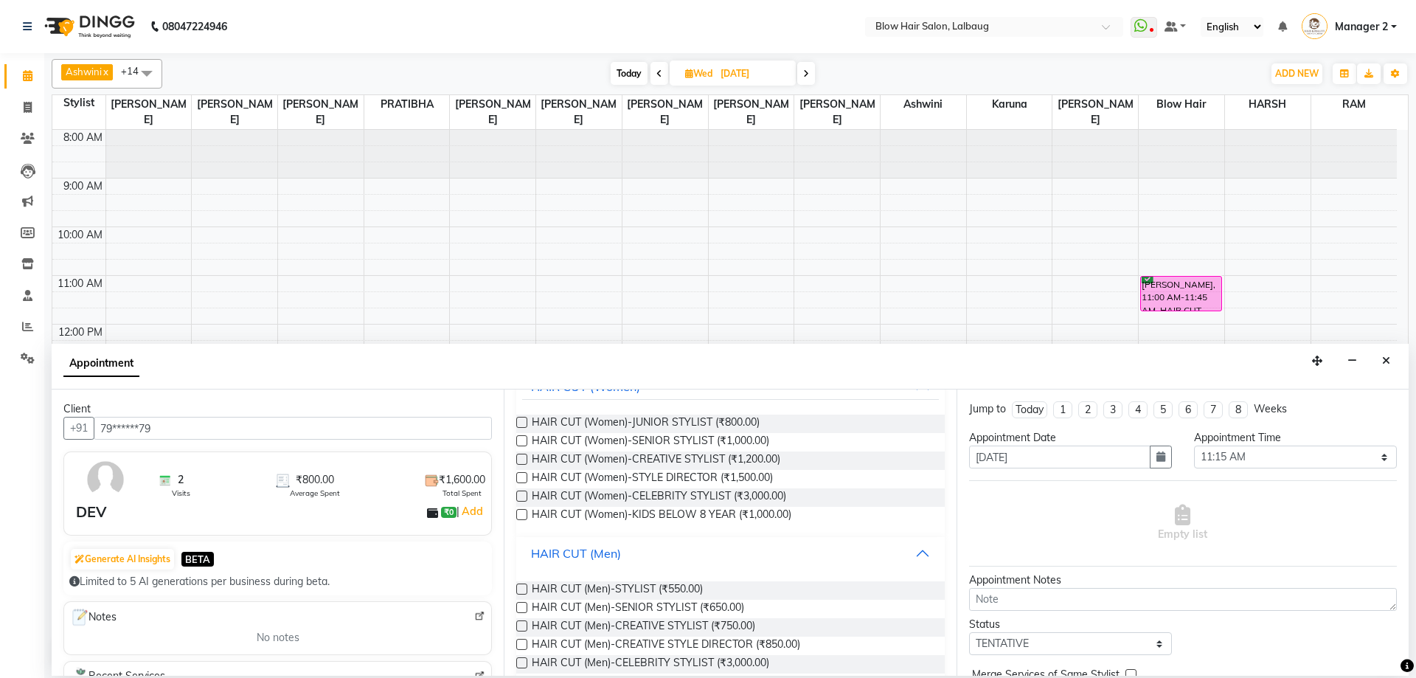
scroll to position [195, 0]
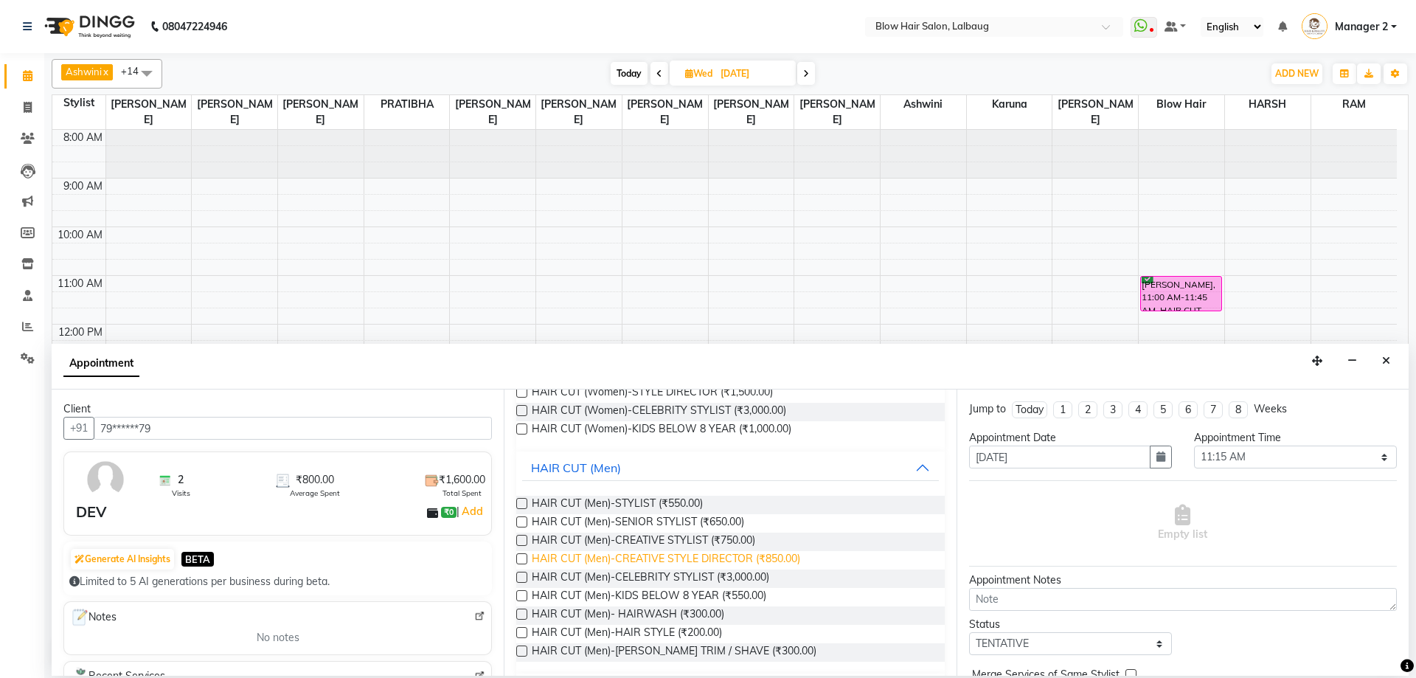
click at [722, 558] on span "HAIR CUT (Men)-CREATIVE STYLE DIRECTOR (₹850.00)" at bounding box center [666, 560] width 268 height 18
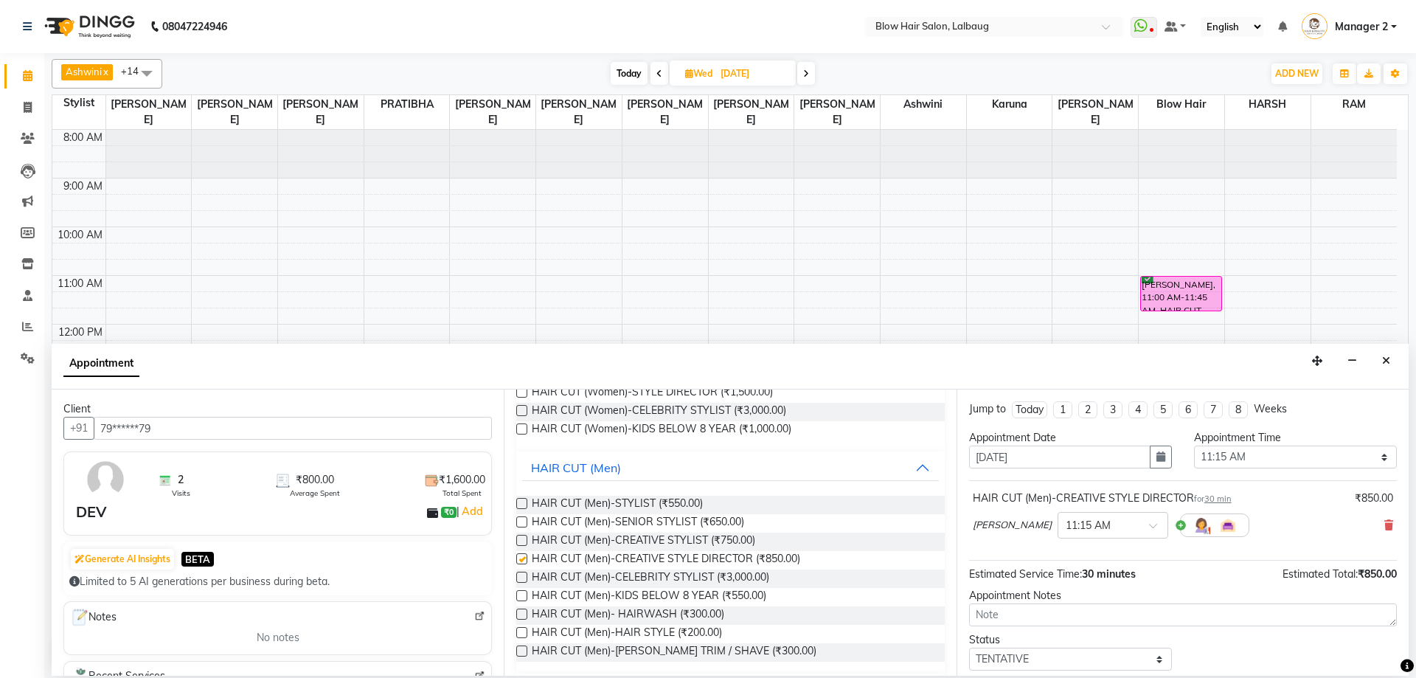
checkbox input "false"
click at [1098, 520] on input "text" at bounding box center [1098, 523] width 65 height 15
click at [1081, 575] on div "11:30 AM" at bounding box center [1112, 579] width 109 height 27
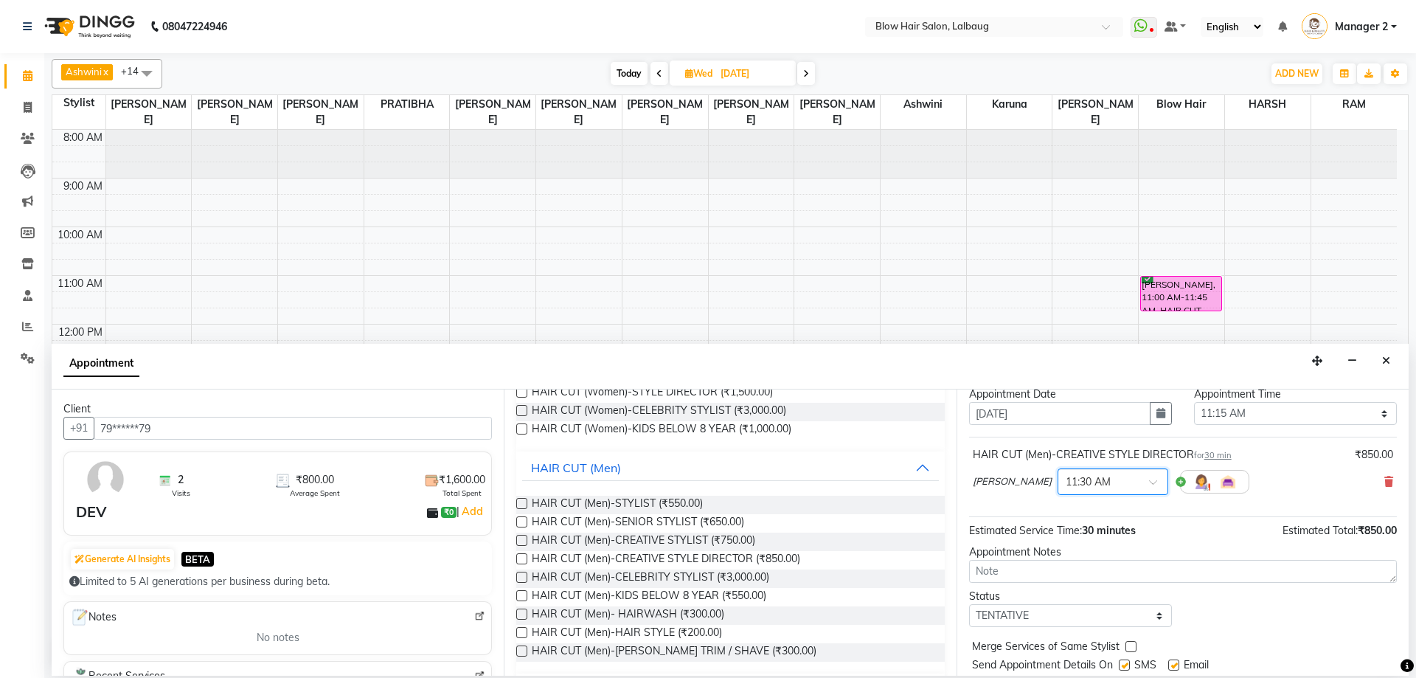
scroll to position [88, 0]
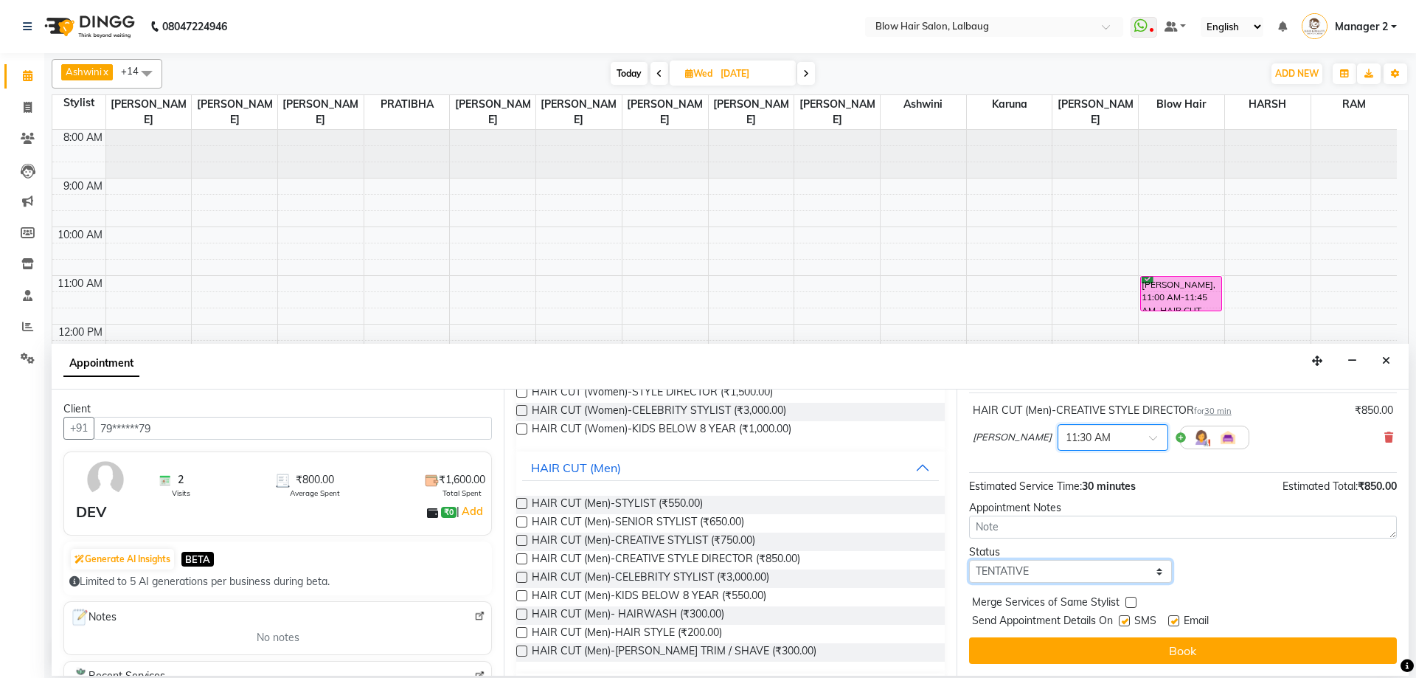
click at [1080, 572] on select "Select TENTATIVE CONFIRM UPCOMING" at bounding box center [1070, 571] width 203 height 23
click at [969, 560] on select "Select TENTATIVE CONFIRM UPCOMING" at bounding box center [1070, 571] width 203 height 23
click at [1058, 574] on select "Select TENTATIVE CONFIRM UPCOMING" at bounding box center [1070, 571] width 203 height 23
select select "confirm booking"
click at [969, 560] on select "Select TENTATIVE CONFIRM UPCOMING" at bounding box center [1070, 571] width 203 height 23
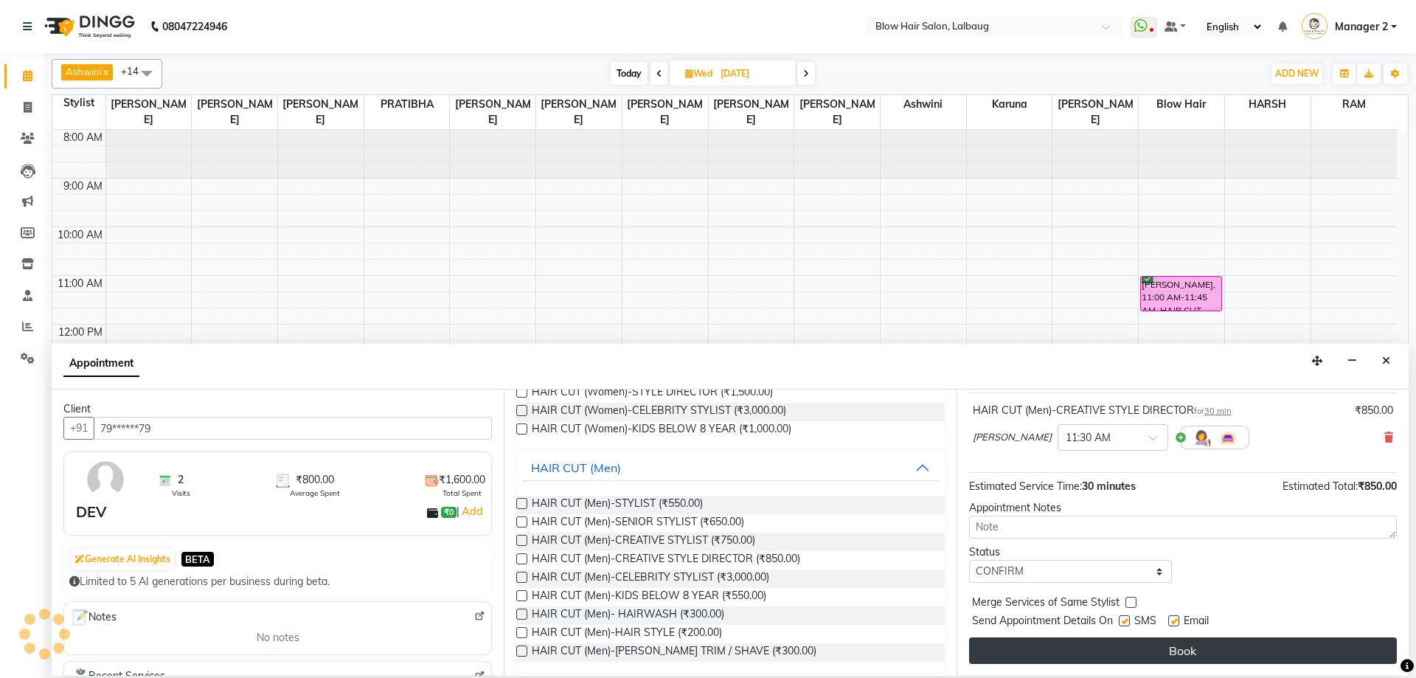
drag, startPoint x: 1098, startPoint y: 652, endPoint x: 1136, endPoint y: 650, distance: 37.7
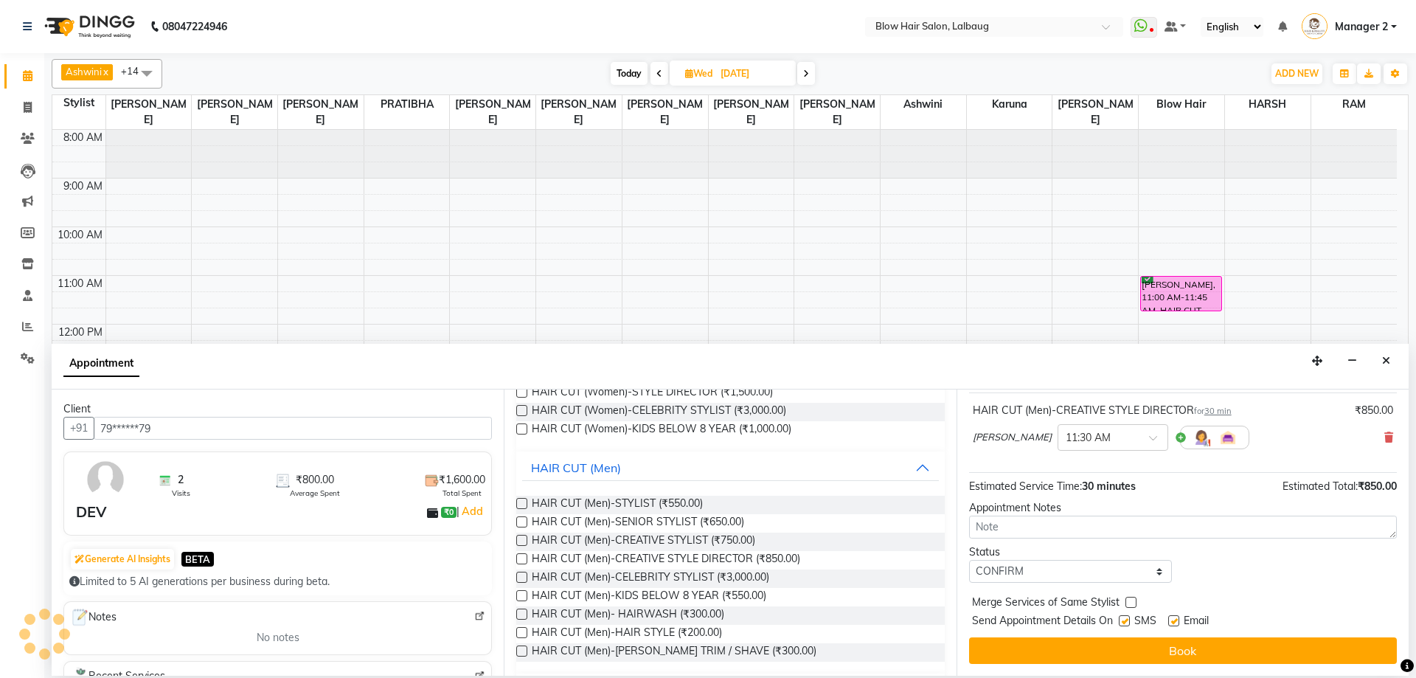
click at [1099, 652] on button "Book" at bounding box center [1183, 650] width 428 height 27
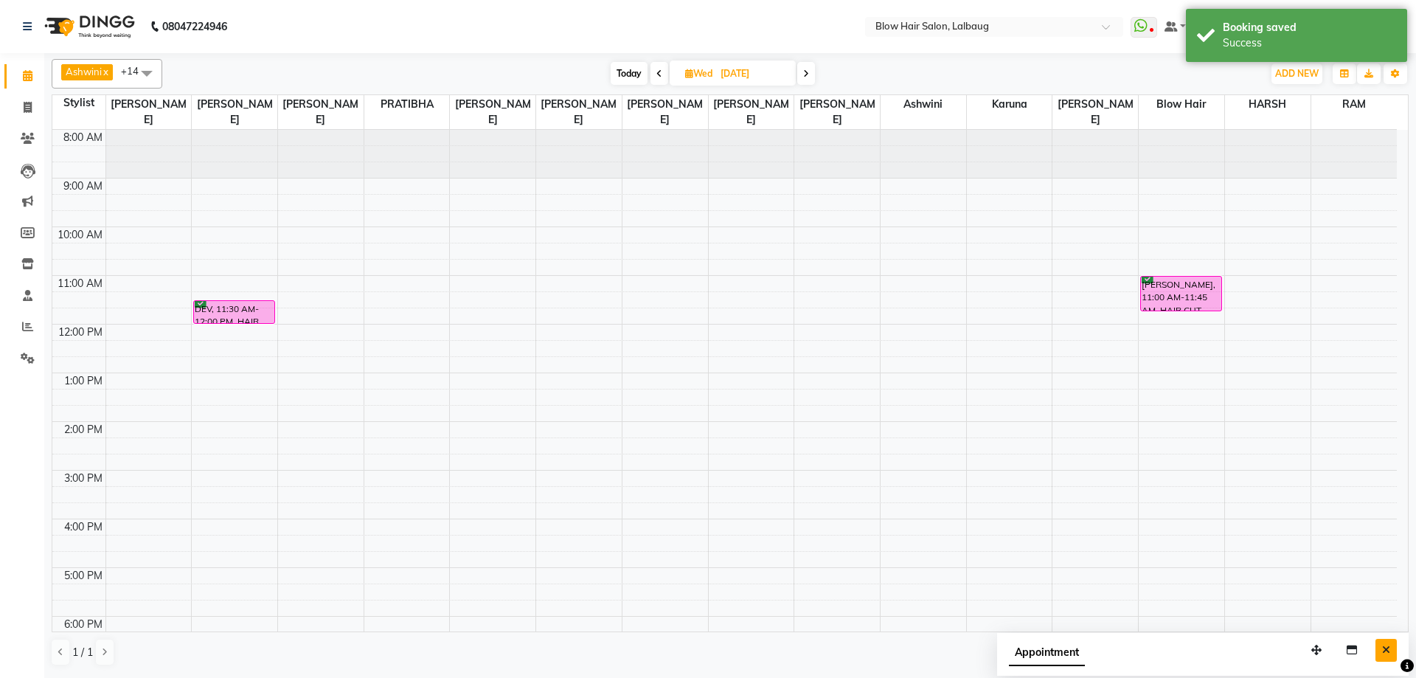
click at [1387, 648] on icon "Close" at bounding box center [1386, 650] width 8 height 10
click at [632, 72] on span "Today" at bounding box center [629, 73] width 37 height 23
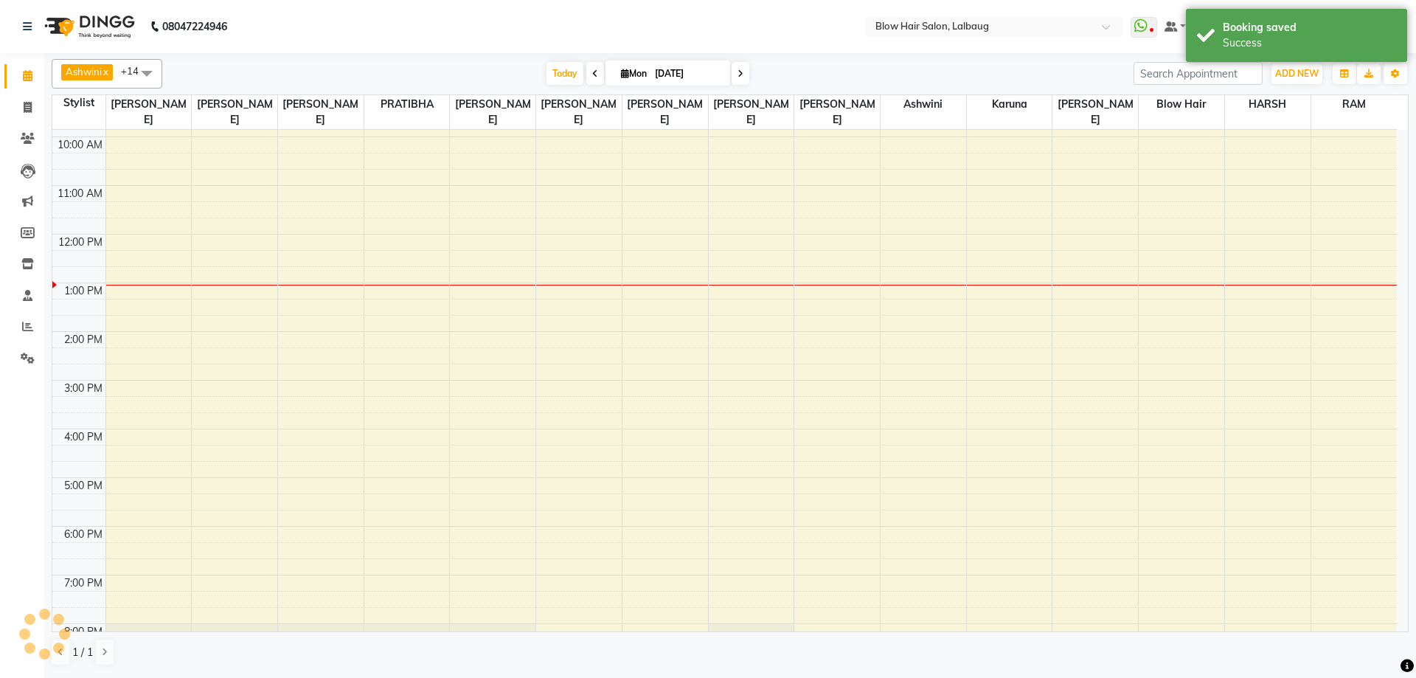
scroll to position [0, 0]
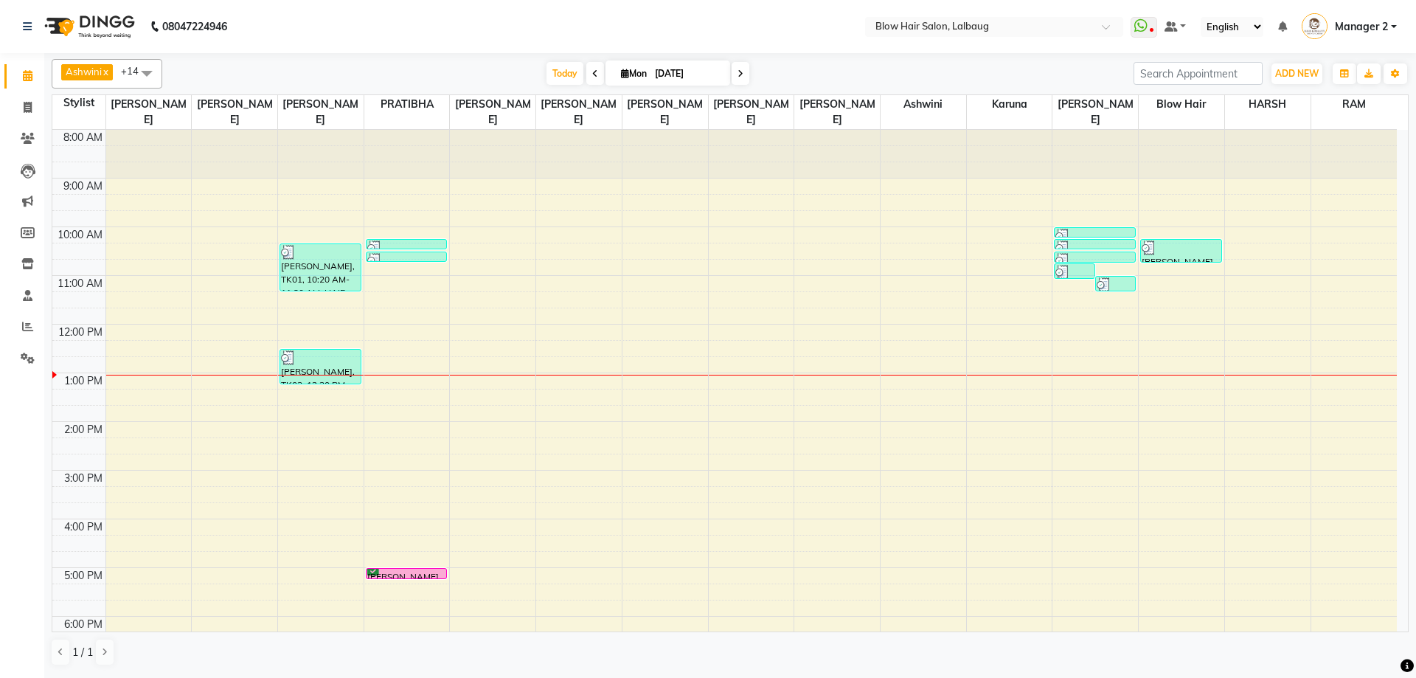
click at [737, 73] on icon at bounding box center [740, 73] width 6 height 9
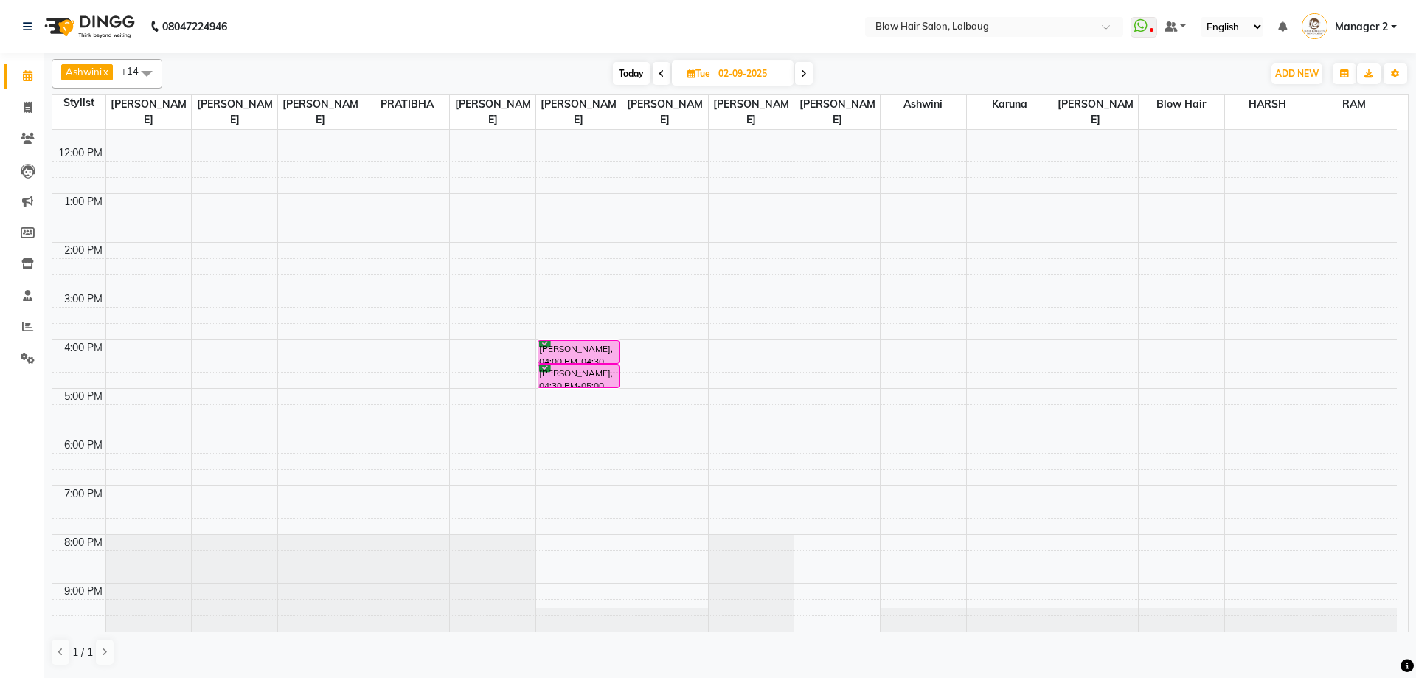
scroll to position [32, 0]
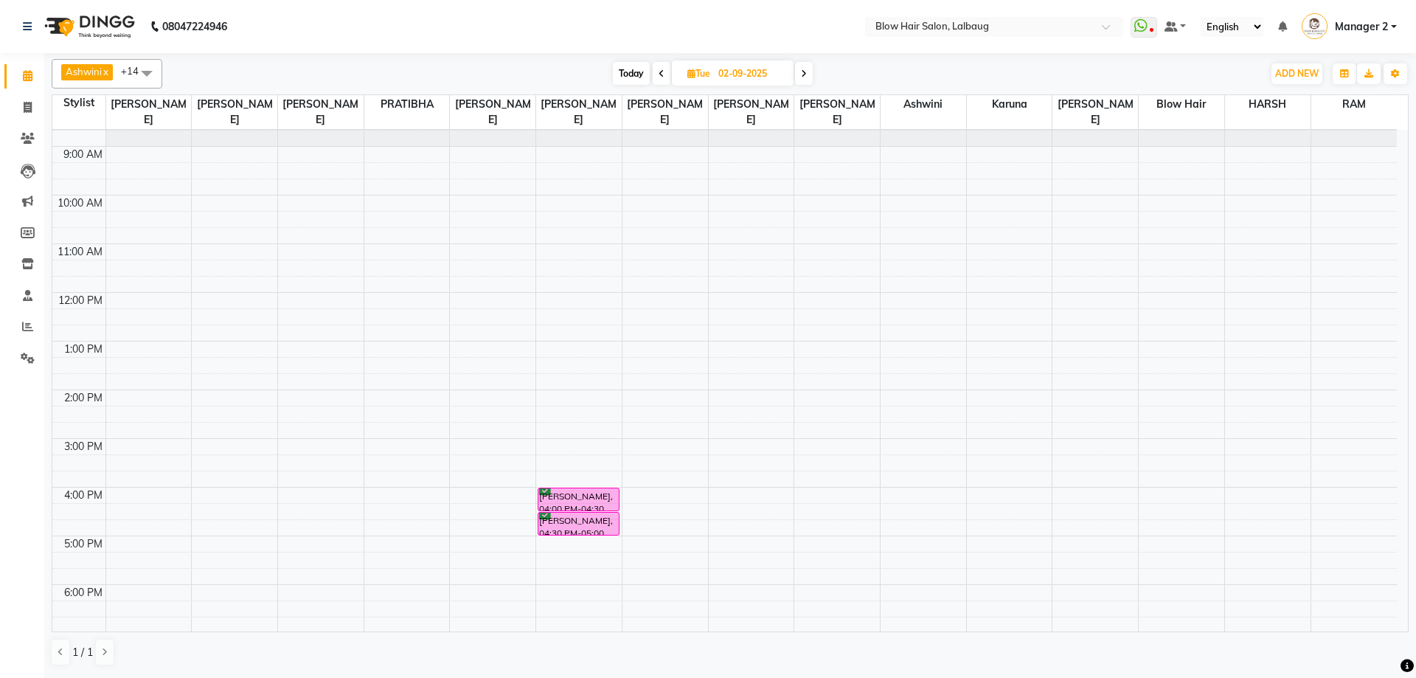
click at [629, 71] on span "Today" at bounding box center [631, 73] width 37 height 23
type input "[DATE]"
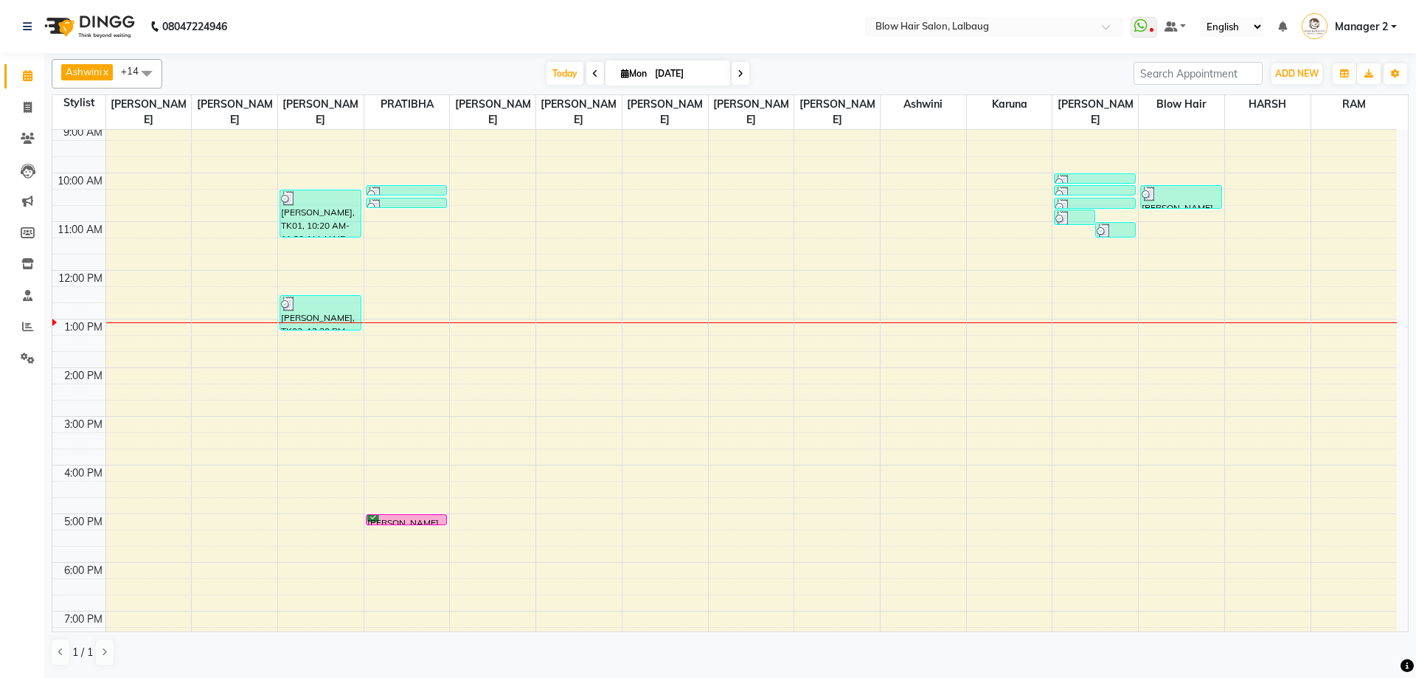
scroll to position [147, 0]
